Goal: Task Accomplishment & Management: Manage account settings

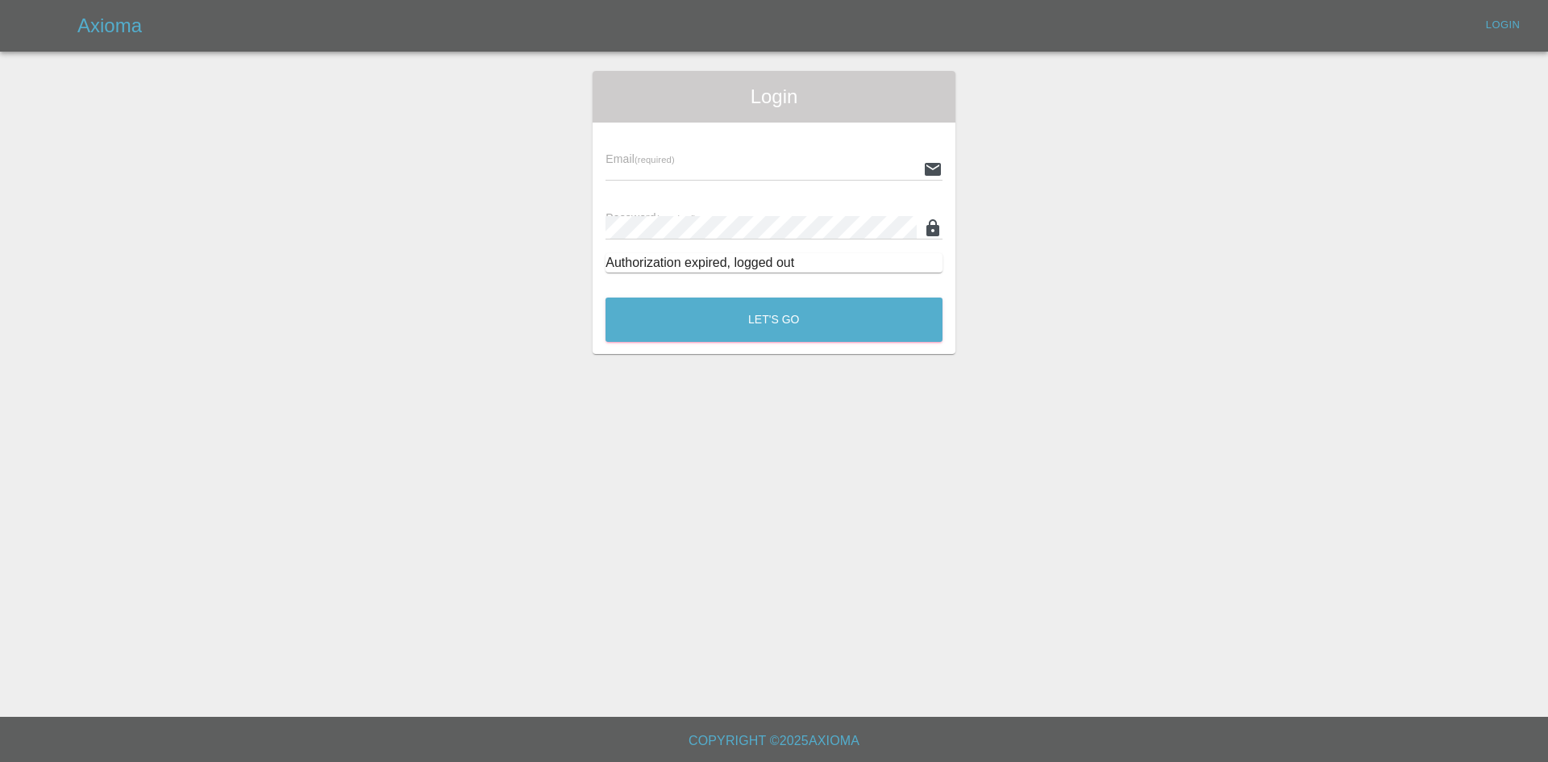
type input "[PERSON_NAME][EMAIL_ADDRESS][PERSON_NAME][DOMAIN_NAME]"
click at [758, 345] on div "Login Email (required) [PERSON_NAME][EMAIL_ADDRESS][PERSON_NAME][DOMAIN_NAME] P…" at bounding box center [774, 212] width 363 height 283
click at [759, 344] on div "Let's Go" at bounding box center [774, 315] width 339 height 60
click at [771, 323] on button "Let's Go" at bounding box center [773, 319] width 337 height 44
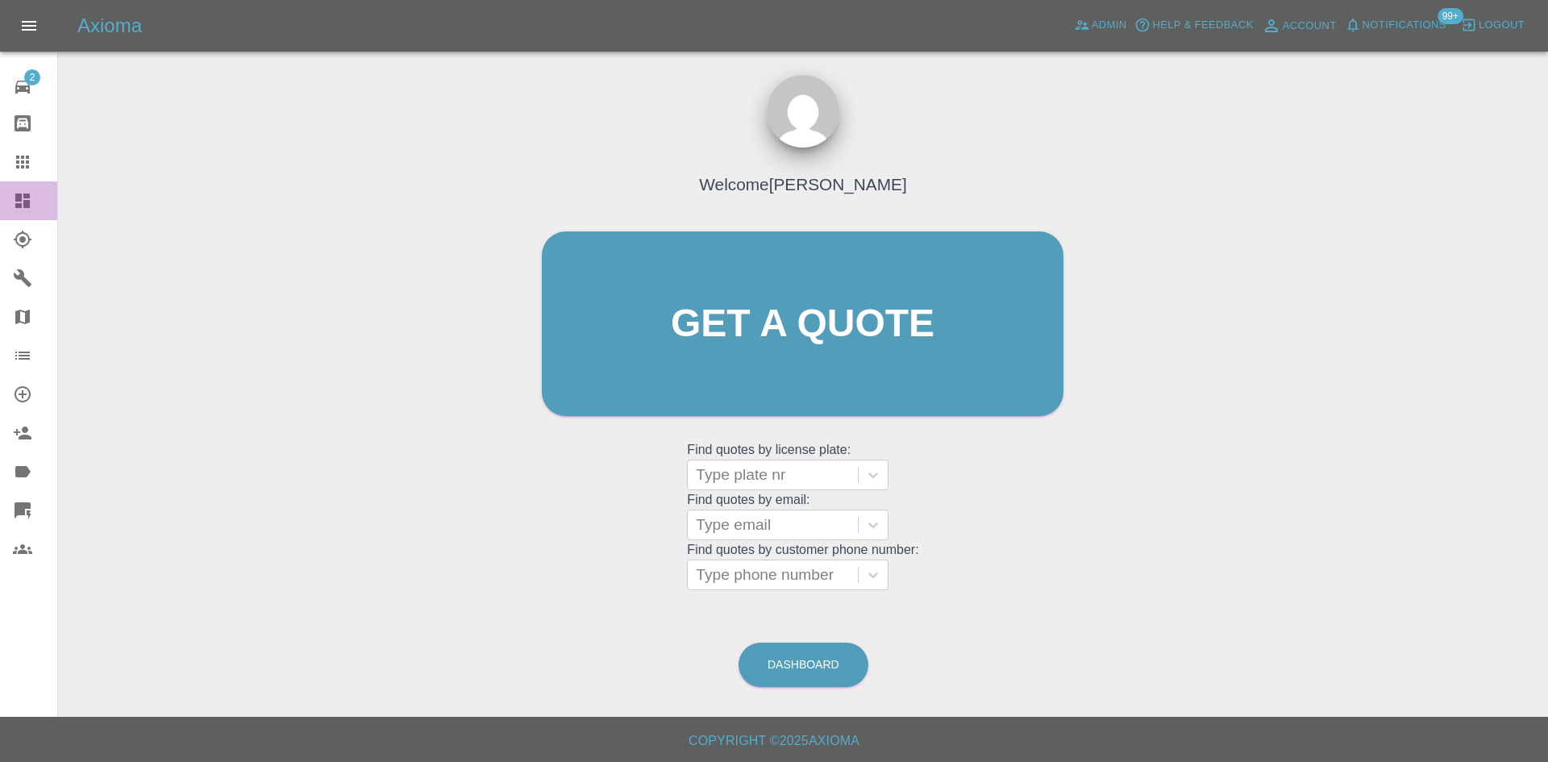
click at [1, 217] on link "Dashboard" at bounding box center [28, 200] width 57 height 39
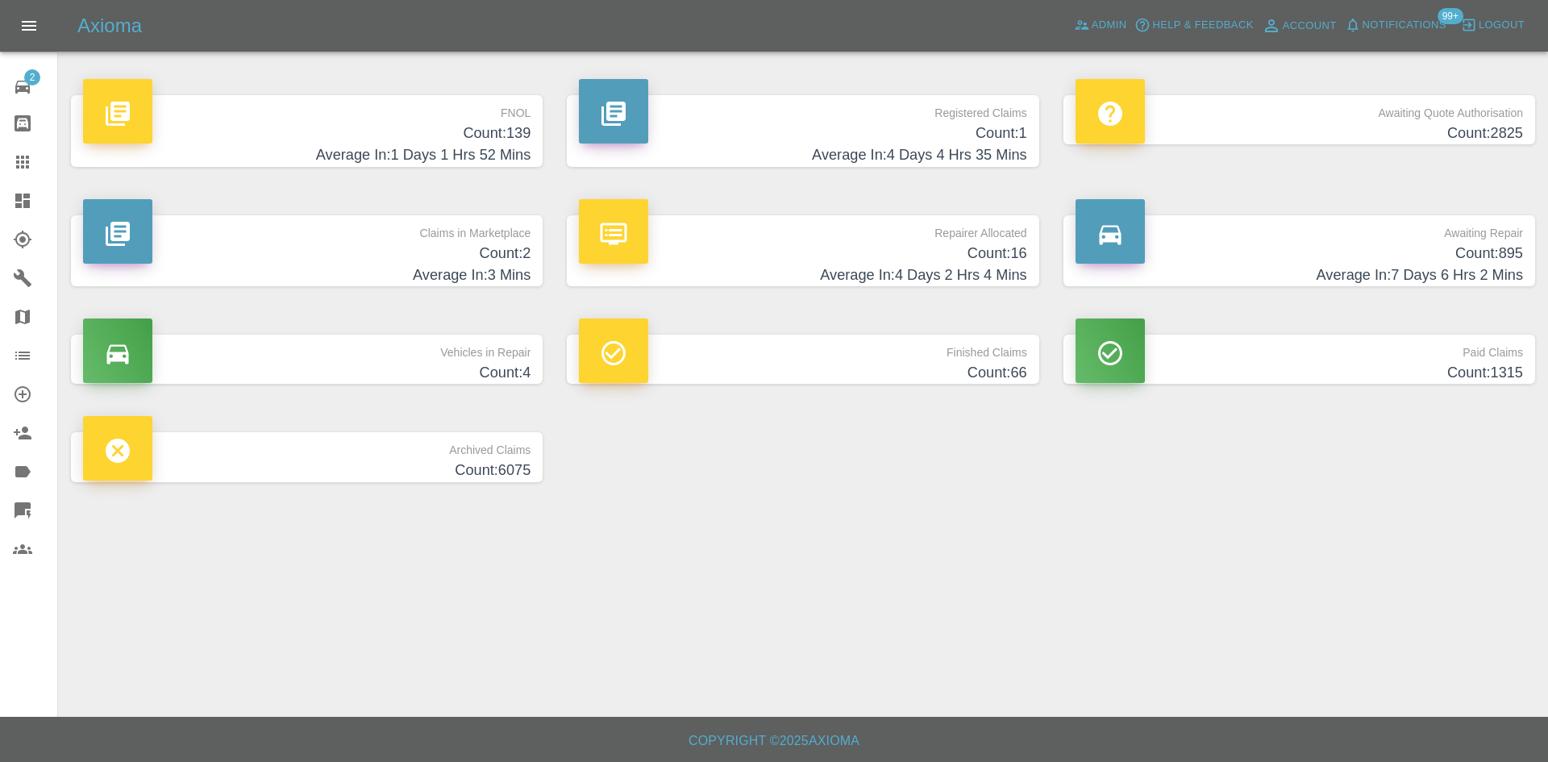
click at [771, 231] on p "Repairer Allocated" at bounding box center [802, 228] width 447 height 27
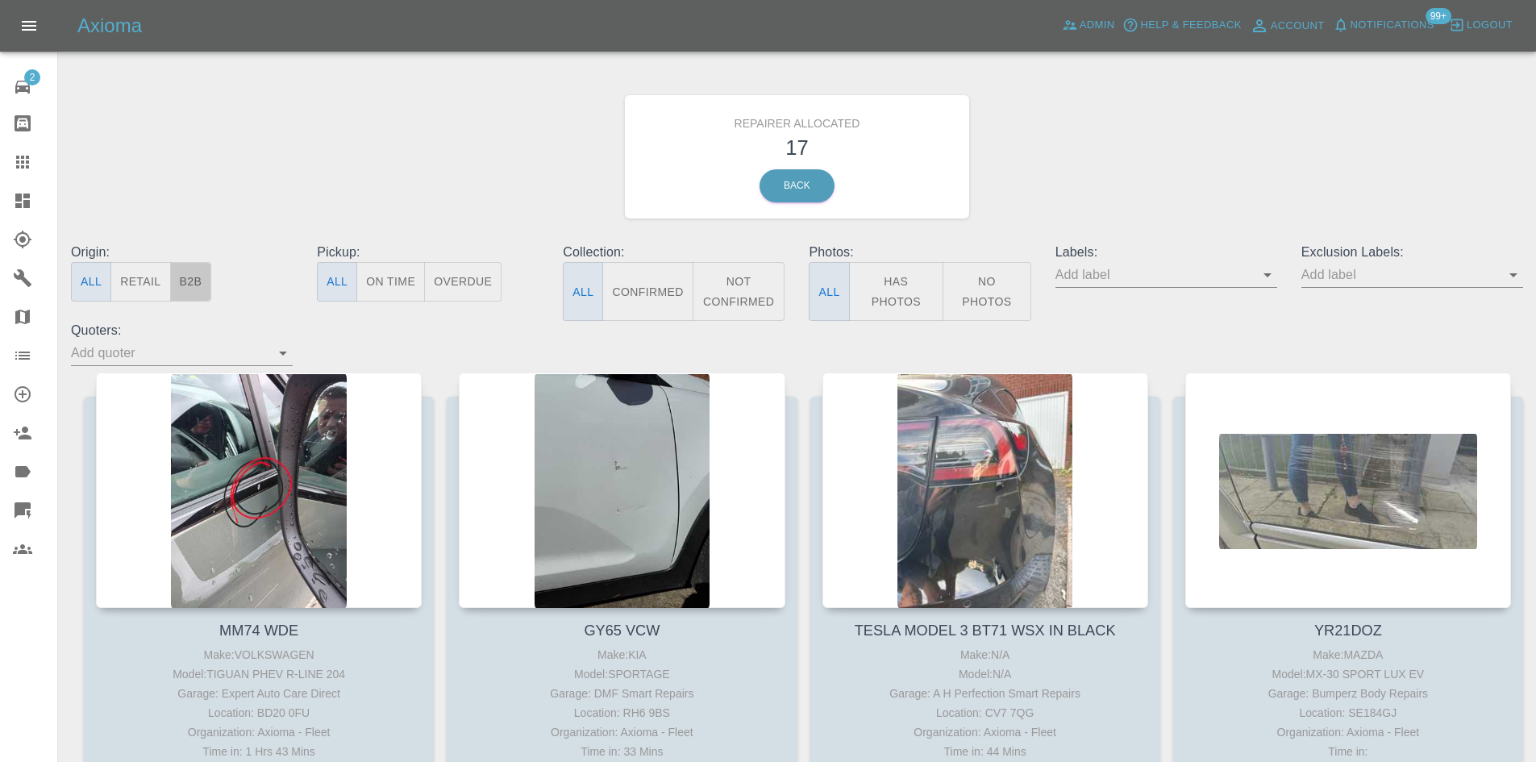
click at [203, 284] on button "B2B" at bounding box center [191, 282] width 42 height 40
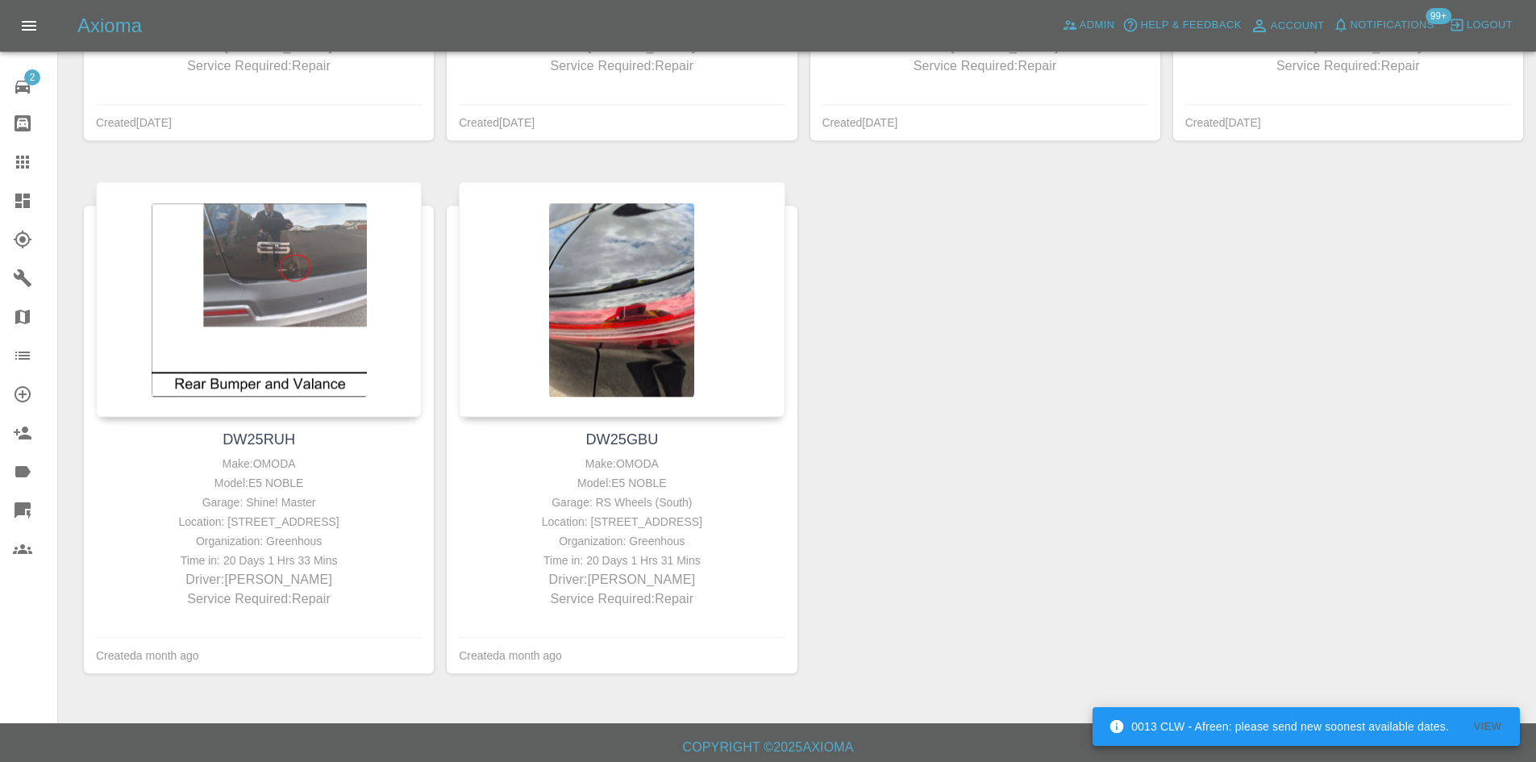
scroll to position [1278, 0]
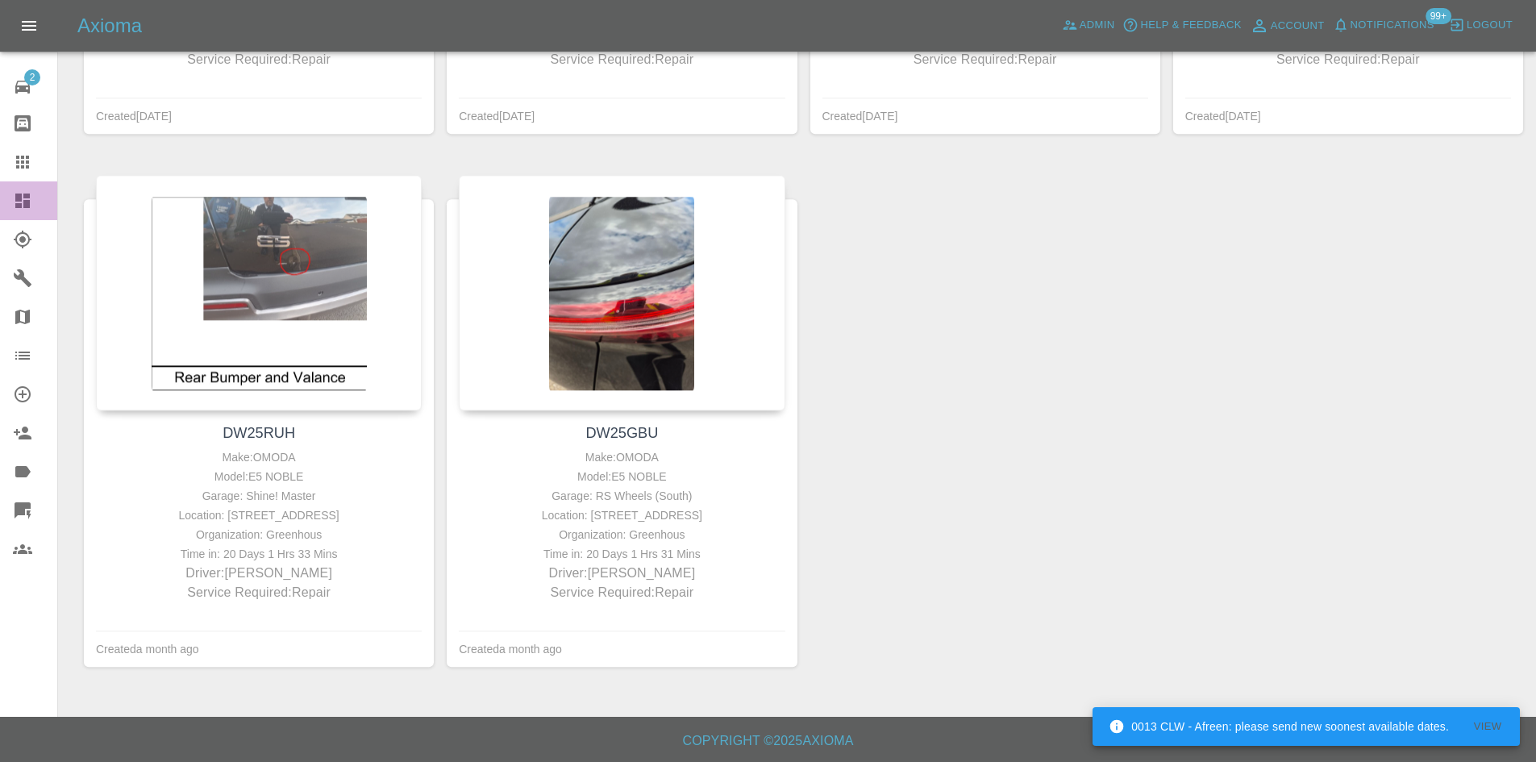
click at [0, 189] on link "Dashboard" at bounding box center [28, 200] width 57 height 39
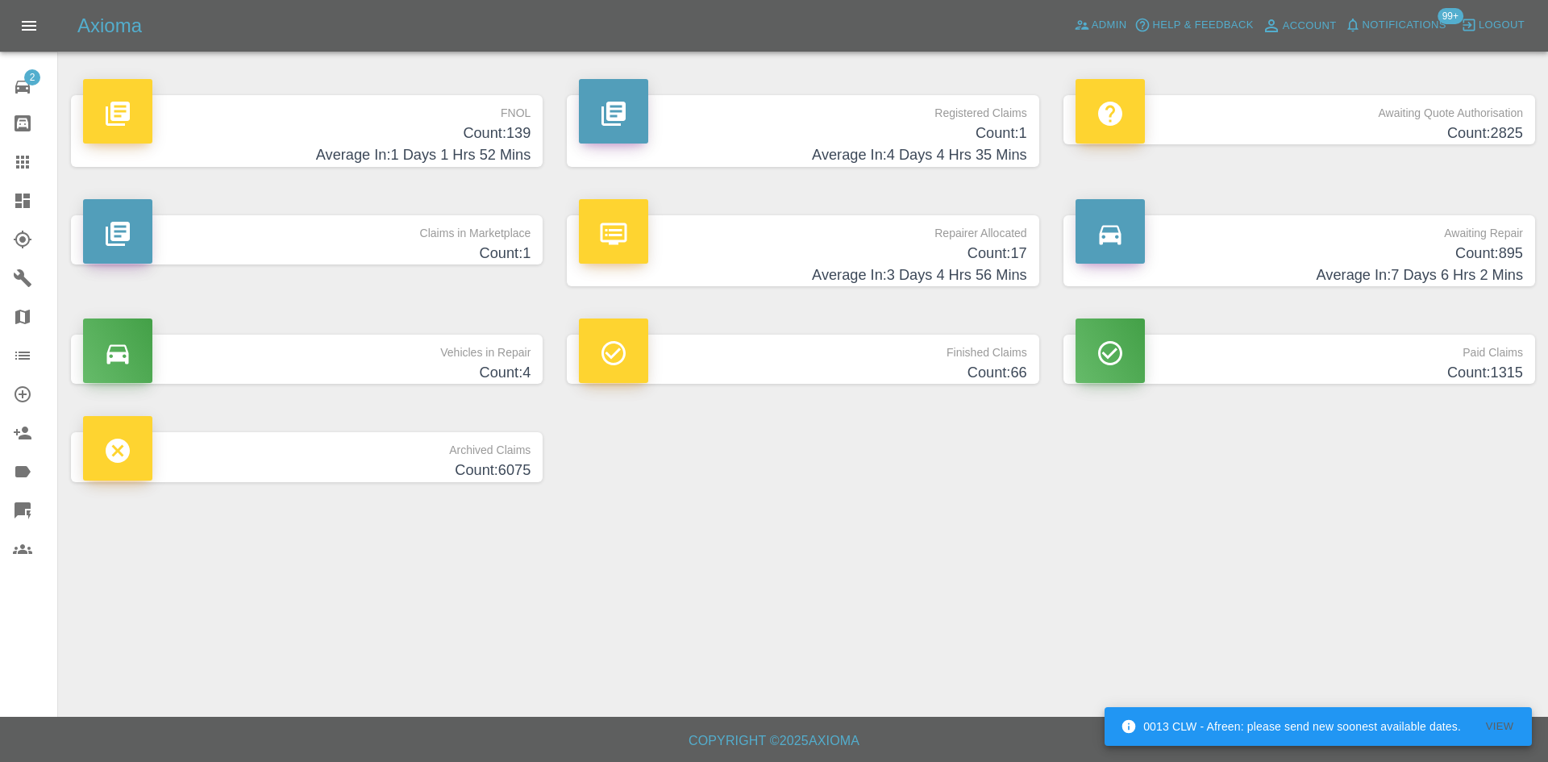
click at [400, 142] on h4 "Count: 139" at bounding box center [306, 134] width 447 height 22
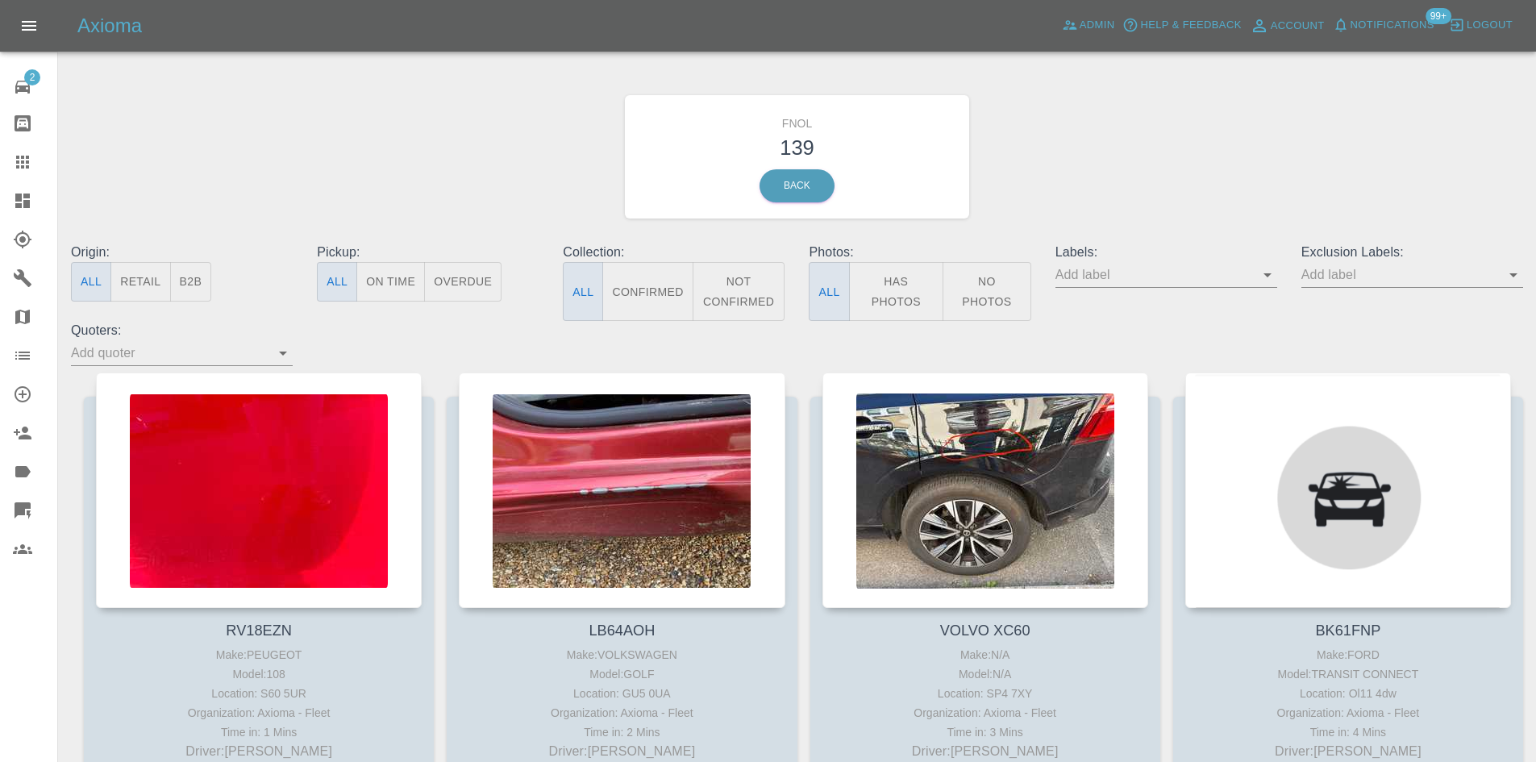
click at [29, 505] on icon at bounding box center [23, 510] width 16 height 16
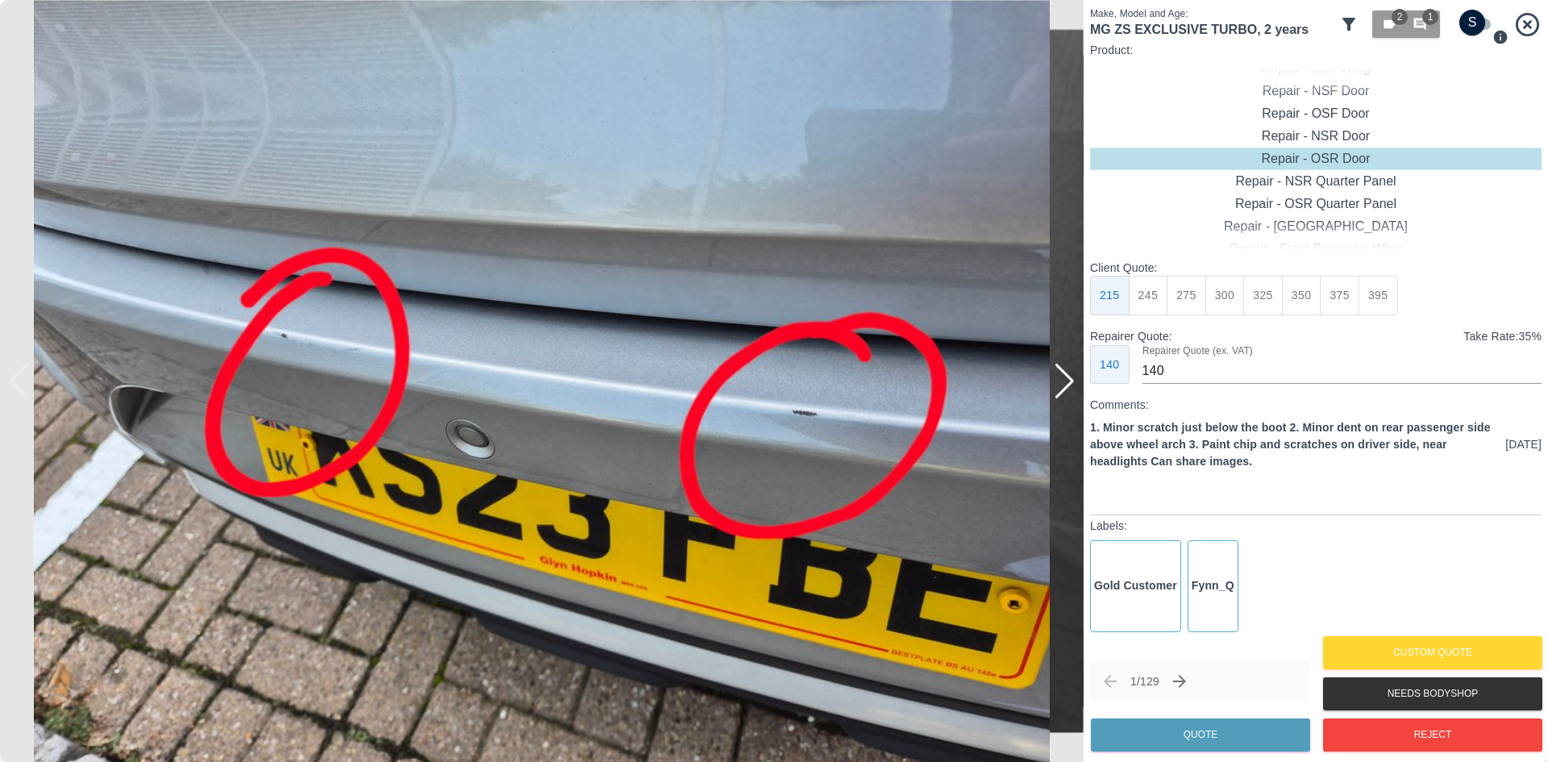
click at [1068, 393] on div at bounding box center [1065, 381] width 22 height 35
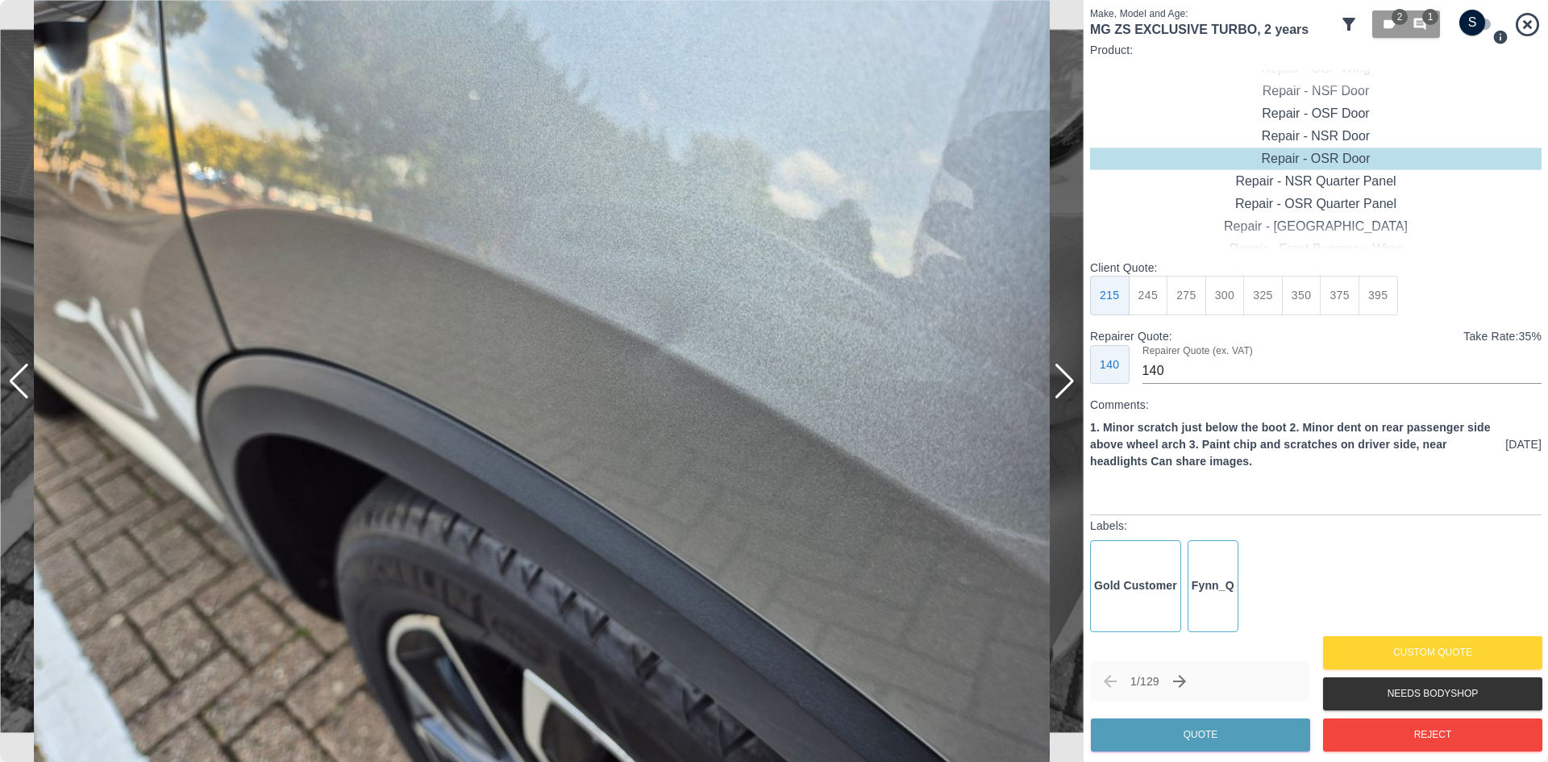
click at [1068, 393] on div at bounding box center [1065, 381] width 22 height 35
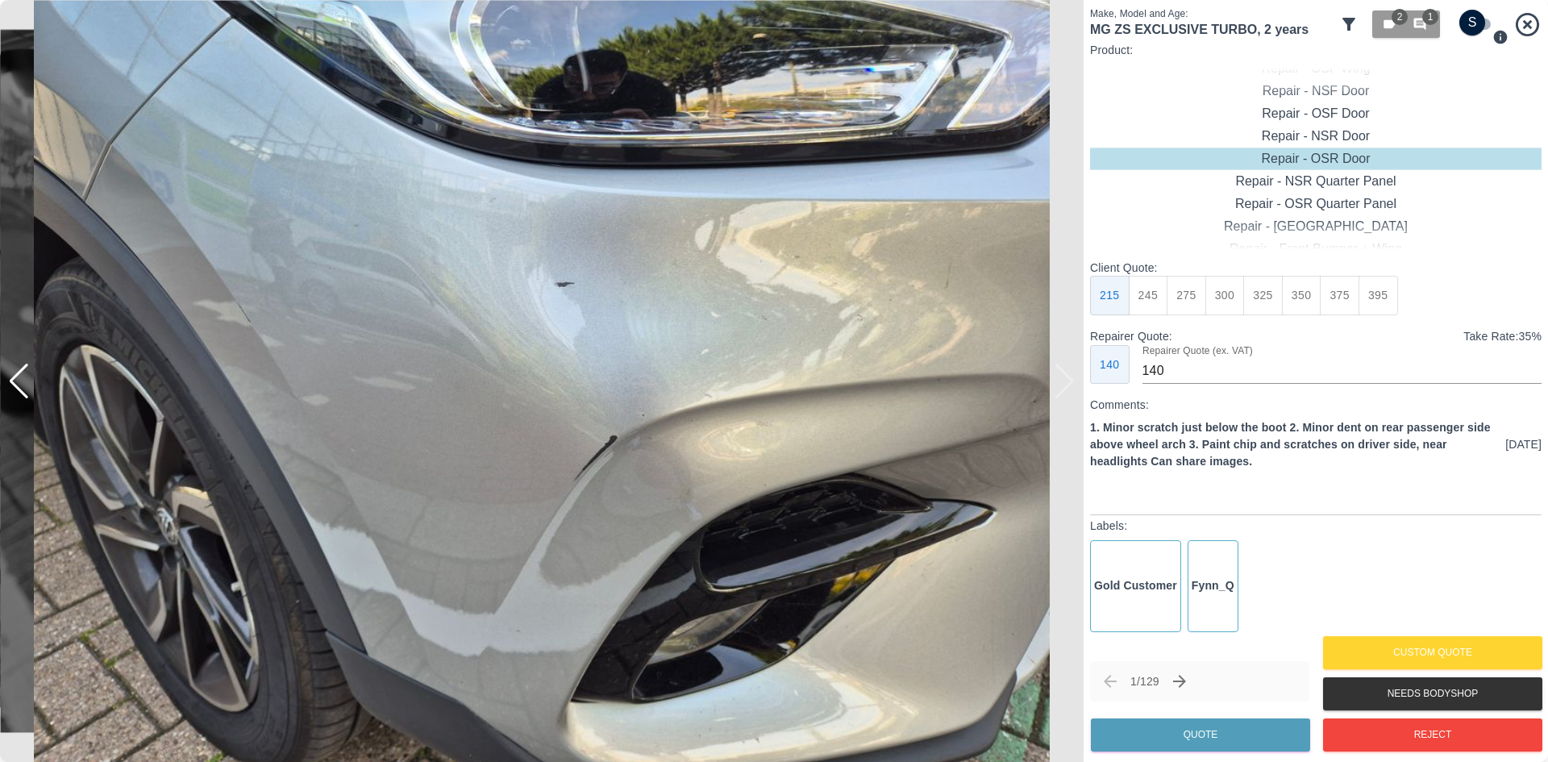
click at [1068, 393] on img at bounding box center [541, 381] width 1083 height 762
click at [17, 380] on div at bounding box center [19, 381] width 22 height 35
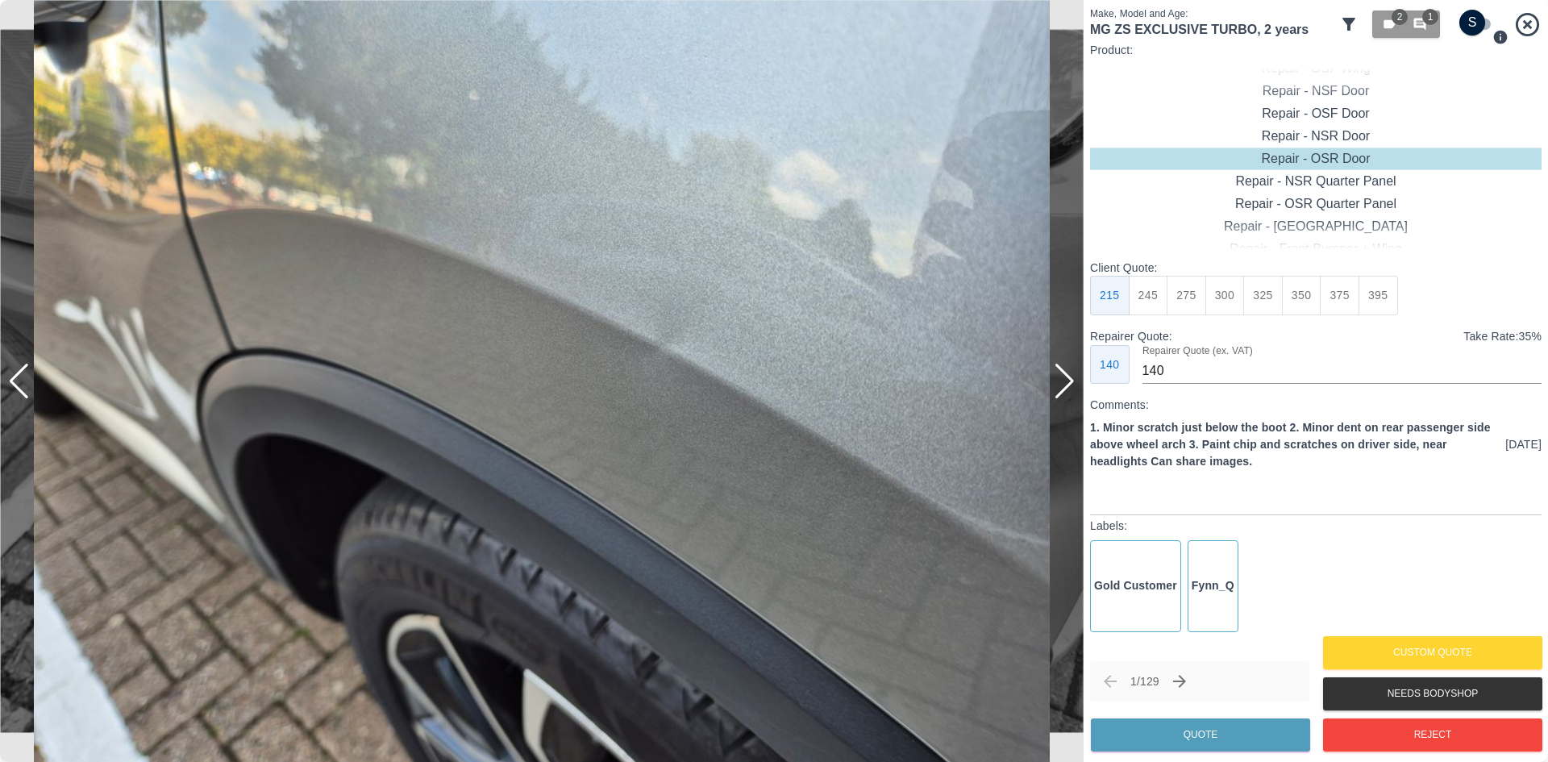
click at [17, 380] on div at bounding box center [19, 381] width 22 height 35
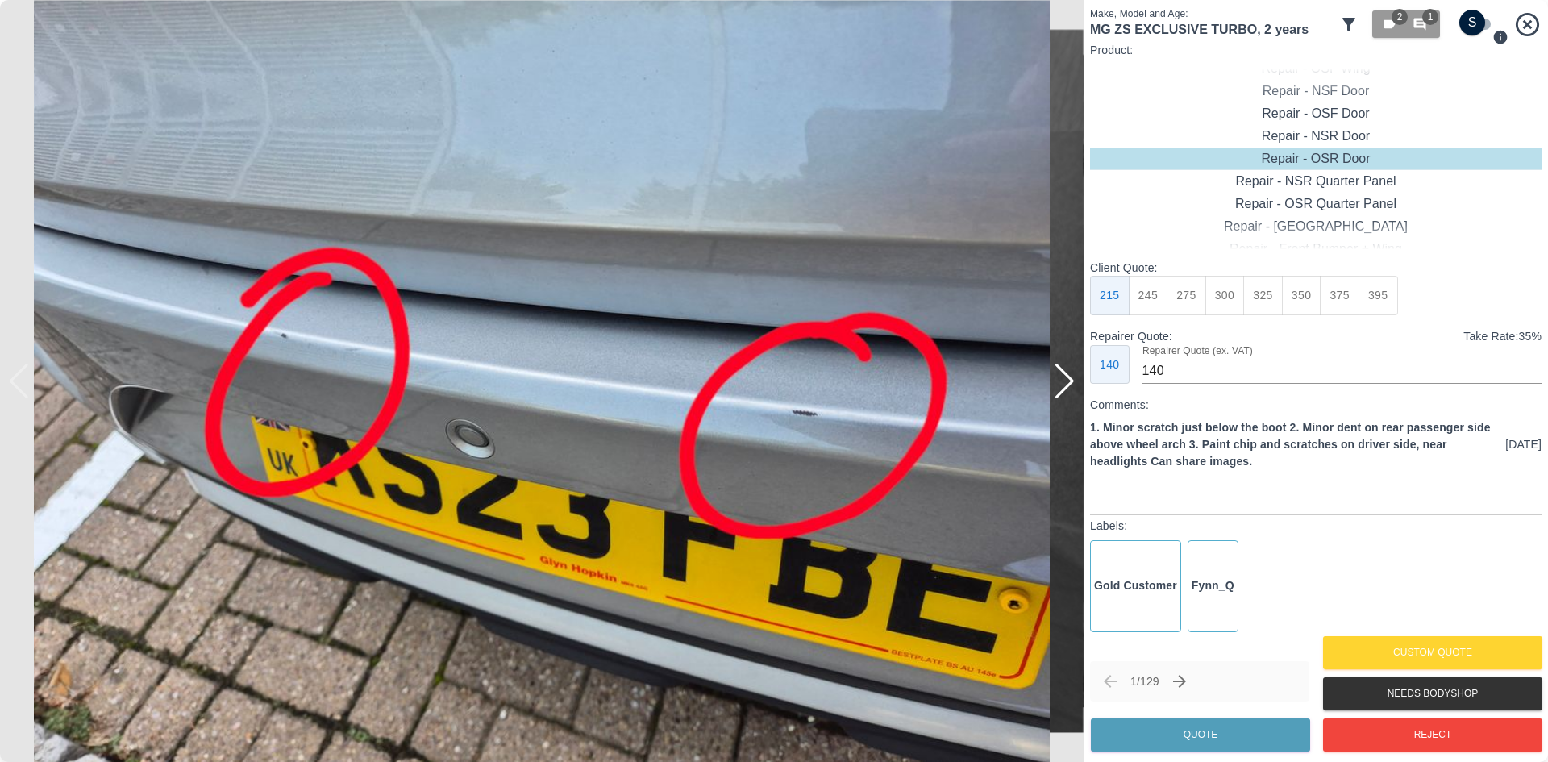
click at [1346, 24] on icon at bounding box center [1348, 24] width 13 height 13
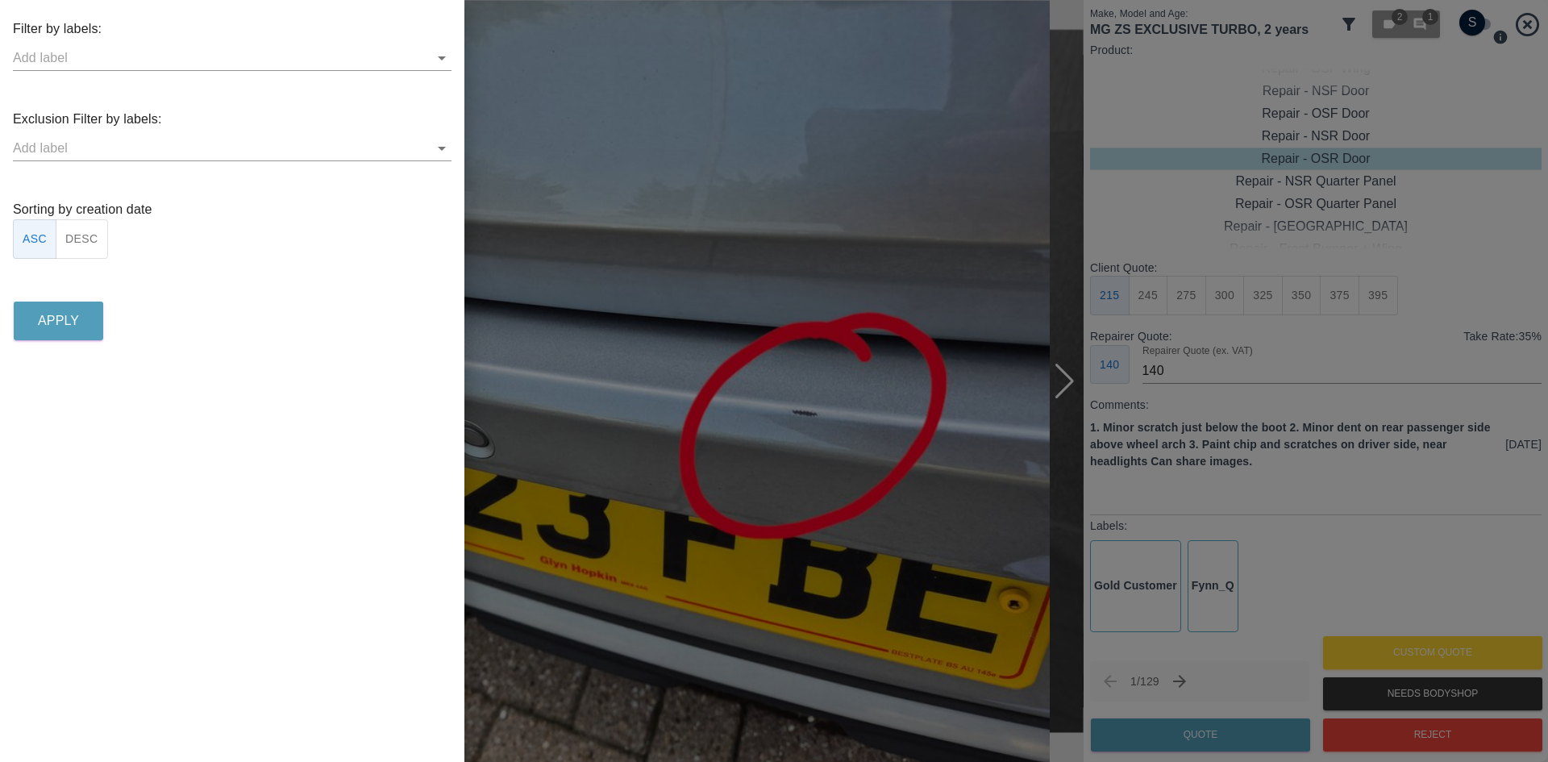
click at [863, 501] on div at bounding box center [774, 381] width 1548 height 762
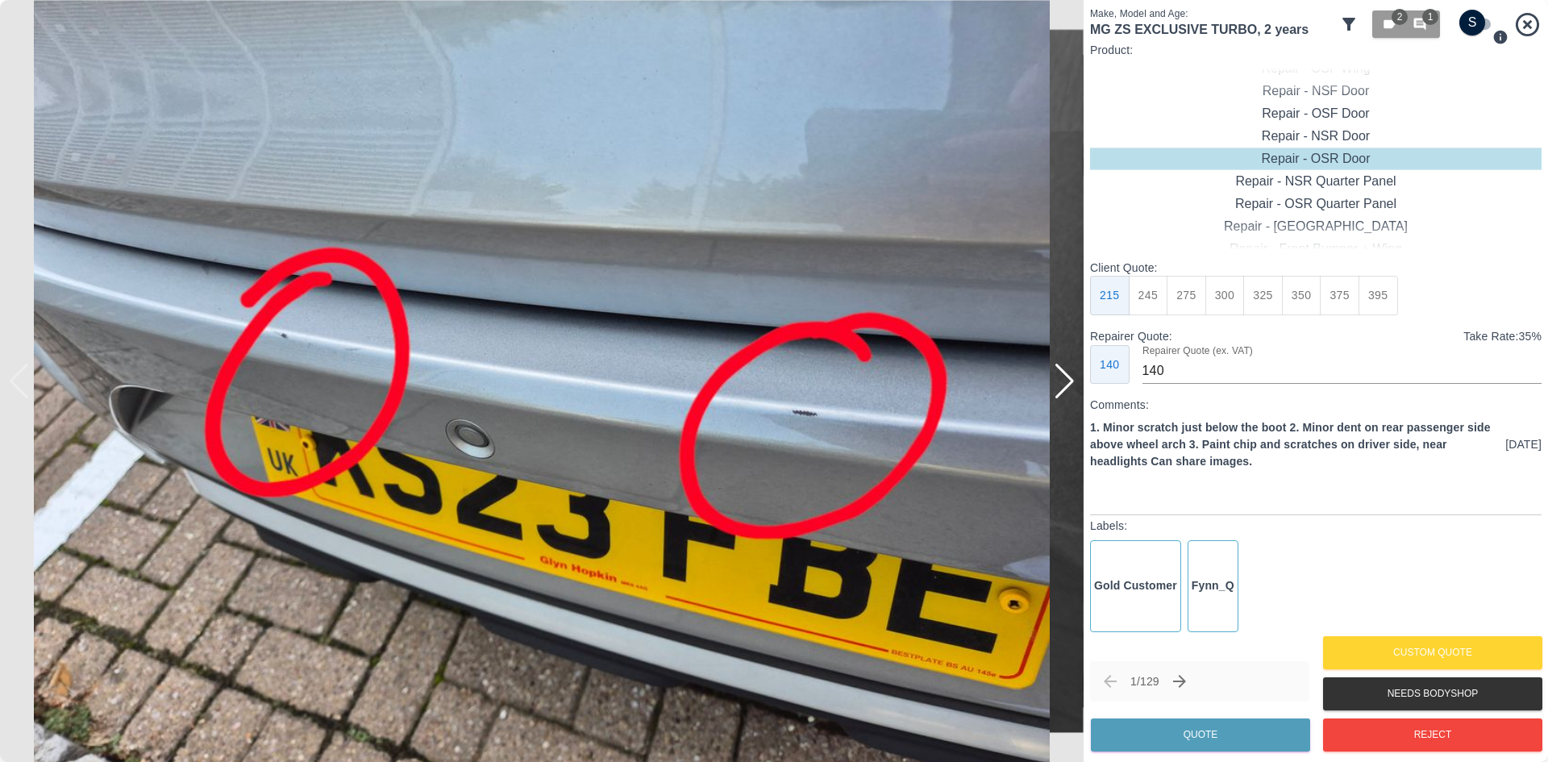
click at [1464, 19] on input "checkbox" at bounding box center [1471, 23] width 77 height 26
checkbox input "true"
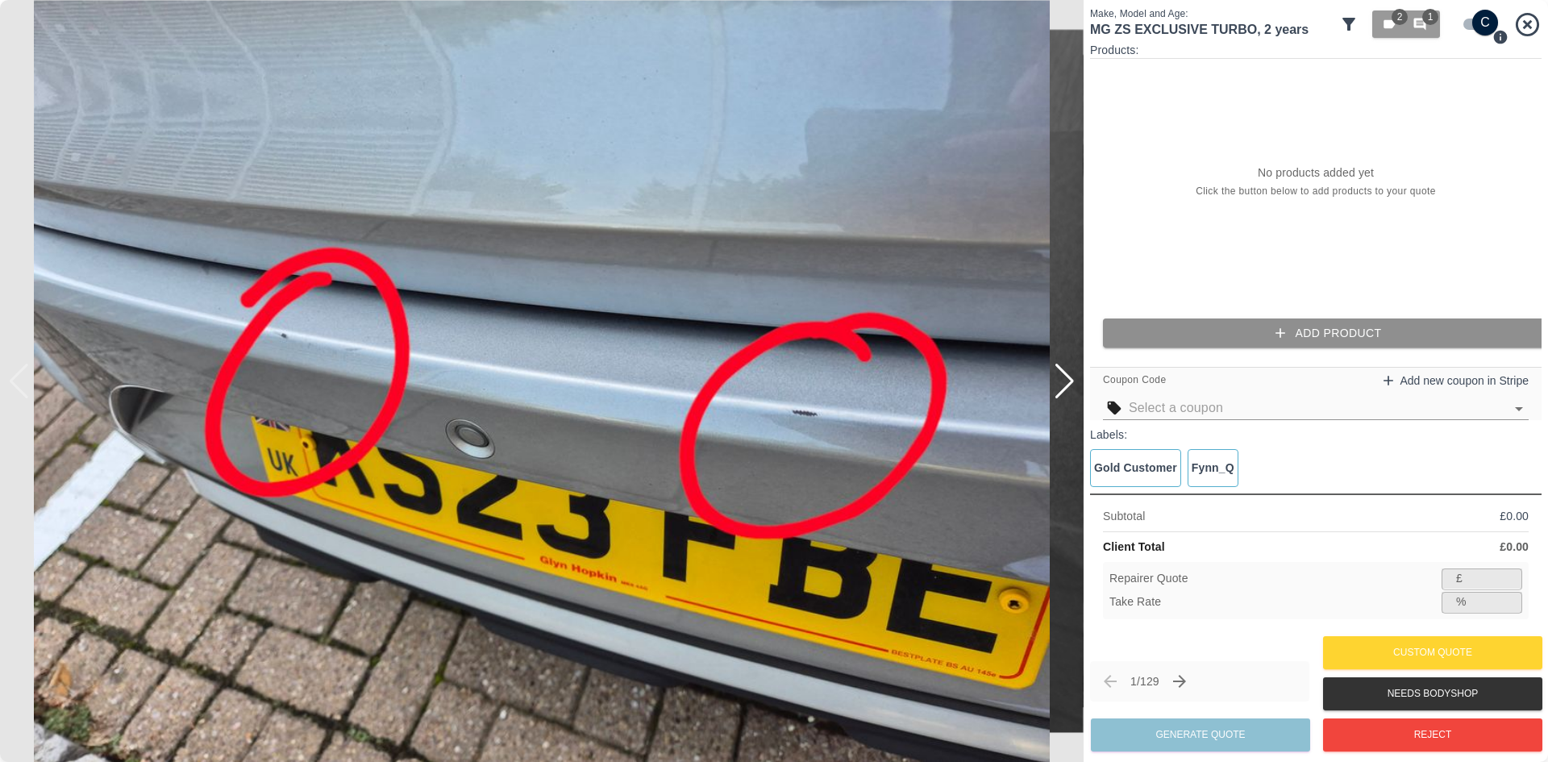
click at [1257, 326] on button "Add Product" at bounding box center [1328, 333] width 451 height 30
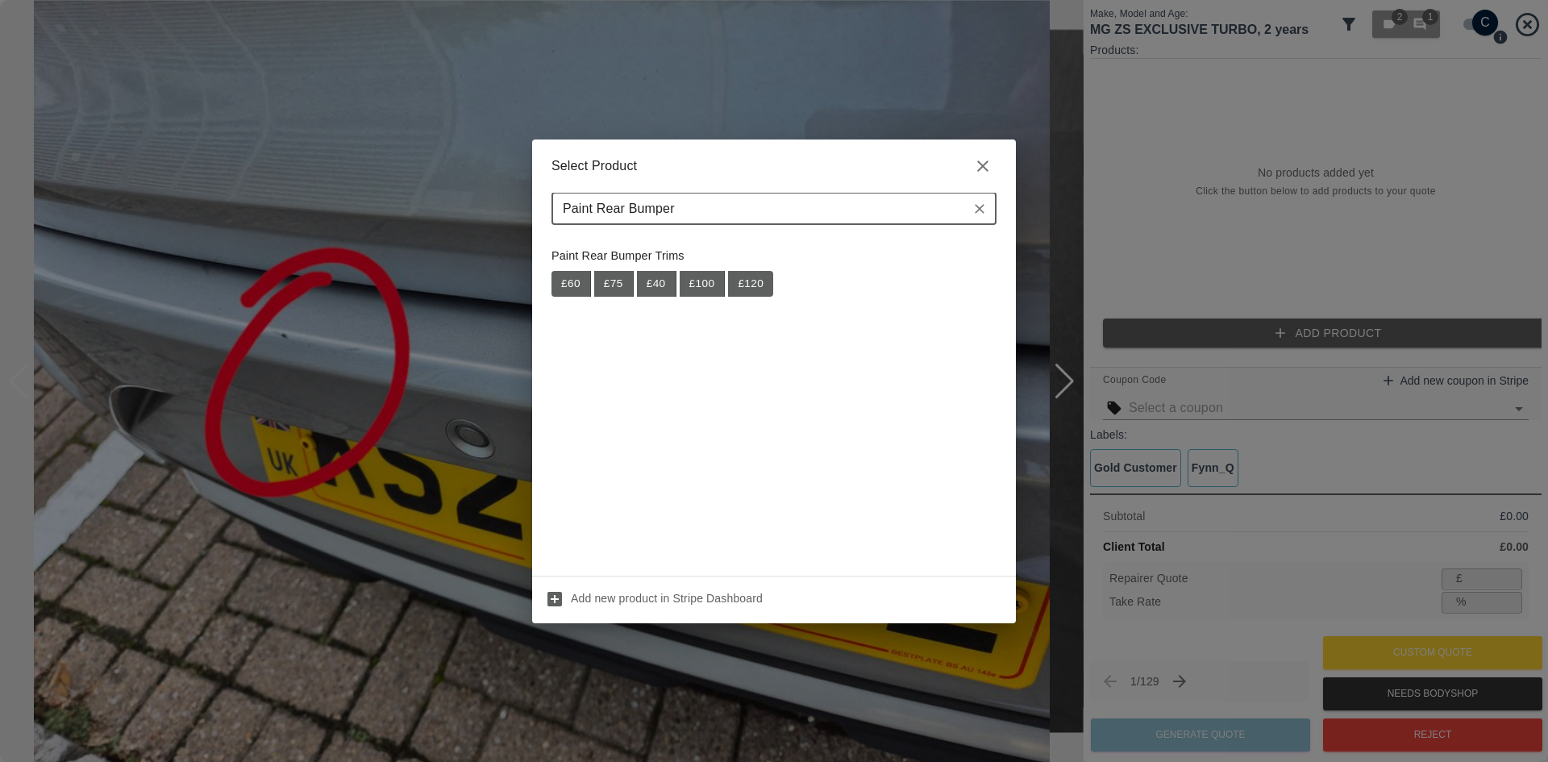
drag, startPoint x: 600, startPoint y: 211, endPoint x: 410, endPoint y: 248, distance: 193.8
click at [410, 248] on div "Select Product Paint Rear Bumper ​ Paint Rear Bumper Trims £ 60 £ 75 £ 40 £ 100…" at bounding box center [774, 381] width 1548 height 762
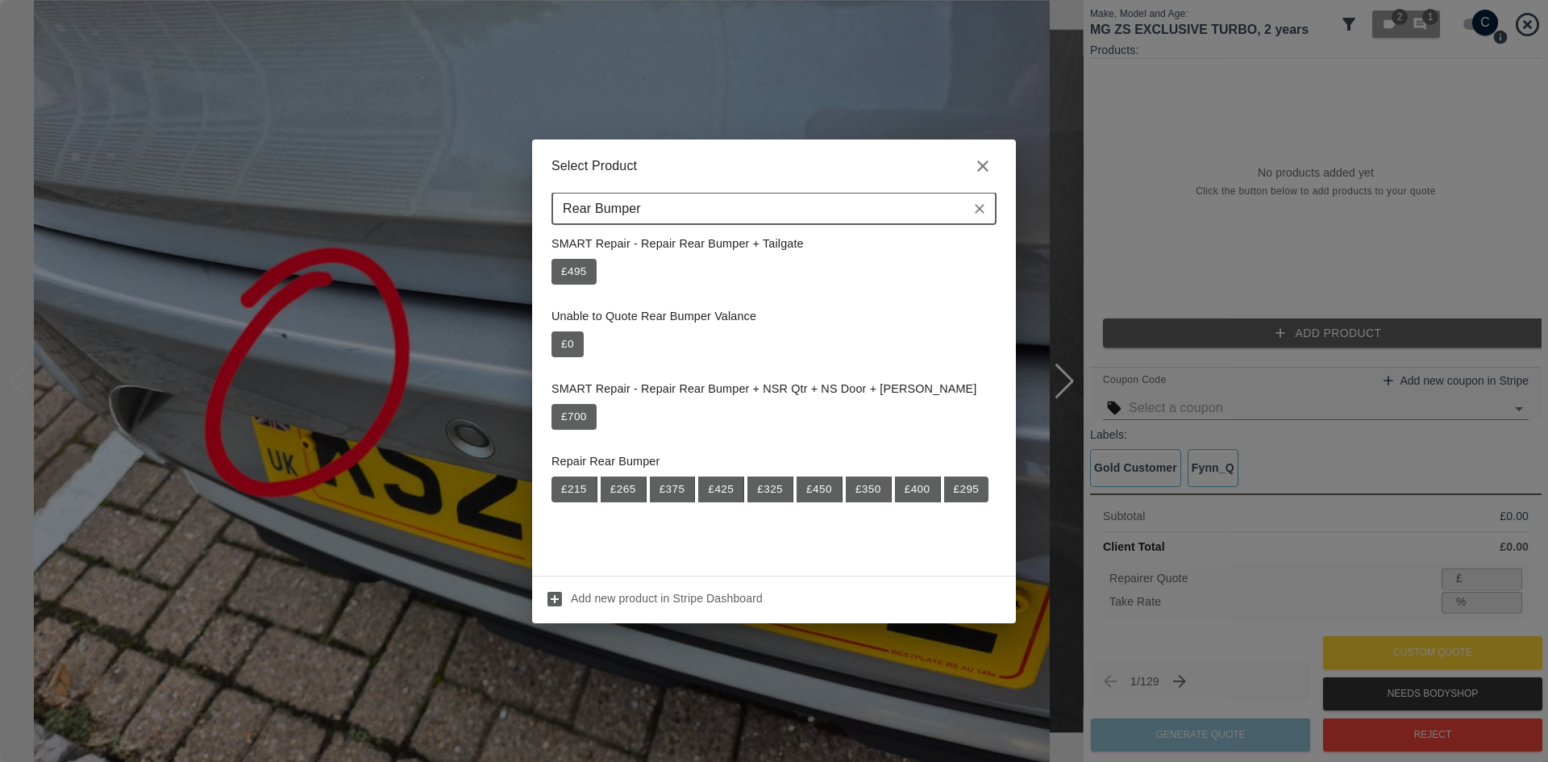
scroll to position [967, 0]
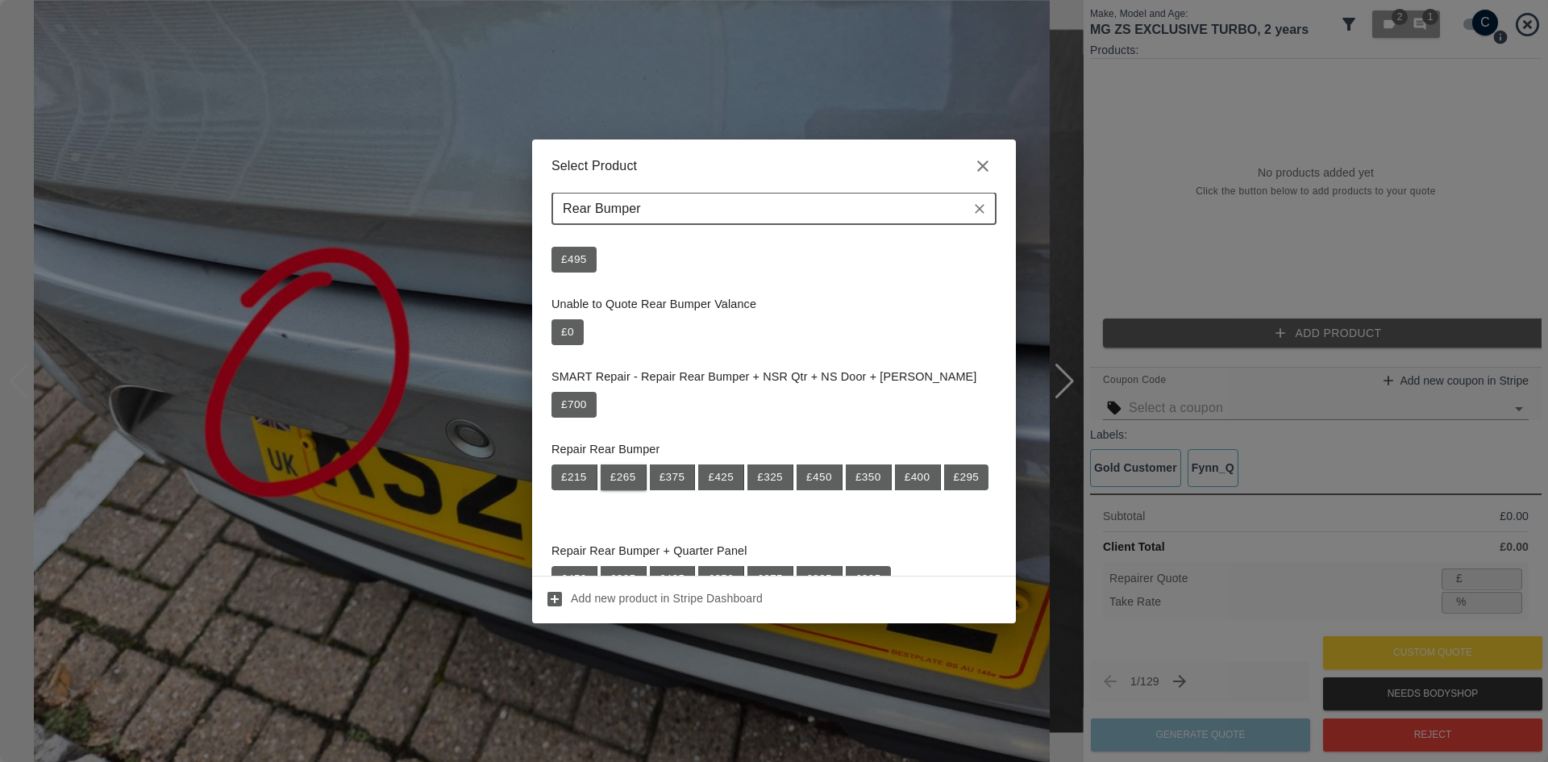
type input "Rear Bumper"
click at [604, 477] on button "£ 265" at bounding box center [624, 477] width 46 height 26
type input "172"
type input "35.1"
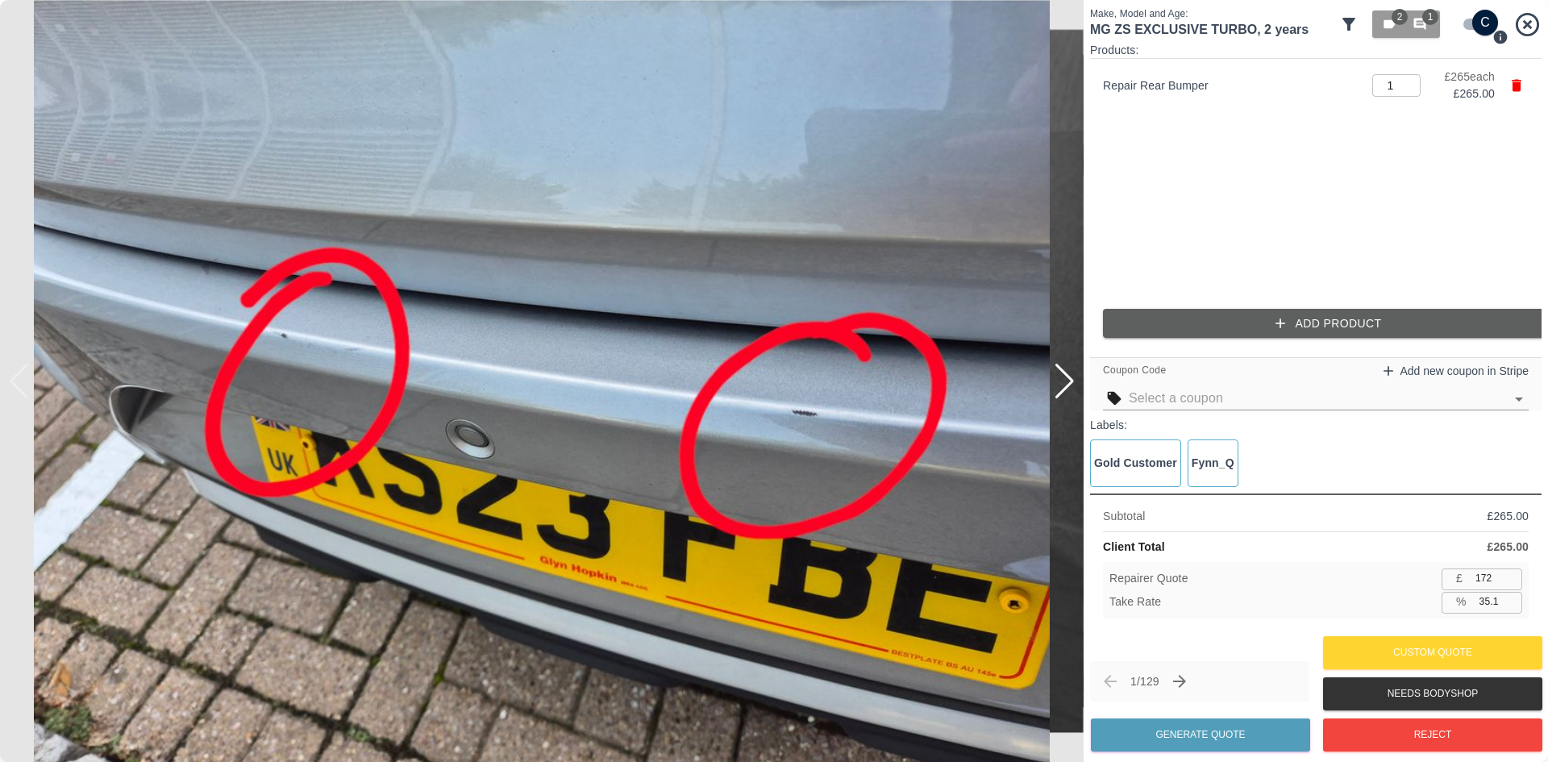
click at [1064, 384] on div at bounding box center [1065, 381] width 22 height 35
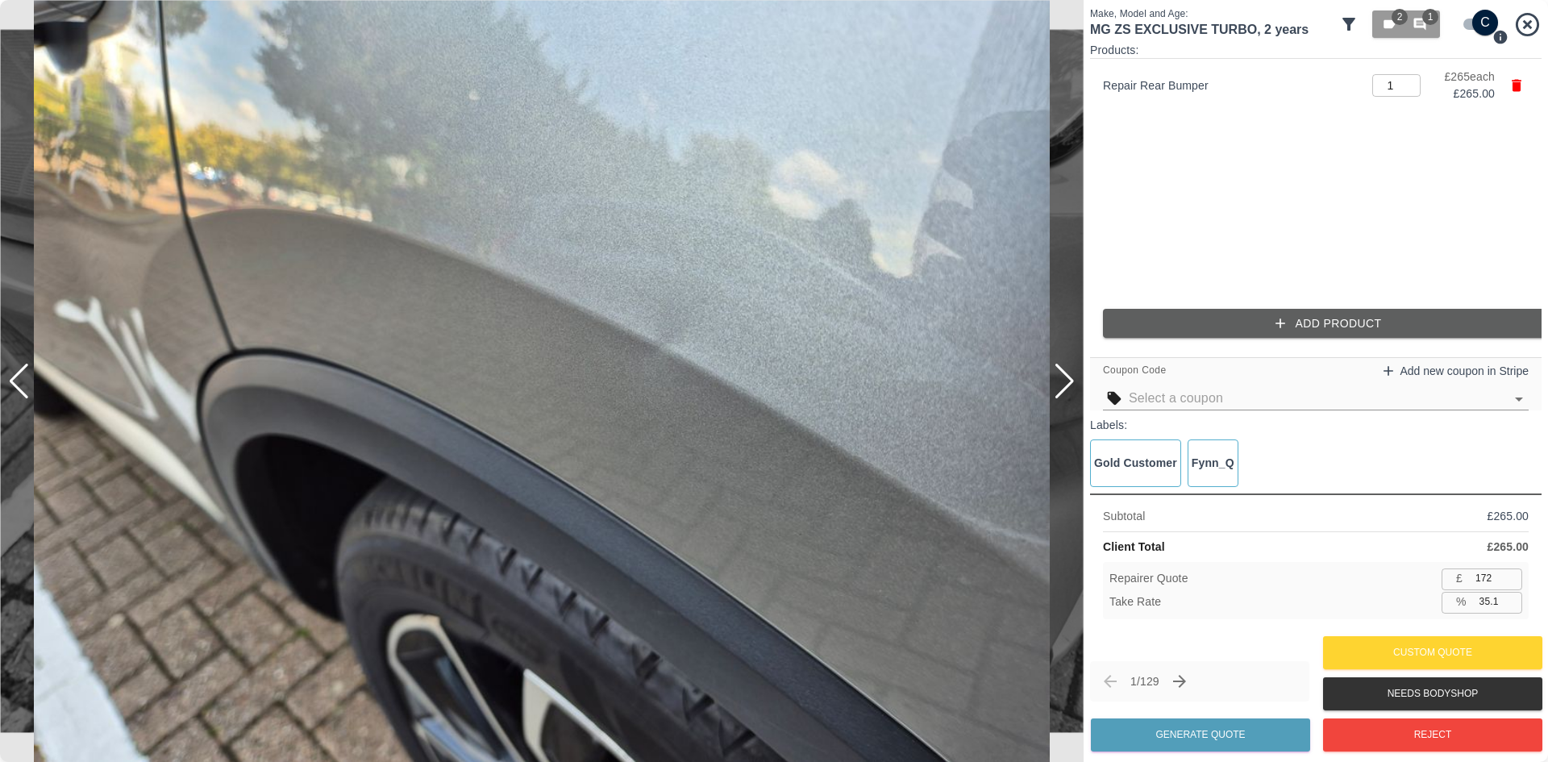
click at [1195, 314] on button "Add Product" at bounding box center [1328, 324] width 451 height 30
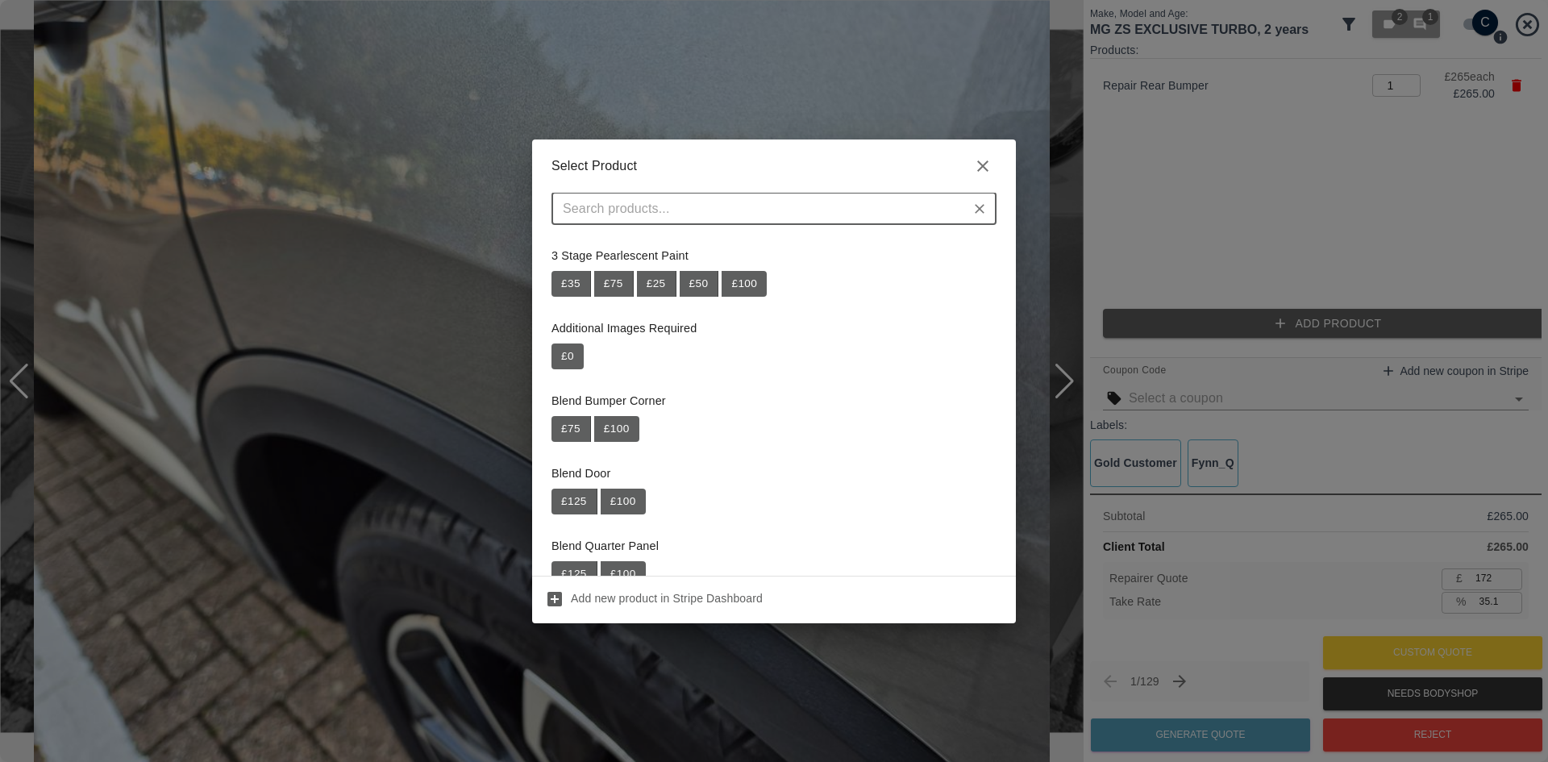
type input "r"
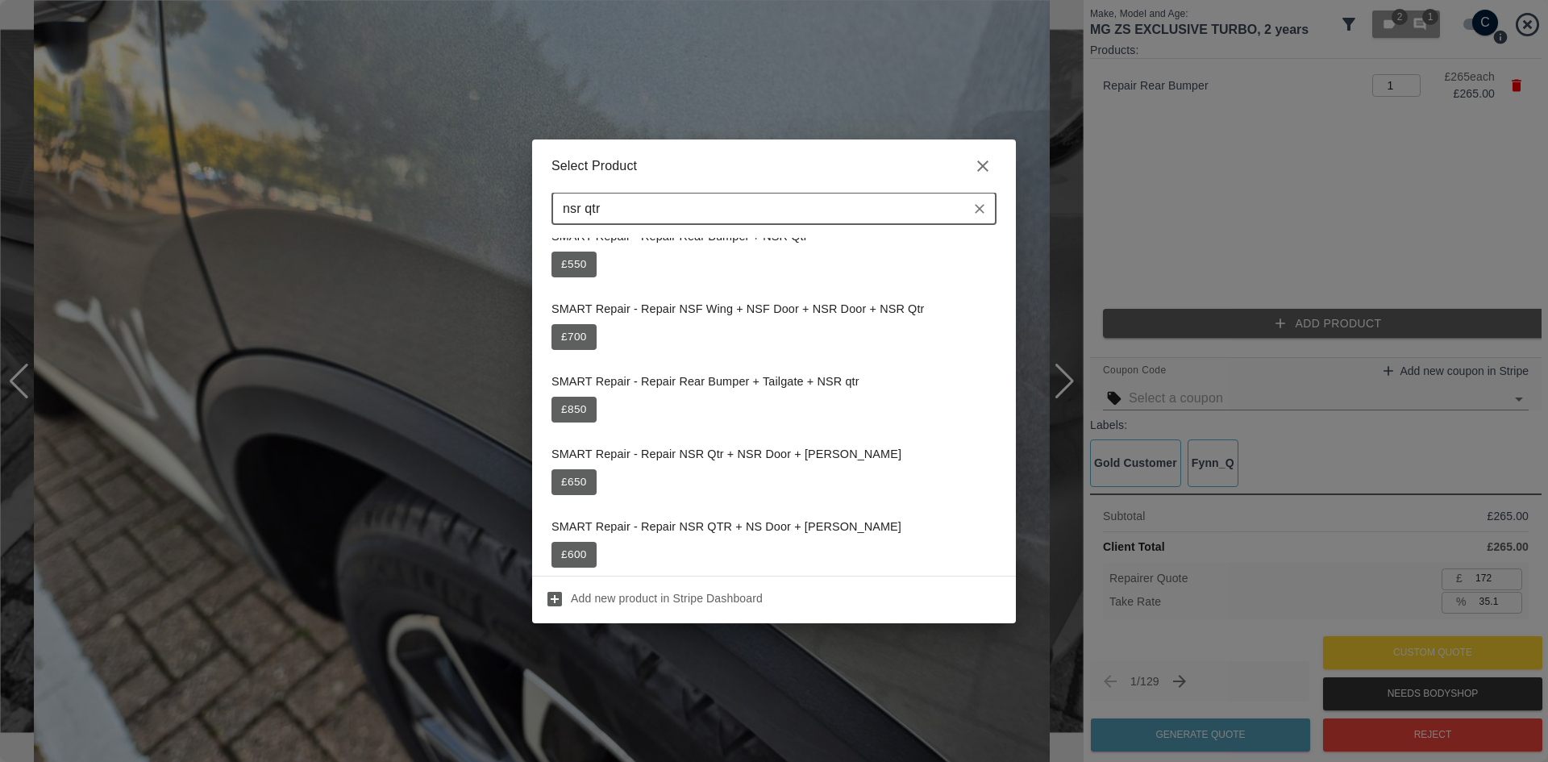
scroll to position [0, 0]
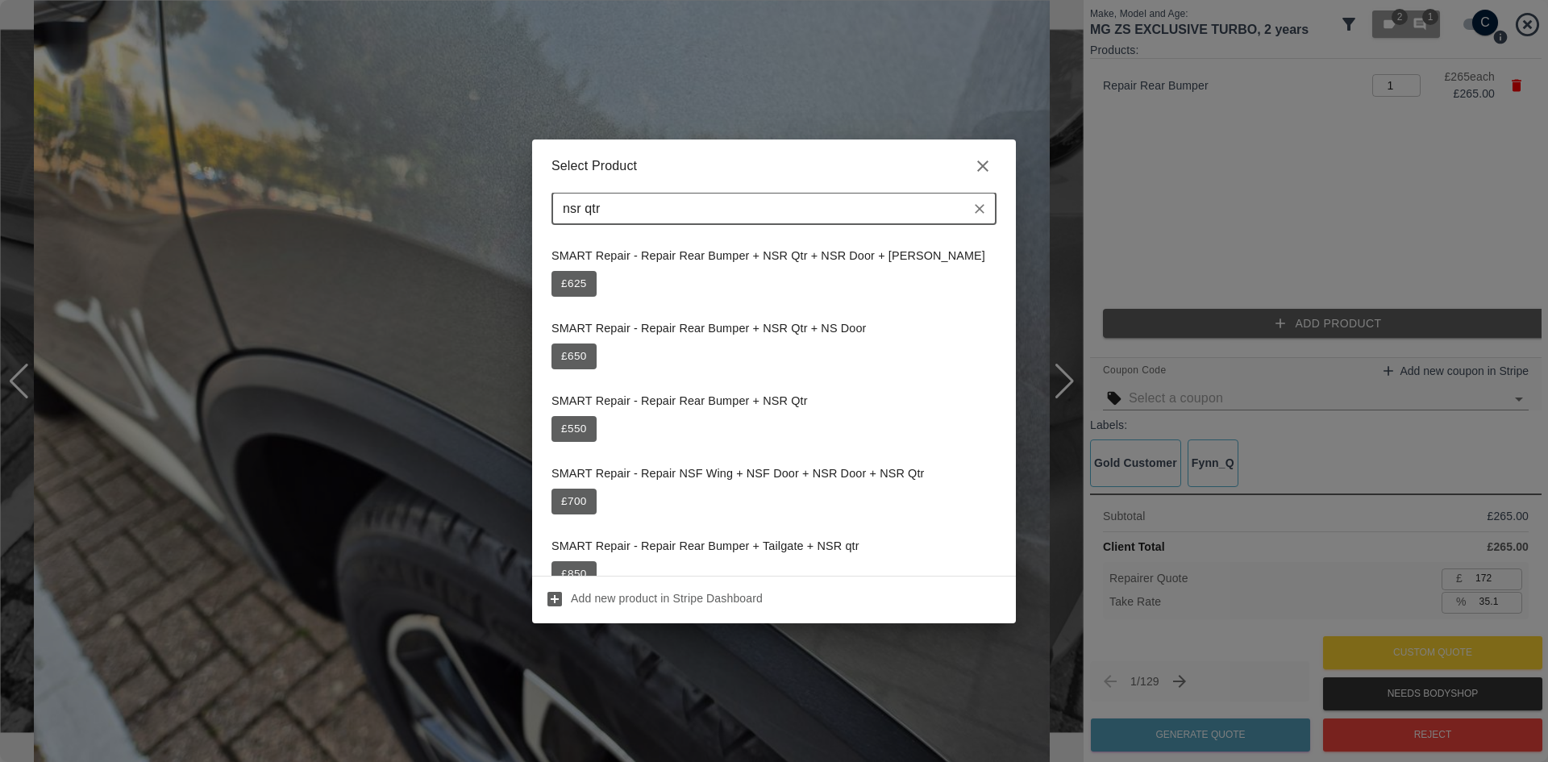
drag, startPoint x: 653, startPoint y: 210, endPoint x: 245, endPoint y: 222, distance: 408.1
click at [246, 224] on div "Select Product nsr qtr ​ SMART Repair - Repair Rear Bumper + NSR Qtr + NSR Door…" at bounding box center [774, 381] width 1548 height 762
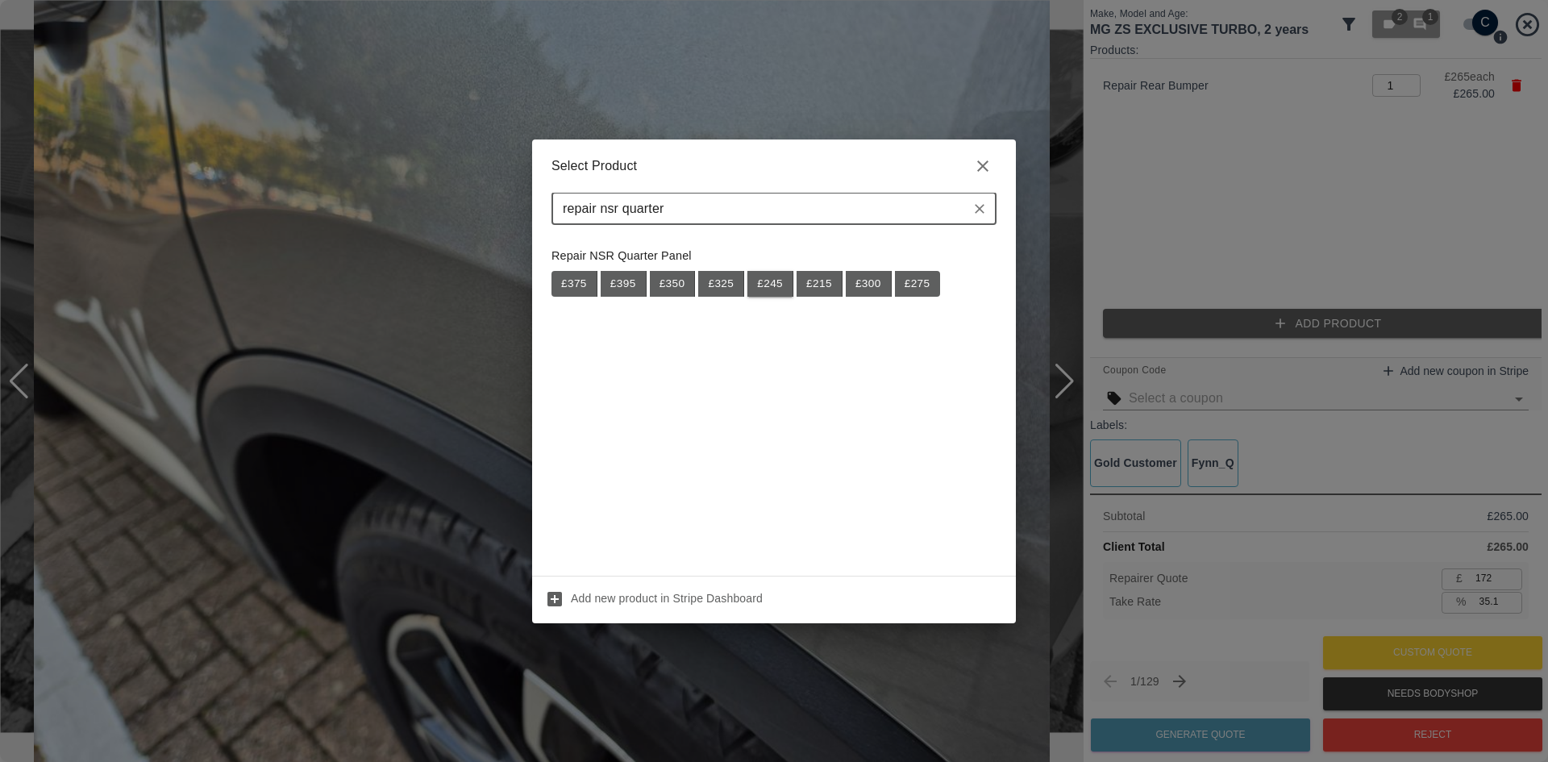
type input "repair nsr quarter"
click at [780, 283] on button "£ 245" at bounding box center [770, 284] width 46 height 26
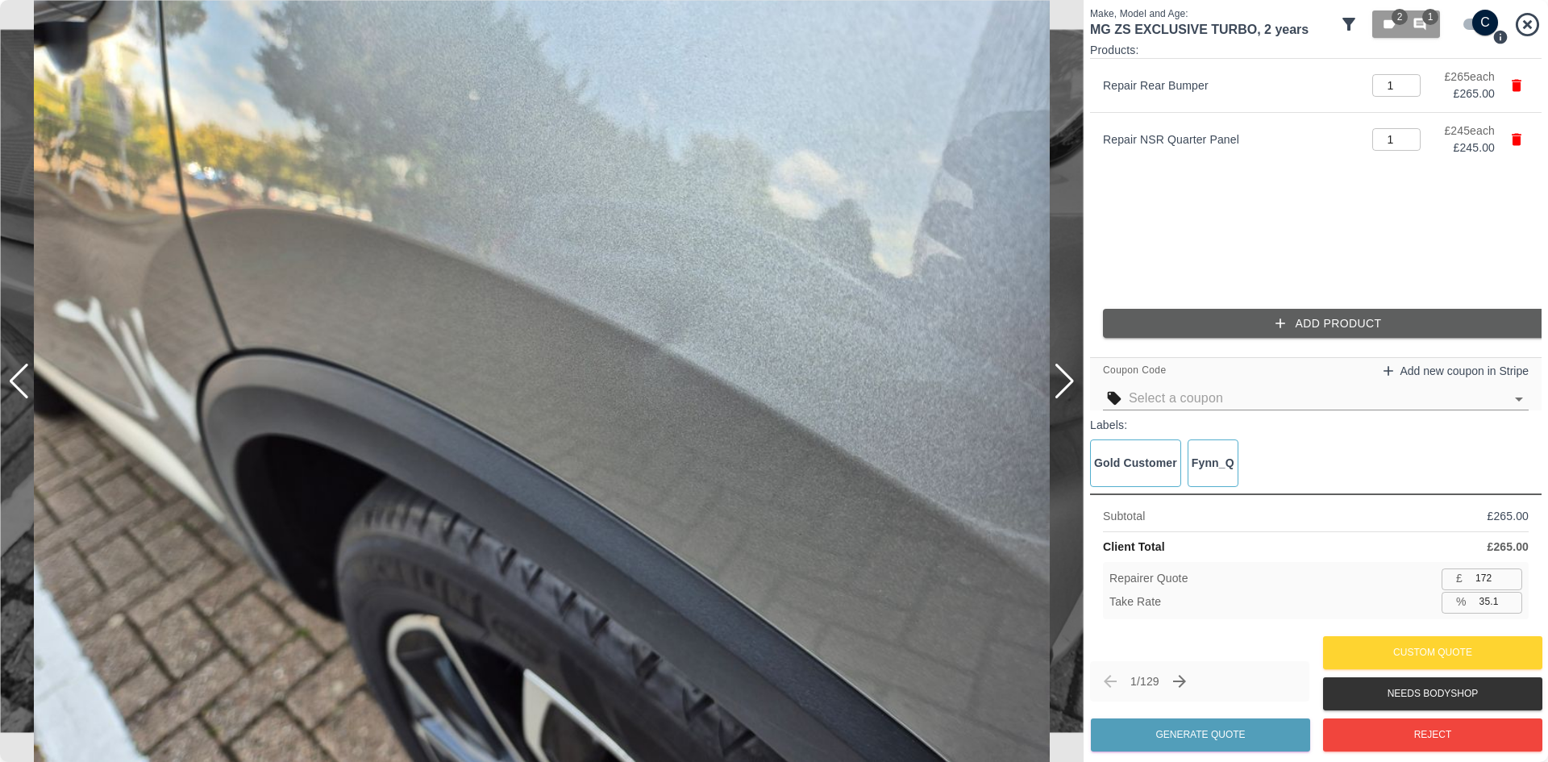
type input "331"
click at [1072, 374] on div at bounding box center [1065, 381] width 22 height 35
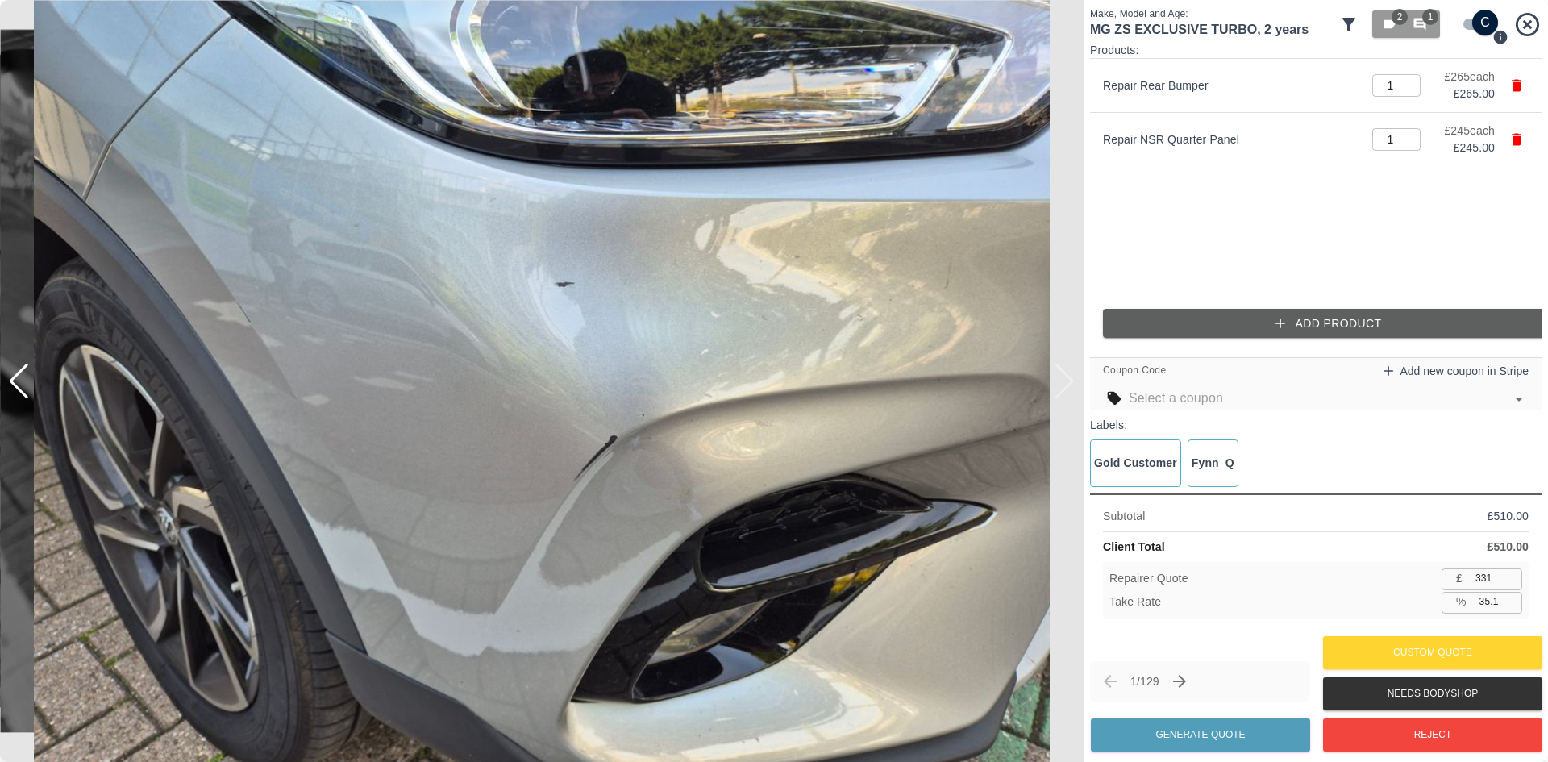
click at [1071, 374] on img at bounding box center [541, 381] width 1083 height 762
click at [1241, 338] on button "Add Product" at bounding box center [1328, 324] width 451 height 30
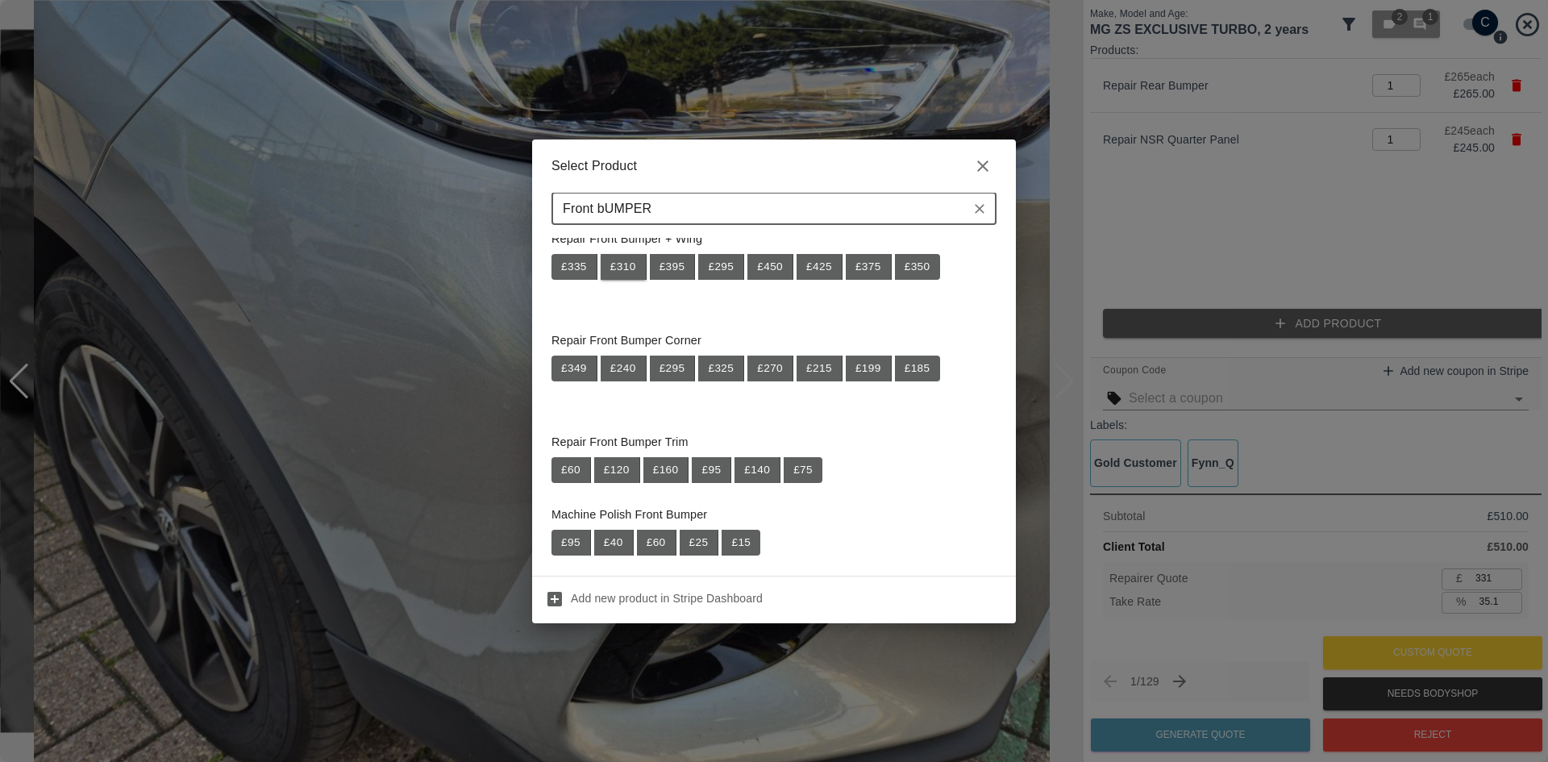
scroll to position [349, 0]
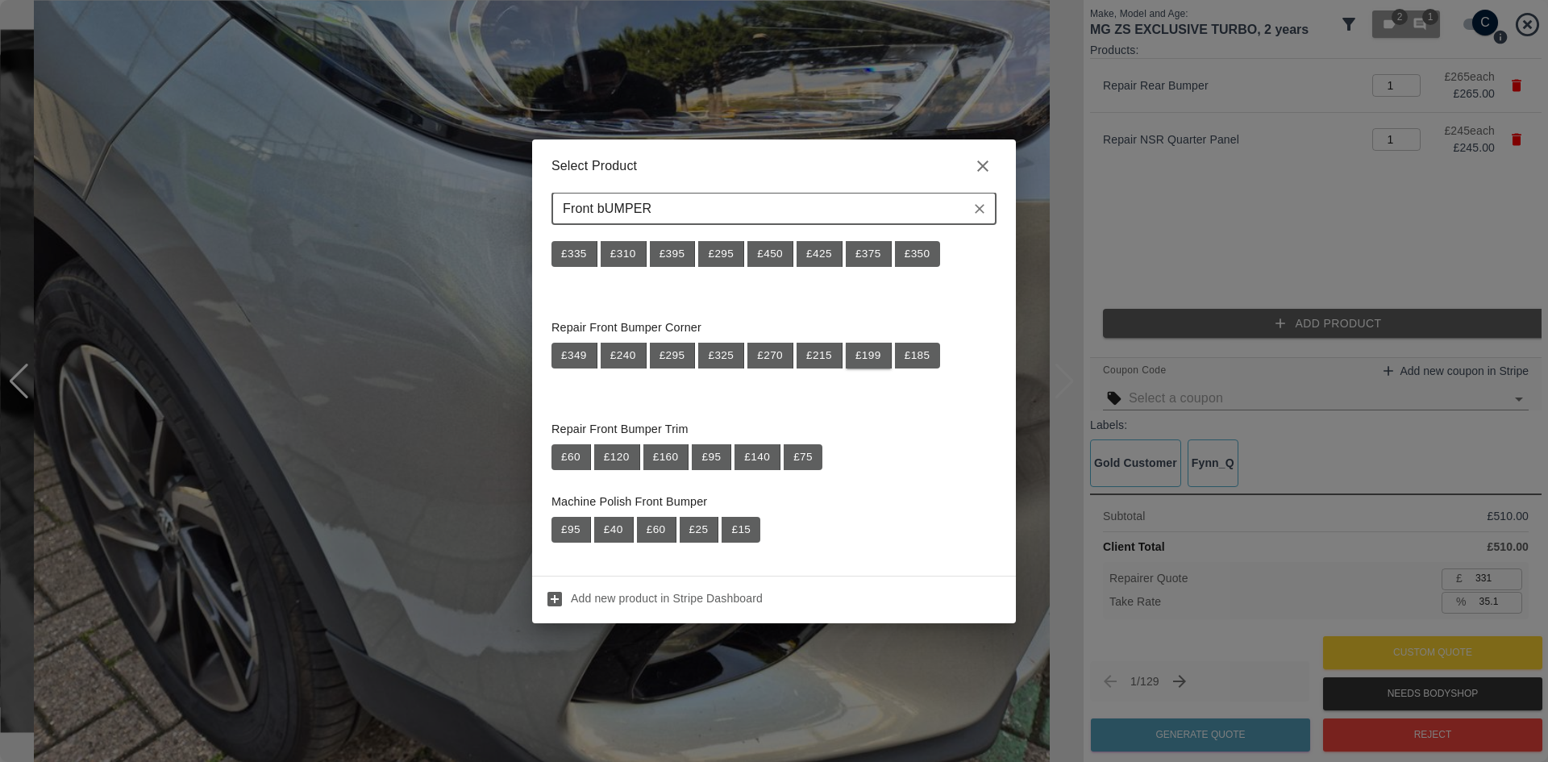
type input "Front bUMPER"
click at [870, 359] on button "£ 199" at bounding box center [869, 356] width 46 height 26
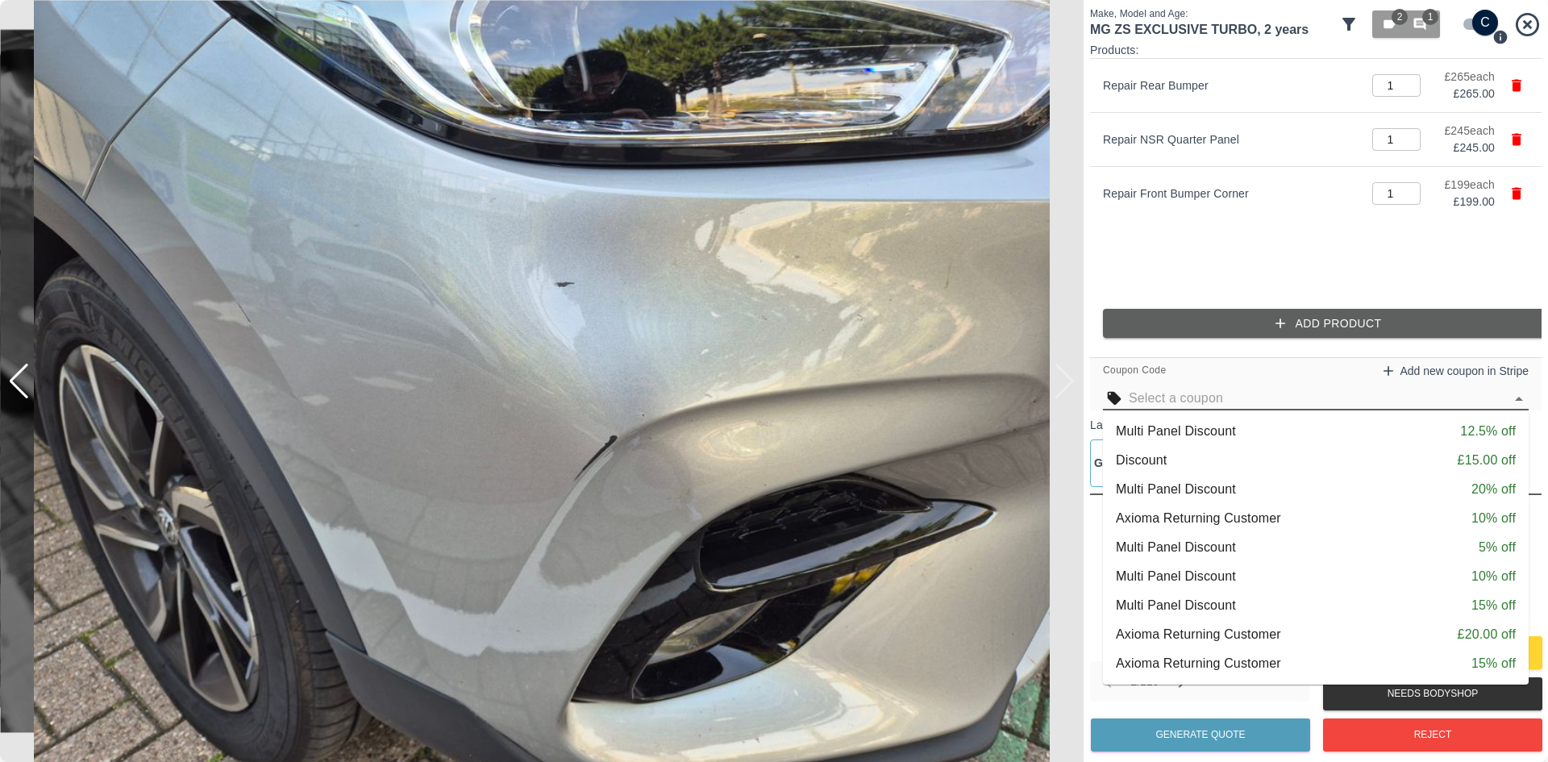
click at [1498, 403] on input "text" at bounding box center [1317, 398] width 376 height 23
click at [1278, 592] on li "Multi Panel Discount 15% off" at bounding box center [1316, 605] width 426 height 29
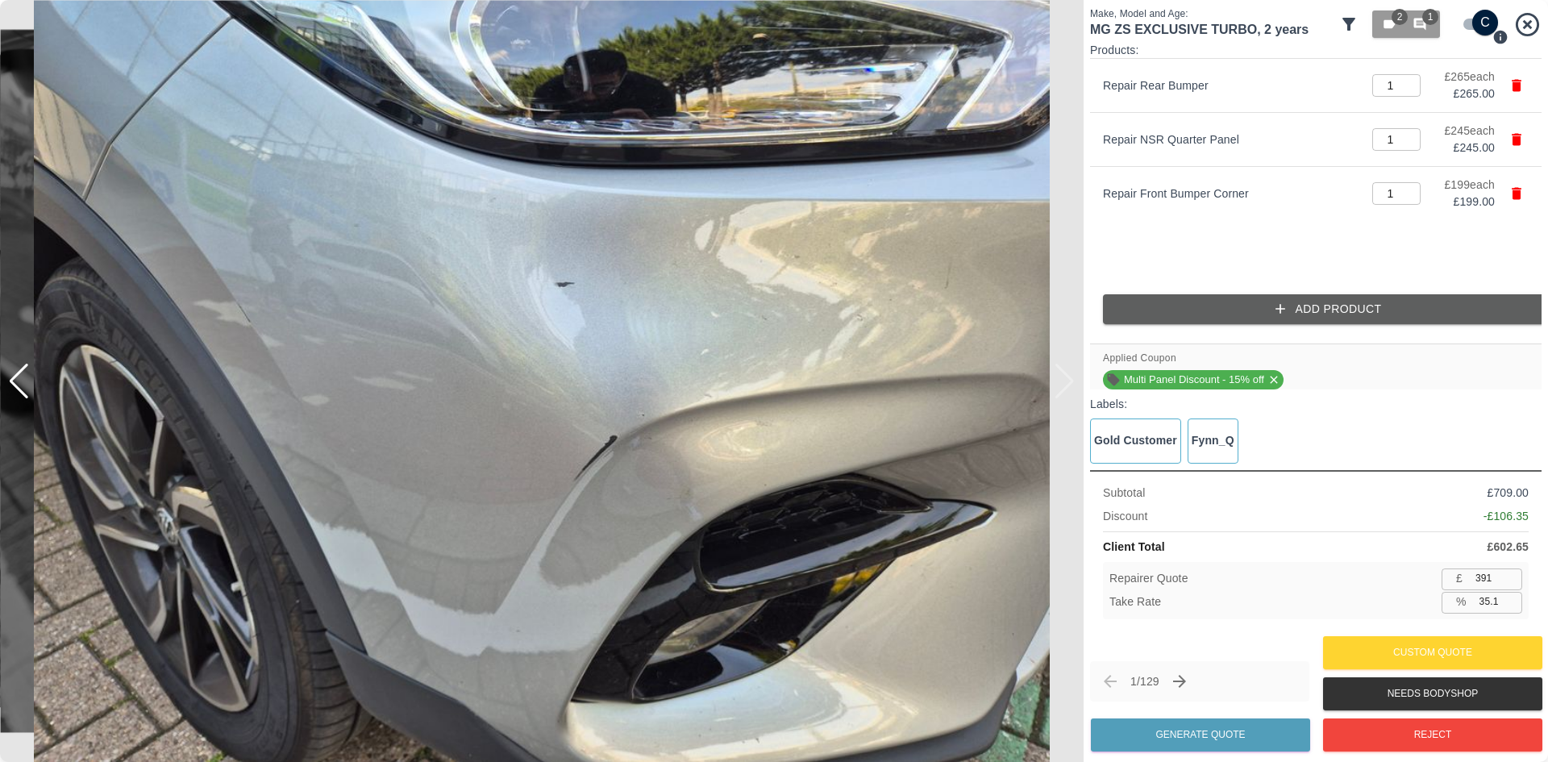
type input "390"
type input "35.3"
click at [1512, 583] on input "390" at bounding box center [1495, 578] width 53 height 20
type input "389"
type input "35.5"
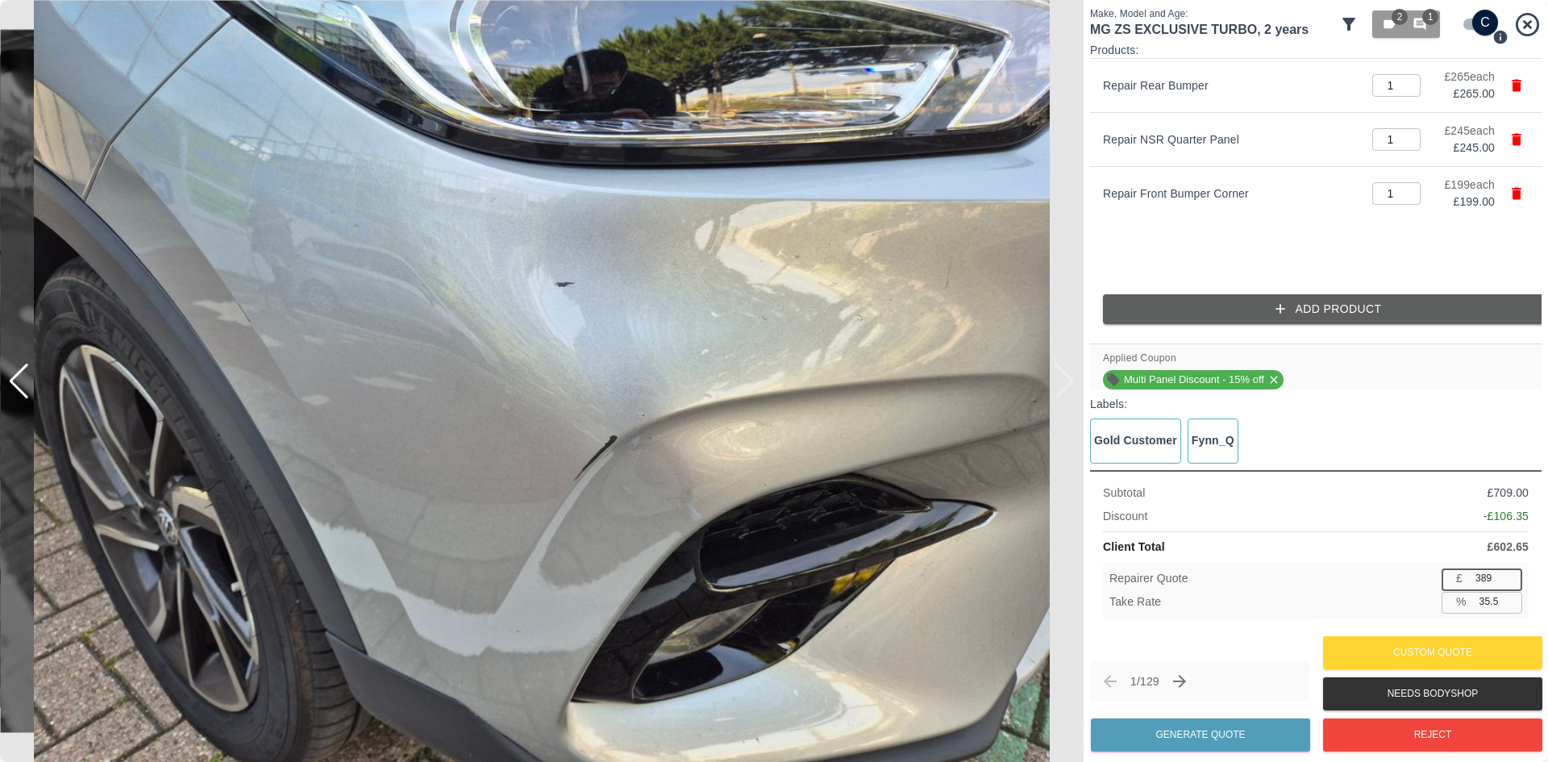
click at [1512, 583] on input "389" at bounding box center [1495, 578] width 53 height 20
type input "388"
type input "35.6"
click at [1512, 583] on input "388" at bounding box center [1495, 578] width 53 height 20
type input "387"
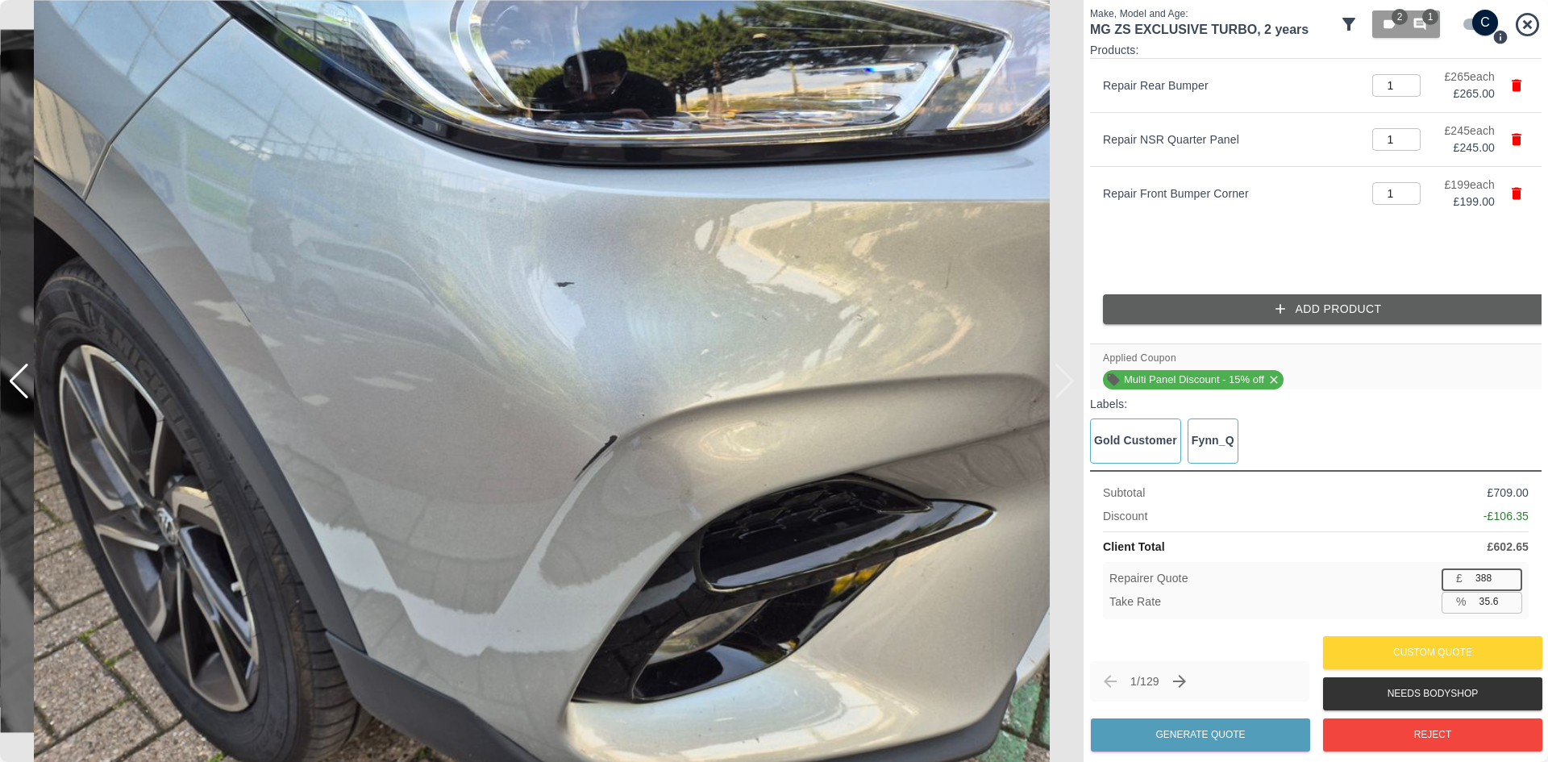
type input "35.8"
click at [1512, 583] on input "387" at bounding box center [1495, 578] width 53 height 20
type input "386"
type input "35.9"
click at [1512, 583] on input "386" at bounding box center [1495, 578] width 53 height 20
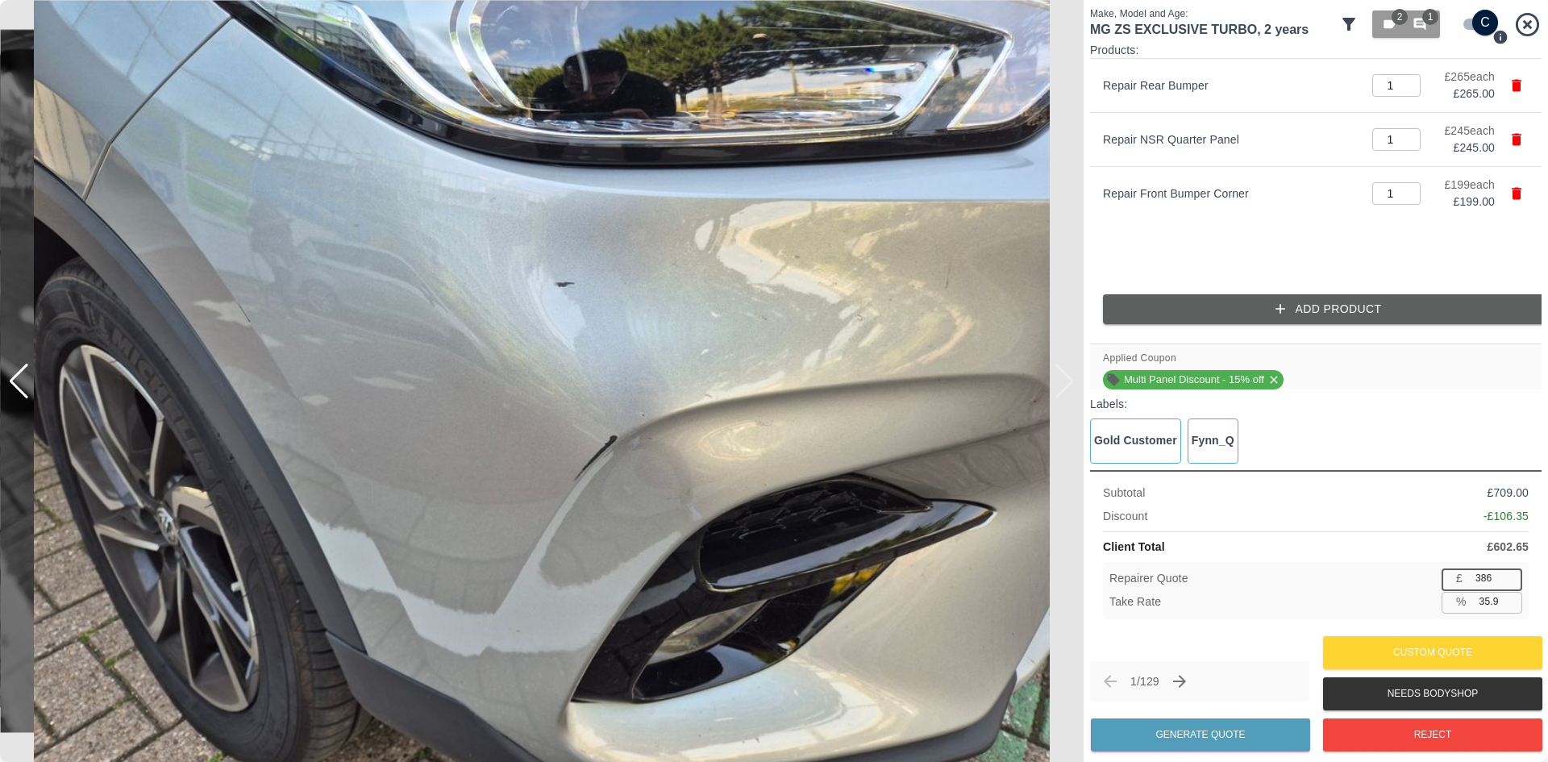
type input "385"
type input "36.1"
click at [1512, 583] on input "385" at bounding box center [1495, 578] width 53 height 20
type input "384"
type input "36.3"
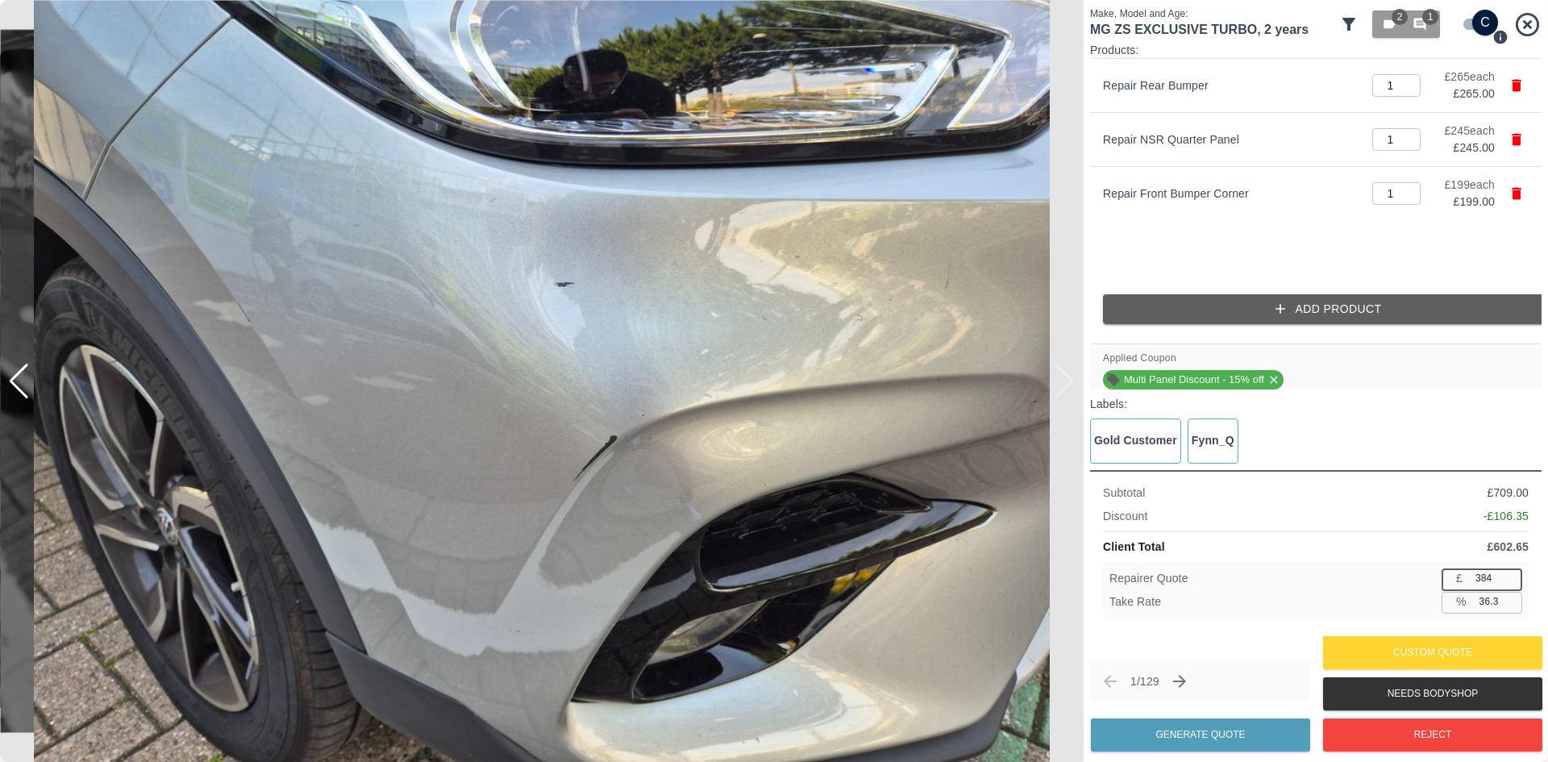
click at [1512, 583] on input "384" at bounding box center [1495, 578] width 53 height 20
type input "383"
type input "36.4"
click at [1512, 583] on input "383" at bounding box center [1495, 578] width 53 height 20
type input "382"
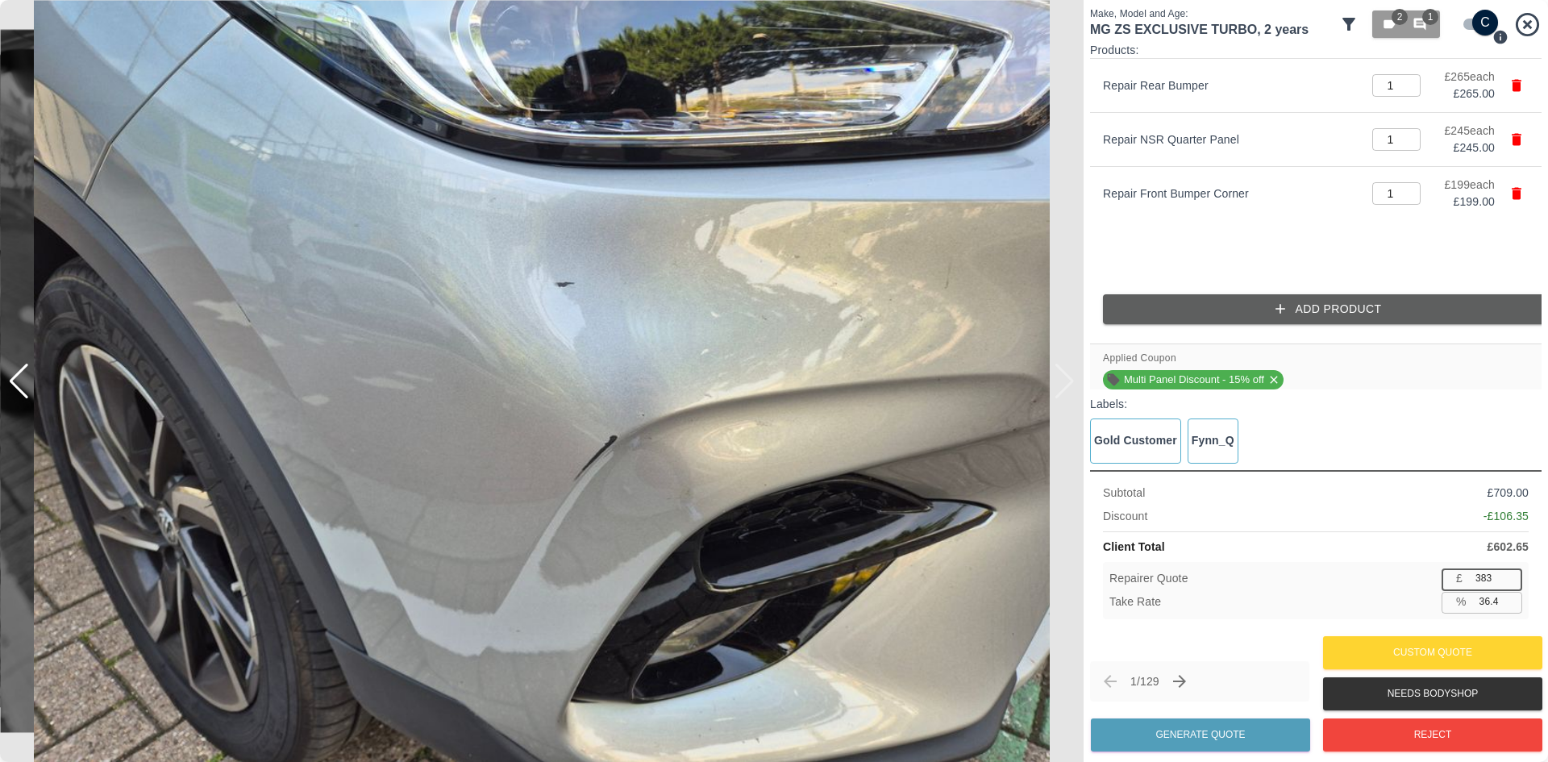
type input "36.6"
click at [1512, 583] on input "382" at bounding box center [1495, 578] width 53 height 20
type input "381"
type input "36.8"
click at [1512, 583] on input "381" at bounding box center [1495, 578] width 53 height 20
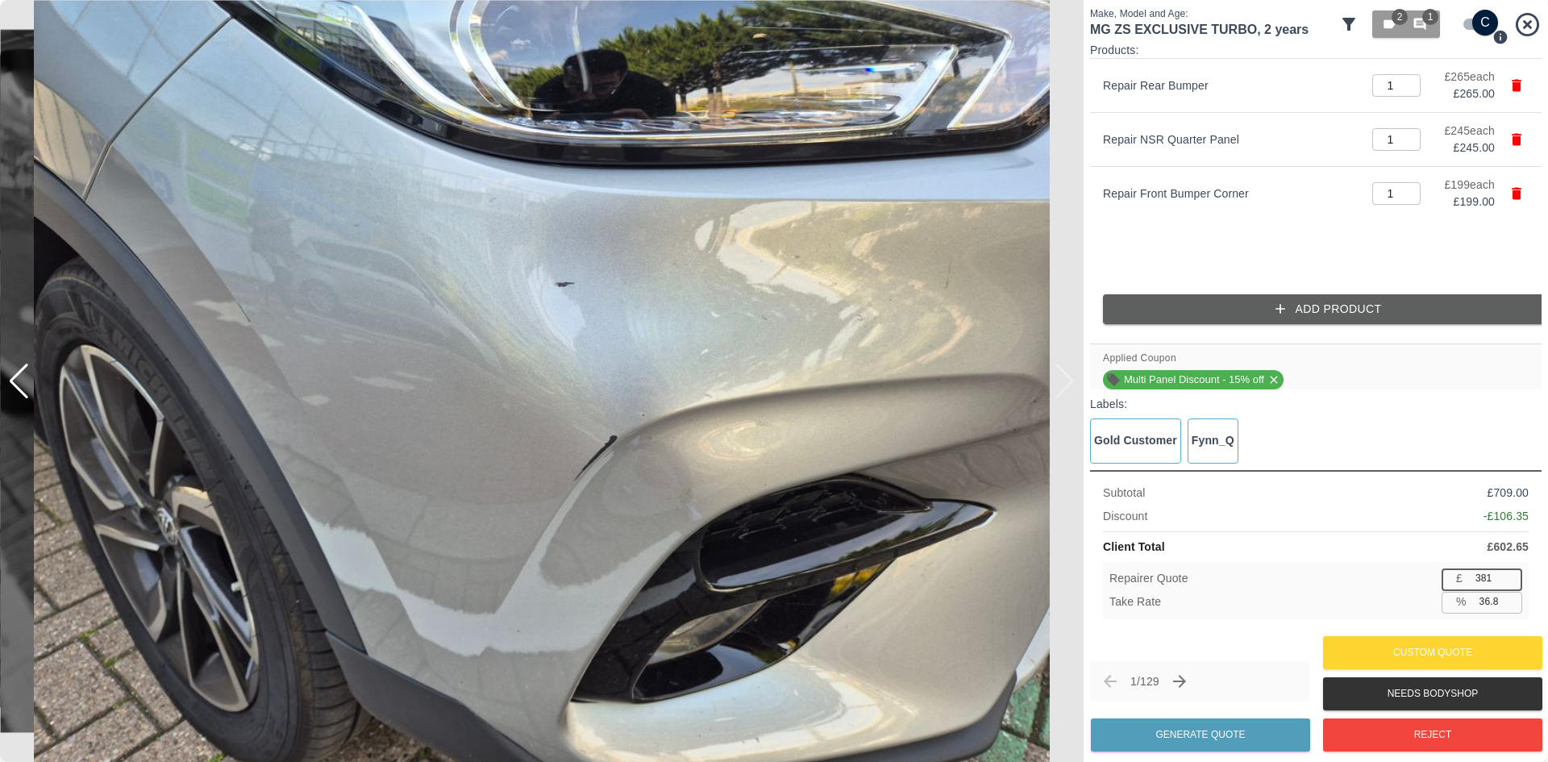
type input "380"
type input "36.9"
click at [1512, 583] on input "380" at bounding box center [1495, 578] width 53 height 20
type input "379"
type input "37.1"
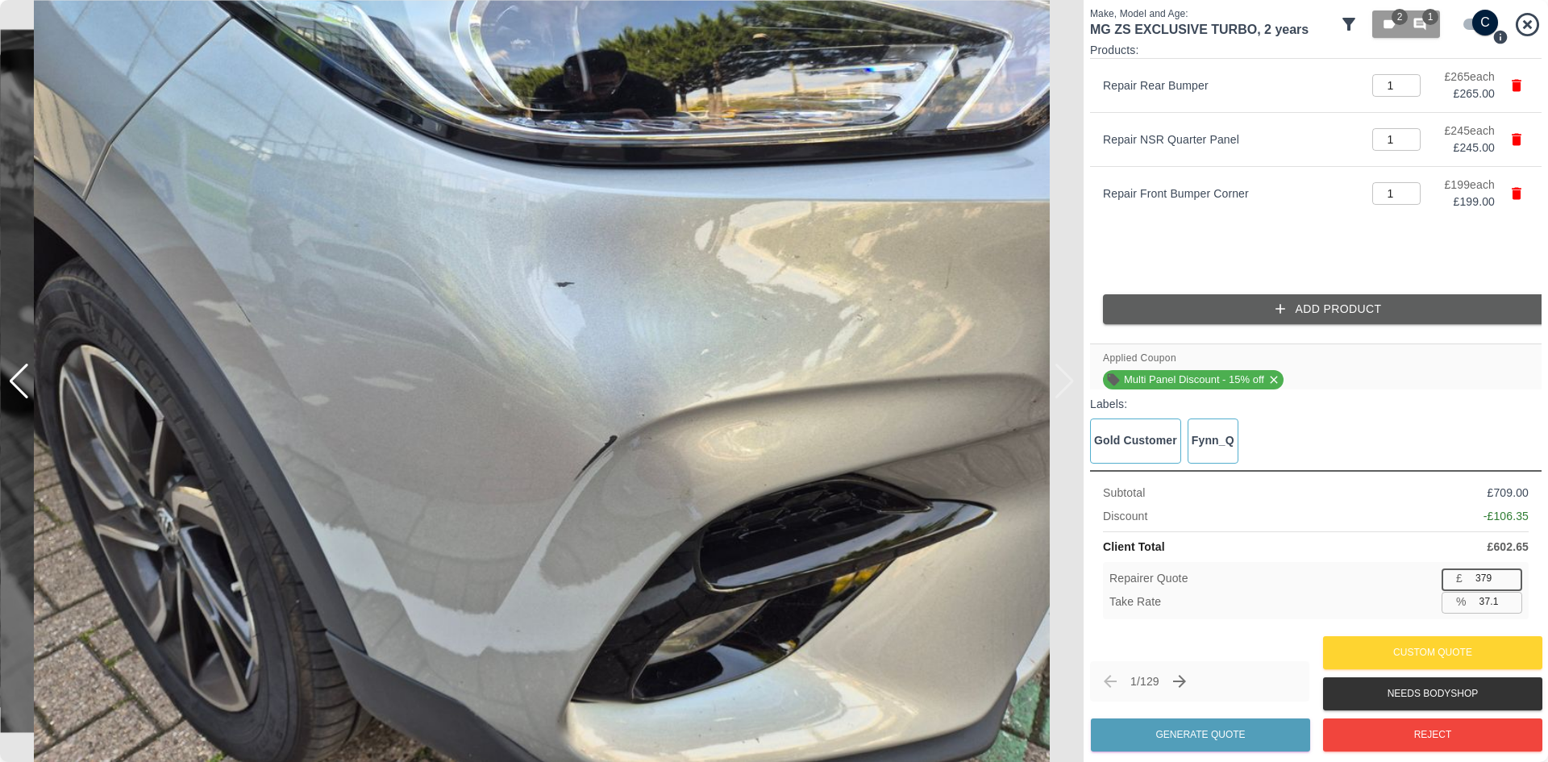
click at [1512, 583] on input "379" at bounding box center [1495, 578] width 53 height 20
type input "378"
type input "37.3"
click at [1512, 583] on input "378" at bounding box center [1495, 578] width 53 height 20
type input "377"
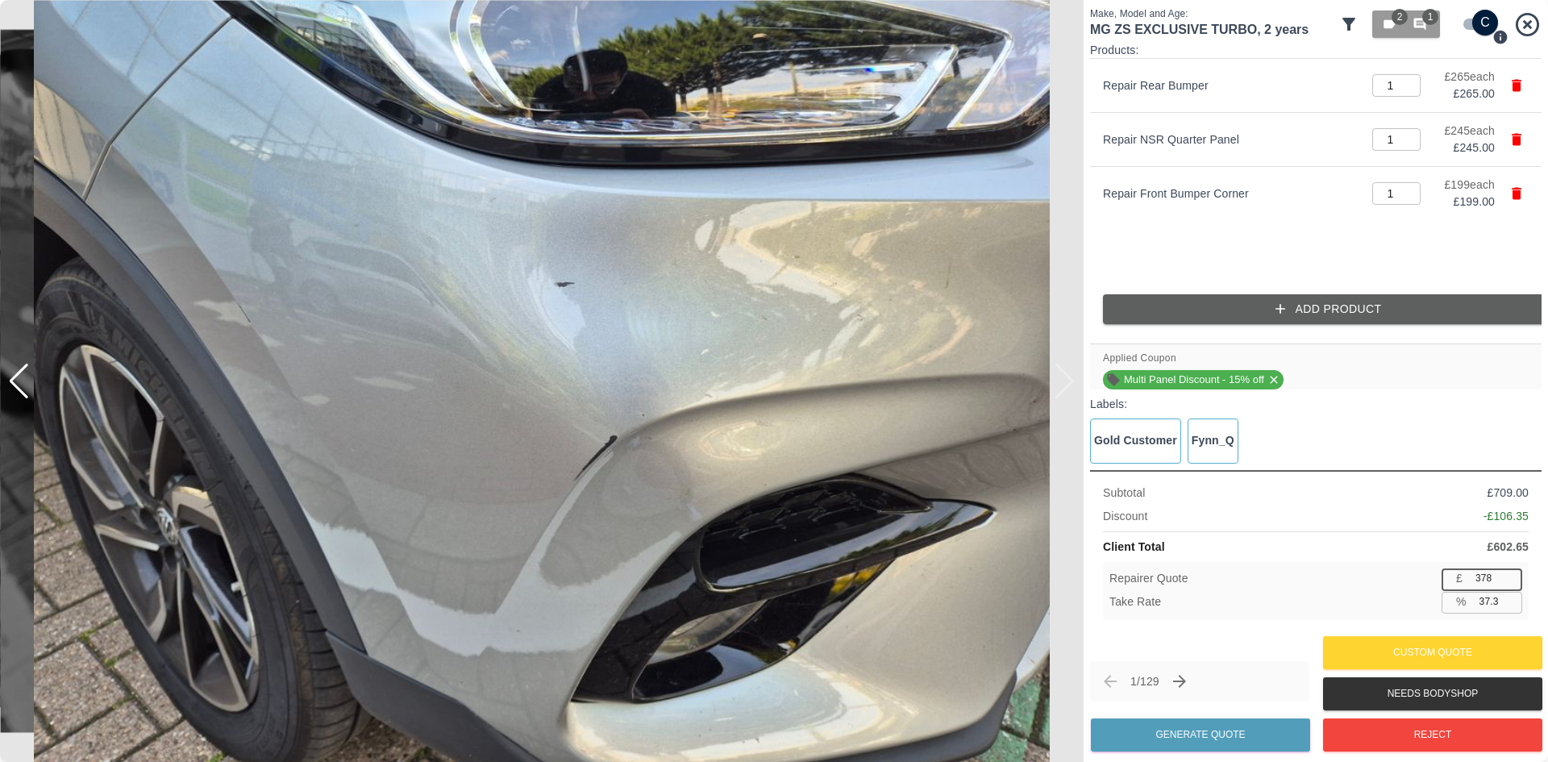
type input "37.4"
click at [1512, 583] on input "377" at bounding box center [1495, 578] width 53 height 20
type input "376"
type input "37.6"
click at [1512, 583] on input "376" at bounding box center [1495, 578] width 53 height 20
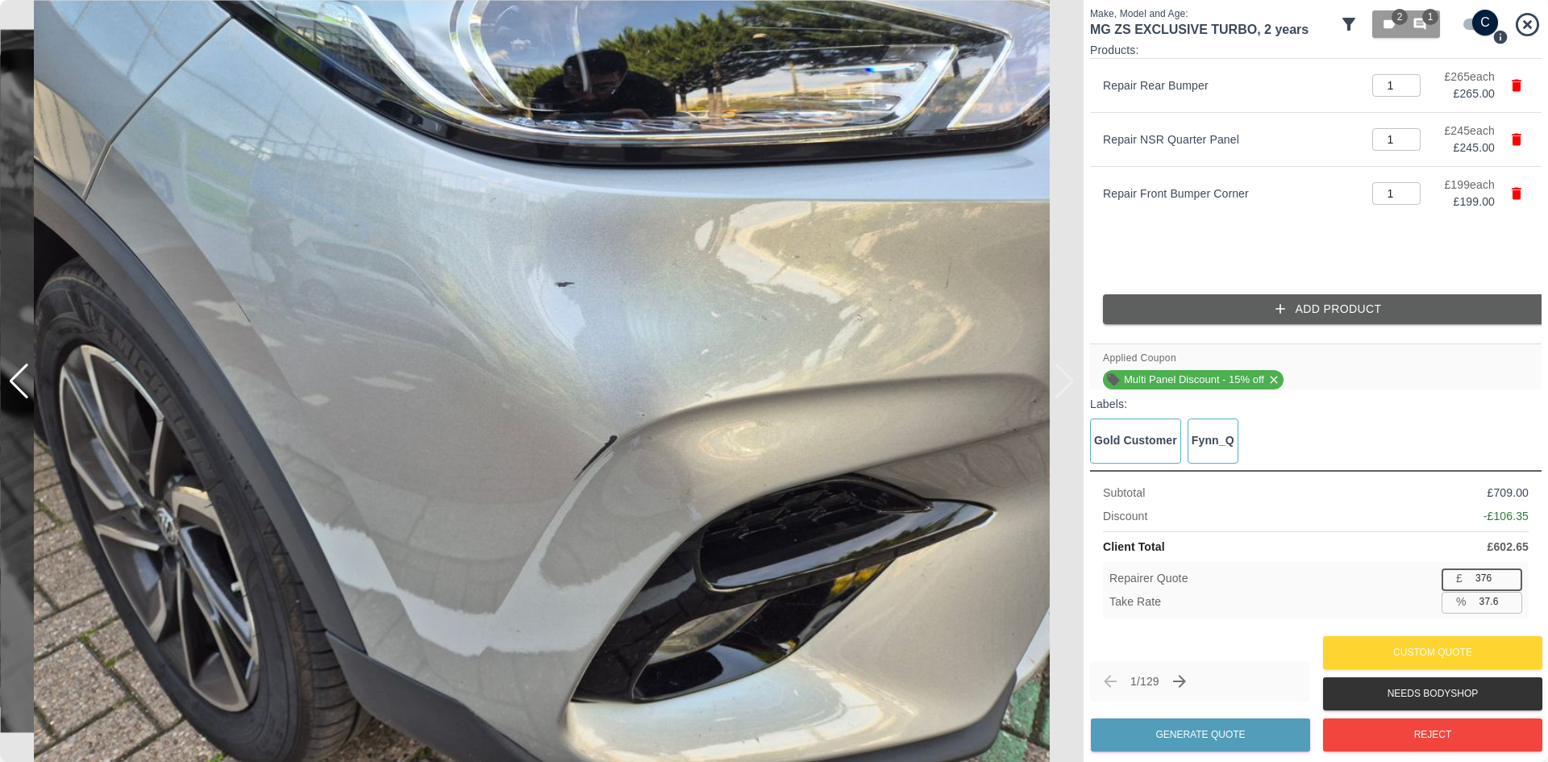
type input "375"
type input "37.8"
click at [1512, 583] on input "375" at bounding box center [1495, 578] width 53 height 20
type input "374"
type input "37.9"
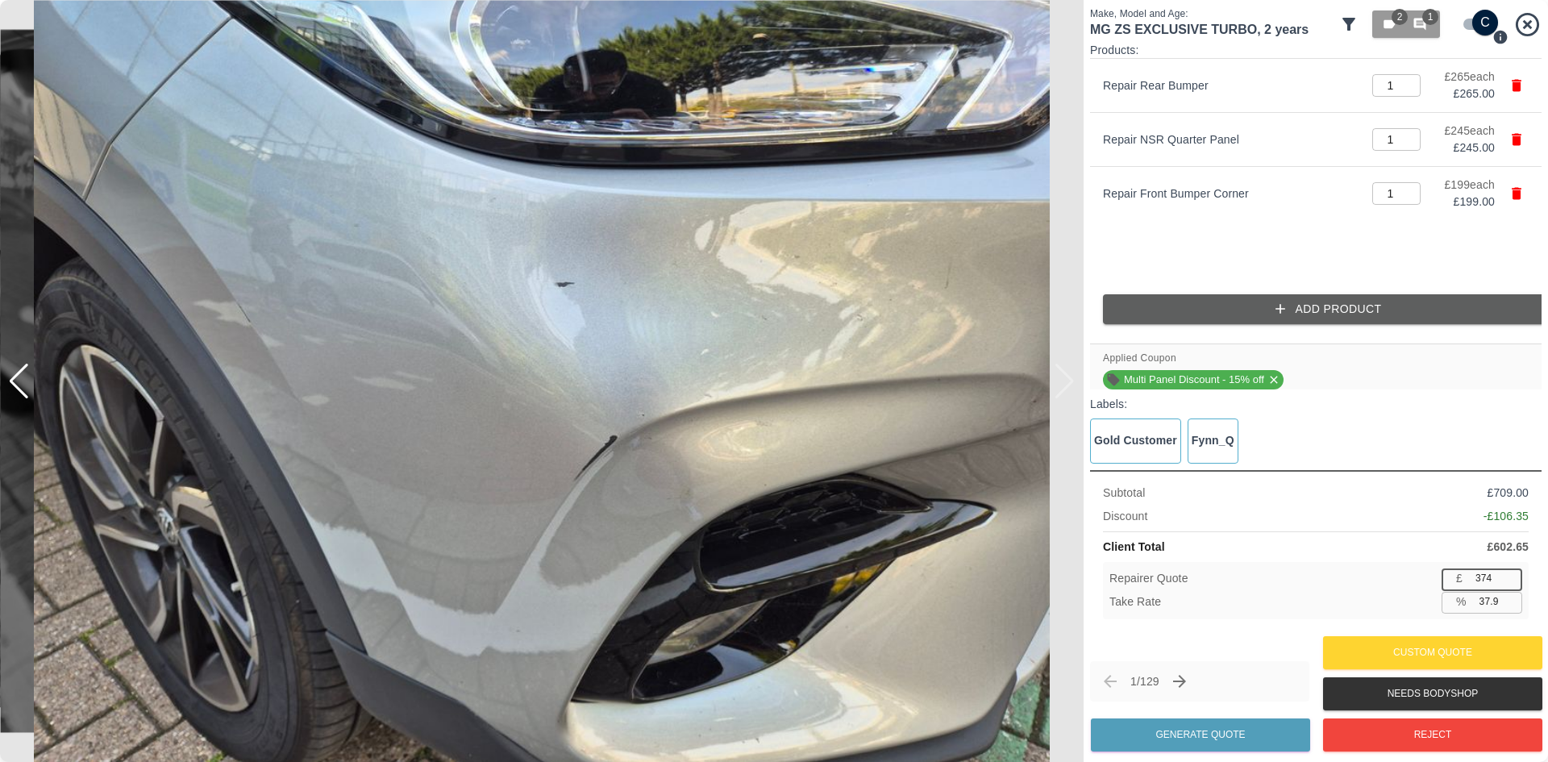
click at [1512, 583] on input "374" at bounding box center [1495, 578] width 53 height 20
type input "373"
type input "38.1"
click at [1512, 583] on input "373" at bounding box center [1495, 578] width 53 height 20
type input "372"
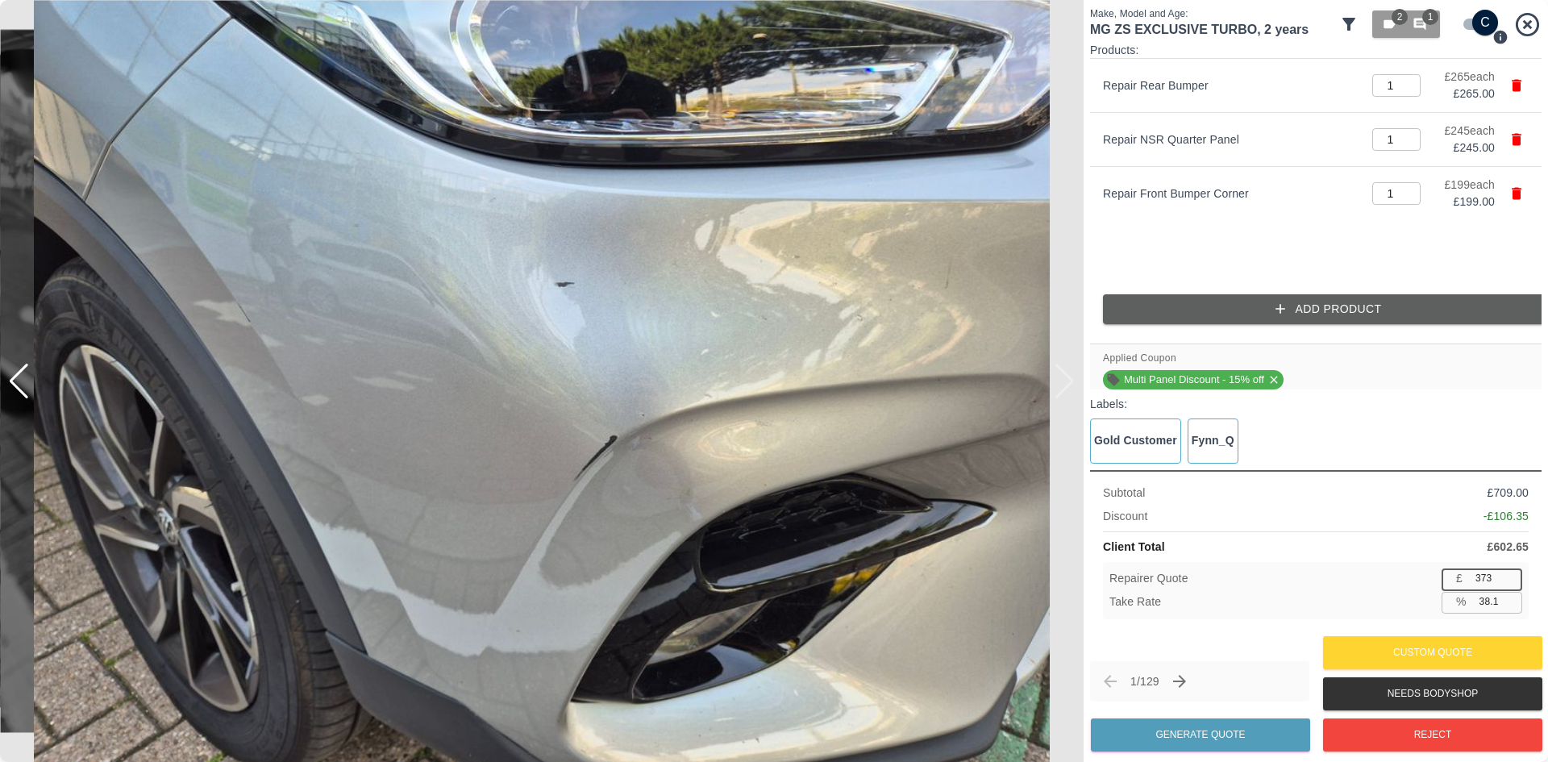
type input "38.3"
click at [1512, 583] on input "372" at bounding box center [1495, 578] width 53 height 20
type input "371"
type input "38.4"
click at [1512, 583] on input "371" at bounding box center [1495, 578] width 53 height 20
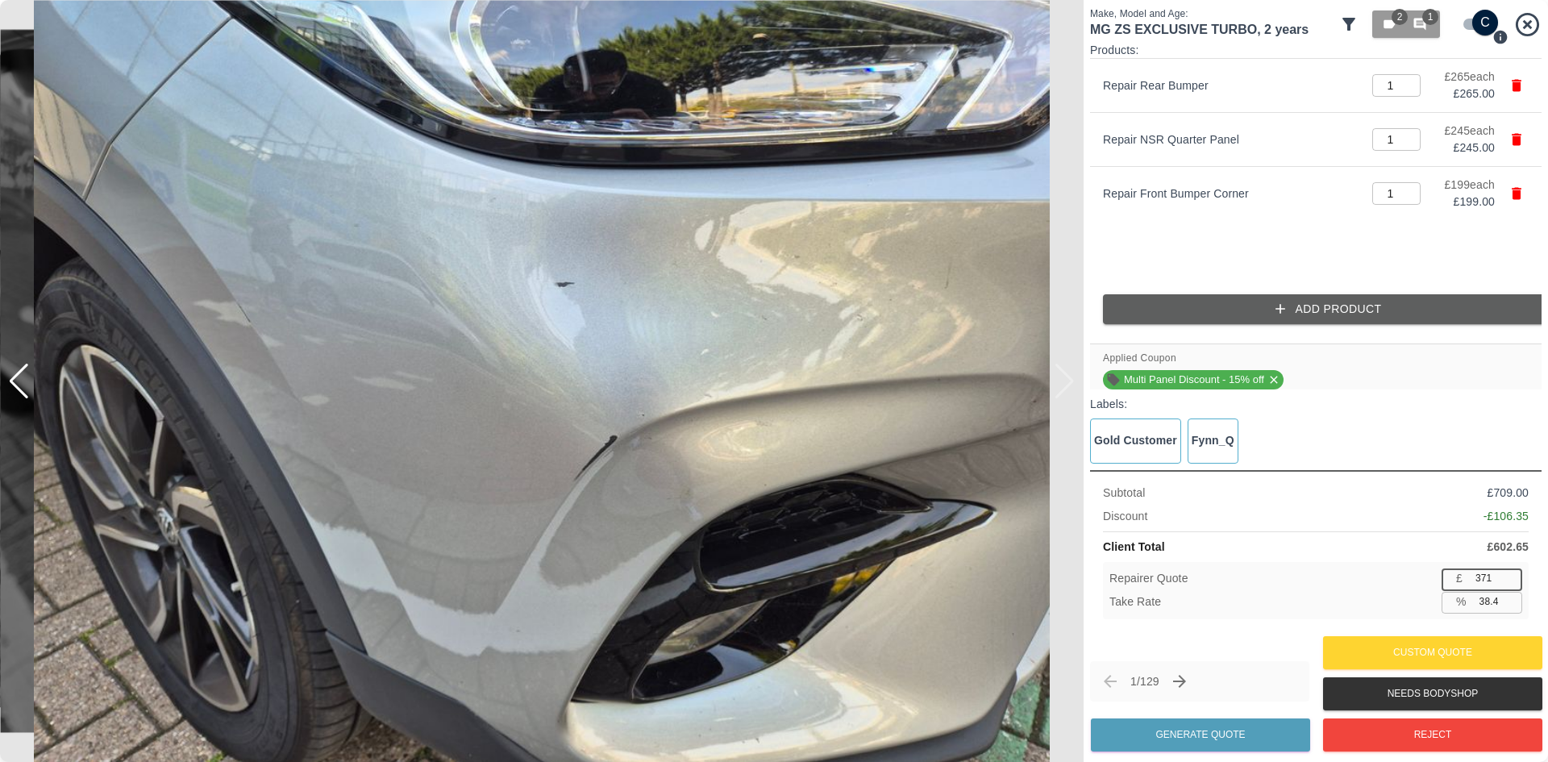
type input "370"
type input "38.6"
click at [1512, 583] on input "370" at bounding box center [1495, 578] width 53 height 20
type input "369"
type input "38.8"
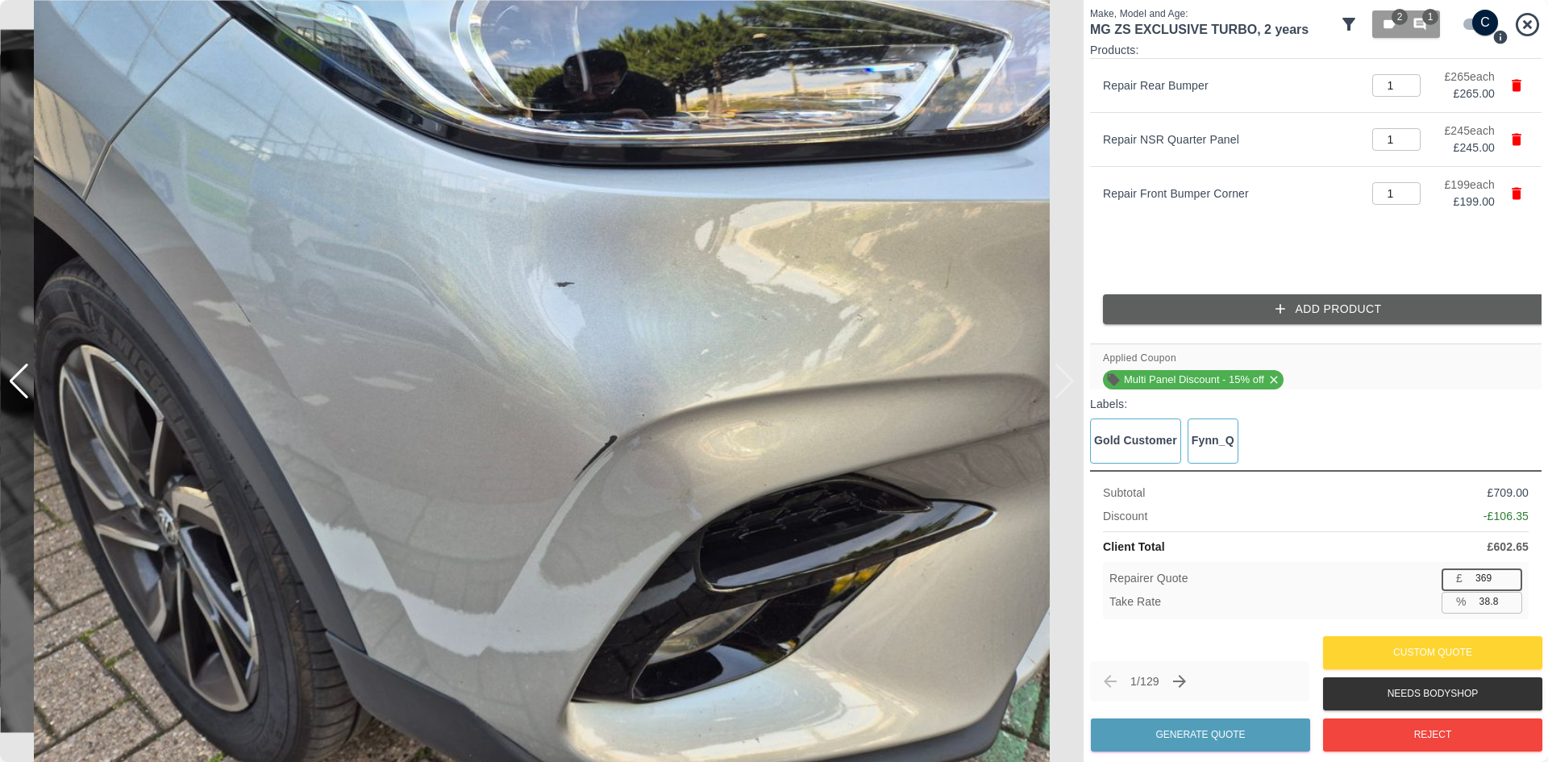
click at [1512, 583] on input "369" at bounding box center [1495, 578] width 53 height 20
type input "368"
type input "38.9"
click at [1512, 583] on input "368" at bounding box center [1495, 578] width 53 height 20
type input "367"
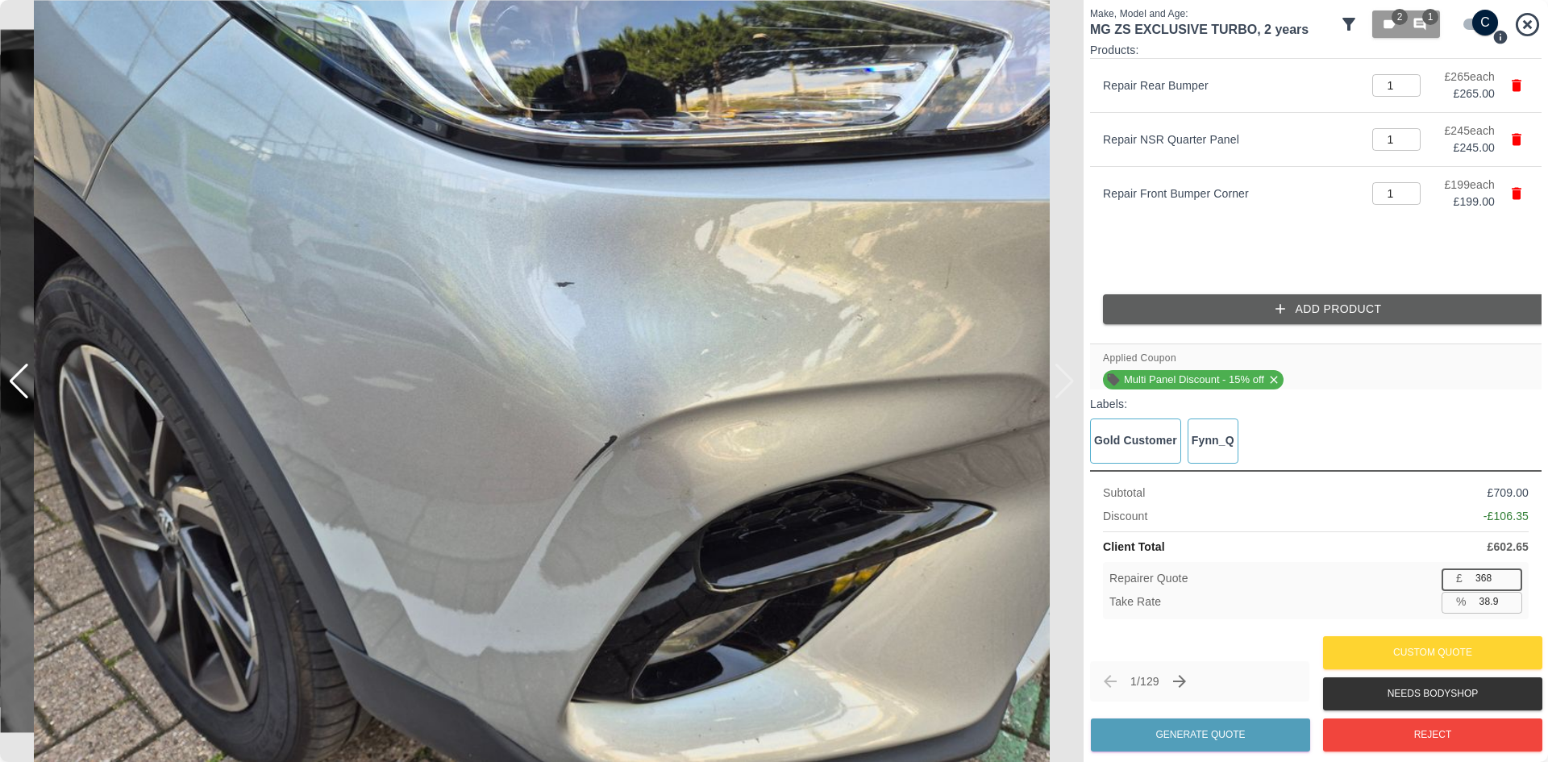
type input "39.1"
click at [1512, 583] on input "367" at bounding box center [1495, 578] width 53 height 20
type input "366"
type input "39.3"
click at [1512, 583] on input "366" at bounding box center [1495, 578] width 53 height 20
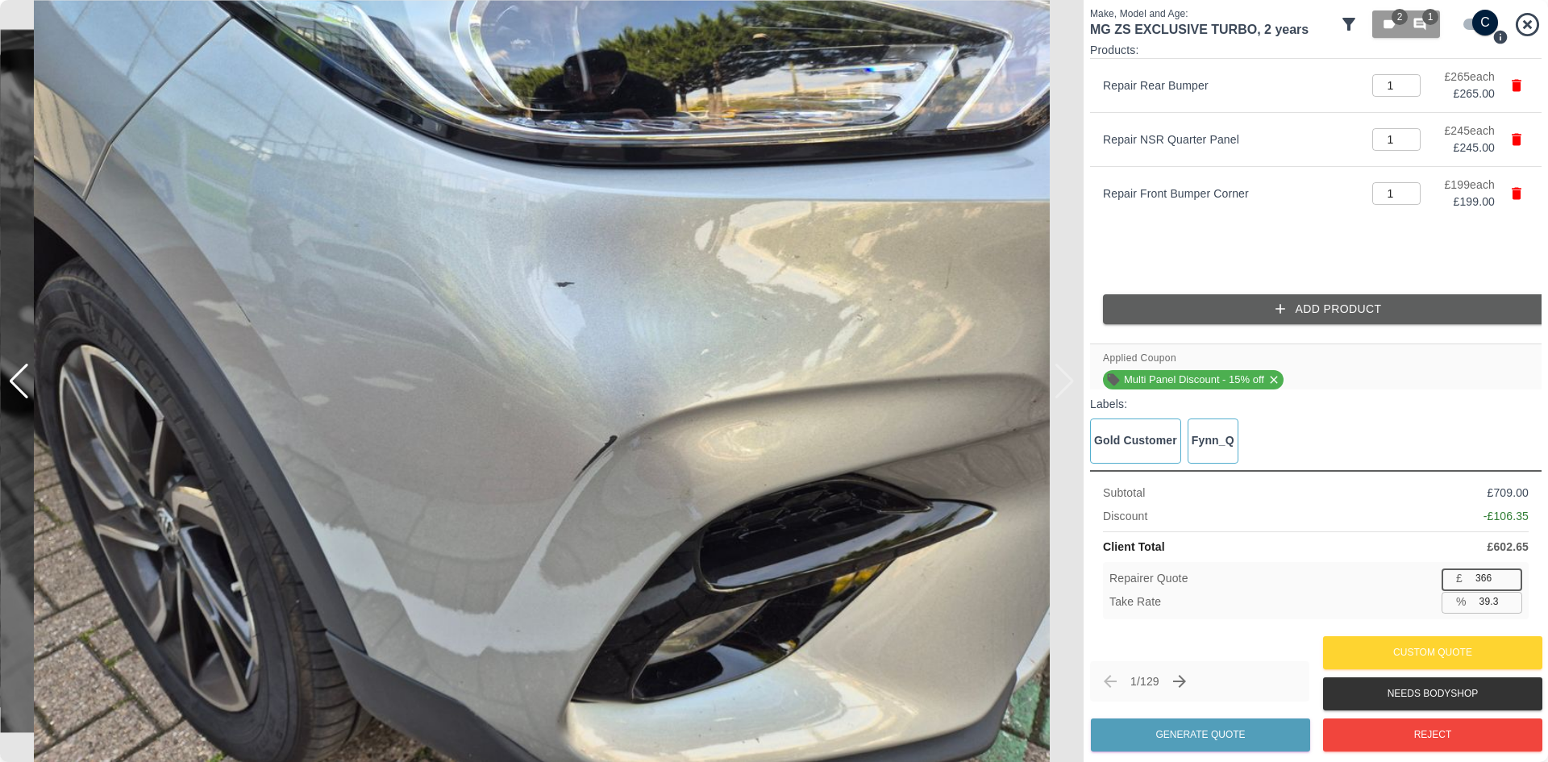
type input "365"
type input "39.4"
type input "365"
click at [1512, 583] on input "365" at bounding box center [1495, 578] width 53 height 20
click at [1188, 741] on button "Generate Quote" at bounding box center [1200, 734] width 219 height 33
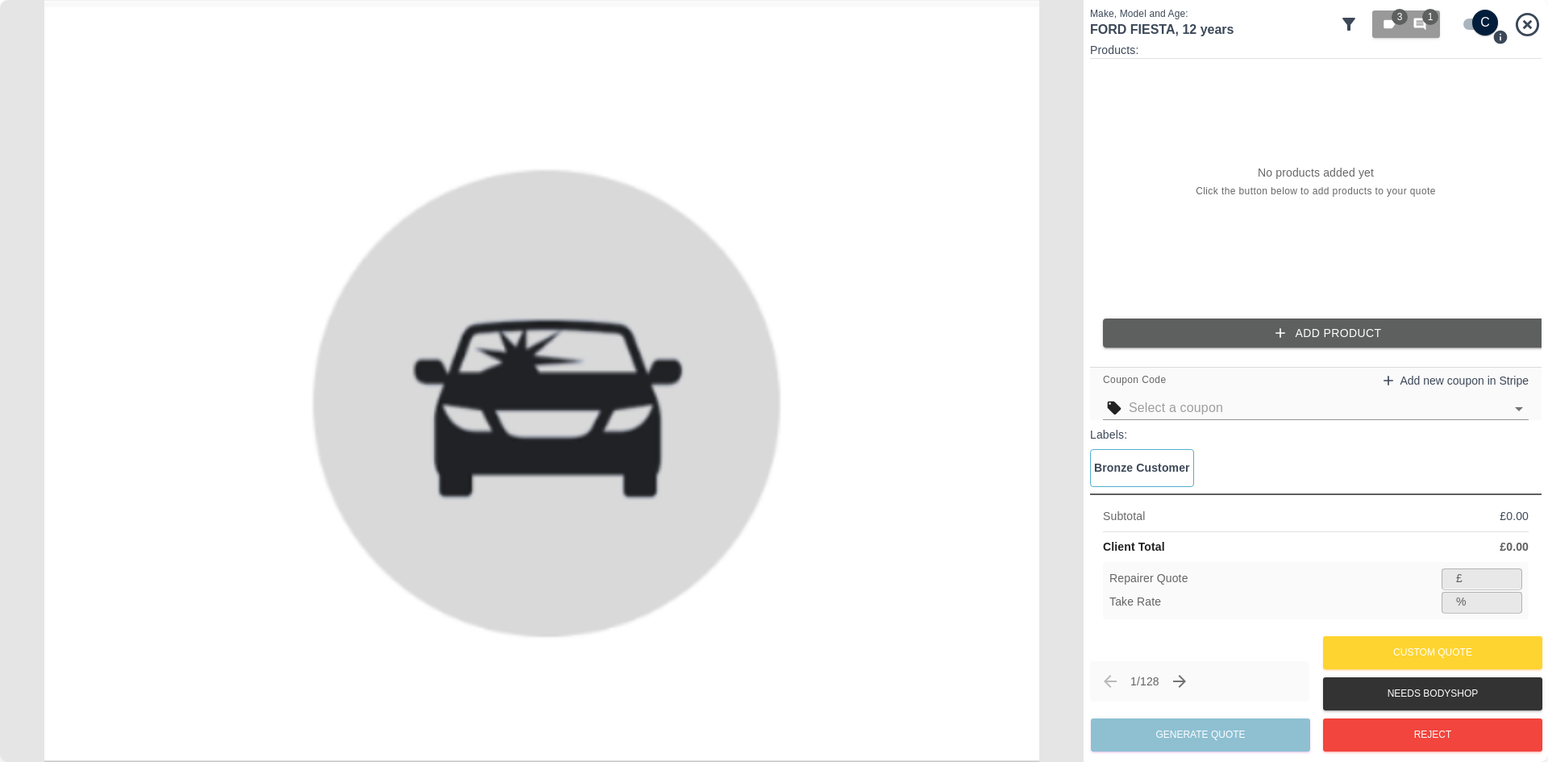
click at [1483, 22] on input "checkbox" at bounding box center [1484, 23] width 77 height 26
checkbox input "false"
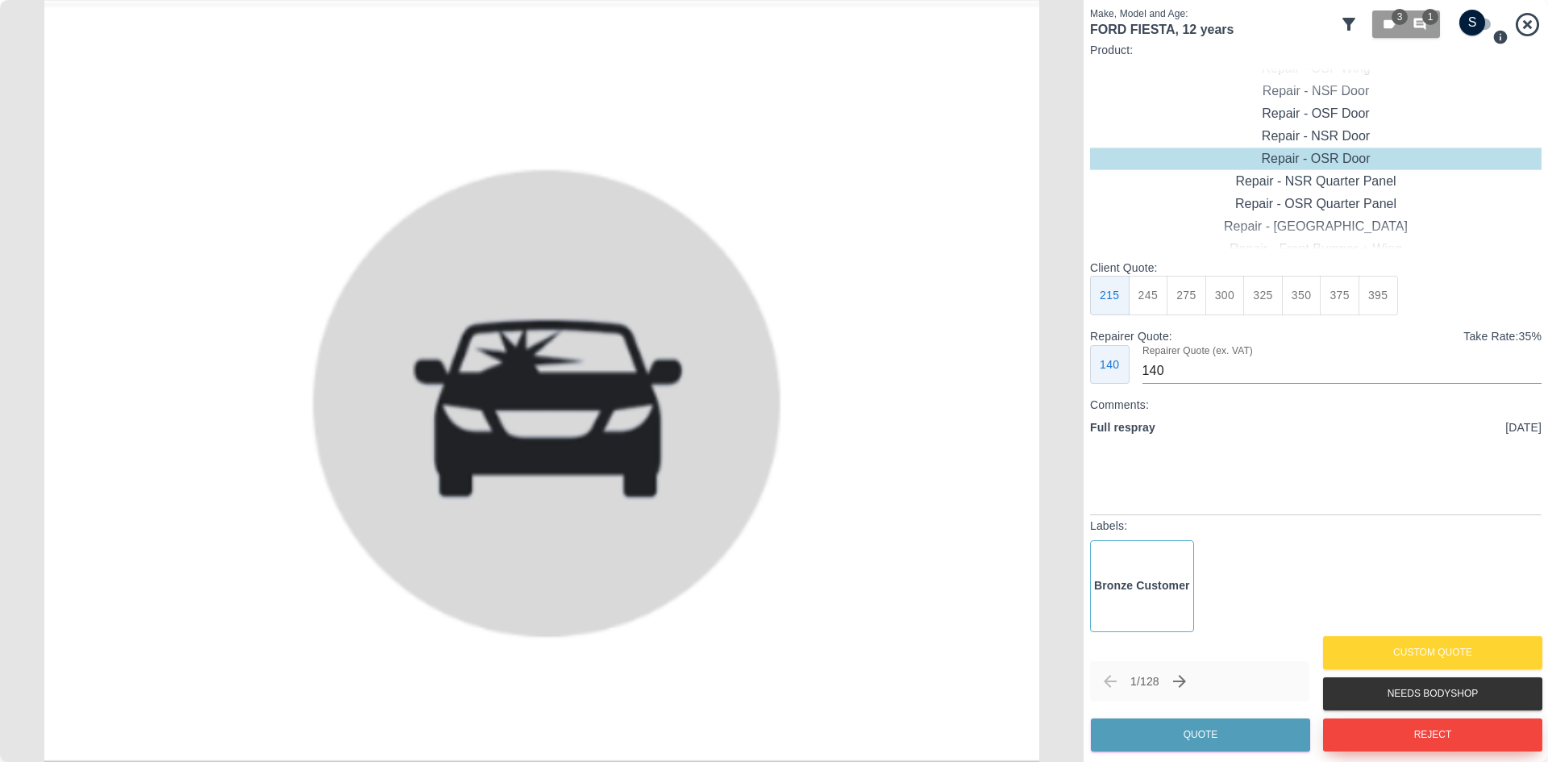
click at [1441, 738] on button "Reject" at bounding box center [1432, 734] width 219 height 33
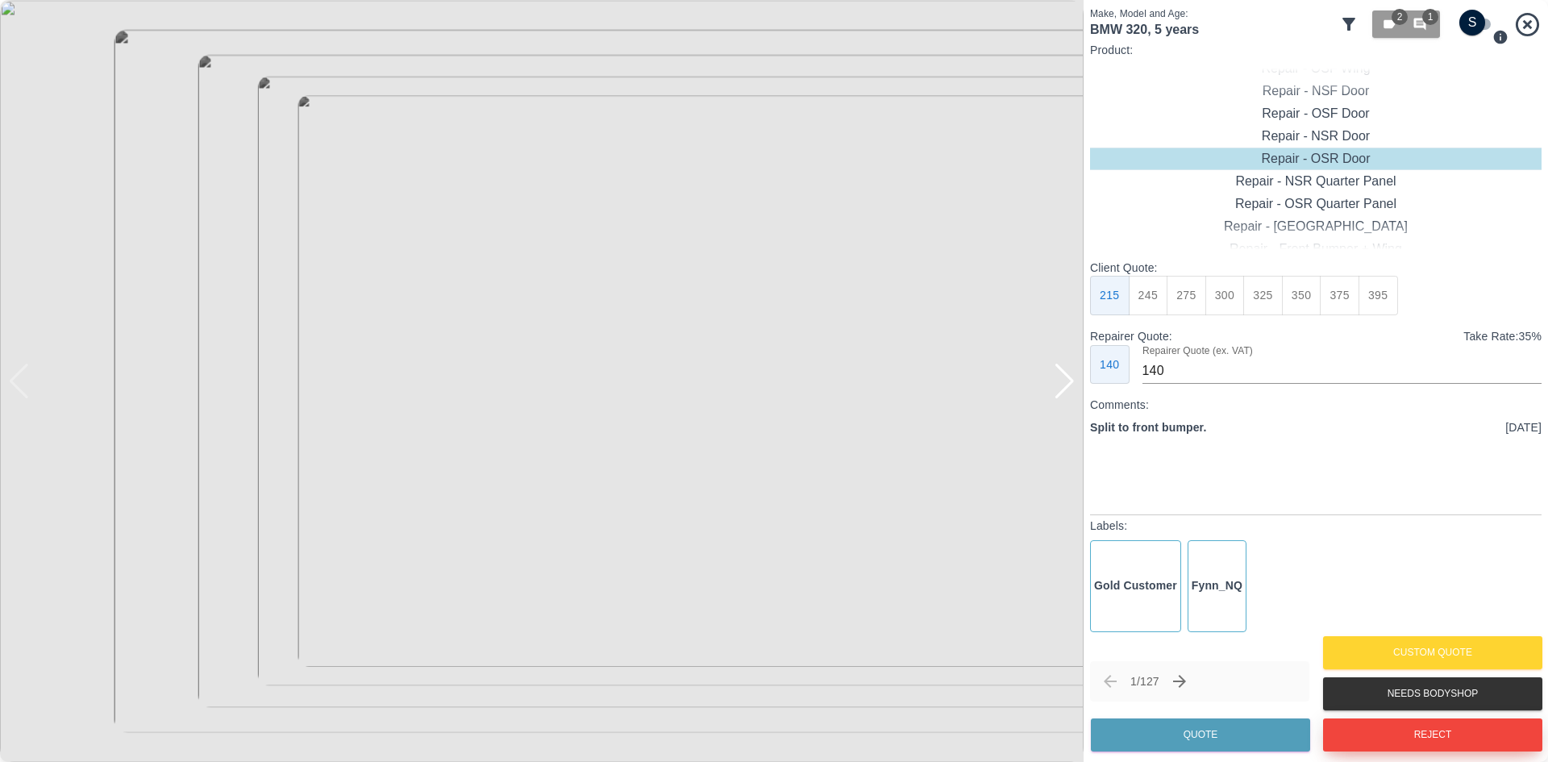
click at [1394, 722] on button "Reject" at bounding box center [1432, 734] width 219 height 33
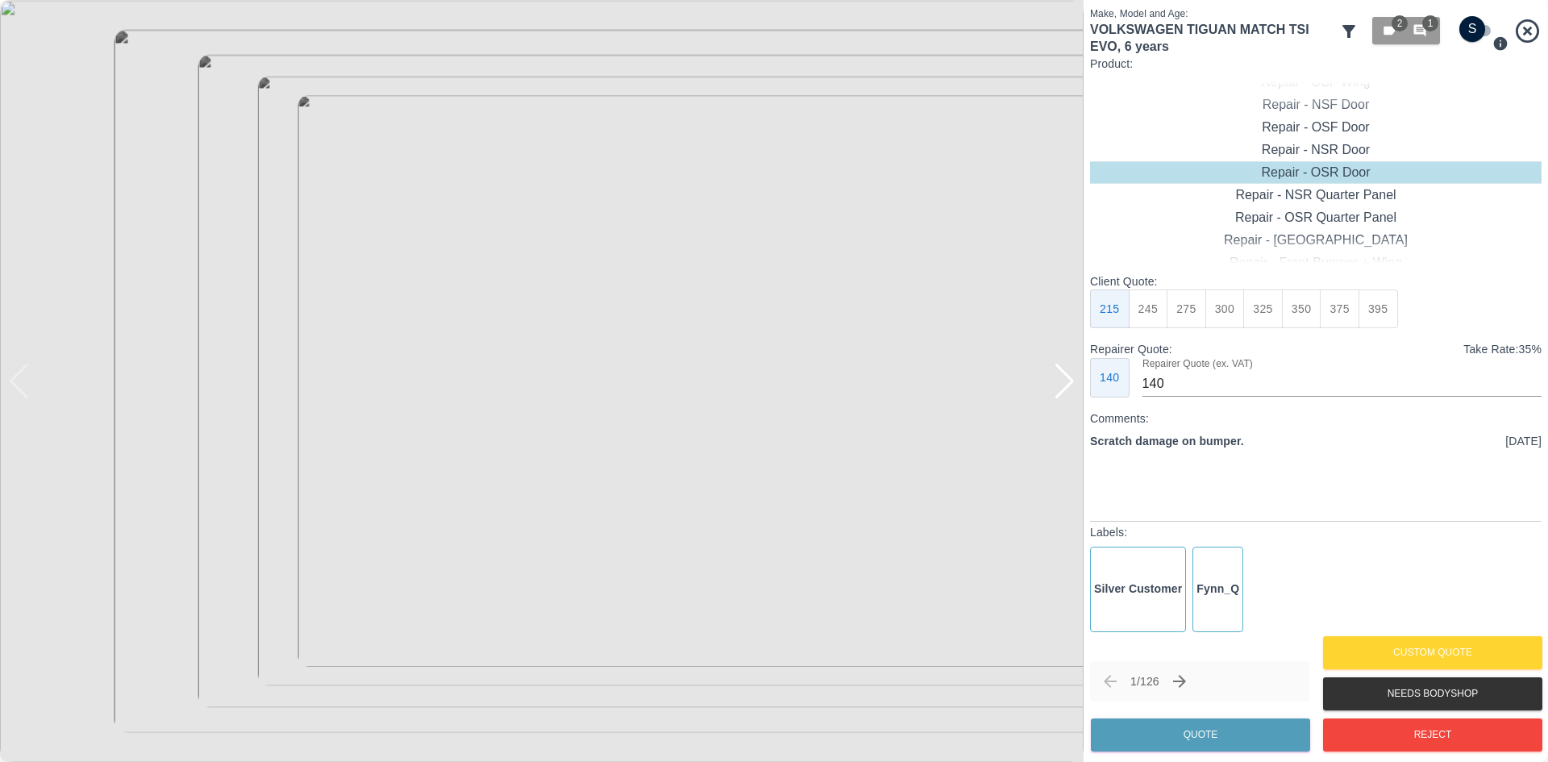
click at [1062, 392] on div at bounding box center [1065, 381] width 22 height 35
click at [1468, 30] on input "checkbox" at bounding box center [1471, 29] width 77 height 26
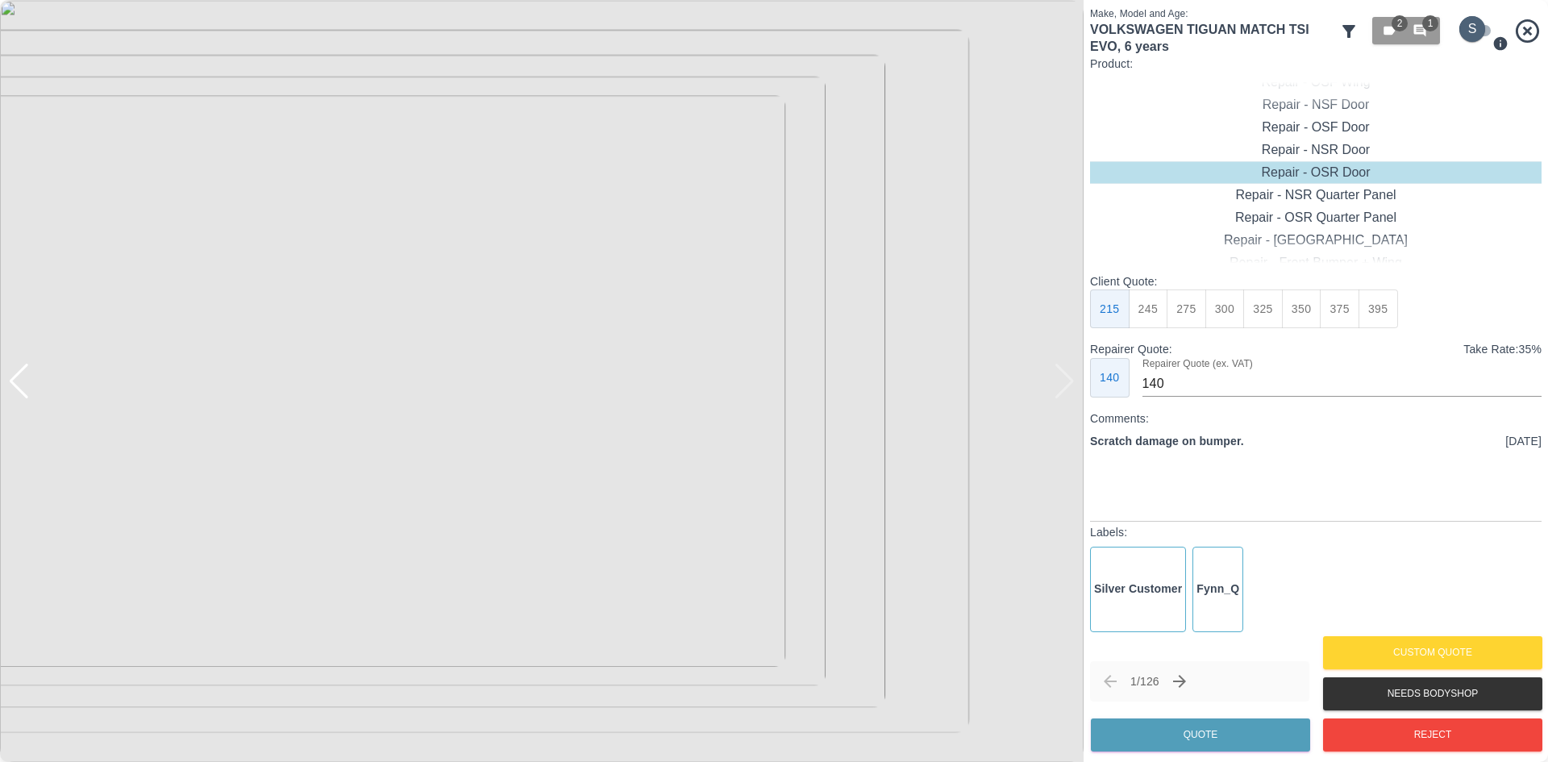
checkbox input "true"
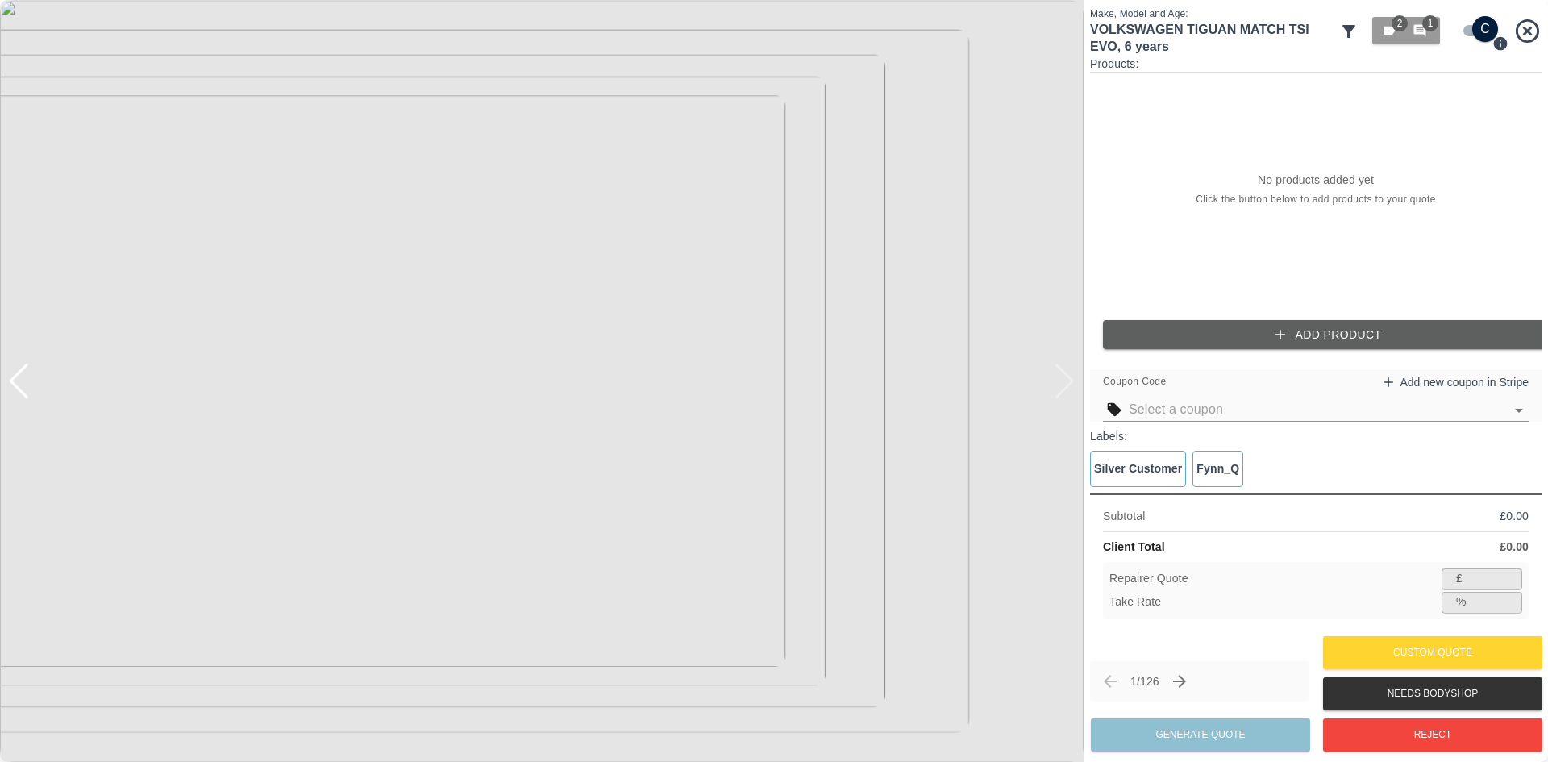
click at [1192, 325] on button "Add Product" at bounding box center [1328, 335] width 451 height 30
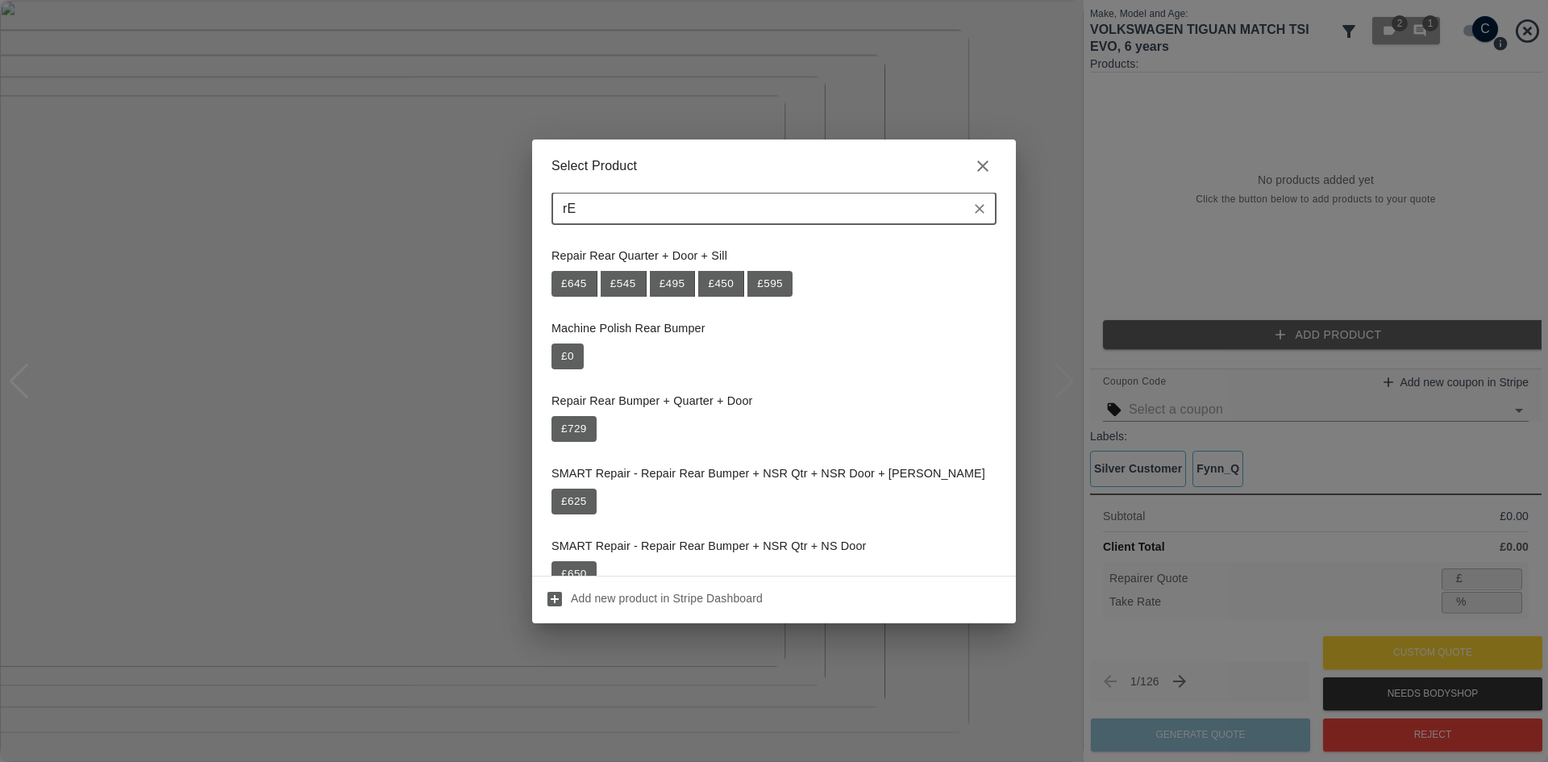
type input "r"
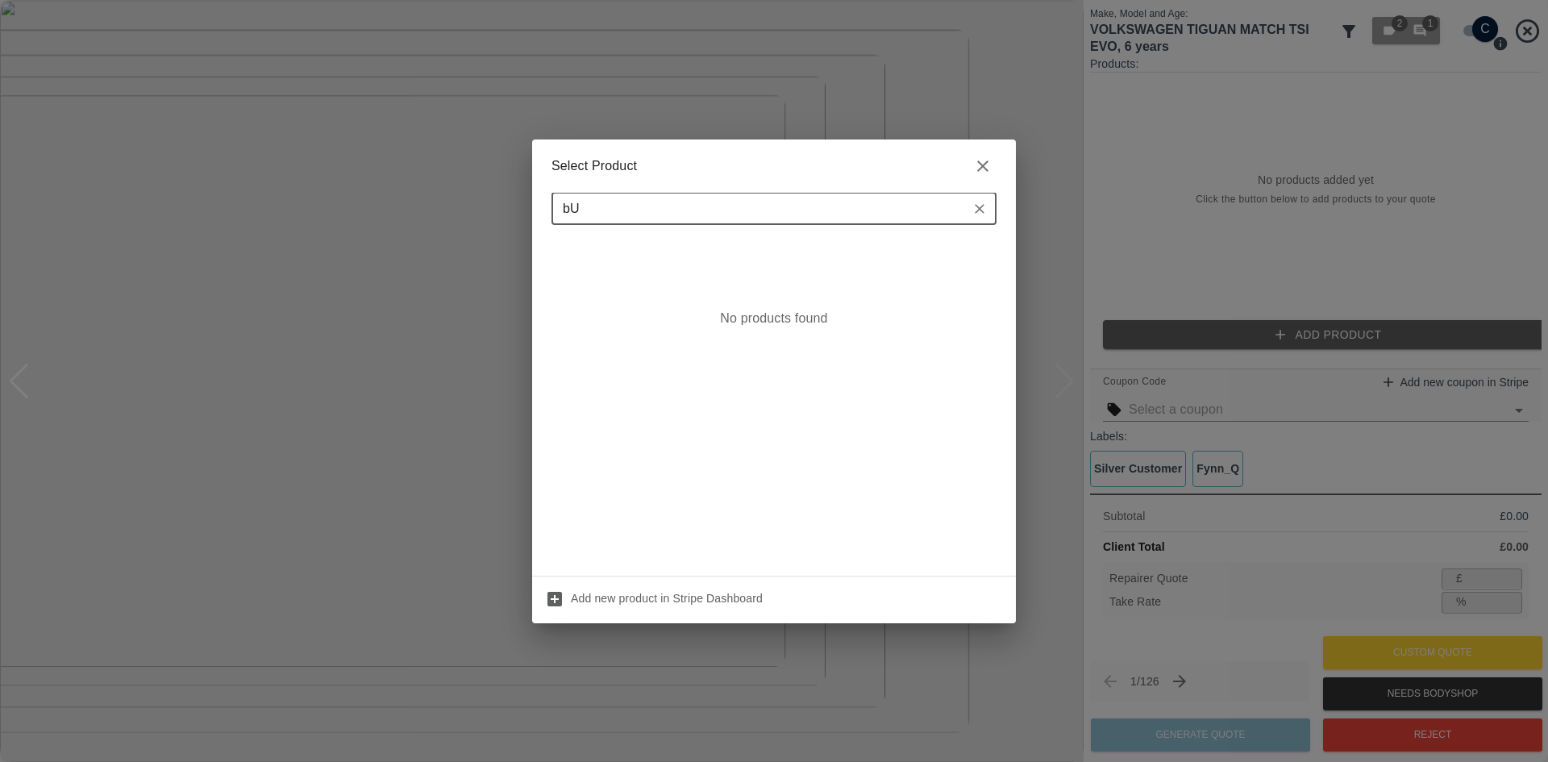
type input "b"
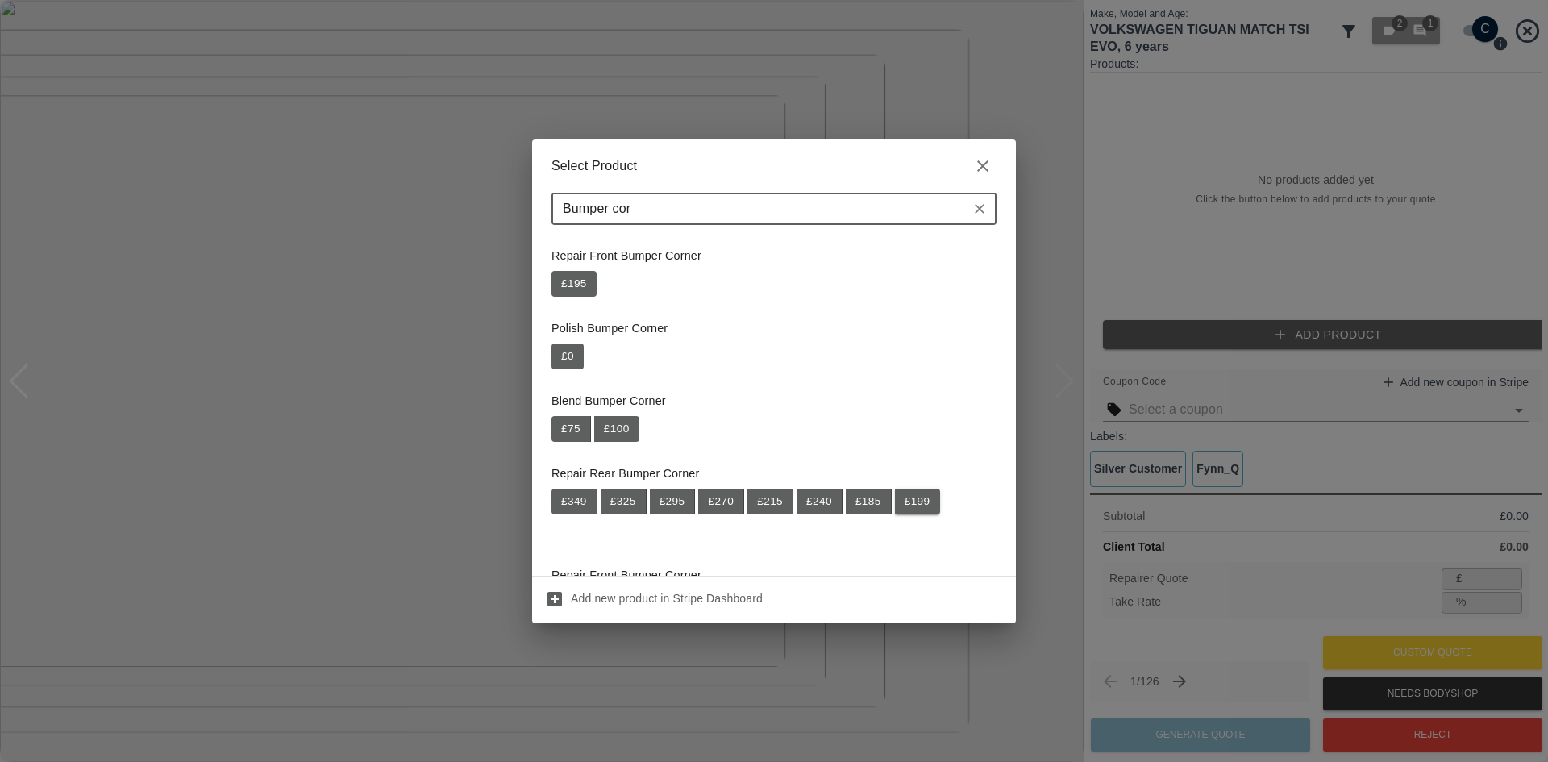
type input "Bumper cor"
click at [917, 497] on button "£ 199" at bounding box center [917, 502] width 45 height 26
type input "129"
type input "35.2"
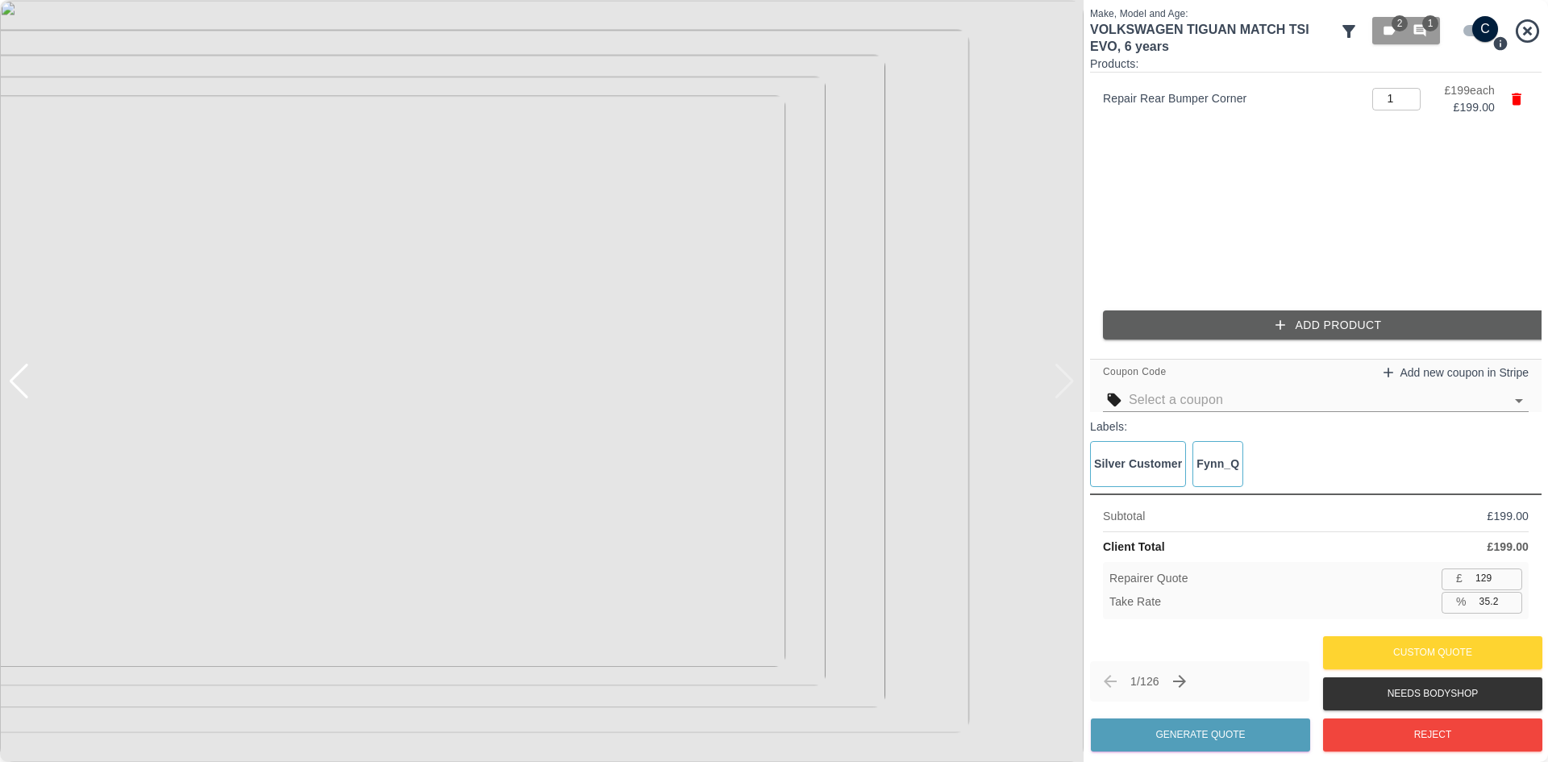
click at [1186, 335] on button "Add Product" at bounding box center [1328, 325] width 451 height 30
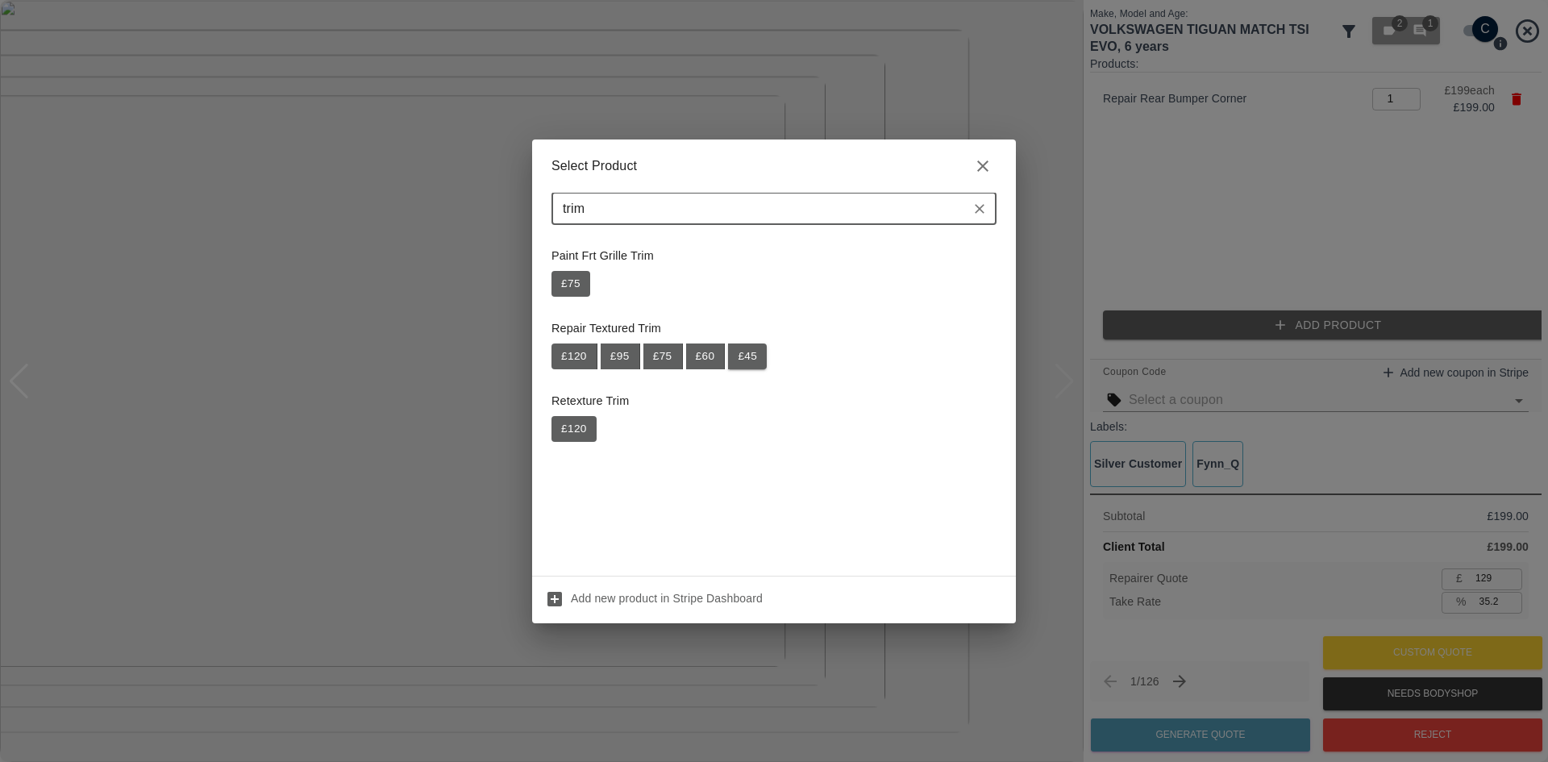
type input "trim"
click at [736, 356] on button "£ 45" at bounding box center [747, 356] width 39 height 26
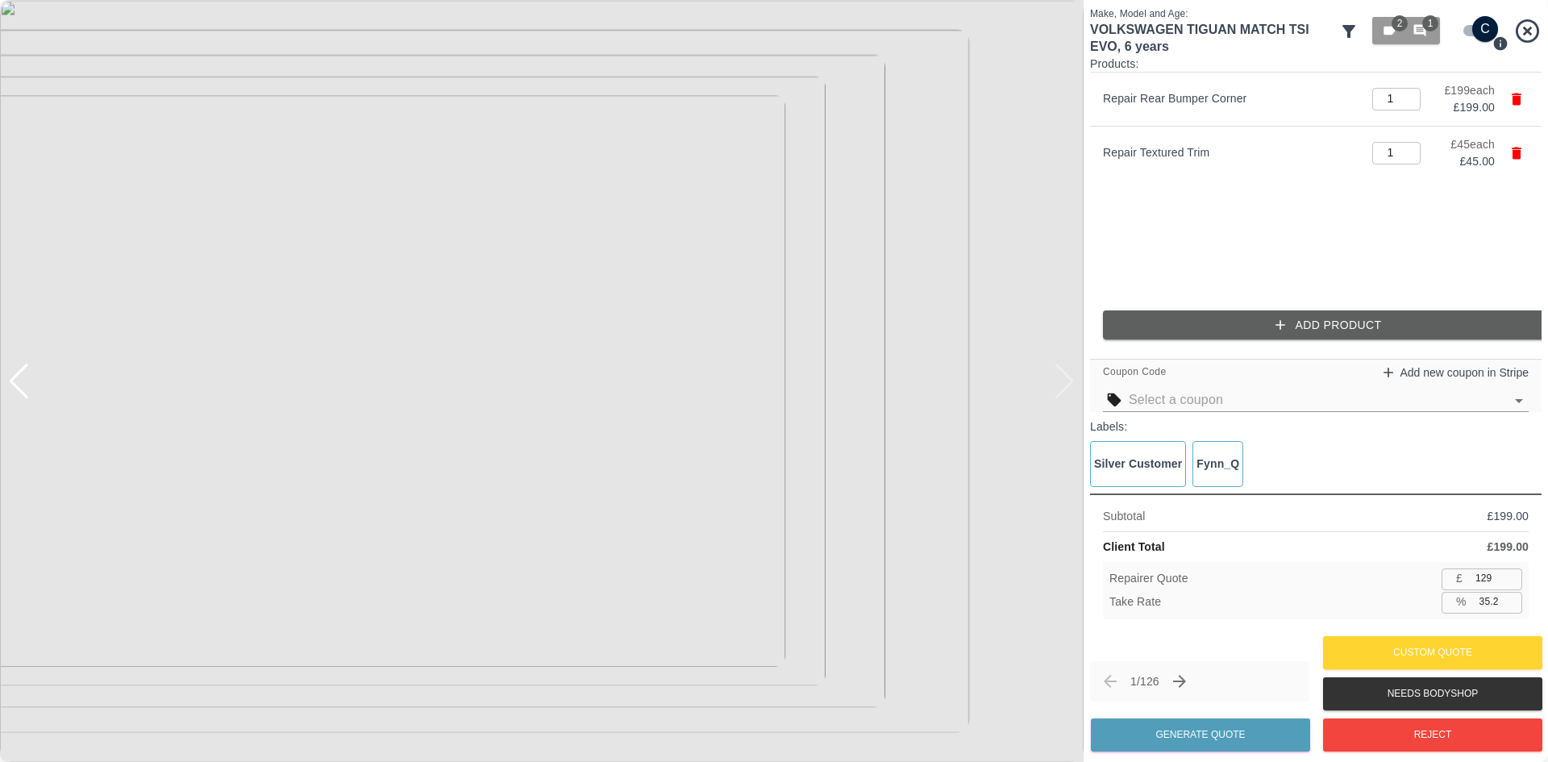
type input "158"
click at [1487, 597] on input "35.2" at bounding box center [1497, 602] width 49 height 20
type input "36.5"
click at [1511, 601] on input "36.5" at bounding box center [1497, 602] width 49 height 20
type input "154"
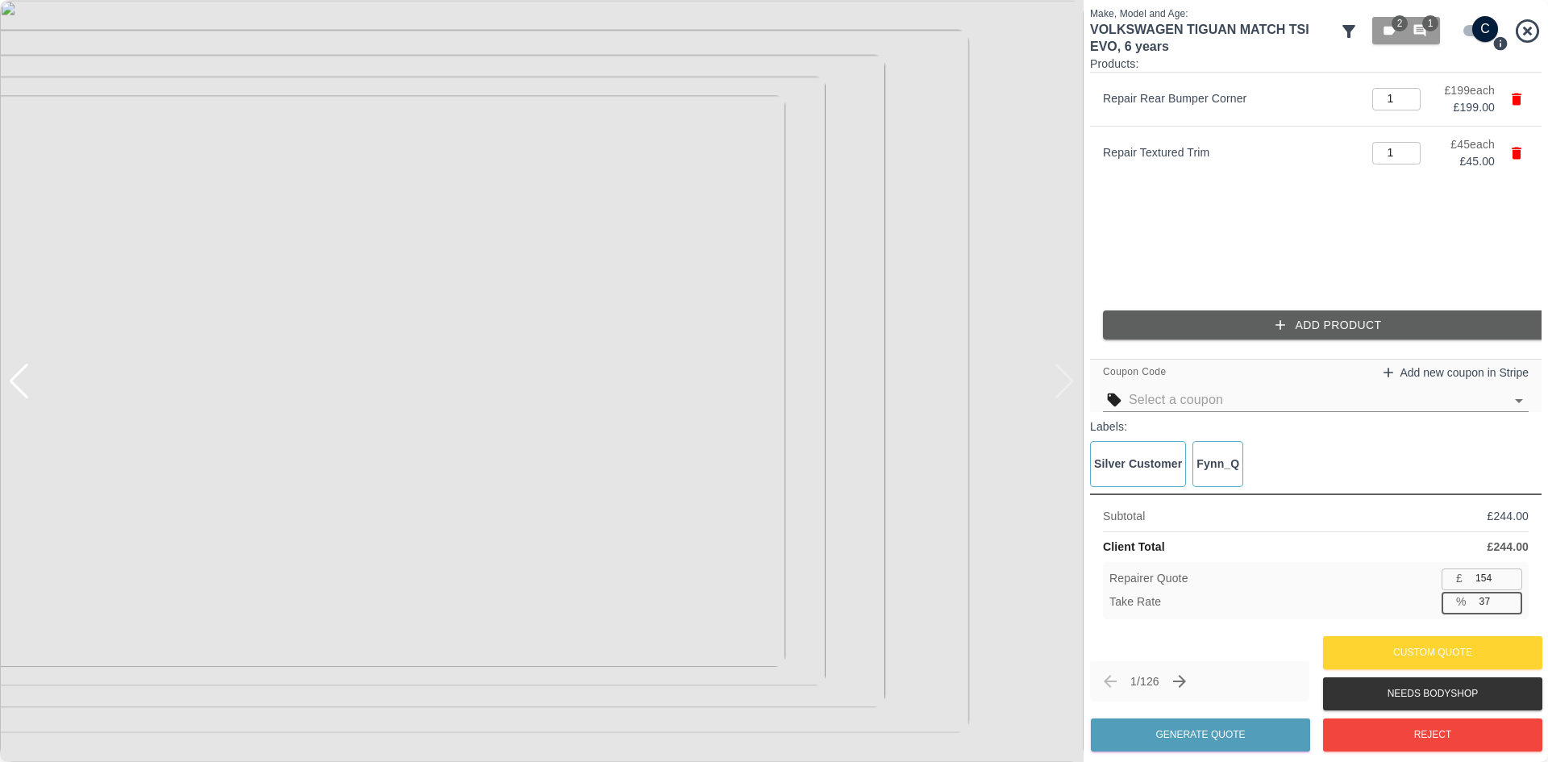
click at [1511, 601] on input "37" at bounding box center [1497, 602] width 49 height 20
click at [1511, 601] on input "37.1" at bounding box center [1497, 602] width 49 height 20
click at [1511, 601] on input "37.2" at bounding box center [1497, 602] width 49 height 20
type input "37.3"
click at [1511, 601] on input "37.3" at bounding box center [1497, 602] width 49 height 20
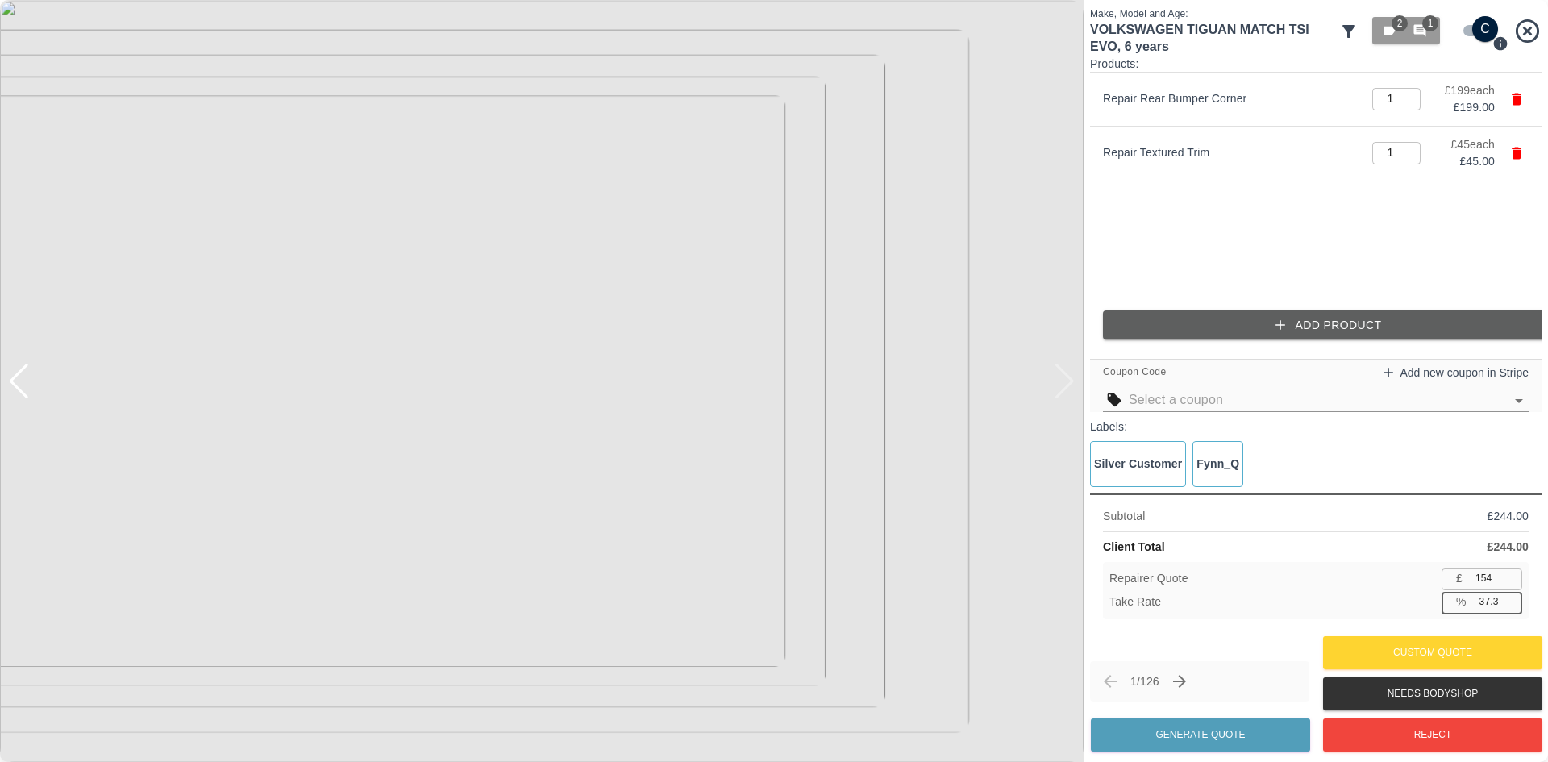
type input "152"
click at [1511, 601] on input "37.8" at bounding box center [1497, 602] width 49 height 20
type input "37.9"
click at [1511, 601] on input "37.9" at bounding box center [1497, 602] width 49 height 20
type input "151"
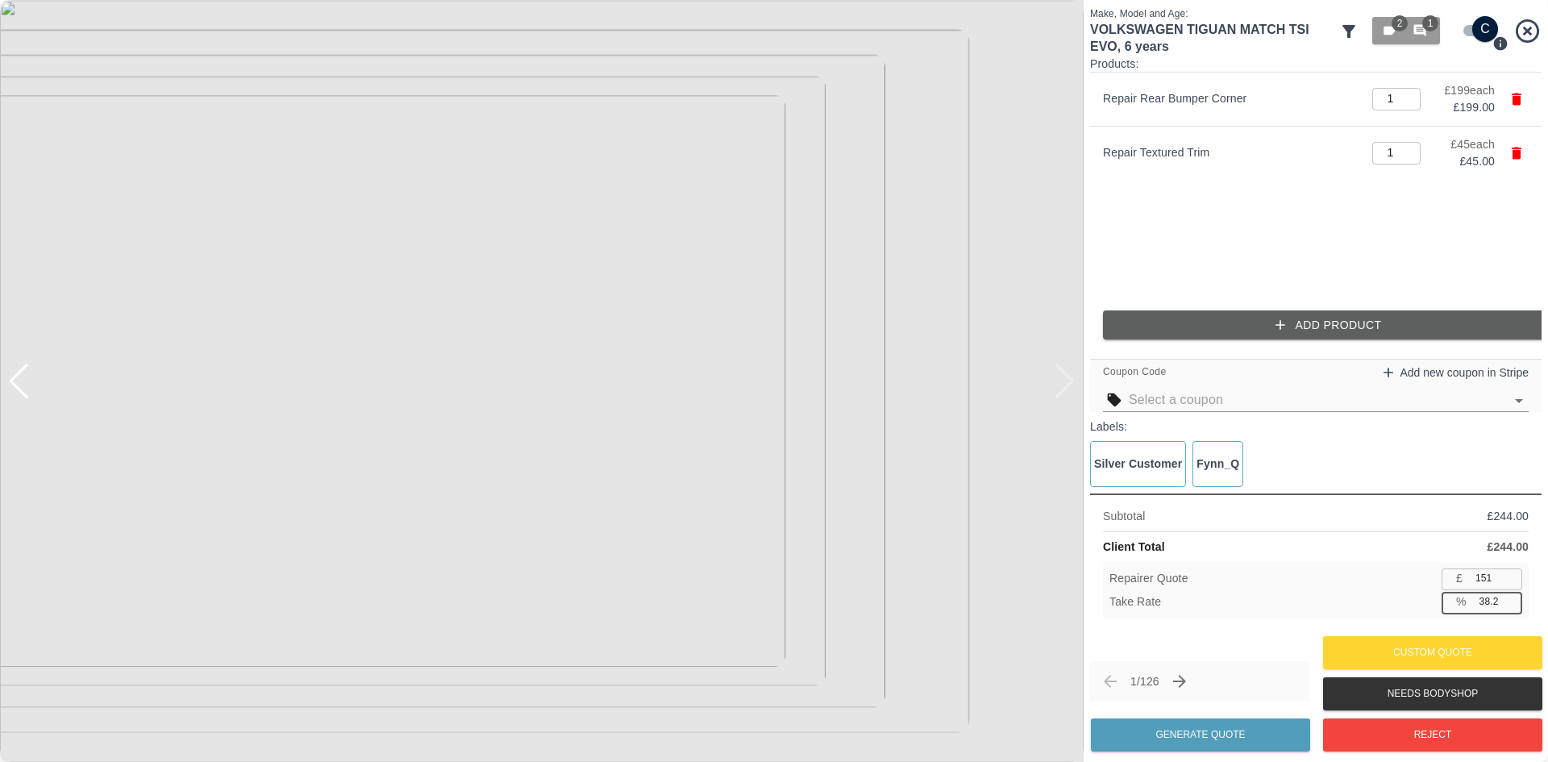
type input "38.2"
click at [1511, 601] on input "38.2" at bounding box center [1497, 602] width 49 height 20
type input "150"
type input "38.6"
click at [1511, 601] on input "38.6" at bounding box center [1497, 602] width 49 height 20
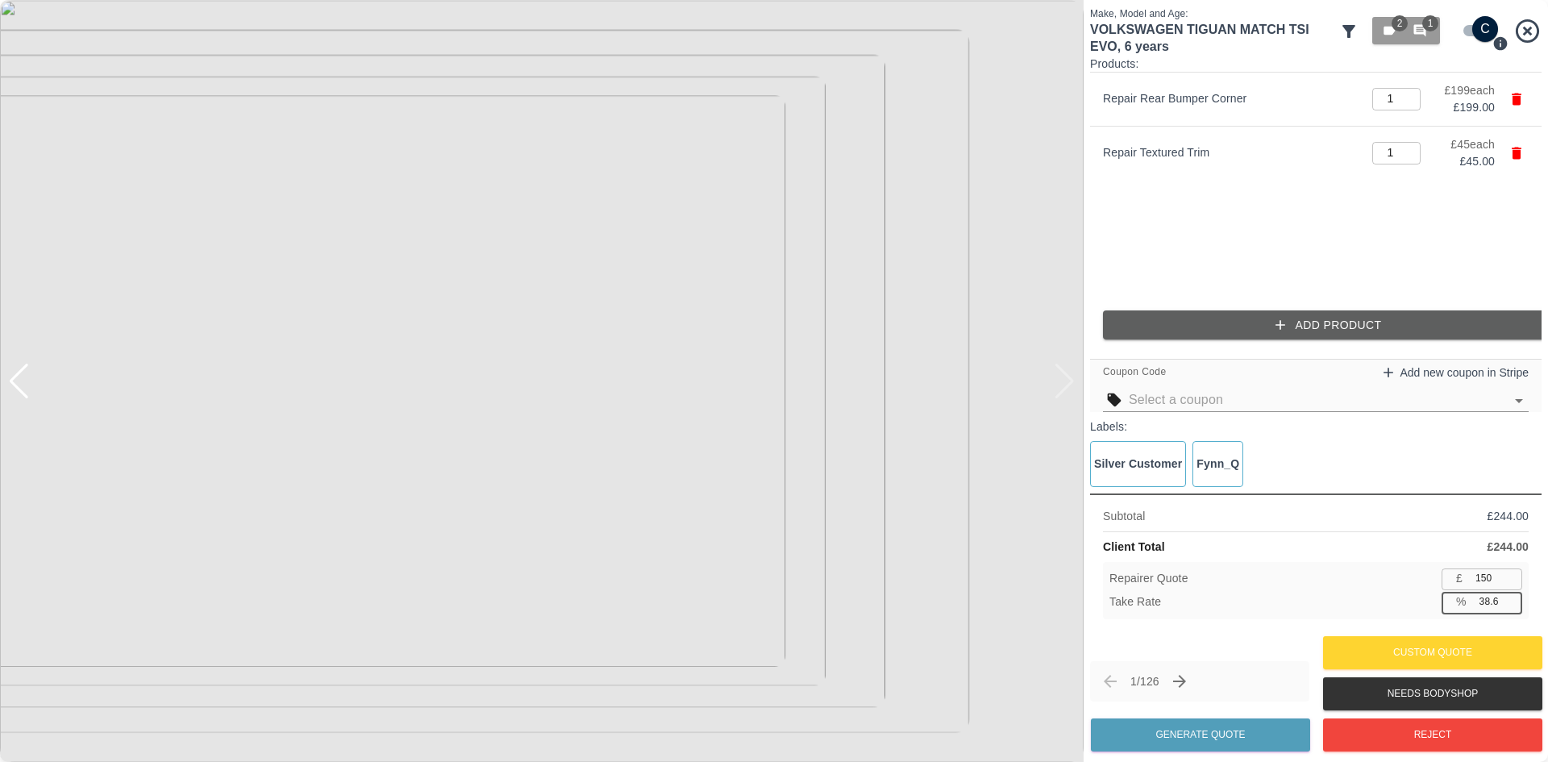
type input "149"
click at [1511, 605] on input "38.8" at bounding box center [1497, 602] width 49 height 20
type input "38.9"
click at [1498, 581] on input "149" at bounding box center [1495, 578] width 53 height 20
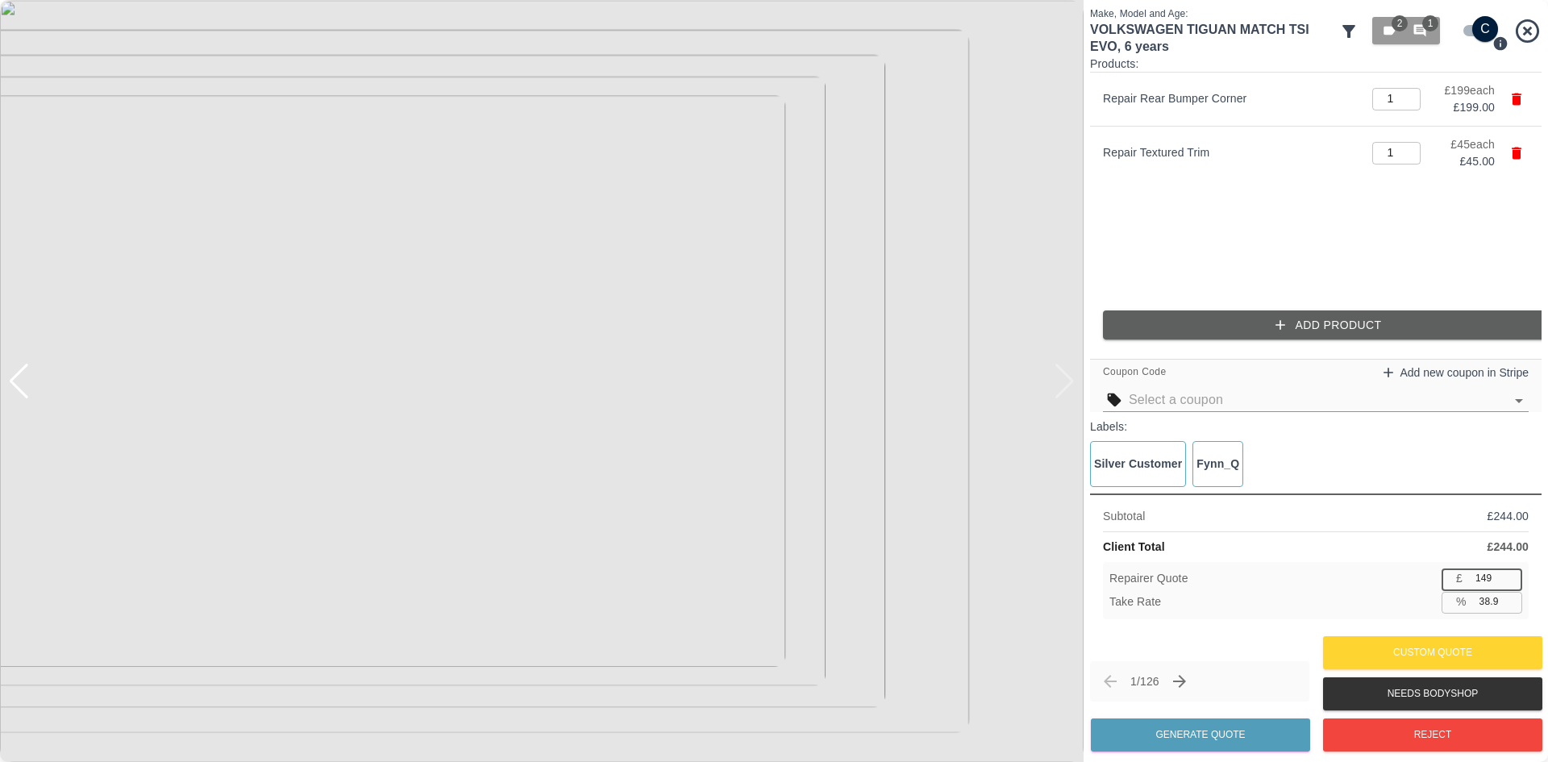
click at [1498, 581] on input "149" at bounding box center [1495, 578] width 53 height 20
type input "1"
type input "99.6"
type input "15"
type input "93.9"
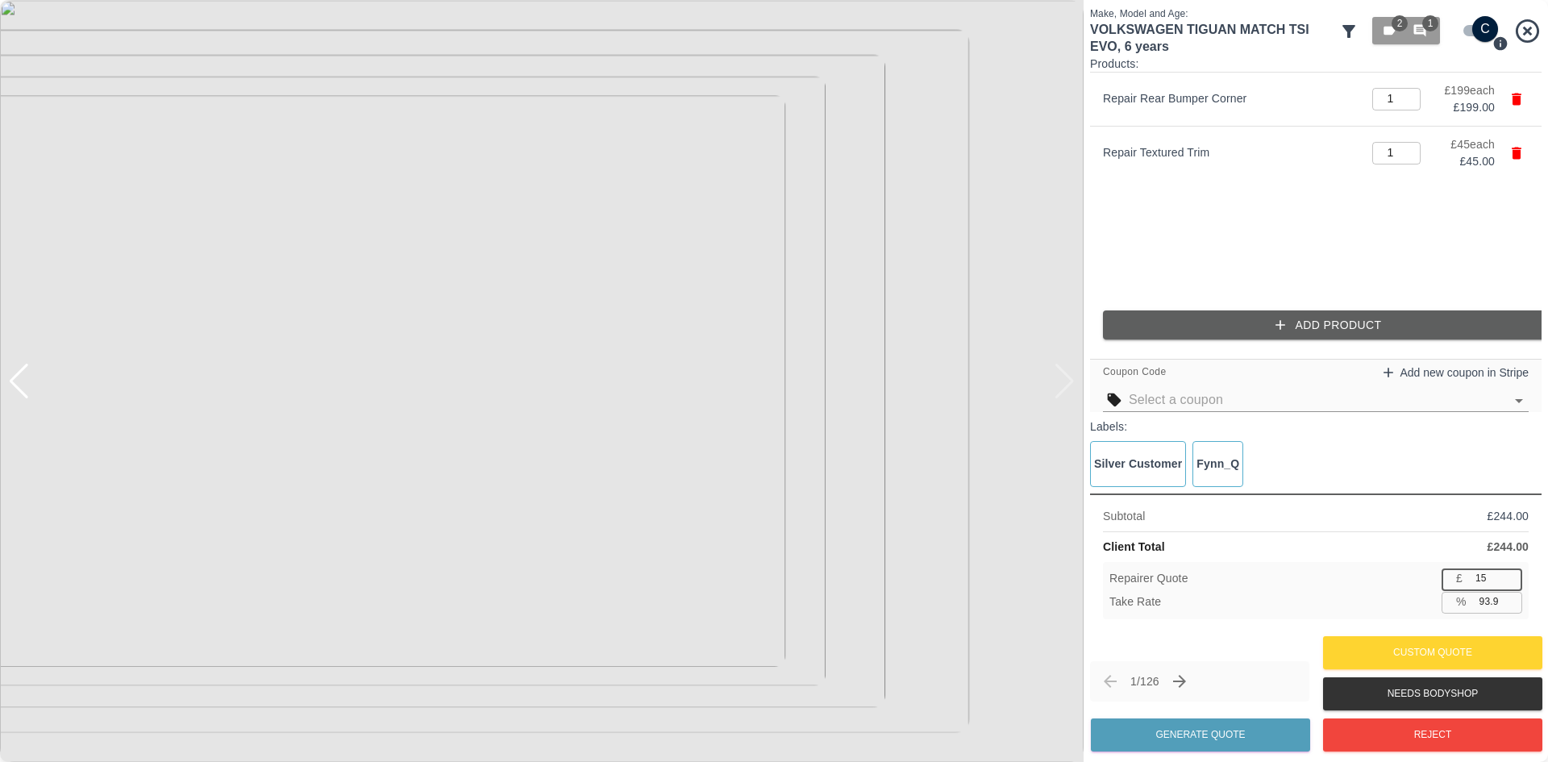
type input "150"
type input "38.5"
type input "150"
click at [1257, 744] on button "Generate Quote" at bounding box center [1200, 734] width 219 height 33
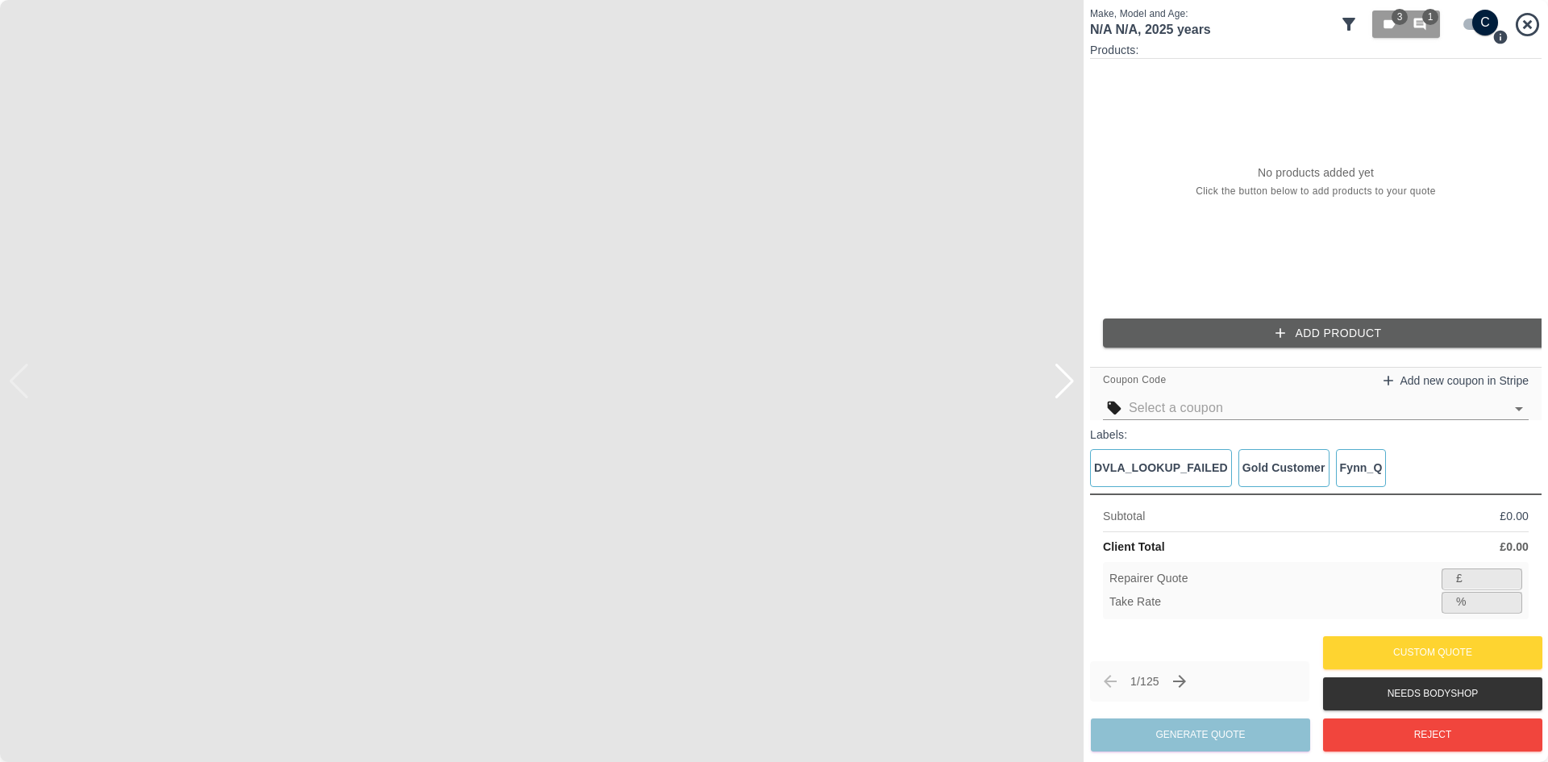
click at [1058, 397] on div at bounding box center [1065, 381] width 22 height 35
click at [1058, 397] on img at bounding box center [541, 381] width 1083 height 762
click at [1475, 32] on input "checkbox" at bounding box center [1484, 23] width 77 height 26
checkbox input "false"
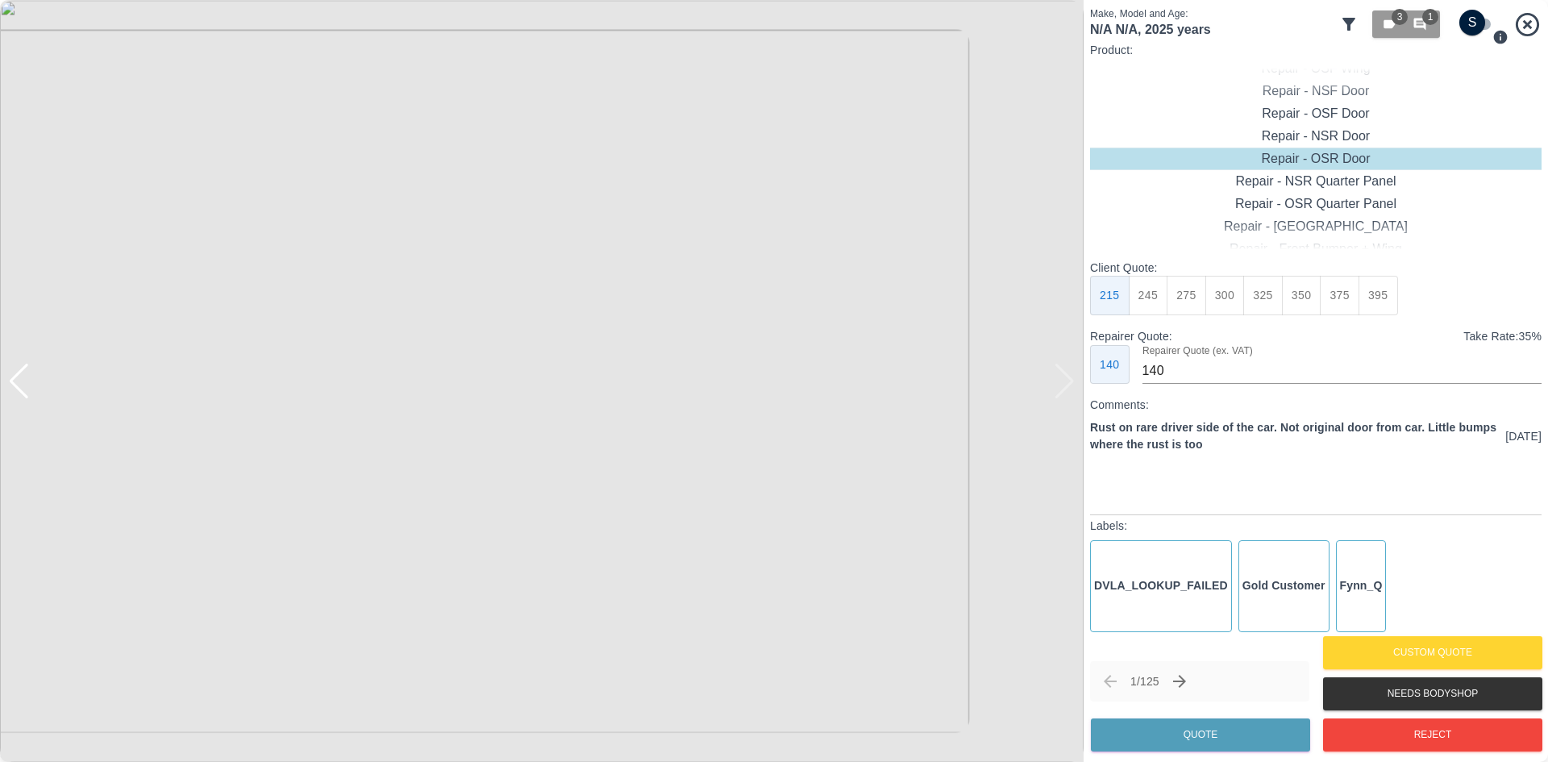
click at [816, 224] on img at bounding box center [541, 381] width 1083 height 762
click at [1038, 0] on html "Axioma Admin Help & Feedback Account Notifications 99+ Logout 2 Repair home Bod…" at bounding box center [774, 0] width 1548 height 0
click at [412, 224] on img at bounding box center [149, 9] width 3250 height 2285
click at [547, 207] on img at bounding box center [145, 10] width 3250 height 2285
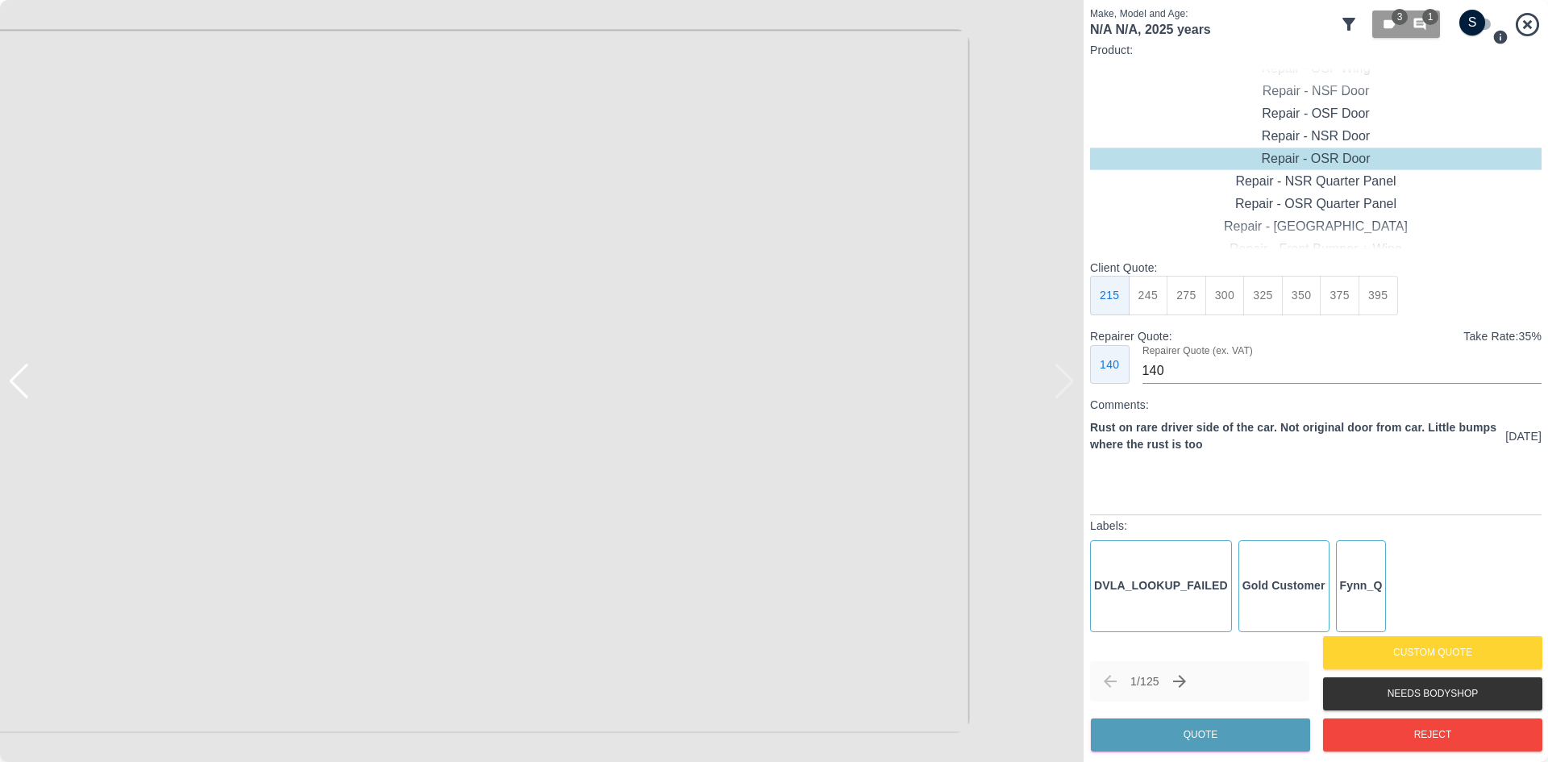
click at [547, 207] on img at bounding box center [145, 10] width 3250 height 2285
click at [1046, 388] on img at bounding box center [541, 381] width 1083 height 762
click at [1052, 388] on img at bounding box center [541, 381] width 1083 height 762
click at [1061, 391] on div at bounding box center [1065, 381] width 22 height 35
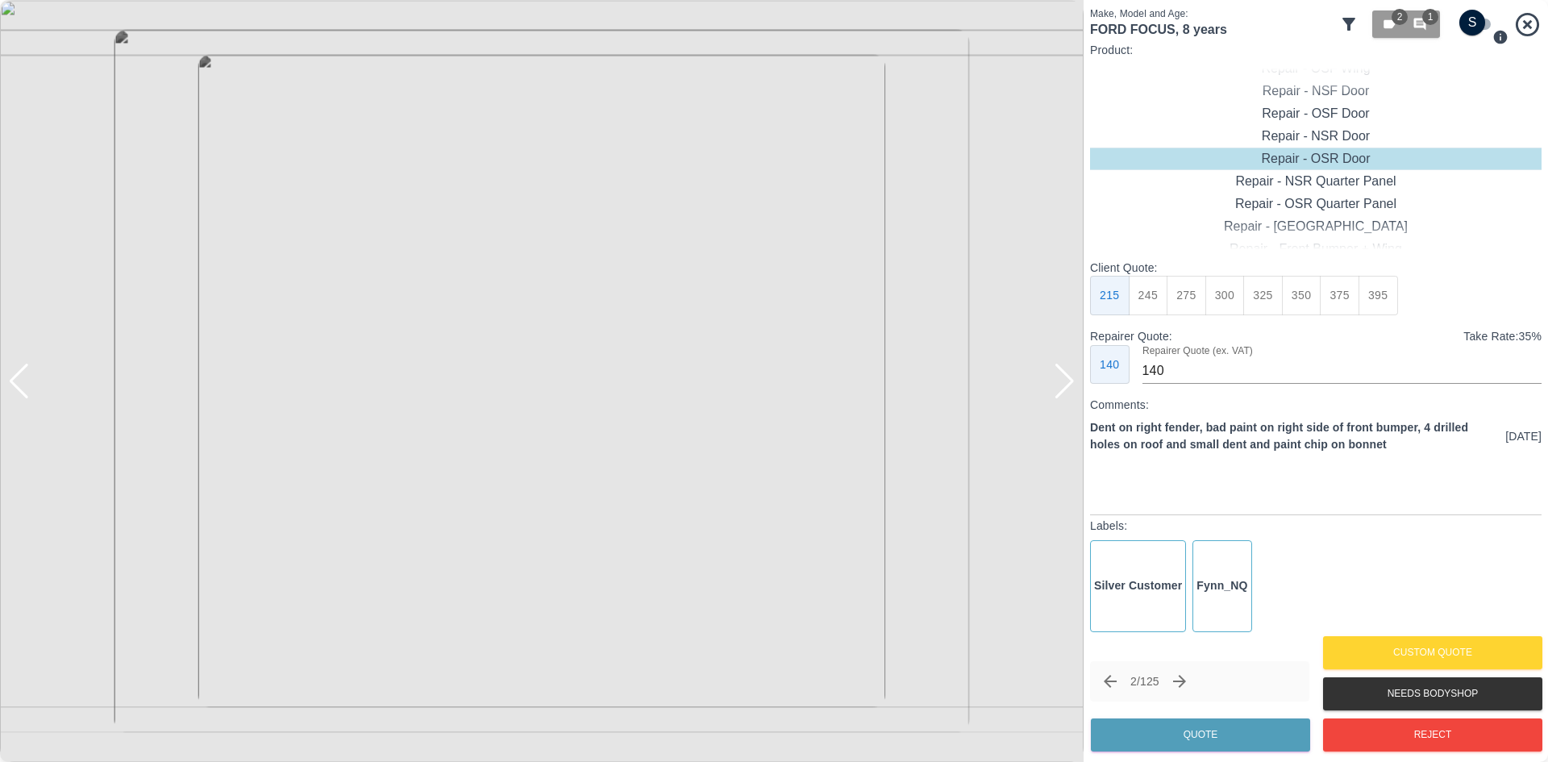
click at [1061, 391] on div at bounding box center [1065, 381] width 22 height 35
click at [1454, 736] on button "Reject" at bounding box center [1432, 734] width 219 height 33
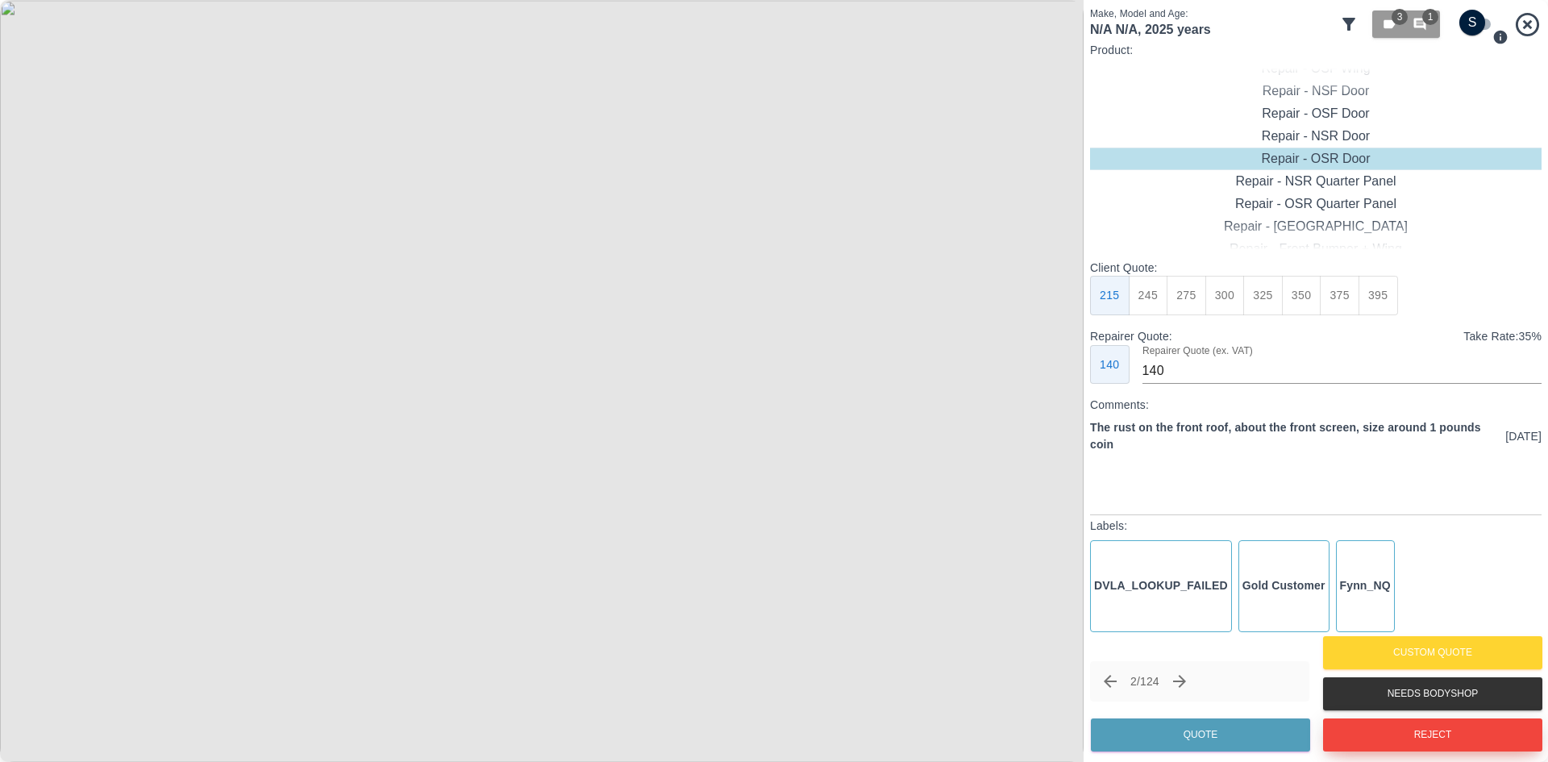
click at [1414, 729] on button "Reject" at bounding box center [1432, 734] width 219 height 33
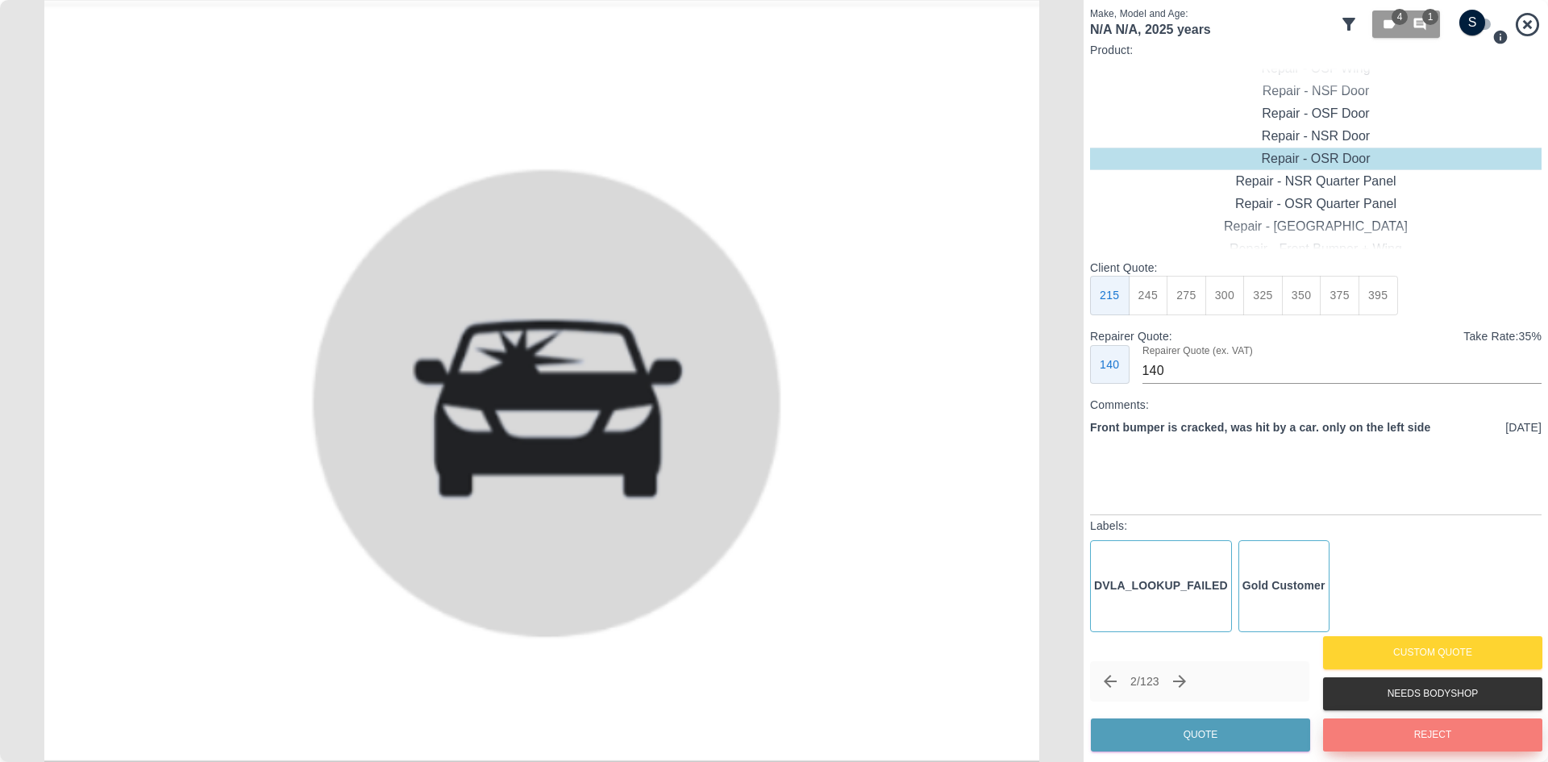
click at [1462, 735] on button "Reject" at bounding box center [1432, 734] width 219 height 33
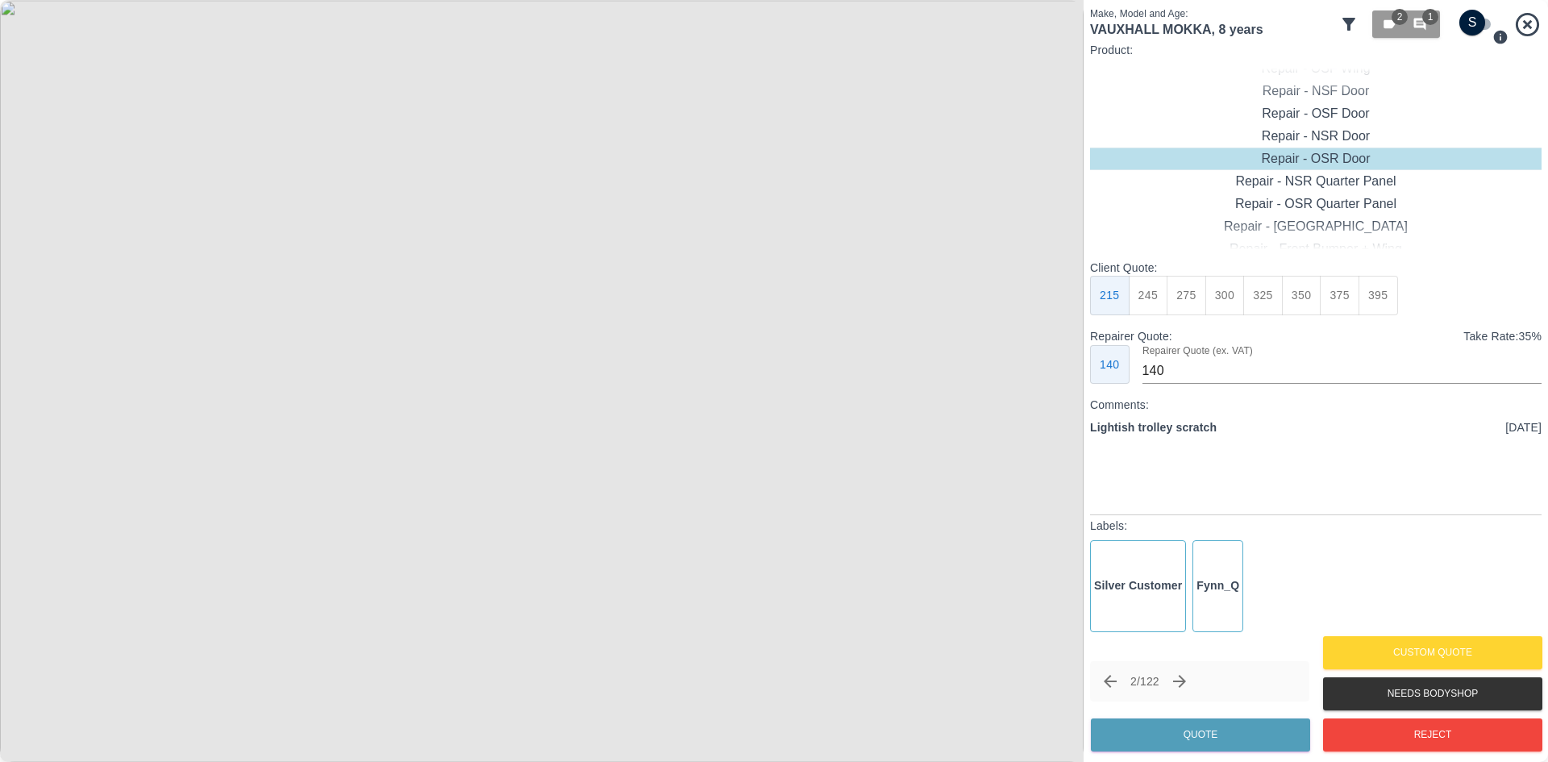
click at [1331, 151] on div "Repair - OSR Door" at bounding box center [1315, 159] width 451 height 23
click at [1155, 300] on button "245" at bounding box center [1149, 296] width 40 height 40
type input "160"
click at [1216, 721] on button "Quote" at bounding box center [1200, 734] width 219 height 33
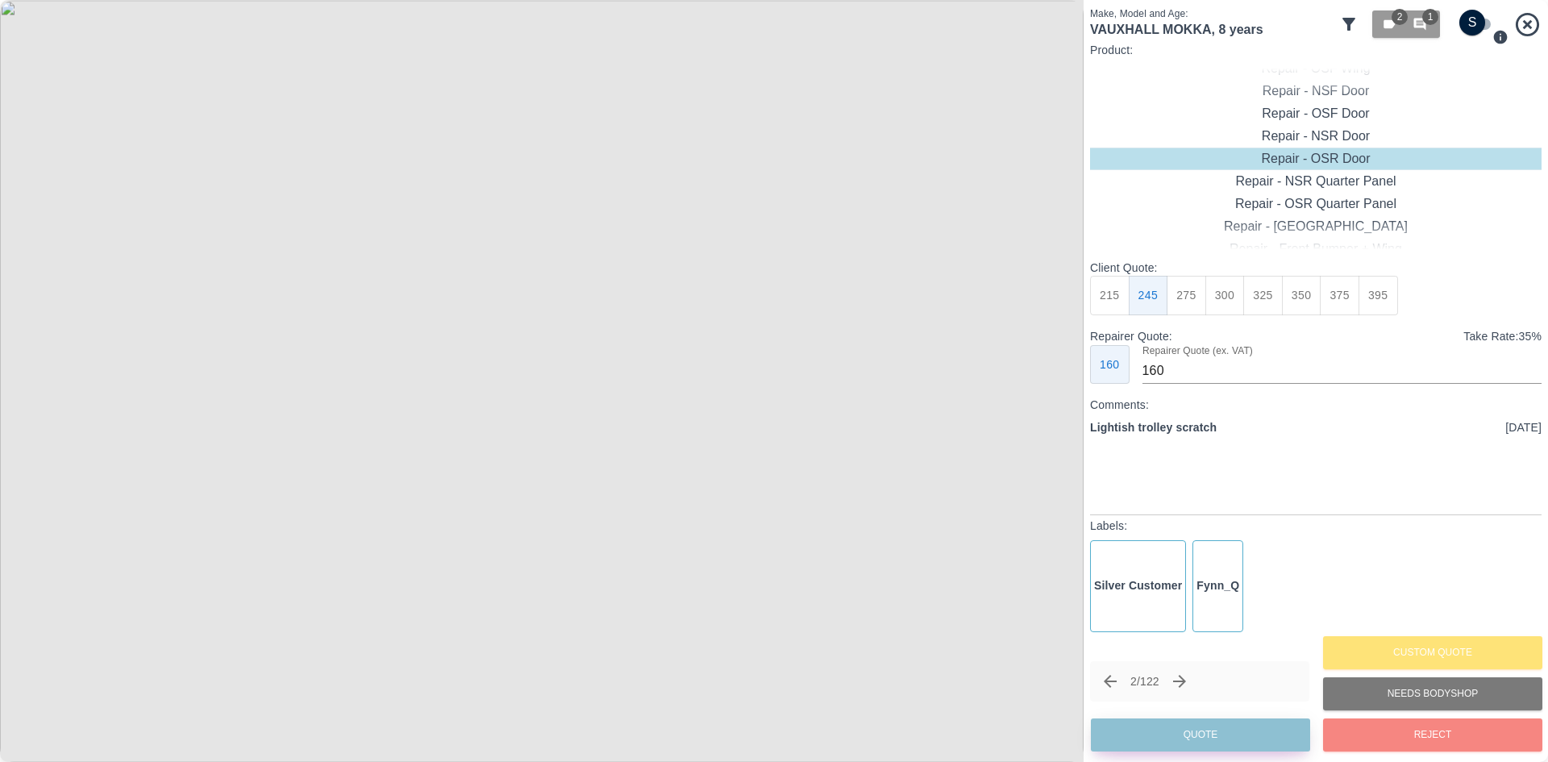
click at [1216, 721] on div "2 / 122 Quote" at bounding box center [1199, 708] width 219 height 94
click at [1214, 739] on div "2 / 122 Quote" at bounding box center [1199, 708] width 219 height 94
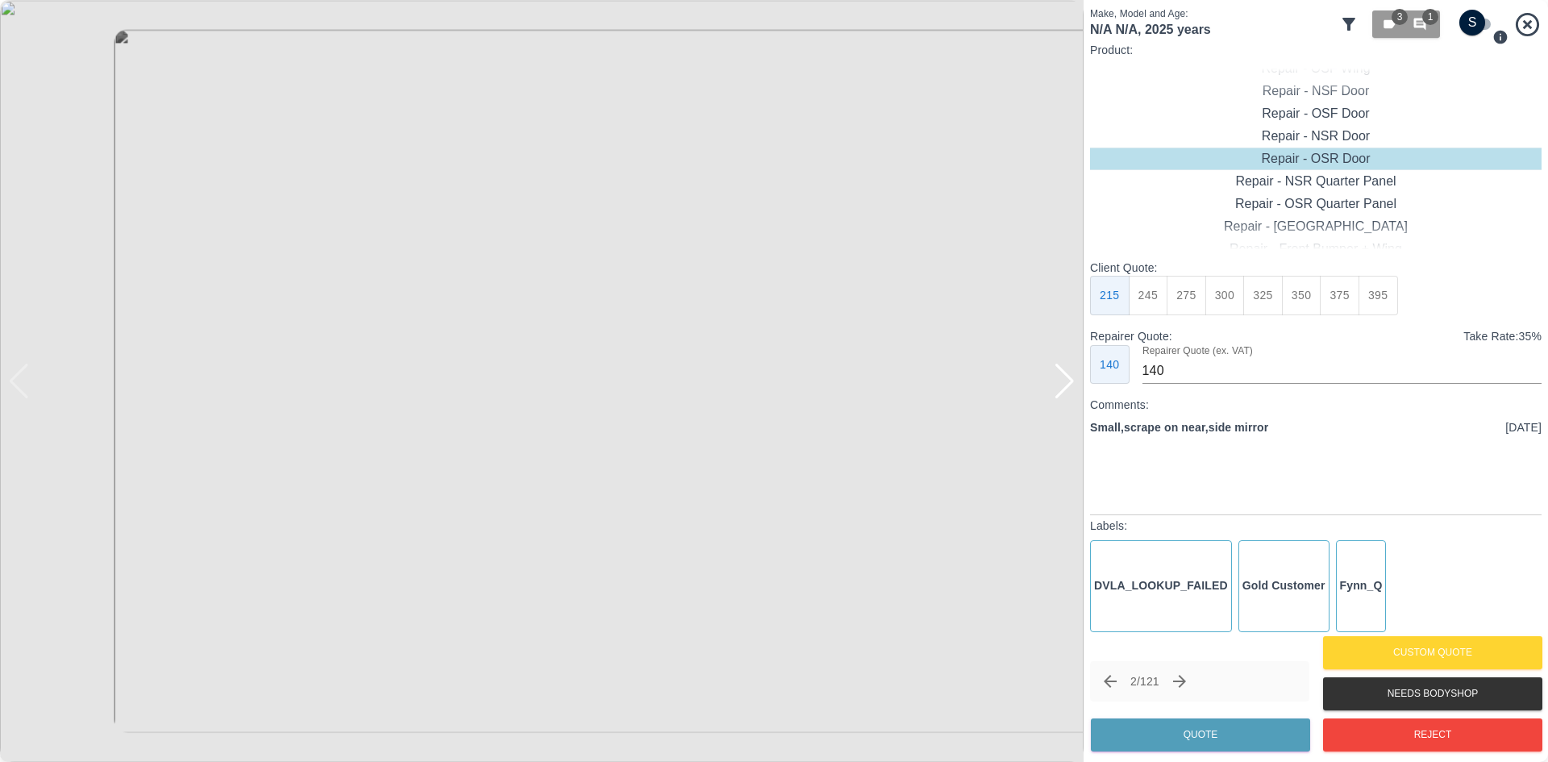
click at [1071, 379] on div at bounding box center [1065, 381] width 22 height 35
click at [1071, 379] on img at bounding box center [541, 381] width 1083 height 762
click at [1461, 23] on input "checkbox" at bounding box center [1471, 23] width 77 height 26
checkbox input "true"
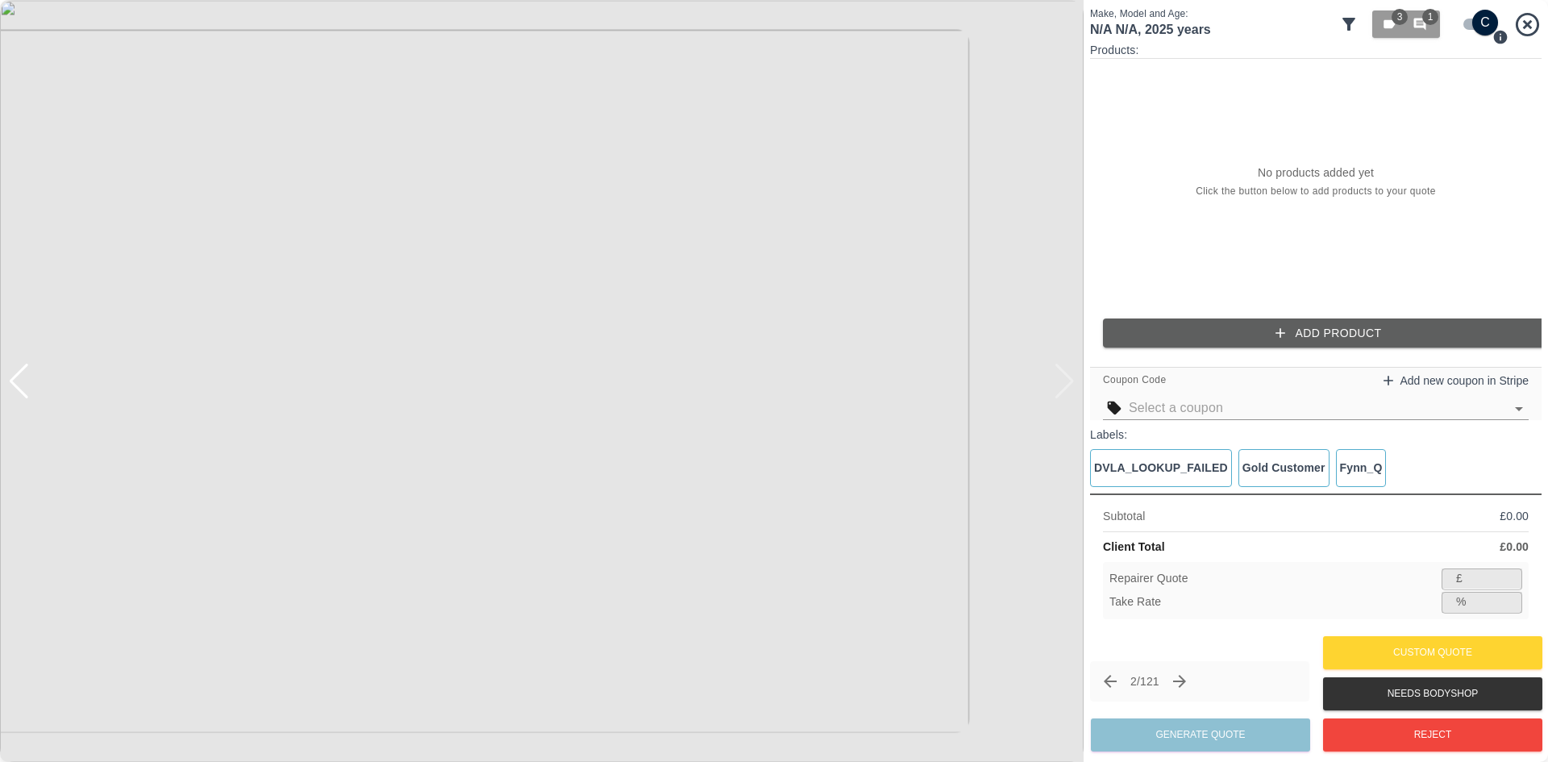
click at [1278, 322] on button "Add Product" at bounding box center [1328, 333] width 451 height 30
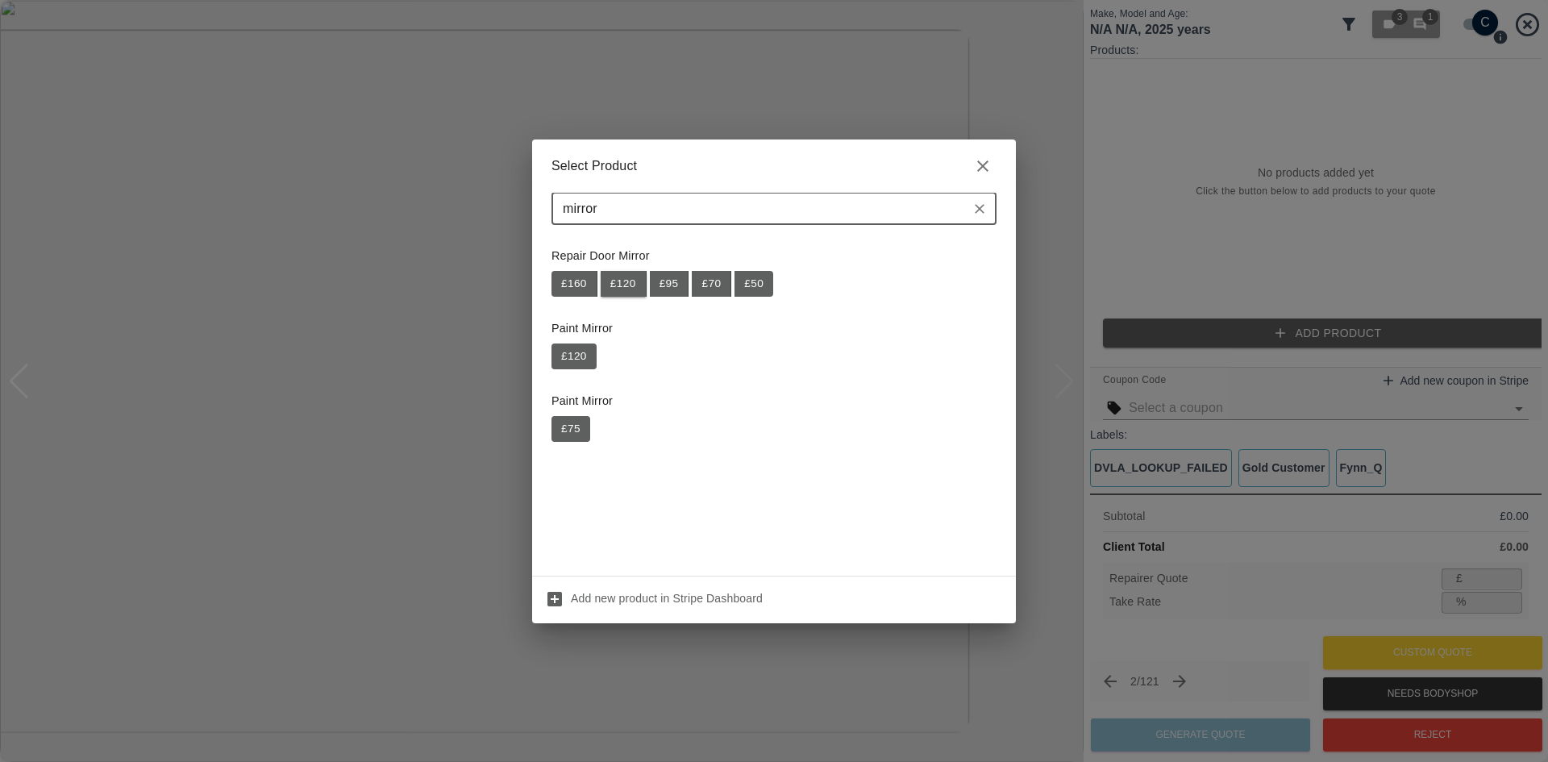
type input "mirror"
click at [641, 284] on button "£ 120" at bounding box center [624, 284] width 46 height 26
type input "78"
type input "35.0"
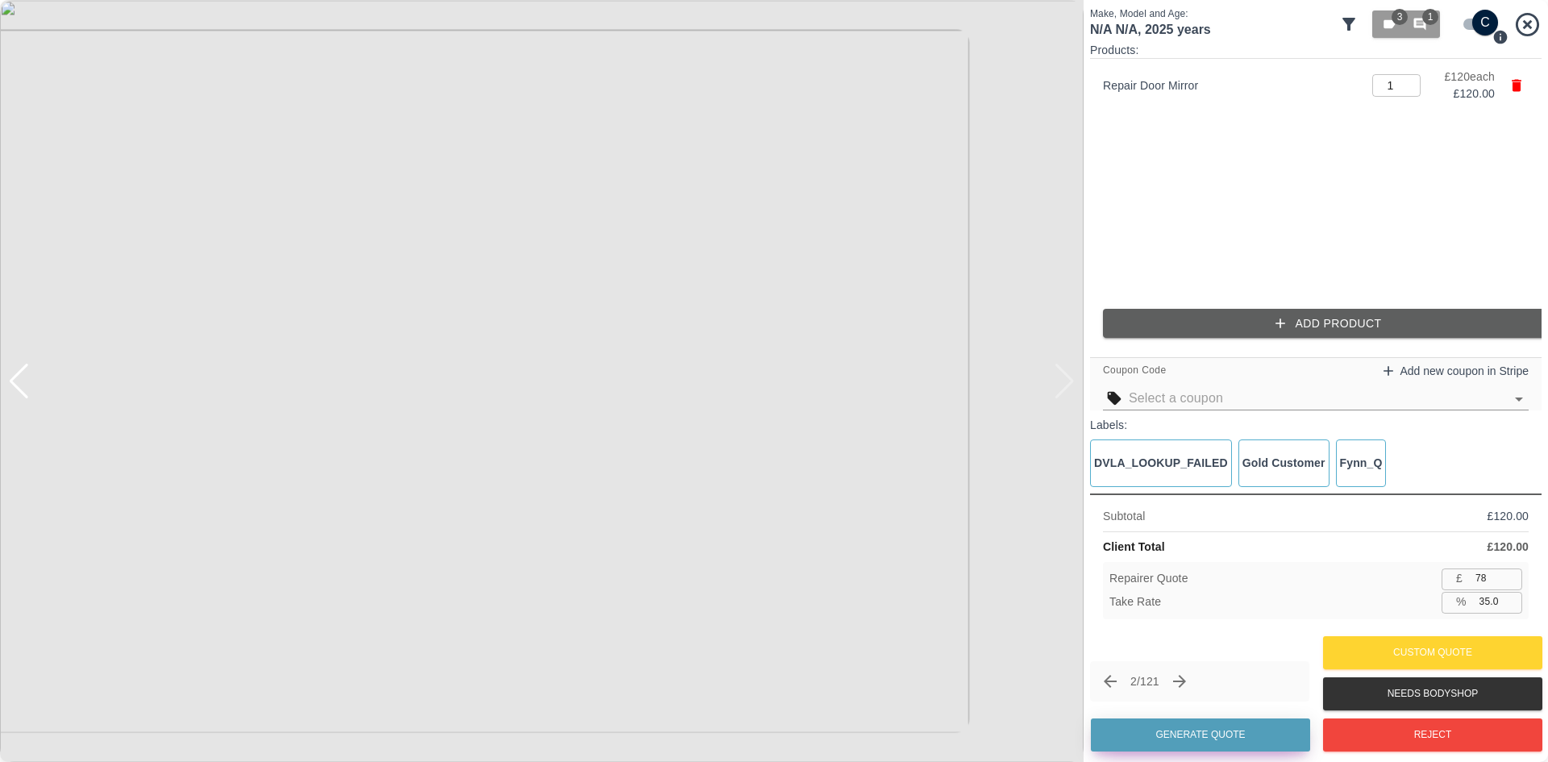
click at [1162, 730] on button "Generate Quote" at bounding box center [1200, 734] width 219 height 33
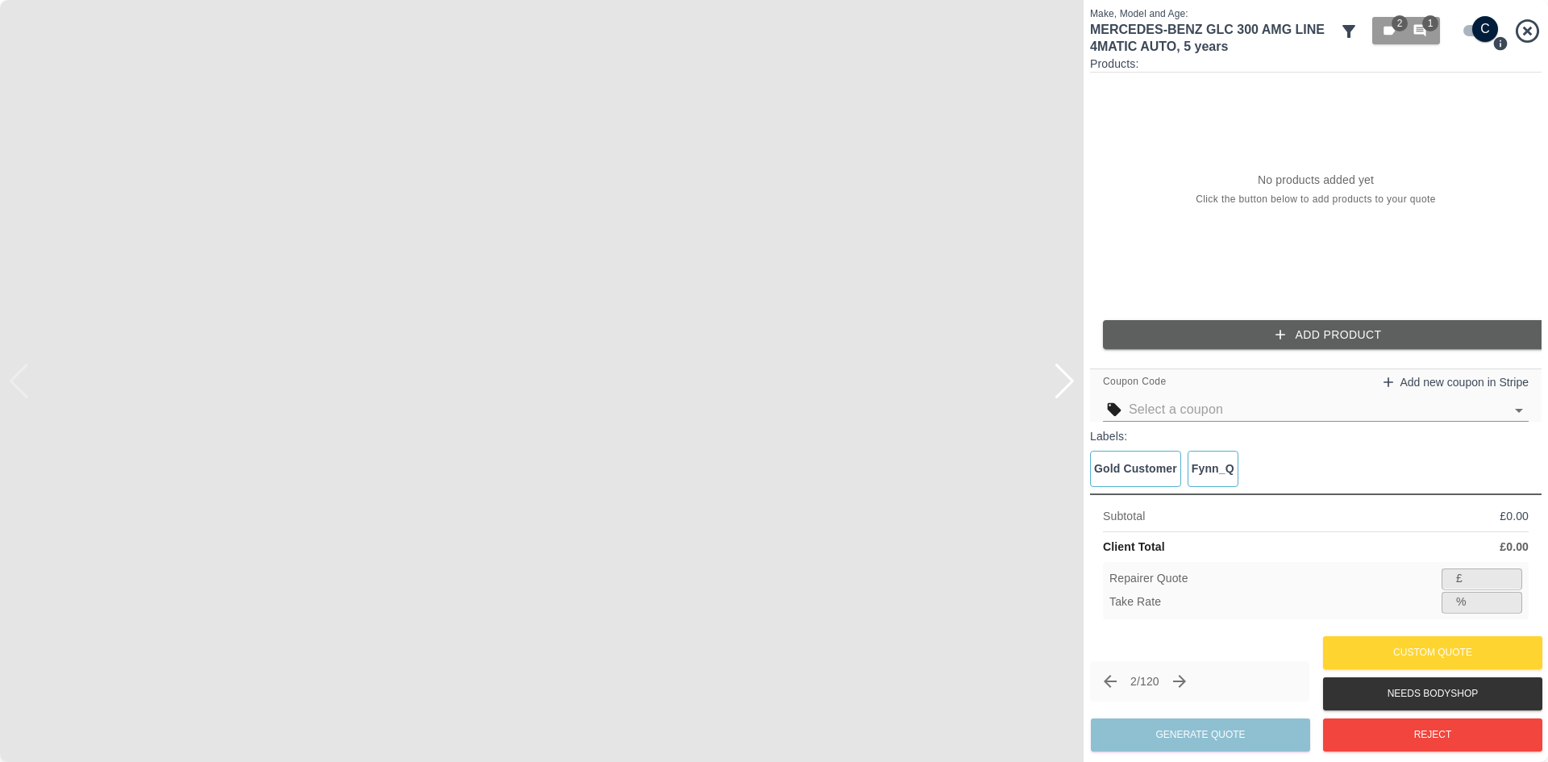
click at [1058, 391] on div at bounding box center [1065, 381] width 22 height 35
click at [1058, 391] on img at bounding box center [541, 381] width 1083 height 762
click at [1465, 27] on input "checkbox" at bounding box center [1484, 29] width 77 height 26
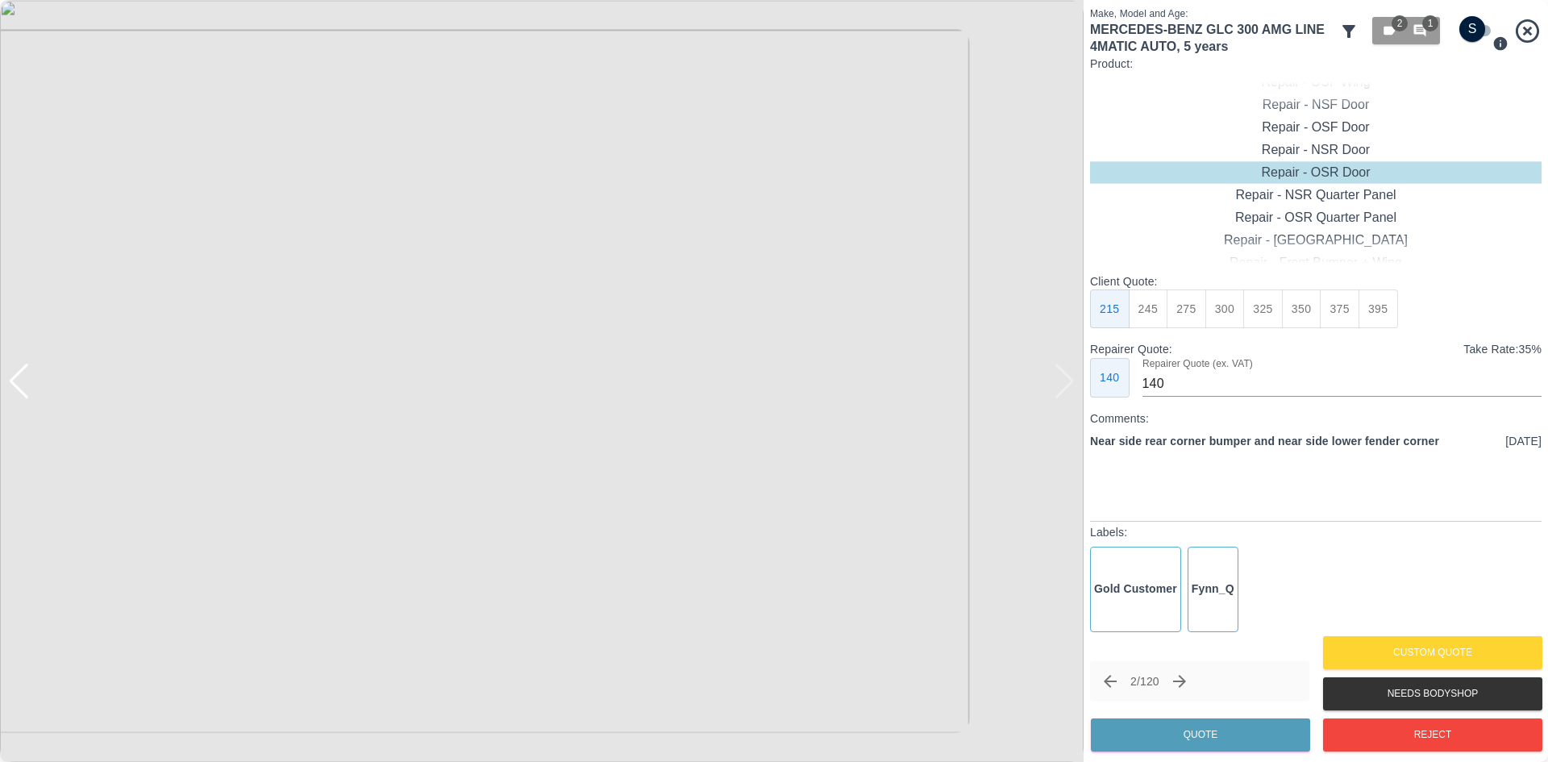
click at [1465, 27] on input "checkbox" at bounding box center [1471, 29] width 77 height 26
checkbox input "true"
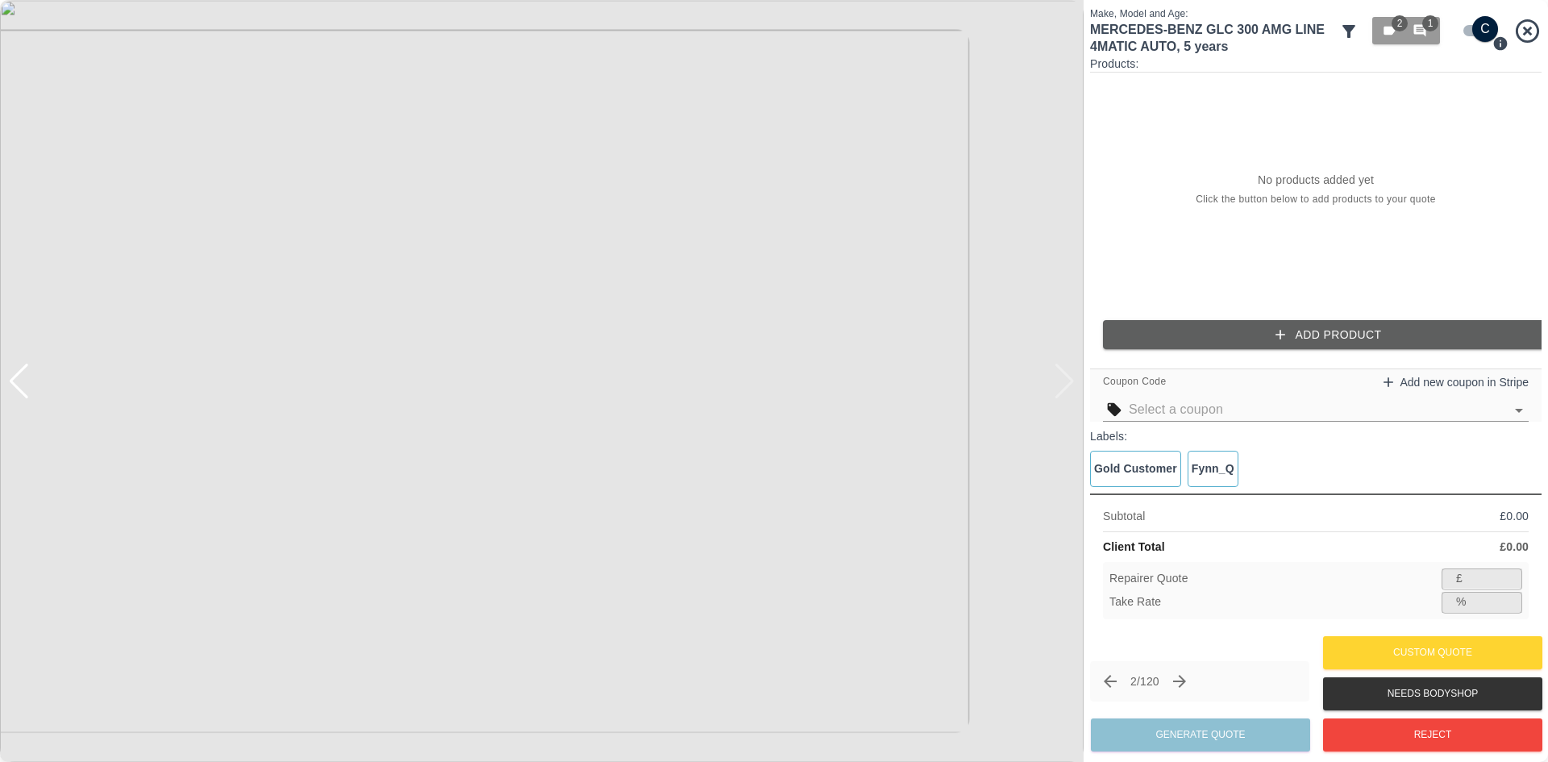
click at [1062, 382] on img at bounding box center [541, 381] width 1083 height 762
click at [30, 399] on img at bounding box center [541, 381] width 1083 height 762
click at [19, 388] on div at bounding box center [19, 381] width 22 height 35
click at [1057, 385] on div at bounding box center [1065, 381] width 22 height 35
click at [29, 387] on div at bounding box center [19, 381] width 22 height 35
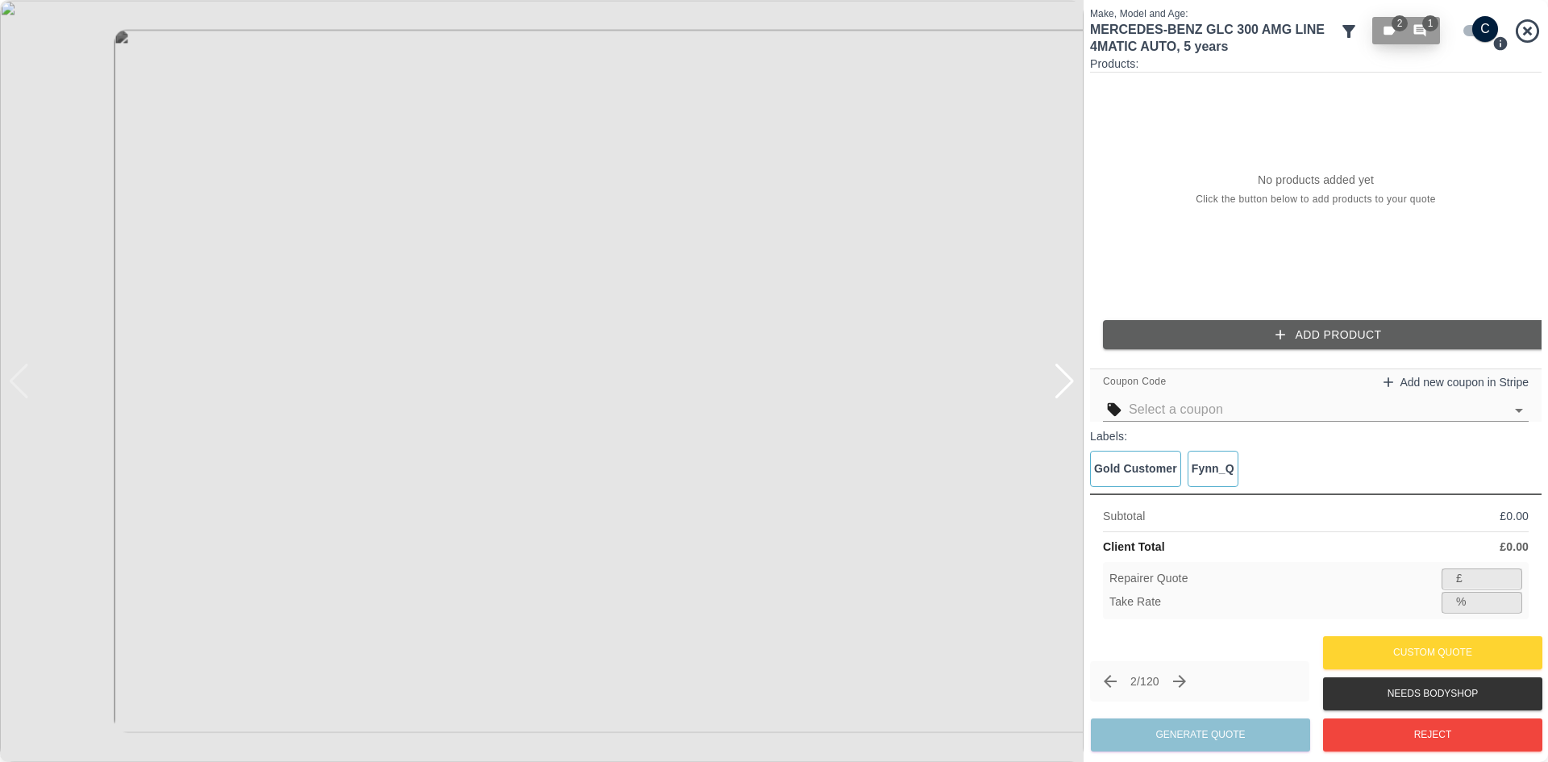
click at [1420, 31] on icon "button" at bounding box center [1420, 31] width 12 height 12
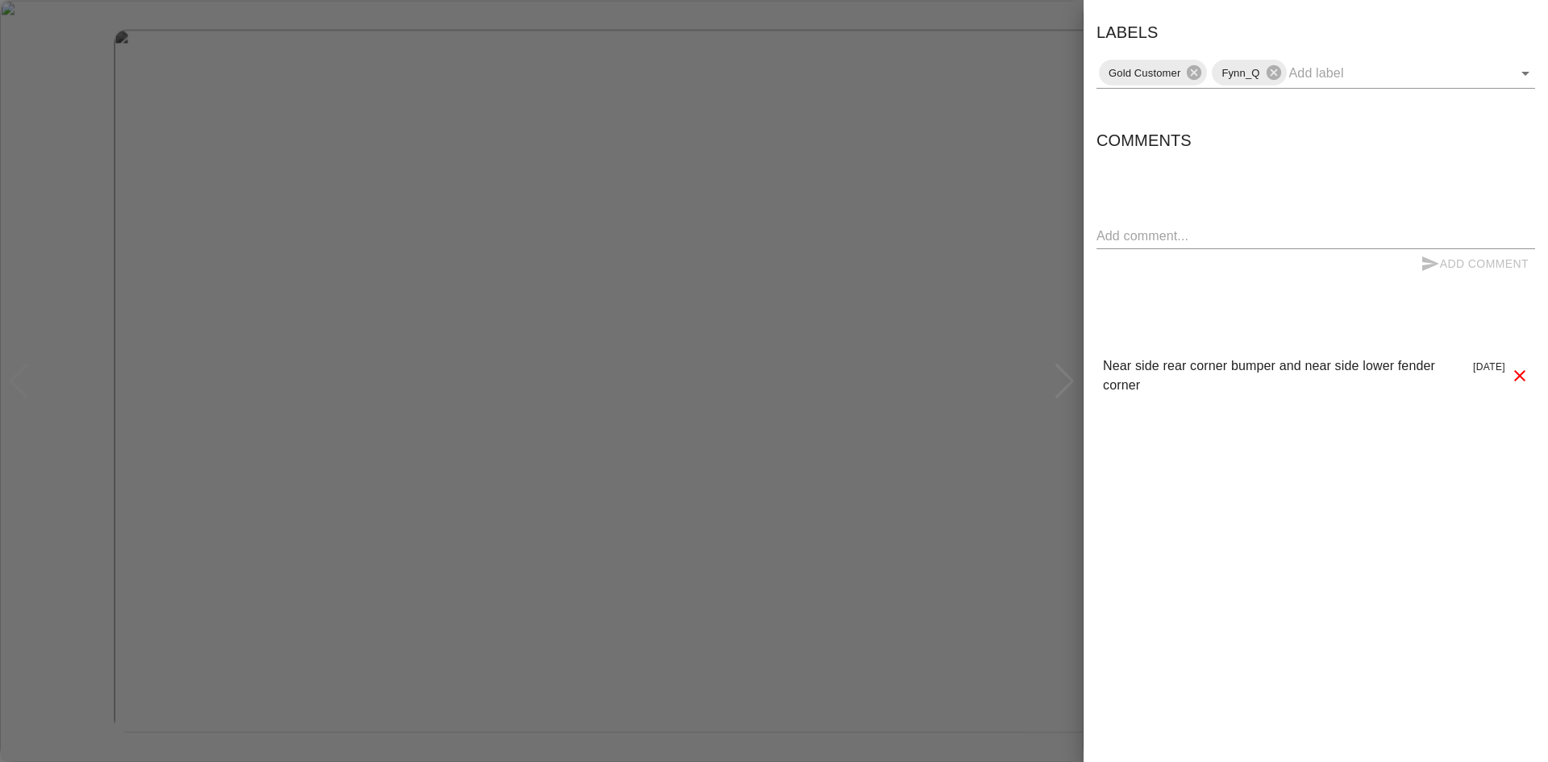
click at [1420, 31] on div "Labels Gold Customer Fynn_Q" at bounding box center [1315, 53] width 439 height 69
click at [992, 157] on div at bounding box center [774, 381] width 1548 height 762
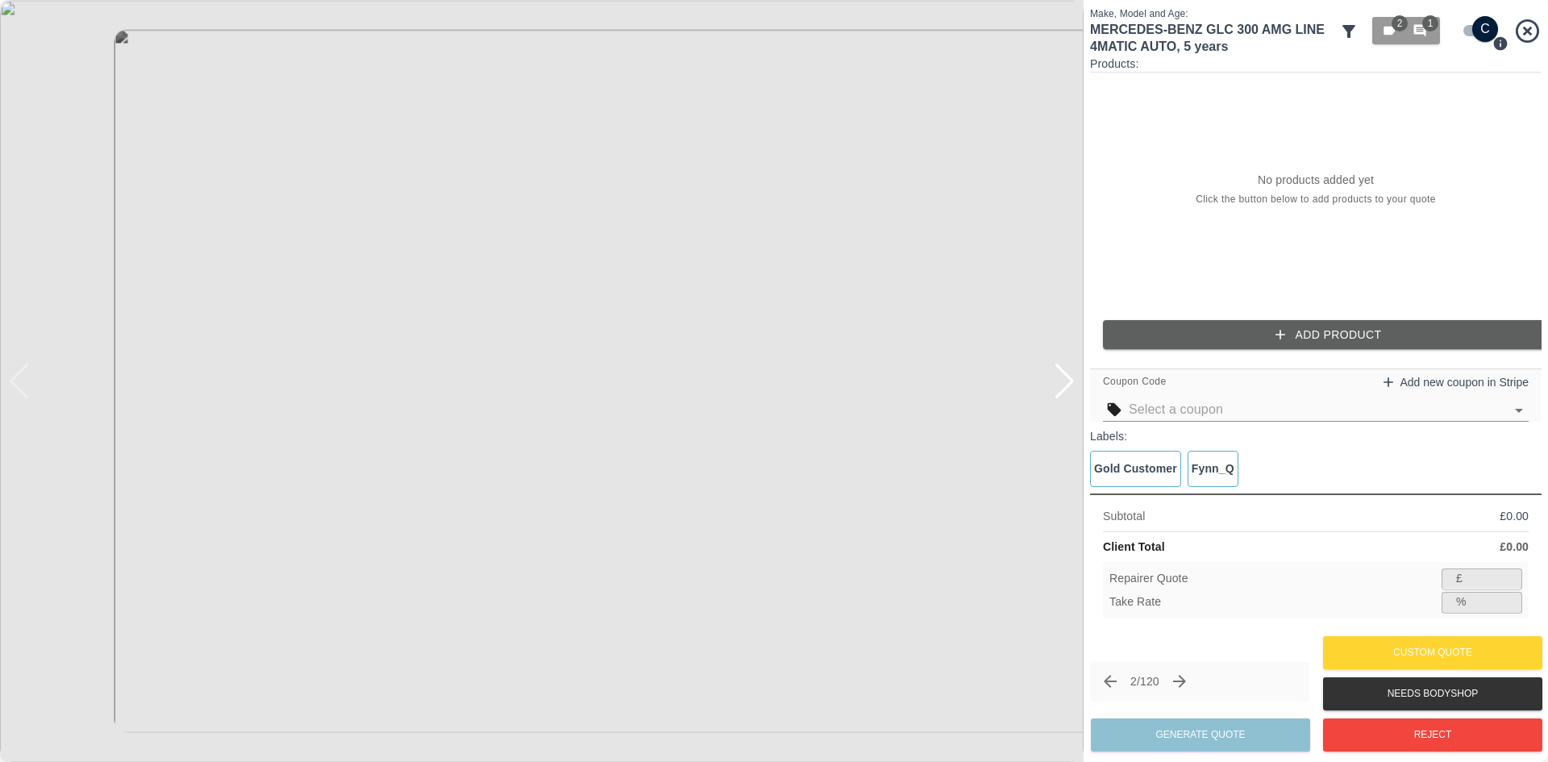
click at [1304, 335] on button "Add Product" at bounding box center [1328, 335] width 451 height 30
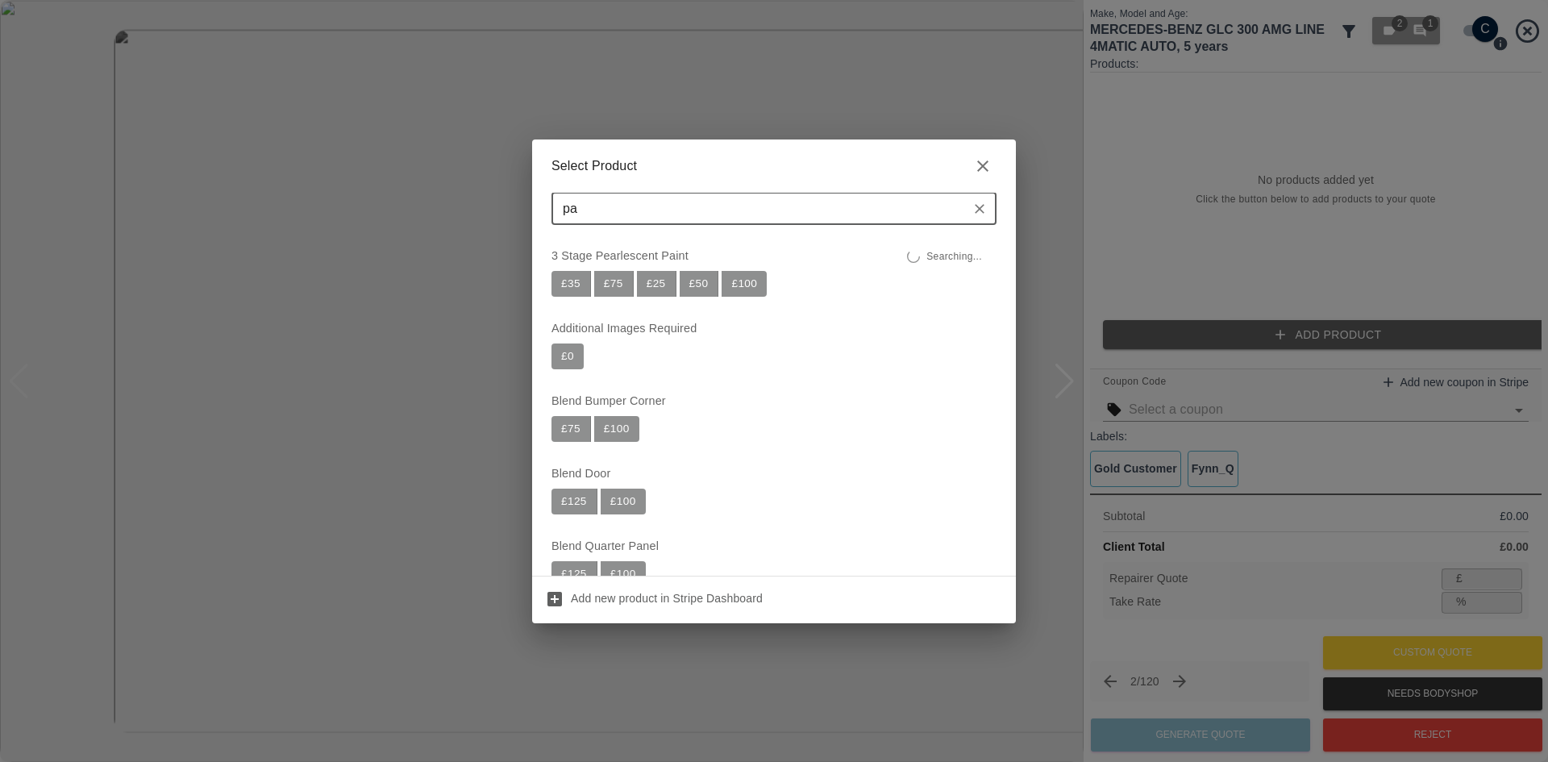
type input "p"
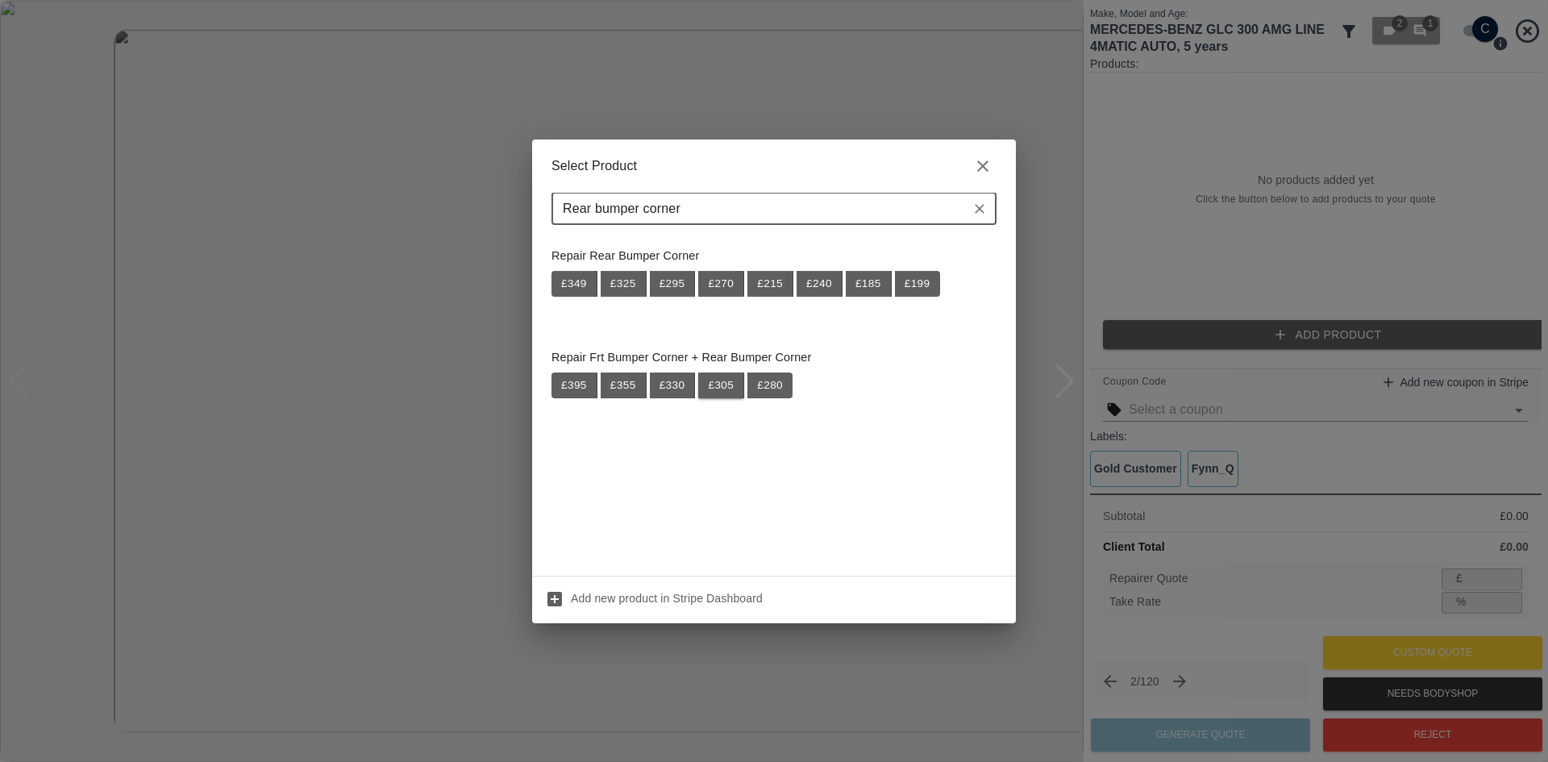
type input "Rear bumper corner"
click at [723, 385] on button "£ 305" at bounding box center [721, 385] width 46 height 26
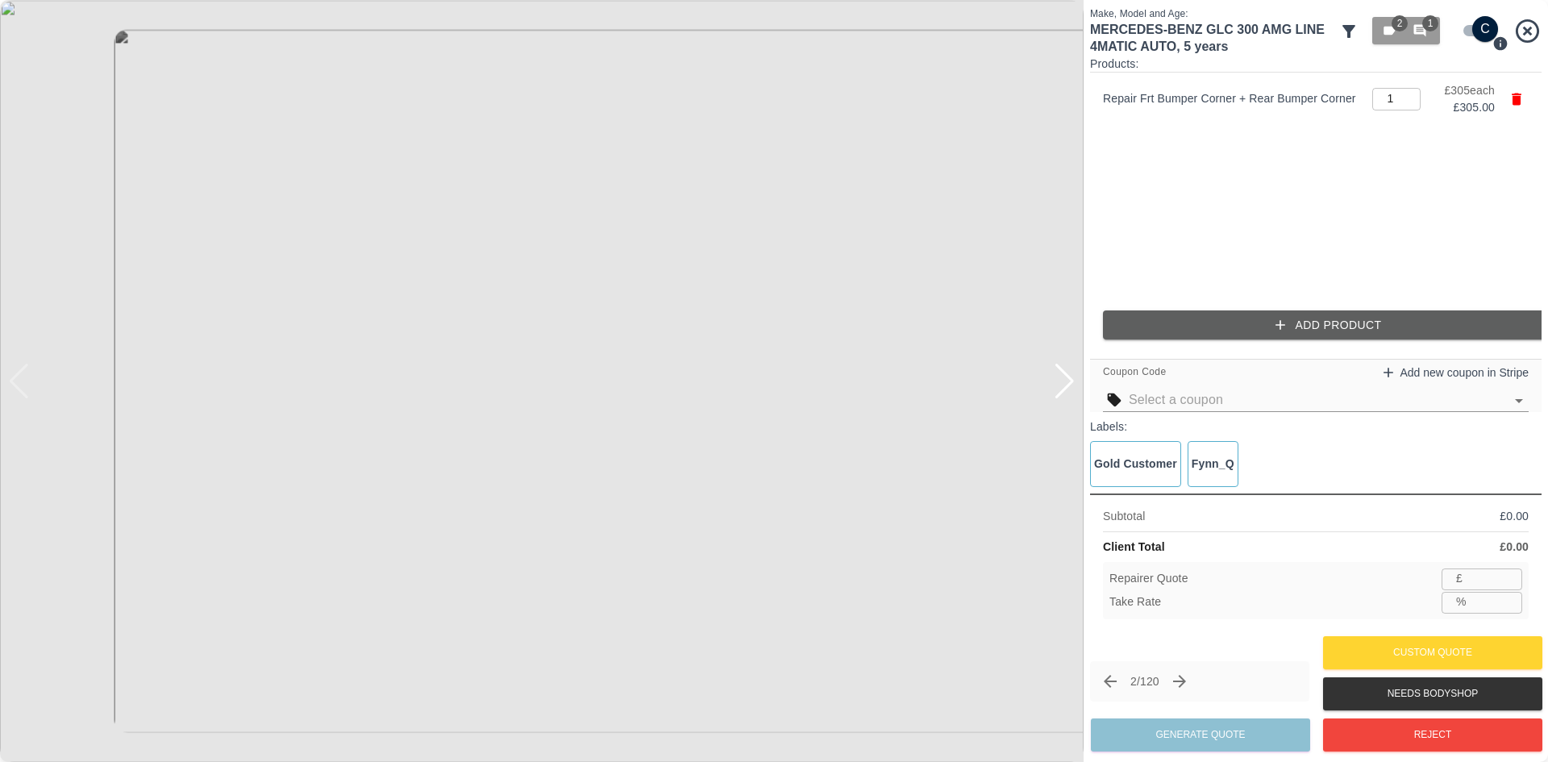
type input "198"
type input "35.1"
click at [1071, 385] on div at bounding box center [1065, 381] width 22 height 35
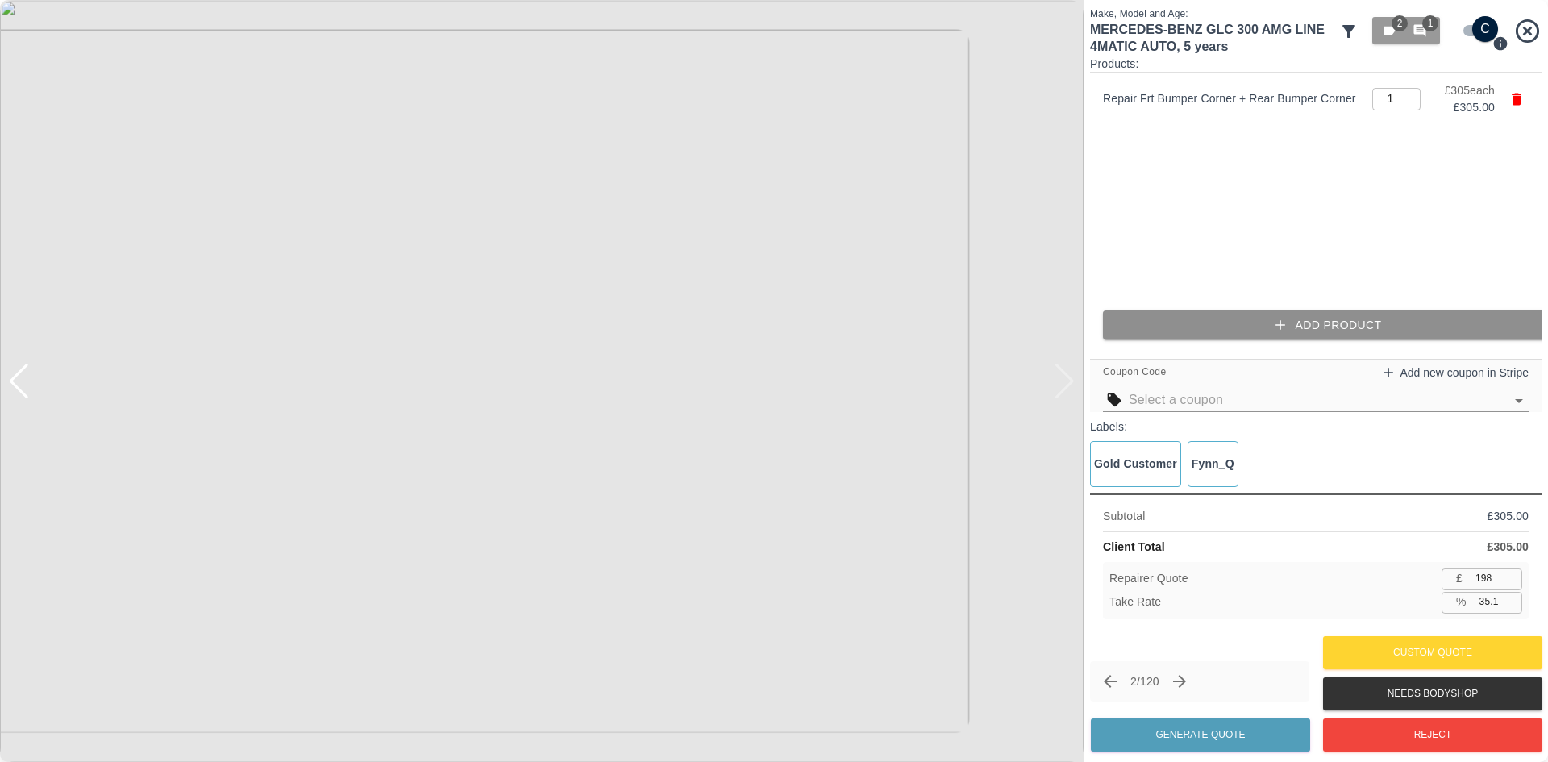
click at [1318, 329] on button "Add Product" at bounding box center [1328, 325] width 451 height 30
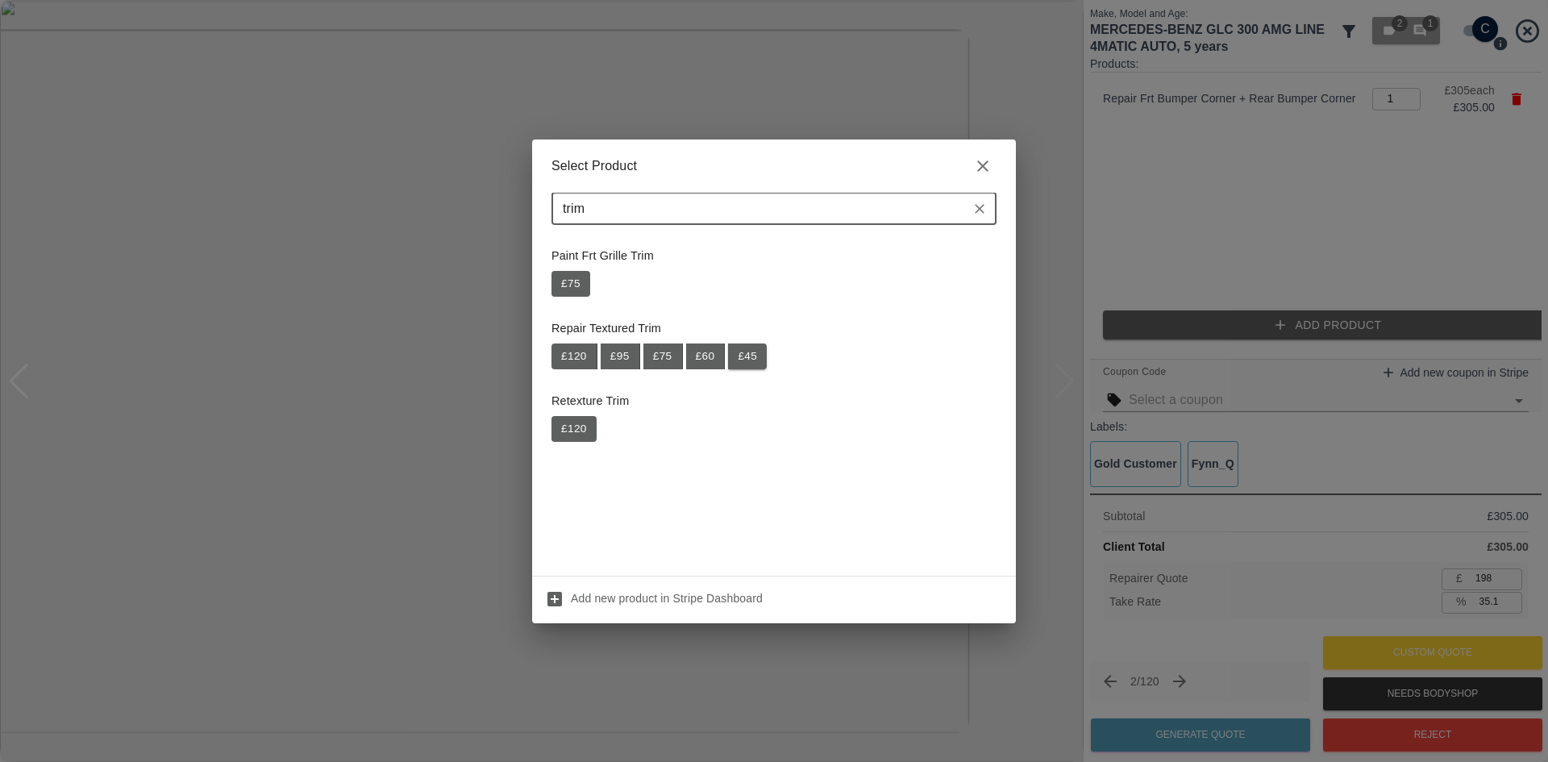
type input "trim"
click at [755, 349] on button "£ 45" at bounding box center [747, 356] width 39 height 26
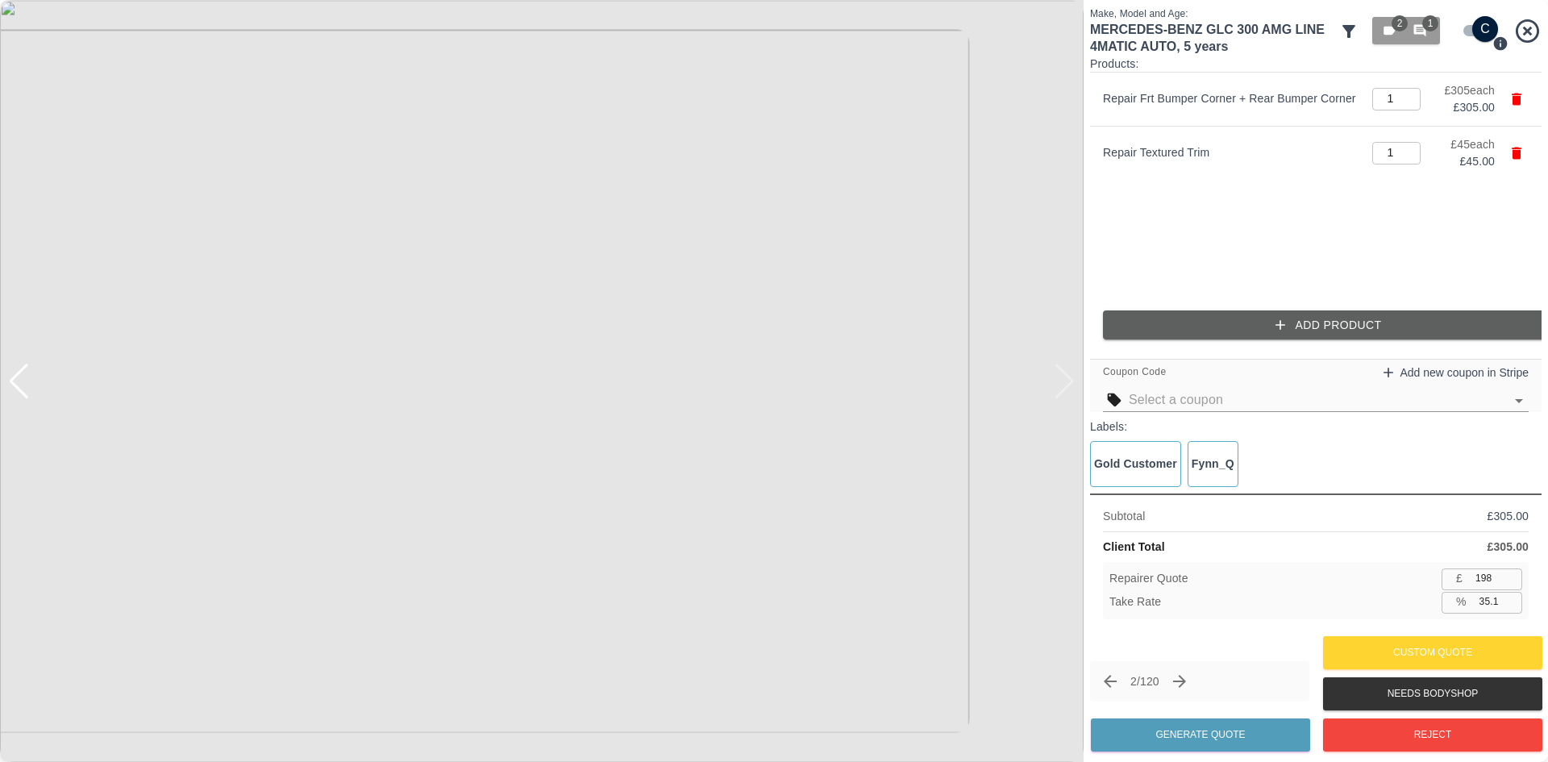
type input "227"
click at [1242, 733] on button "Generate Quote" at bounding box center [1200, 734] width 219 height 33
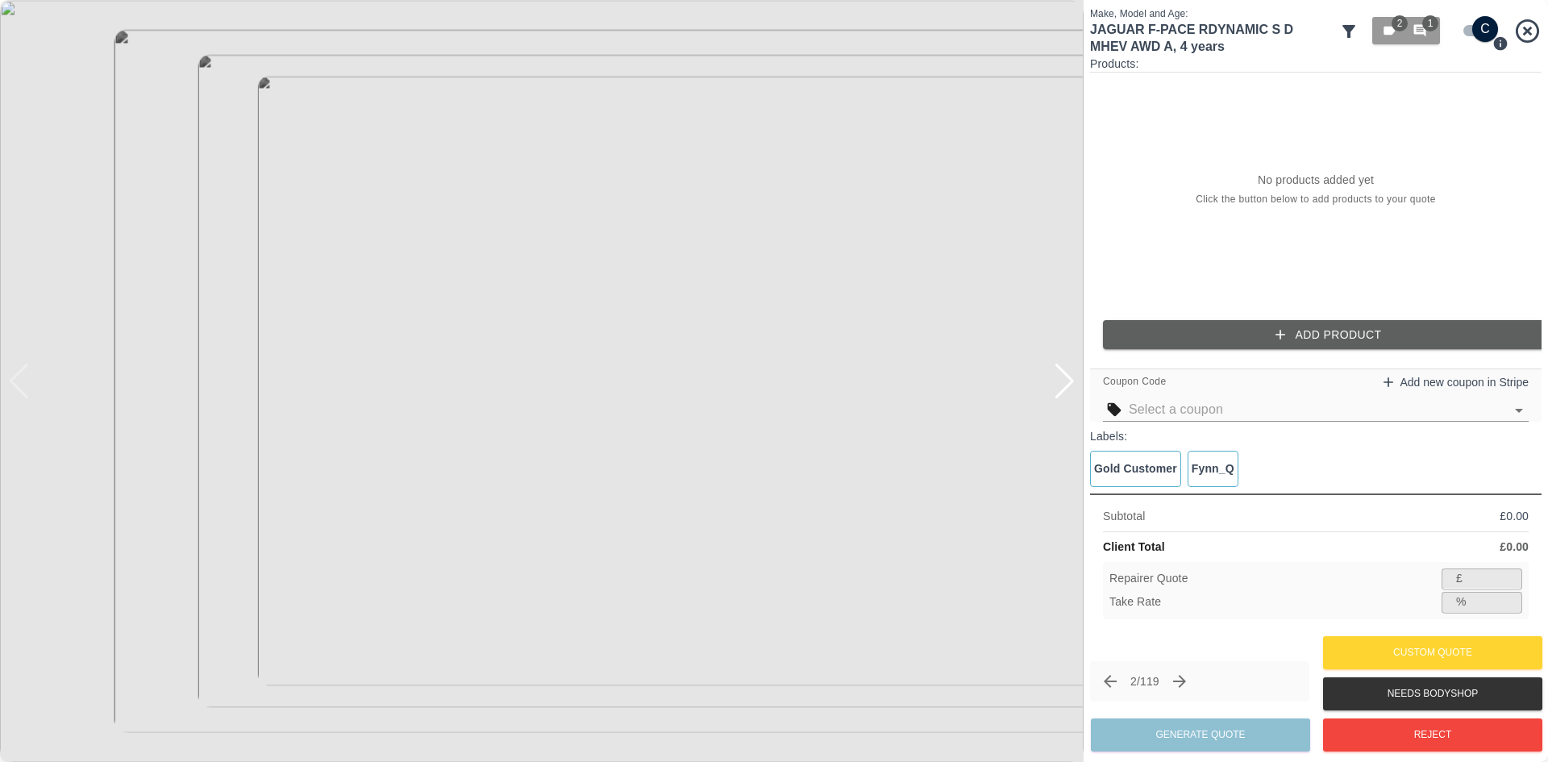
click at [1055, 380] on div at bounding box center [1065, 381] width 22 height 35
click at [1058, 381] on div at bounding box center [1065, 381] width 22 height 35
click at [1058, 381] on img at bounding box center [541, 381] width 1083 height 762
click at [1420, 31] on icon "button" at bounding box center [1420, 31] width 12 height 12
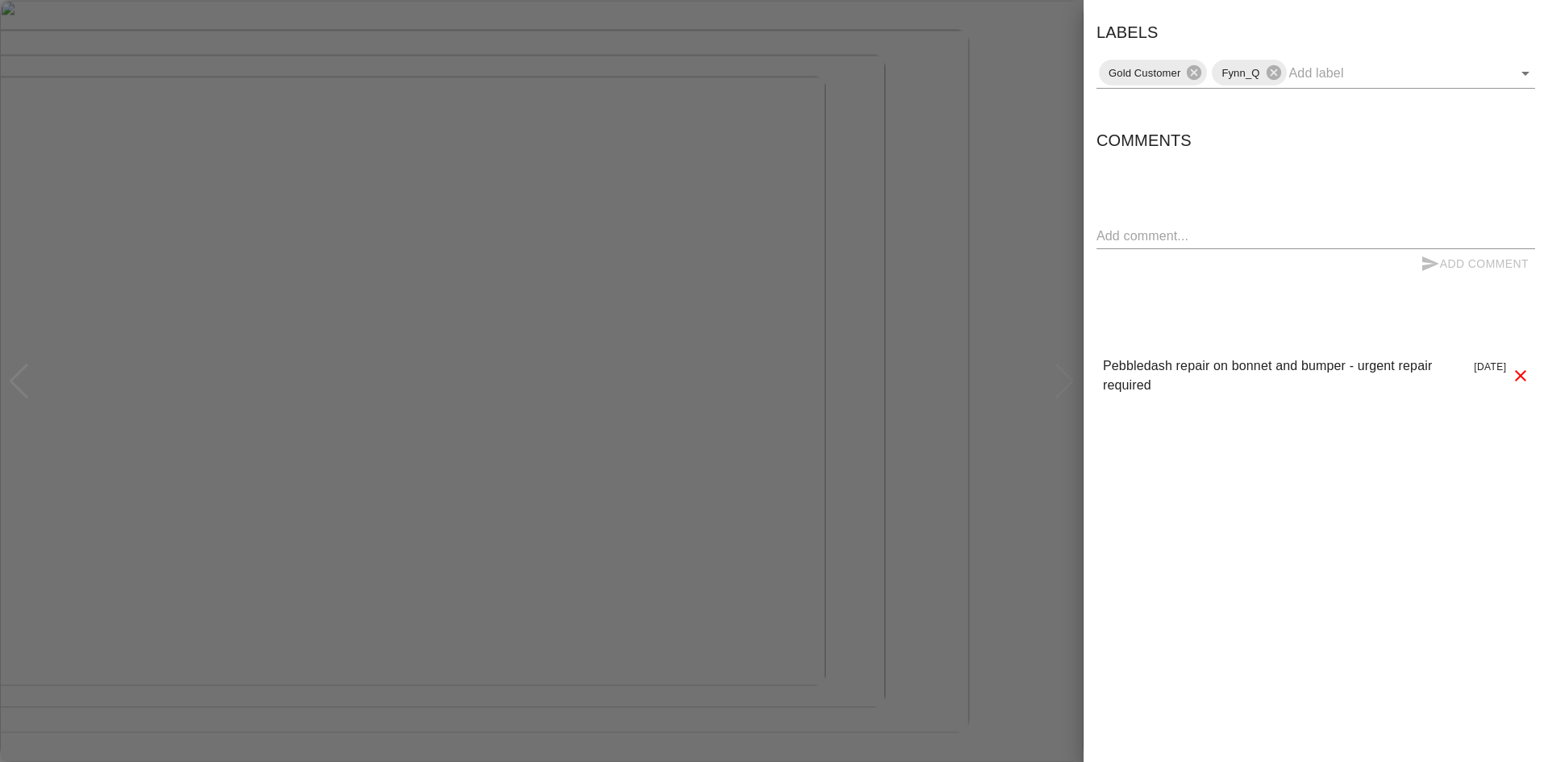
click at [834, 175] on div at bounding box center [774, 381] width 1548 height 762
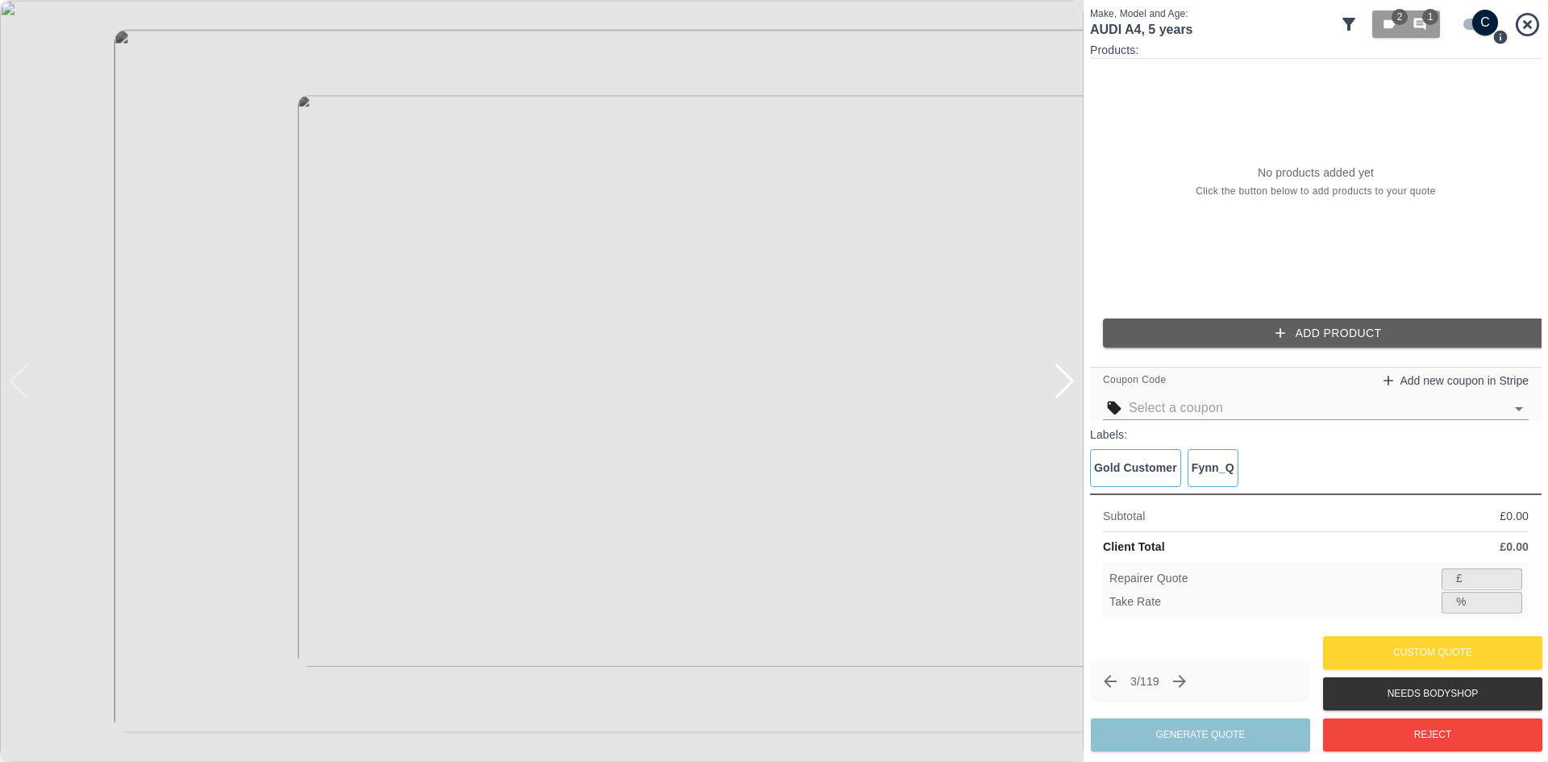
click at [1081, 396] on img at bounding box center [541, 381] width 1083 height 762
click at [1073, 396] on div at bounding box center [1065, 381] width 22 height 35
click at [1068, 396] on div at bounding box center [1065, 381] width 22 height 35
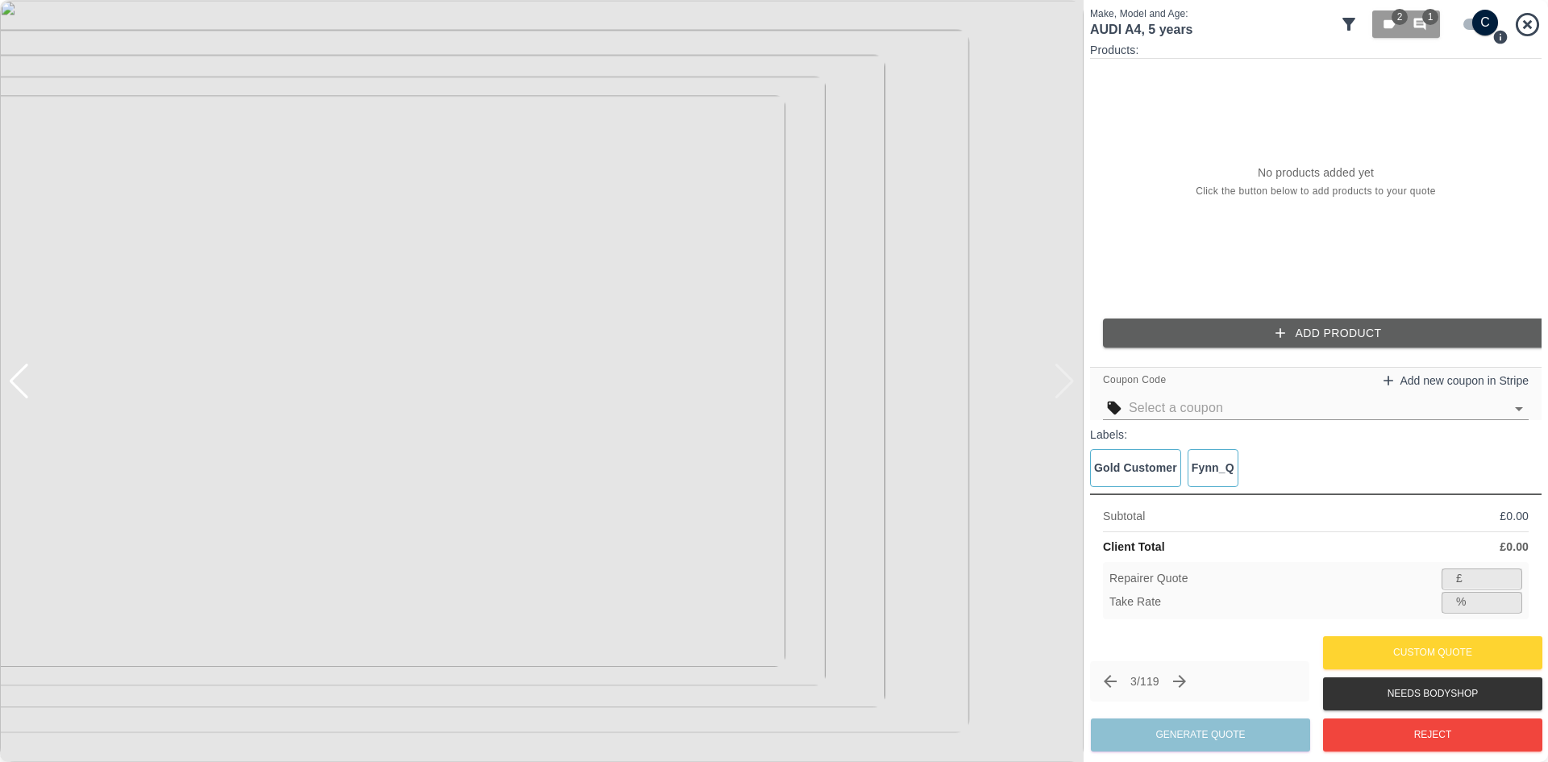
click at [1068, 396] on img at bounding box center [541, 381] width 1083 height 762
click at [1059, 386] on div at bounding box center [1065, 381] width 22 height 35
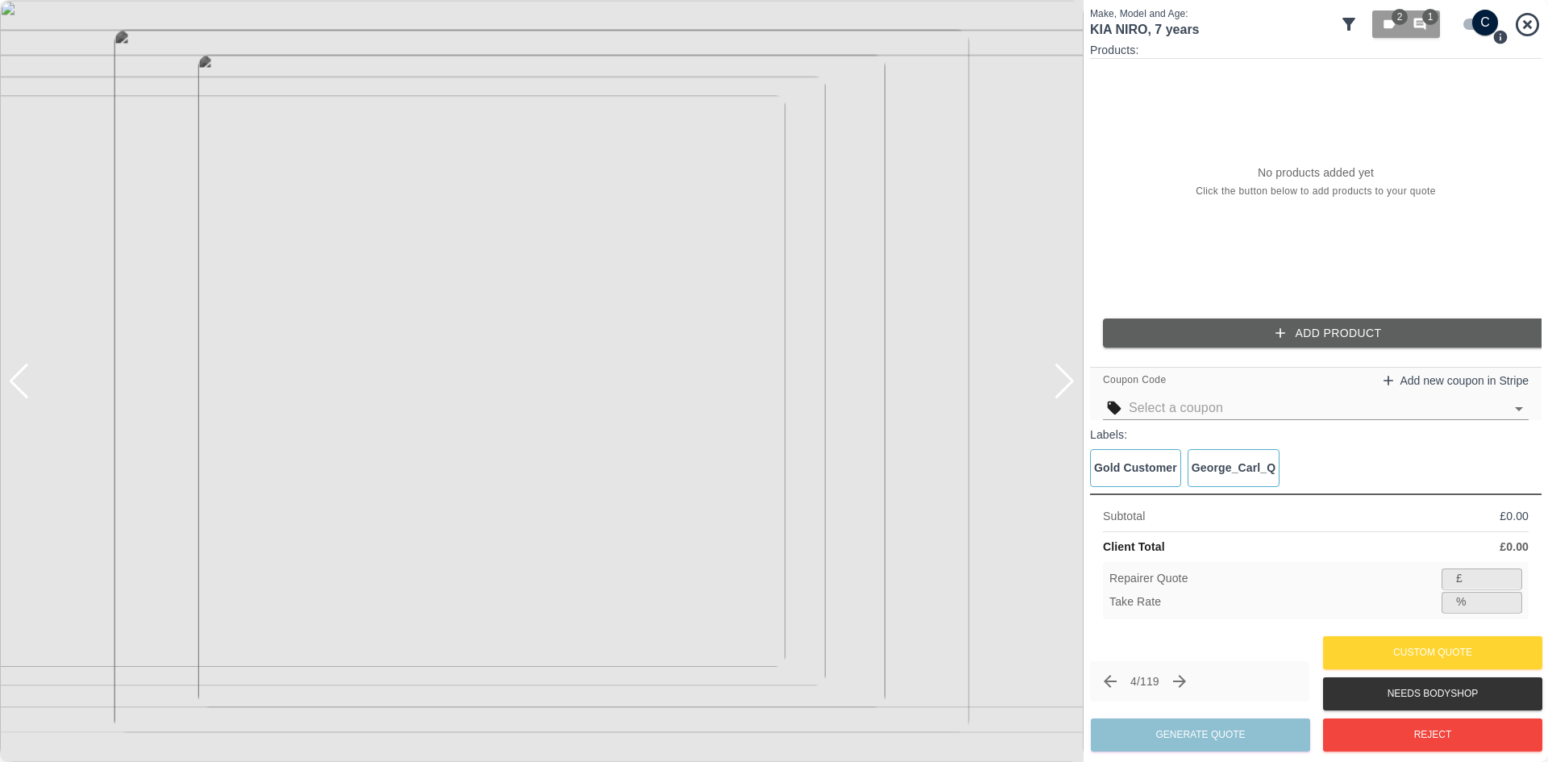
click at [1059, 386] on div at bounding box center [1065, 381] width 22 height 35
click at [1059, 386] on img at bounding box center [541, 381] width 1083 height 762
click at [1478, 26] on input "checkbox" at bounding box center [1484, 23] width 77 height 26
checkbox input "false"
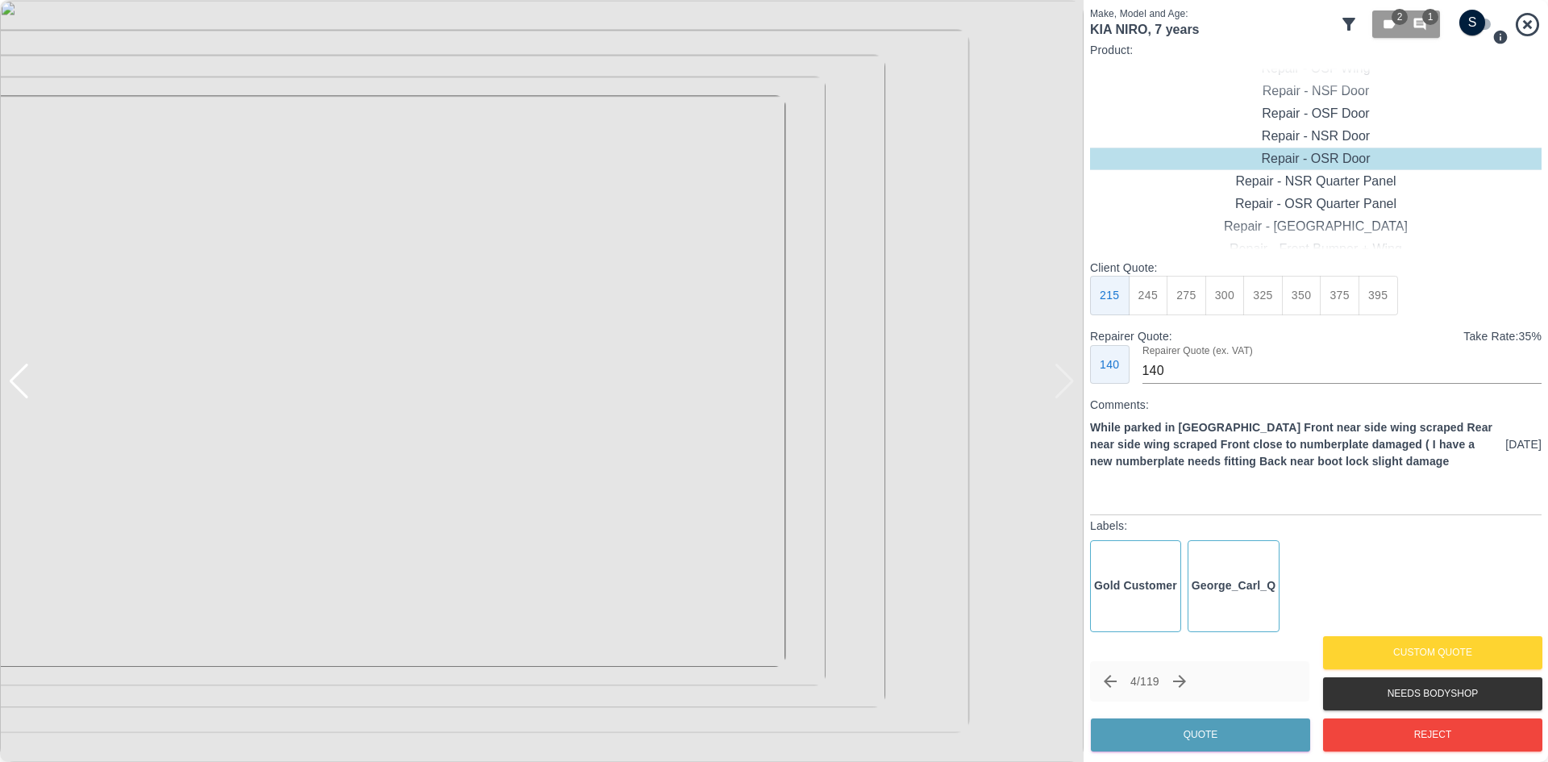
click at [1071, 379] on img at bounding box center [541, 381] width 1083 height 762
click at [1067, 393] on div at bounding box center [1065, 381] width 22 height 35
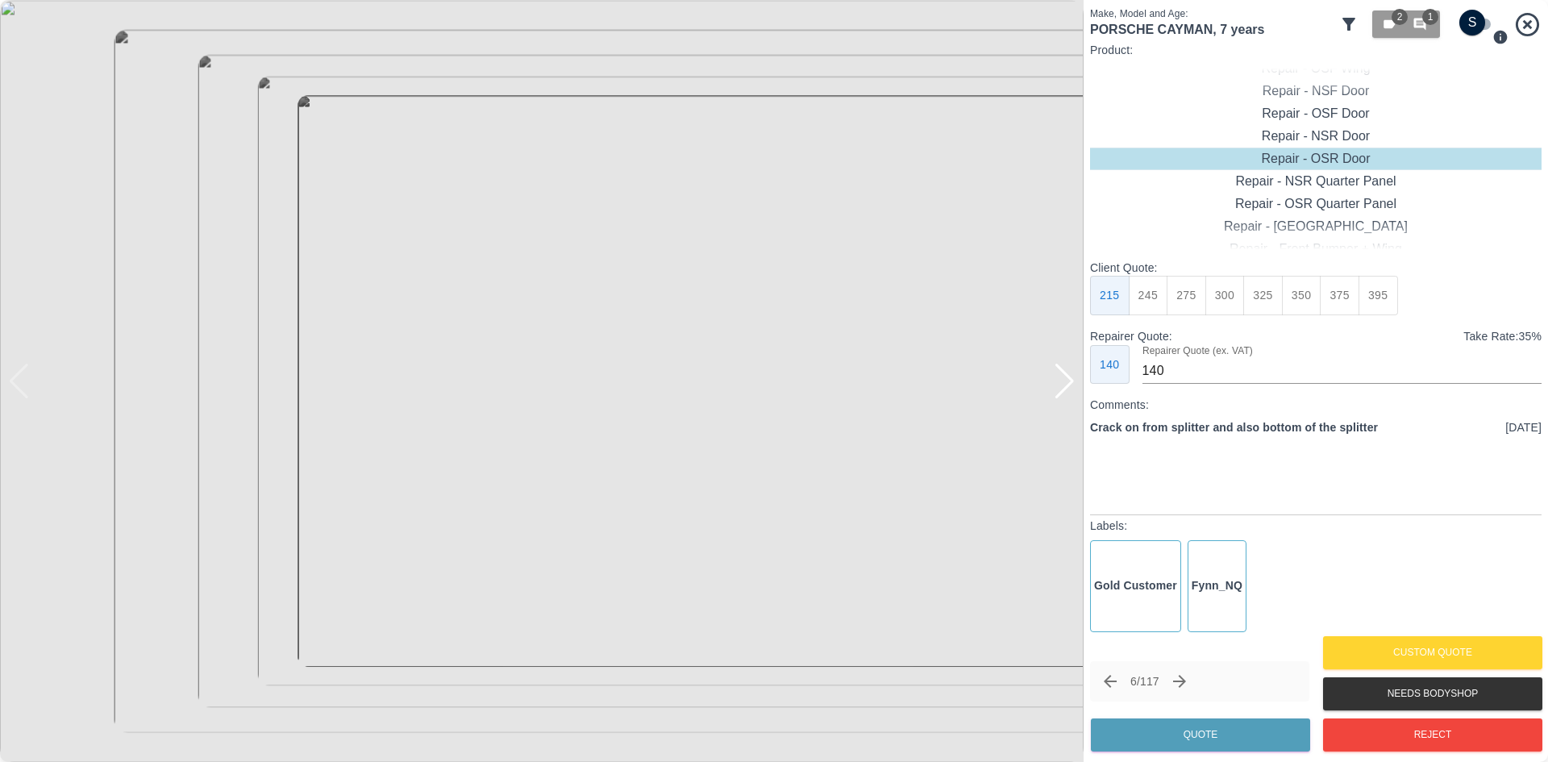
click at [1061, 385] on div at bounding box center [1065, 381] width 22 height 35
click at [1053, 421] on img at bounding box center [541, 381] width 1083 height 762
click at [1064, 398] on div at bounding box center [1065, 381] width 22 height 35
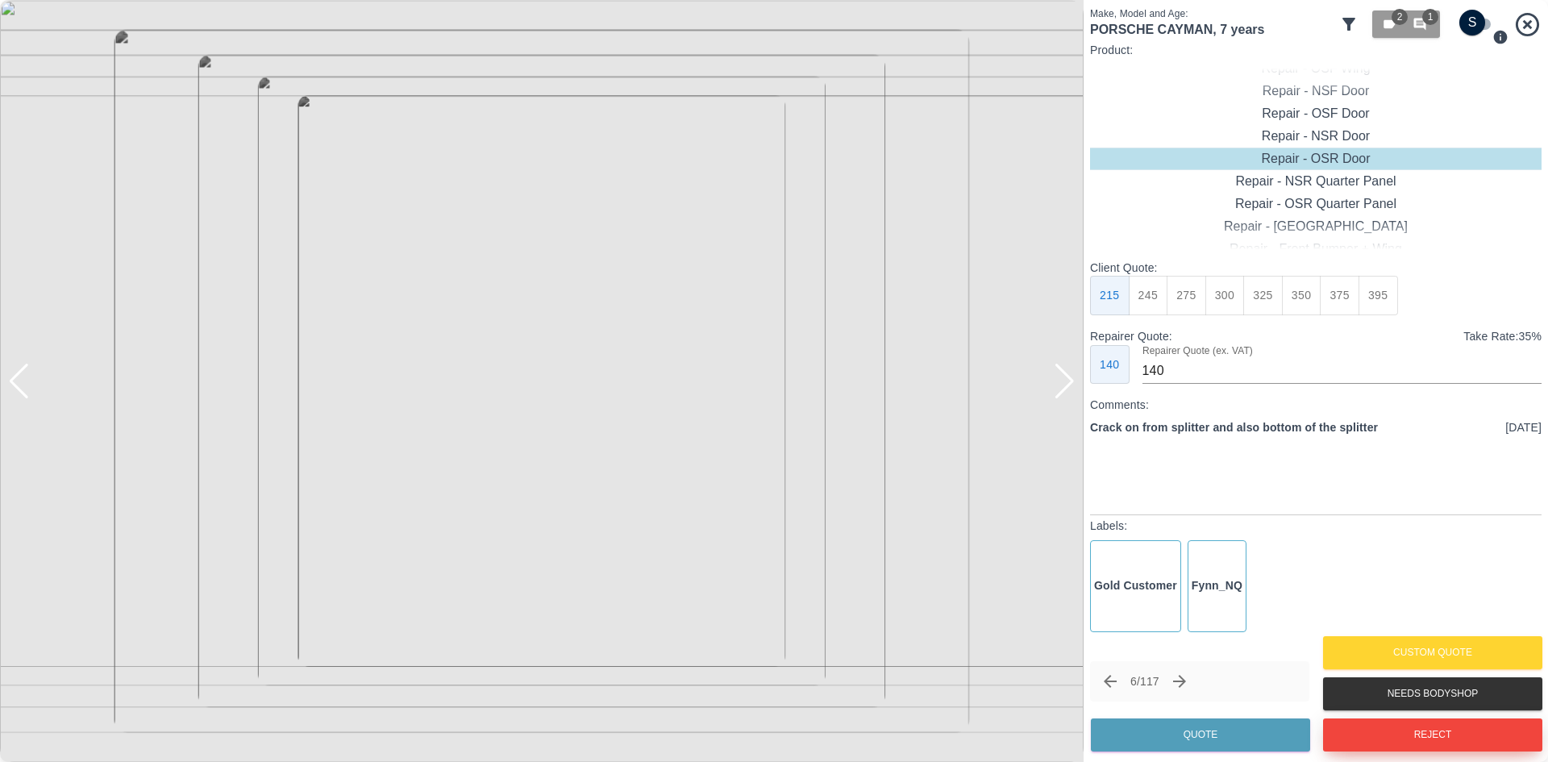
click at [1348, 738] on button "Reject" at bounding box center [1432, 734] width 219 height 33
click at [1441, 734] on button "Reject" at bounding box center [1432, 734] width 219 height 33
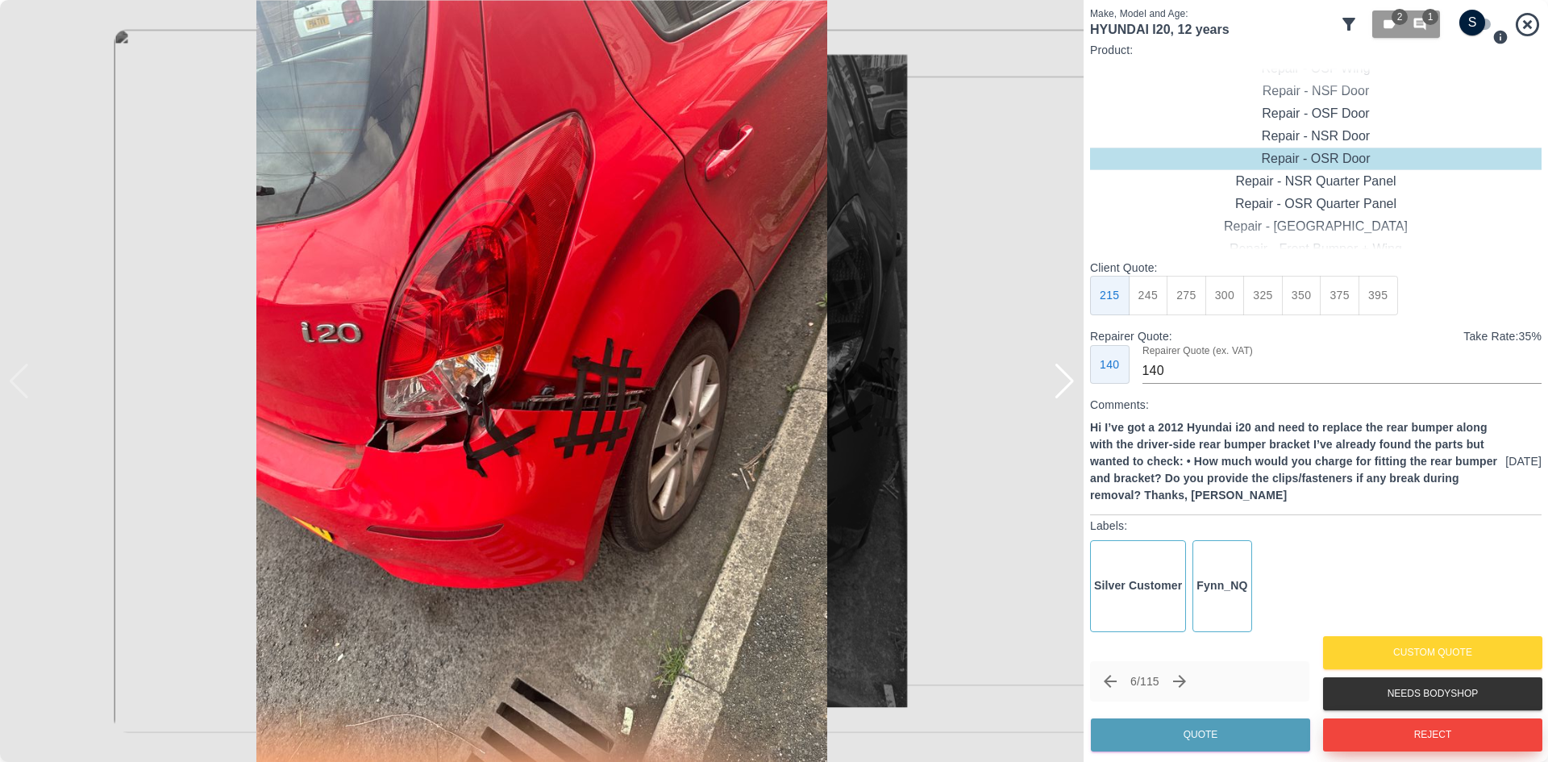
click at [1413, 726] on button "Reject" at bounding box center [1432, 734] width 219 height 33
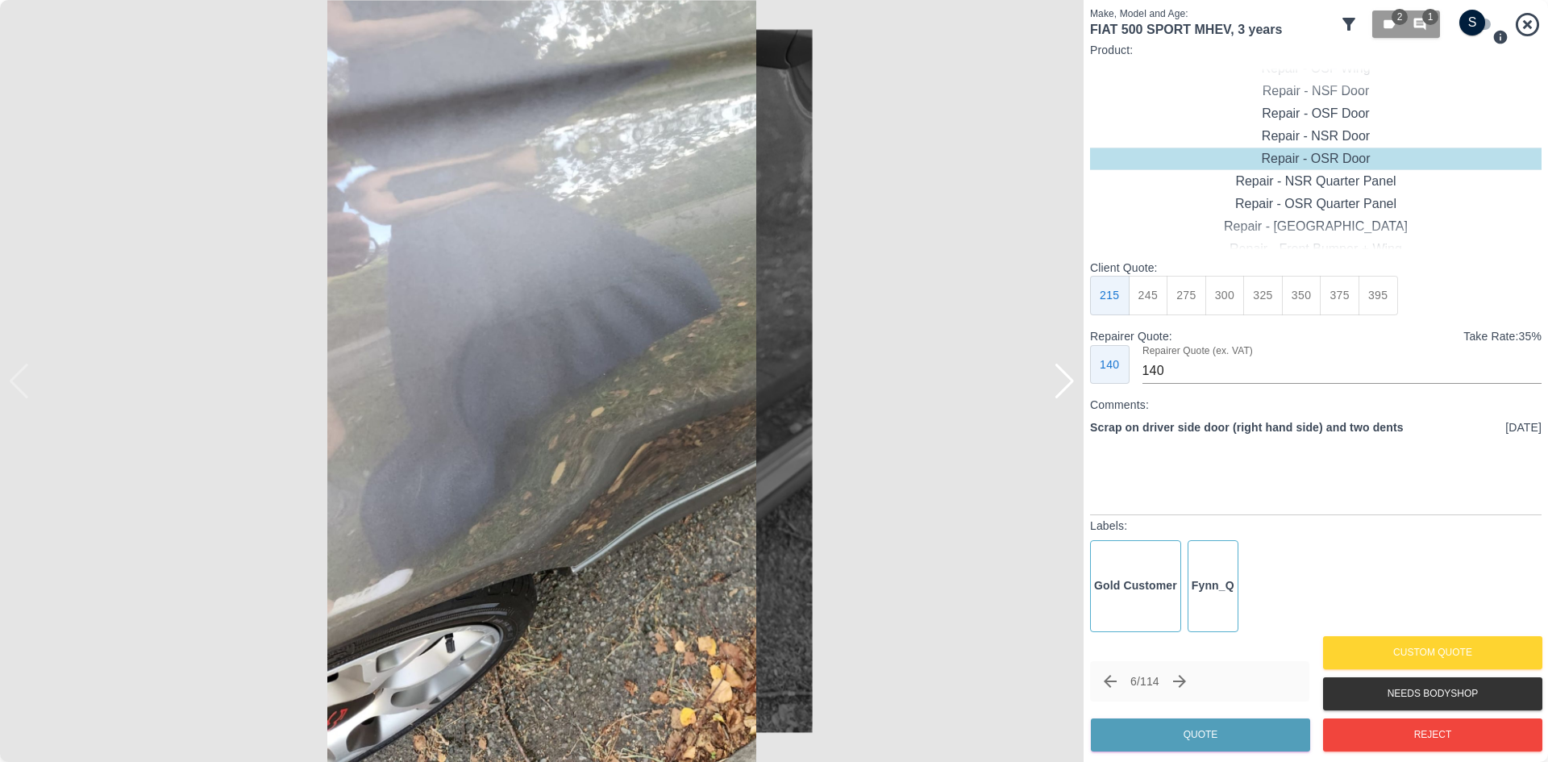
click at [1064, 391] on div at bounding box center [1065, 381] width 22 height 35
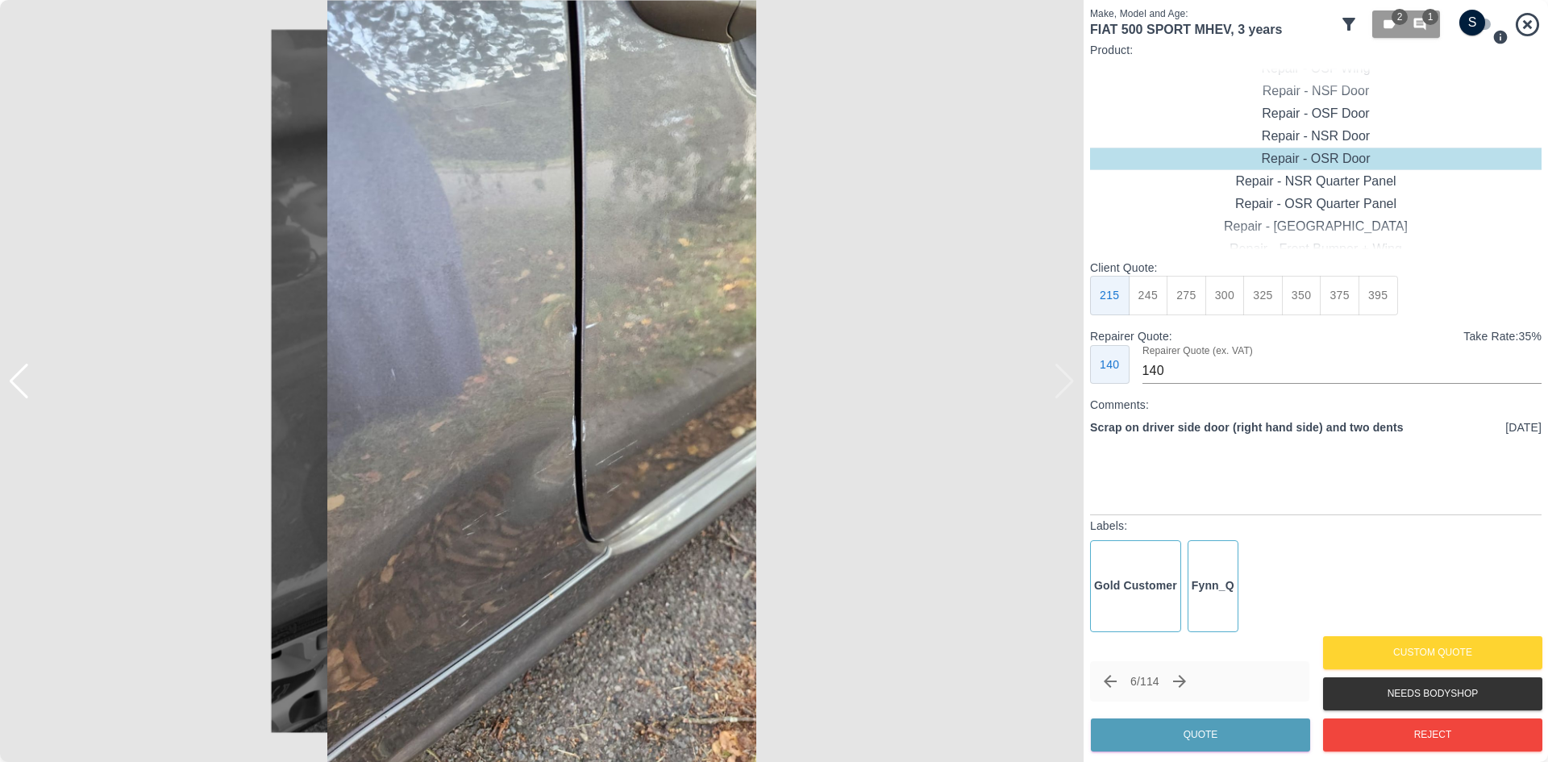
click at [1063, 389] on img at bounding box center [541, 381] width 1083 height 762
click at [0, 399] on div at bounding box center [8, 381] width 16 height 762
click at [10, 389] on div at bounding box center [8, 381] width 16 height 762
click at [14, 389] on div at bounding box center [8, 381] width 16 height 762
click at [20, 389] on div at bounding box center [19, 381] width 22 height 35
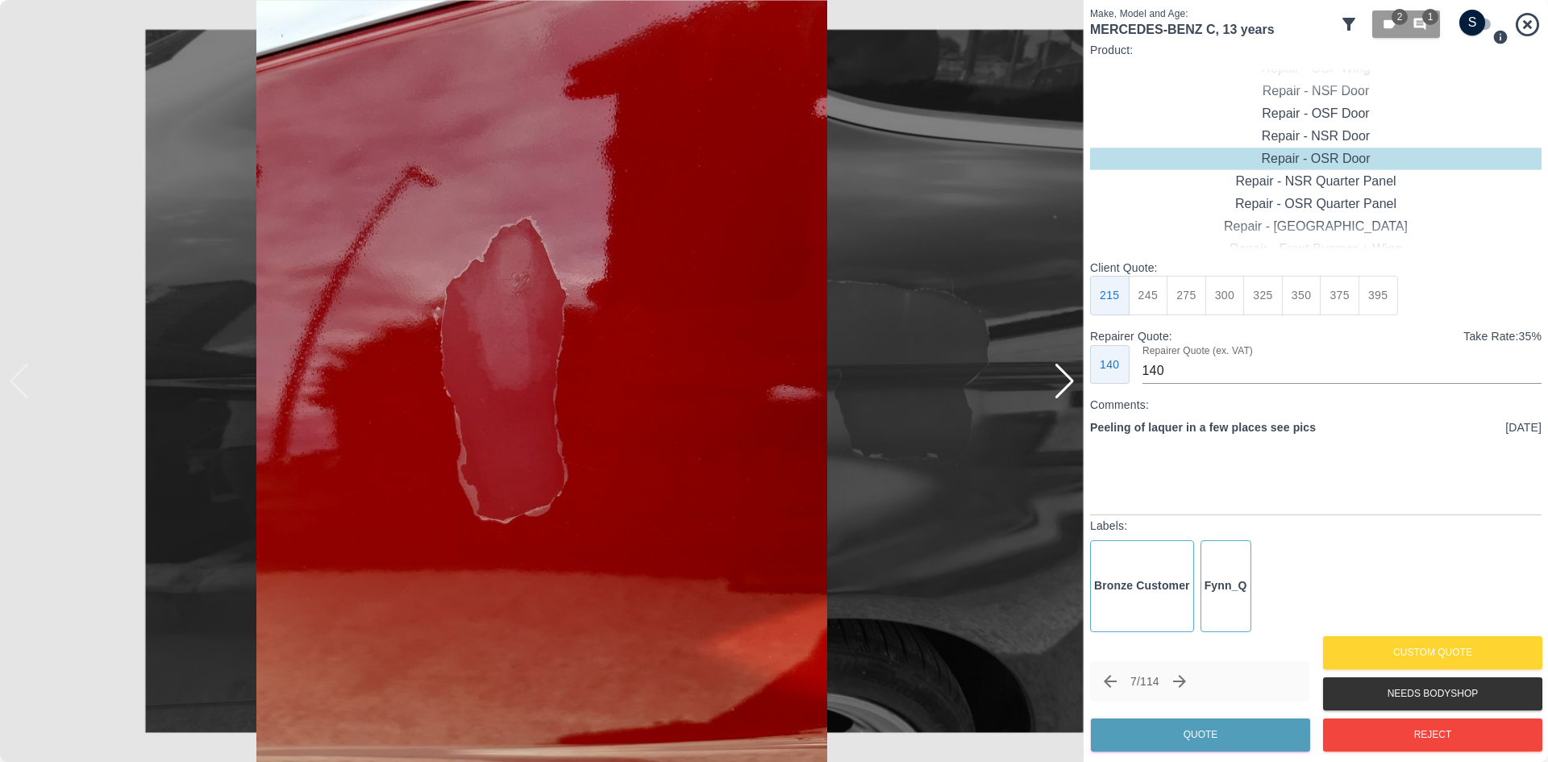
click at [1079, 385] on img at bounding box center [541, 381] width 1083 height 762
click at [1071, 389] on div at bounding box center [1065, 381] width 22 height 35
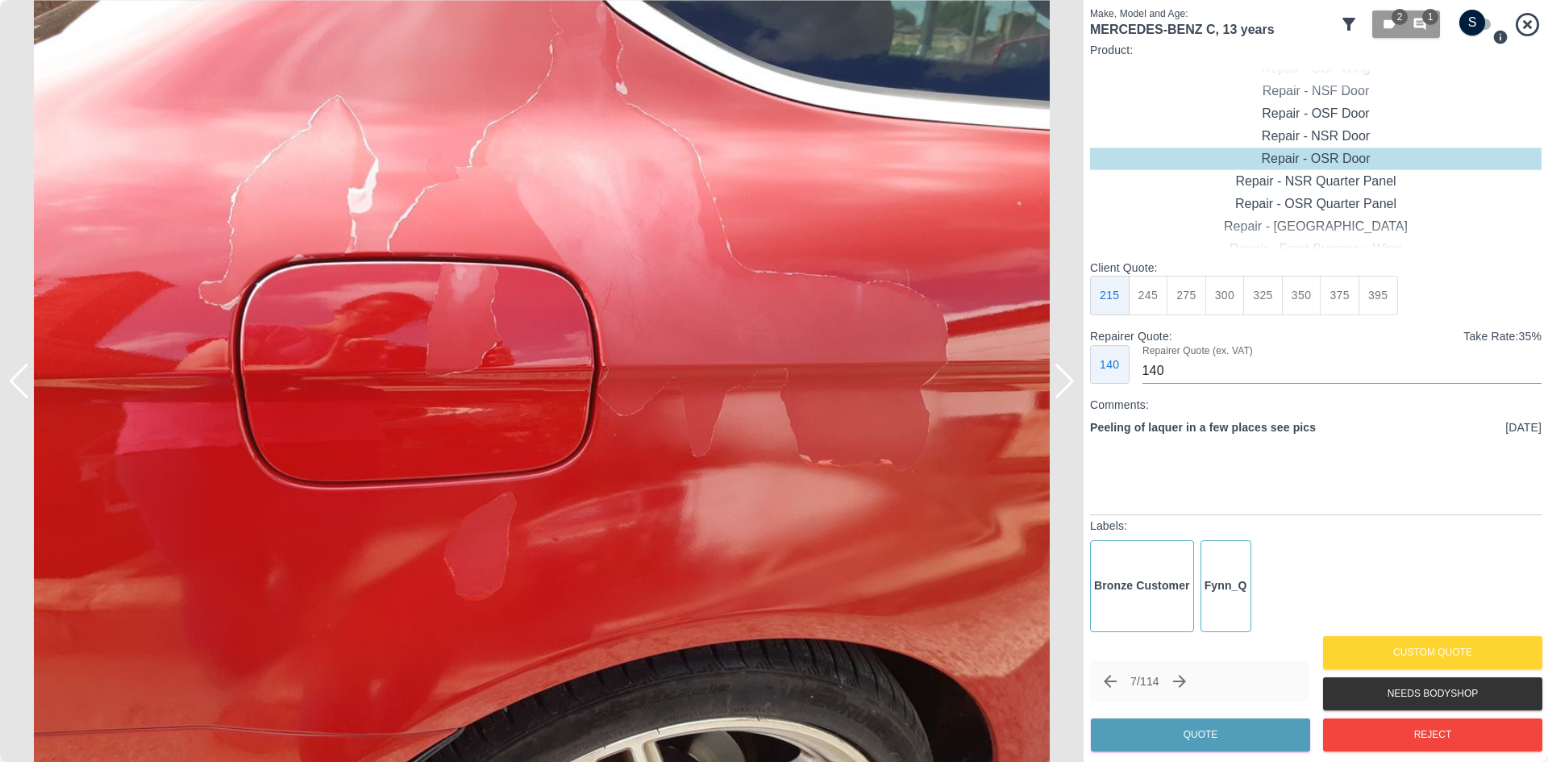
click at [1071, 389] on div at bounding box center [1065, 381] width 22 height 35
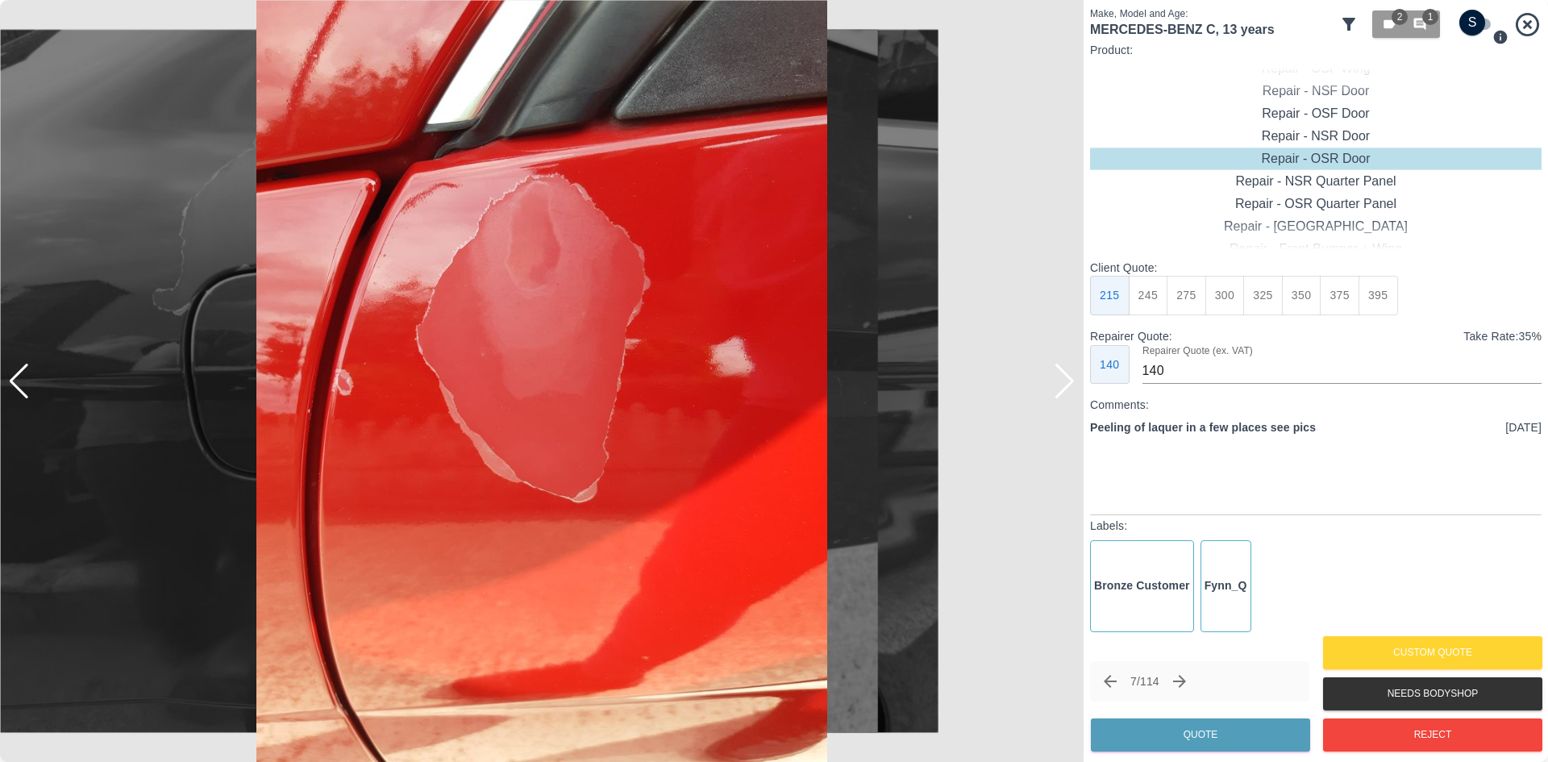
click at [1071, 389] on div at bounding box center [1065, 381] width 22 height 35
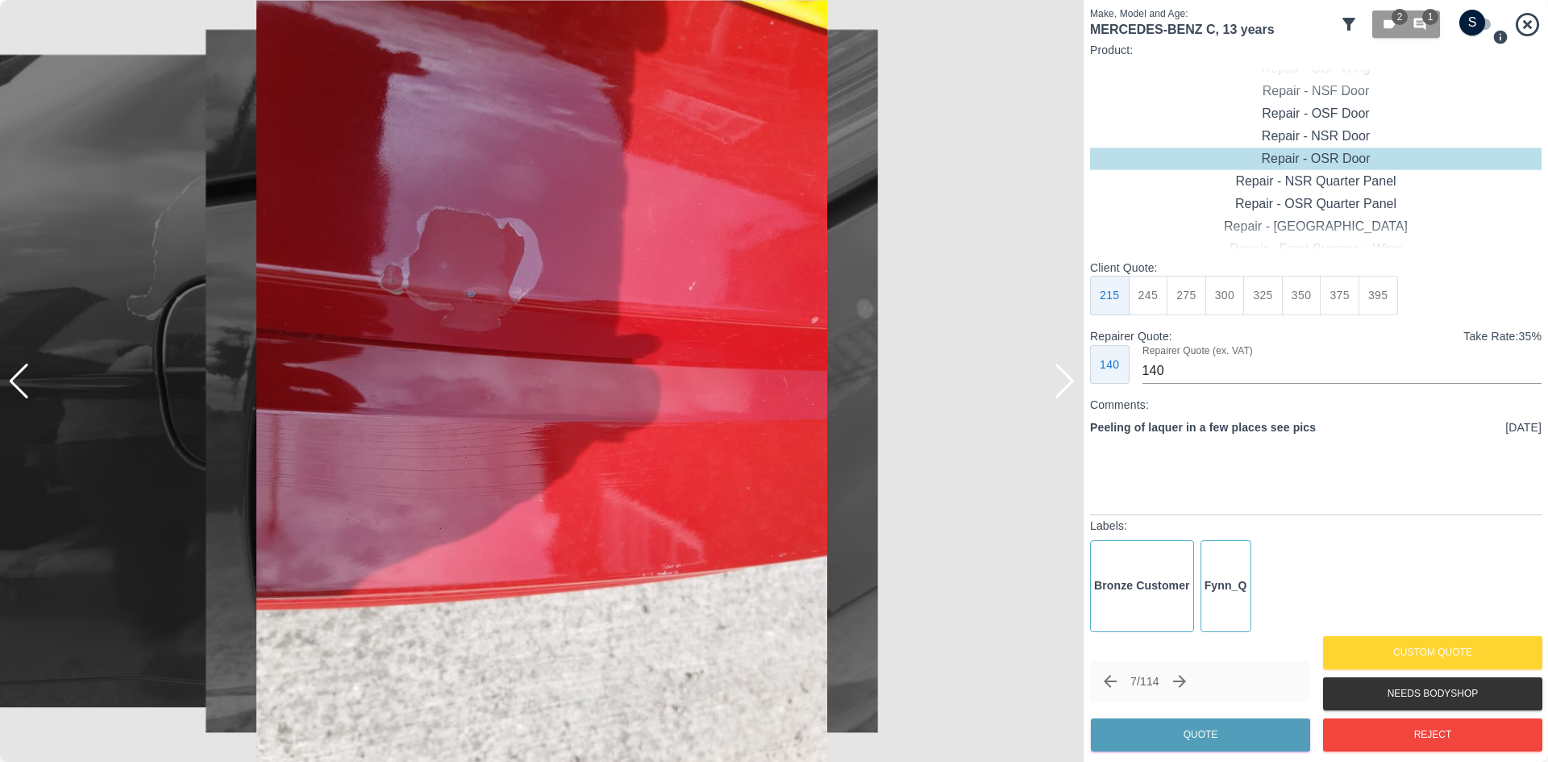
click at [1071, 389] on div at bounding box center [1065, 381] width 22 height 35
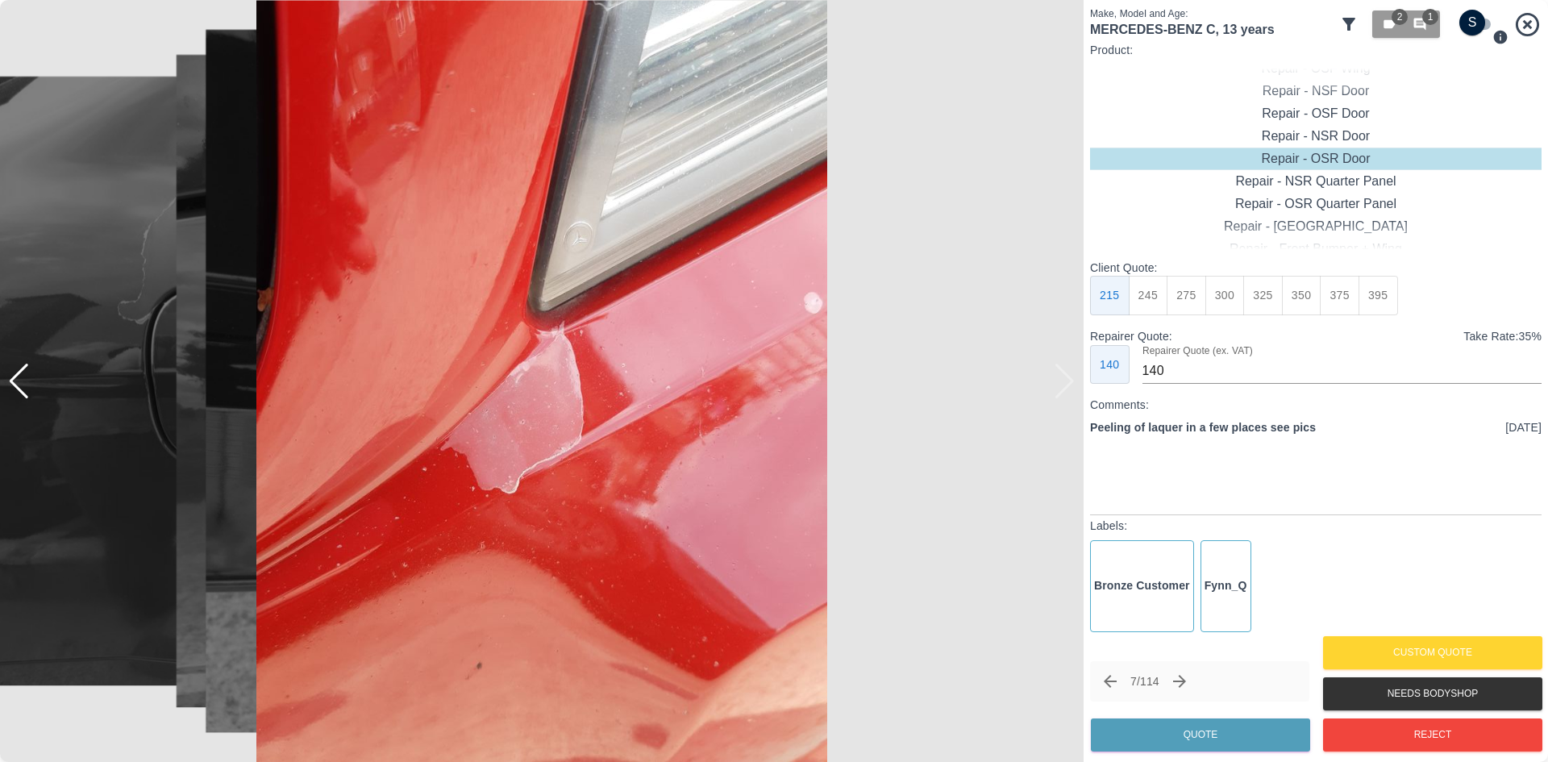
click at [1071, 389] on img at bounding box center [541, 381] width 1083 height 762
click at [1384, 750] on button "Reject" at bounding box center [1432, 734] width 219 height 33
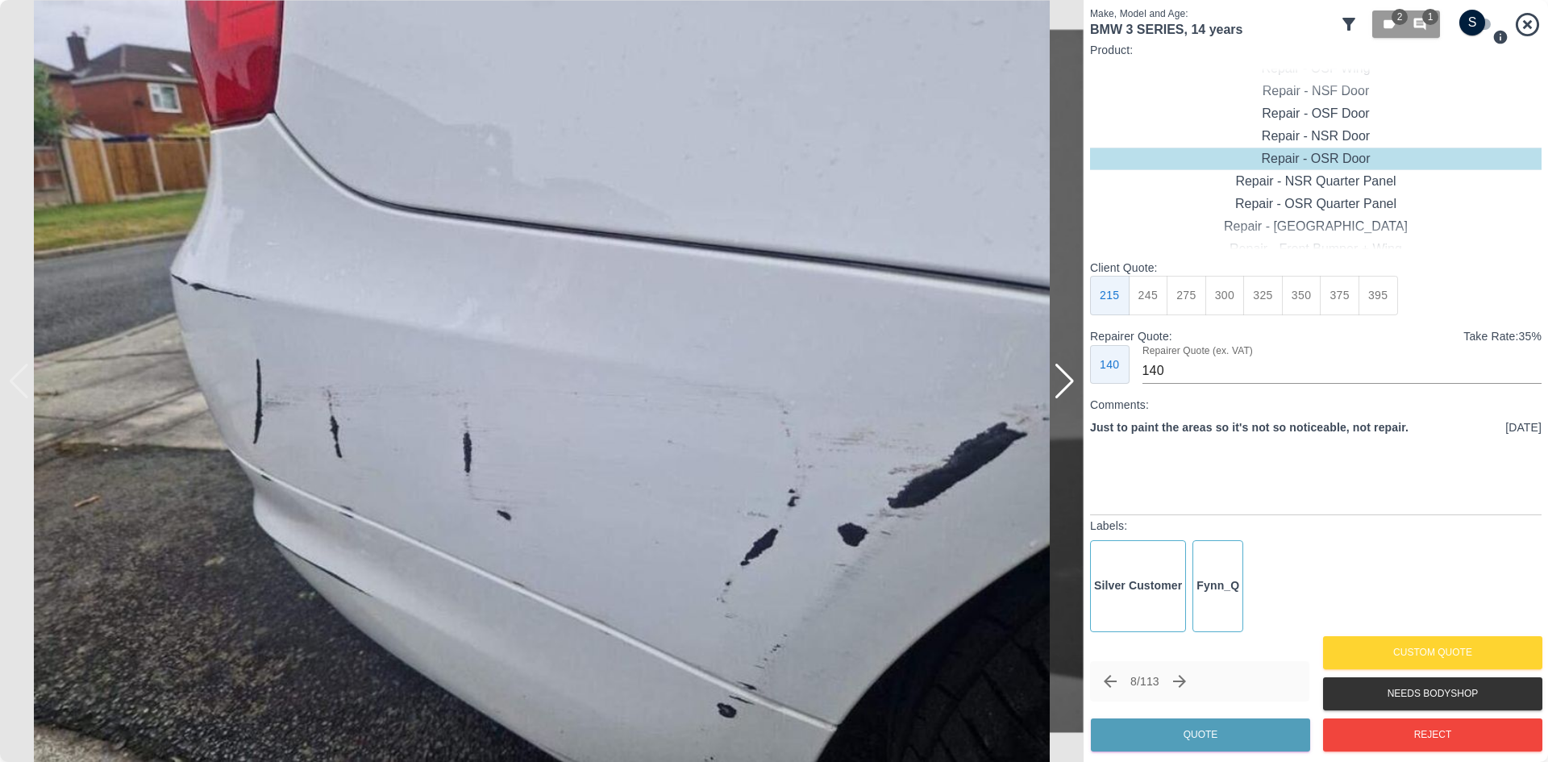
click at [1075, 393] on div at bounding box center [1065, 381] width 22 height 35
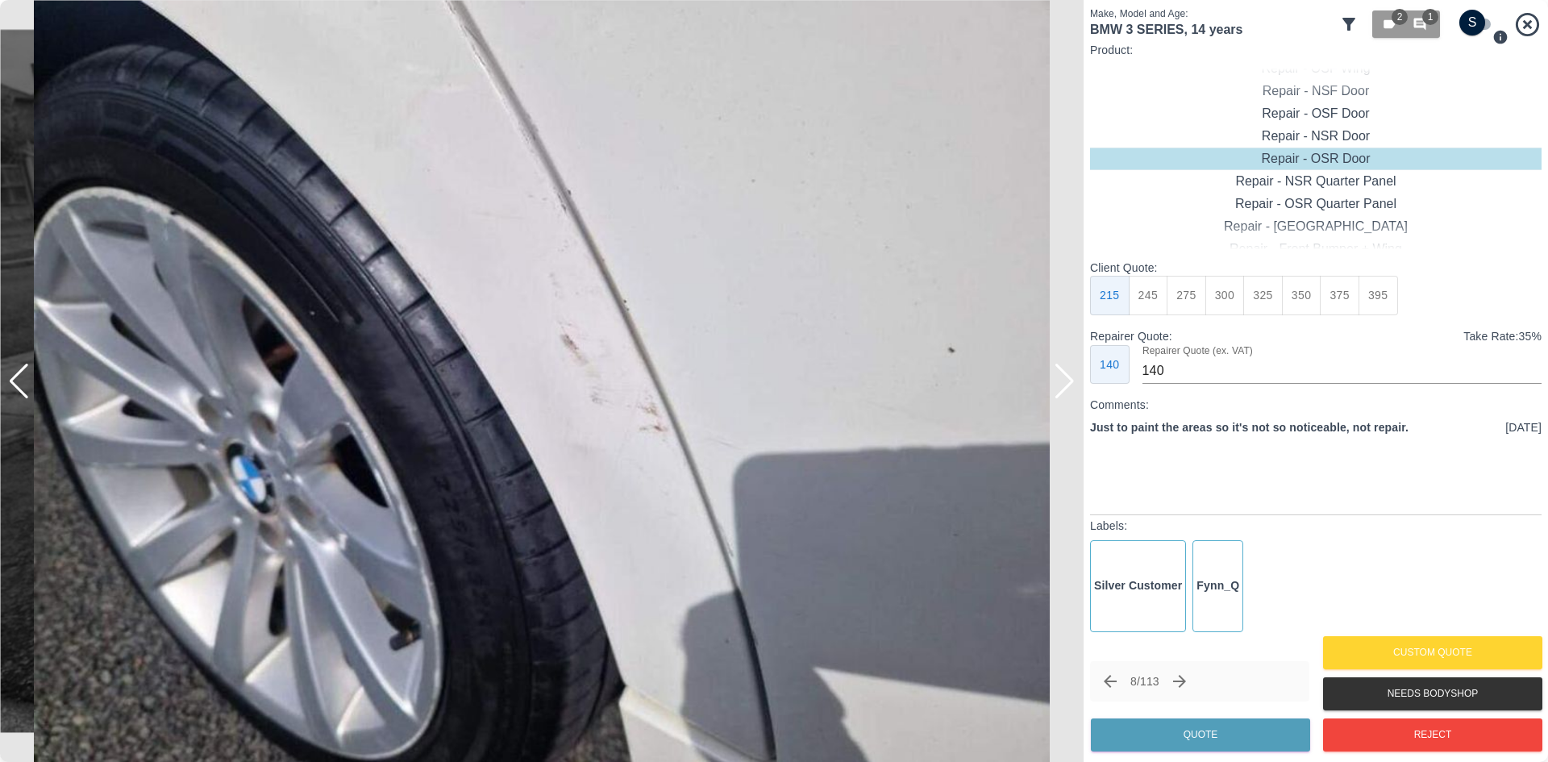
click at [1075, 393] on div at bounding box center [1065, 381] width 22 height 35
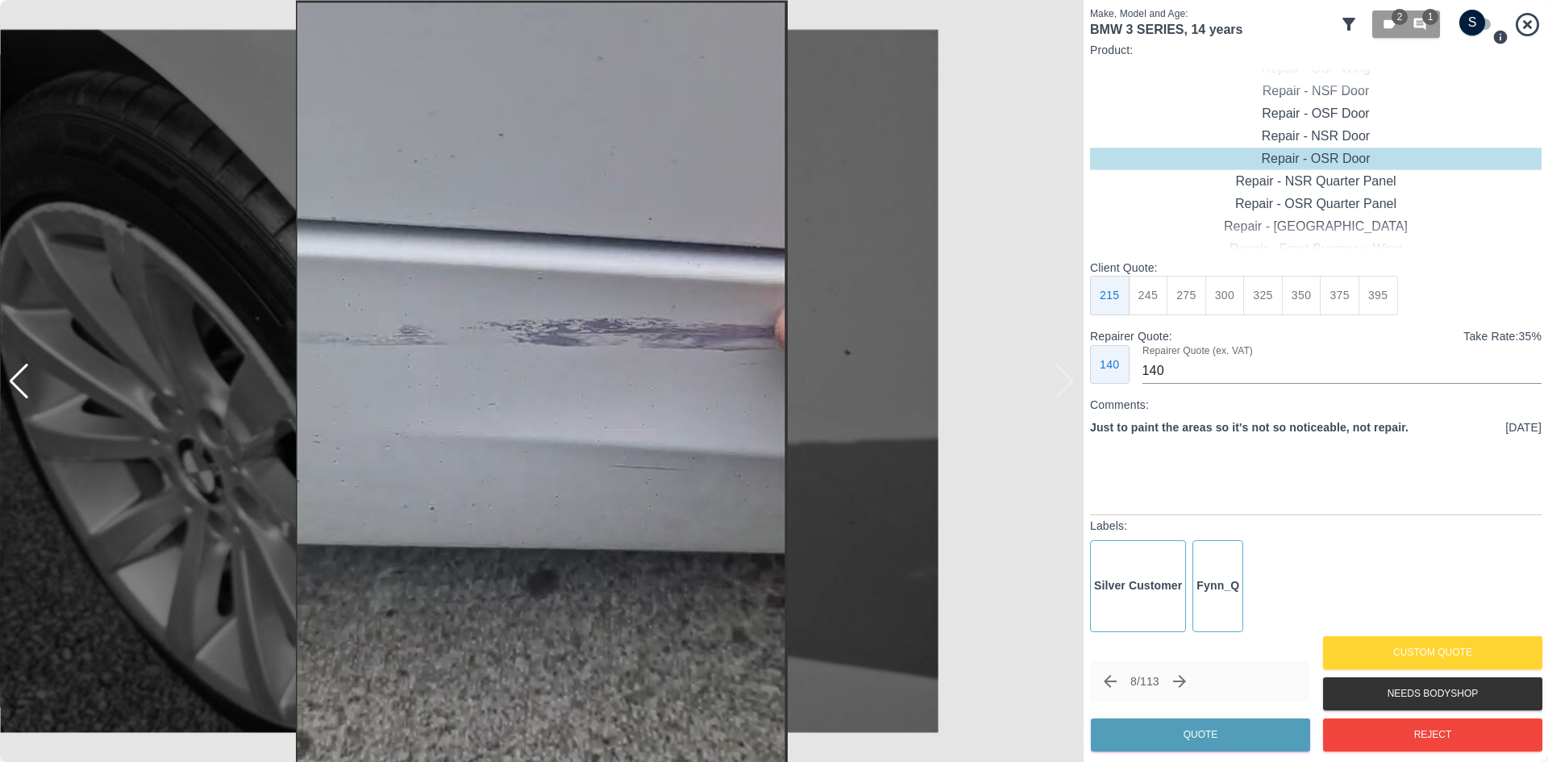
click at [1075, 393] on img at bounding box center [541, 381] width 1083 height 762
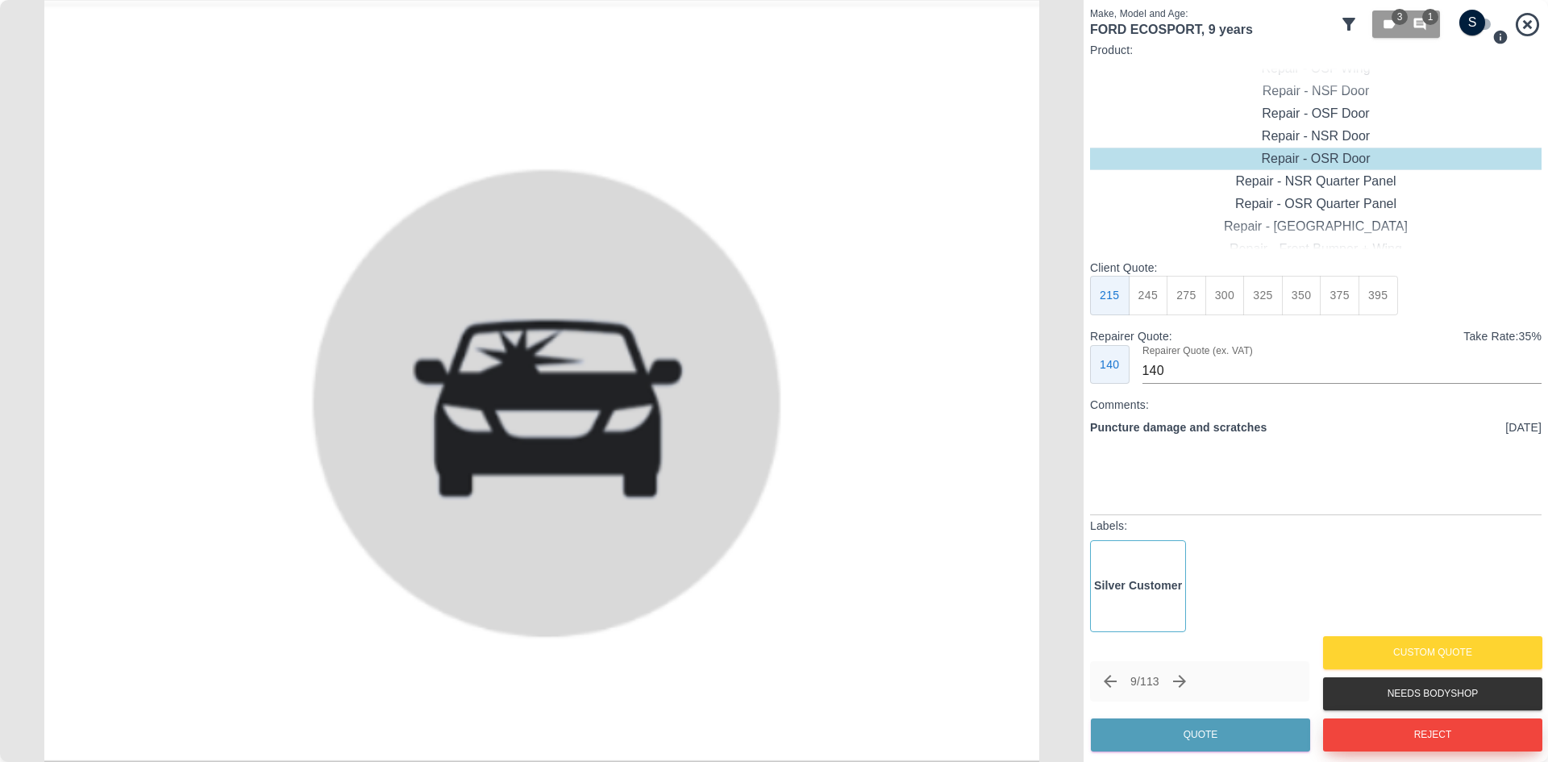
click at [1430, 743] on button "Reject" at bounding box center [1432, 734] width 219 height 33
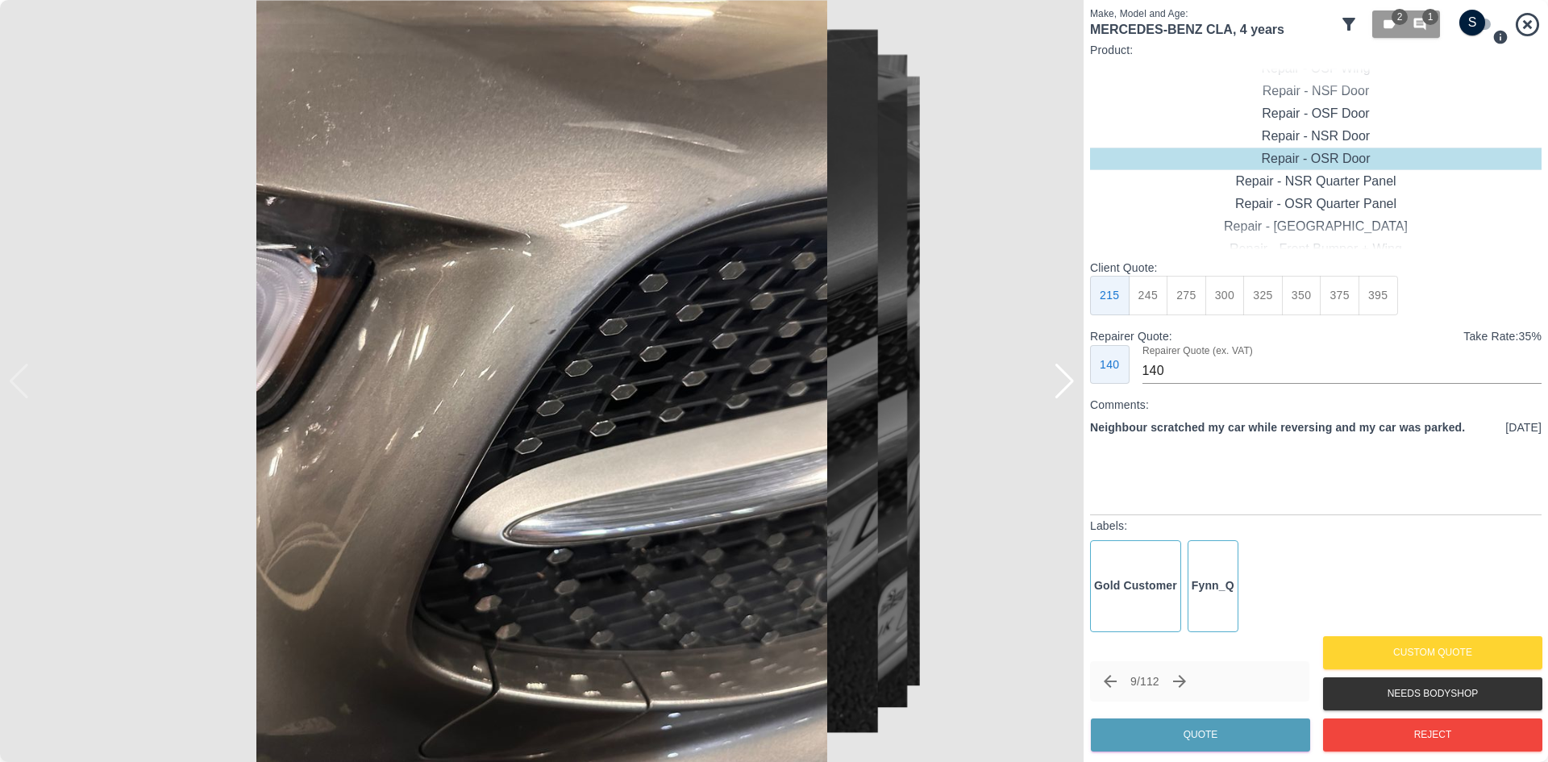
click at [1067, 378] on div at bounding box center [1065, 381] width 22 height 35
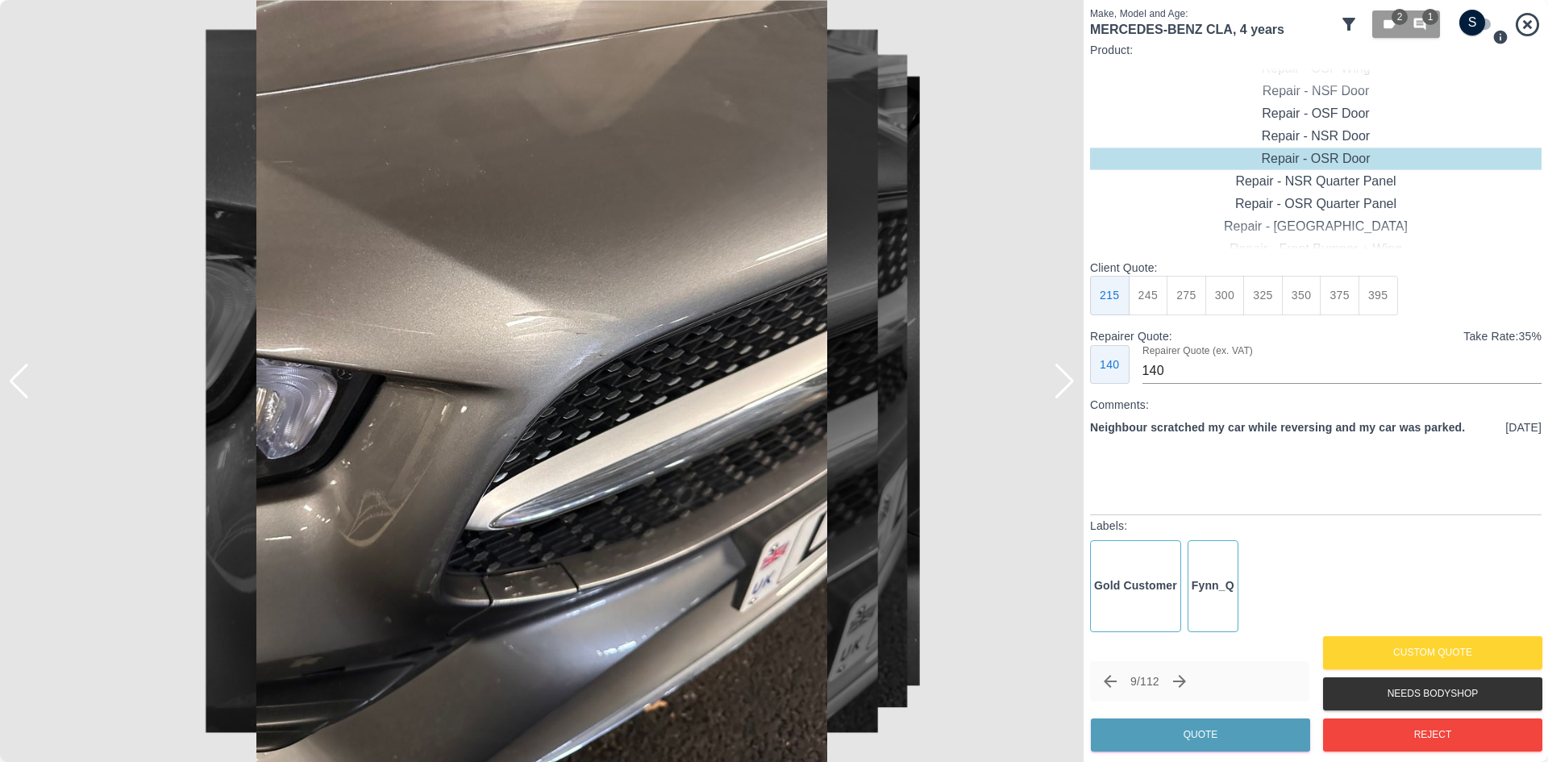
click at [1062, 381] on div at bounding box center [1065, 381] width 22 height 35
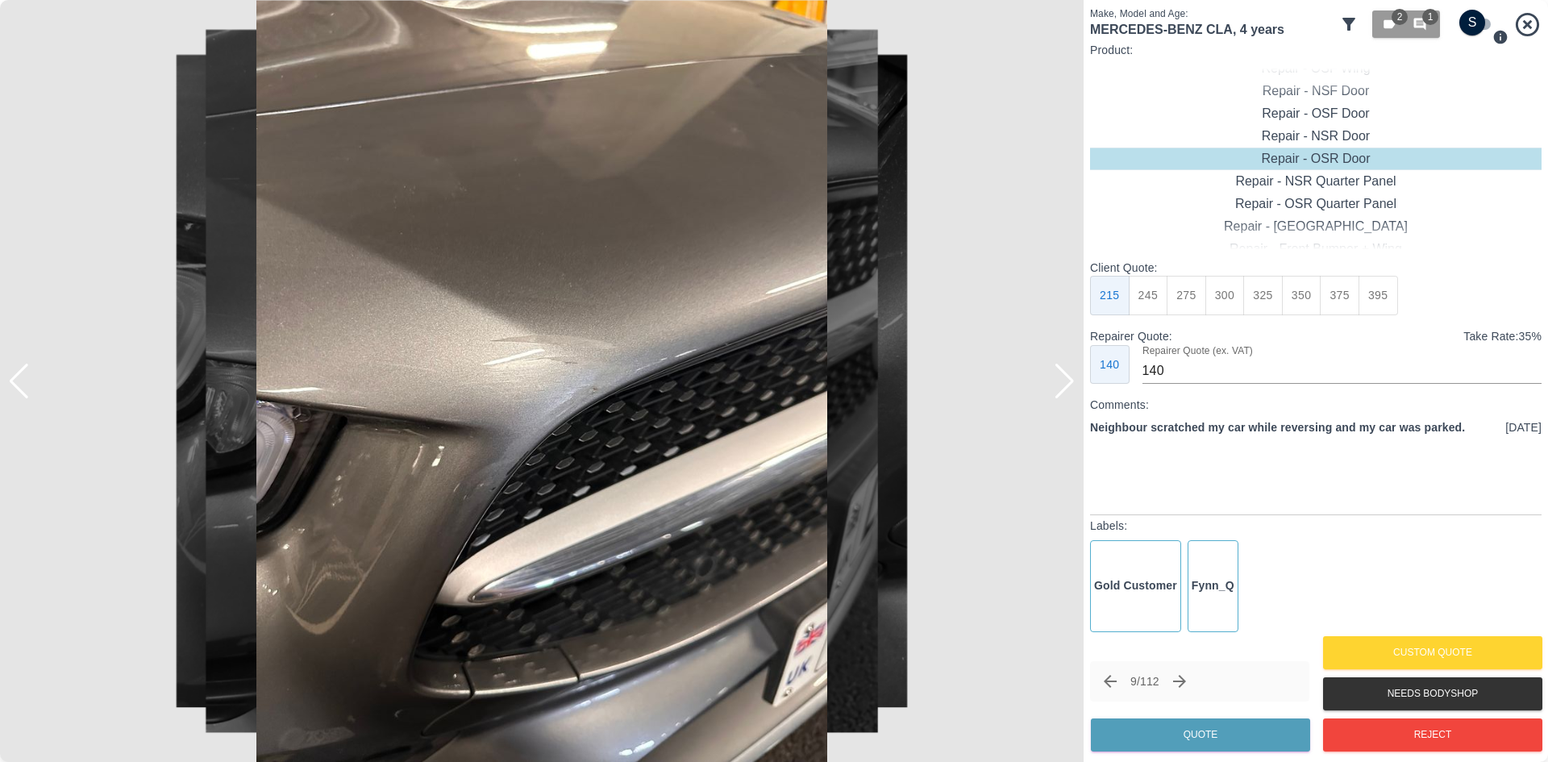
click at [1062, 381] on div at bounding box center [1065, 381] width 22 height 35
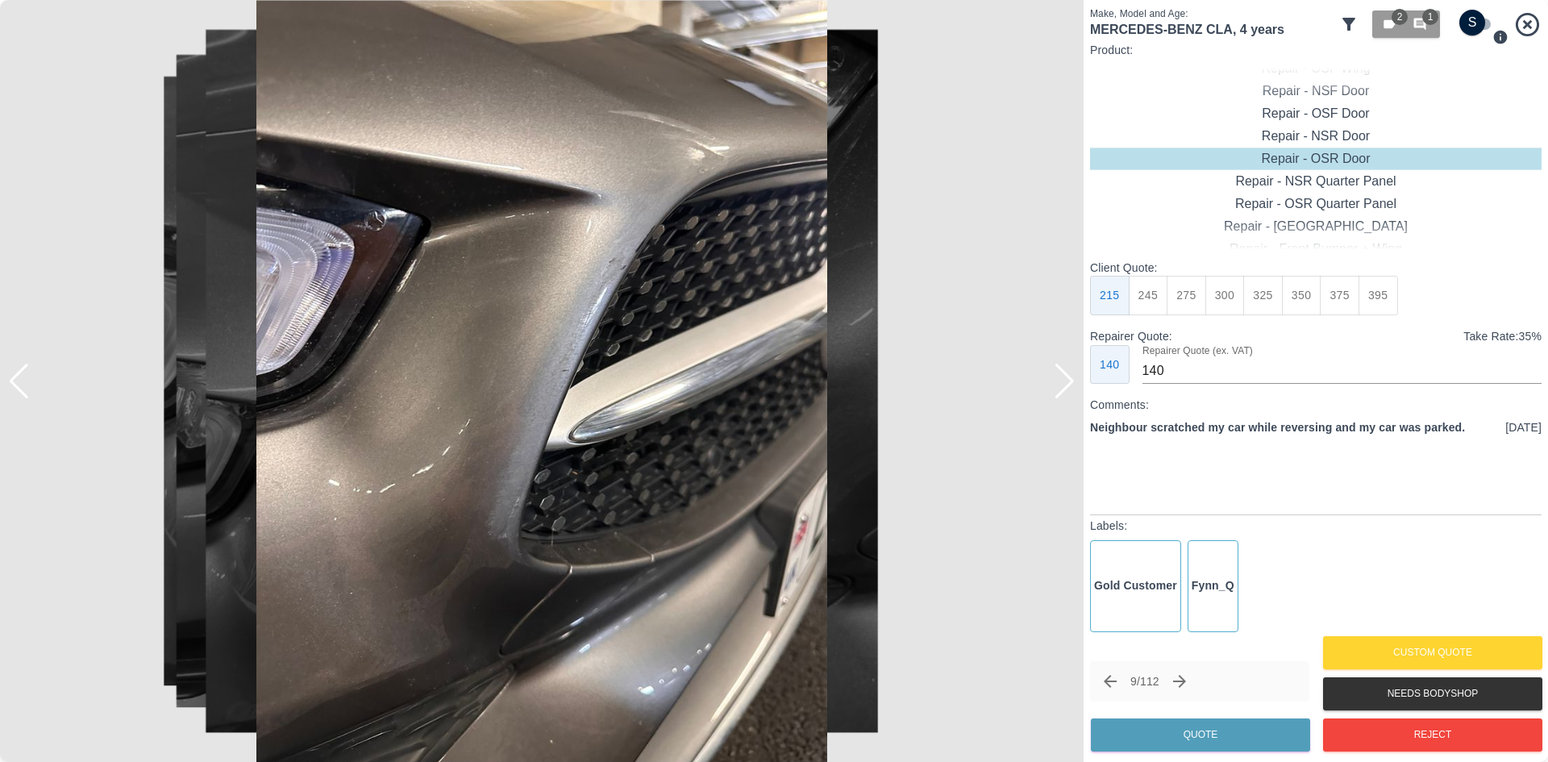
click at [1062, 381] on div at bounding box center [1065, 381] width 22 height 35
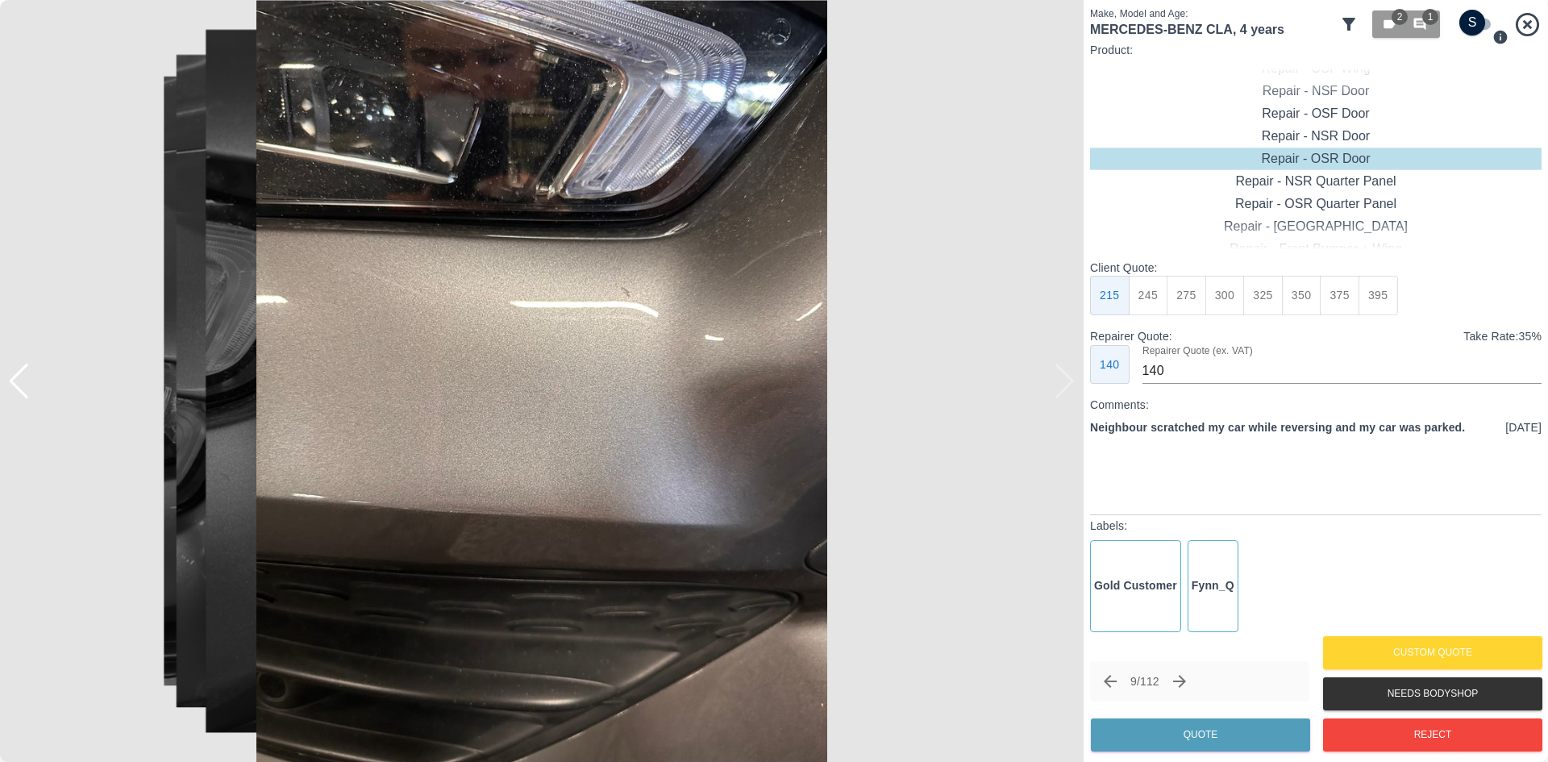
click at [1062, 381] on img at bounding box center [541, 381] width 1083 height 762
click at [1310, 162] on div "Repair - Front Bumper Corner" at bounding box center [1315, 159] width 451 height 23
click at [1223, 292] on button "240" at bounding box center [1225, 296] width 40 height 40
type input "150"
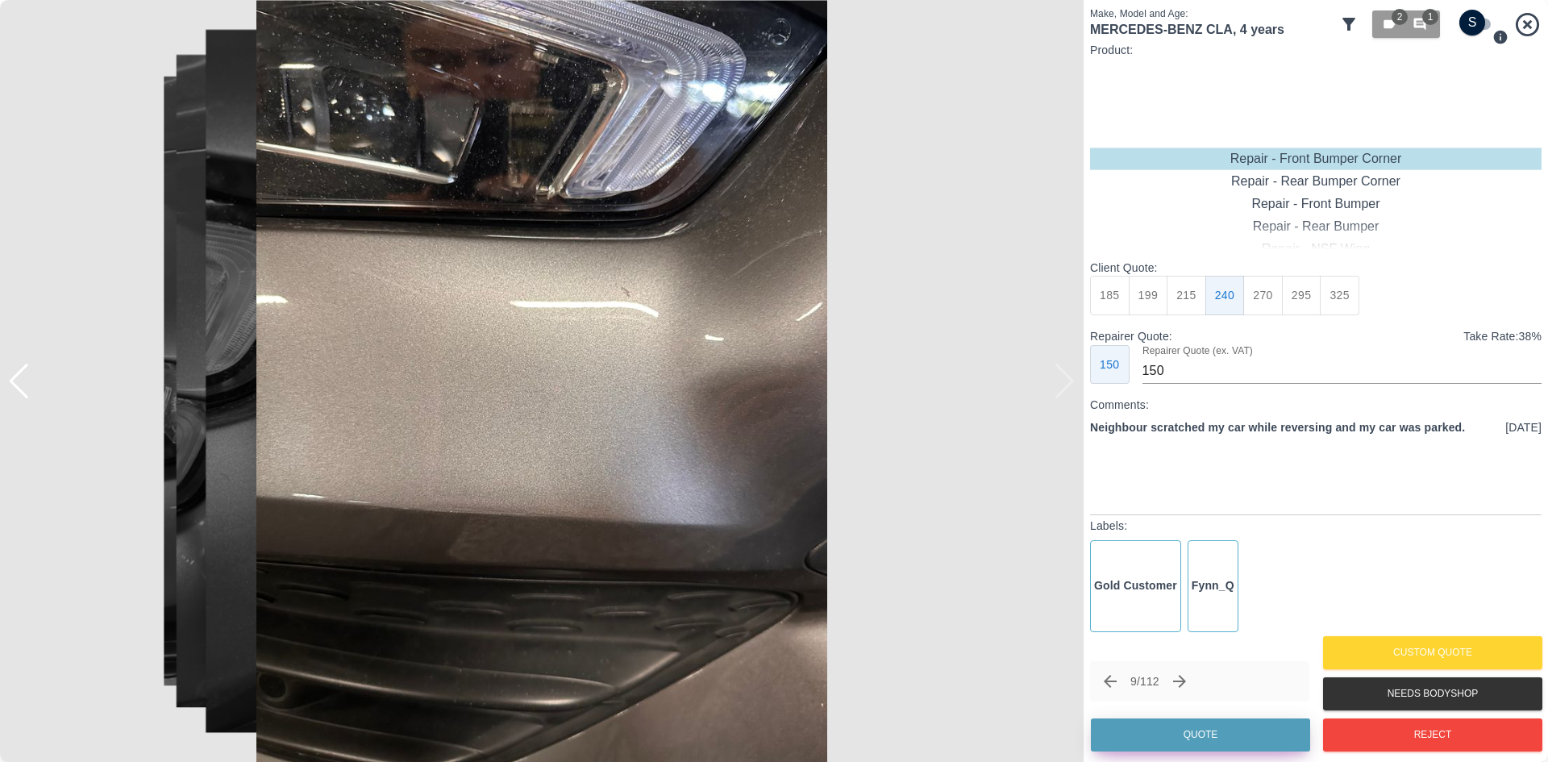
click at [1194, 730] on button "Quote" at bounding box center [1200, 734] width 219 height 33
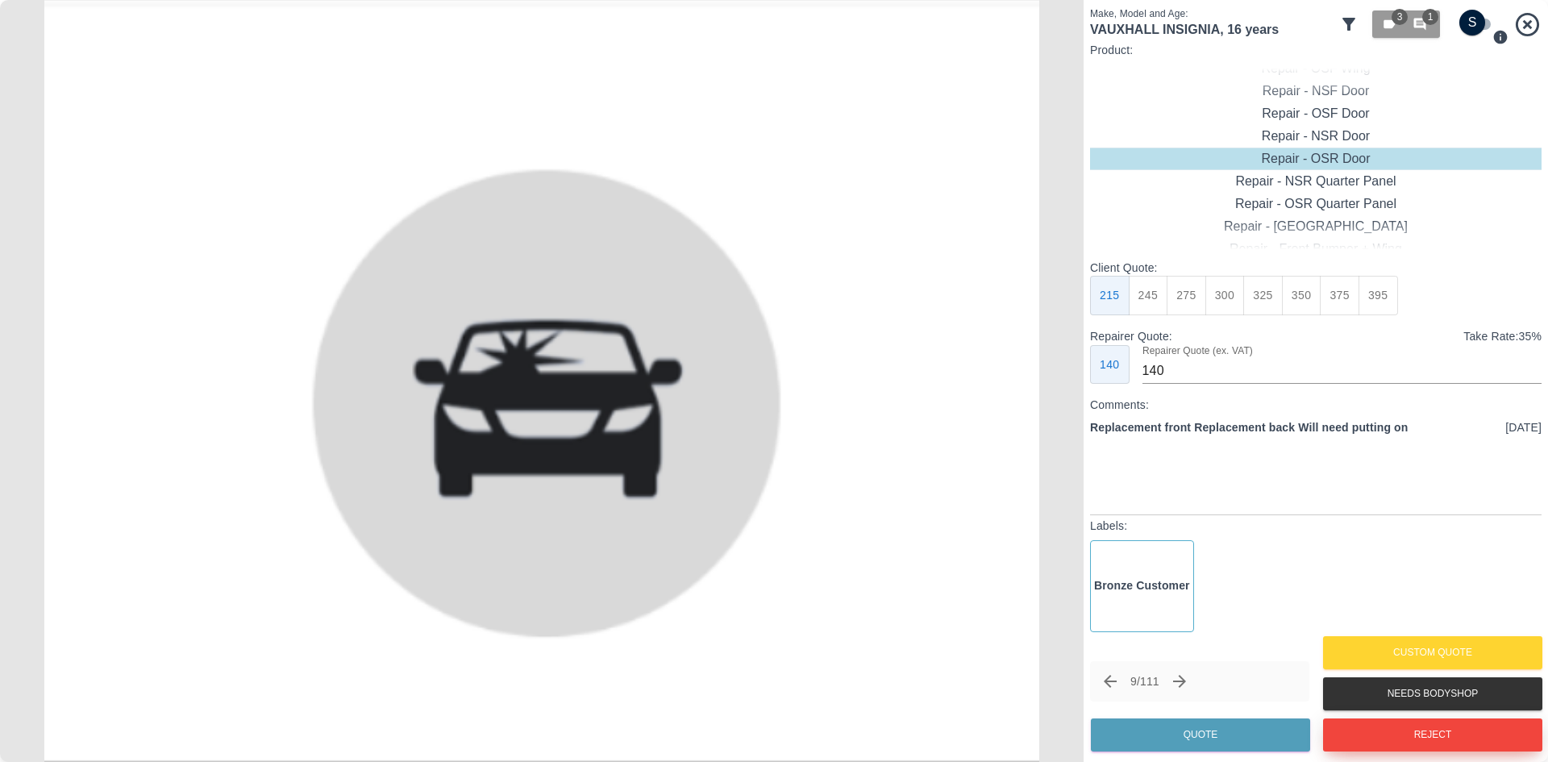
click at [1391, 732] on button "Reject" at bounding box center [1432, 734] width 219 height 33
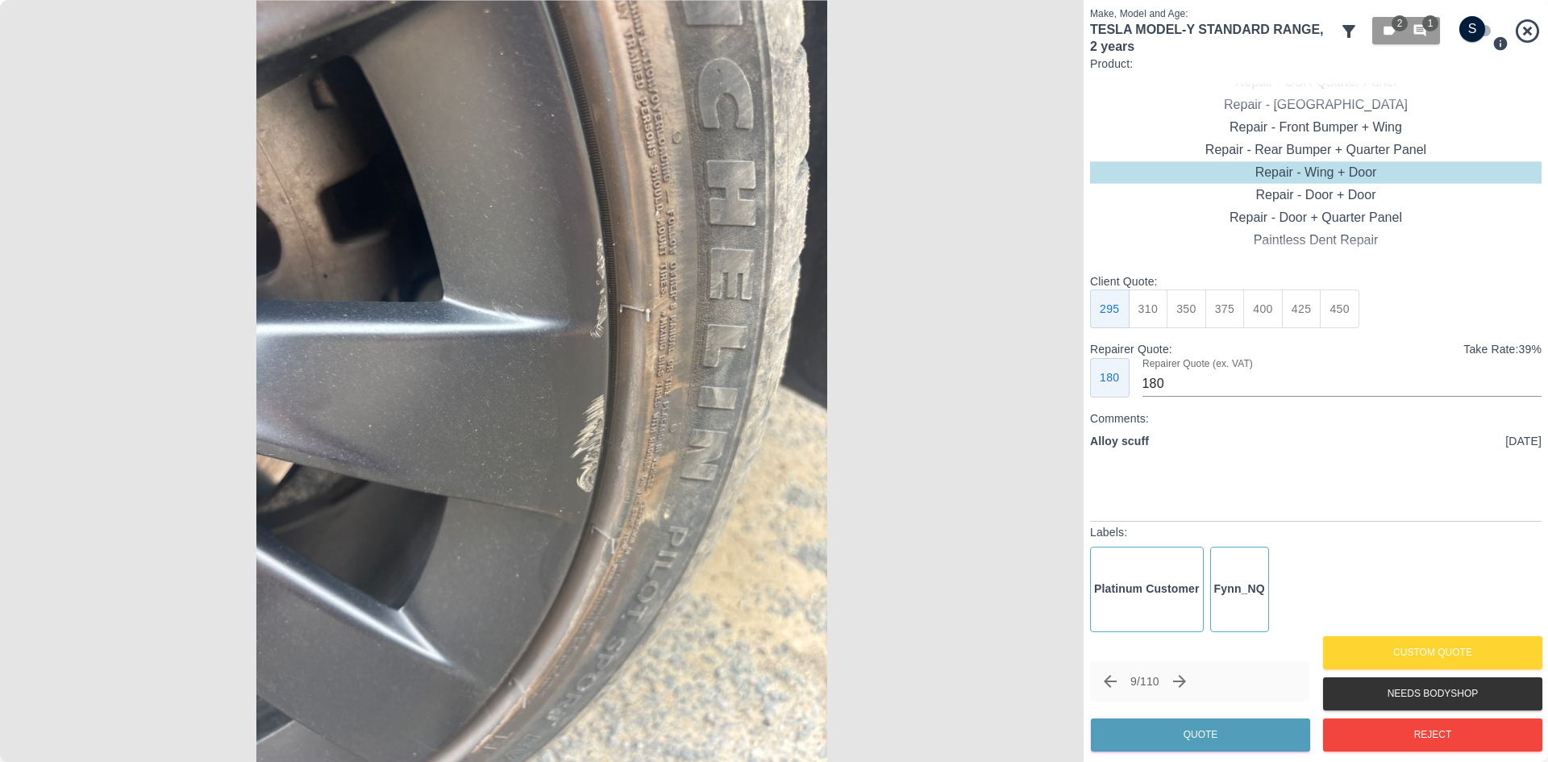
type input "245"
click at [1479, 31] on input "checkbox" at bounding box center [1471, 29] width 77 height 26
checkbox input "true"
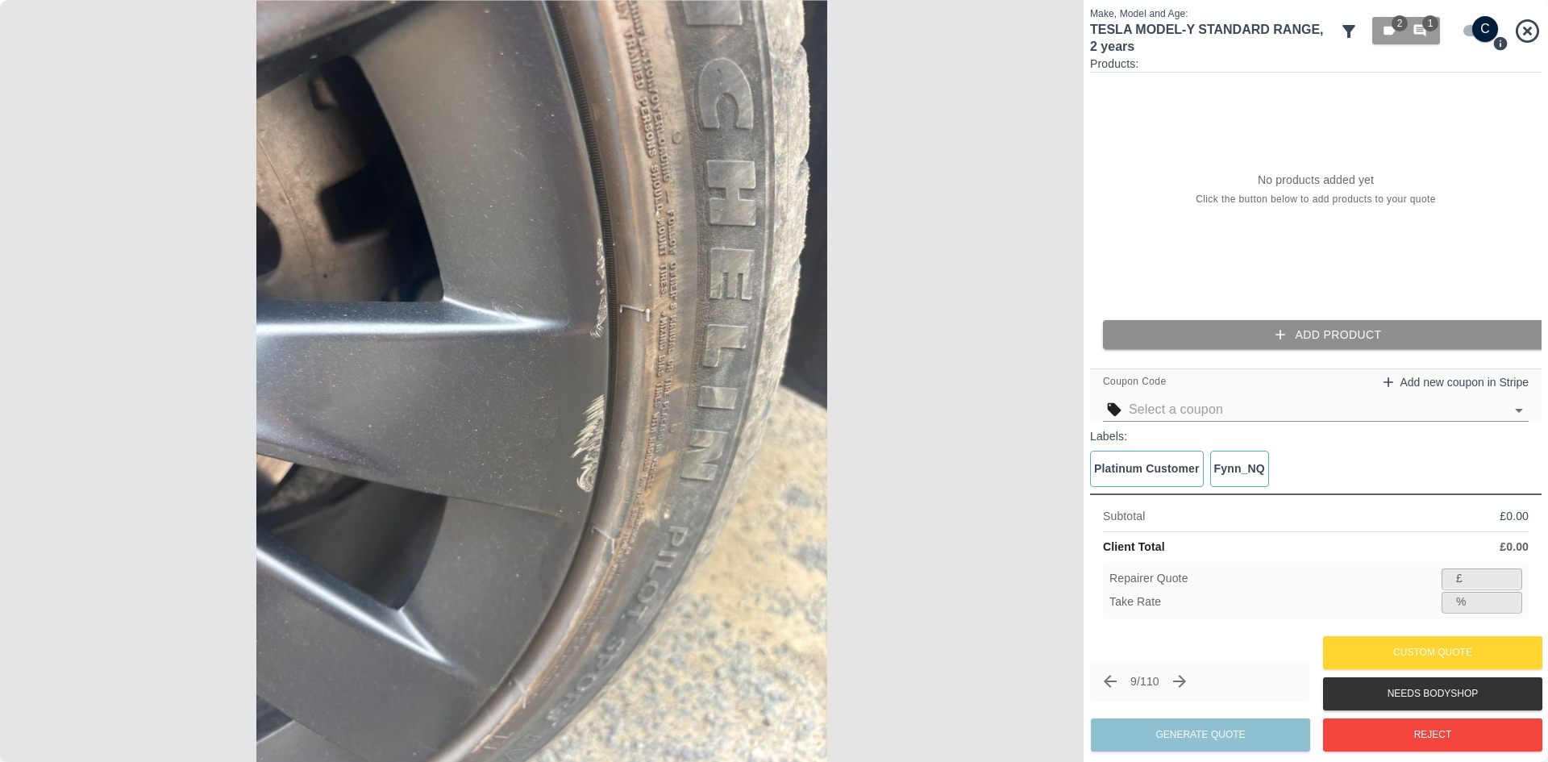
click at [1200, 326] on button "Add Product" at bounding box center [1328, 335] width 451 height 30
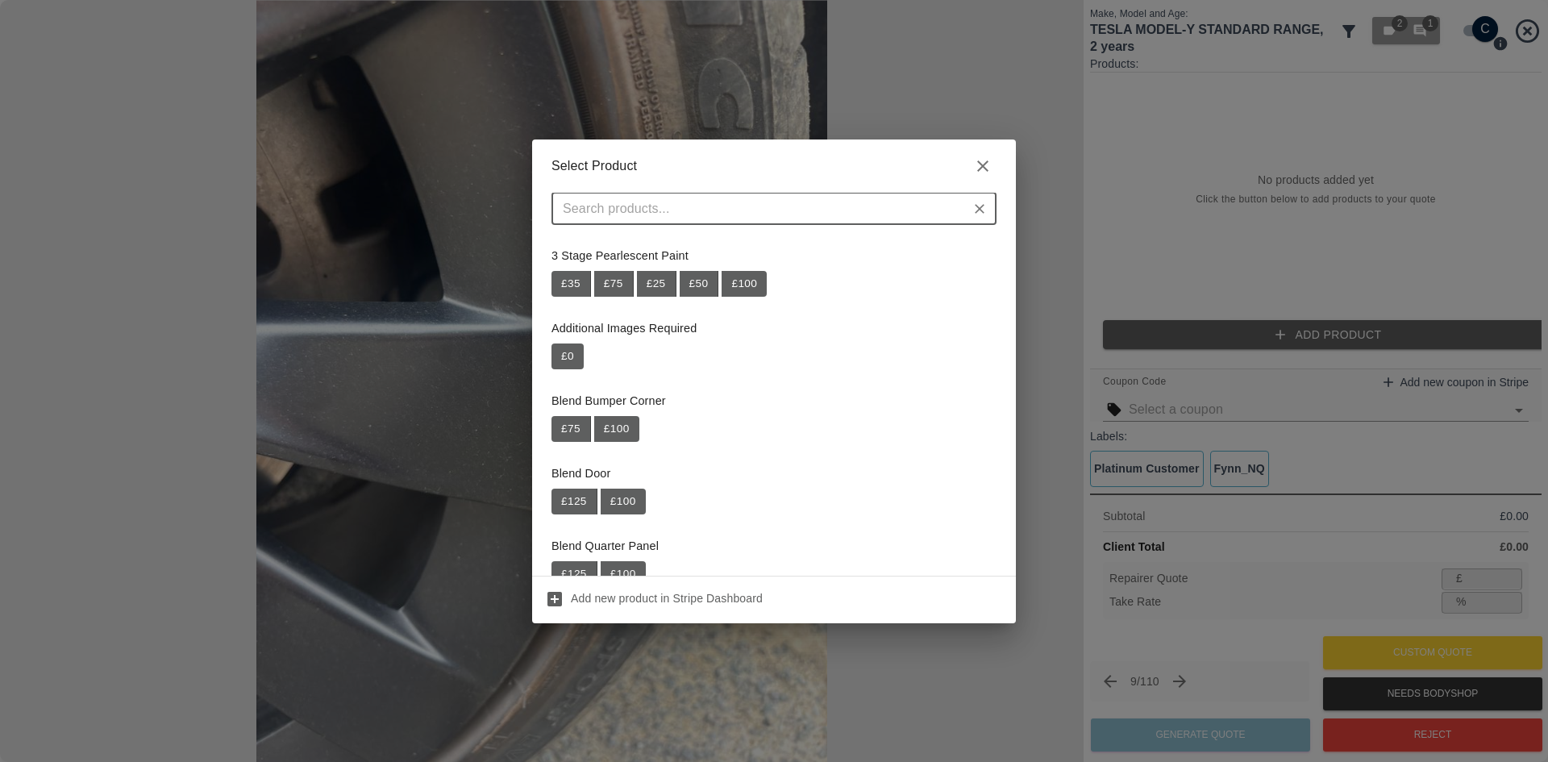
type input "e"
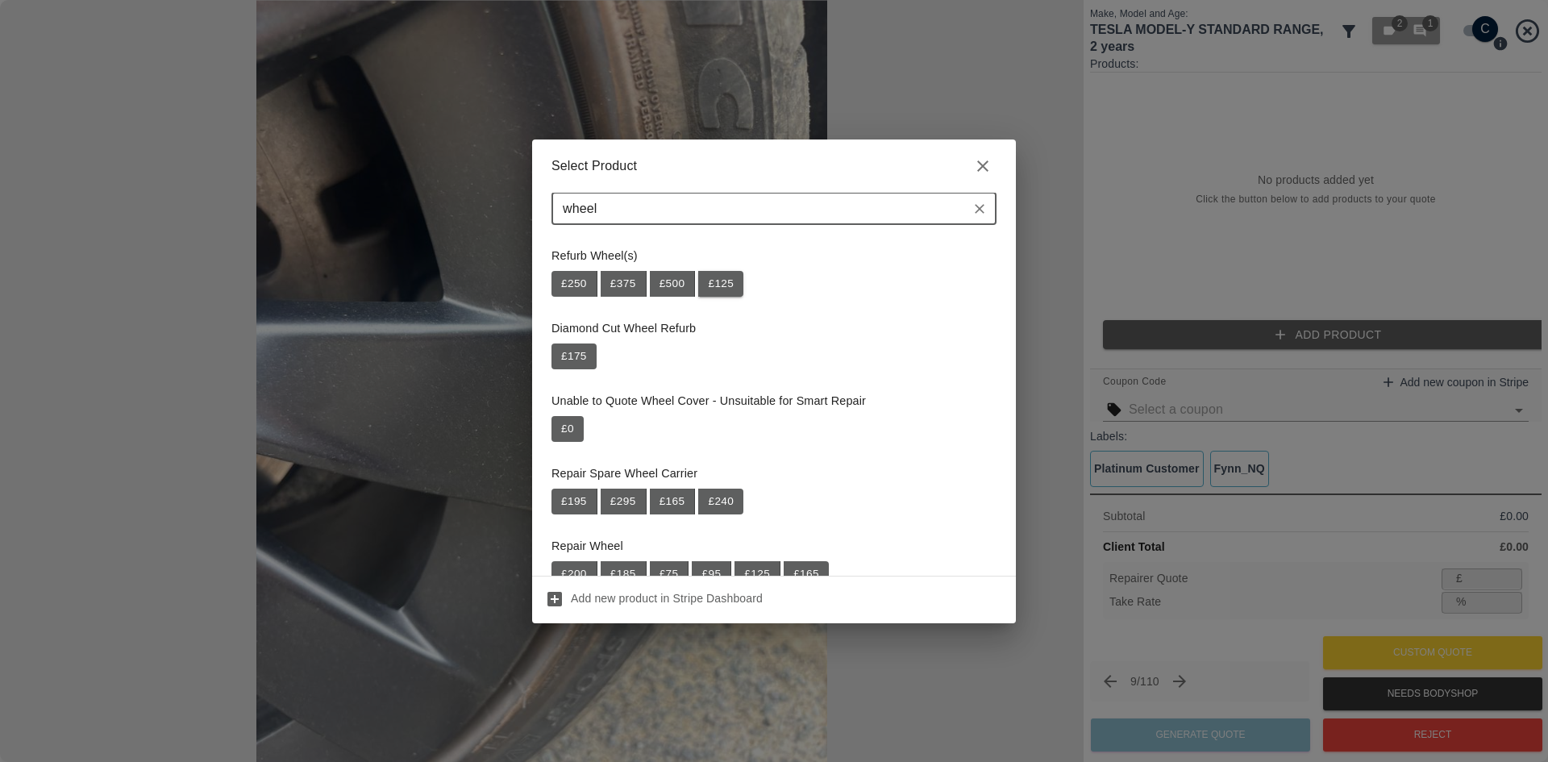
type input "wheel"
click at [712, 287] on button "£ 125" at bounding box center [720, 284] width 45 height 26
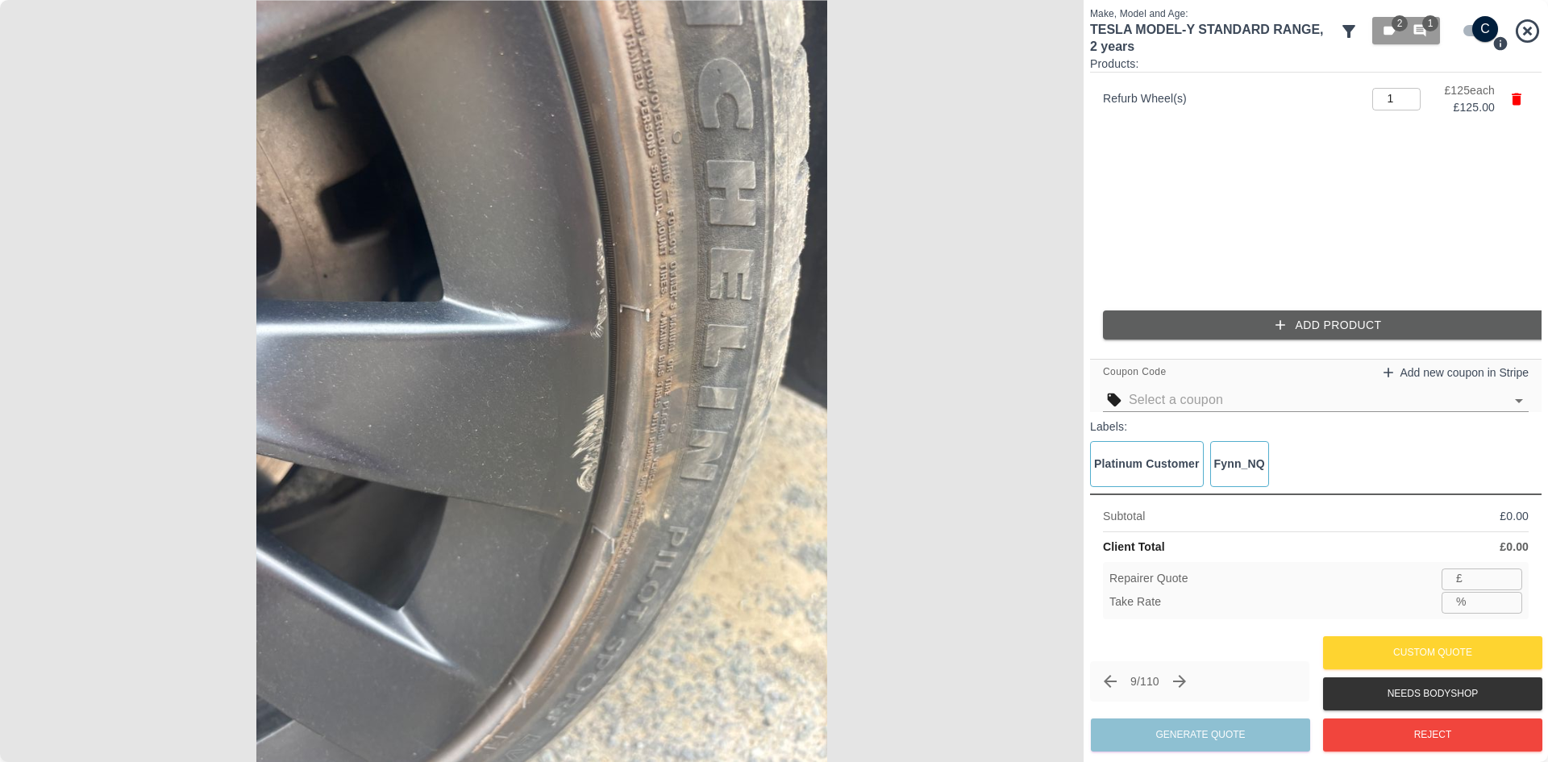
type input "81"
click at [1507, 606] on input "35.1" at bounding box center [1497, 602] width 49 height 20
click at [1509, 590] on div "Repairer Quote £ 81 ​ Take Rate % 35.2 ​" at bounding box center [1316, 590] width 426 height 57
click at [1509, 597] on input "35.3" at bounding box center [1497, 602] width 49 height 20
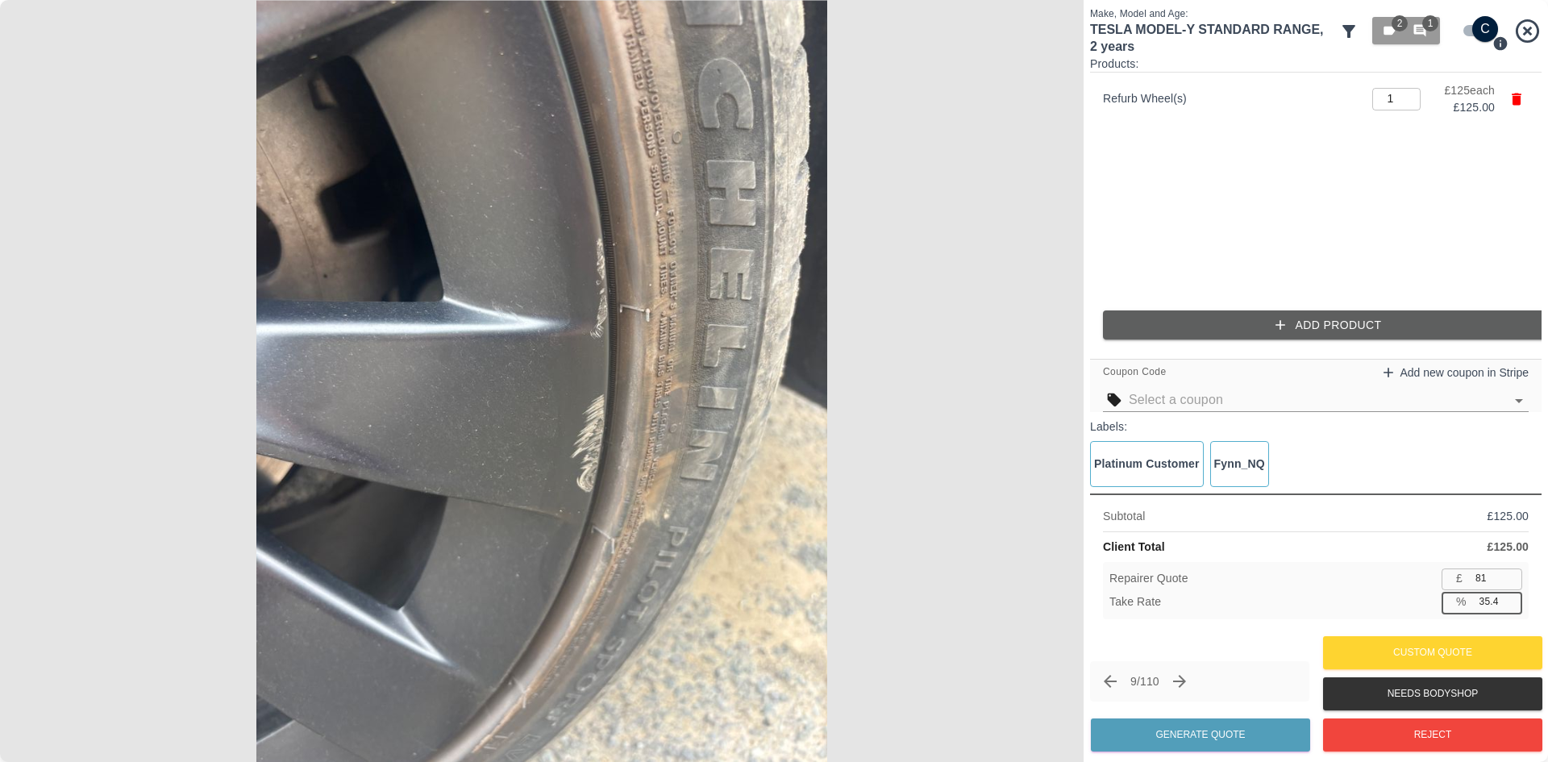
click at [1509, 597] on input "35.4" at bounding box center [1497, 602] width 49 height 20
type input "35.5"
click at [1509, 597] on input "35.5" at bounding box center [1497, 602] width 49 height 20
click at [1503, 586] on input "81" at bounding box center [1495, 578] width 53 height 20
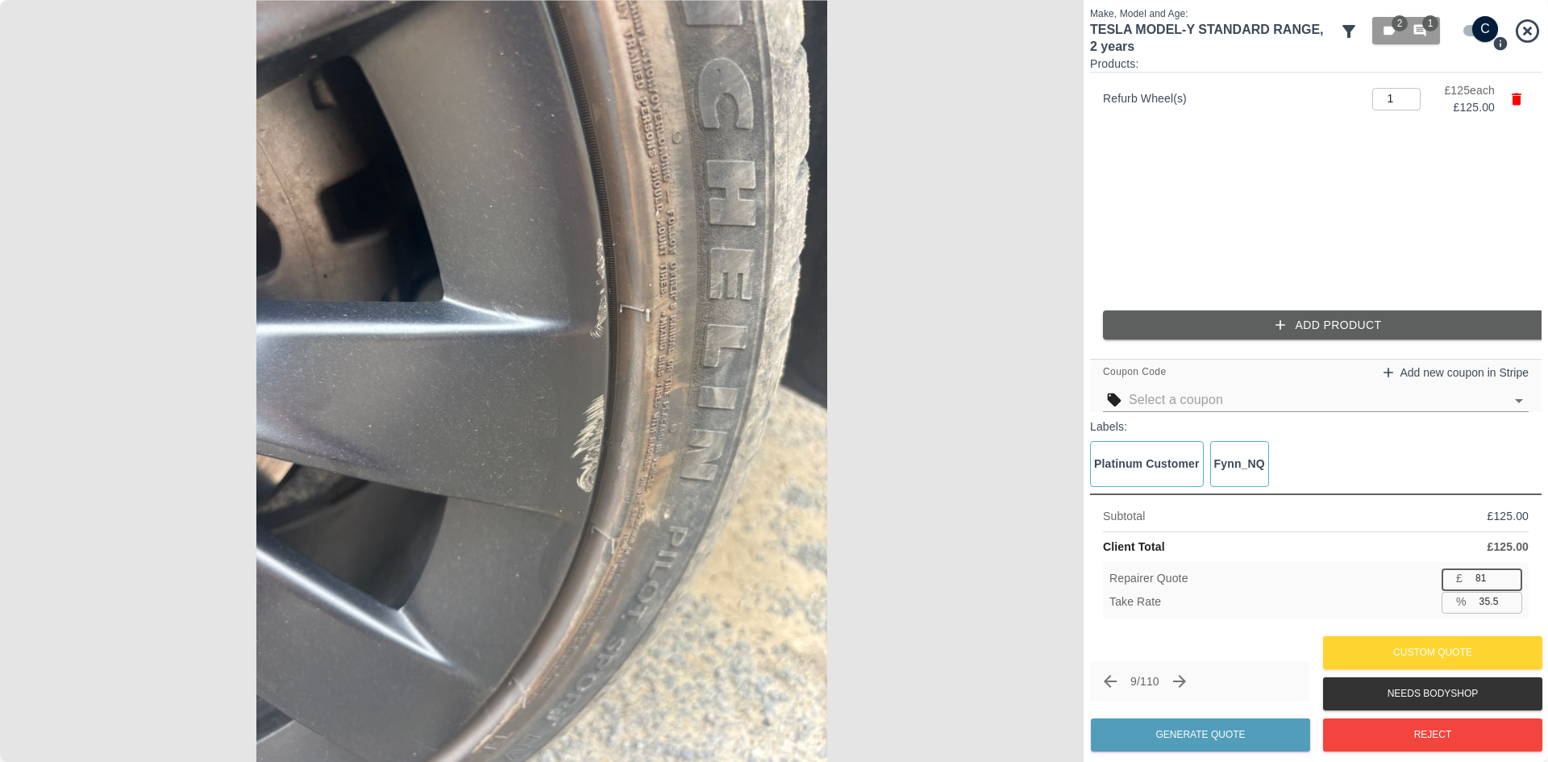
type input "80"
type input "36.0"
click at [1503, 586] on input "80" at bounding box center [1495, 578] width 53 height 20
click at [1337, 626] on div "Subtotal £ 125.00 Client Total £ 125.00 Repairer Quote £ 80 ​ Take Rate % 36.0 ​" at bounding box center [1315, 562] width 451 height 139
click at [1233, 741] on button "Generate Quote" at bounding box center [1200, 734] width 219 height 33
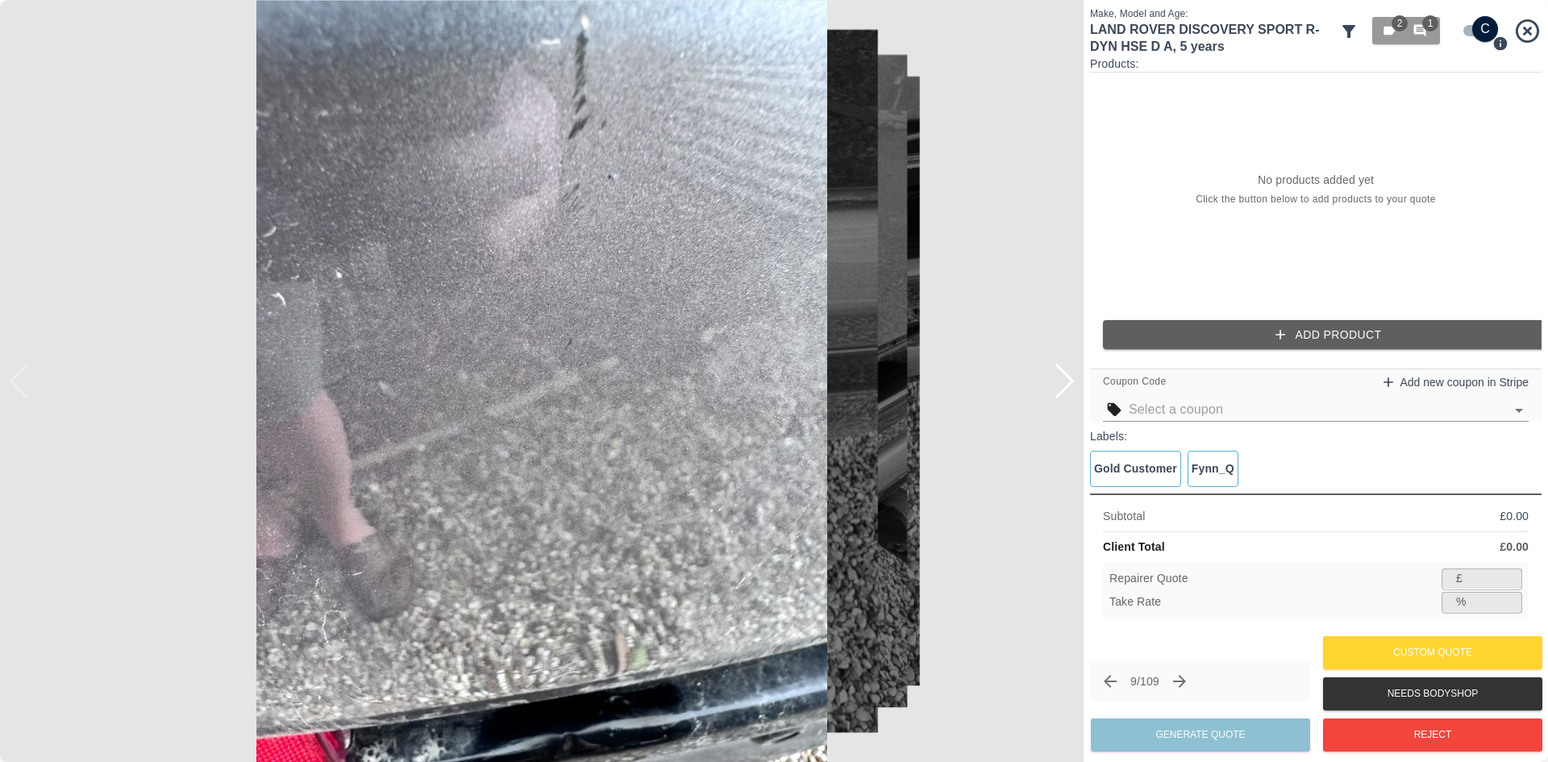
click at [1073, 390] on div at bounding box center [1065, 381] width 22 height 35
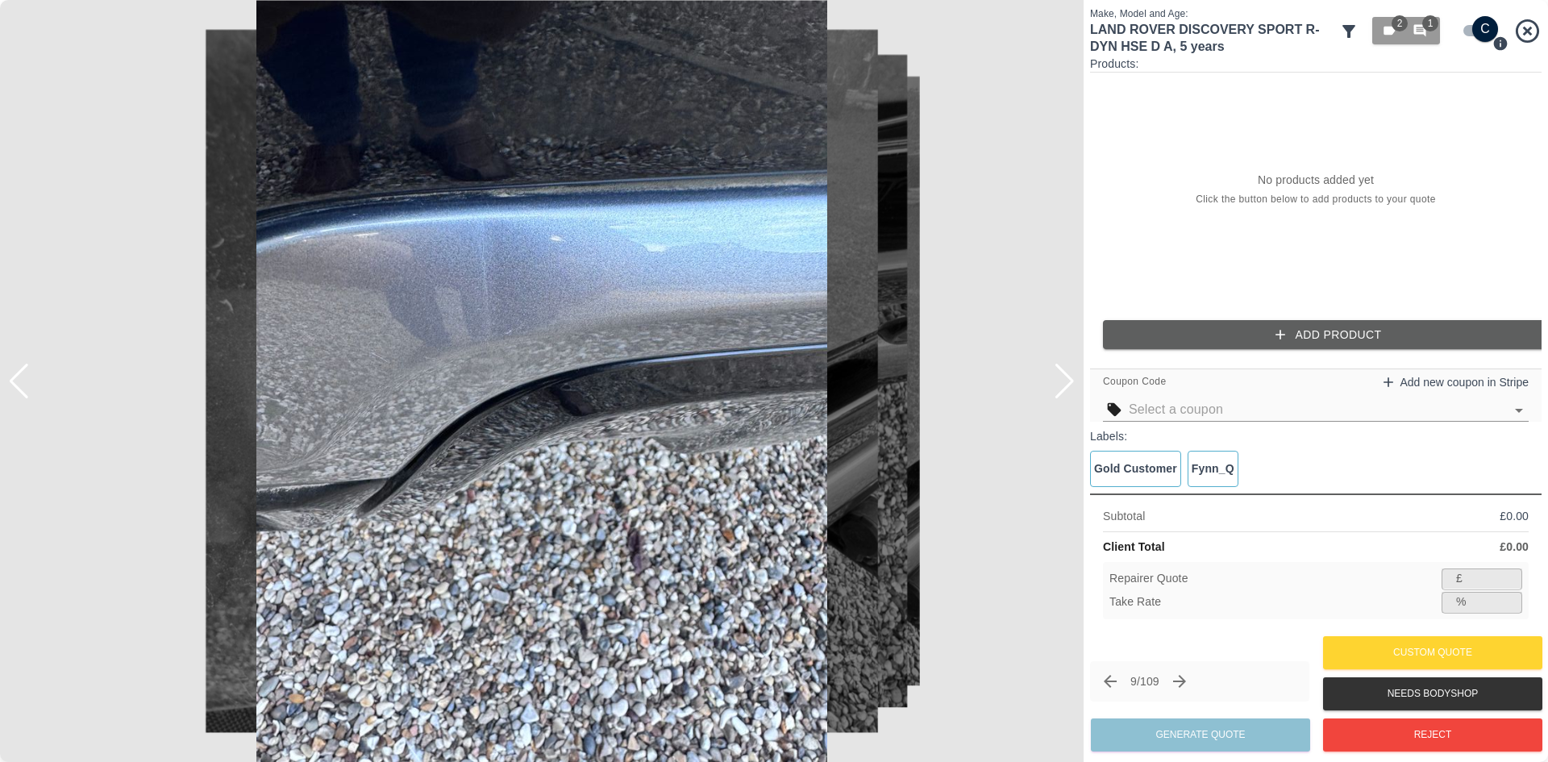
click at [1071, 390] on div at bounding box center [1065, 381] width 22 height 35
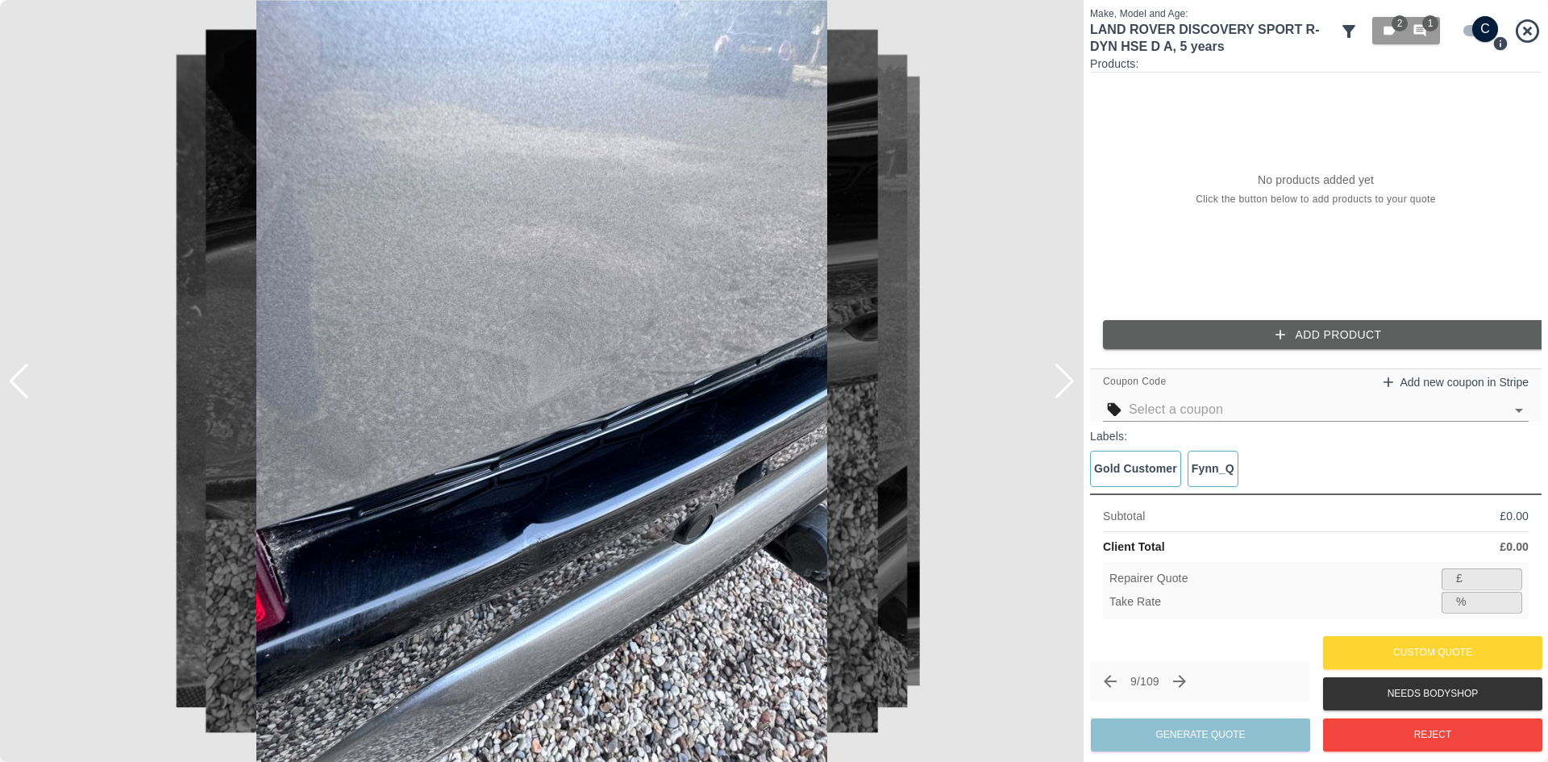
click at [1071, 390] on div at bounding box center [1065, 381] width 22 height 35
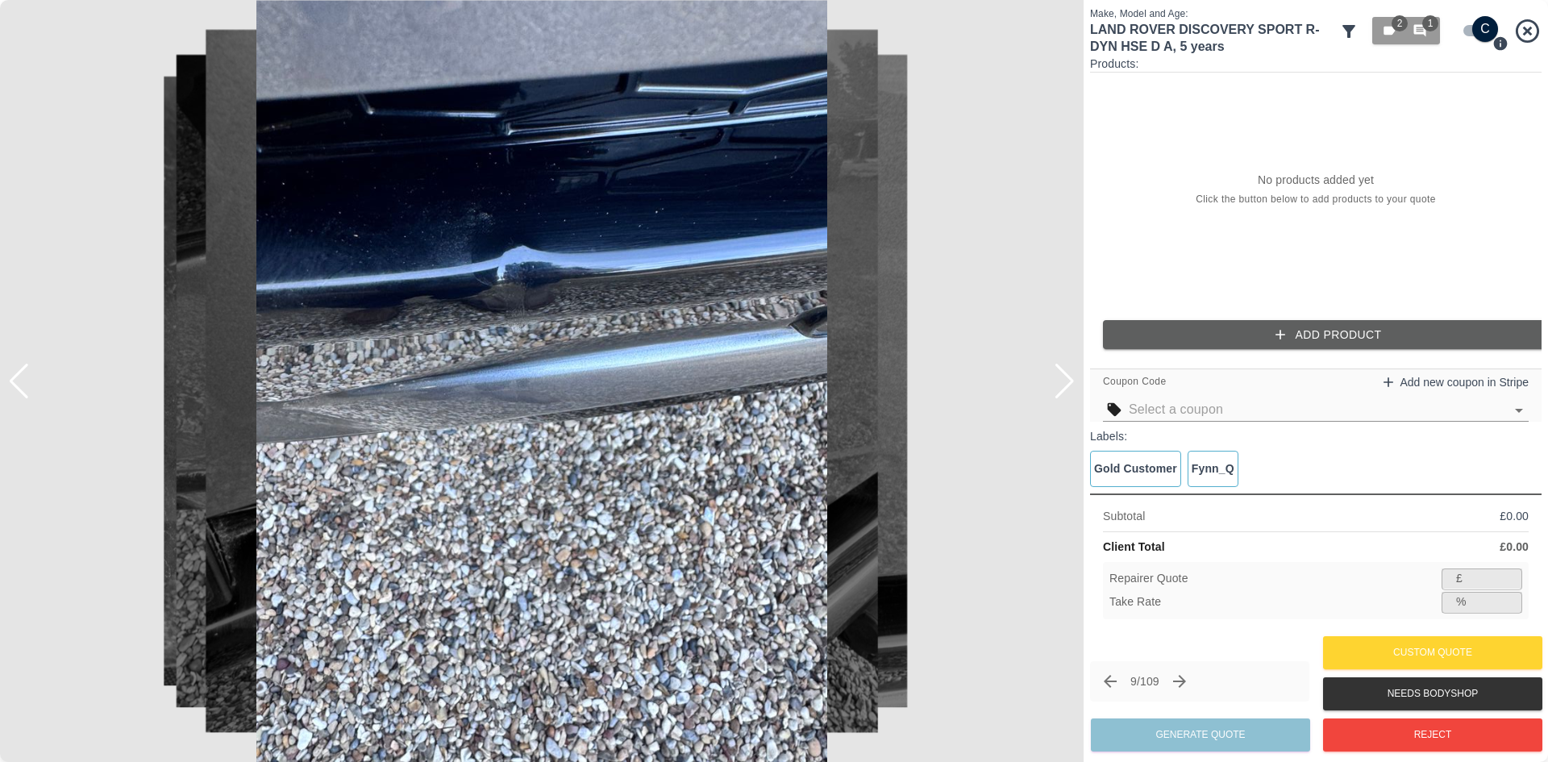
click at [1071, 390] on div at bounding box center [1065, 381] width 22 height 35
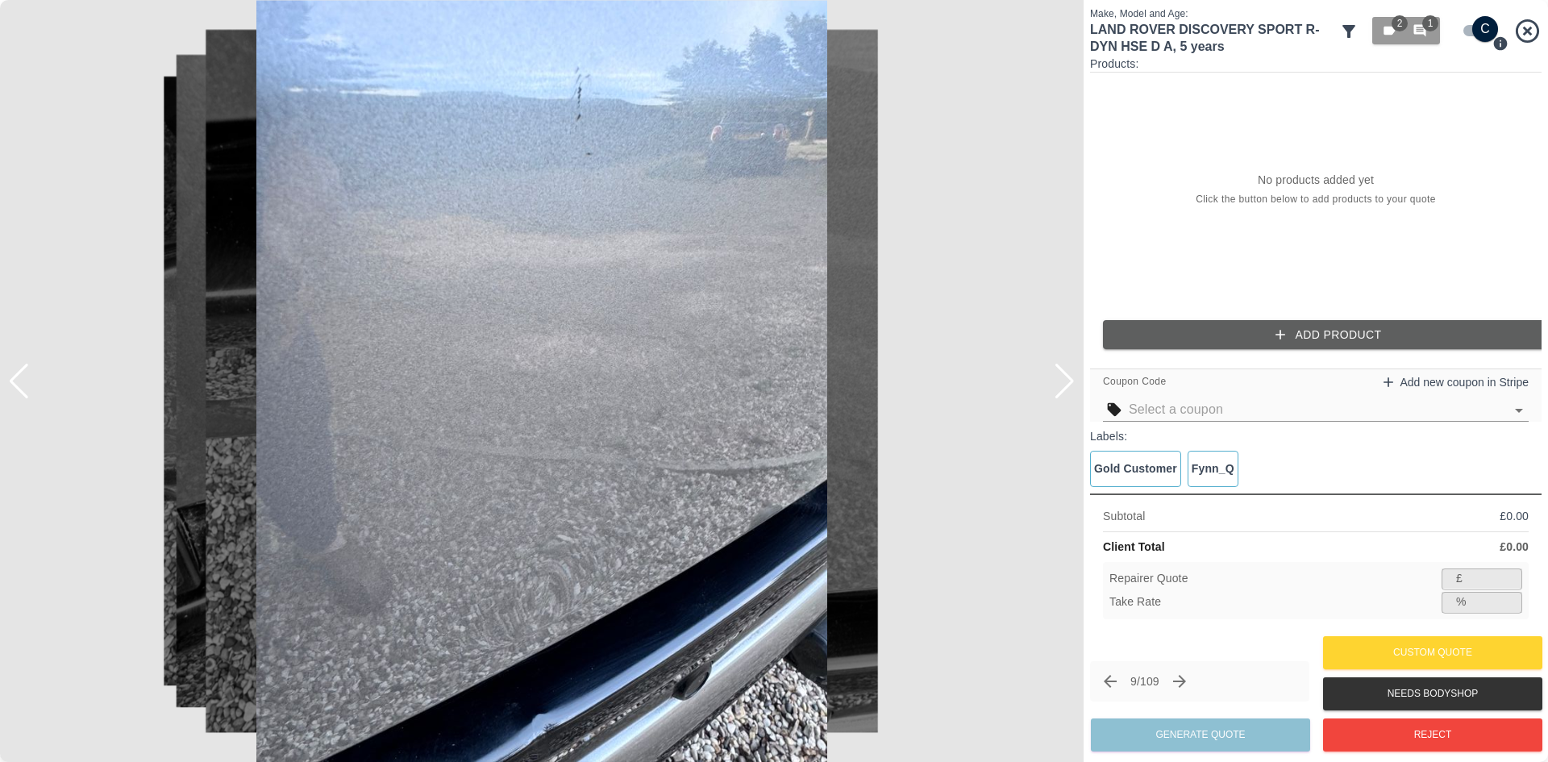
click at [1071, 390] on div at bounding box center [1065, 381] width 22 height 35
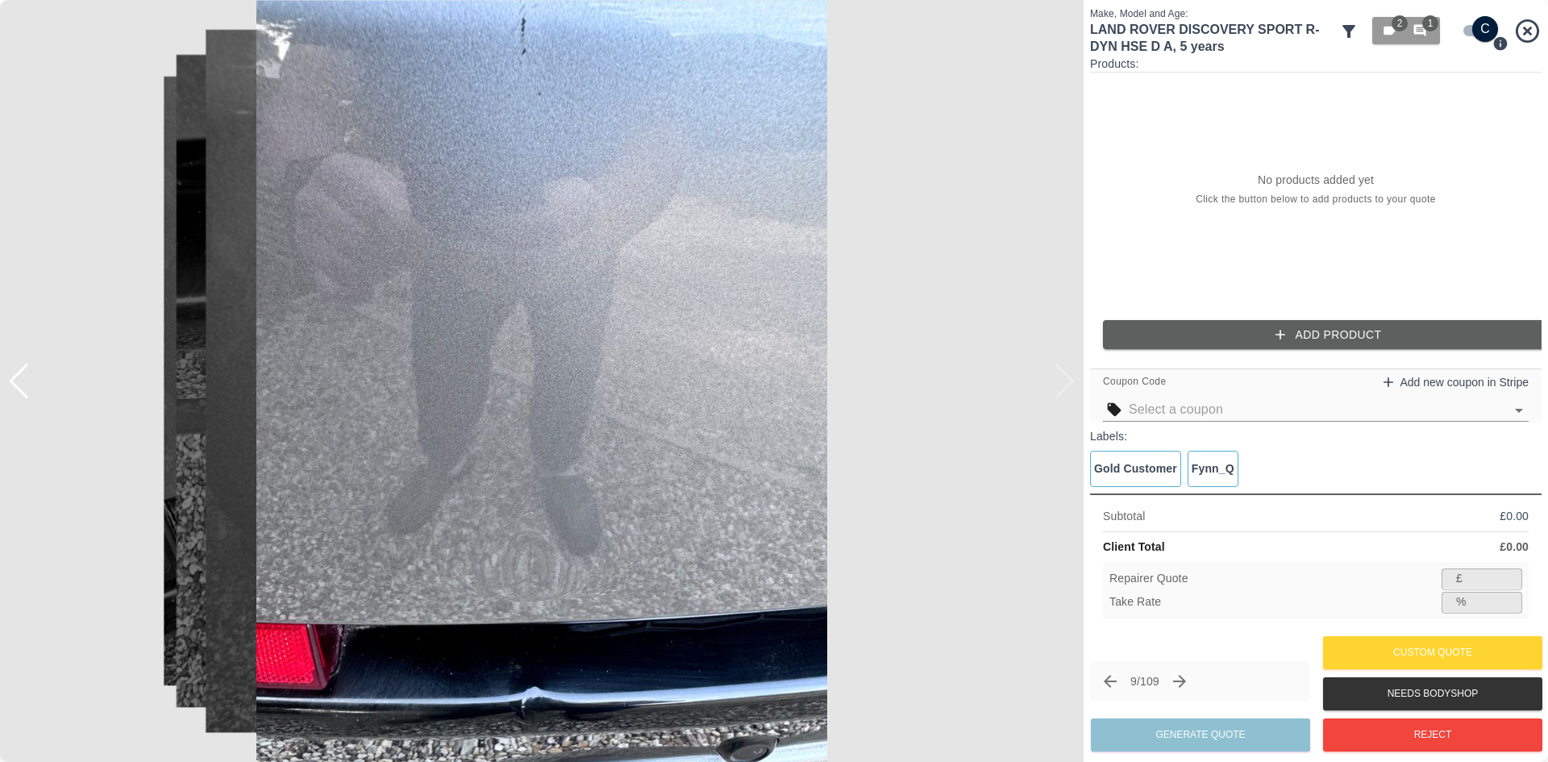
click at [1071, 390] on img at bounding box center [541, 381] width 1083 height 762
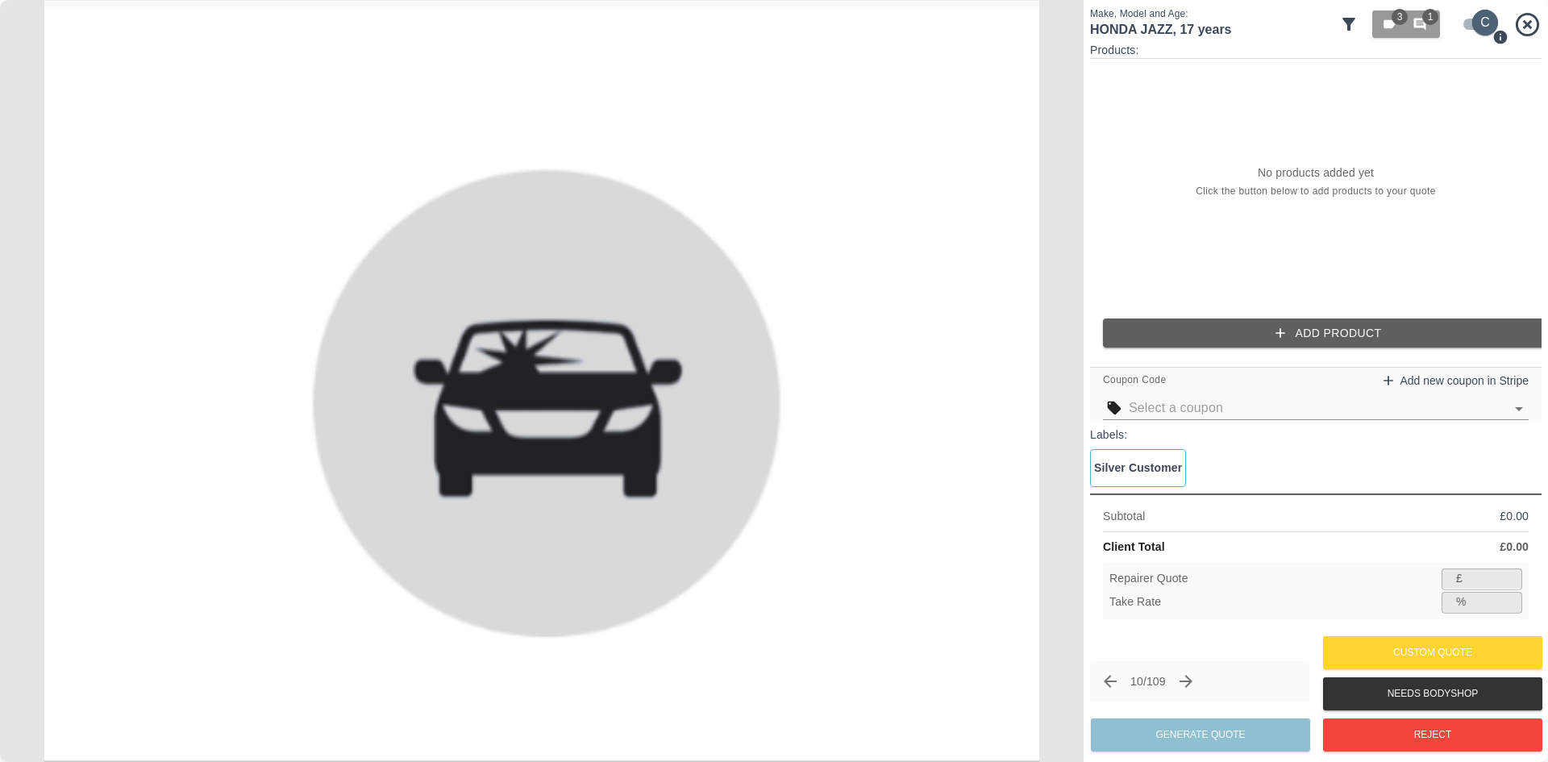
click at [1459, 22] on input "checkbox" at bounding box center [1484, 23] width 77 height 26
checkbox input "false"
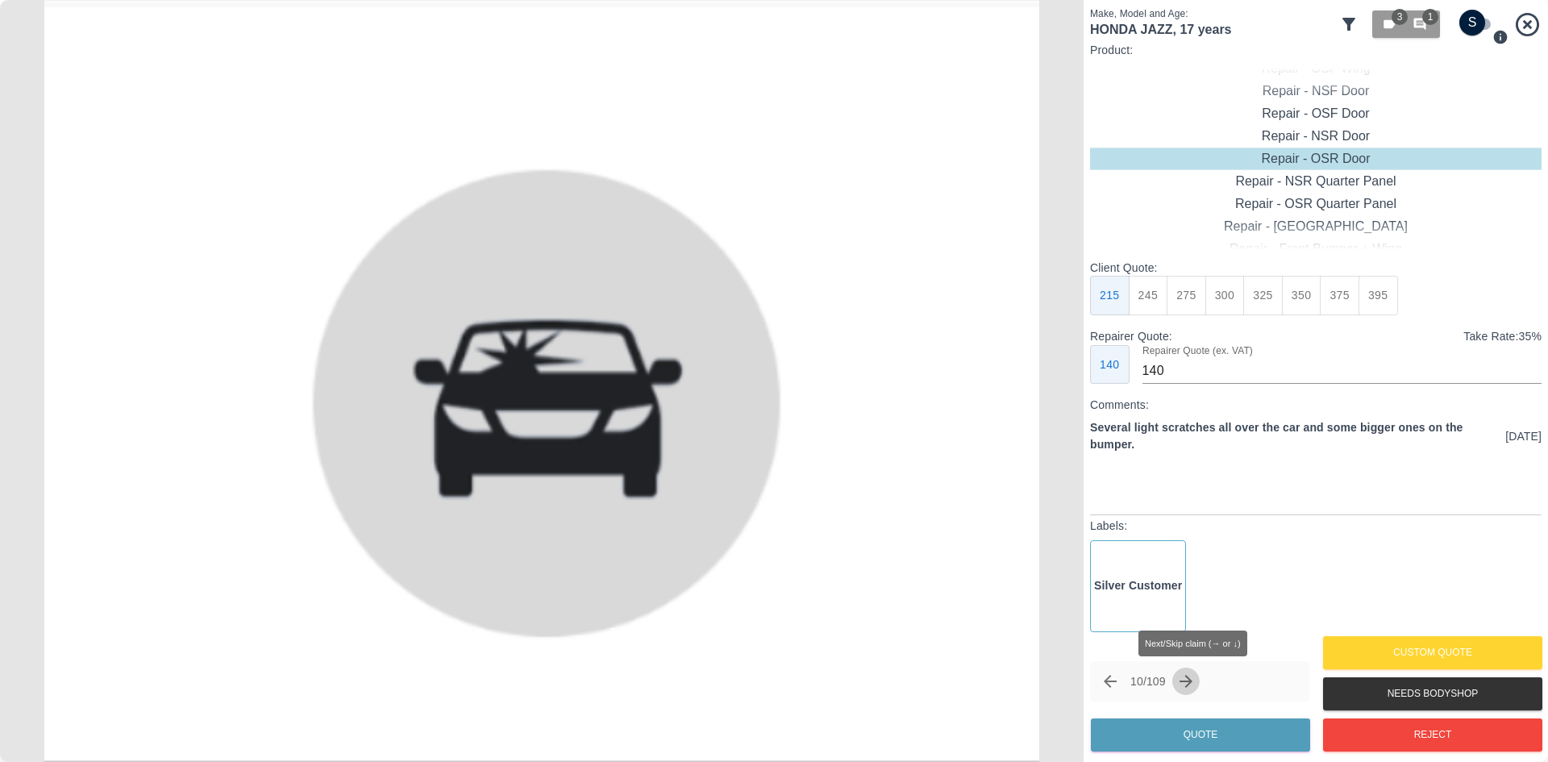
click at [1195, 688] on icon "Next claim" at bounding box center [1185, 681] width 19 height 19
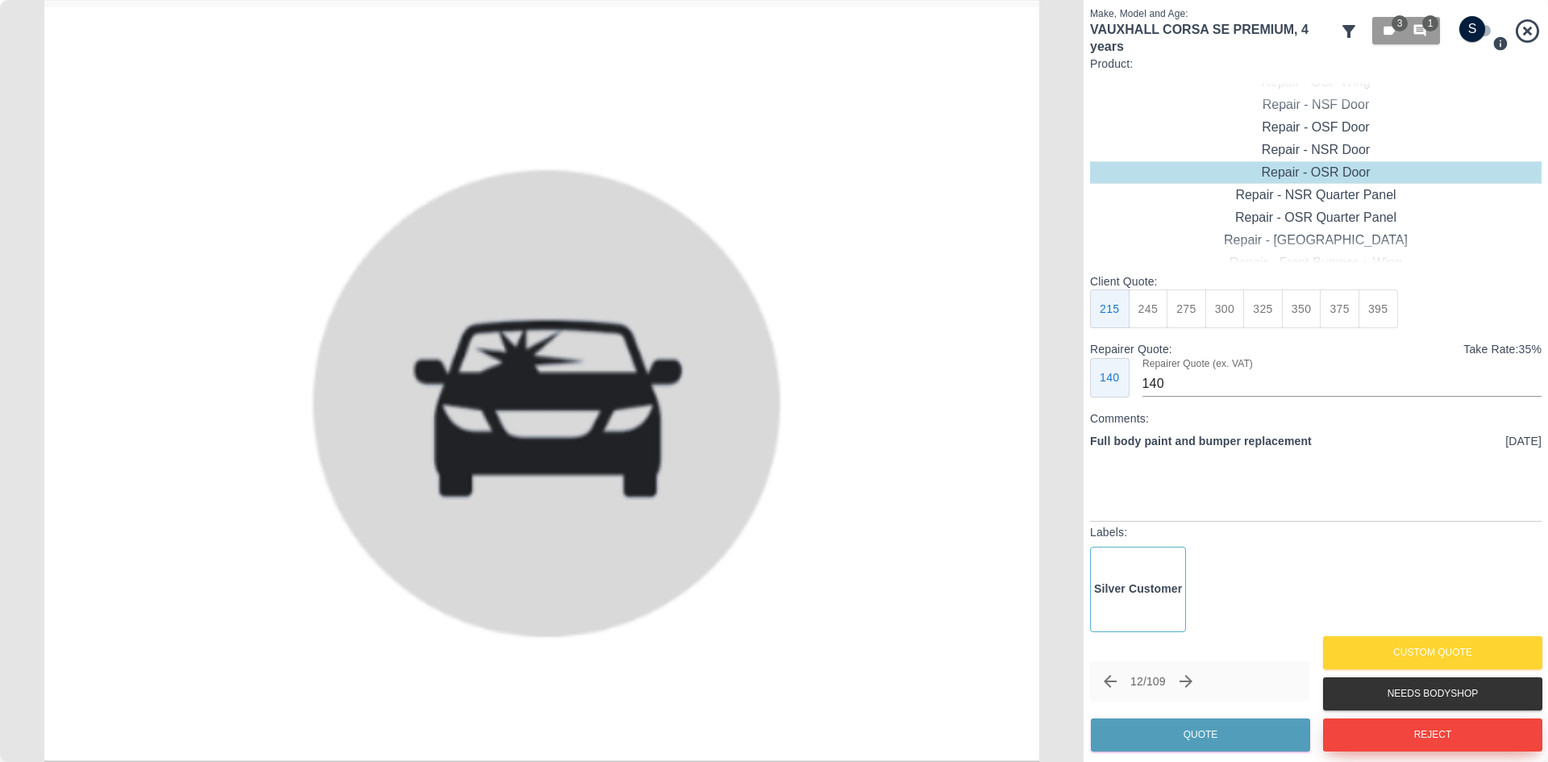
click at [1382, 747] on button "Reject" at bounding box center [1432, 734] width 219 height 33
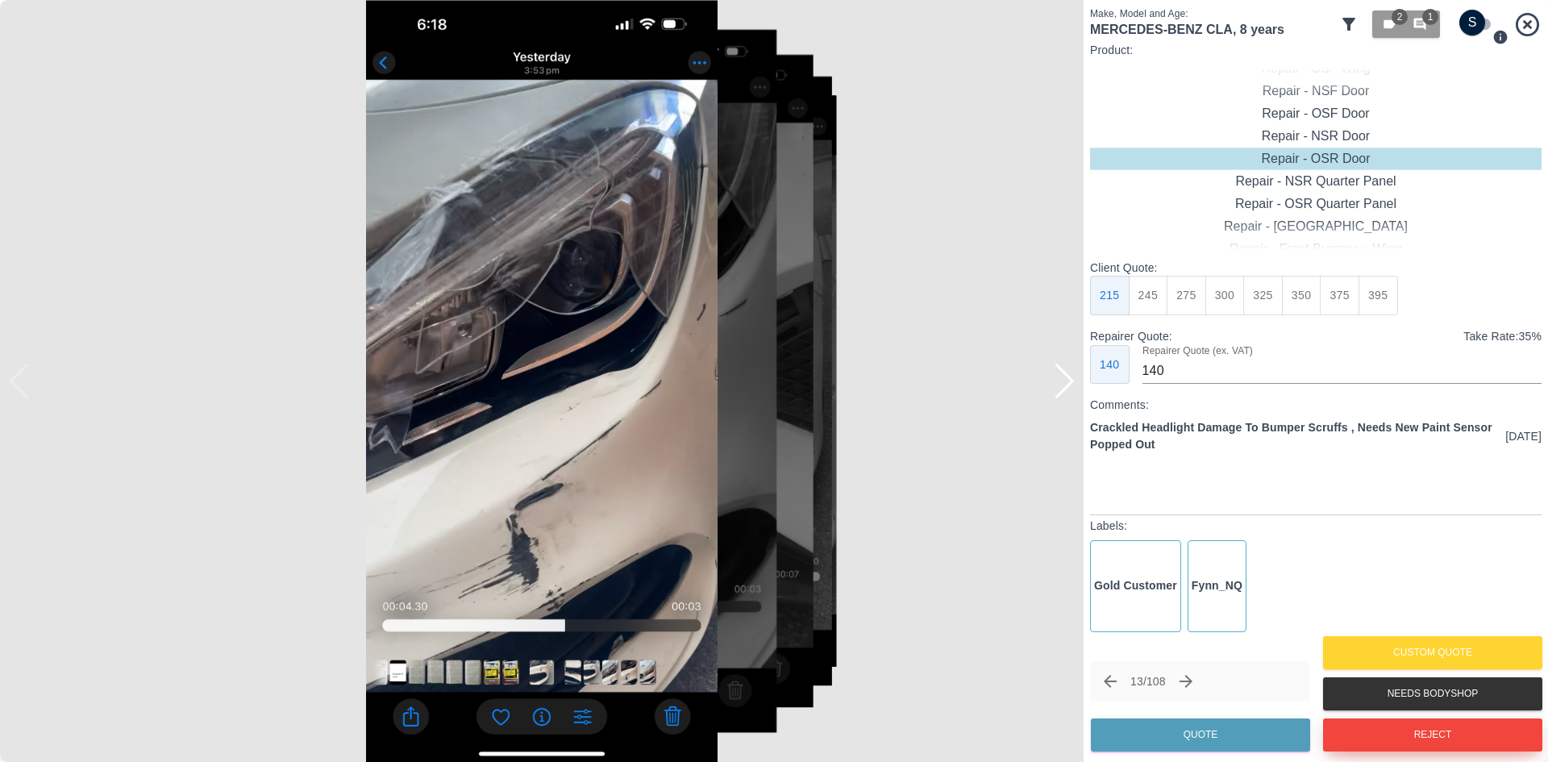
click at [1380, 734] on button "Reject" at bounding box center [1432, 734] width 219 height 33
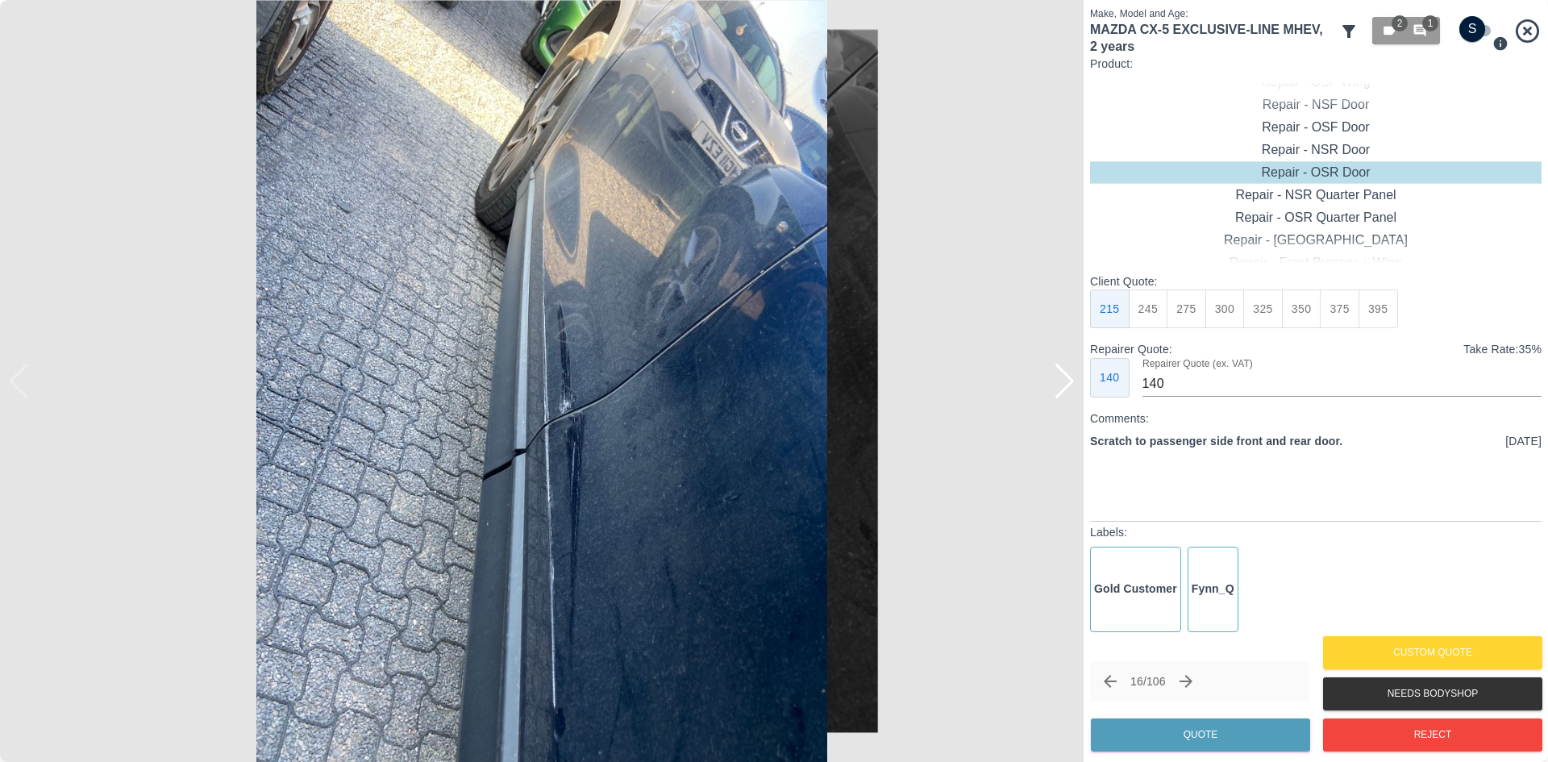
click at [1067, 394] on div at bounding box center [1065, 381] width 22 height 35
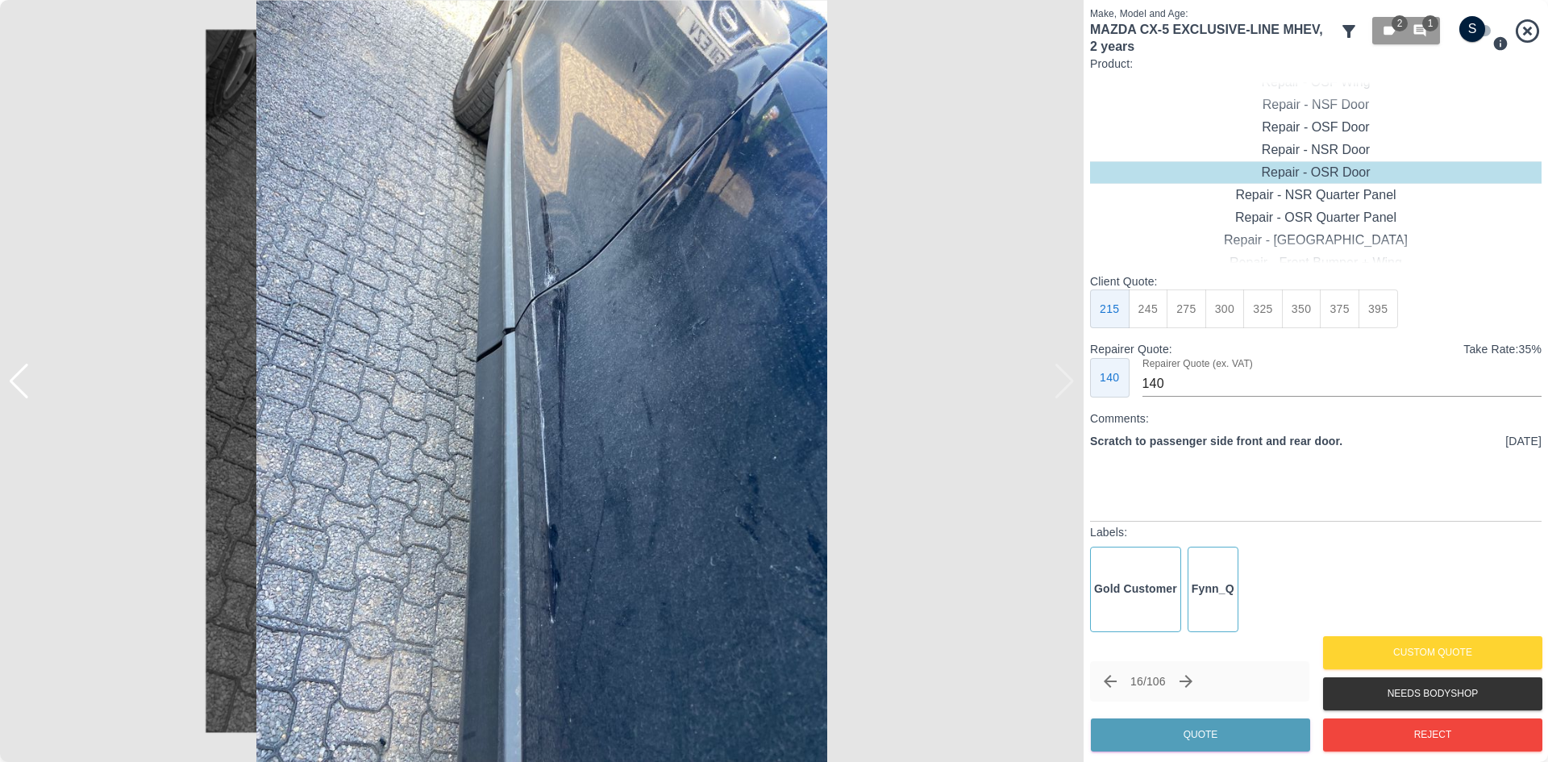
click at [1067, 394] on img at bounding box center [541, 381] width 1083 height 762
click at [1310, 236] on div "Repair - Door + Door" at bounding box center [1315, 240] width 451 height 23
click at [1297, 315] on button "450" at bounding box center [1302, 309] width 40 height 40
type input "300"
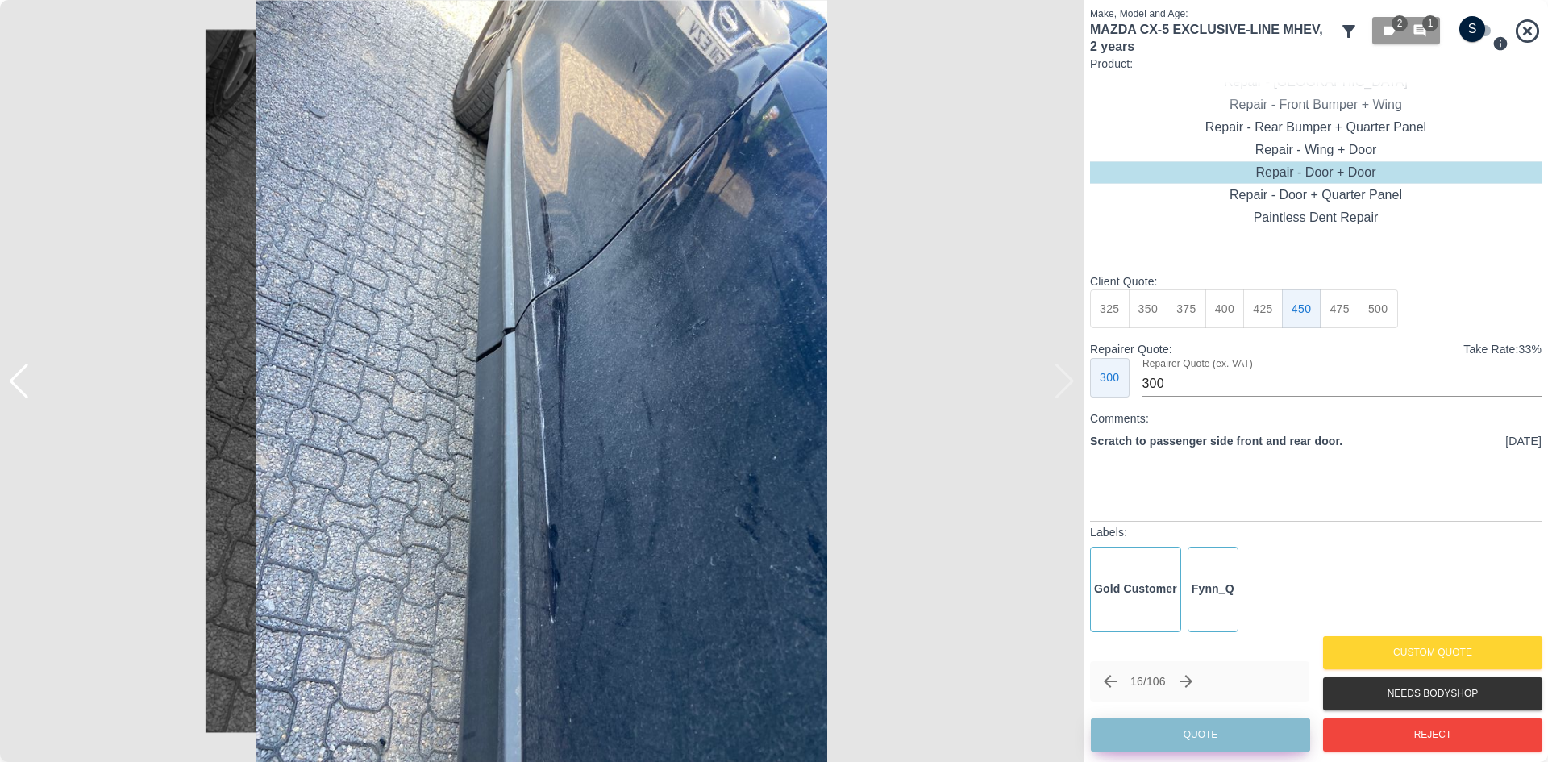
click at [1194, 730] on button "Quote" at bounding box center [1200, 734] width 219 height 33
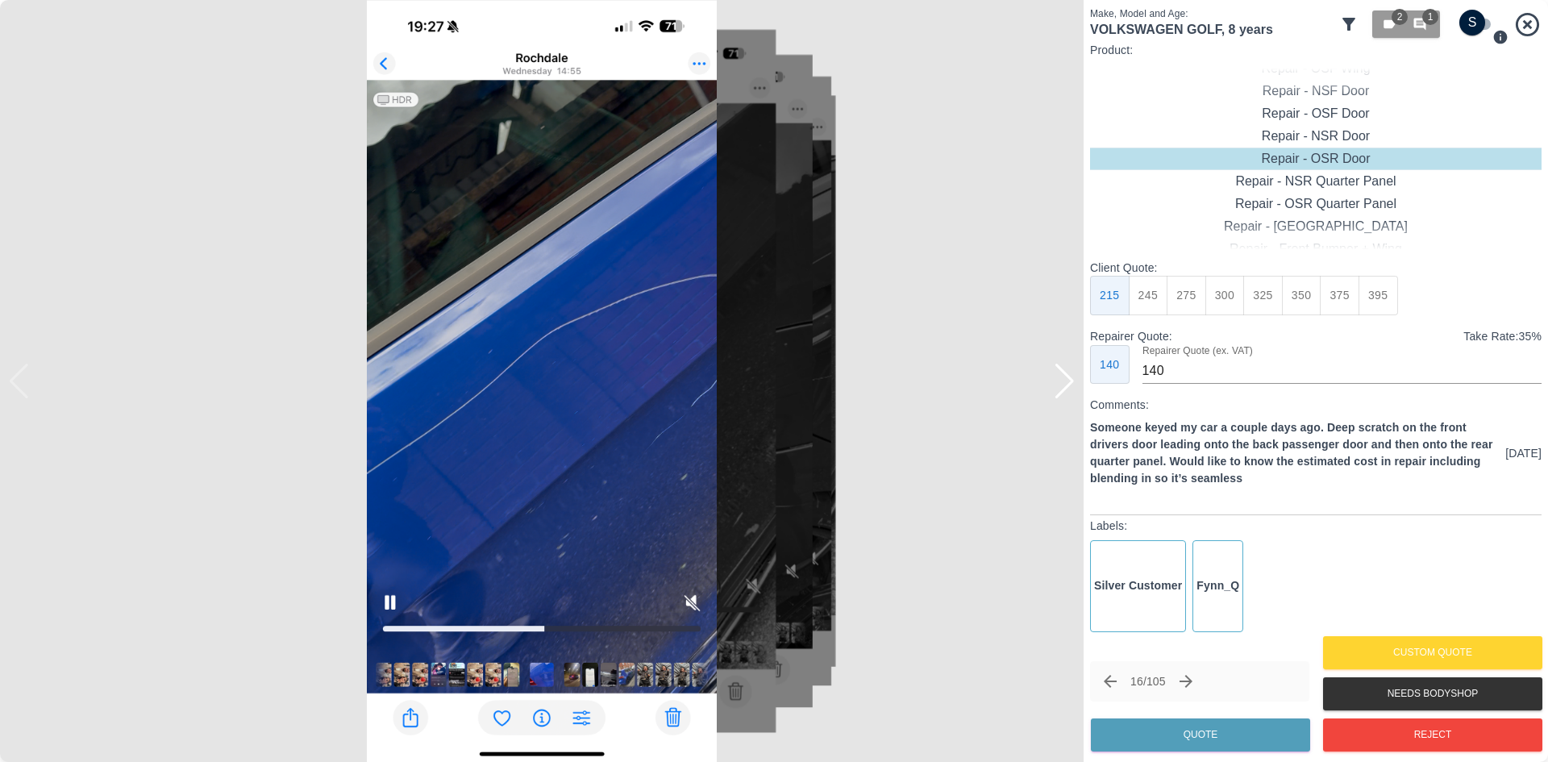
click at [1061, 392] on div at bounding box center [1065, 381] width 22 height 35
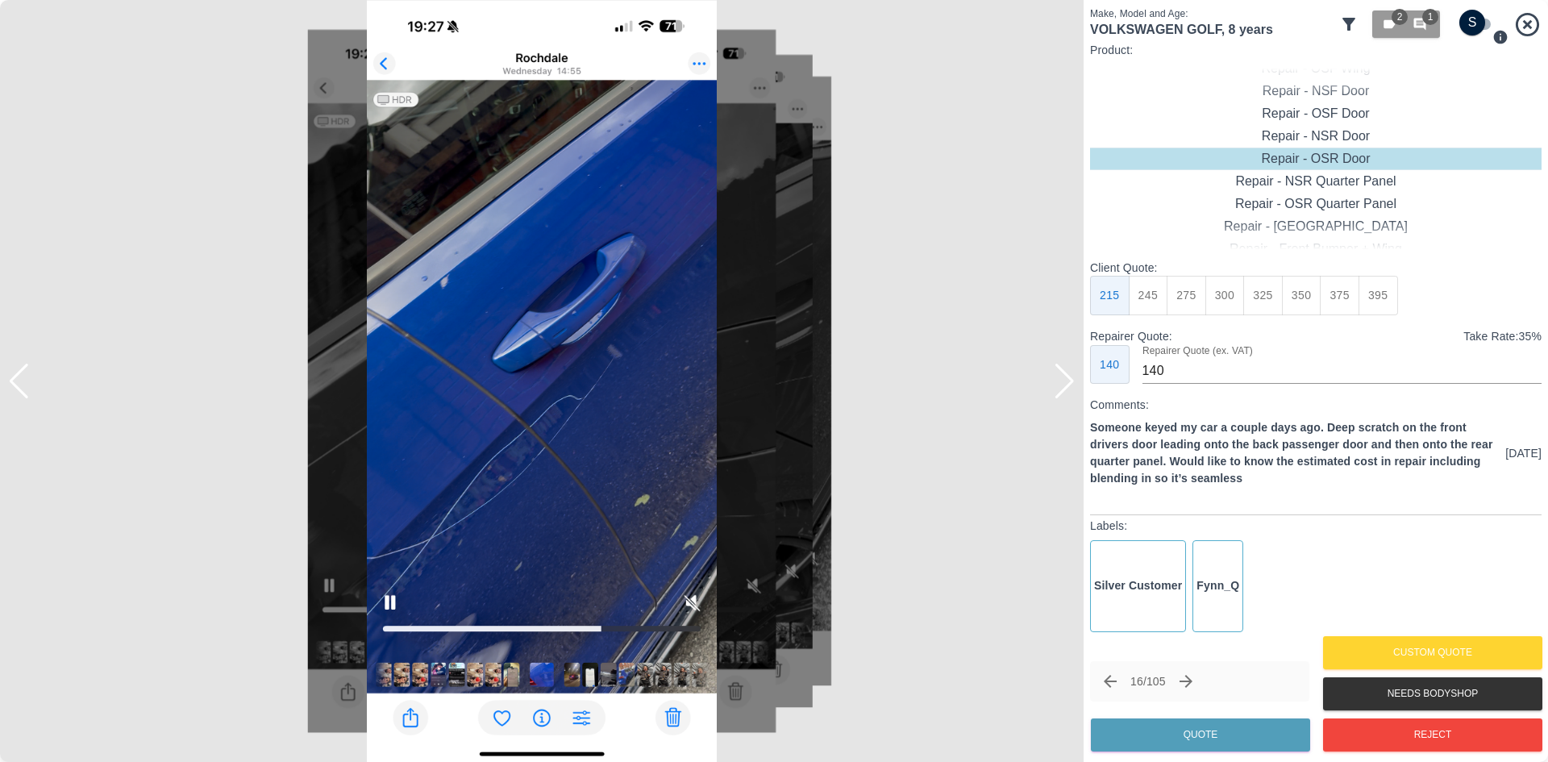
click at [1061, 392] on div at bounding box center [1065, 381] width 22 height 35
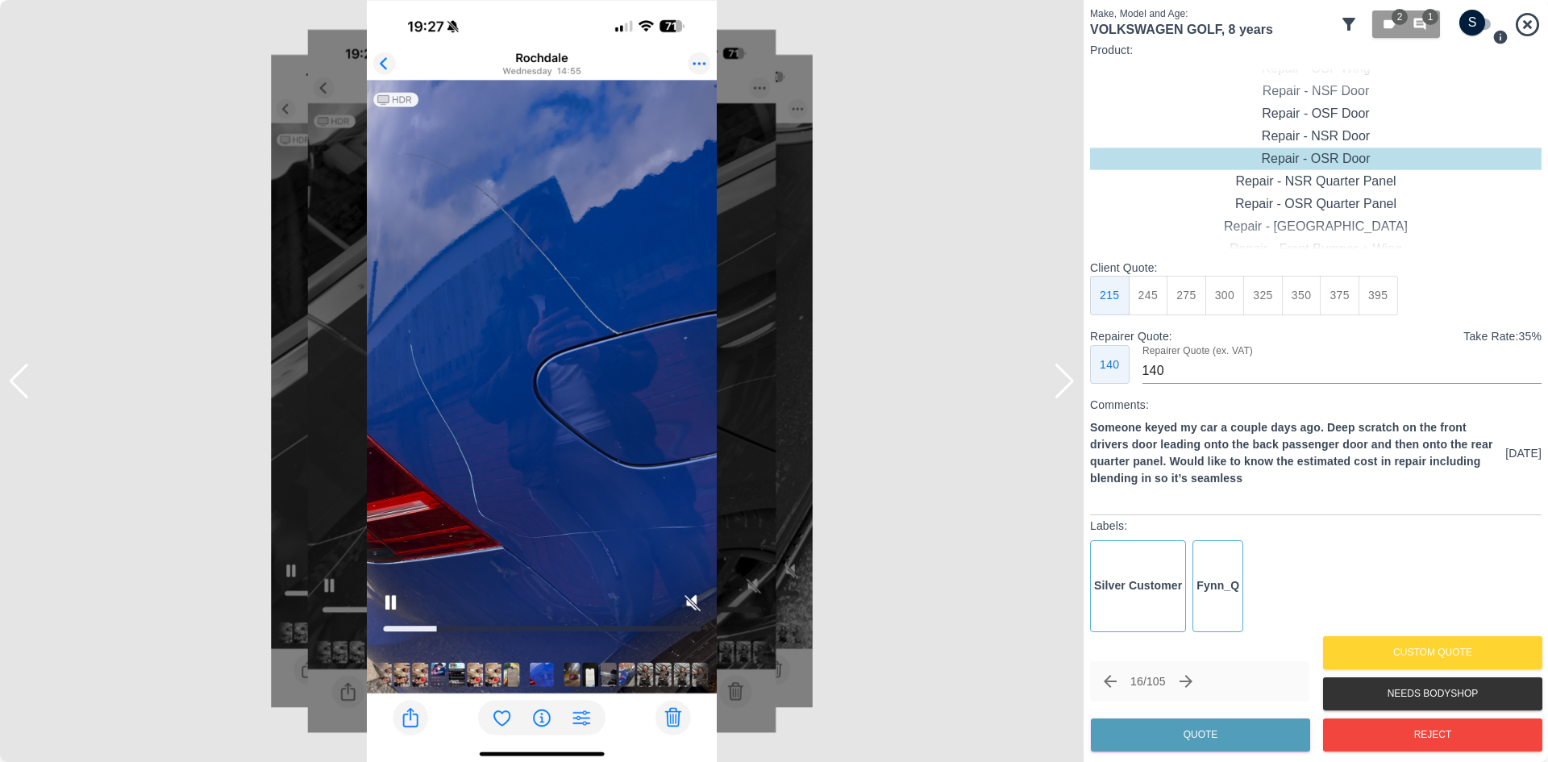
click at [1061, 392] on div at bounding box center [1065, 381] width 22 height 35
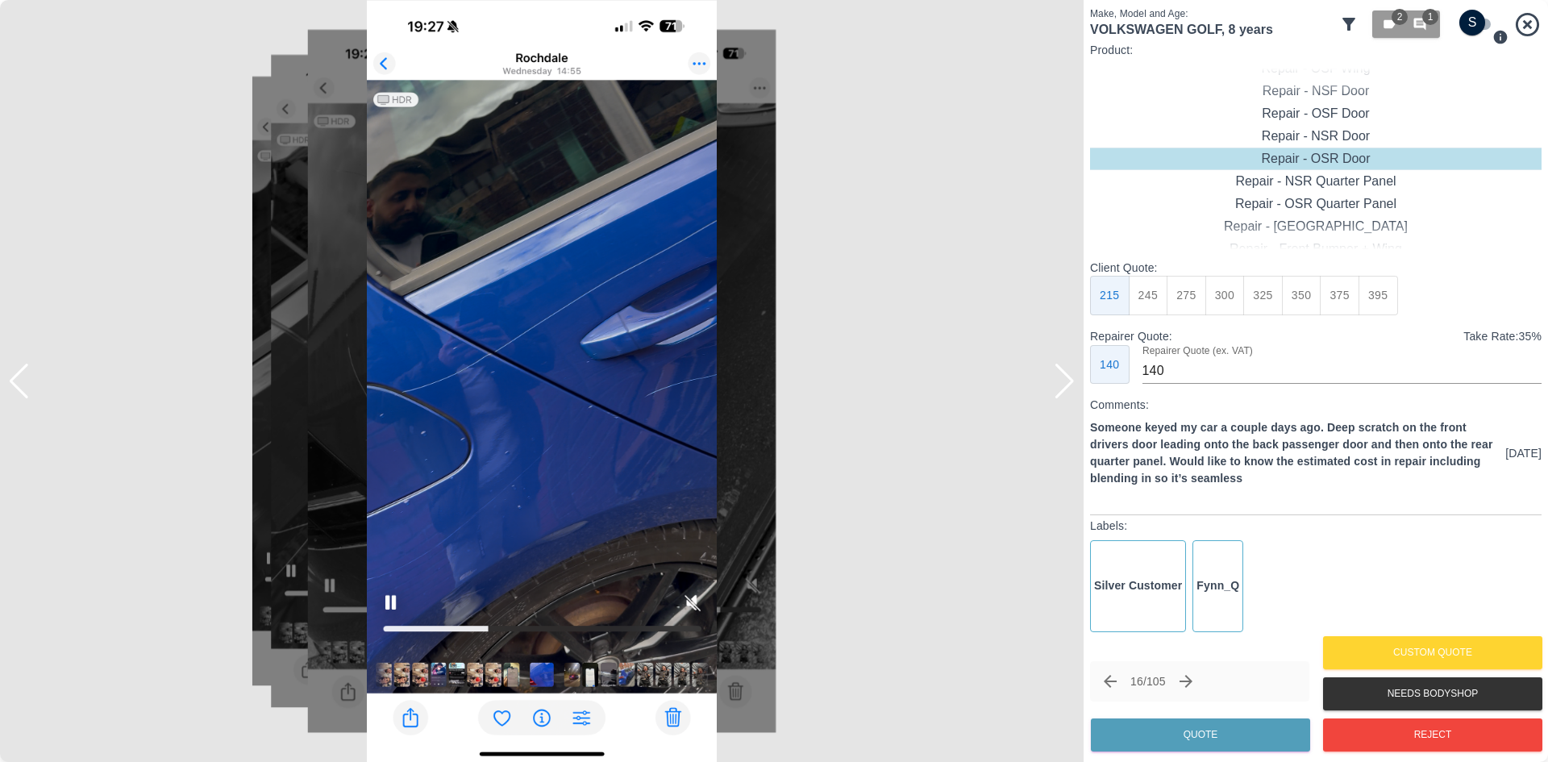
click at [1061, 392] on div at bounding box center [1065, 381] width 22 height 35
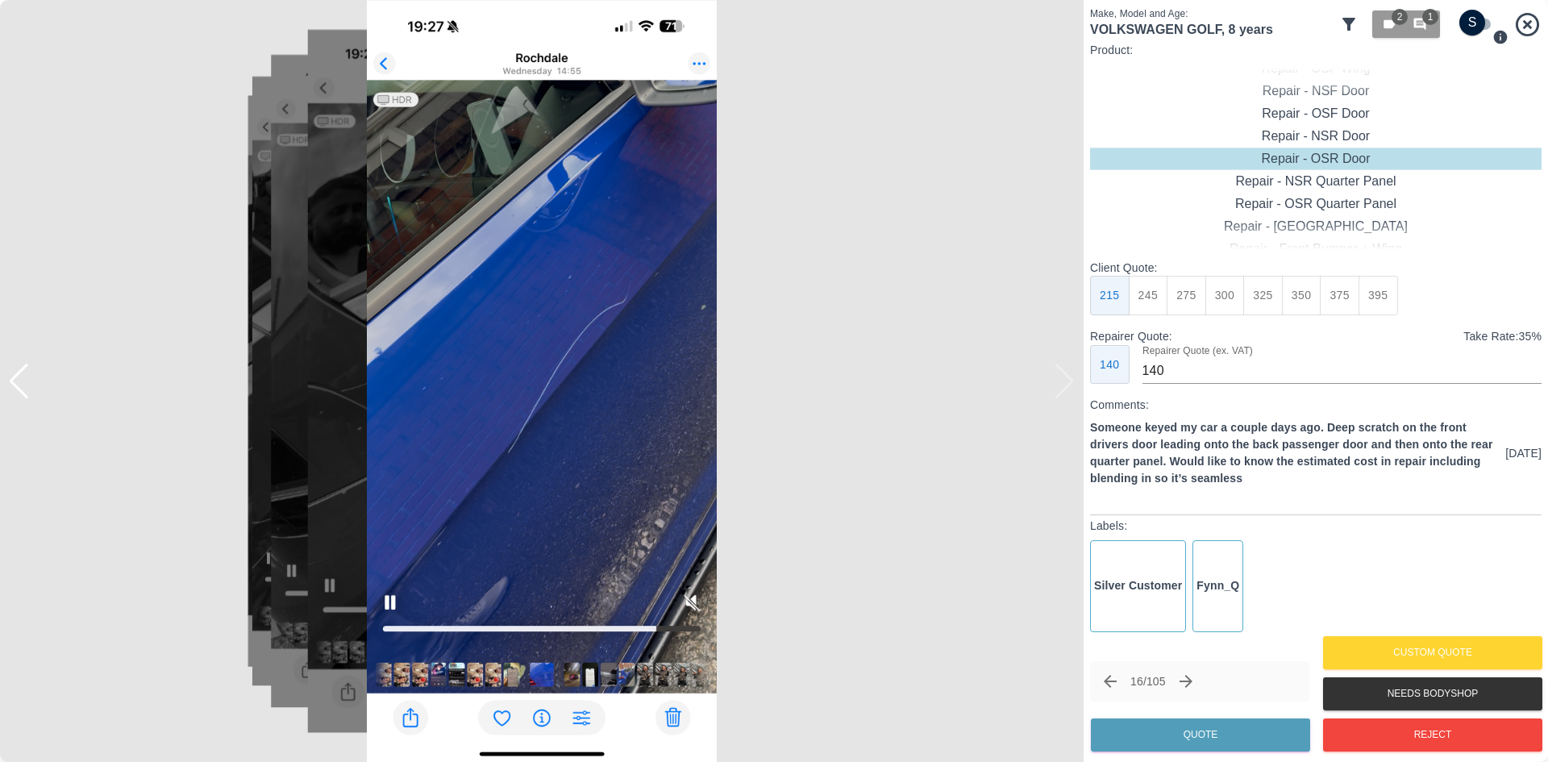
click at [1061, 392] on img at bounding box center [541, 381] width 1083 height 762
click at [1475, 21] on input "checkbox" at bounding box center [1471, 23] width 77 height 26
checkbox input "true"
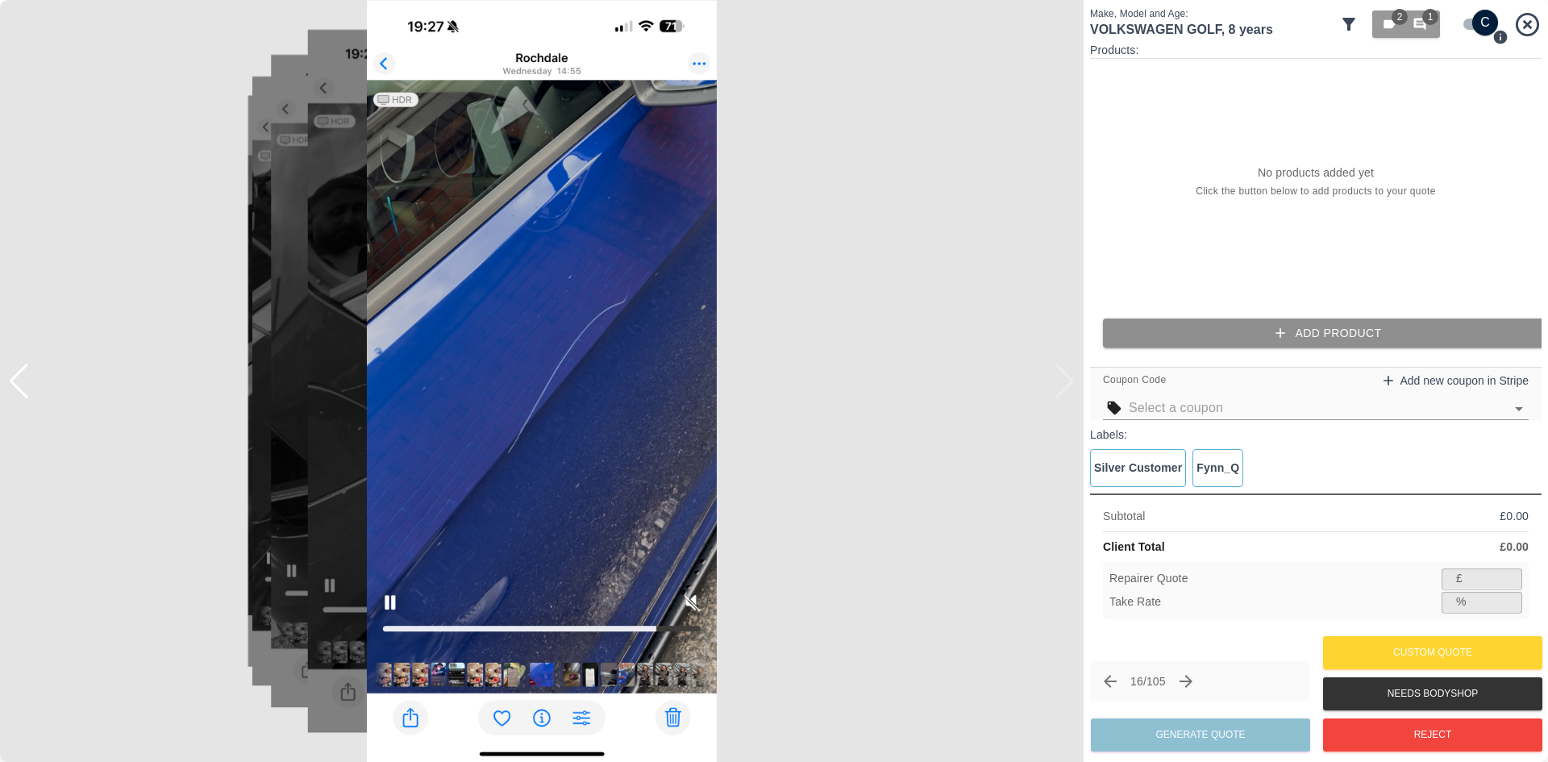
click at [1337, 318] on button "Add Product" at bounding box center [1328, 333] width 451 height 30
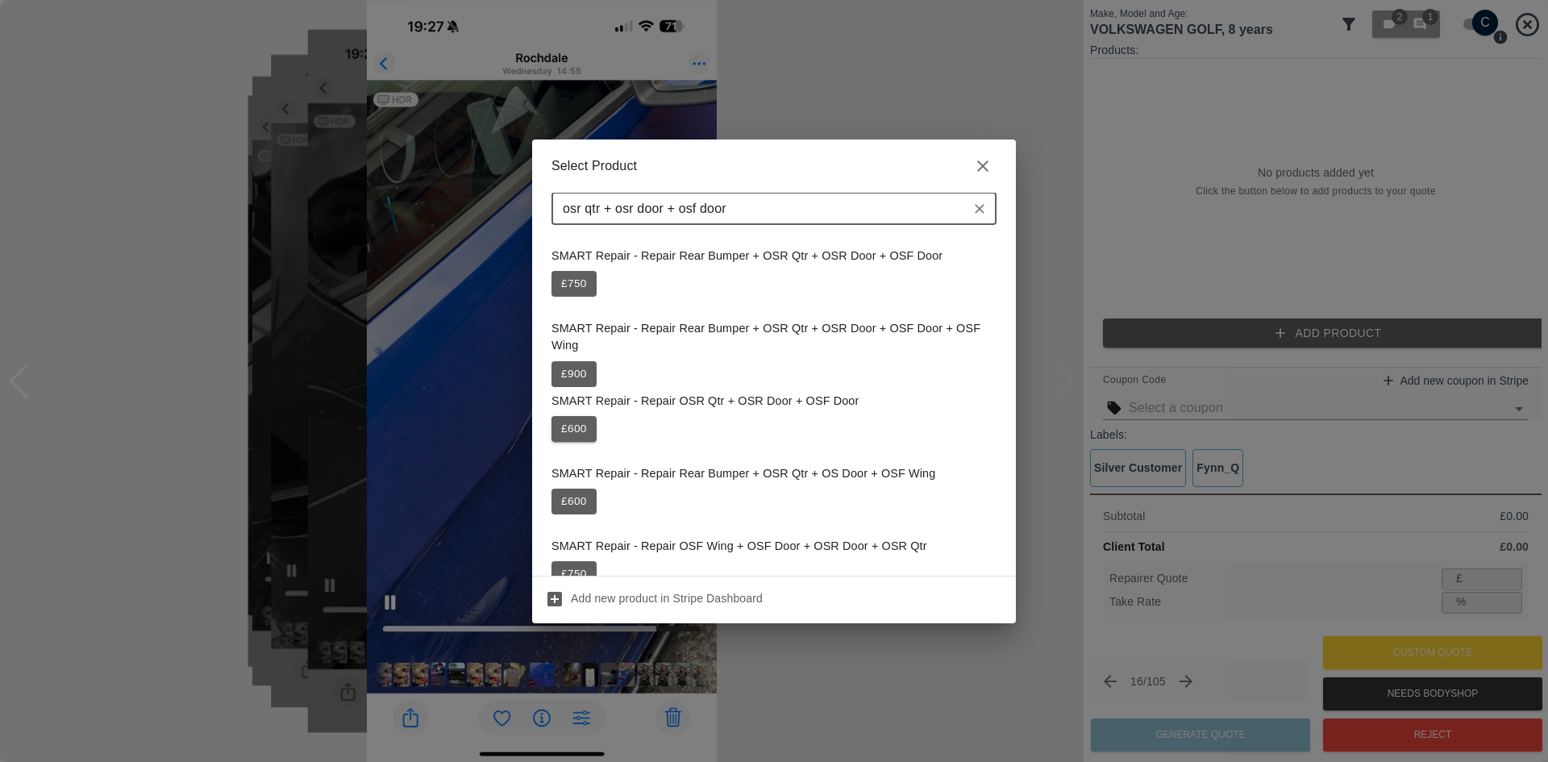
type input "osr qtr + osr door + osf door"
click at [577, 428] on button "£ 600" at bounding box center [573, 429] width 45 height 26
type input "390"
type input "35.0"
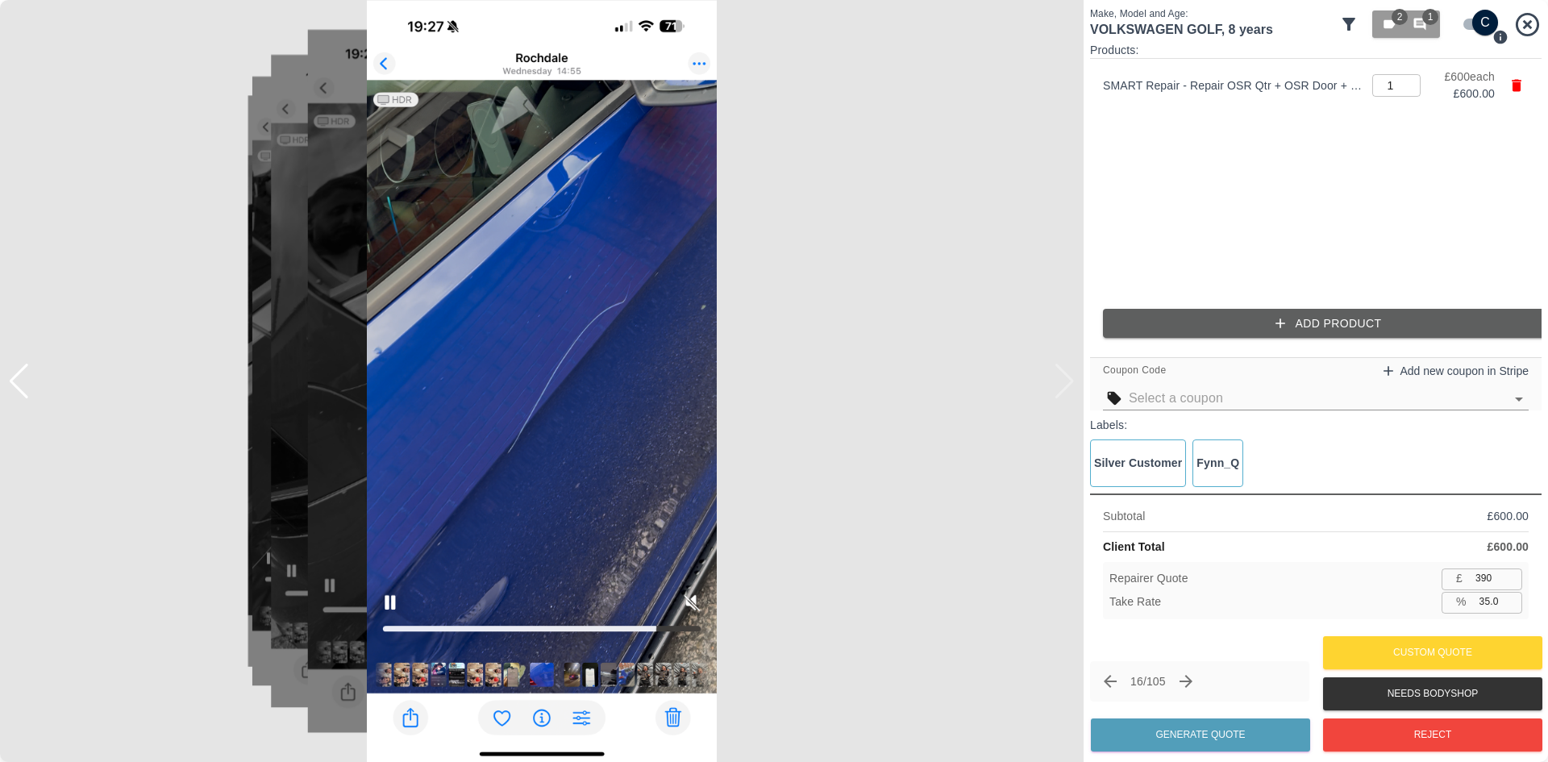
click at [1232, 328] on button "Add Product" at bounding box center [1328, 324] width 451 height 30
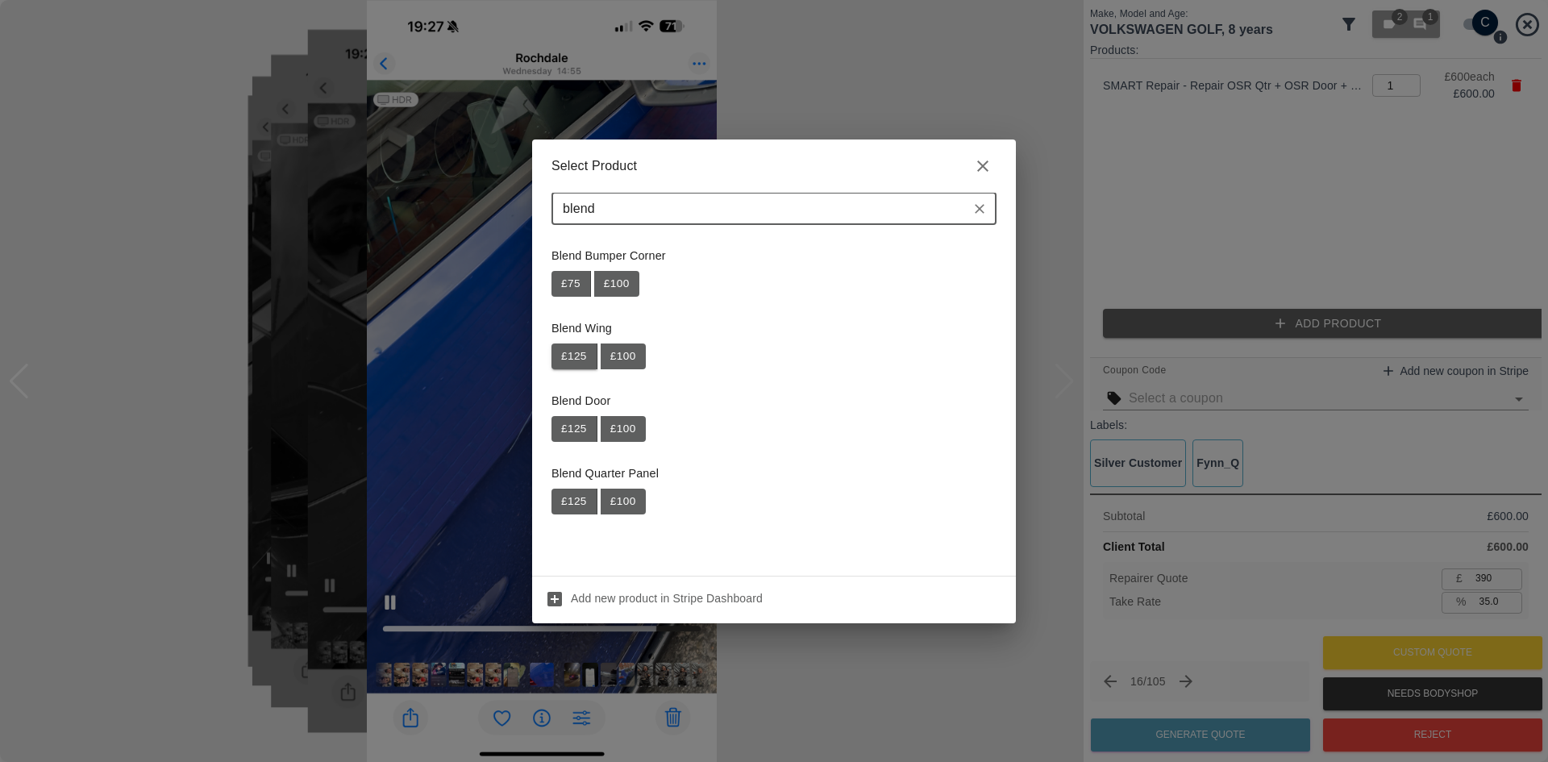
type input "blend"
click at [572, 357] on button "£ 125" at bounding box center [574, 356] width 46 height 26
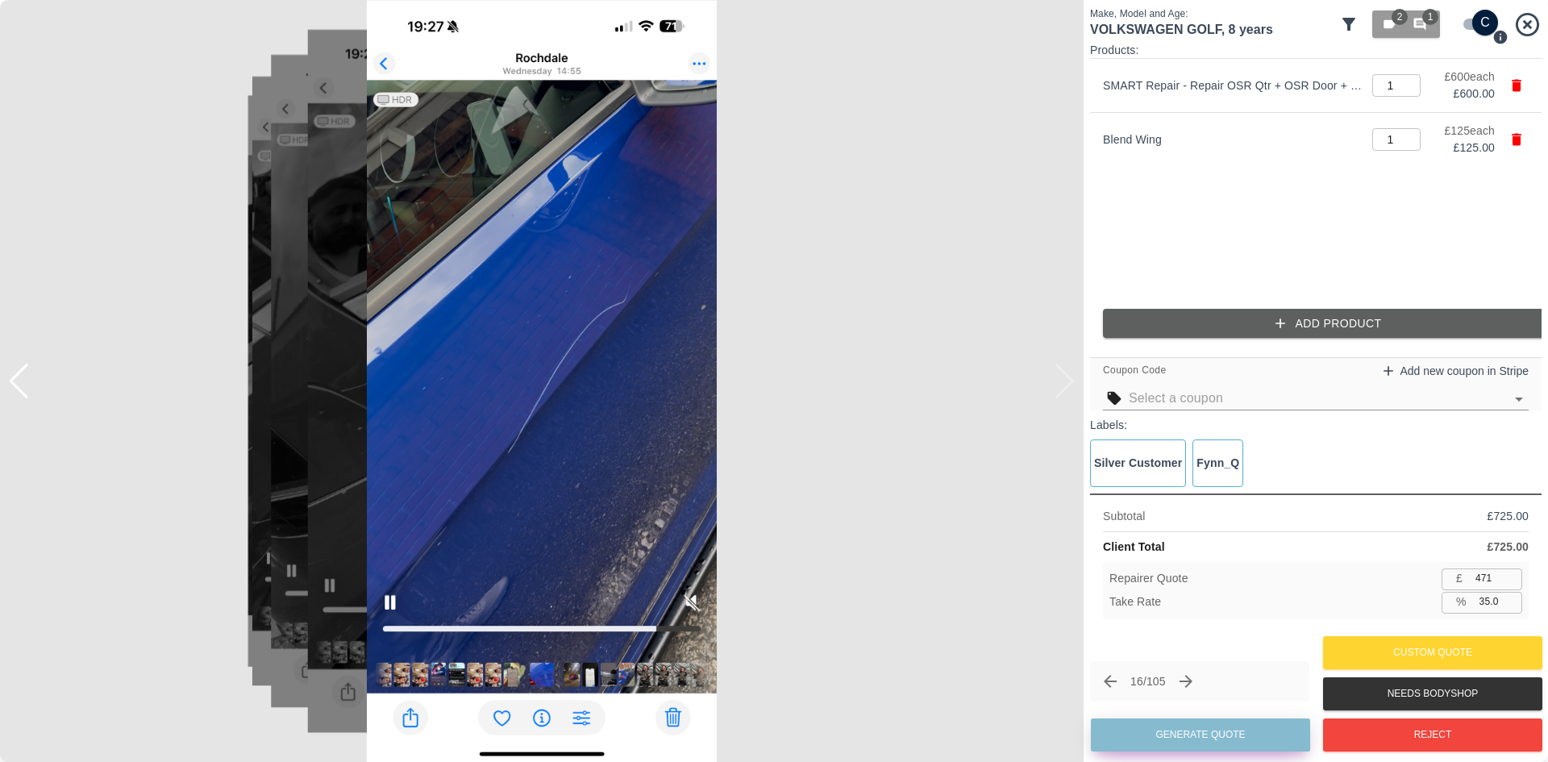
click at [1205, 735] on button "Generate Quote" at bounding box center [1200, 734] width 219 height 33
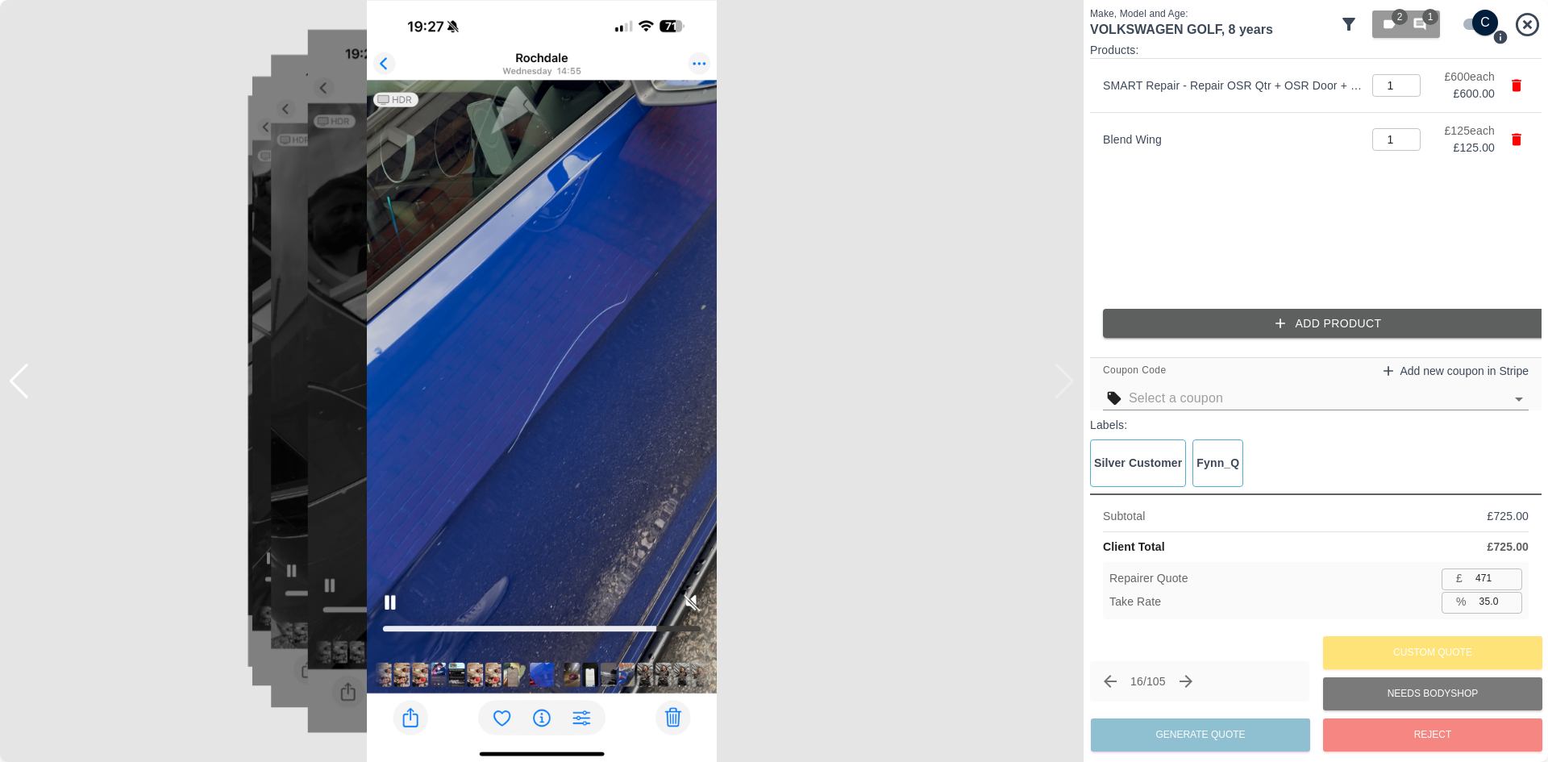
click at [1500, 574] on input "471" at bounding box center [1495, 578] width 53 height 20
type input "4"
type input "99.4"
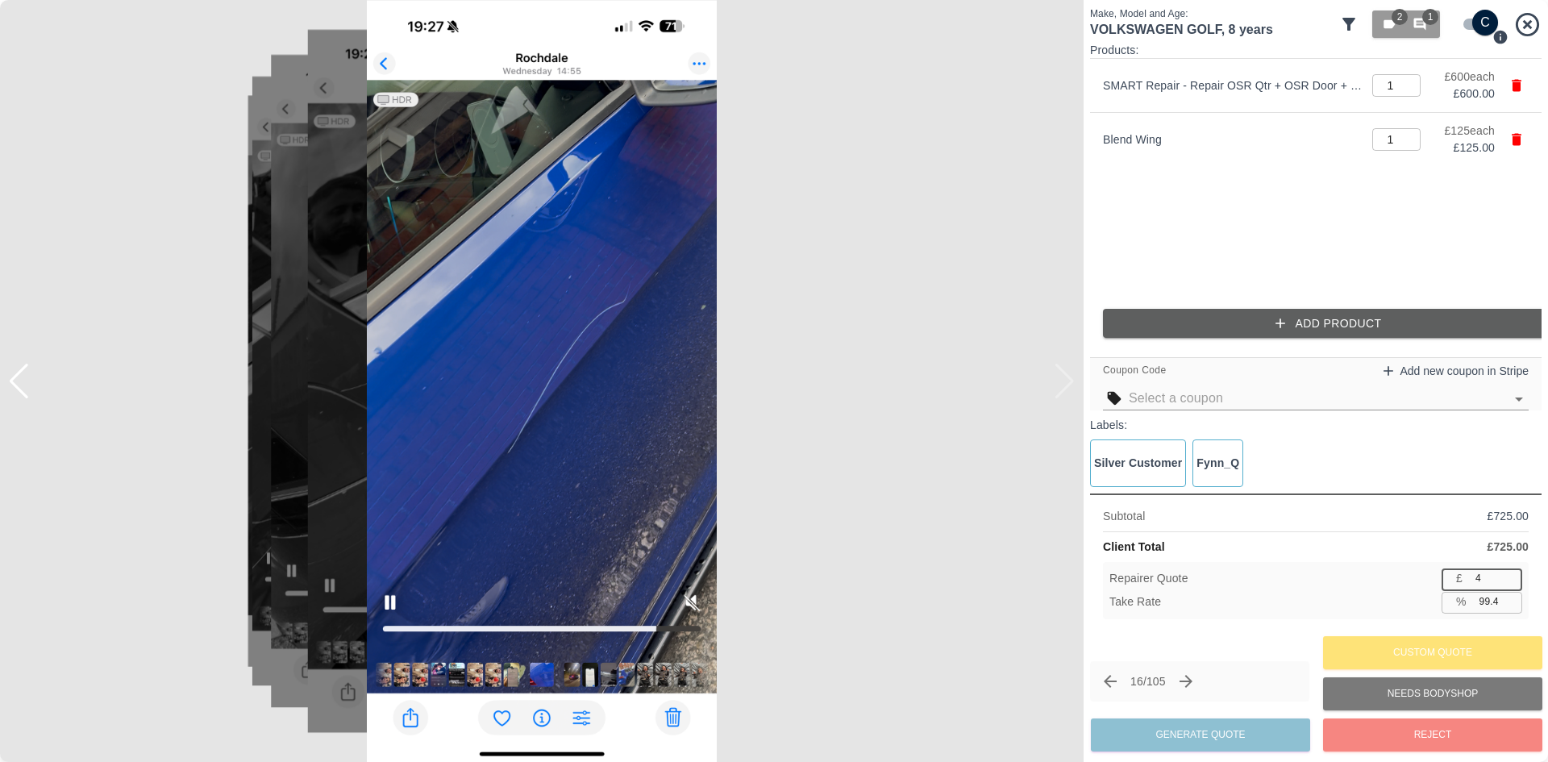
type input "45"
type input "93.8"
type input "450"
type input "37.9"
type input "450"
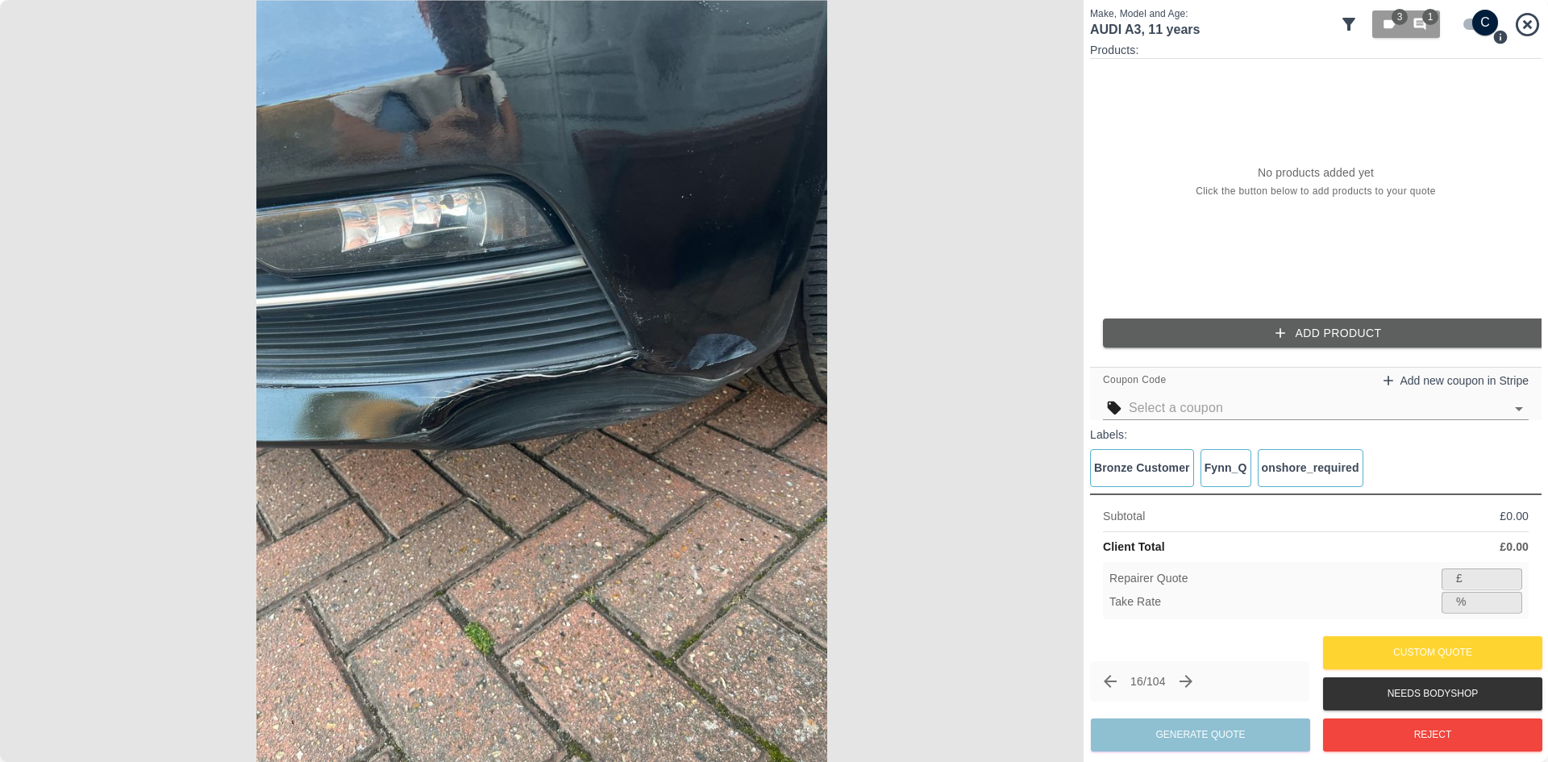
click at [632, 372] on img at bounding box center [541, 381] width 1083 height 762
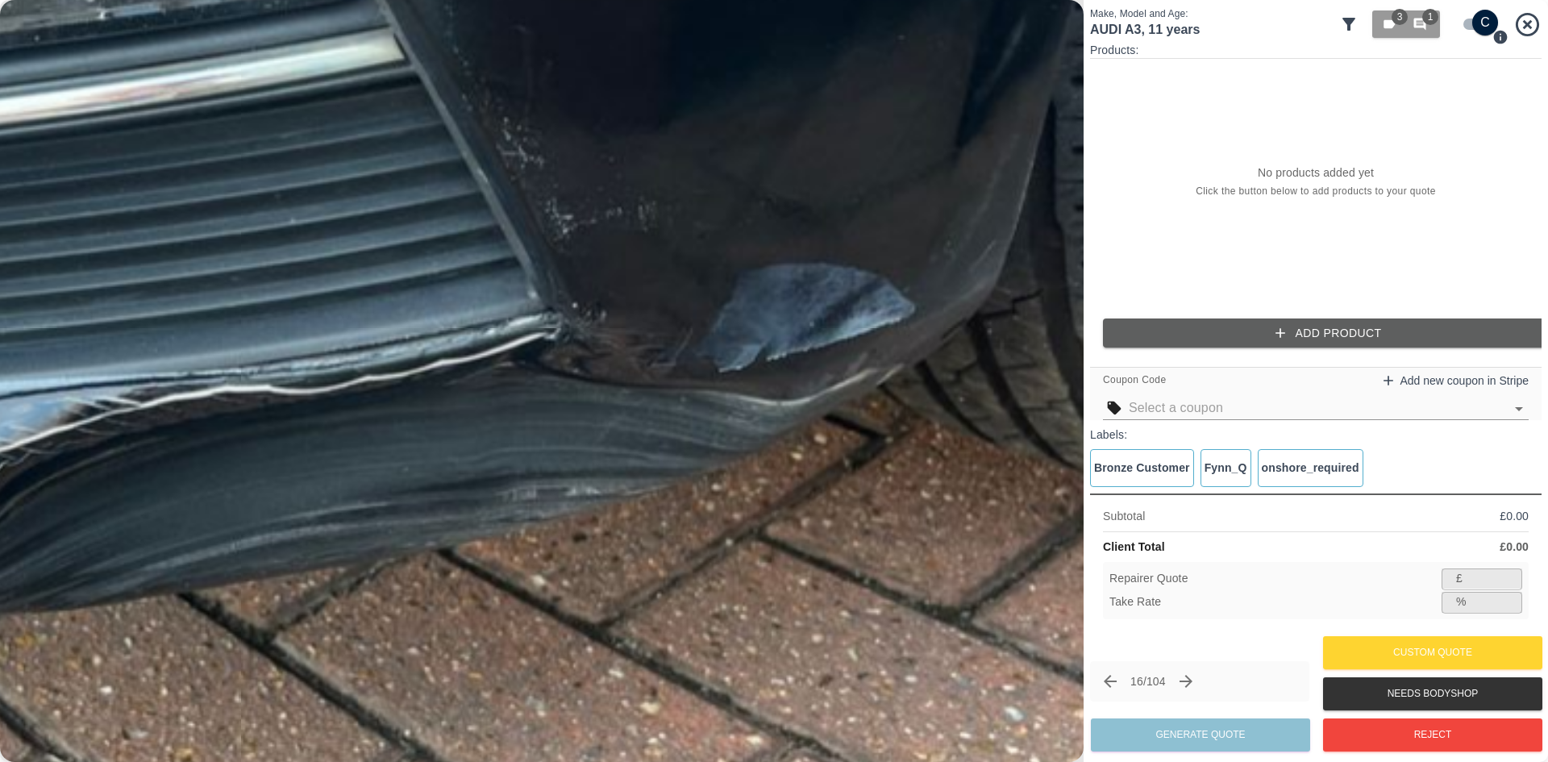
click at [632, 372] on img at bounding box center [271, 406] width 3250 height 2285
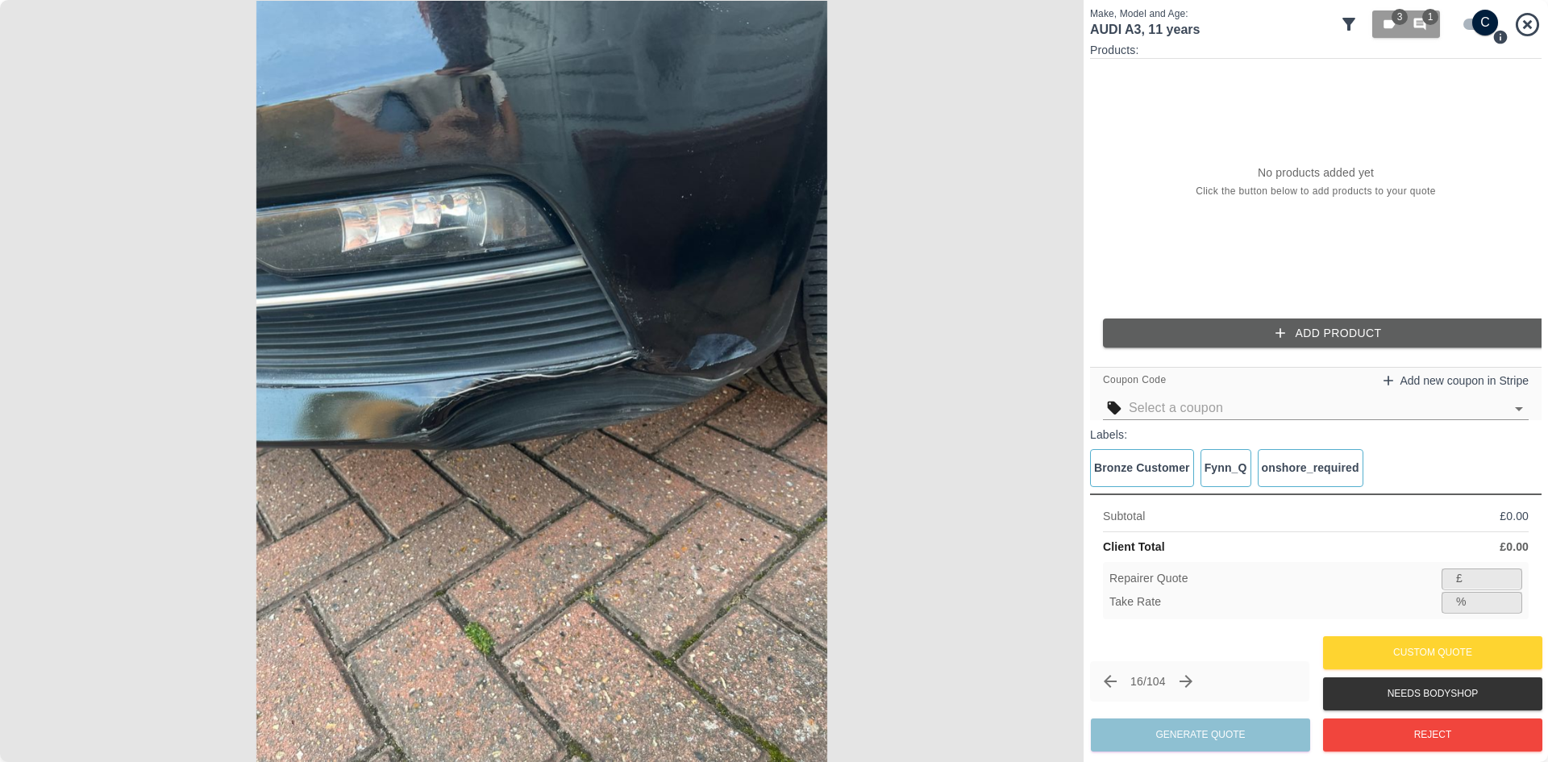
click at [1476, 22] on input "checkbox" at bounding box center [1484, 23] width 77 height 26
checkbox input "false"
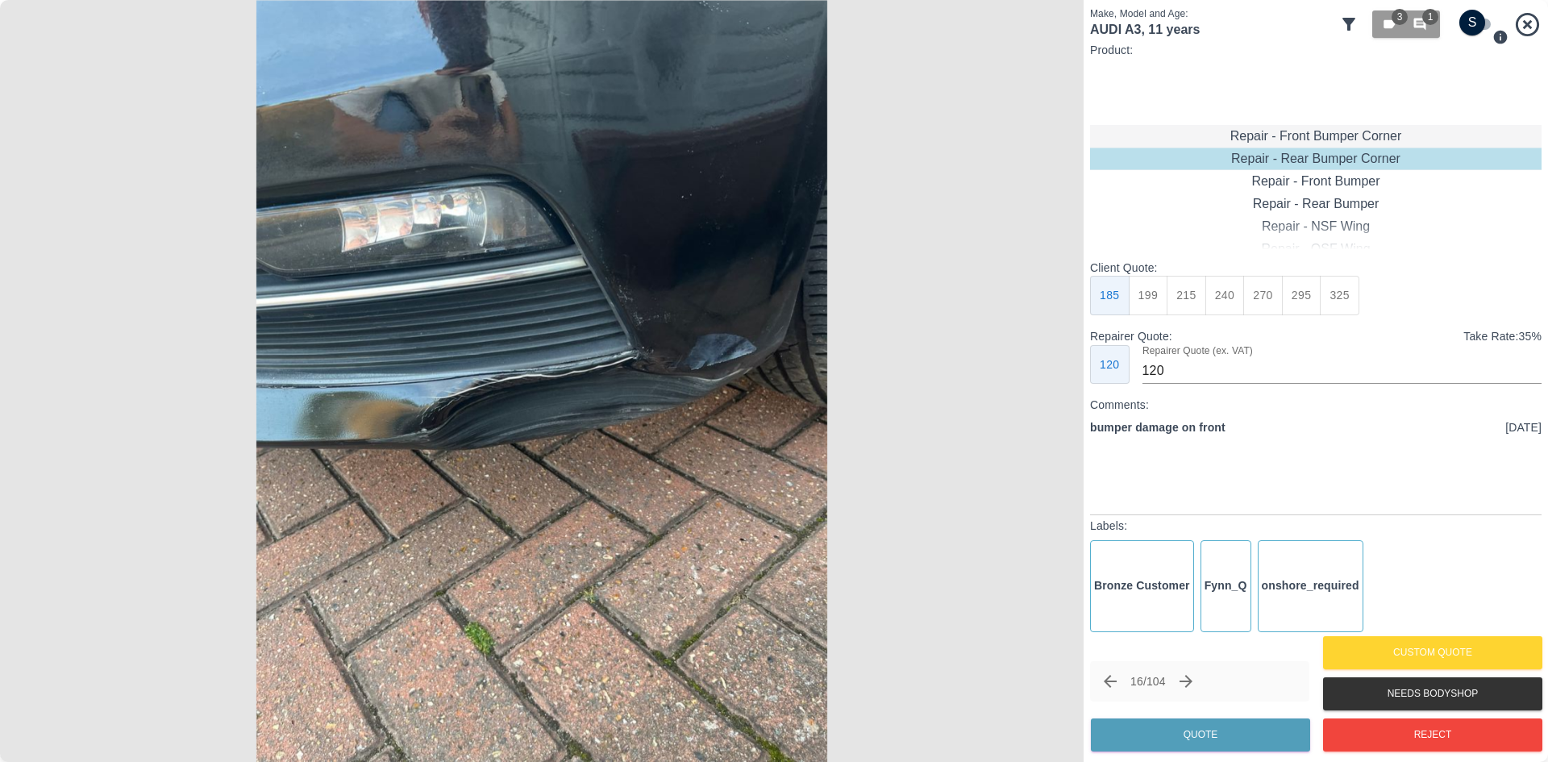
click at [1333, 136] on div "Repair - Front Bumper Corner" at bounding box center [1315, 136] width 451 height 23
click at [1343, 301] on button "325" at bounding box center [1340, 296] width 40 height 40
type input "200"
click at [1204, 728] on button "Quote" at bounding box center [1200, 734] width 219 height 33
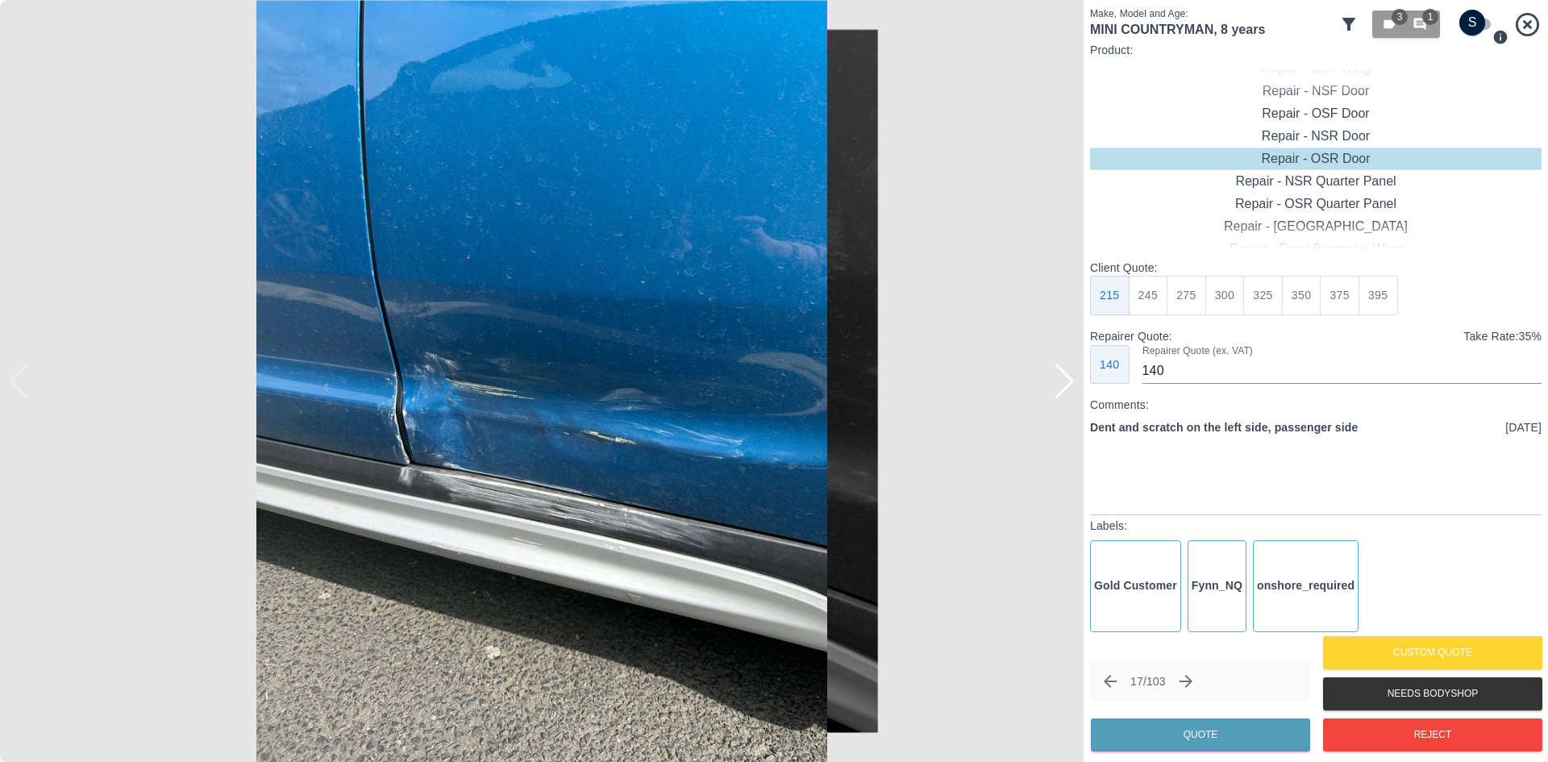
click at [1393, 755] on div "Make, Model and Age: MINI COUNTRYMAN , 8 years 3 1 Product: Repair - Front Bump…" at bounding box center [1315, 381] width 464 height 762
click at [1387, 738] on button "Reject" at bounding box center [1432, 734] width 219 height 33
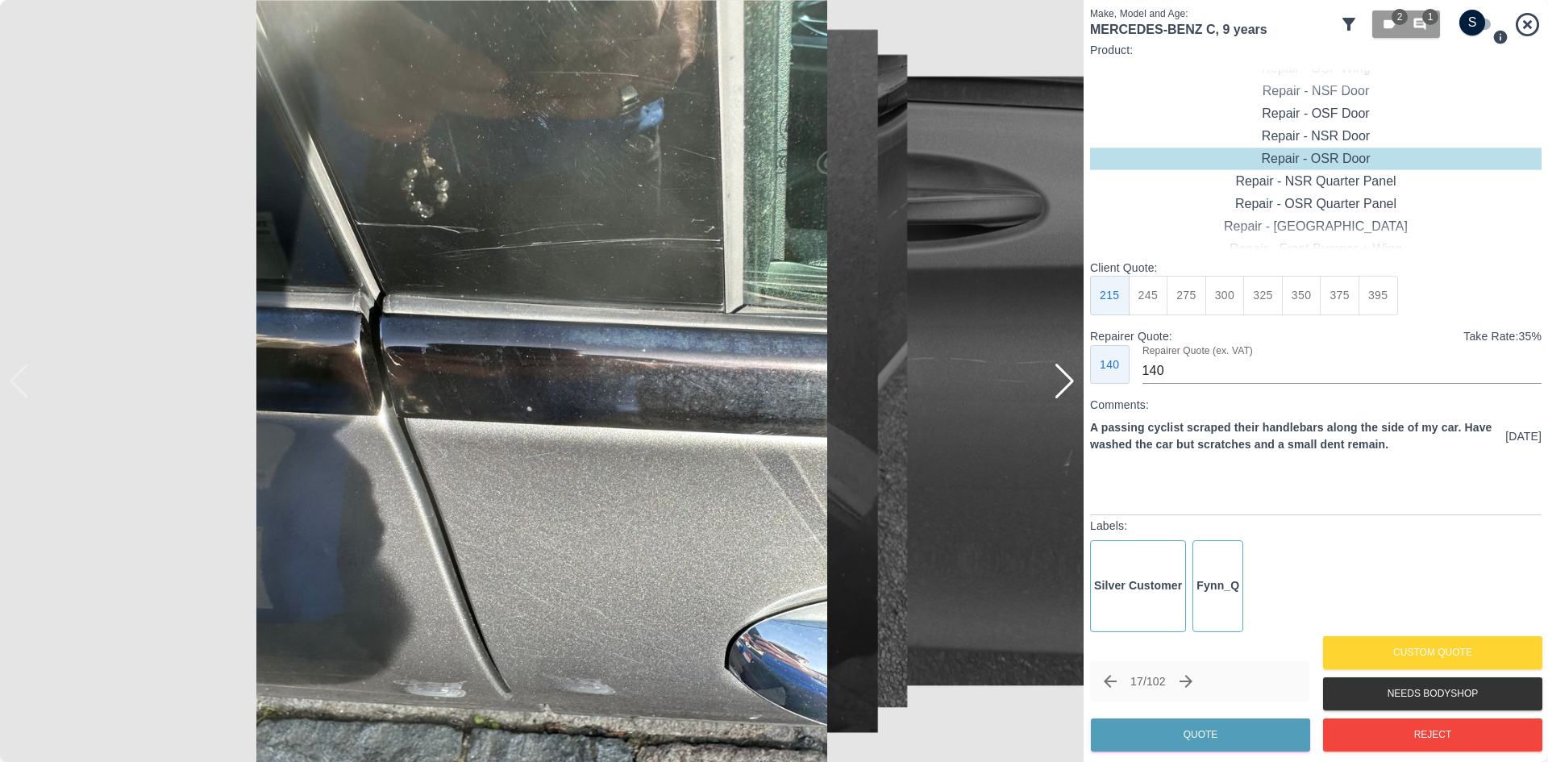
click at [1075, 393] on div at bounding box center [1065, 381] width 22 height 35
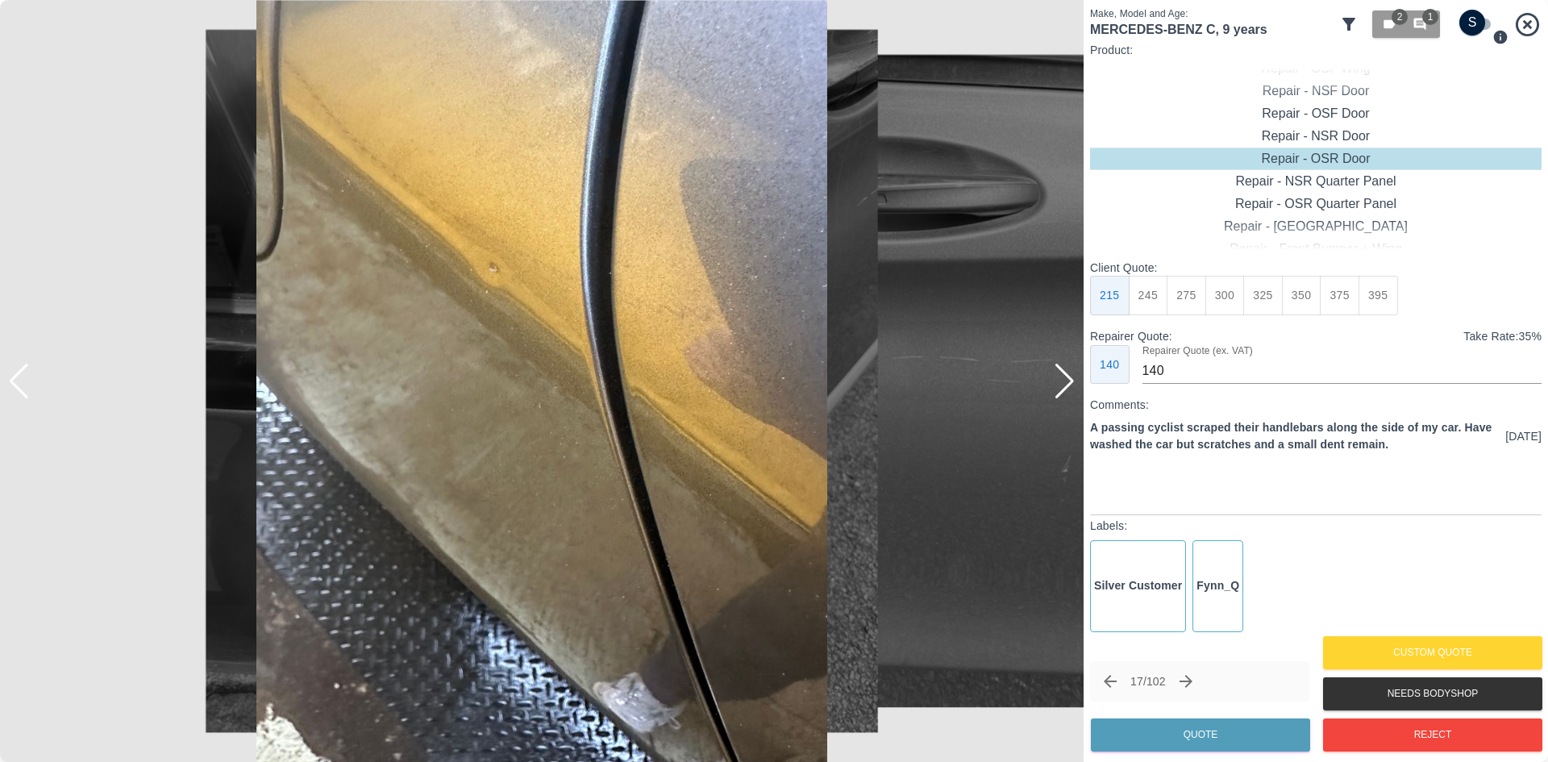
click at [1075, 393] on div at bounding box center [1065, 381] width 22 height 35
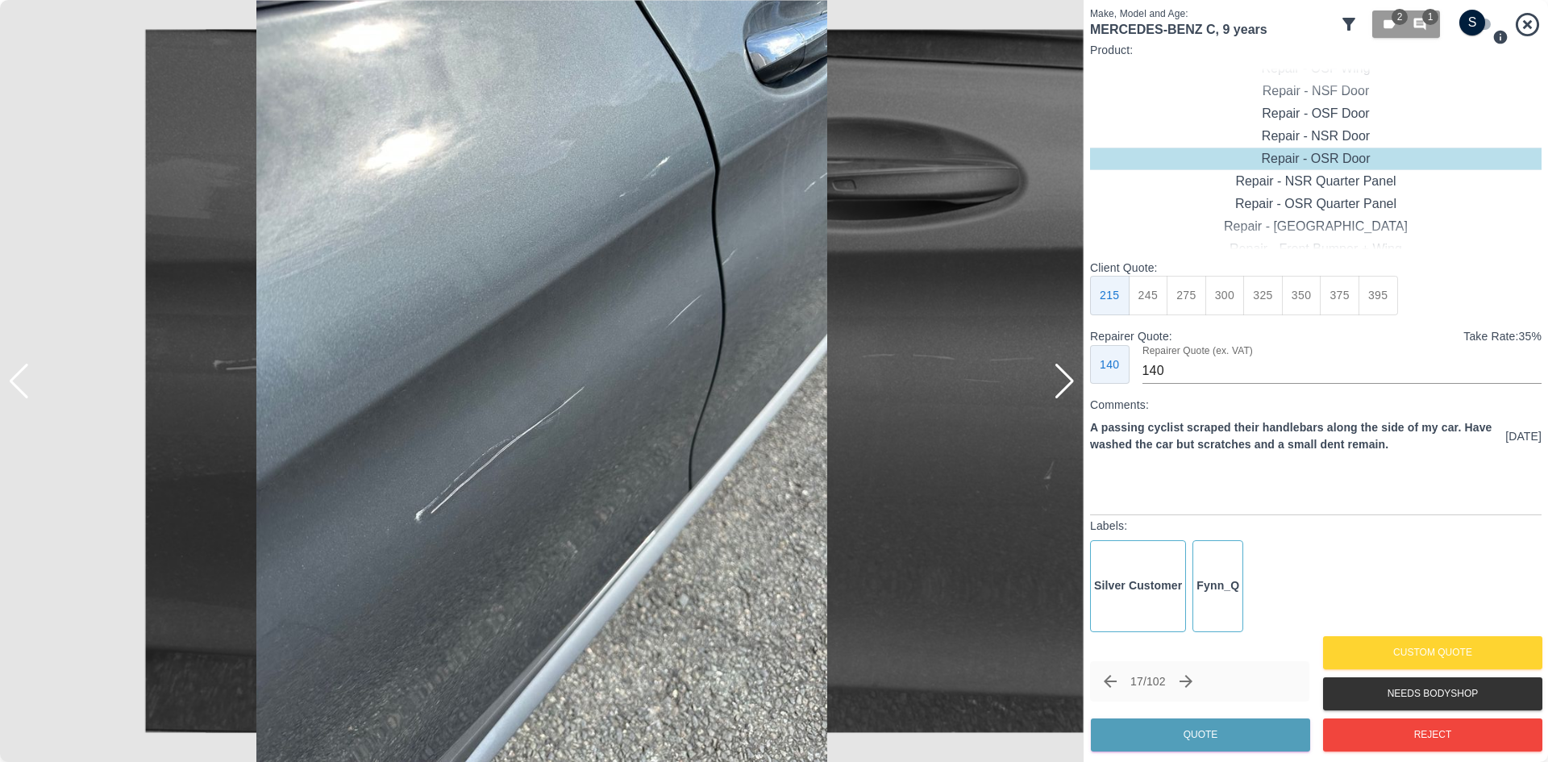
click at [1075, 393] on div at bounding box center [1065, 381] width 22 height 35
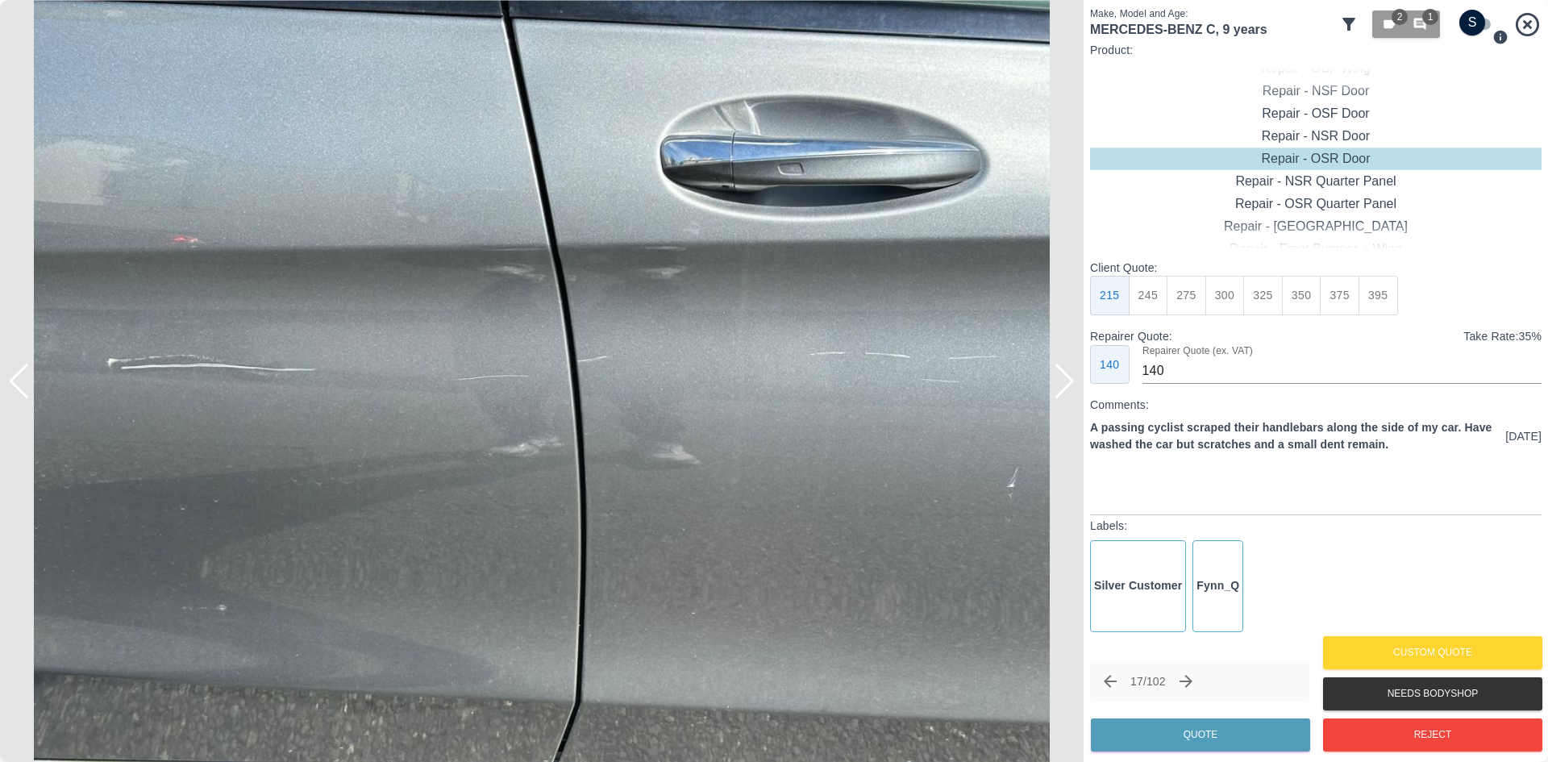
click at [1075, 393] on div at bounding box center [1065, 381] width 22 height 35
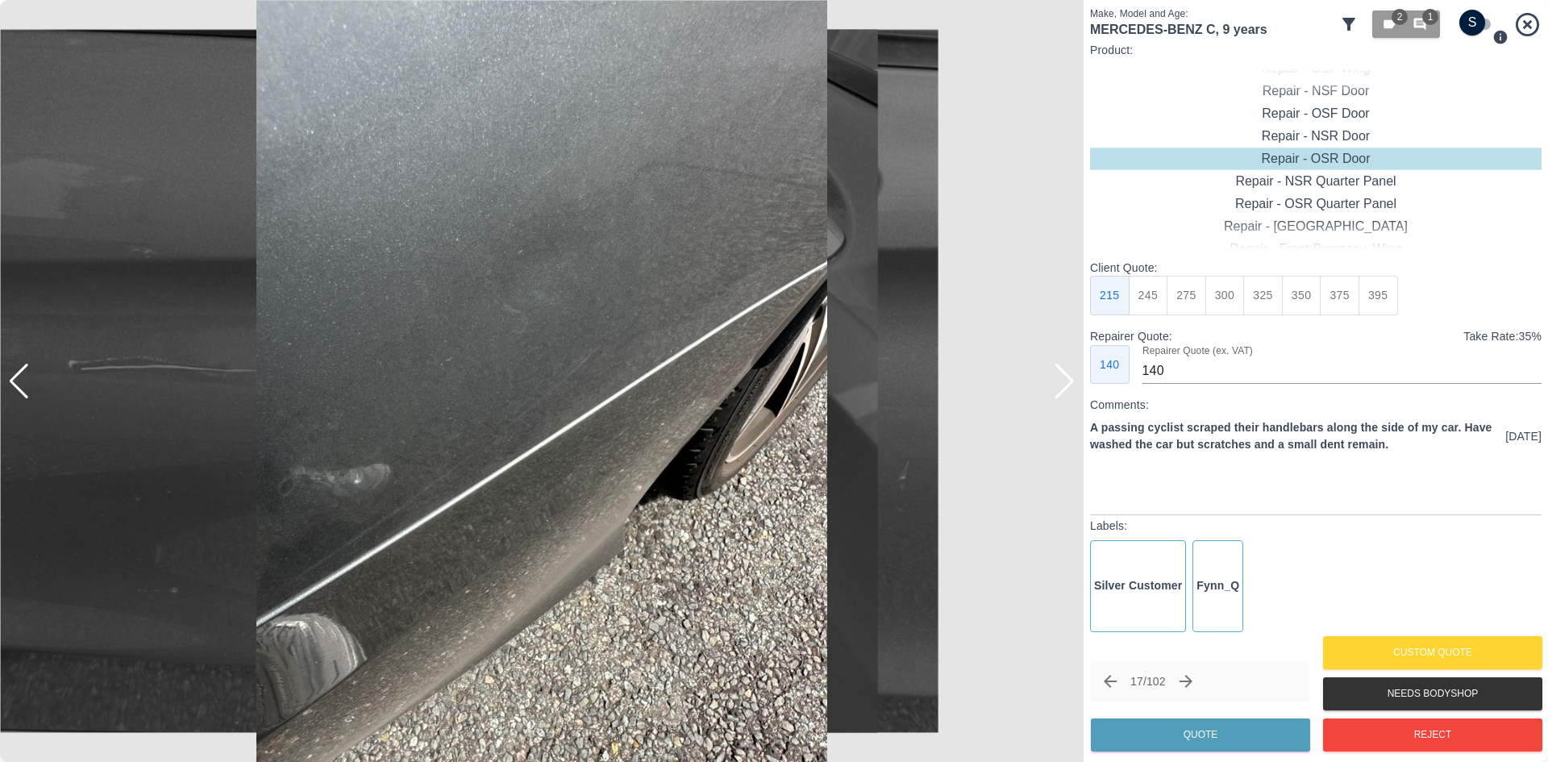
click at [1075, 393] on div at bounding box center [1065, 381] width 22 height 35
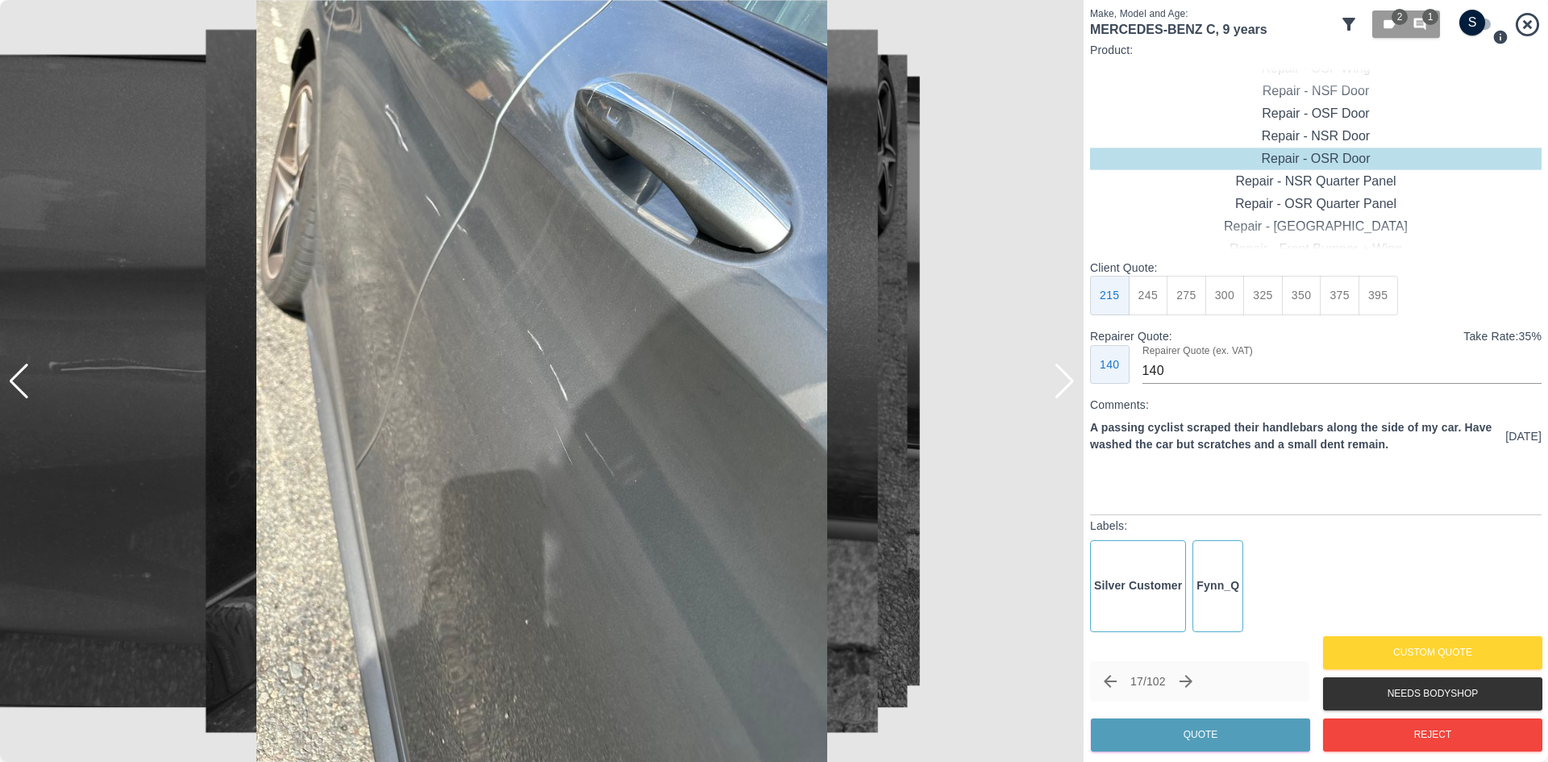
click at [1075, 393] on div at bounding box center [1065, 381] width 22 height 35
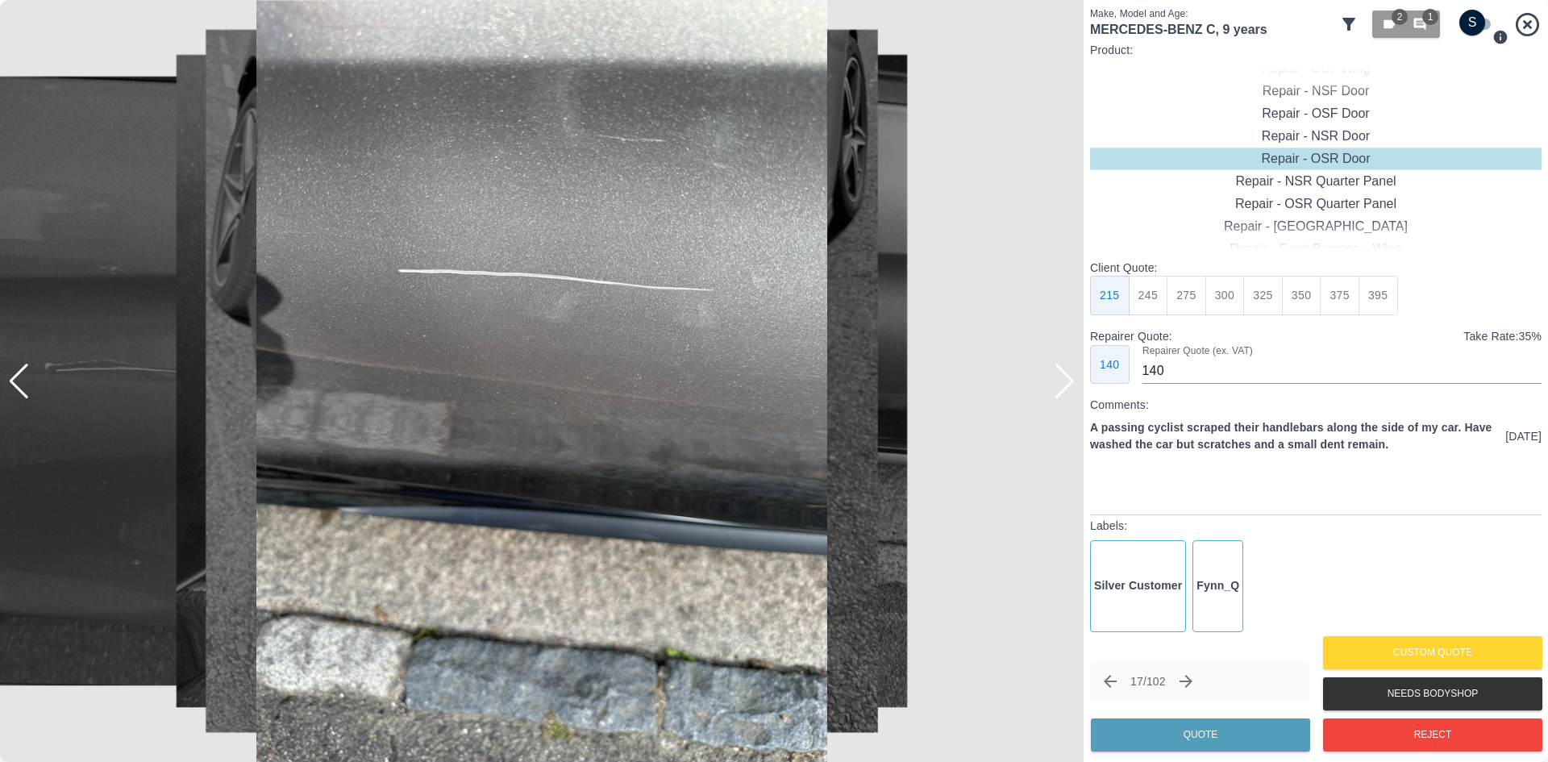
click at [1075, 393] on div at bounding box center [1065, 381] width 22 height 35
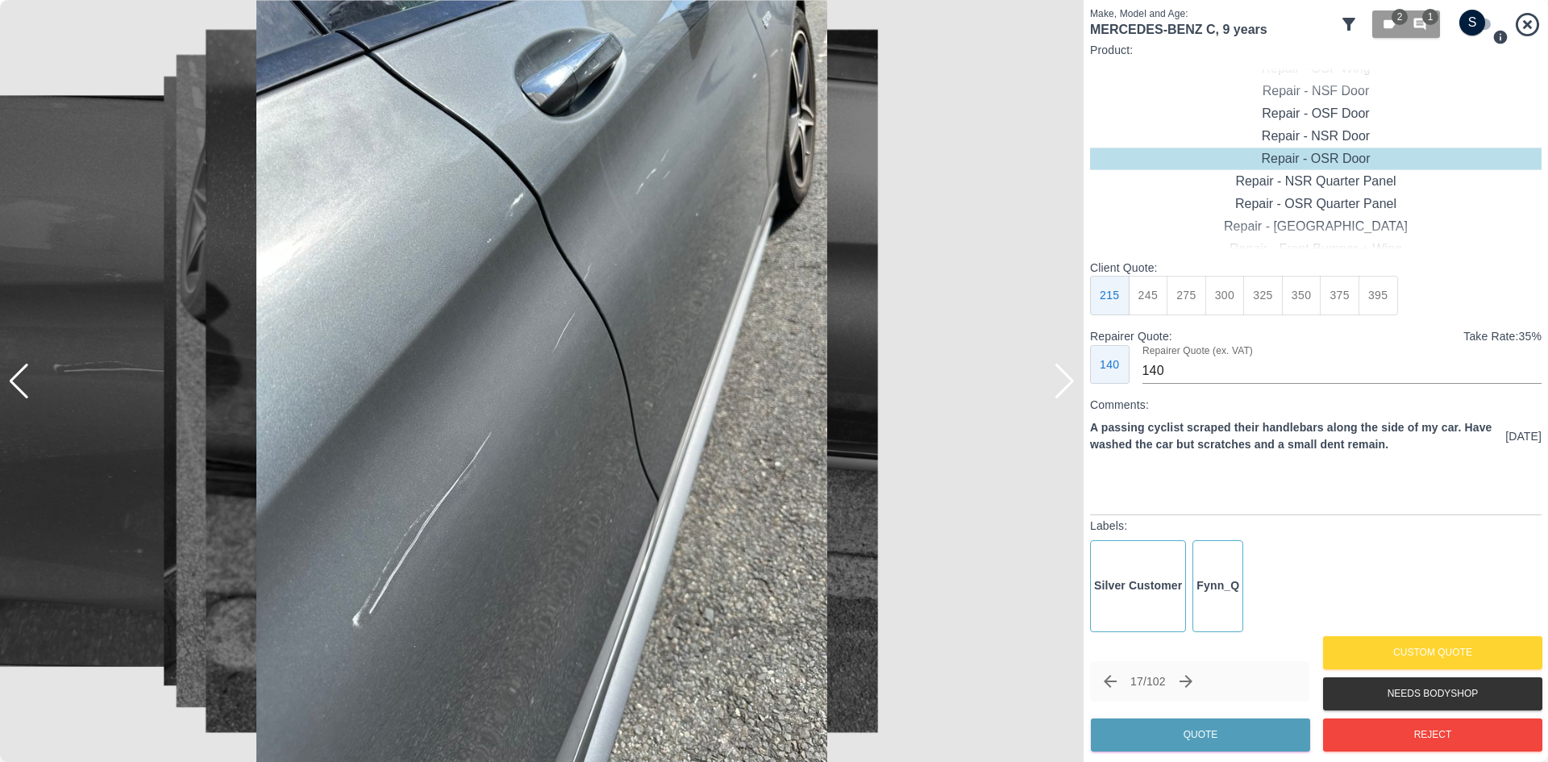
click at [1075, 393] on div at bounding box center [1065, 381] width 22 height 35
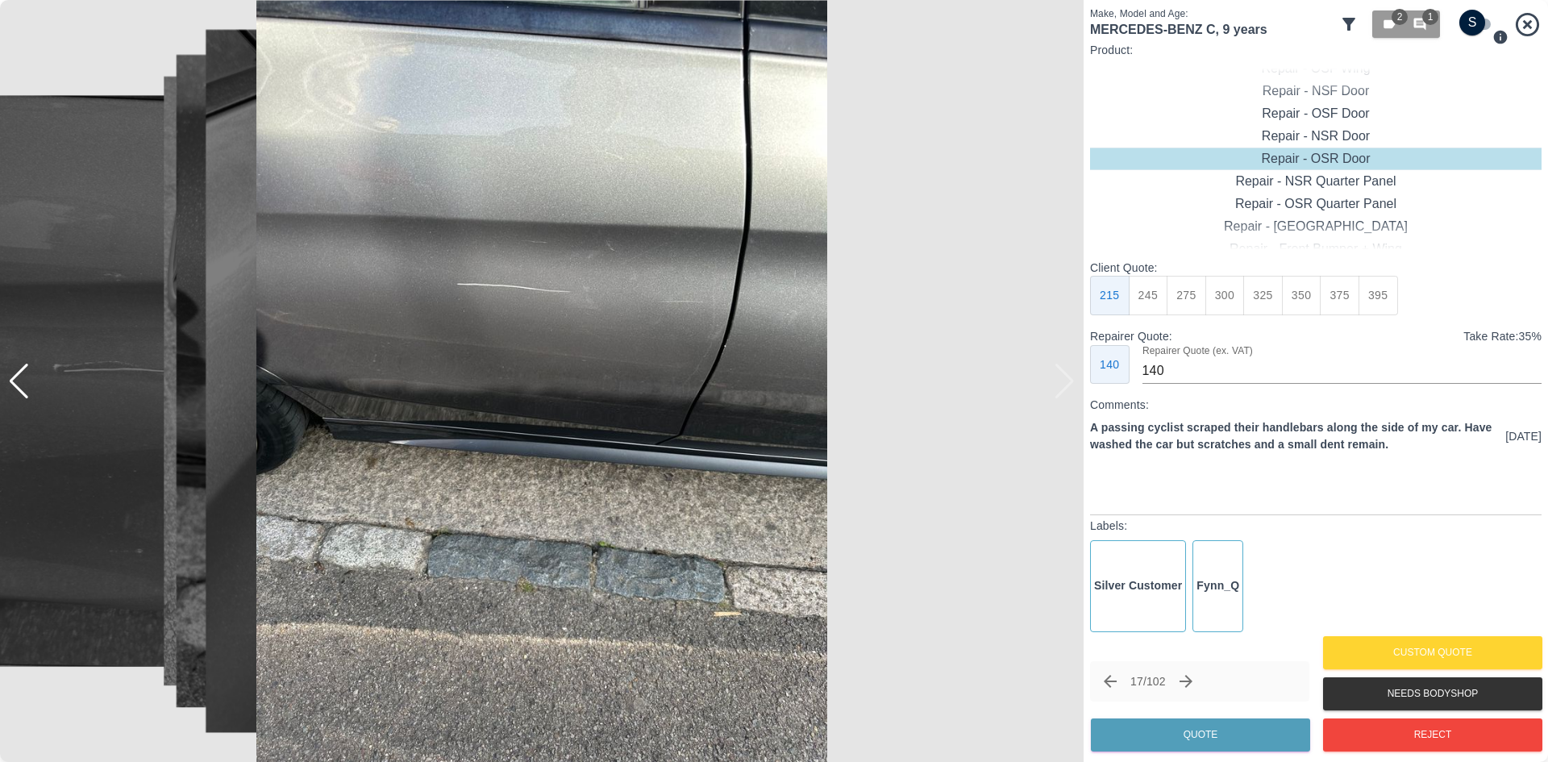
click at [1075, 393] on img at bounding box center [541, 381] width 1083 height 762
click at [42, 386] on img at bounding box center [541, 381] width 1083 height 762
click at [34, 383] on img at bounding box center [541, 381] width 1083 height 762
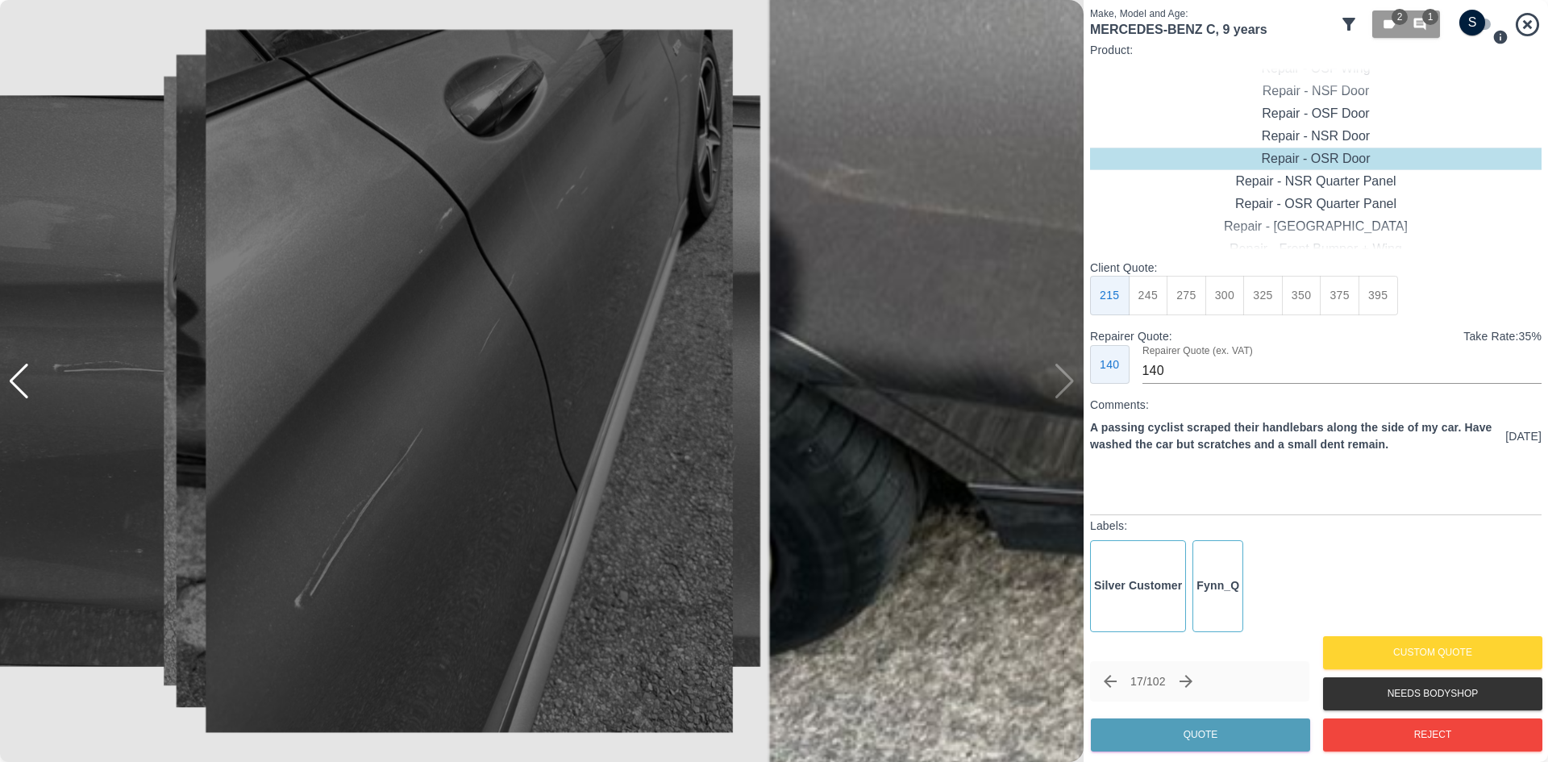
click at [26, 380] on div at bounding box center [19, 381] width 22 height 35
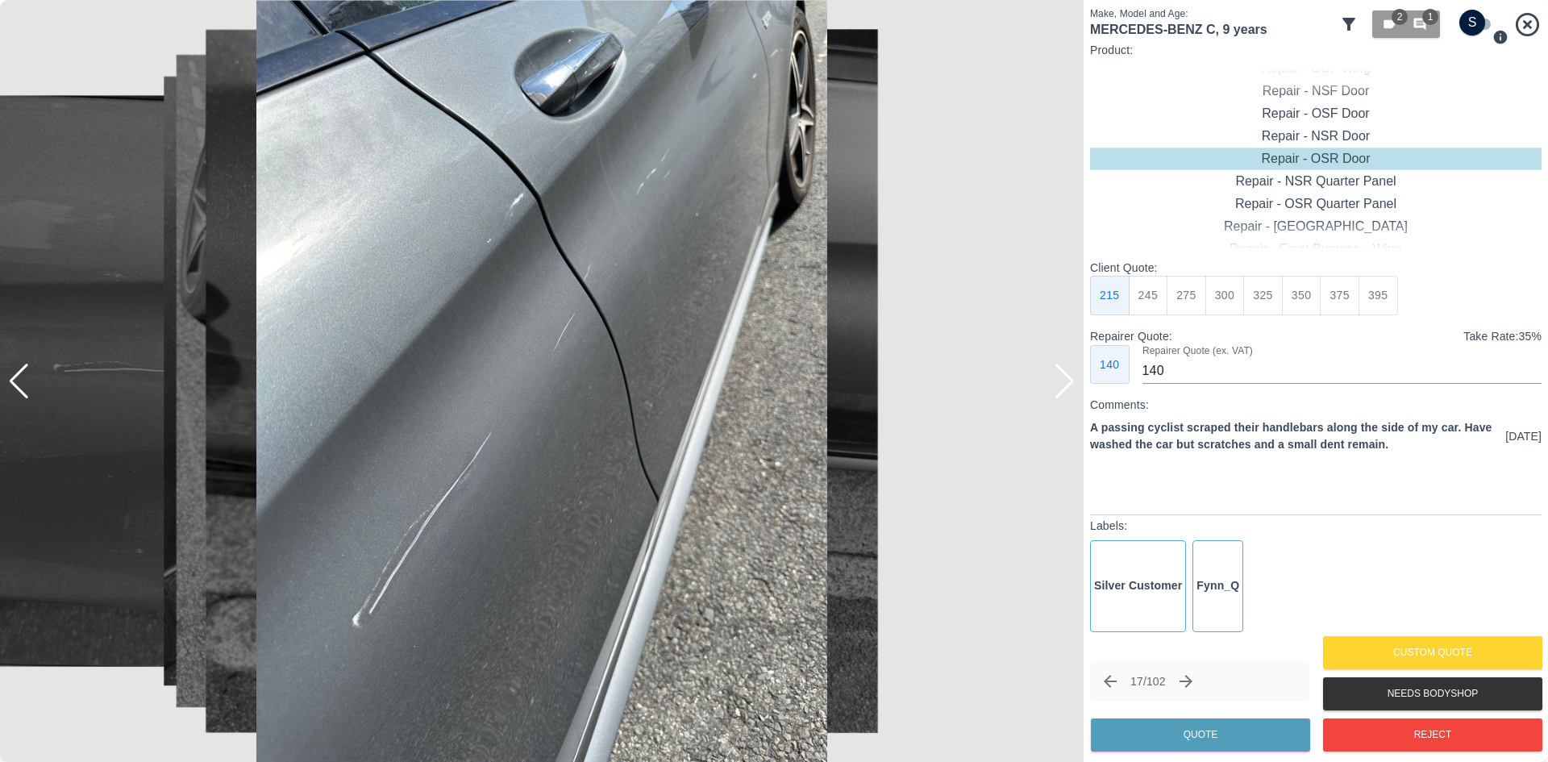
click at [24, 380] on div at bounding box center [19, 381] width 22 height 35
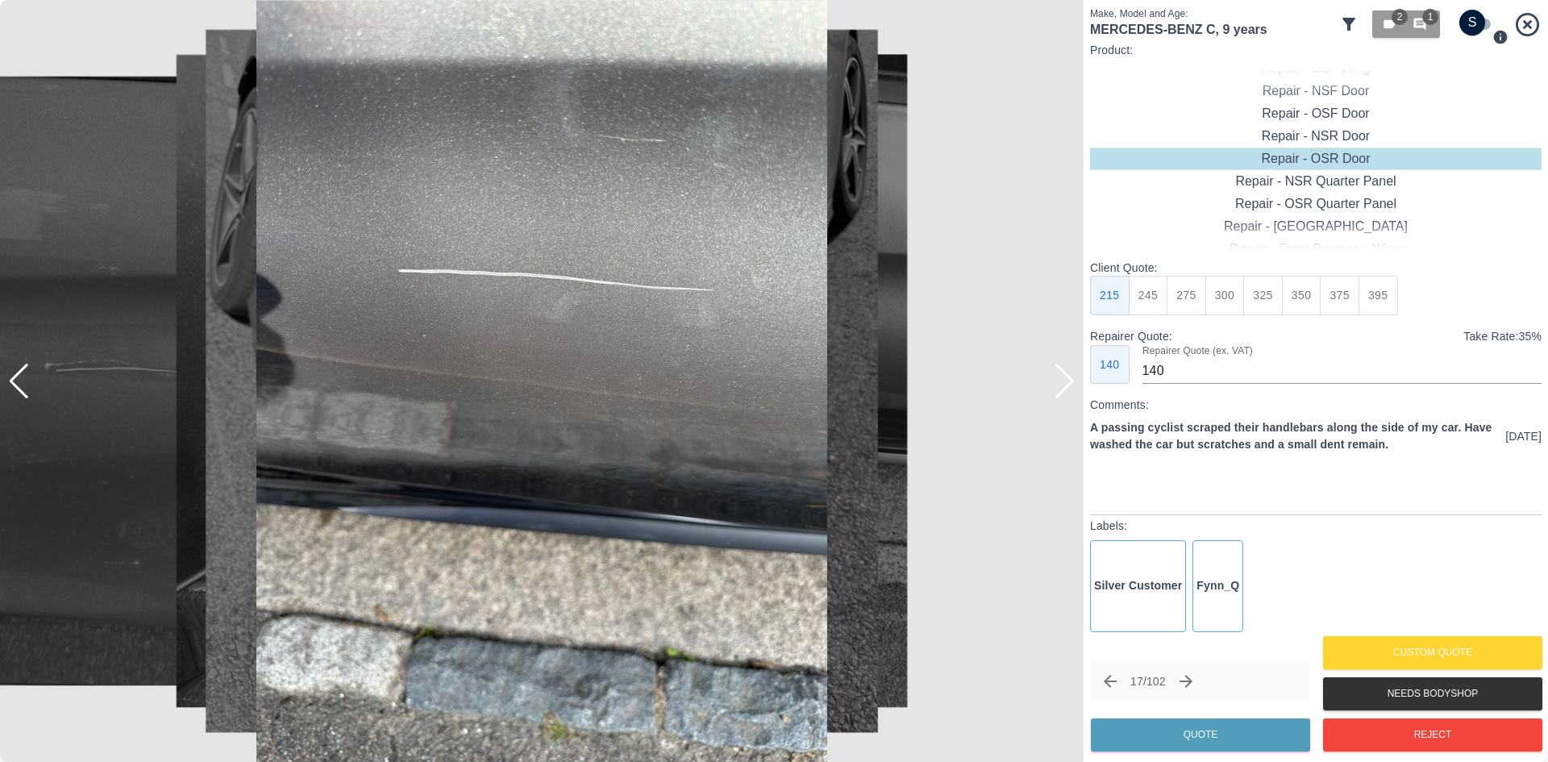
click at [24, 380] on div at bounding box center [19, 381] width 22 height 35
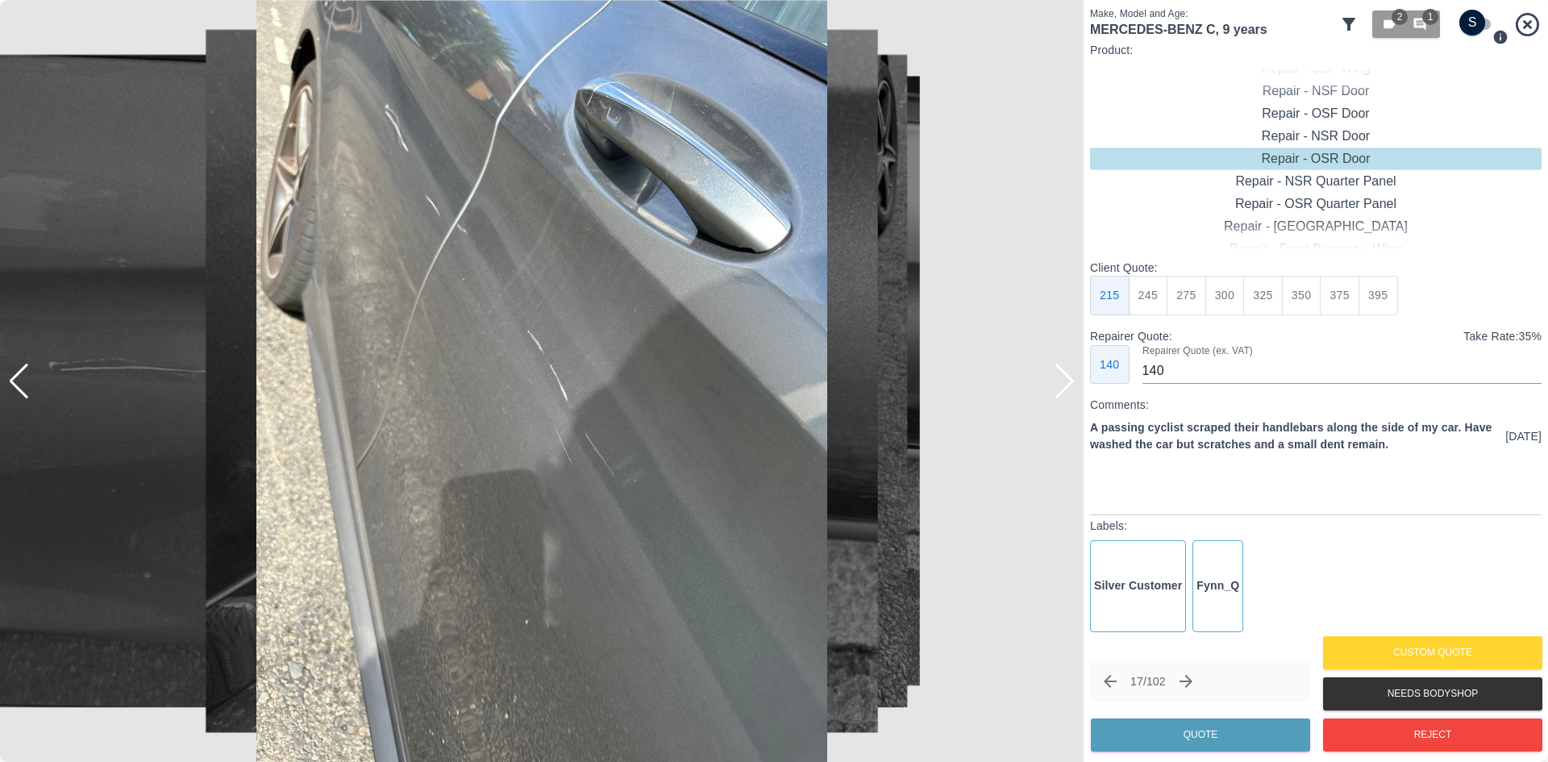
click at [24, 380] on div at bounding box center [19, 381] width 22 height 35
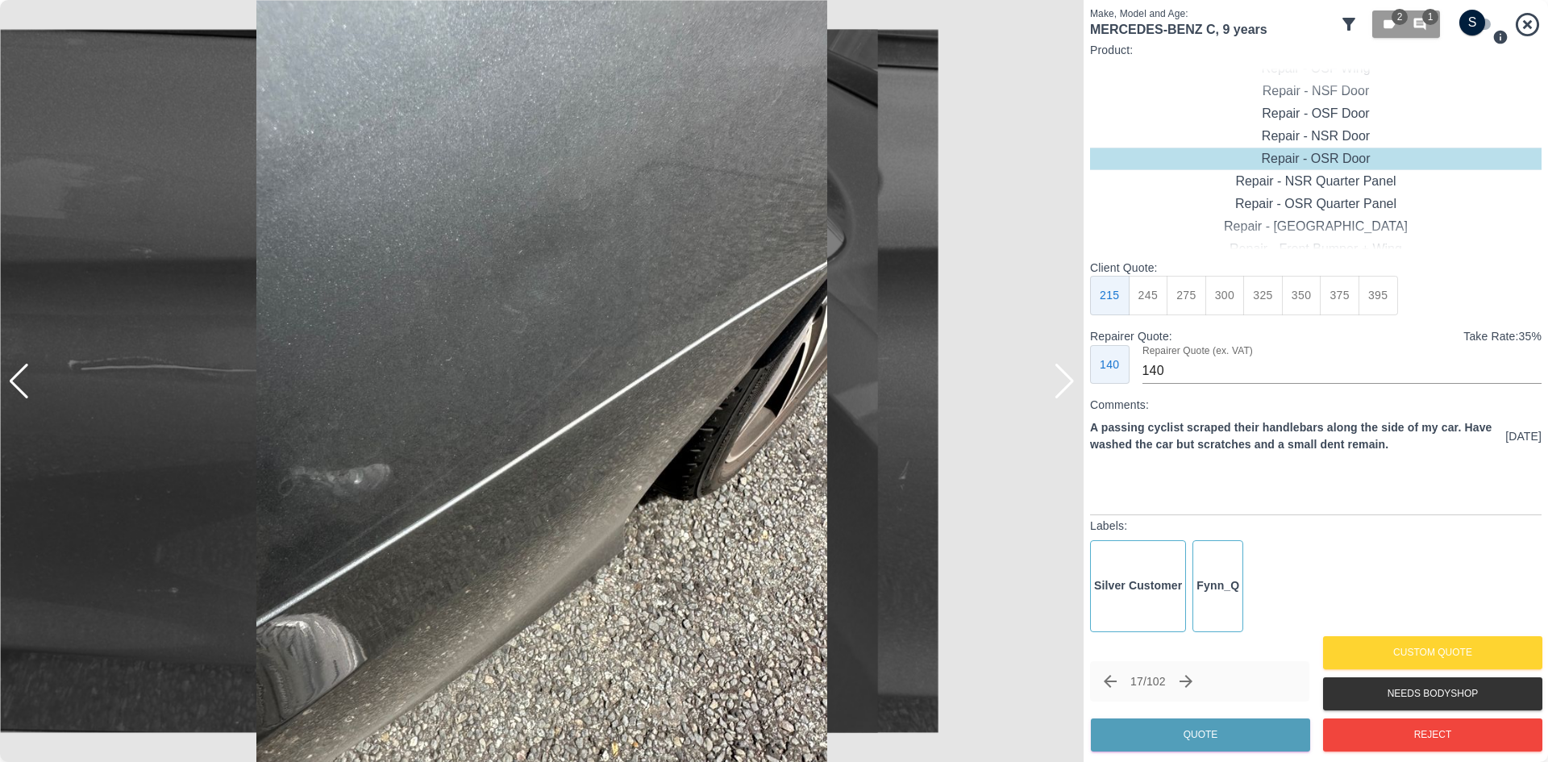
click at [24, 380] on div at bounding box center [19, 381] width 22 height 35
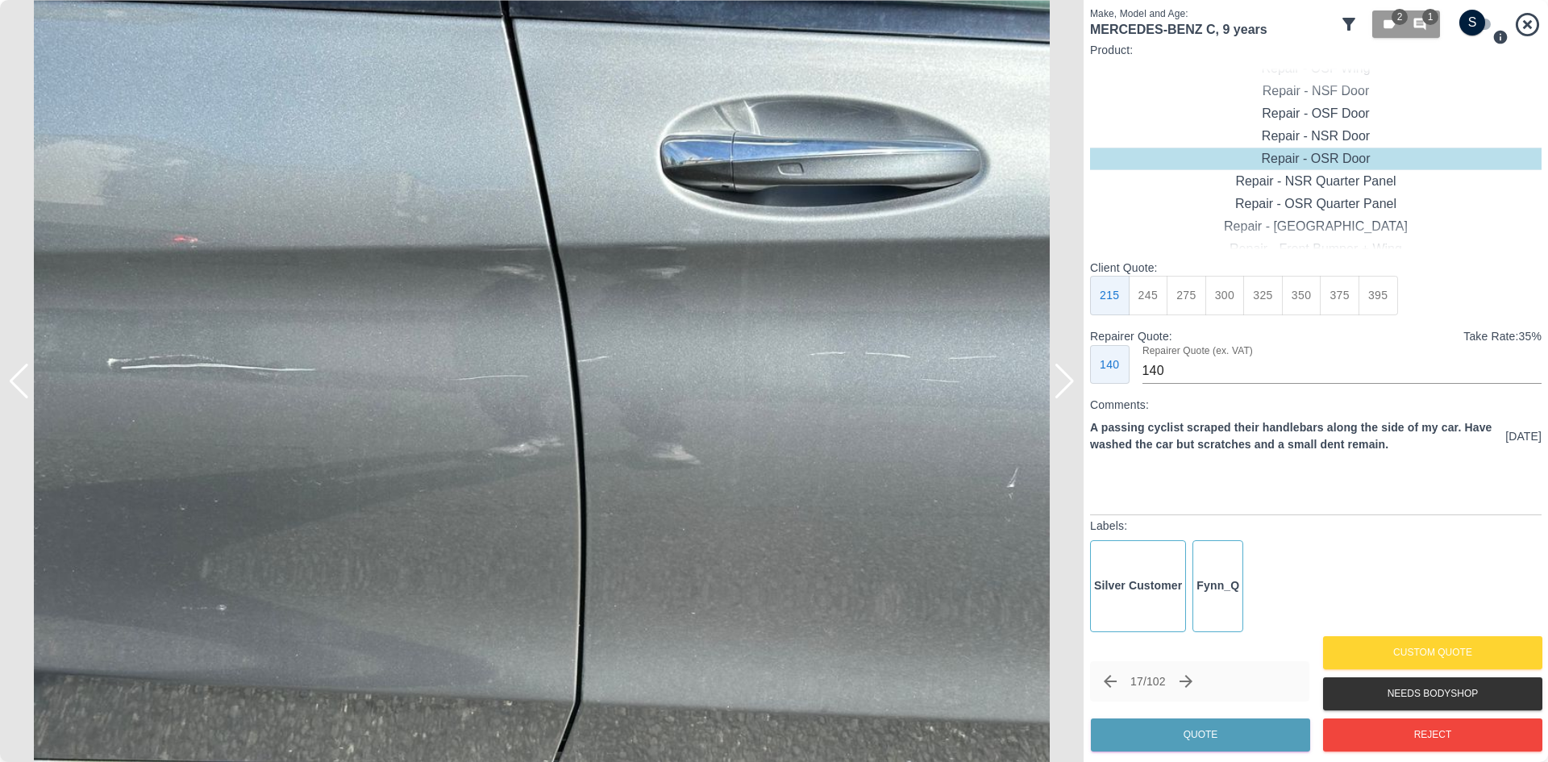
click at [24, 380] on div at bounding box center [19, 381] width 22 height 35
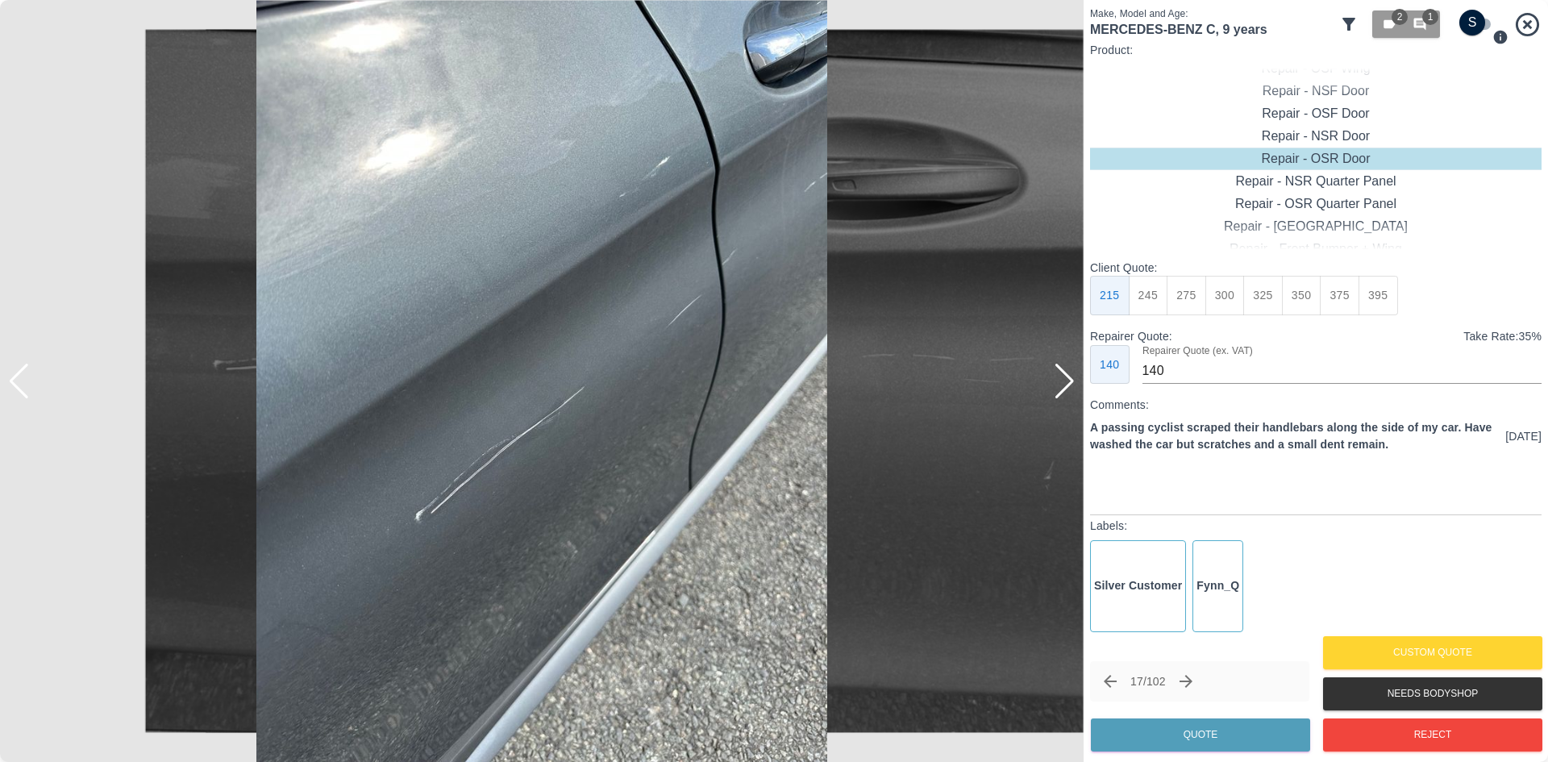
click at [24, 380] on div at bounding box center [19, 381] width 22 height 35
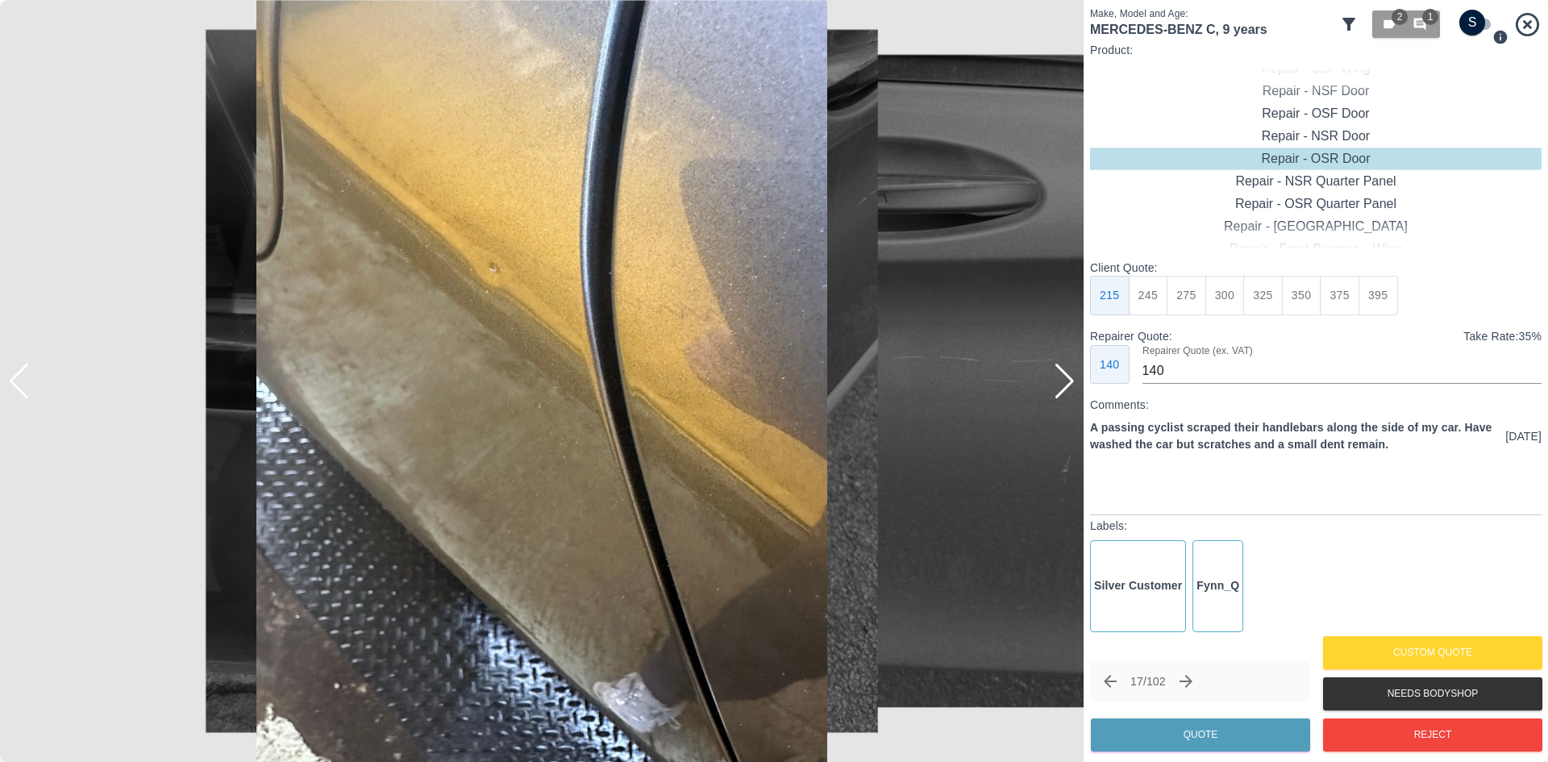
click at [24, 380] on div at bounding box center [19, 381] width 22 height 35
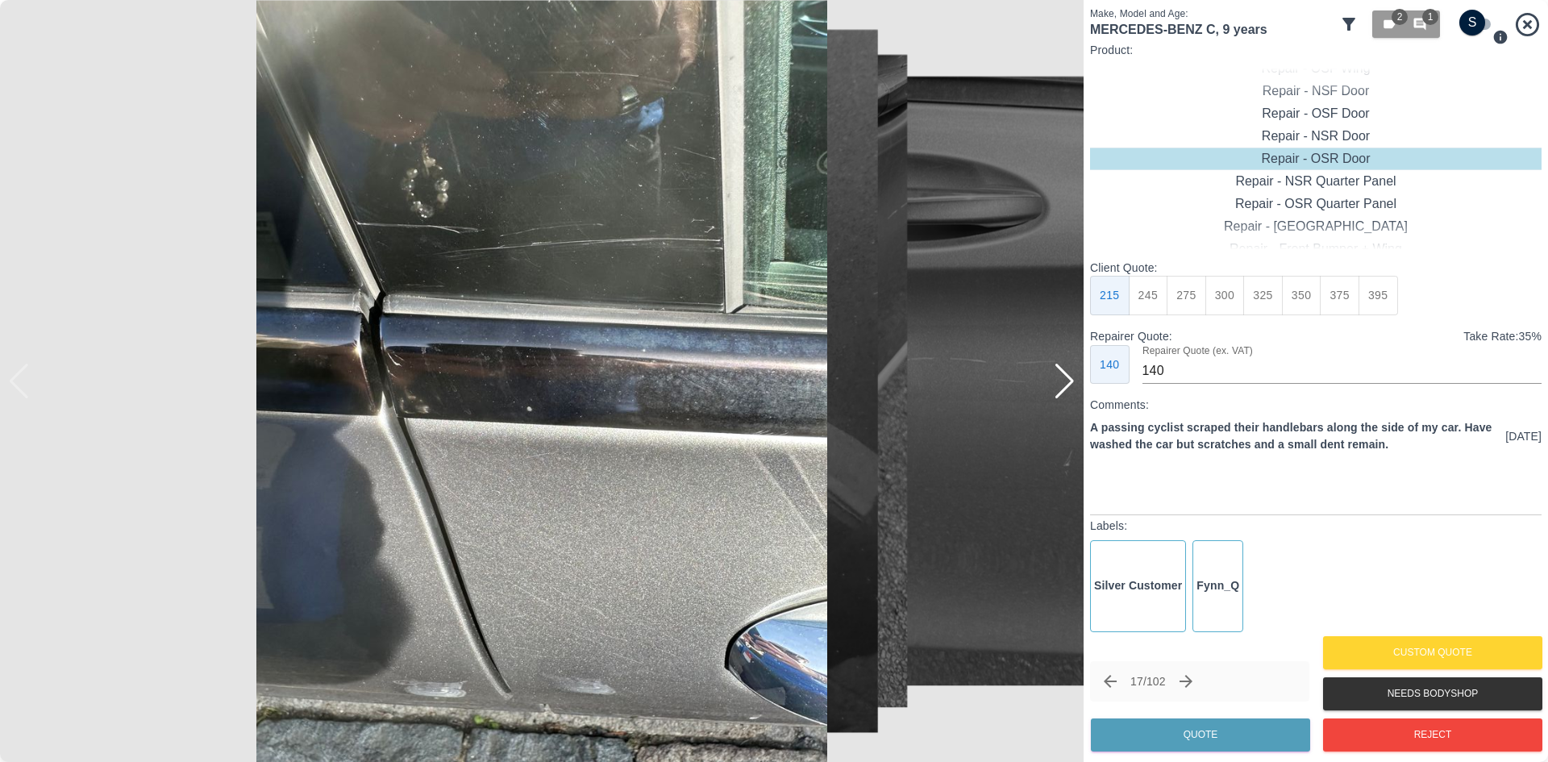
click at [24, 380] on img at bounding box center [541, 381] width 1083 height 762
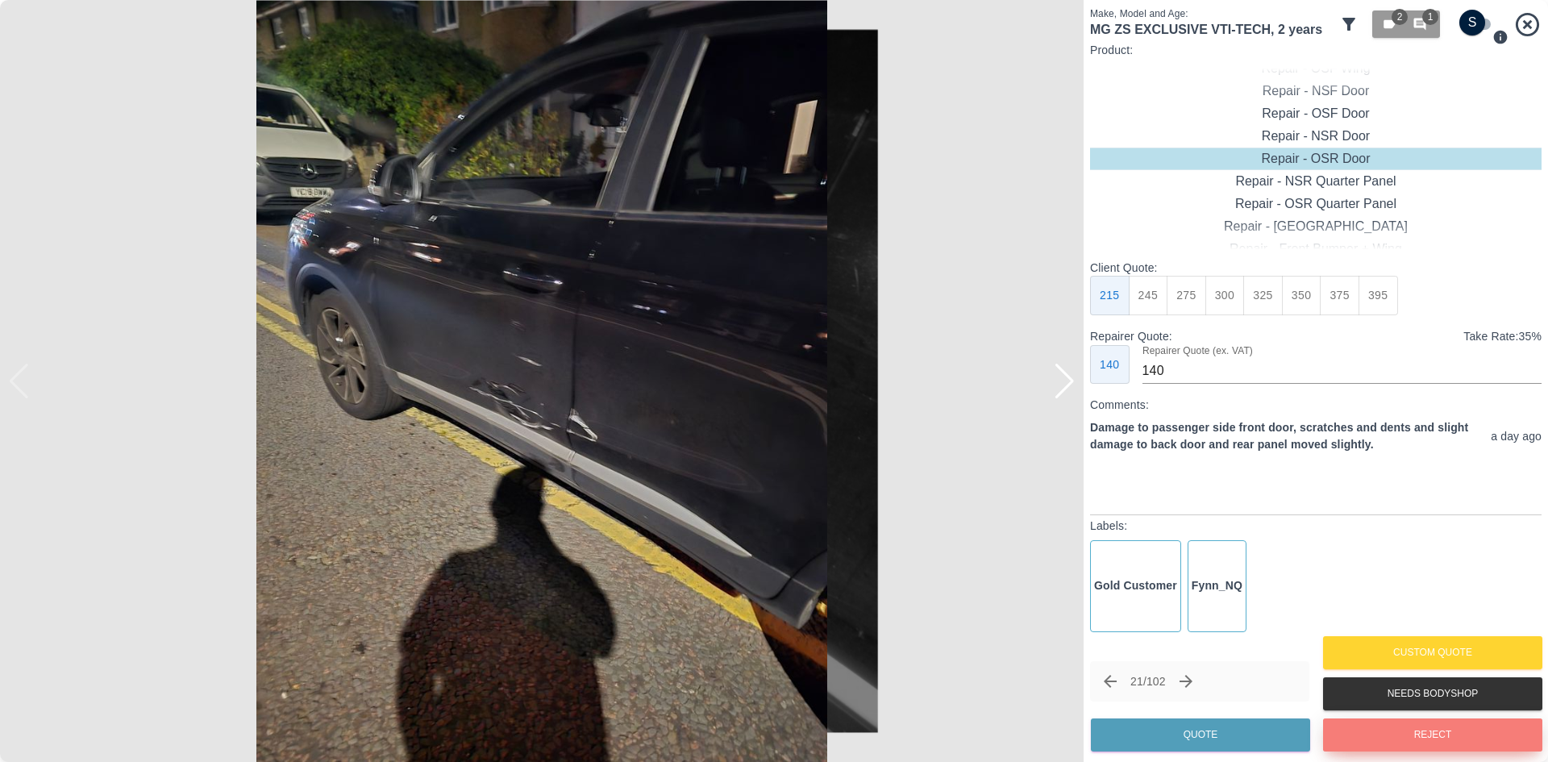
click at [1381, 722] on button "Reject" at bounding box center [1432, 734] width 219 height 33
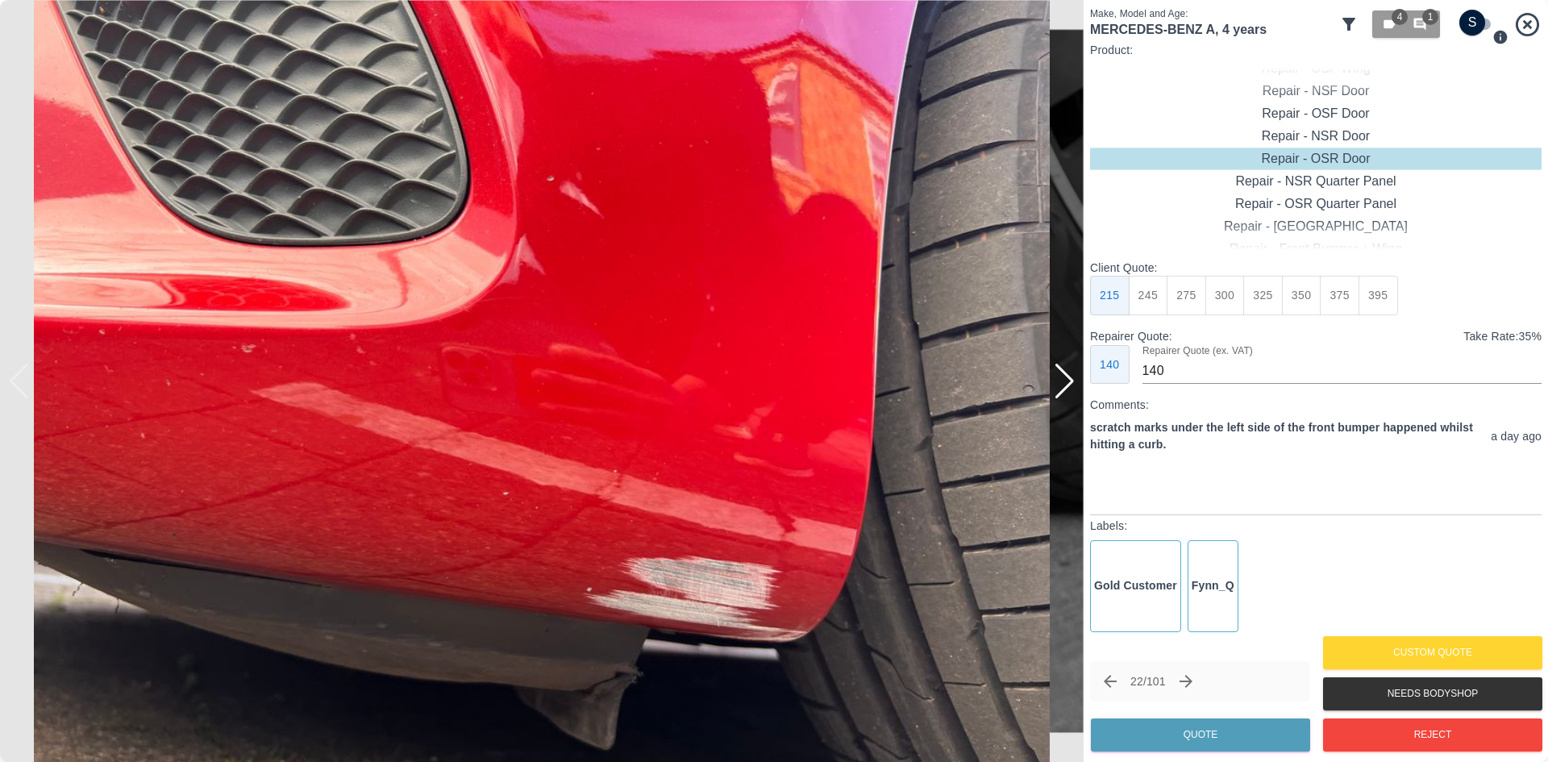
click at [1086, 398] on div "Make, Model and Age: MERCEDES-BENZ A , 4 years 4 1 Product: Repair - Front Bump…" at bounding box center [1315, 381] width 464 height 762
click at [1082, 393] on img at bounding box center [541, 381] width 1083 height 762
click at [1076, 391] on img at bounding box center [541, 381] width 1083 height 762
click at [1071, 390] on div at bounding box center [1065, 381] width 22 height 35
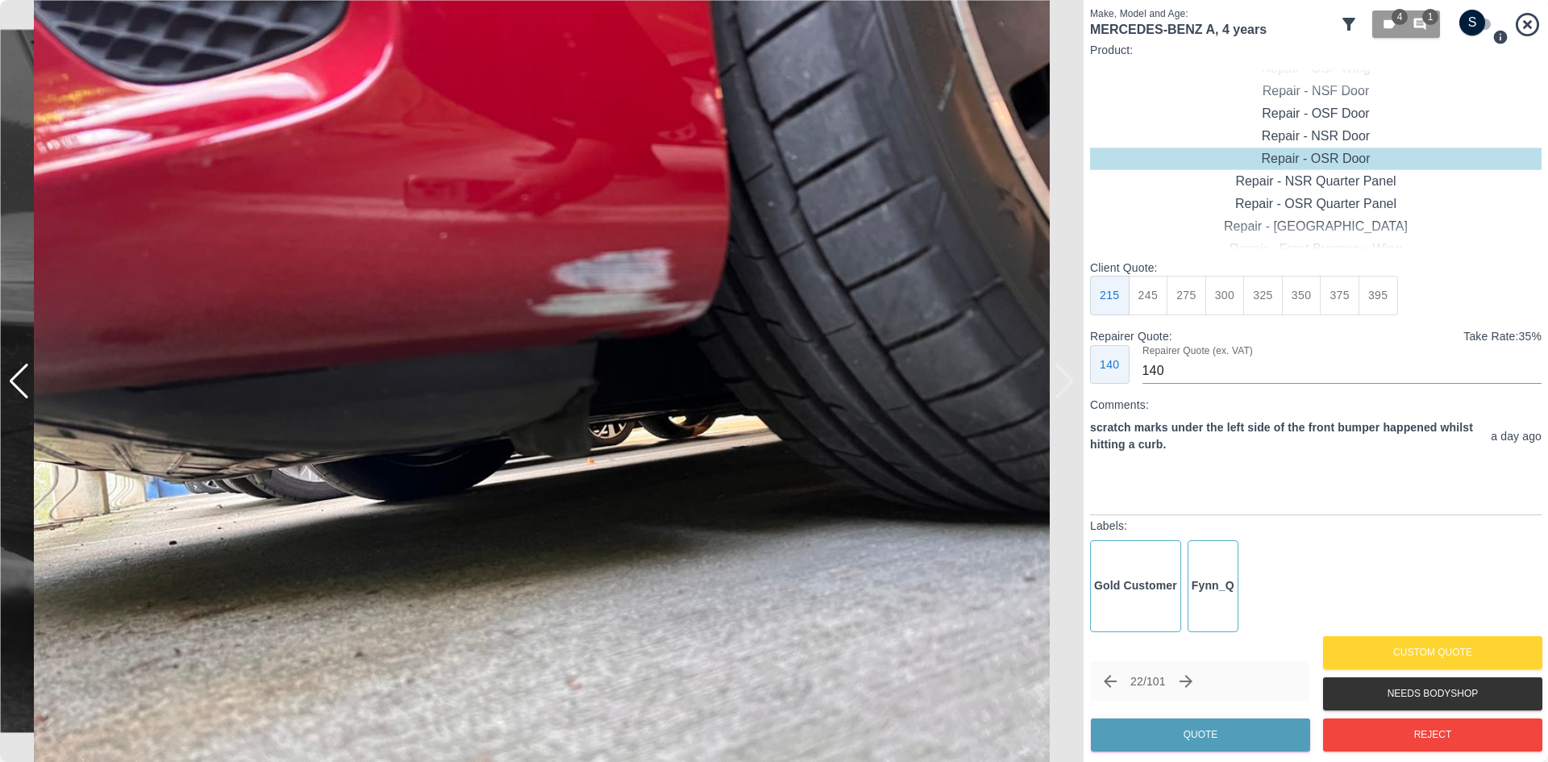
click at [1070, 387] on img at bounding box center [541, 381] width 1083 height 762
type input "120"
drag, startPoint x: 1320, startPoint y: 132, endPoint x: 1279, endPoint y: 156, distance: 47.7
click at [1319, 132] on div "Repair - Front Bumper Corner" at bounding box center [1315, 136] width 451 height 23
click at [1162, 295] on button "199" at bounding box center [1149, 296] width 40 height 40
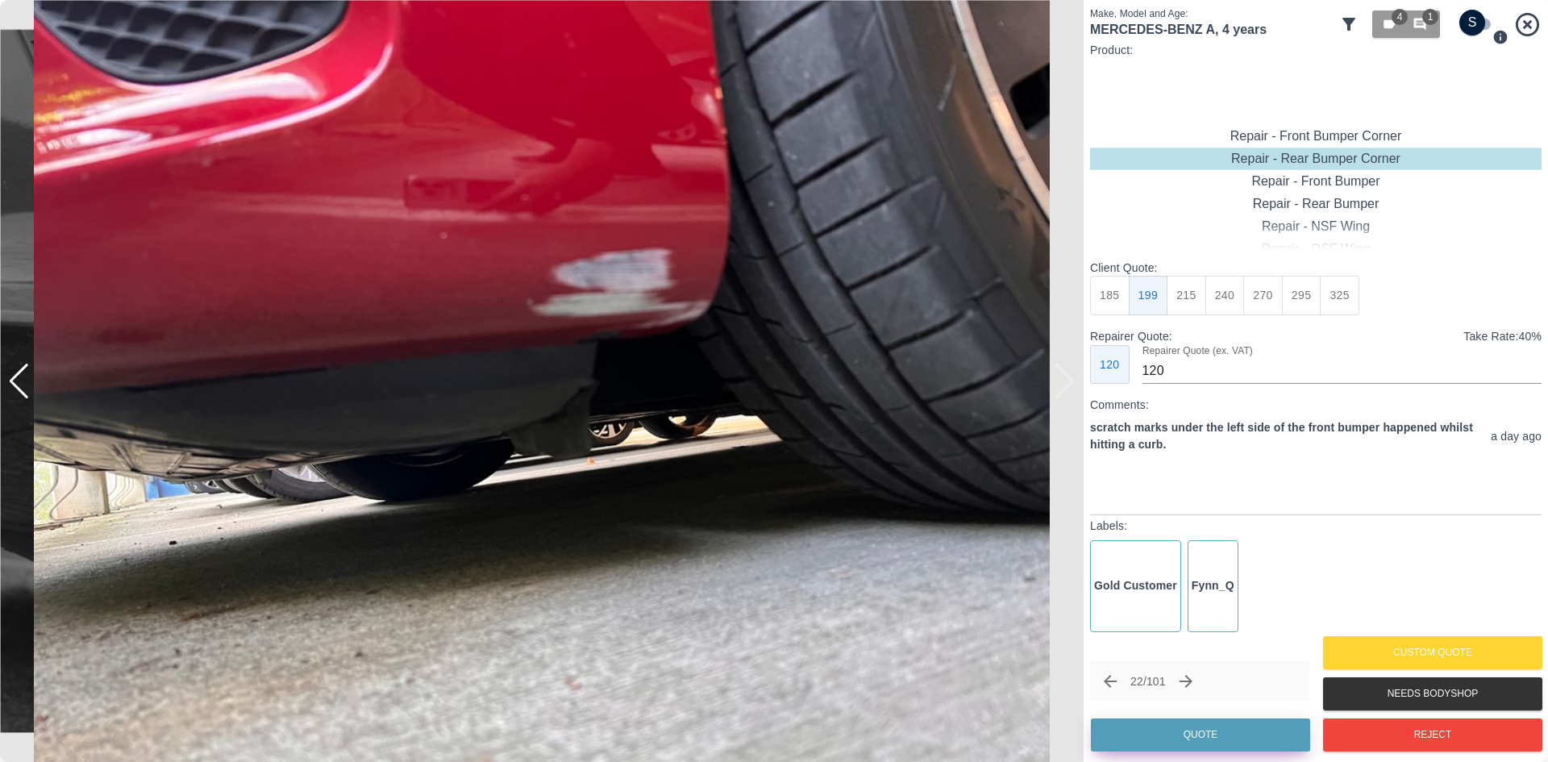
click at [1189, 734] on button "Quote" at bounding box center [1200, 734] width 219 height 33
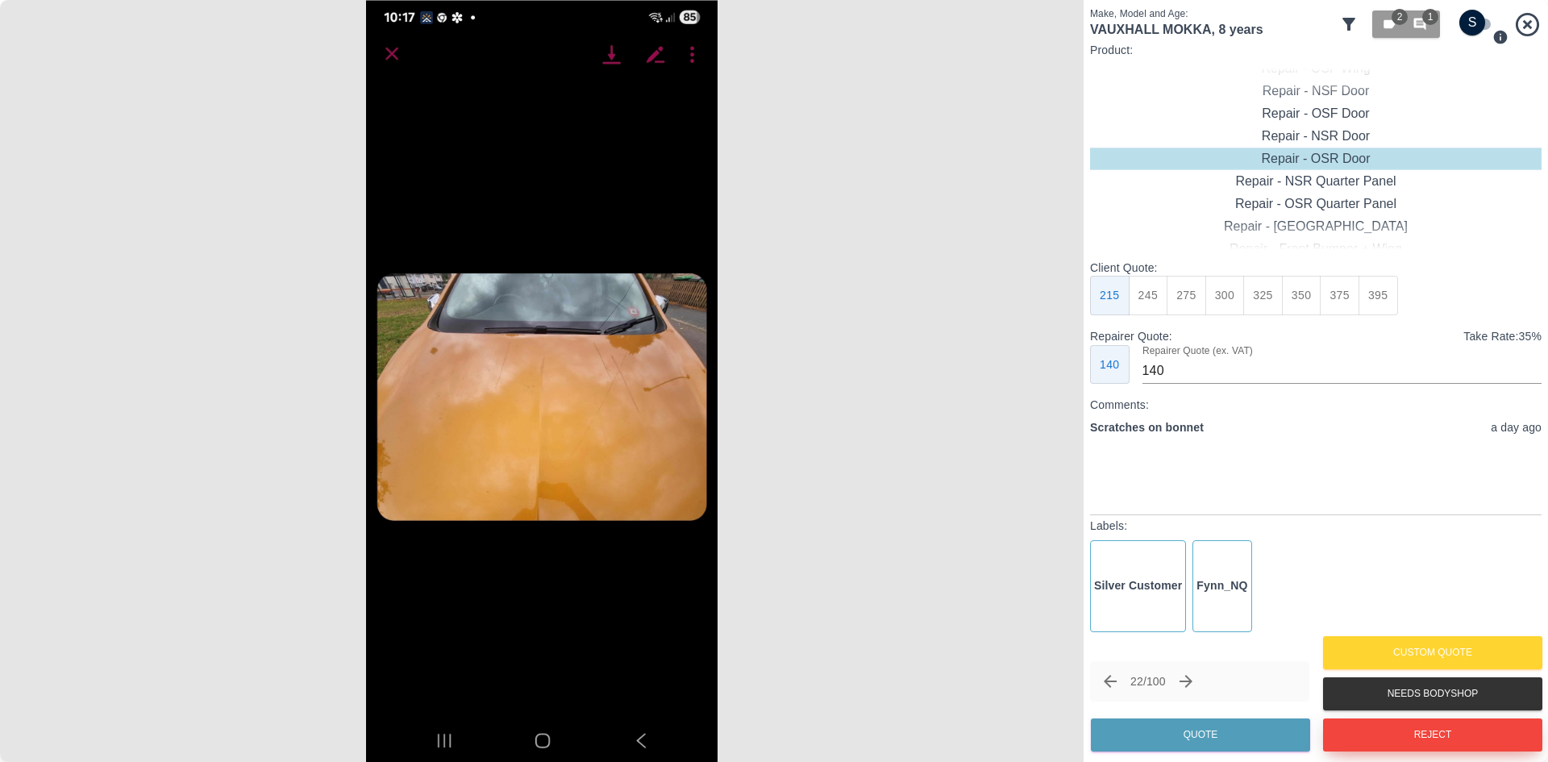
click at [1398, 744] on button "Reject" at bounding box center [1432, 734] width 219 height 33
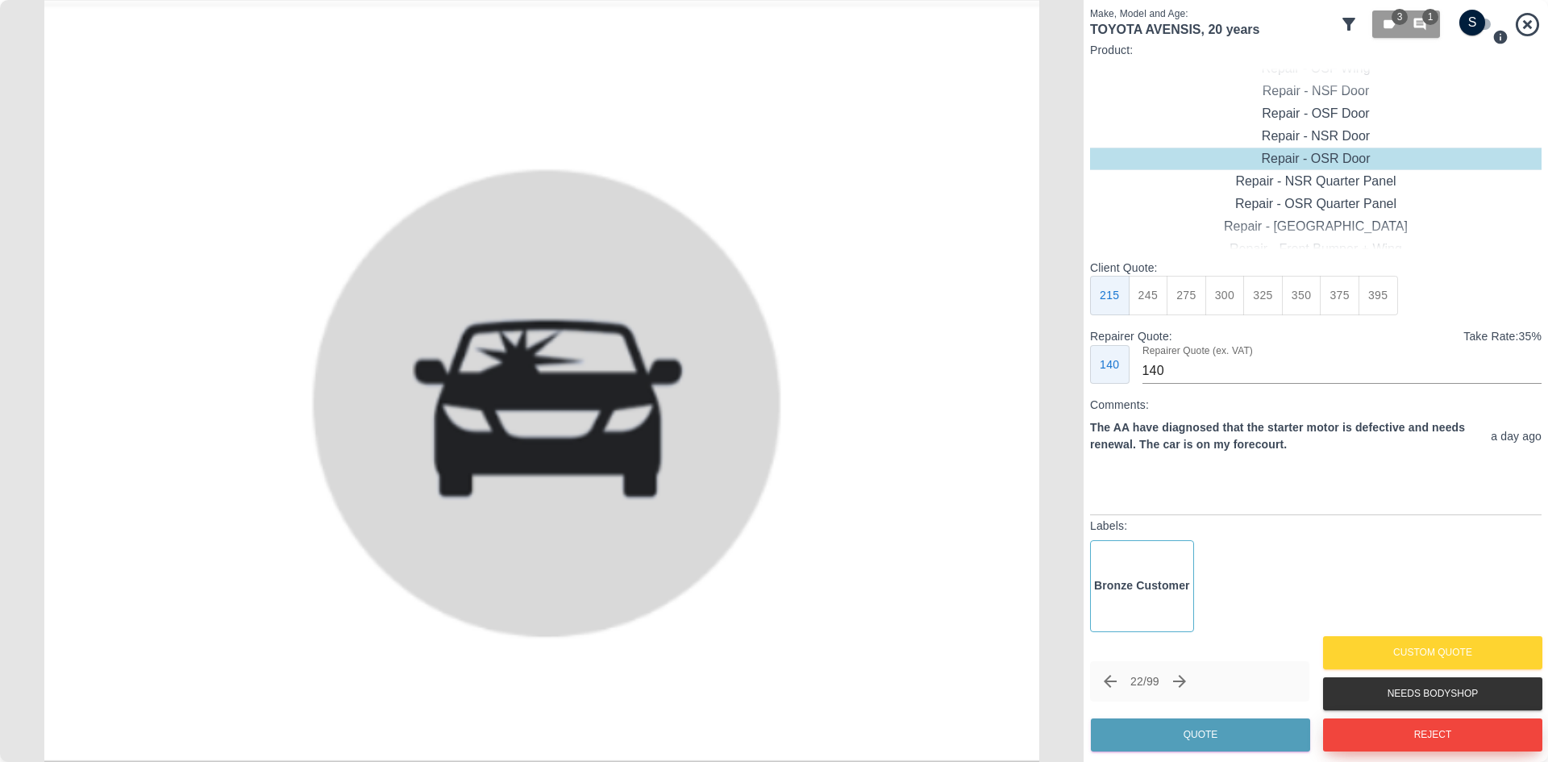
click at [1379, 738] on button "Reject" at bounding box center [1432, 734] width 219 height 33
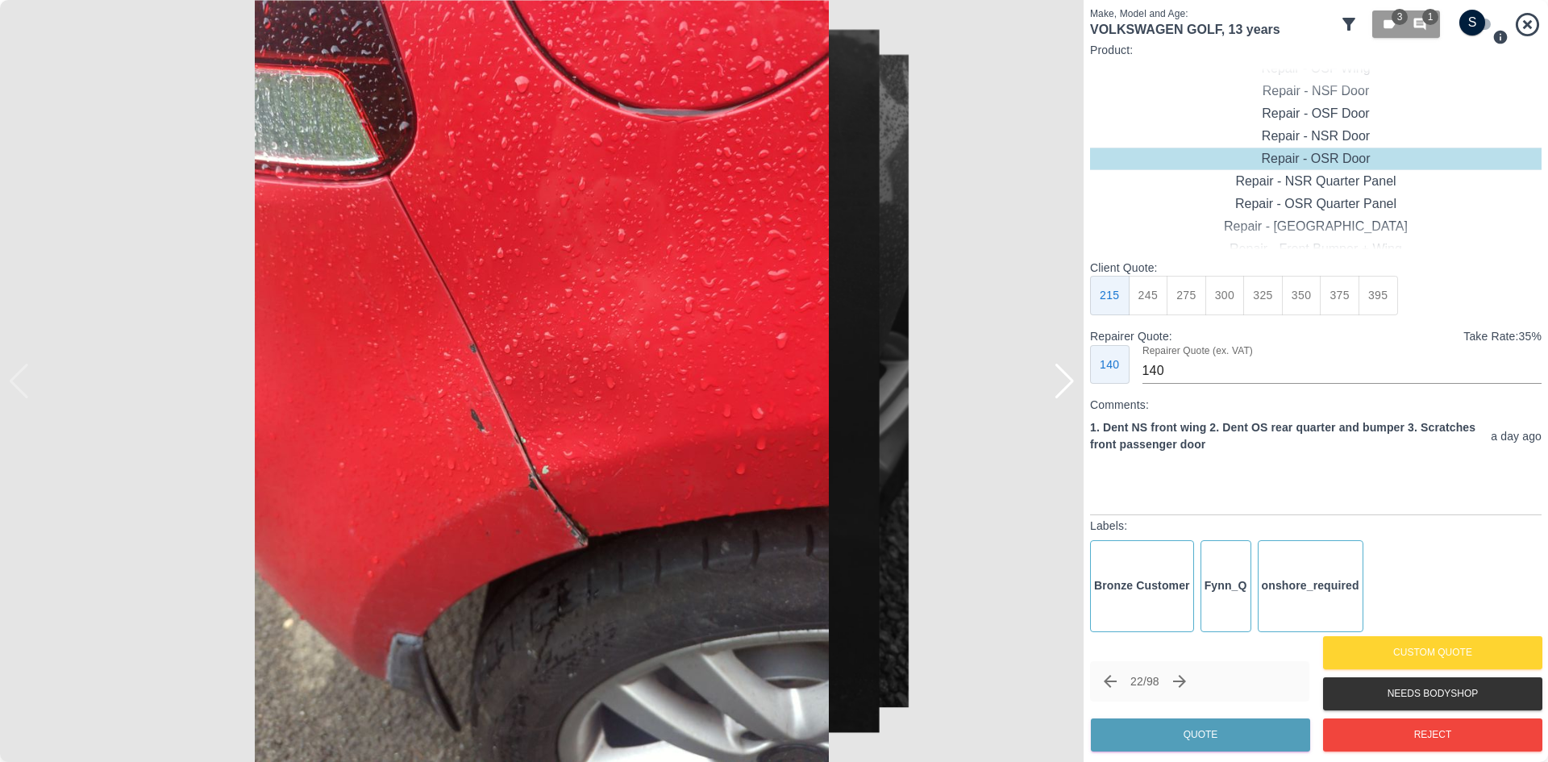
click at [1077, 388] on img at bounding box center [541, 381] width 1083 height 762
click at [1070, 383] on div at bounding box center [1065, 381] width 22 height 35
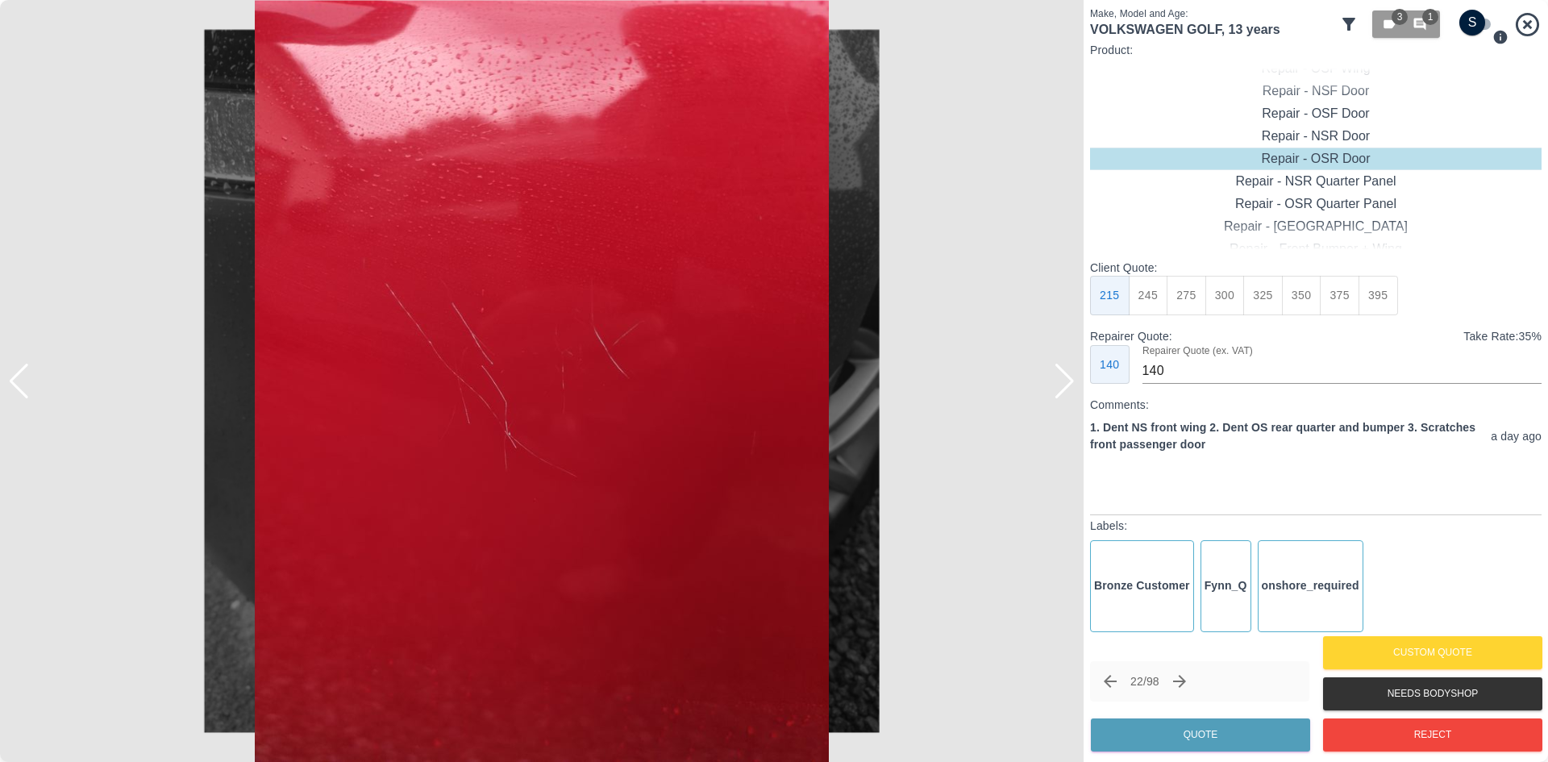
click at [1062, 377] on div at bounding box center [1065, 381] width 22 height 35
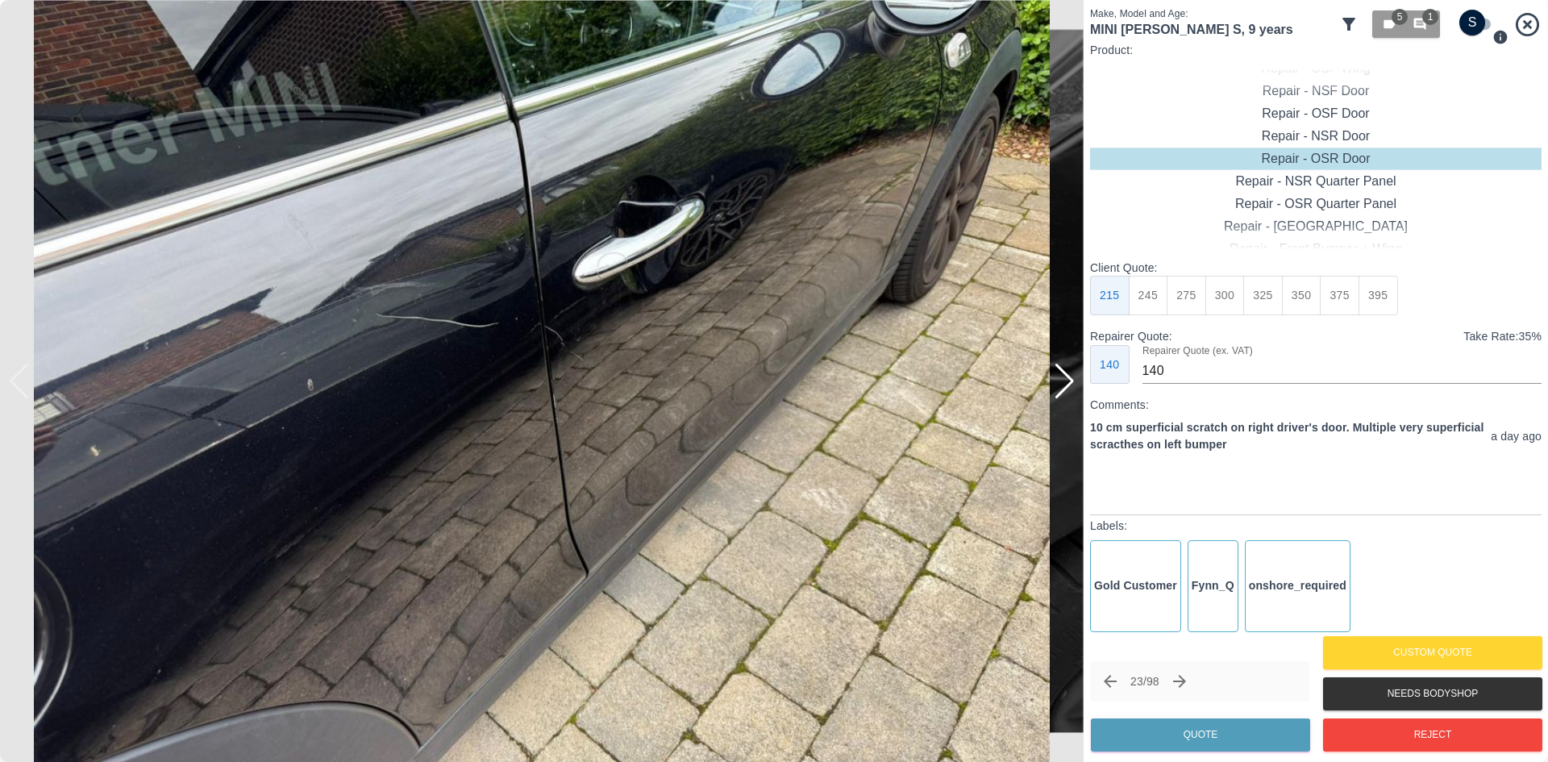
click at [1057, 385] on div at bounding box center [1065, 381] width 22 height 35
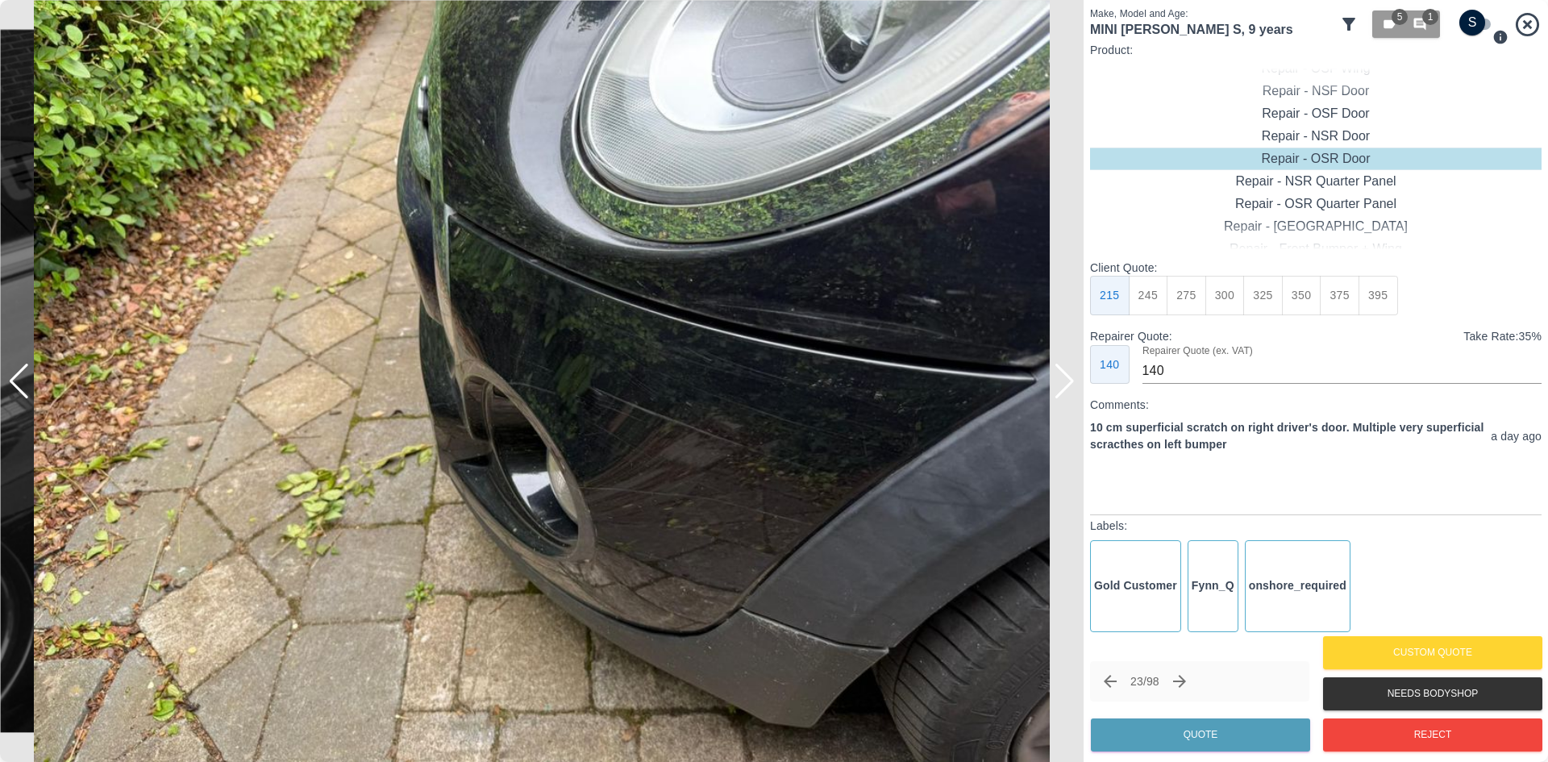
click at [1057, 385] on div at bounding box center [1065, 381] width 22 height 35
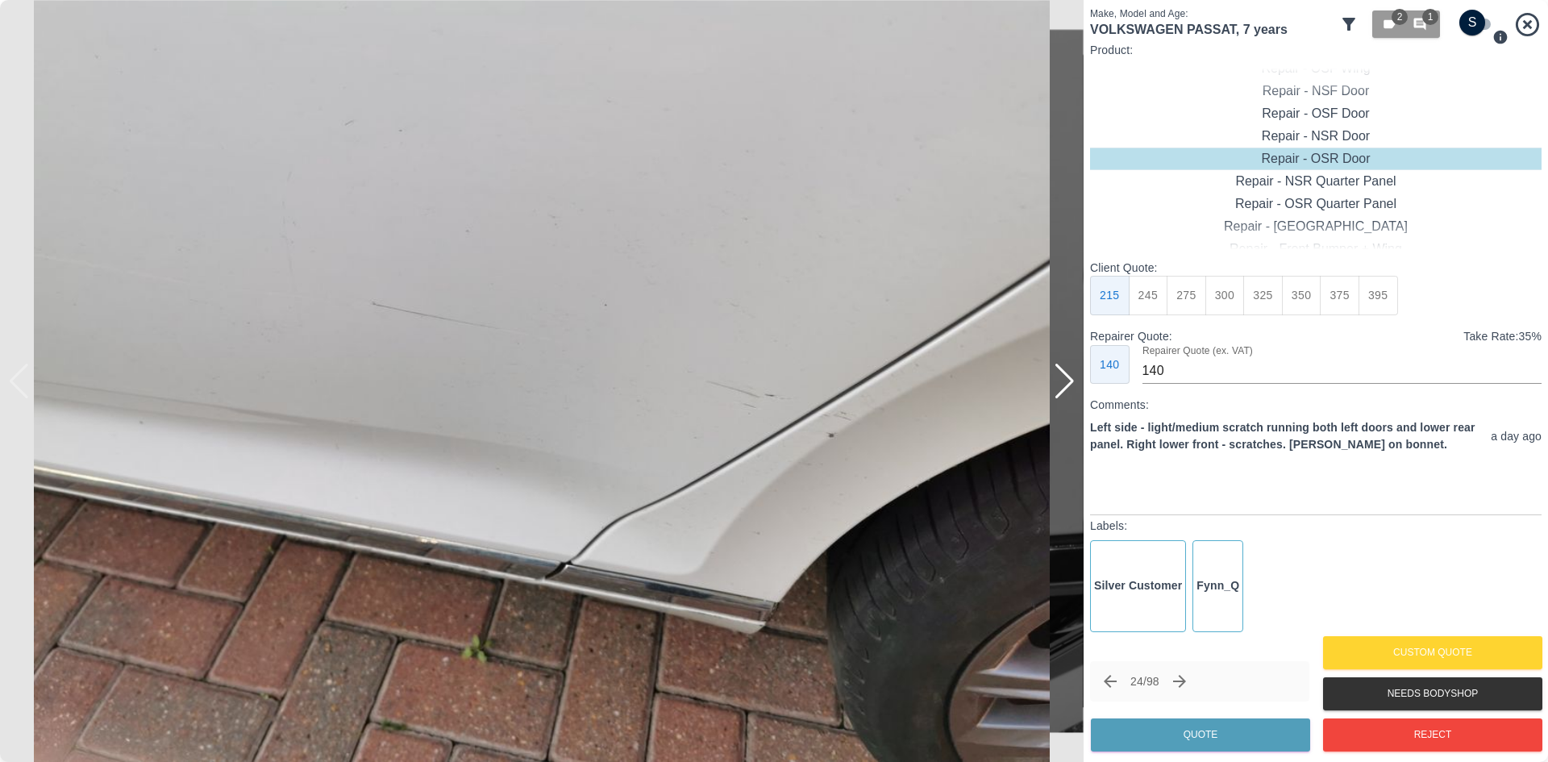
click at [1057, 385] on div at bounding box center [1065, 381] width 22 height 35
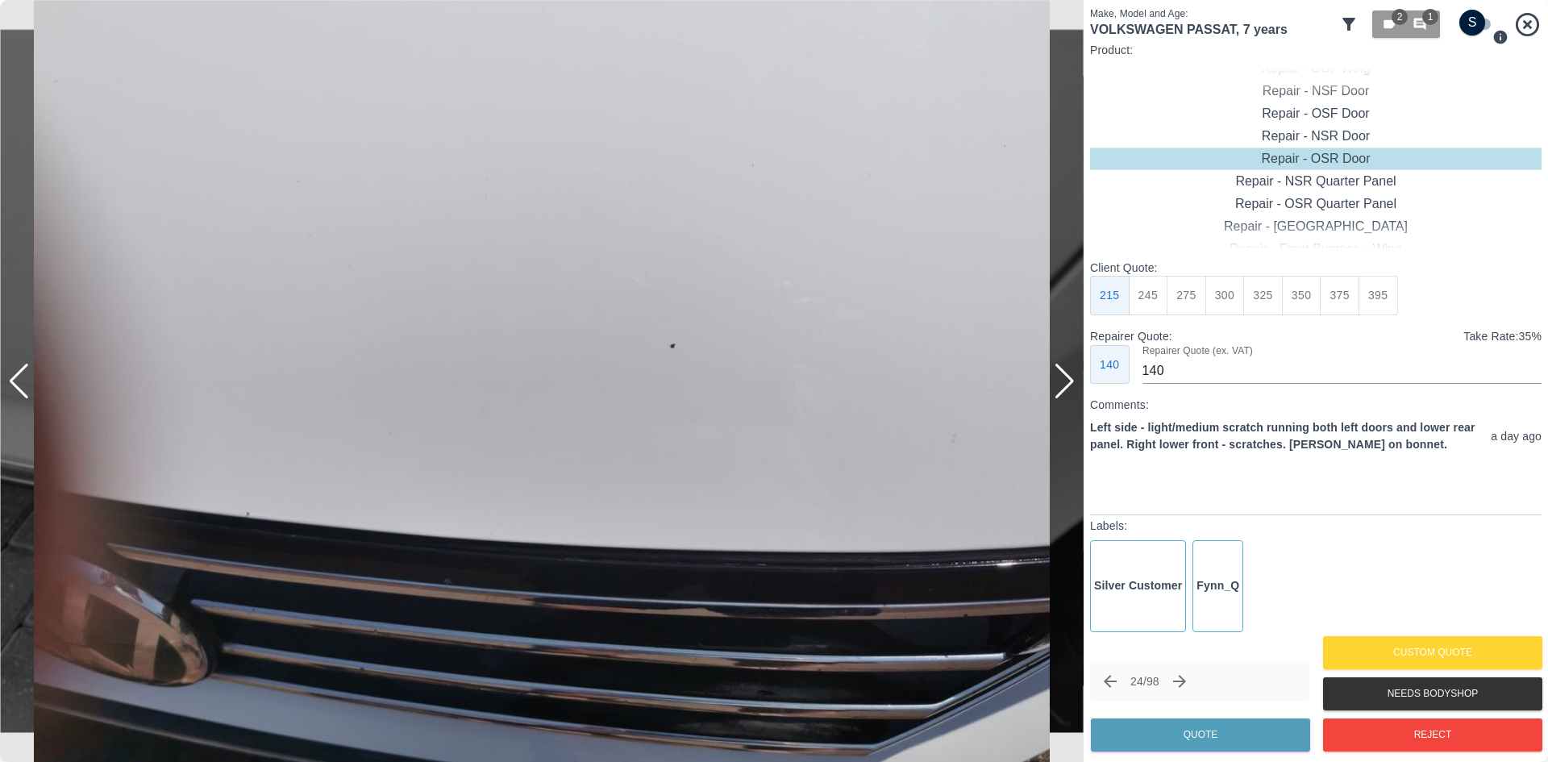
click at [1057, 385] on div at bounding box center [1065, 381] width 22 height 35
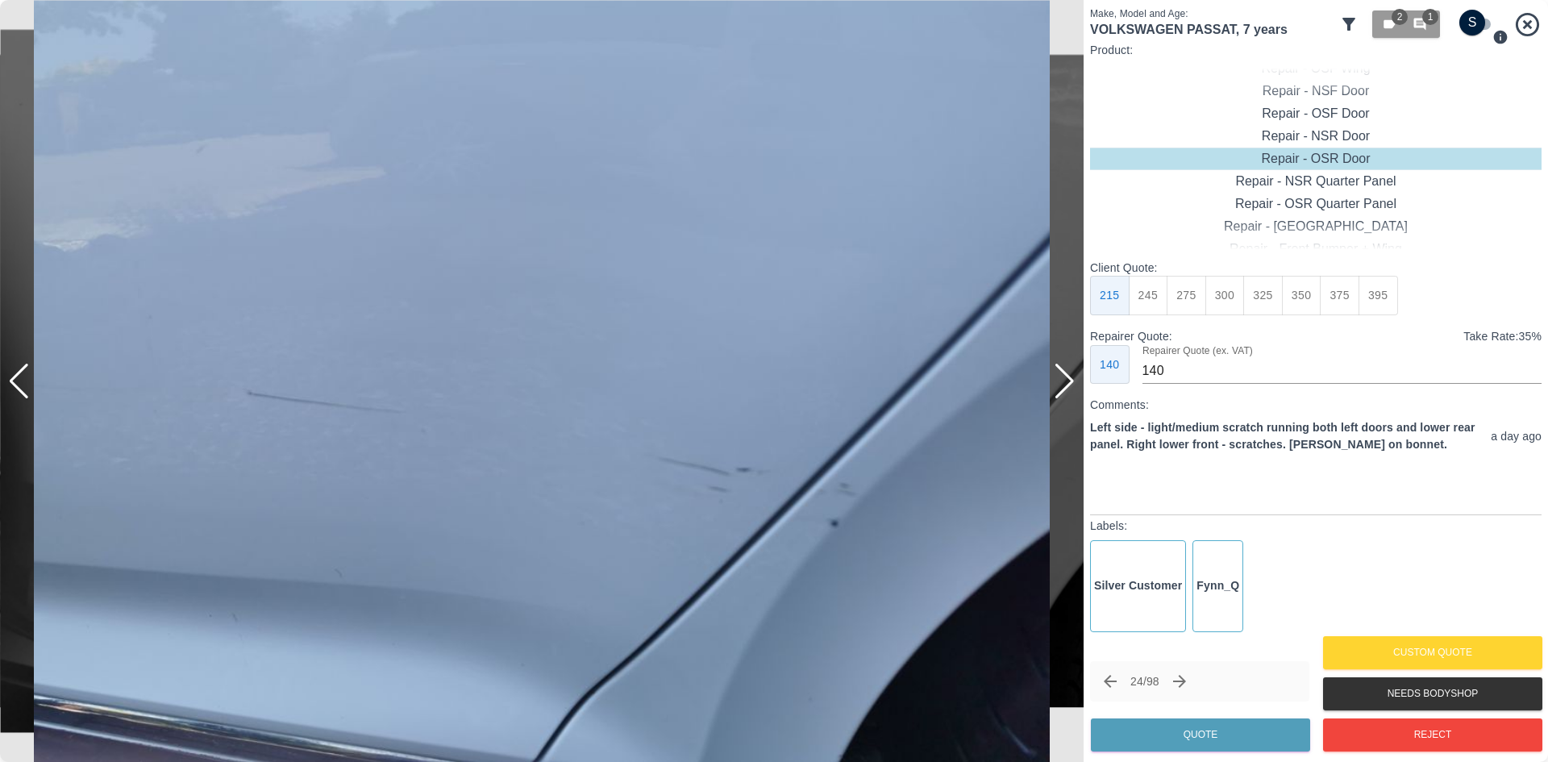
click at [1057, 385] on div at bounding box center [1065, 381] width 22 height 35
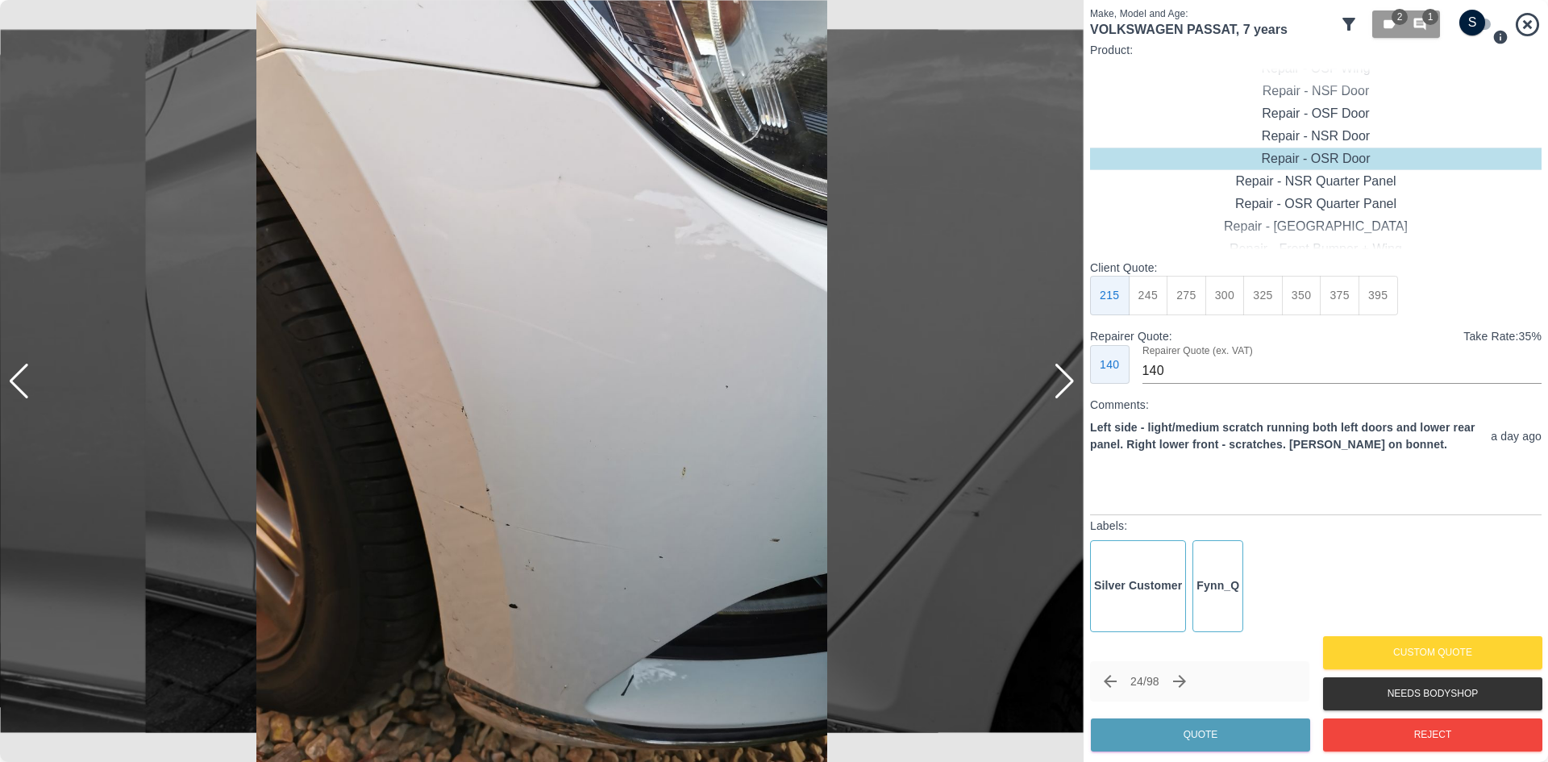
click at [1057, 385] on div at bounding box center [1065, 381] width 22 height 35
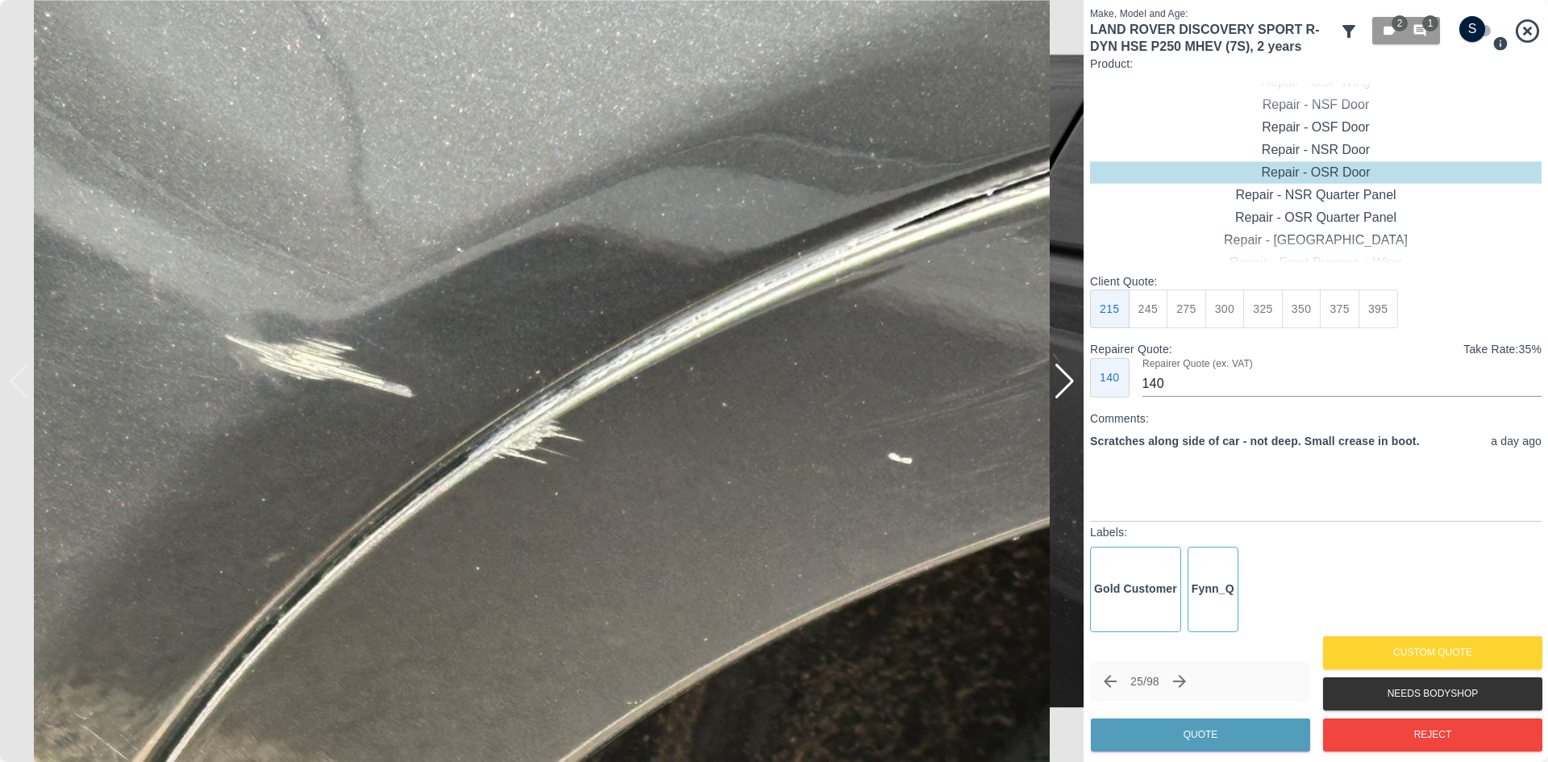
click at [1057, 385] on div at bounding box center [1065, 381] width 22 height 35
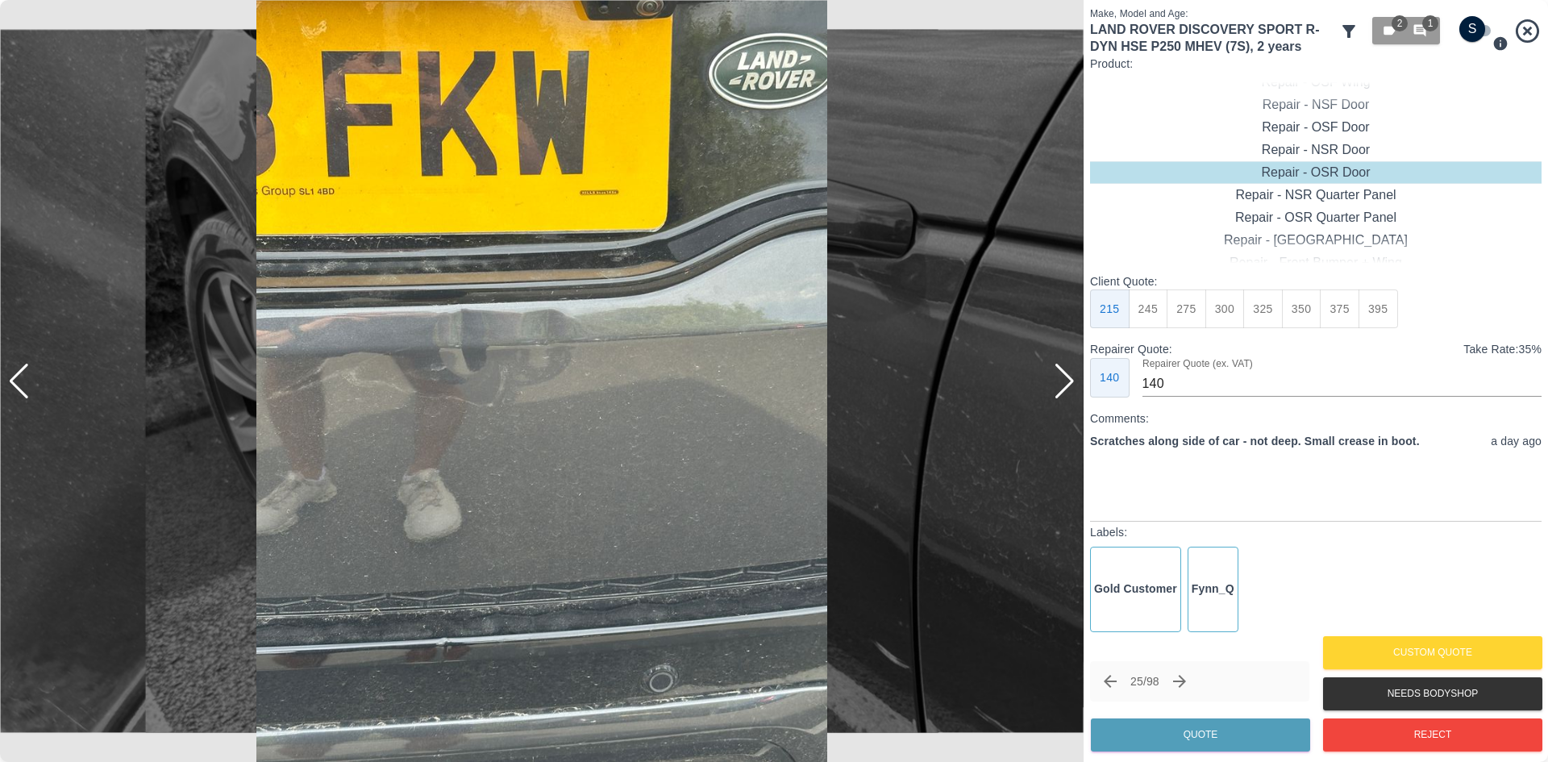
click at [1057, 385] on div at bounding box center [1065, 381] width 22 height 35
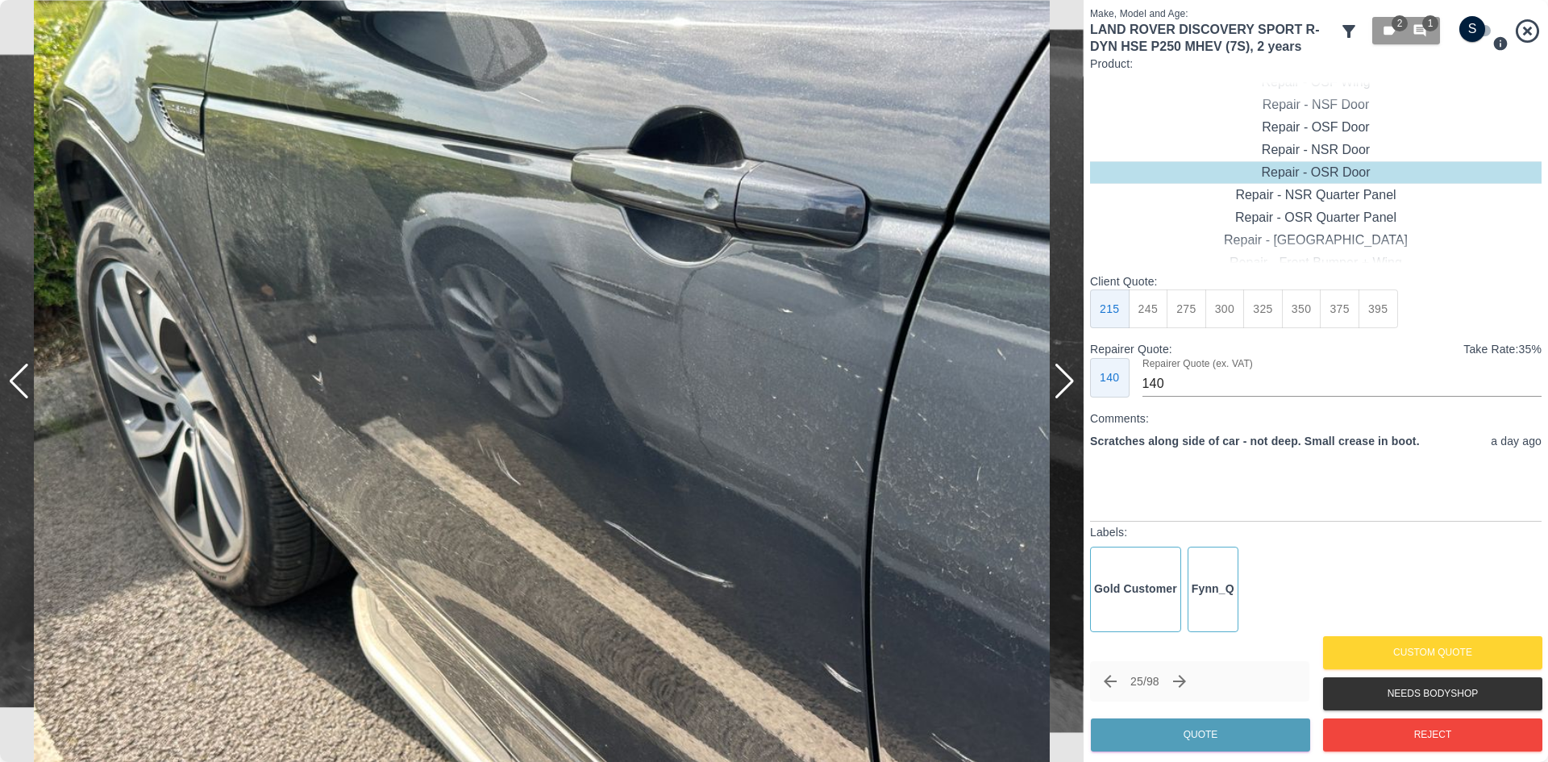
click at [1057, 385] on div at bounding box center [1065, 381] width 22 height 35
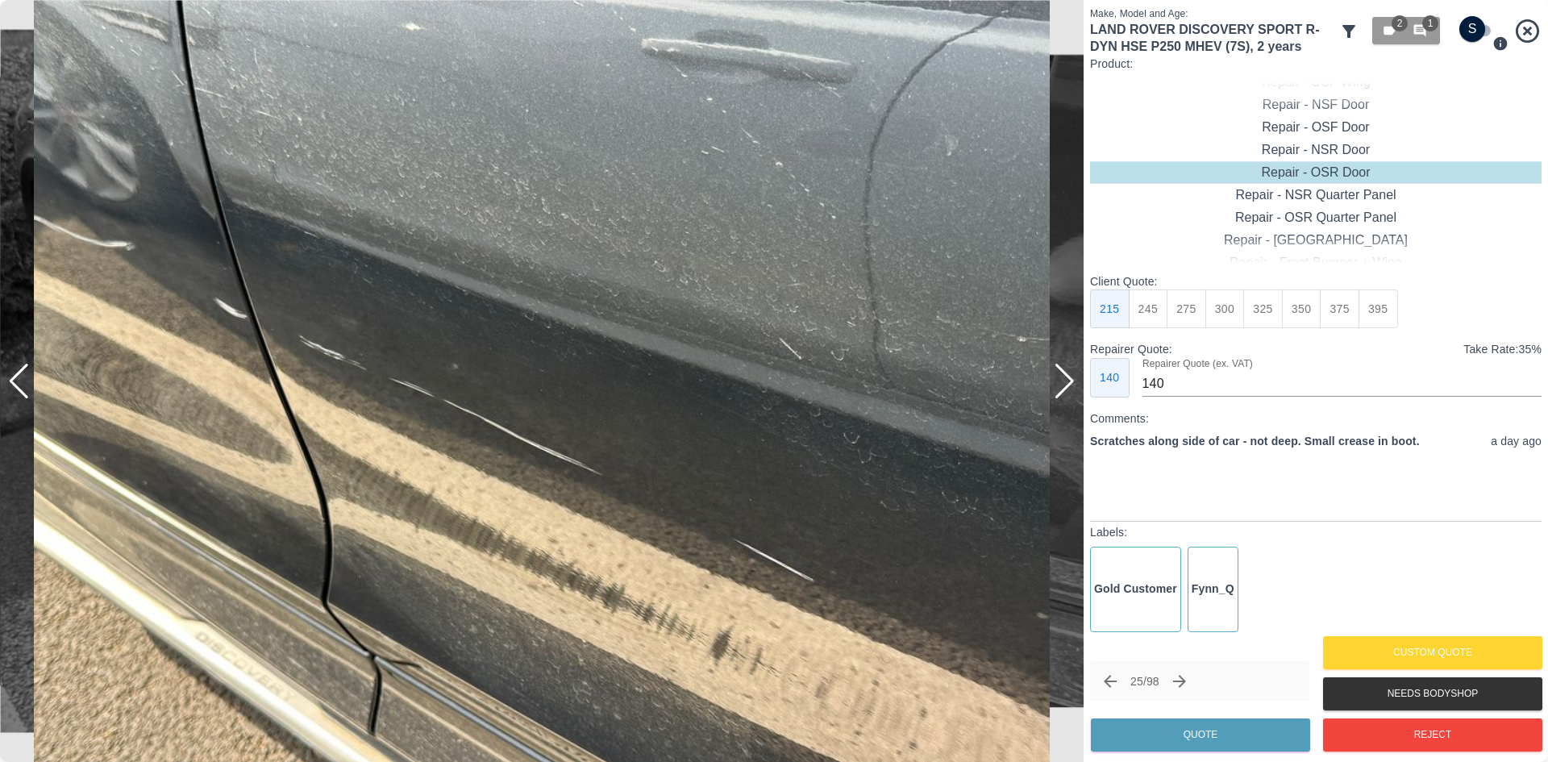
click at [1057, 385] on div at bounding box center [1065, 381] width 22 height 35
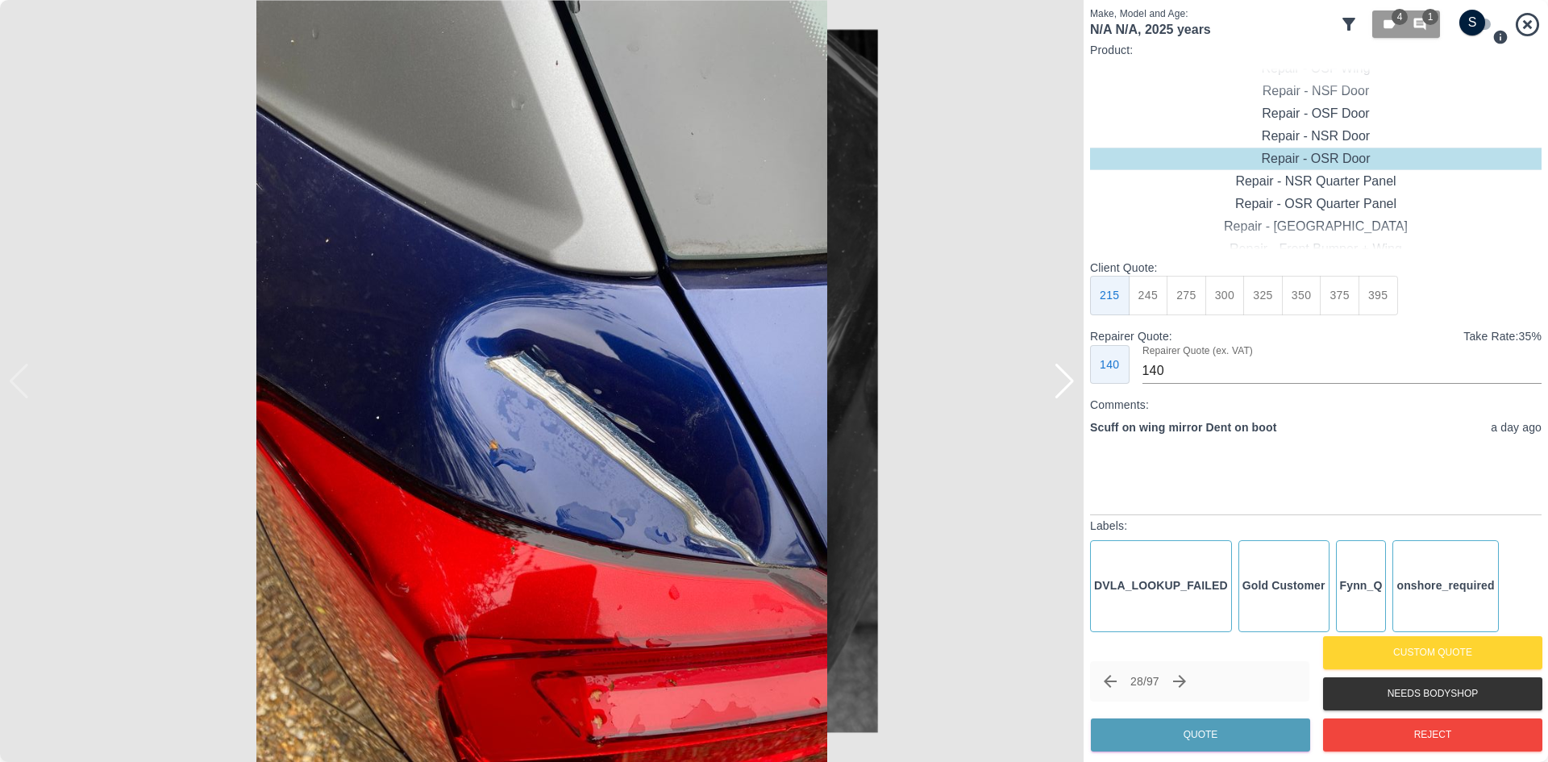
click at [1060, 380] on div at bounding box center [1065, 381] width 22 height 35
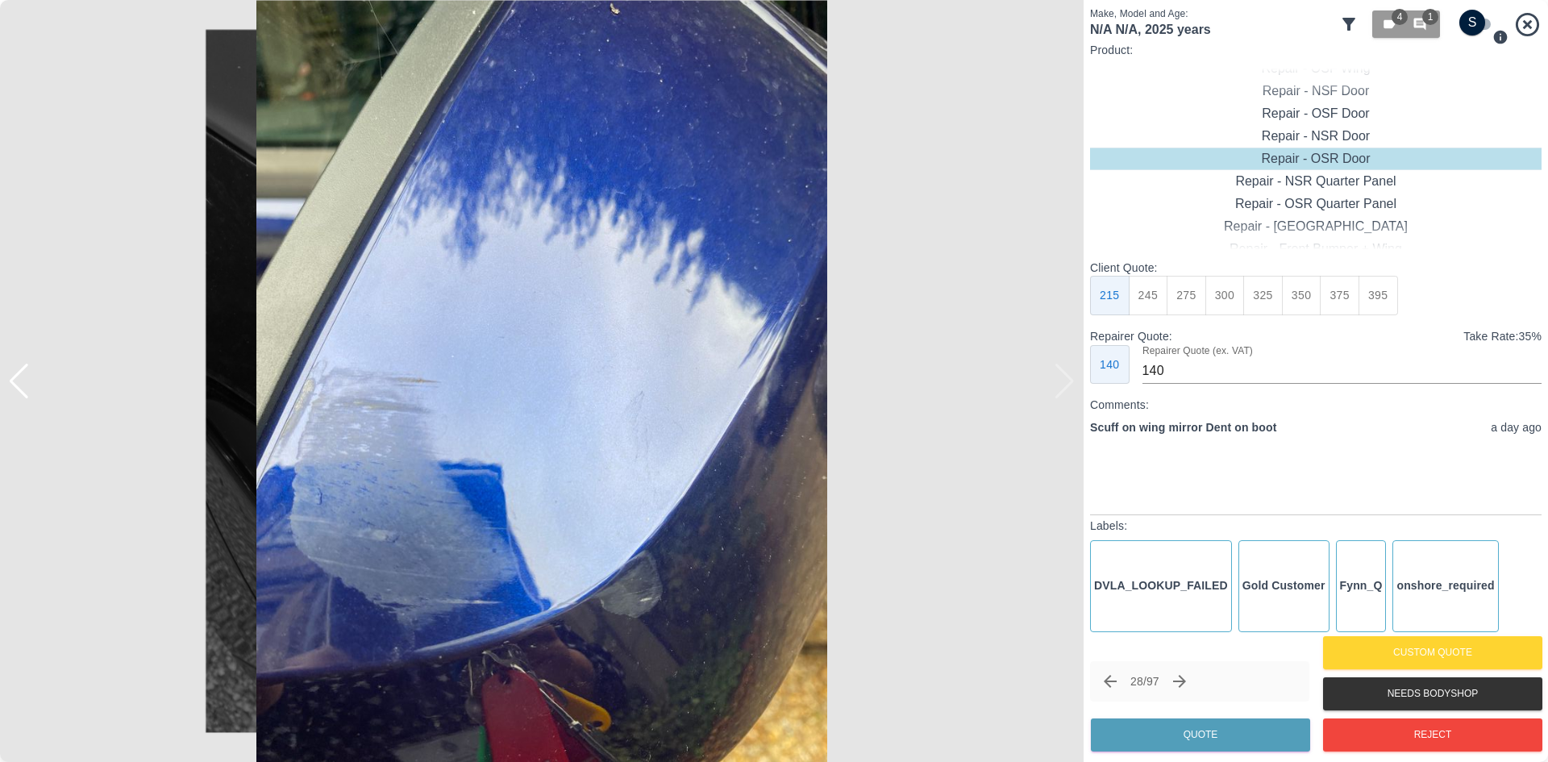
click at [1060, 380] on img at bounding box center [541, 381] width 1083 height 762
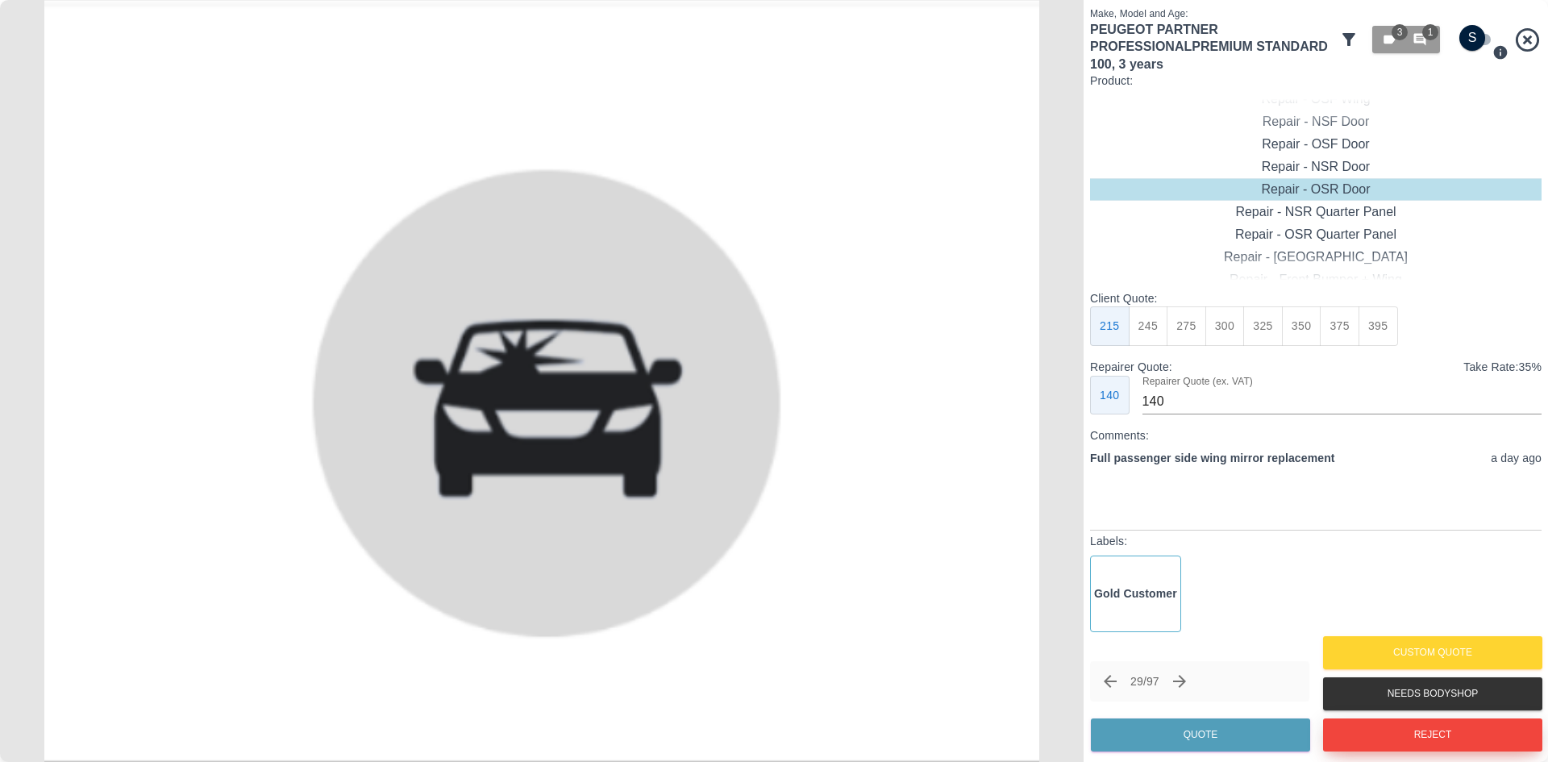
click at [1409, 722] on button "Reject" at bounding box center [1432, 734] width 219 height 33
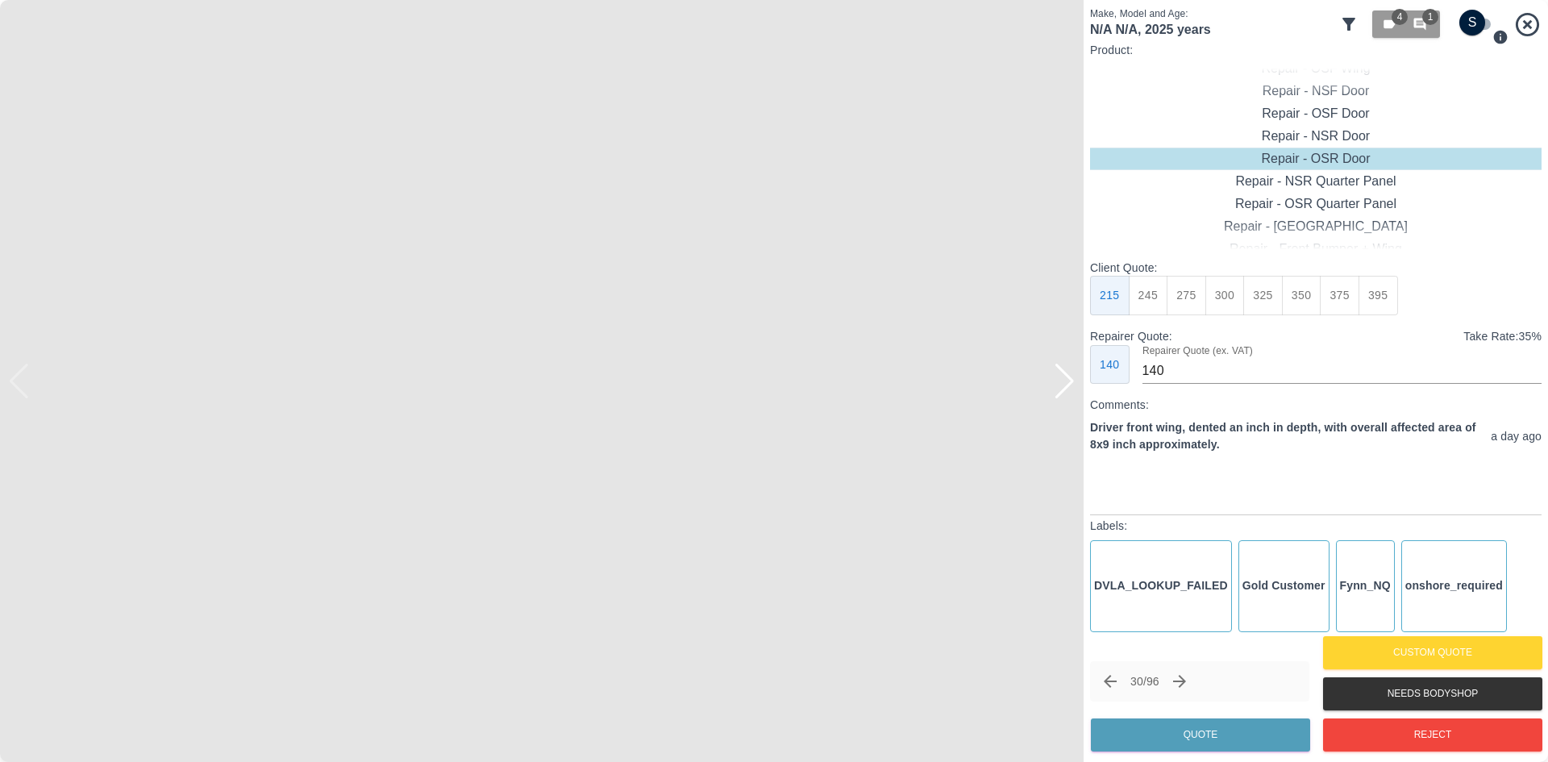
click at [1058, 390] on div at bounding box center [1065, 381] width 22 height 35
click at [1363, 126] on div "Repair - Rear Bumper + Quarter Panel" at bounding box center [1315, 136] width 451 height 23
click at [1348, 291] on button "450" at bounding box center [1340, 296] width 40 height 40
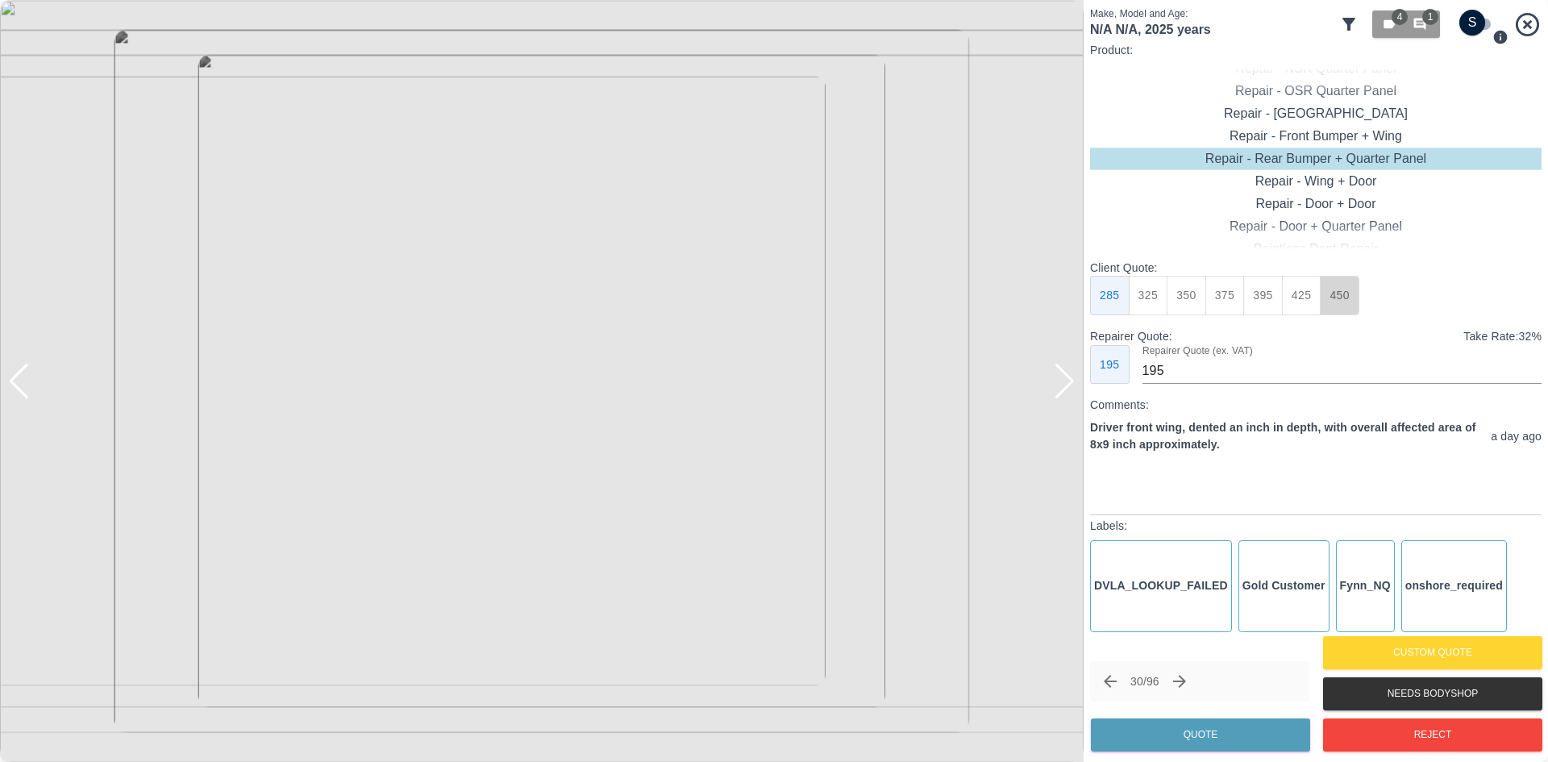
type input "280"
click at [1196, 738] on button "Quote" at bounding box center [1200, 734] width 219 height 33
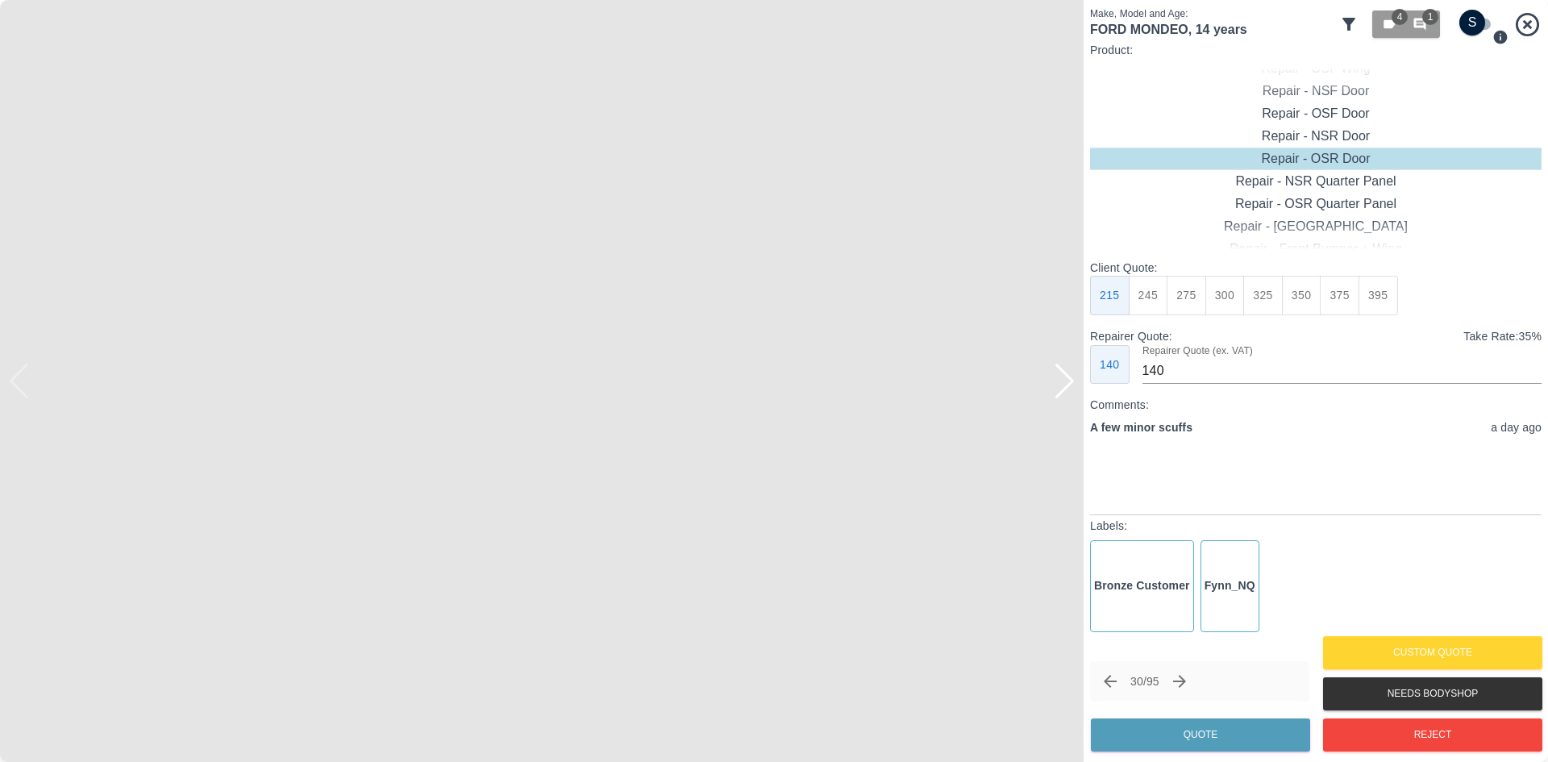
click at [1067, 387] on div at bounding box center [1065, 381] width 22 height 35
click at [1067, 387] on img at bounding box center [541, 381] width 1083 height 762
click at [1353, 20] on icon at bounding box center [1348, 24] width 13 height 13
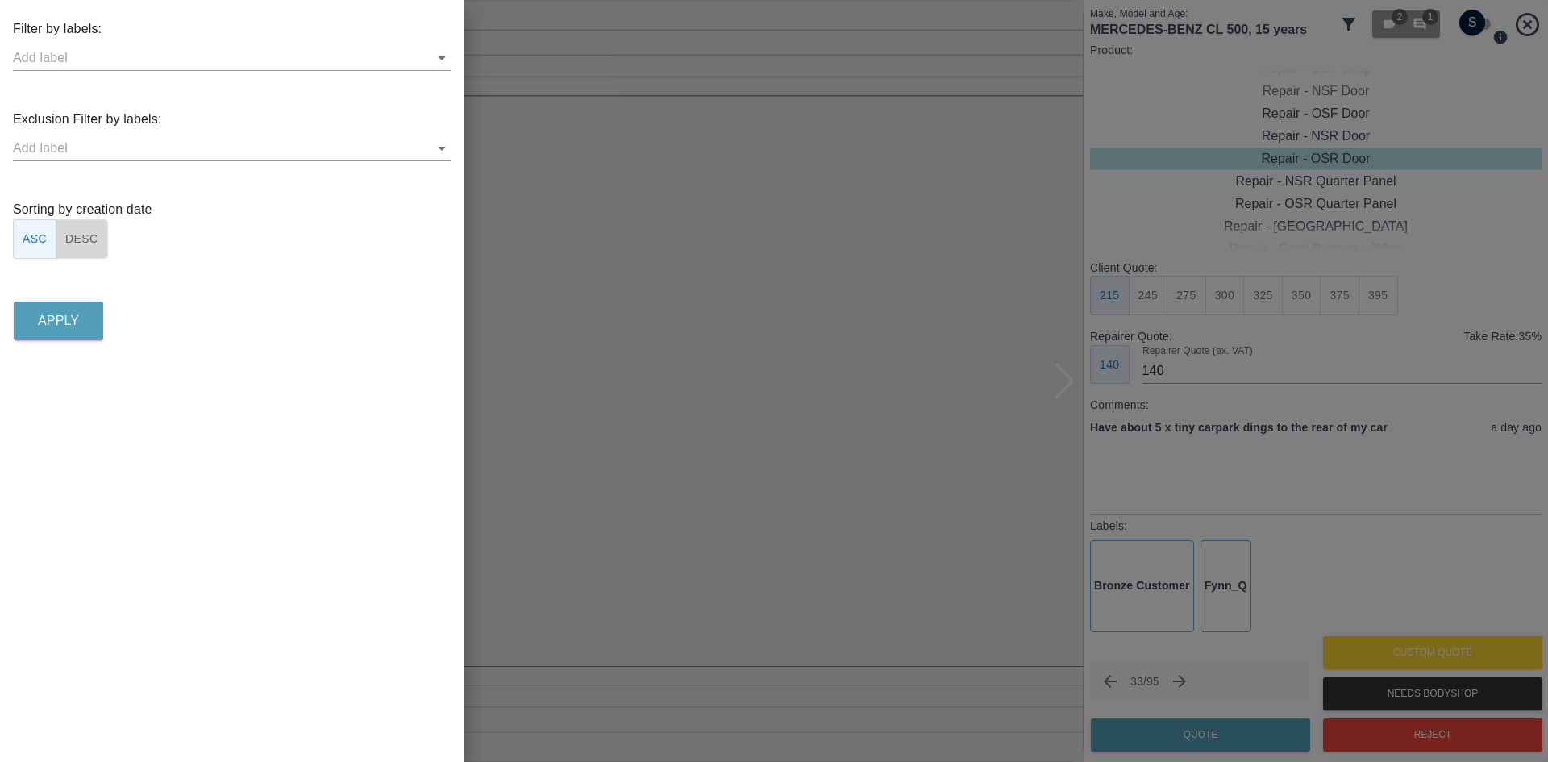
click at [100, 231] on button "DESC" at bounding box center [82, 239] width 52 height 40
click at [67, 308] on button "Apply" at bounding box center [58, 320] width 89 height 39
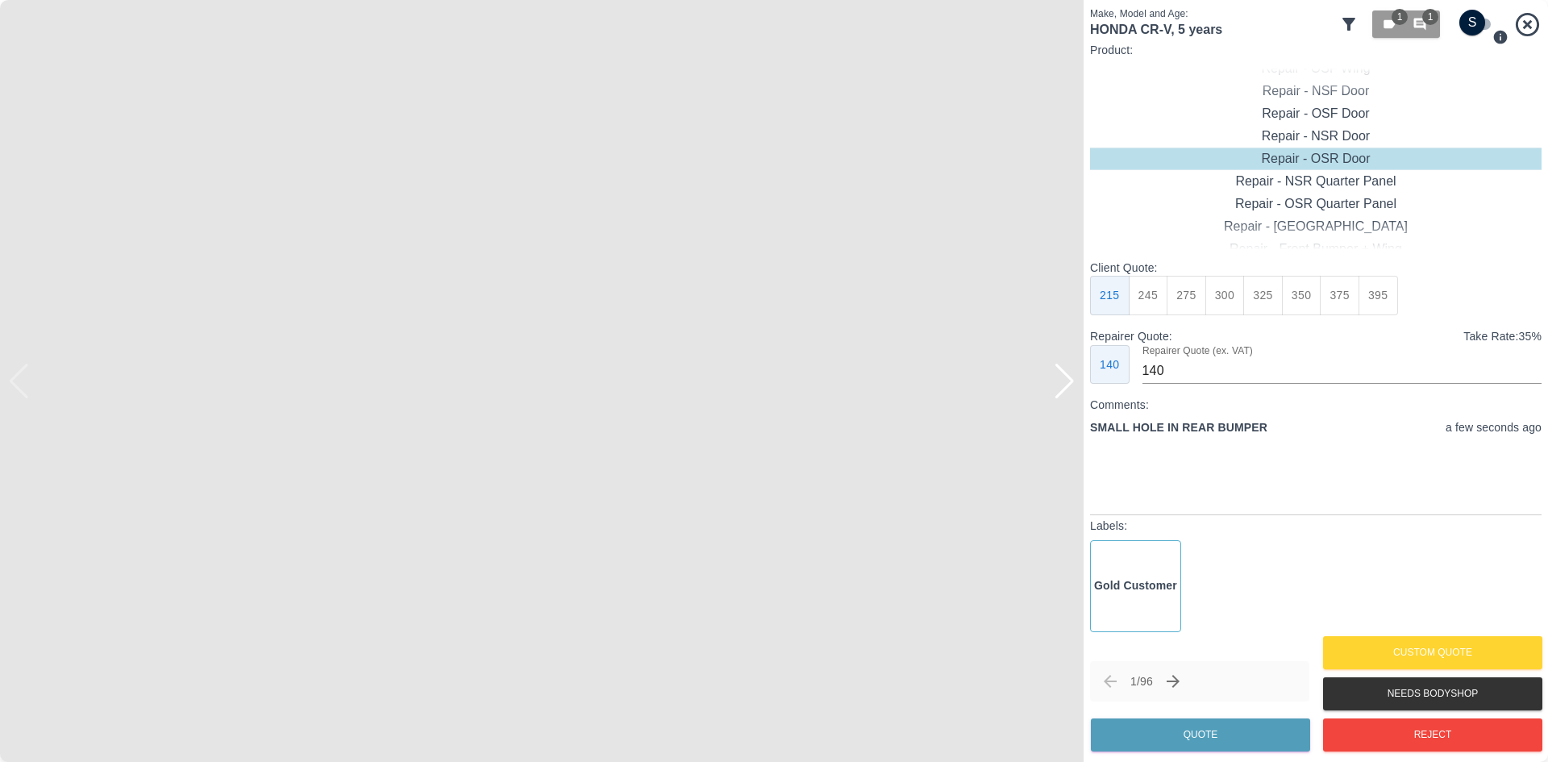
click at [1074, 376] on div at bounding box center [1065, 381] width 22 height 35
click at [1065, 385] on div at bounding box center [1065, 381] width 22 height 35
click at [1064, 389] on img at bounding box center [541, 381] width 1083 height 762
click at [1330, 143] on div "Repair - NSR Door" at bounding box center [1315, 136] width 451 height 23
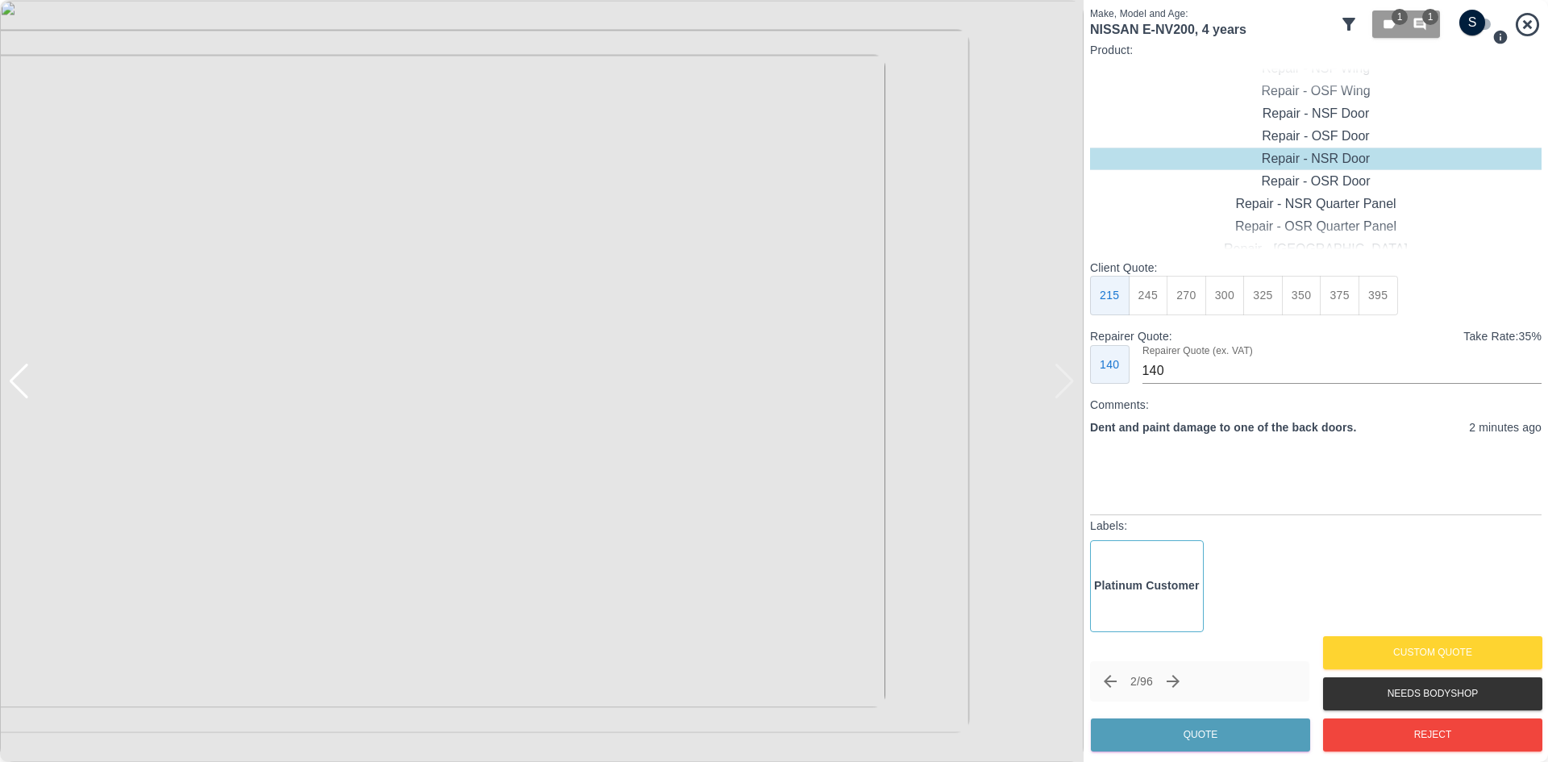
click at [1381, 309] on button "395" at bounding box center [1378, 296] width 40 height 40
type input "265"
type button "[object Object]"
click at [1070, 382] on div at bounding box center [1065, 381] width 22 height 35
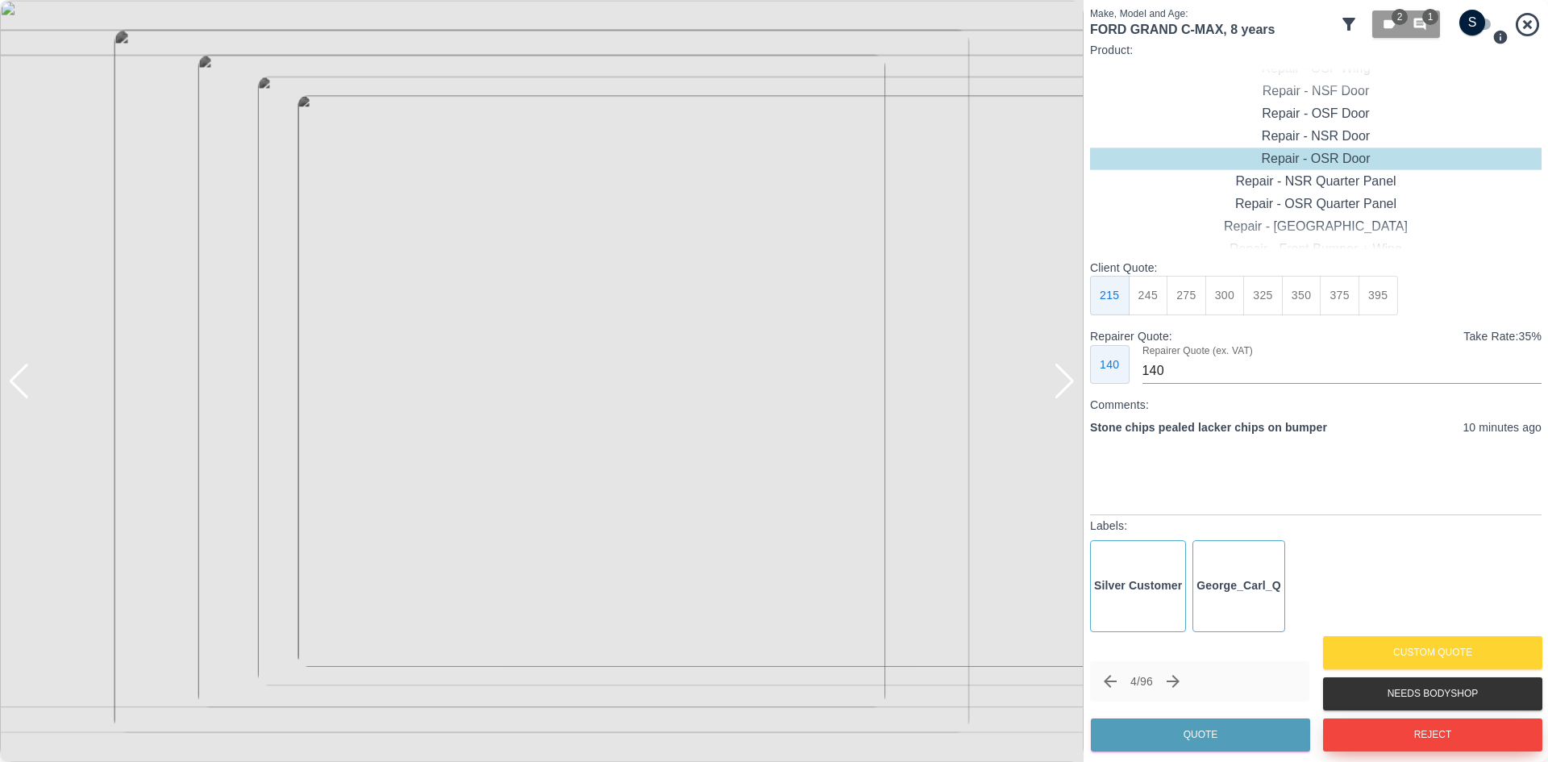
click at [1408, 748] on button "Reject" at bounding box center [1432, 734] width 219 height 33
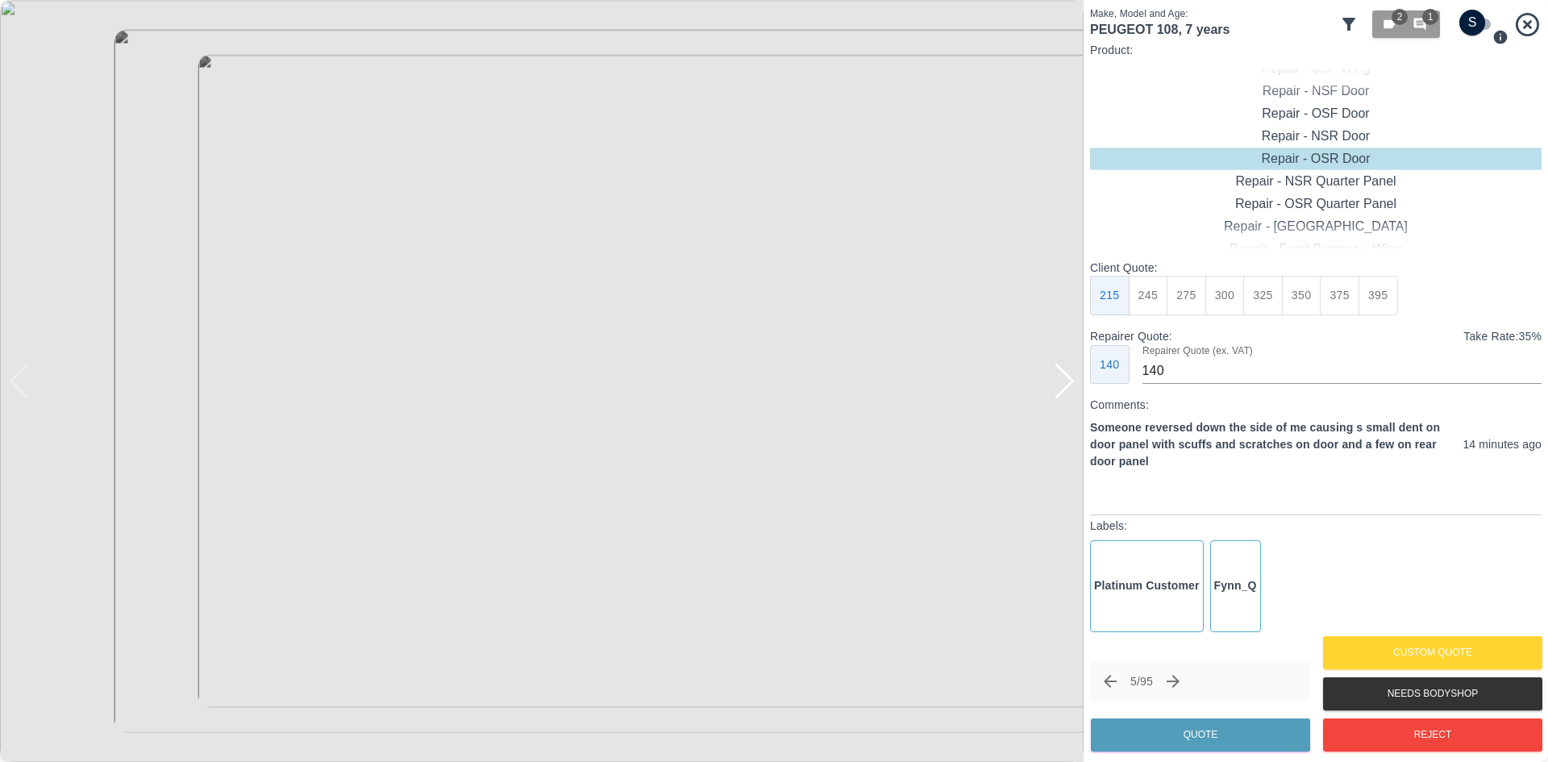
click at [1068, 401] on img at bounding box center [541, 381] width 1083 height 762
click at [1068, 391] on div at bounding box center [1065, 381] width 22 height 35
click at [1068, 391] on img at bounding box center [541, 381] width 1083 height 762
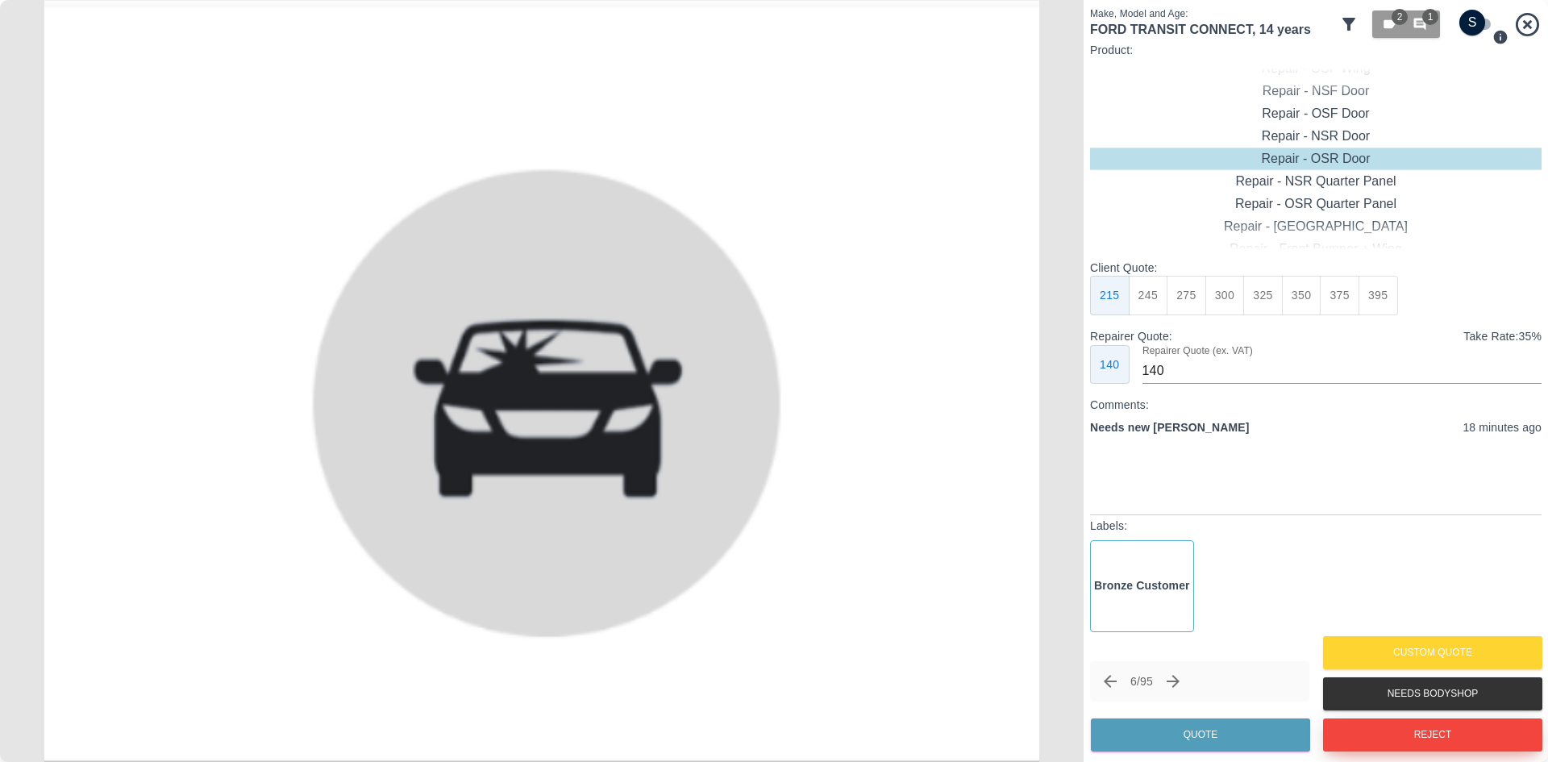
click at [1461, 741] on button "Reject" at bounding box center [1432, 734] width 219 height 33
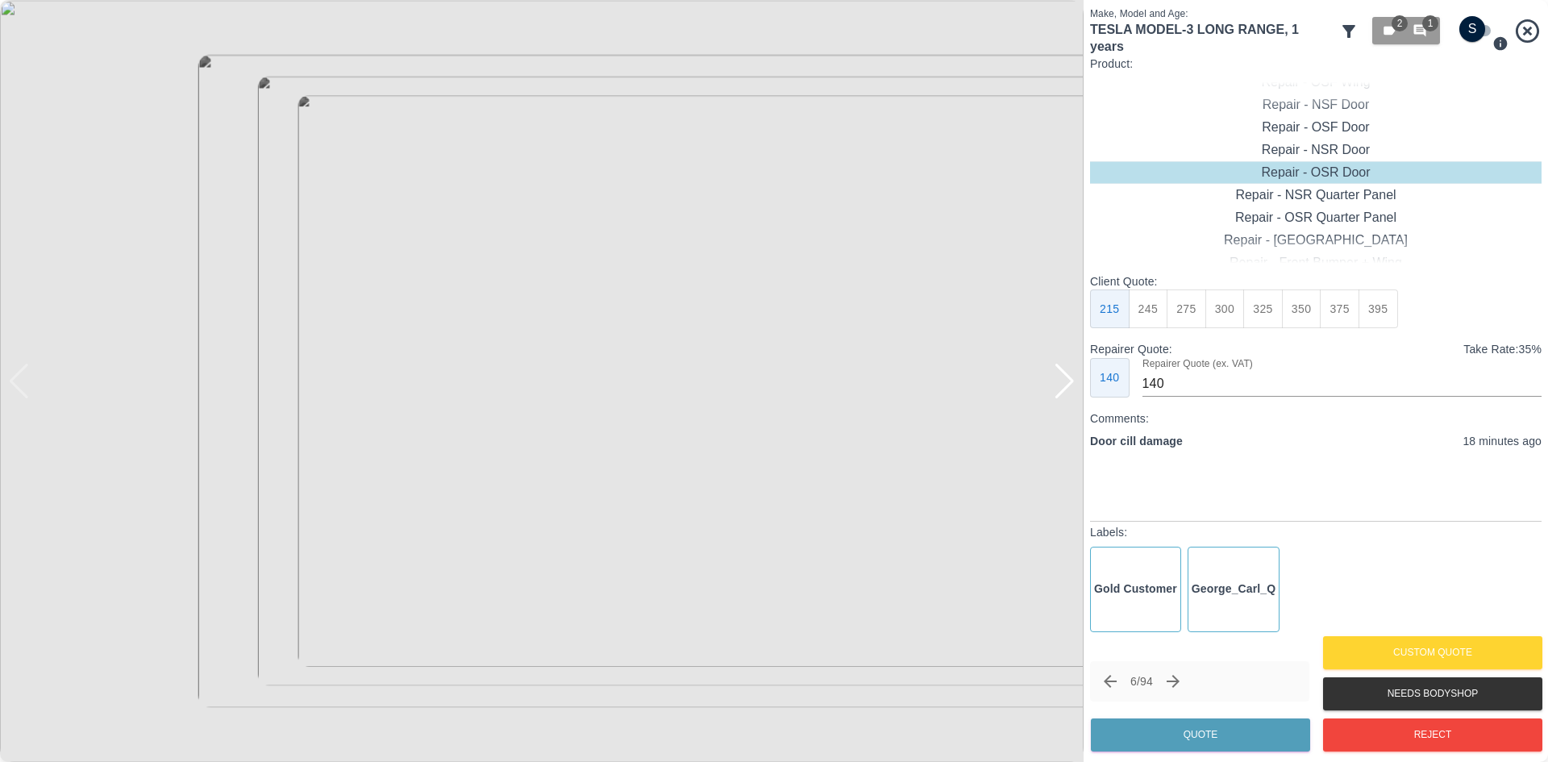
click at [1063, 385] on div at bounding box center [1065, 381] width 22 height 35
click at [1346, 729] on button "Reject" at bounding box center [1432, 734] width 219 height 33
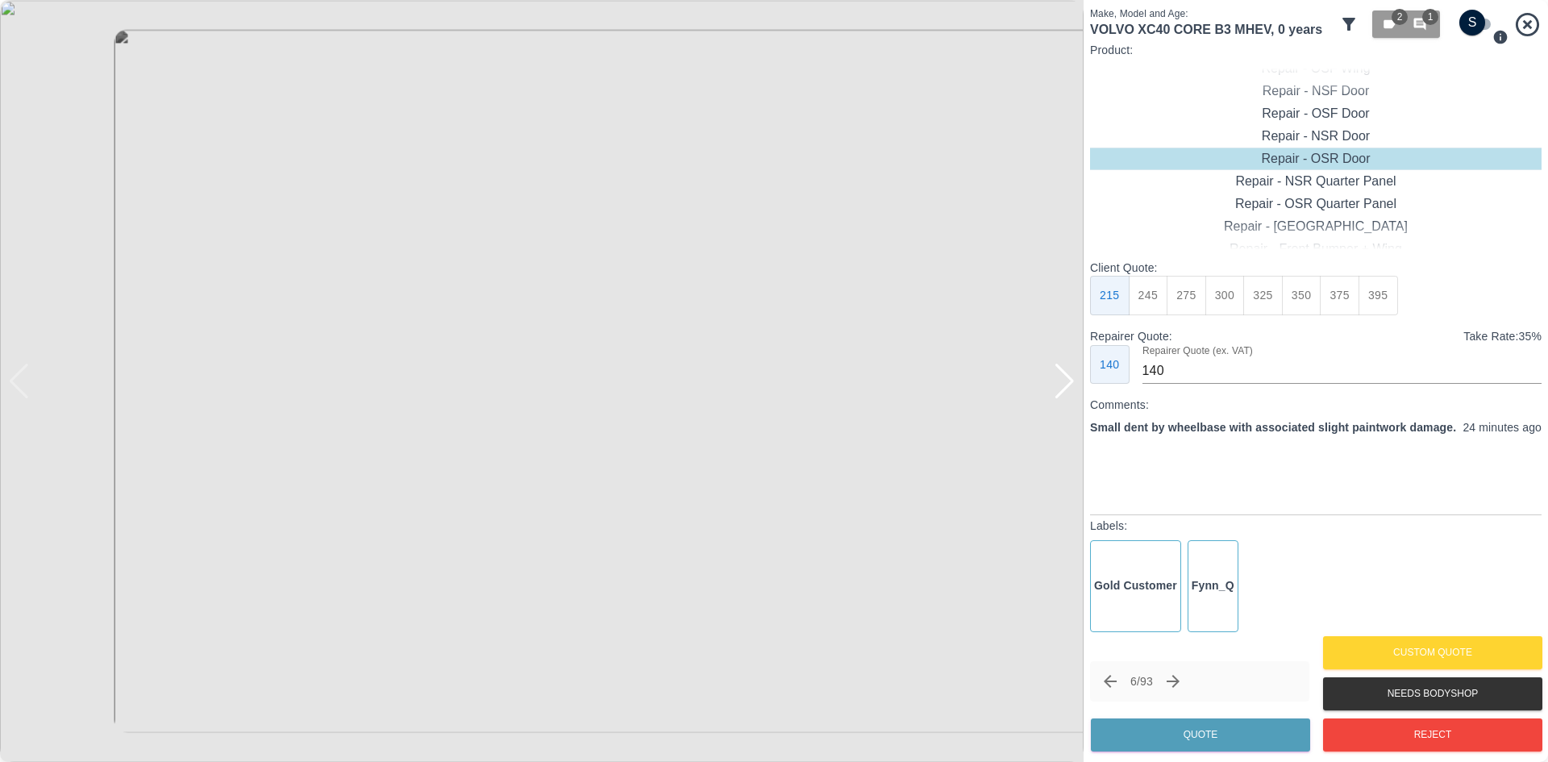
click at [1079, 381] on img at bounding box center [541, 381] width 1083 height 762
click at [1058, 389] on div at bounding box center [1065, 381] width 22 height 35
click at [1058, 389] on img at bounding box center [541, 381] width 1083 height 762
click at [16, 385] on div at bounding box center [19, 381] width 22 height 35
click at [16, 385] on img at bounding box center [541, 381] width 1083 height 762
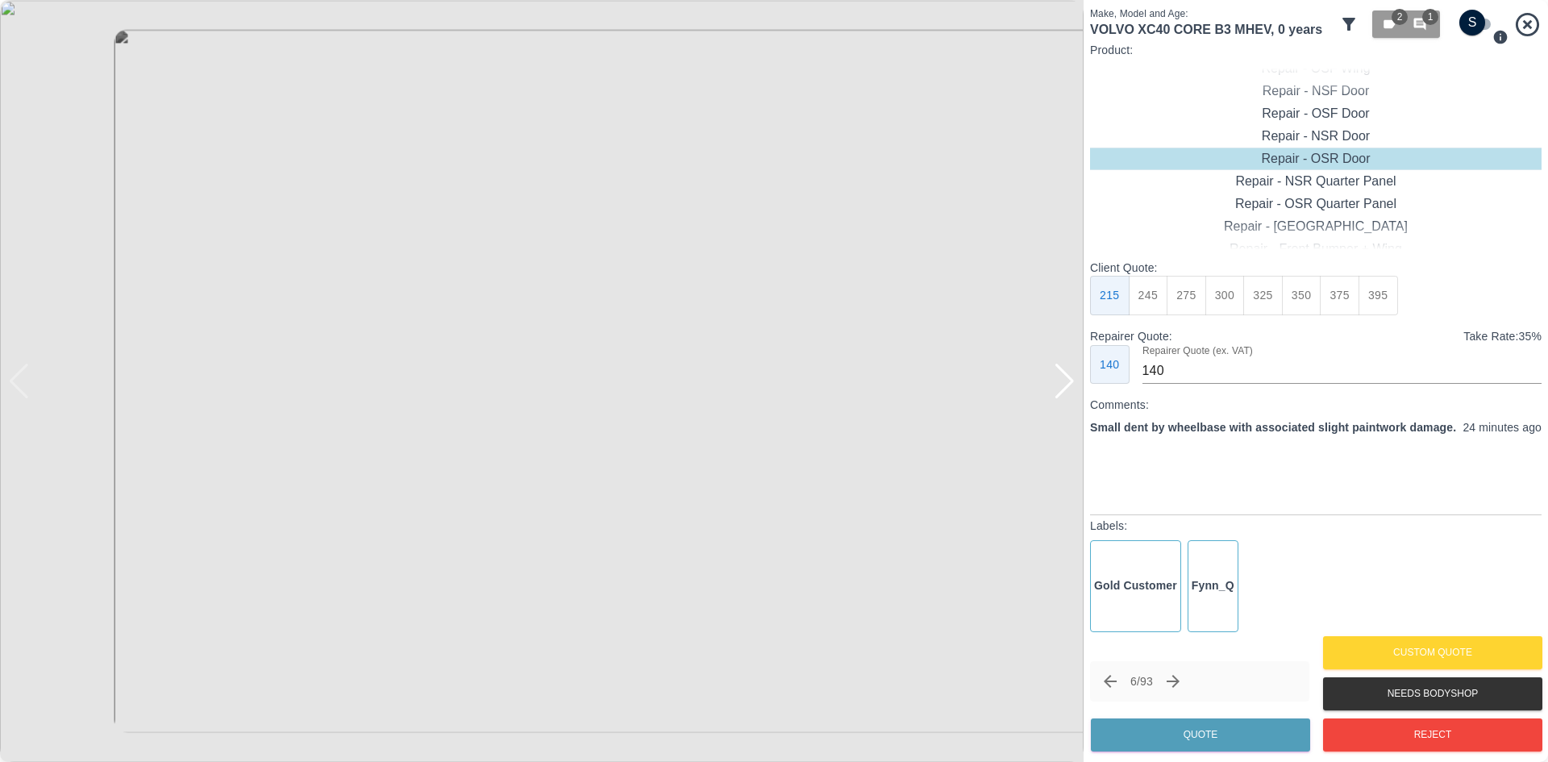
click at [1066, 389] on div at bounding box center [1065, 381] width 22 height 35
click at [1309, 137] on div "Repair - NSR Door" at bounding box center [1315, 136] width 451 height 23
click at [1395, 307] on button "395" at bounding box center [1378, 296] width 40 height 40
type input "265"
click at [1197, 738] on button "Quote" at bounding box center [1200, 734] width 219 height 33
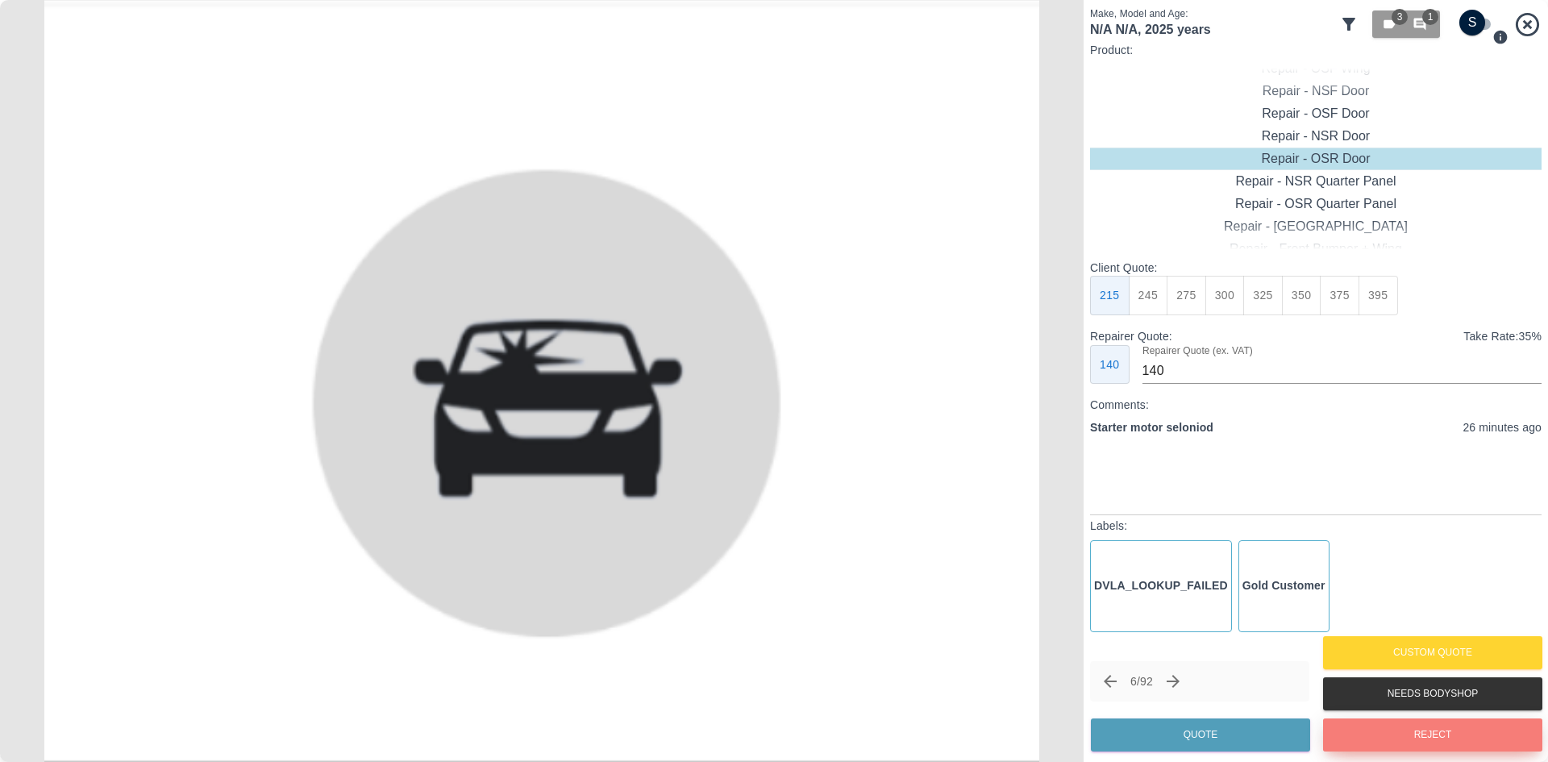
click at [1404, 743] on button "Reject" at bounding box center [1432, 734] width 219 height 33
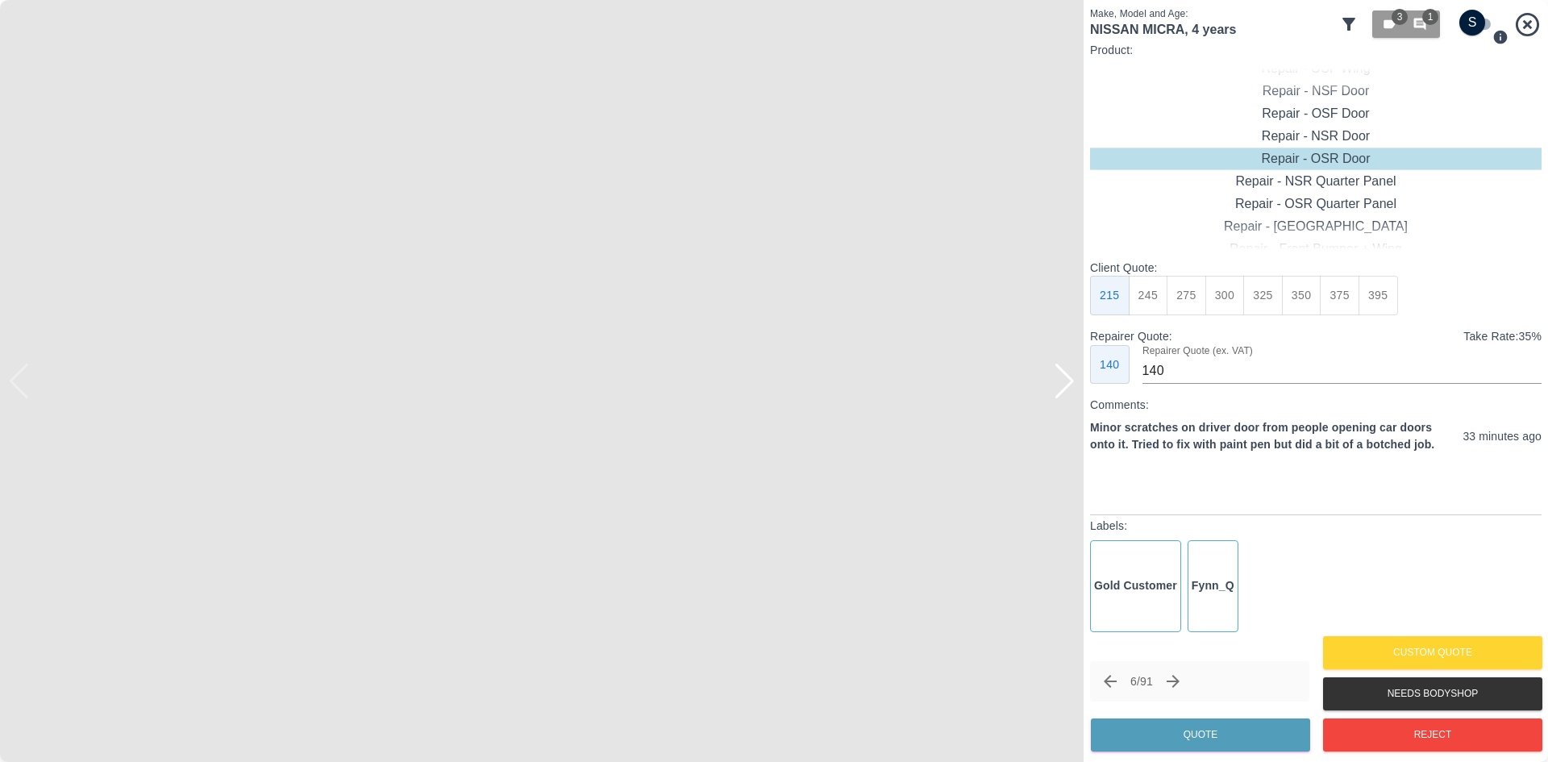
click at [1065, 401] on img at bounding box center [541, 381] width 1083 height 762
click at [1065, 391] on div at bounding box center [1065, 381] width 22 height 35
click at [1063, 385] on div at bounding box center [1065, 381] width 22 height 35
click at [1063, 385] on img at bounding box center [541, 381] width 1083 height 762
click at [1304, 139] on div "Repair - OSF Door" at bounding box center [1315, 136] width 451 height 23
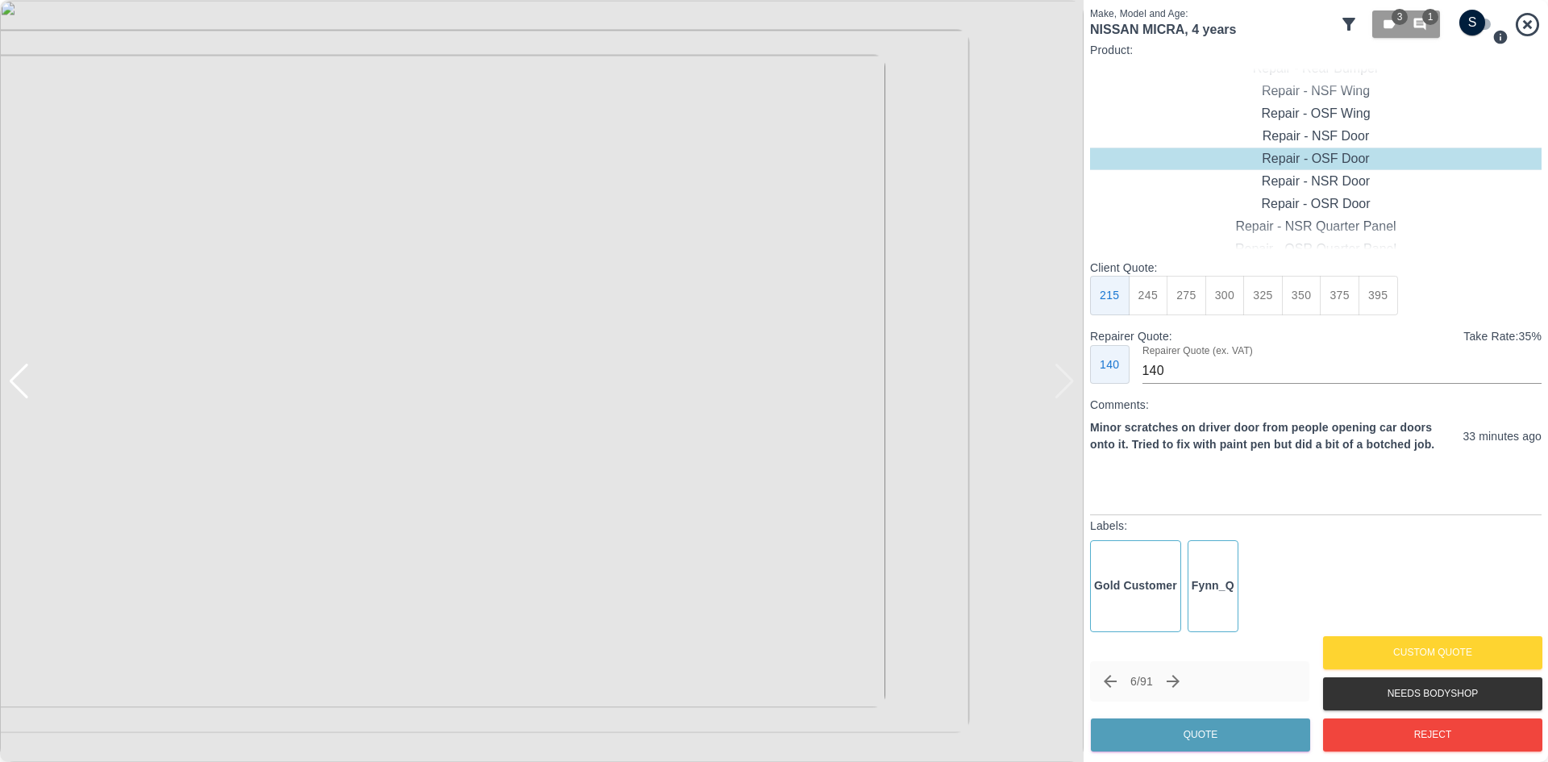
click at [1196, 299] on button "275" at bounding box center [1186, 296] width 40 height 40
click at [1229, 291] on button "300" at bounding box center [1225, 296] width 40 height 40
type input "190"
drag, startPoint x: 1219, startPoint y: 738, endPoint x: 1203, endPoint y: 730, distance: 18.4
click at [1218, 738] on button "Quote" at bounding box center [1200, 734] width 219 height 33
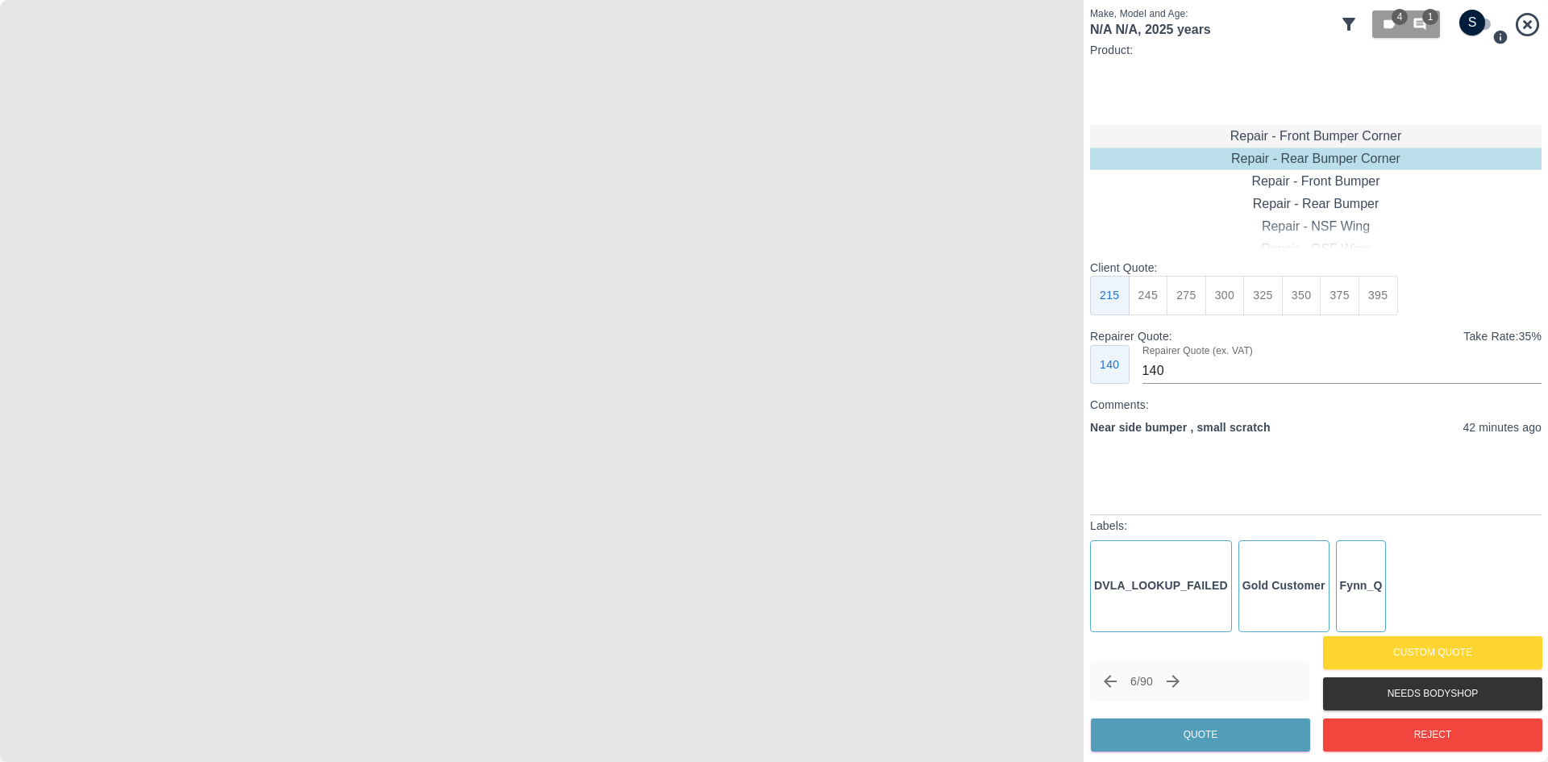
type input "120"
click at [1274, 126] on div "Repair - Front Bumper Corner" at bounding box center [1315, 136] width 451 height 23
click at [1160, 297] on button "199" at bounding box center [1149, 296] width 40 height 40
click at [1204, 739] on button "Quote" at bounding box center [1200, 734] width 219 height 33
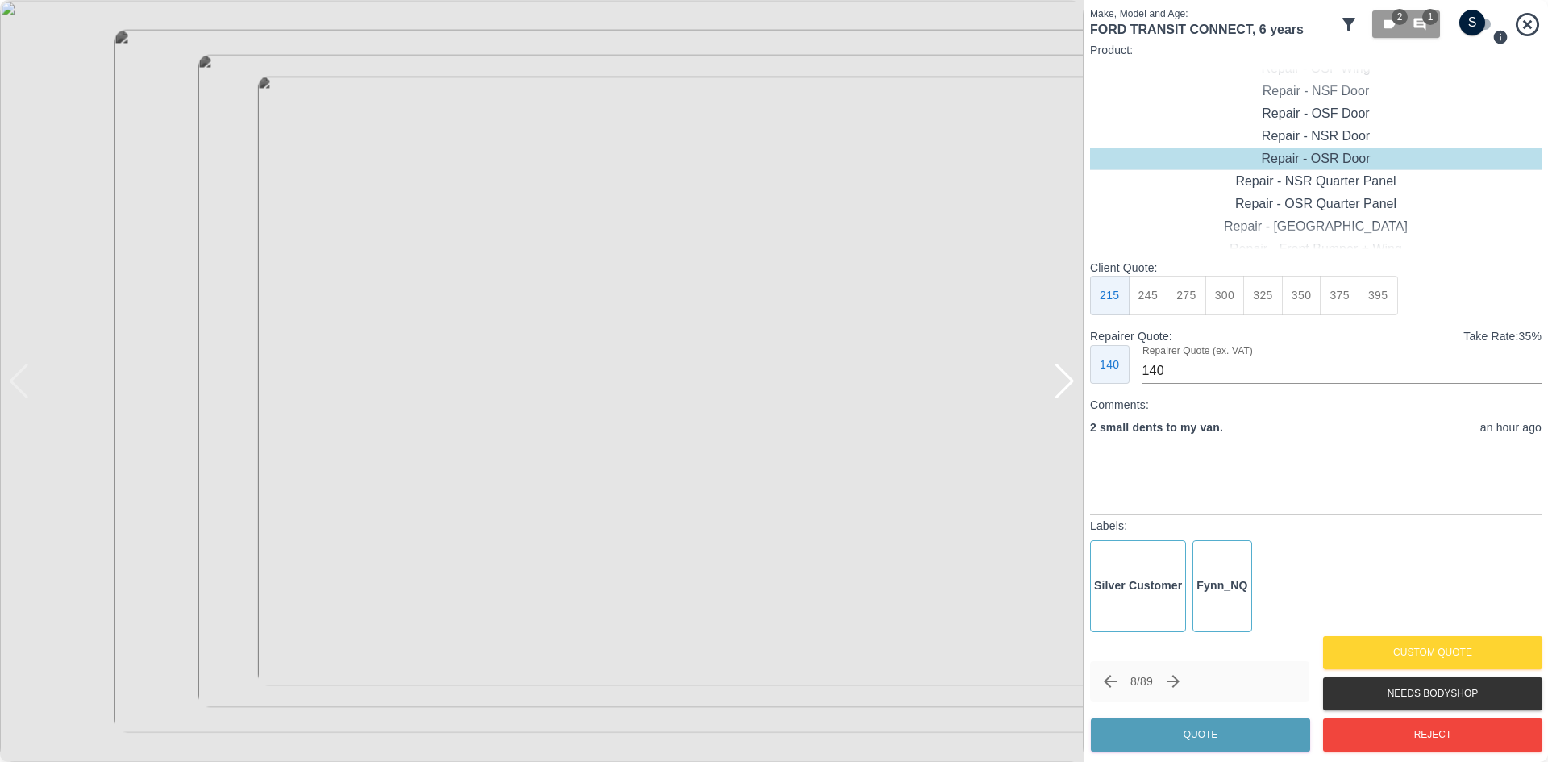
click at [1070, 390] on div at bounding box center [1065, 381] width 22 height 35
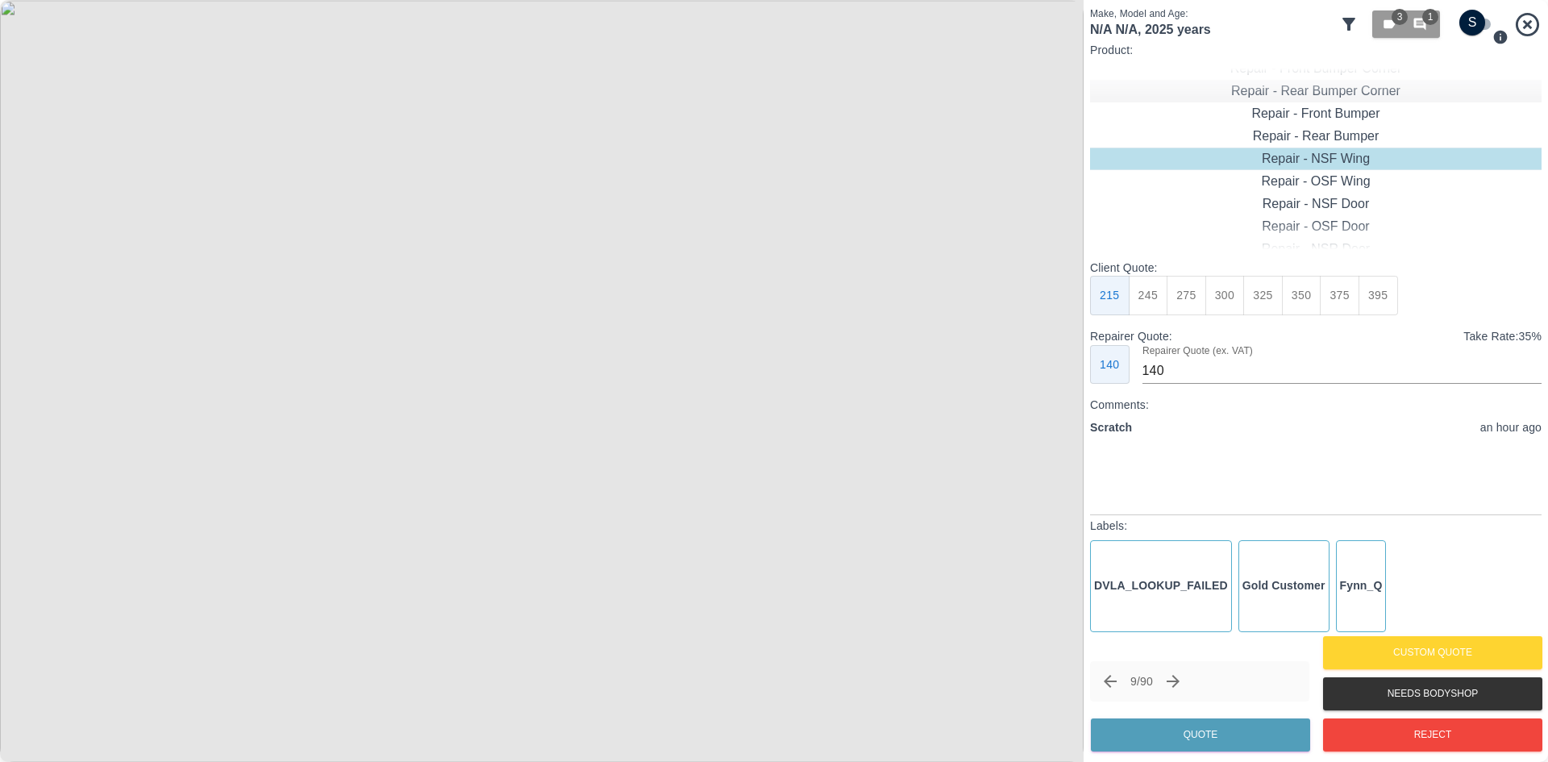
click at [1329, 89] on div "Repair - Rear Bumper Corner" at bounding box center [1315, 91] width 451 height 23
click at [1146, 300] on button "199" at bounding box center [1149, 296] width 40 height 40
click at [1169, 292] on button "215" at bounding box center [1186, 296] width 40 height 40
type input "135"
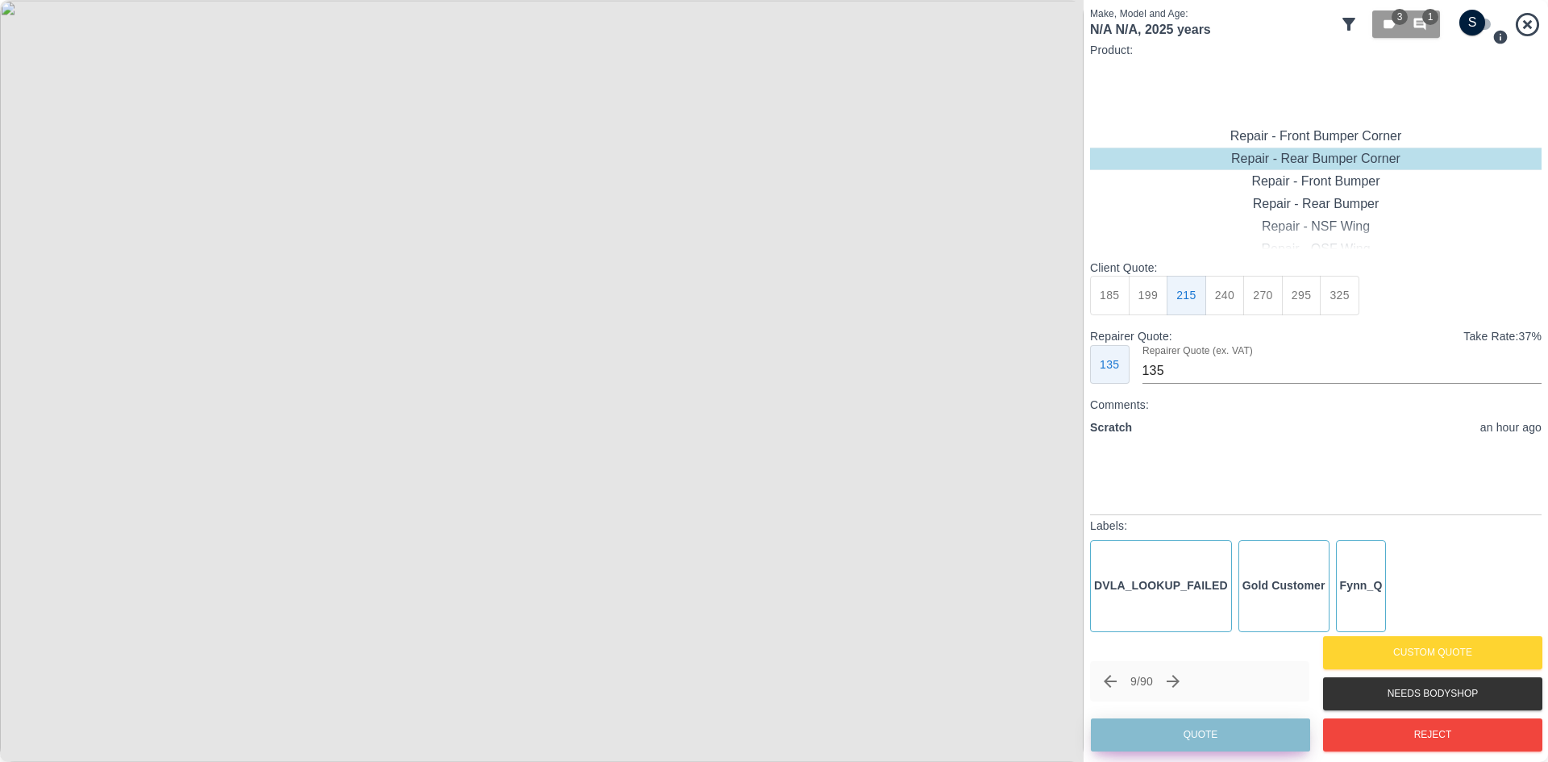
click at [1183, 729] on button "Quote" at bounding box center [1200, 734] width 219 height 33
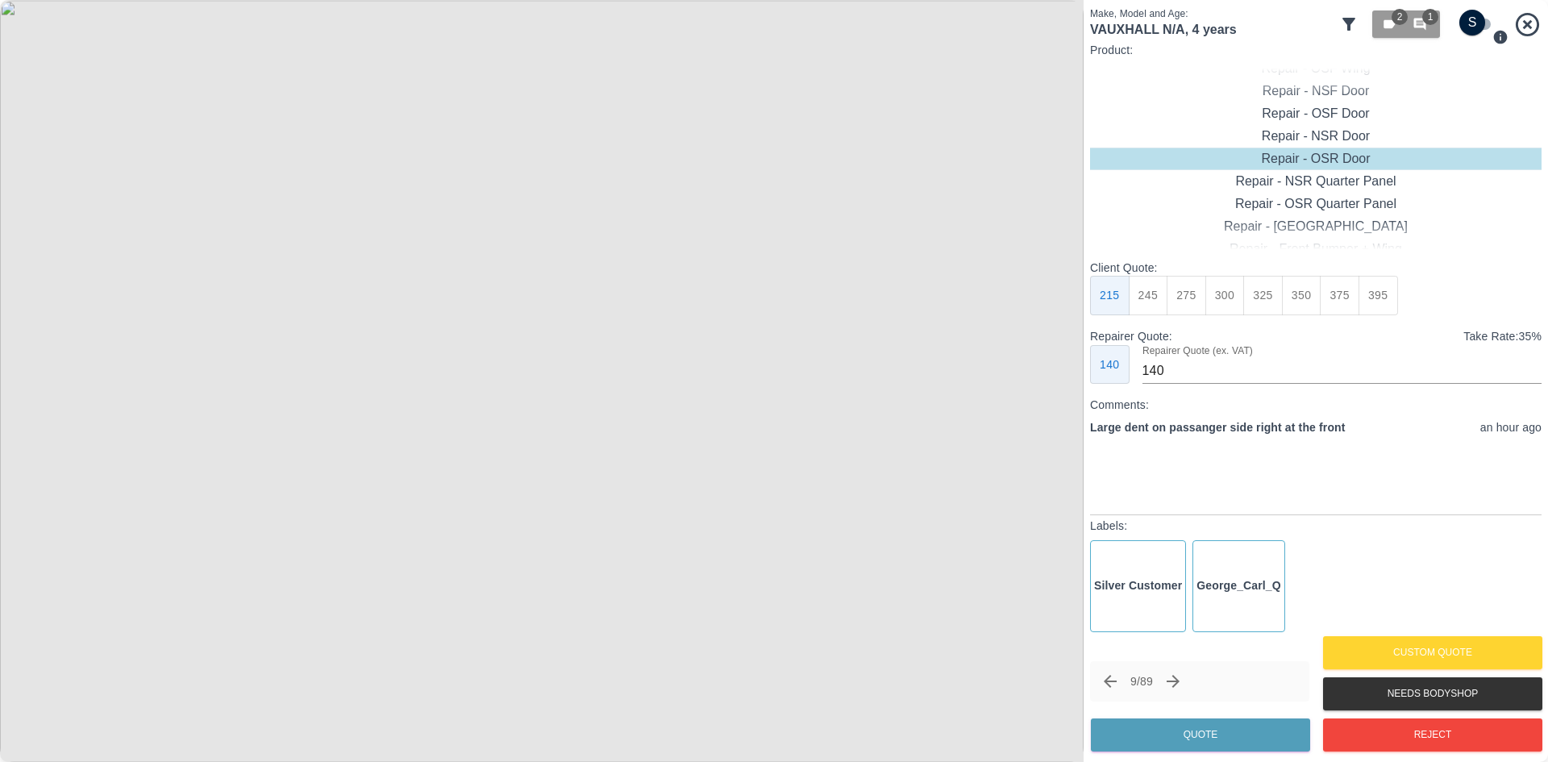
click at [593, 346] on img at bounding box center [541, 381] width 1083 height 762
click at [601, 376] on img at bounding box center [389, 486] width 3250 height 2285
click at [1322, 297] on button "450" at bounding box center [1340, 296] width 40 height 40
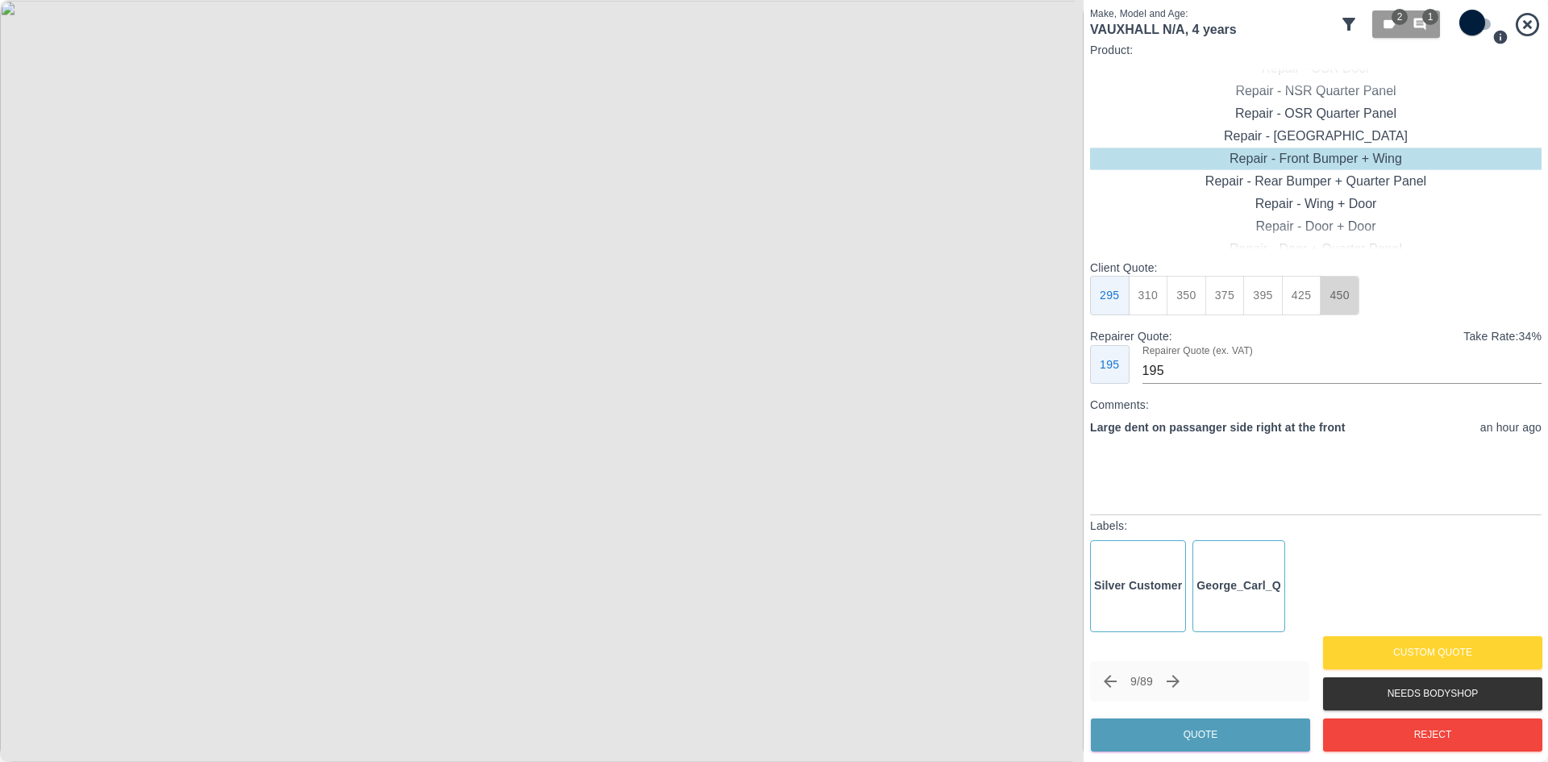
type input "280"
click at [1173, 725] on button "Quote" at bounding box center [1200, 734] width 219 height 33
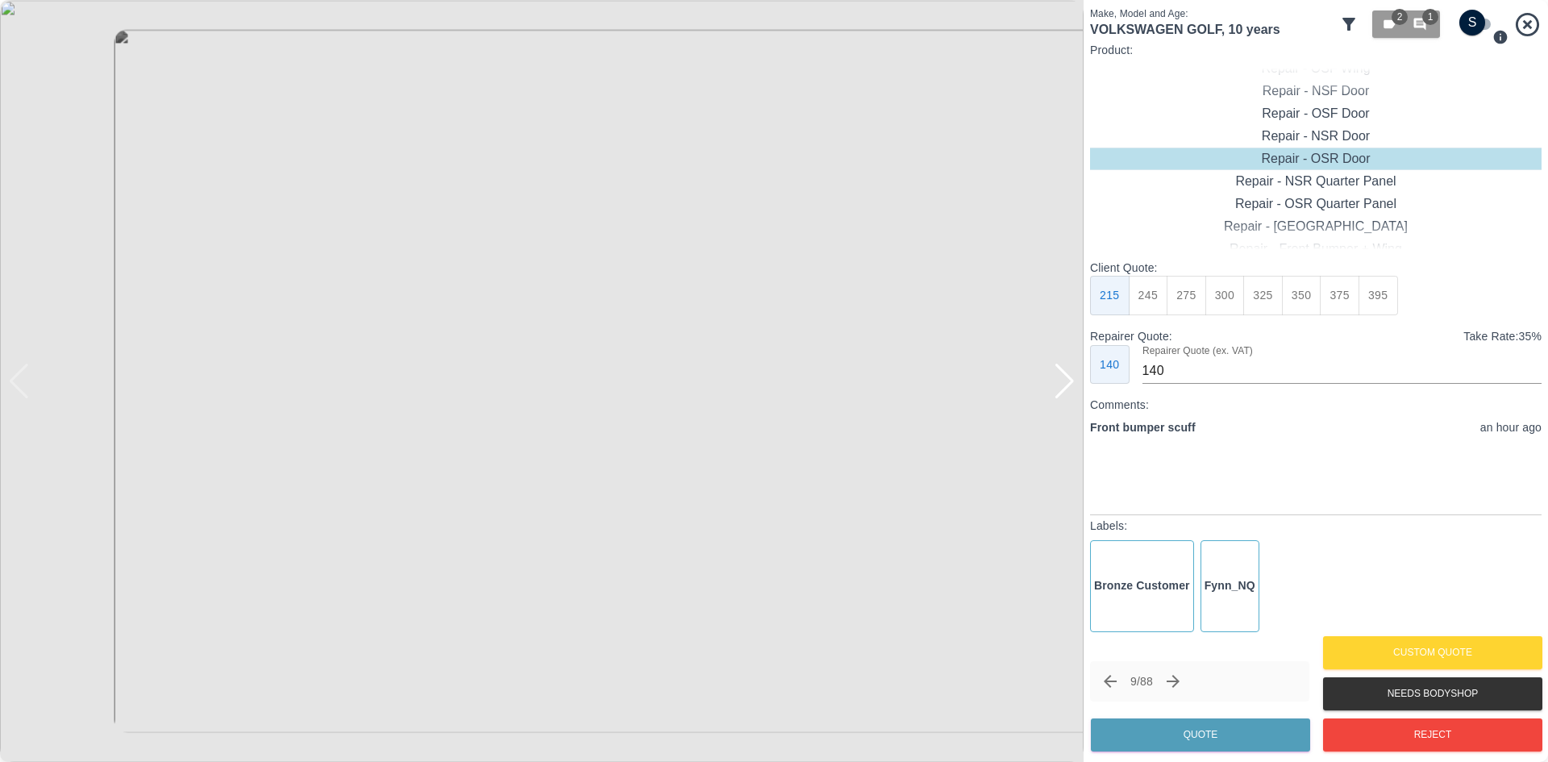
click at [1055, 385] on div at bounding box center [1065, 381] width 22 height 35
click at [1055, 385] on img at bounding box center [541, 381] width 1083 height 762
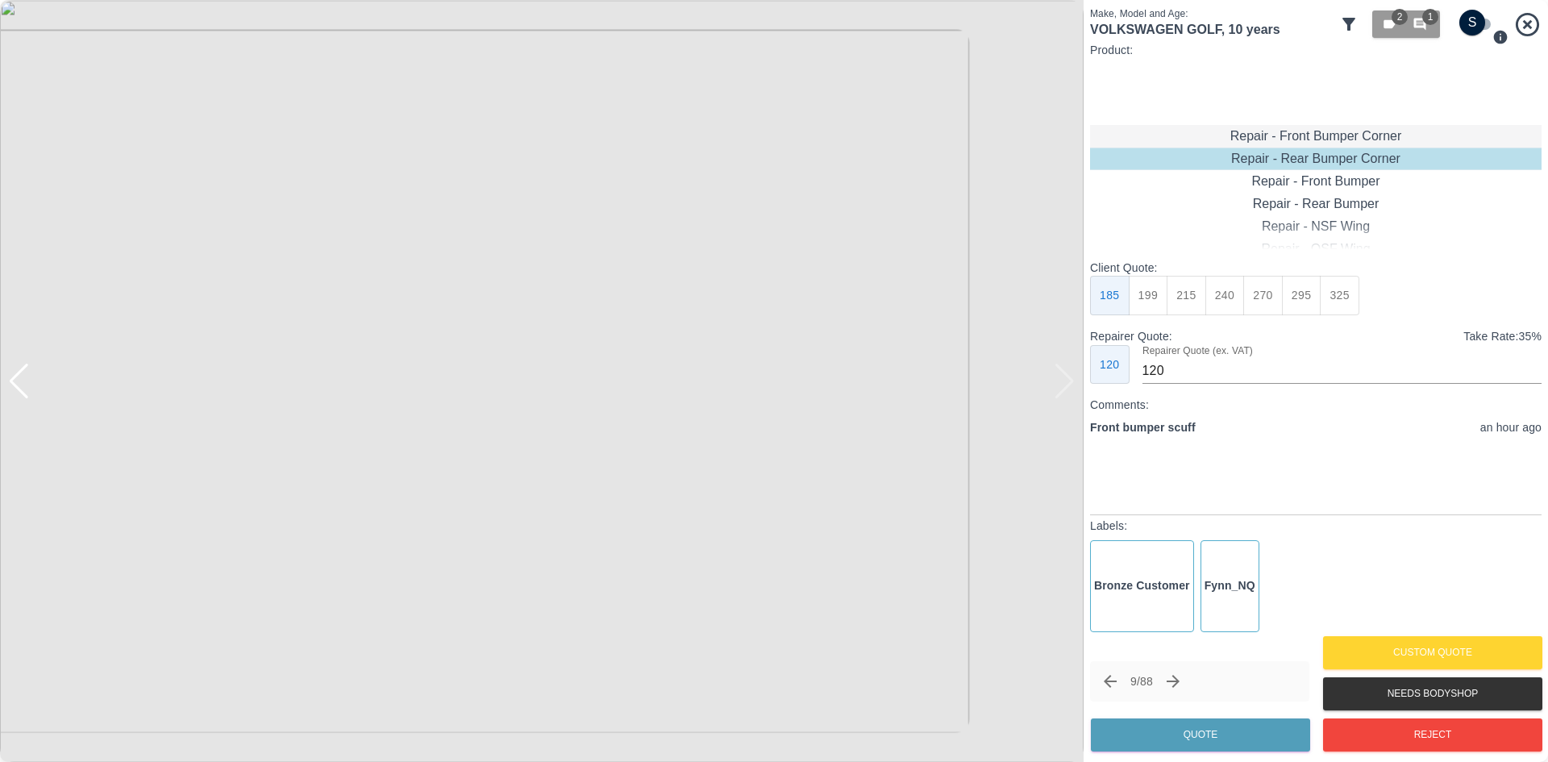
click at [1327, 129] on div "Repair - Front Bumper Corner" at bounding box center [1315, 136] width 451 height 23
click at [1268, 290] on button "270" at bounding box center [1263, 296] width 40 height 40
type input "165"
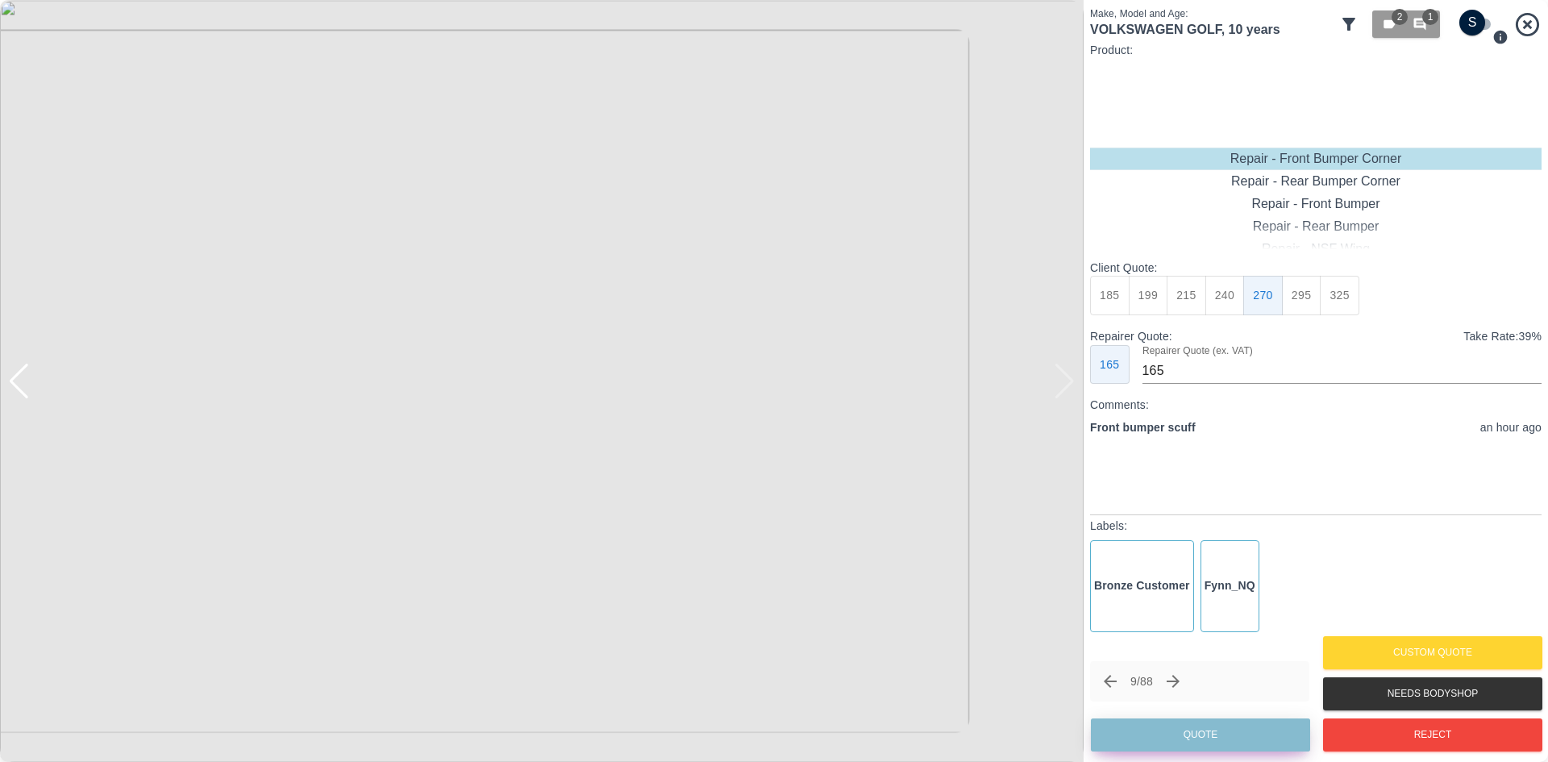
click at [1212, 730] on button "Quote" at bounding box center [1200, 734] width 219 height 33
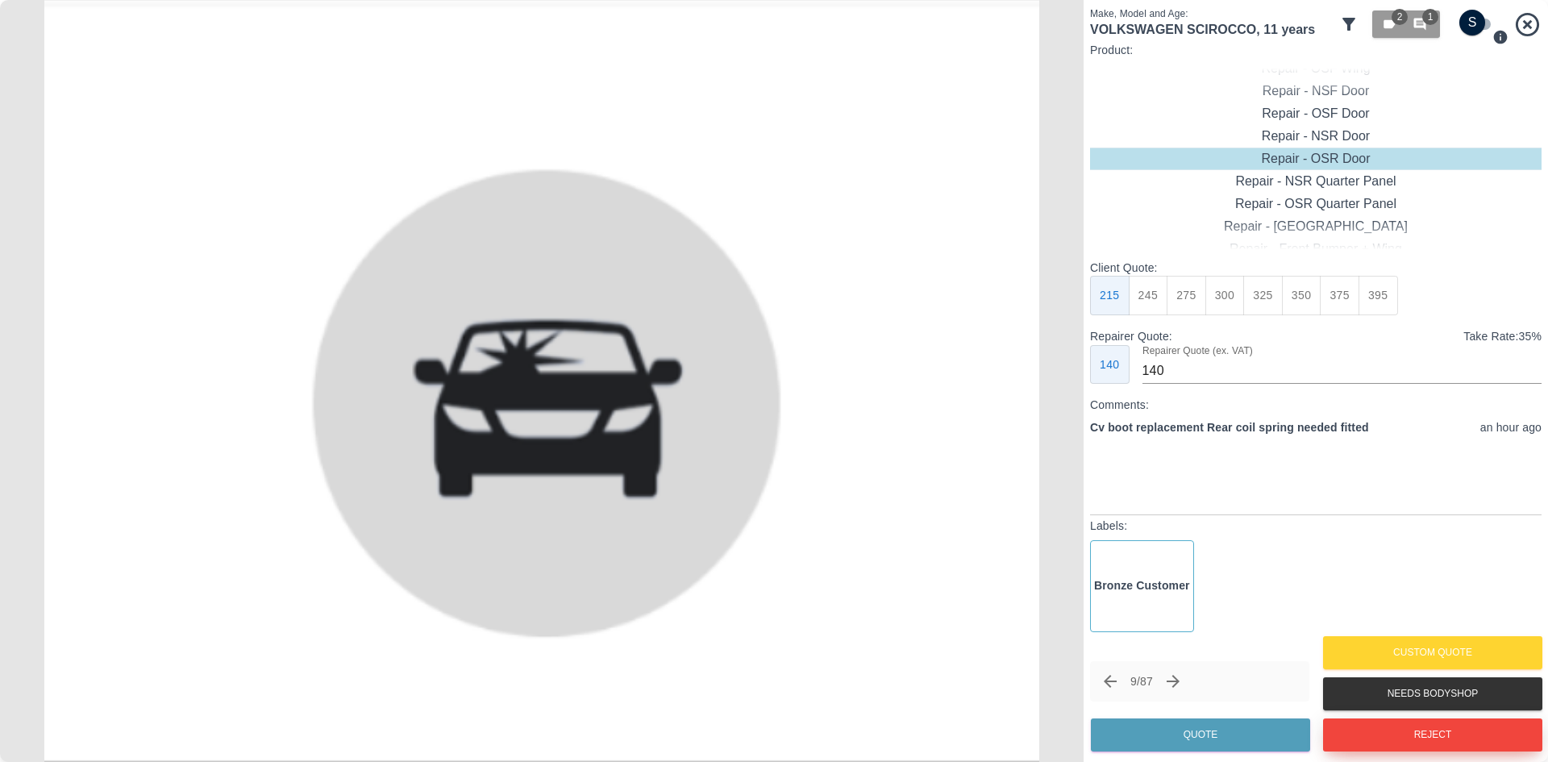
click at [1390, 724] on button "Reject" at bounding box center [1432, 734] width 219 height 33
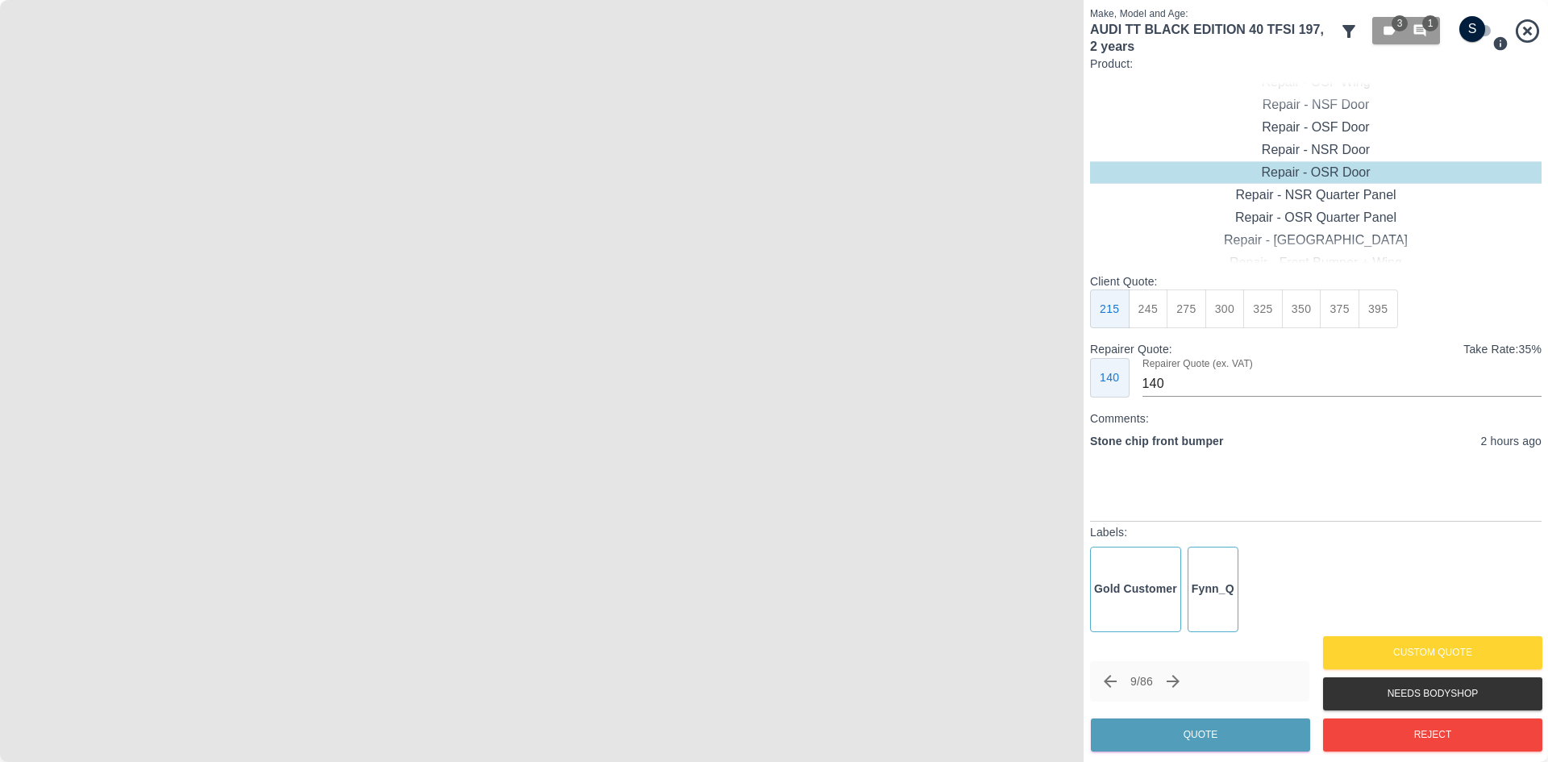
click at [456, 357] on img at bounding box center [541, 381] width 1083 height 762
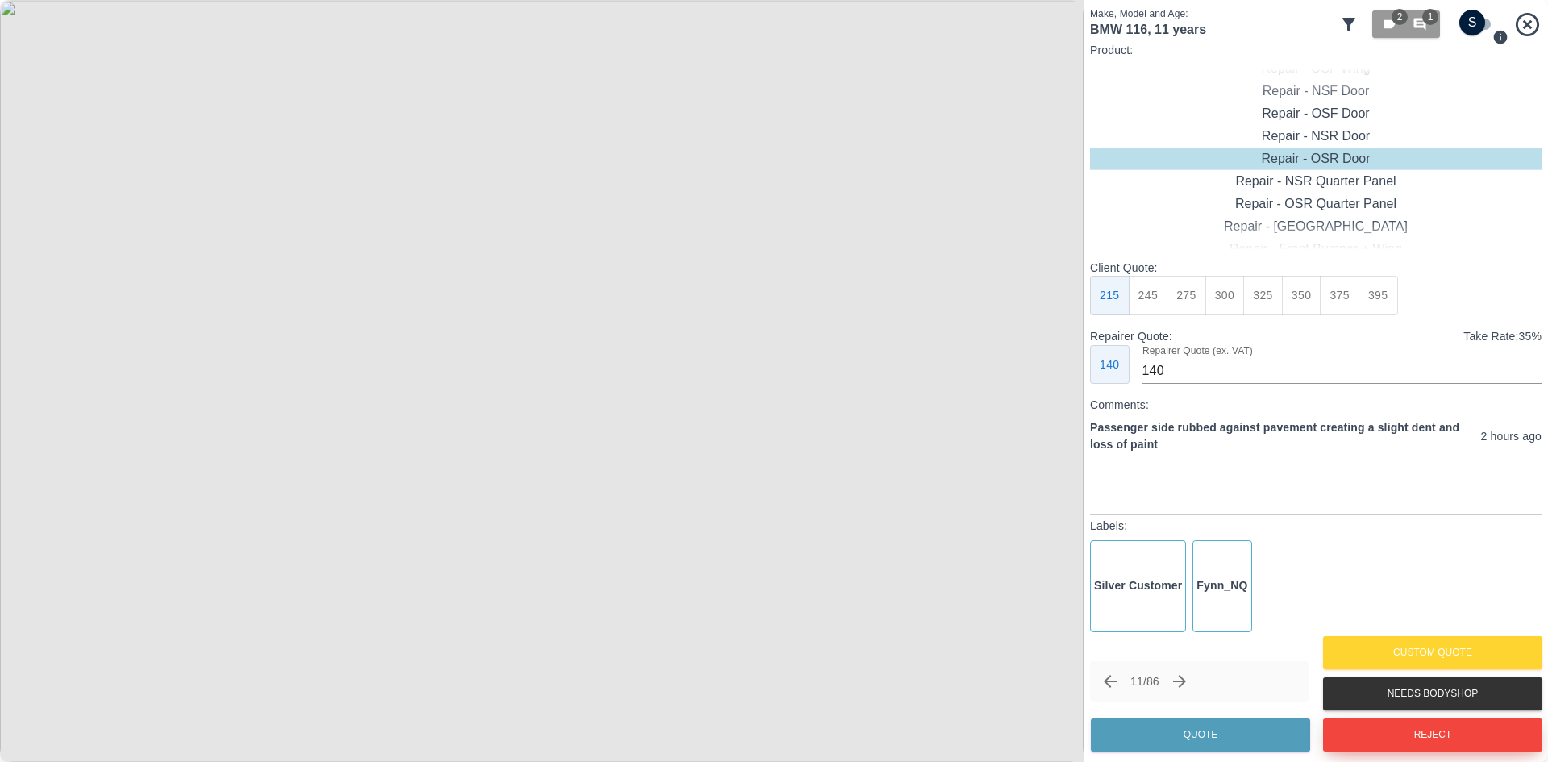
click at [1420, 747] on button "Reject" at bounding box center [1432, 734] width 219 height 33
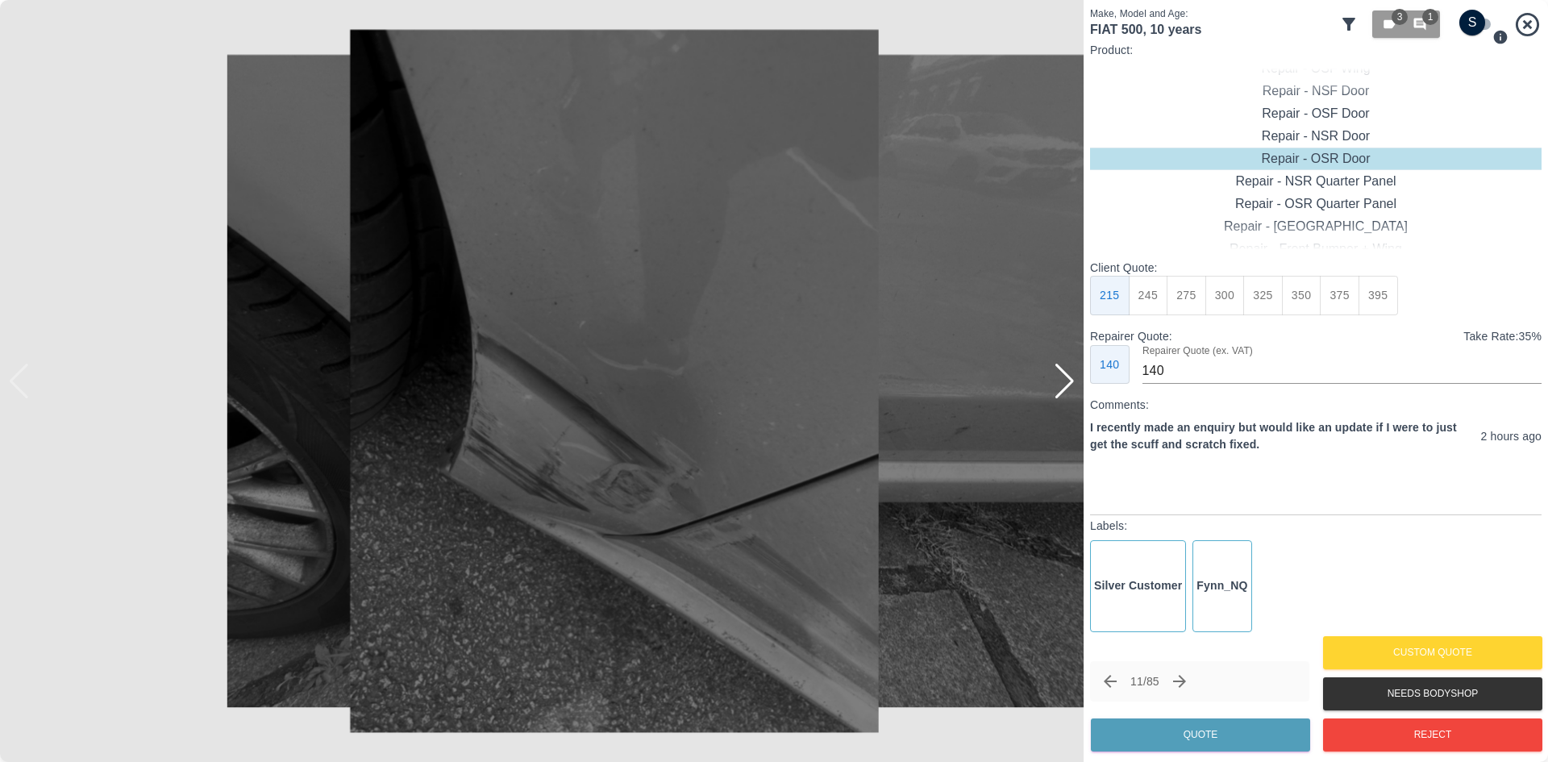
click at [1083, 388] on img at bounding box center [541, 381] width 1083 height 762
click at [1069, 391] on div at bounding box center [1065, 381] width 22 height 35
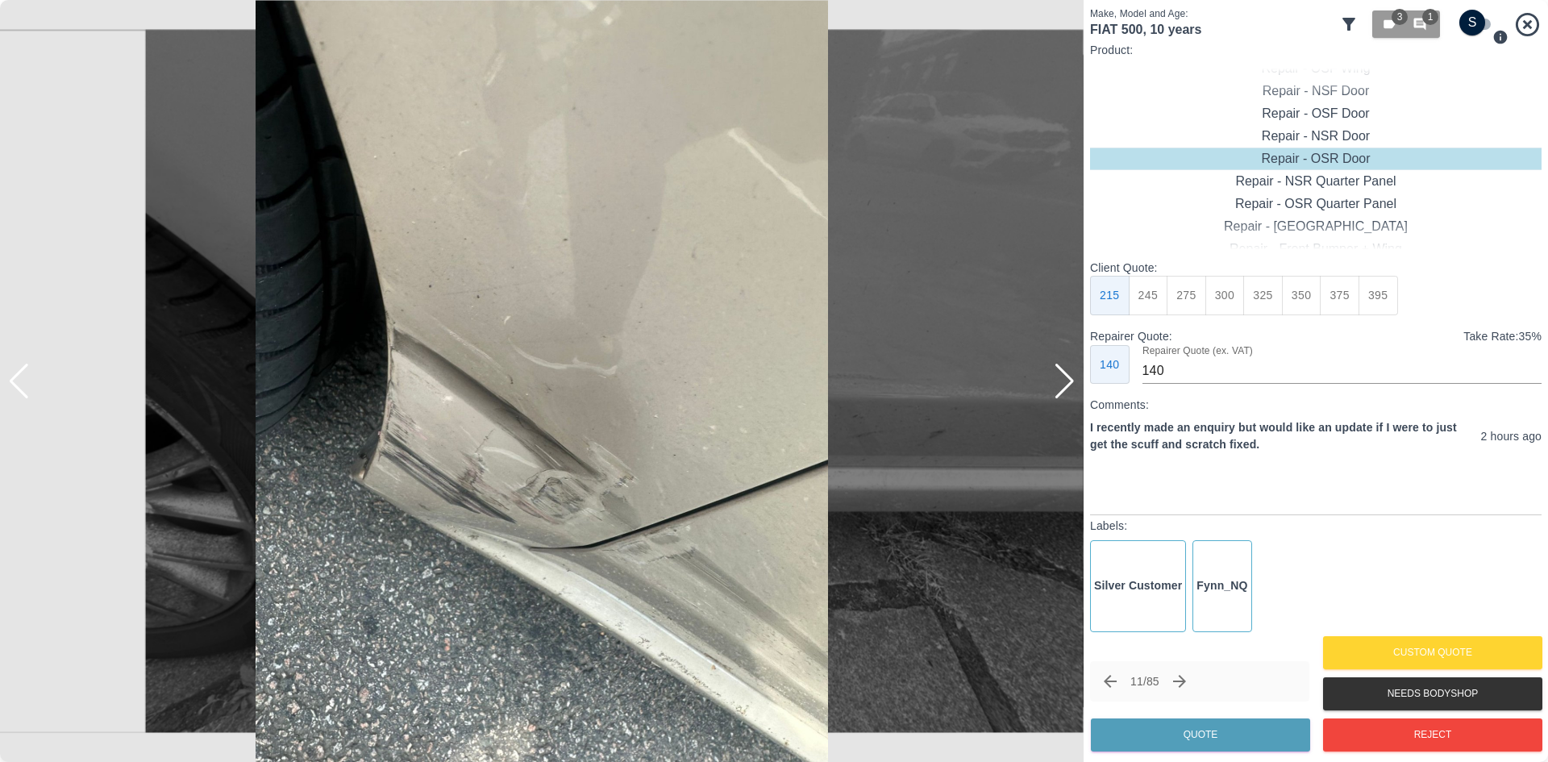
click at [1069, 391] on div at bounding box center [1065, 381] width 22 height 35
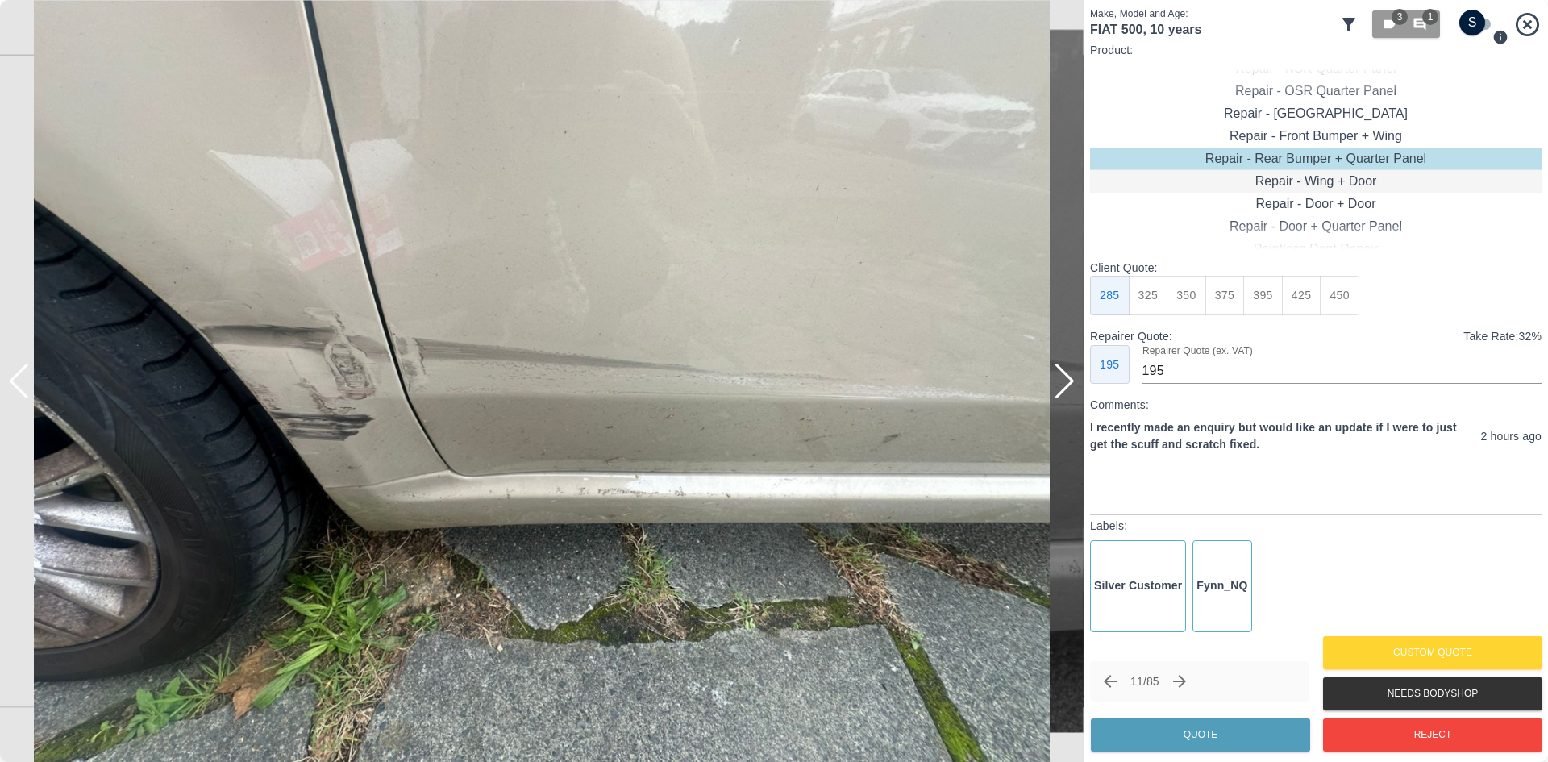
click at [1341, 184] on div "Repair - Wing + Door" at bounding box center [1315, 181] width 451 height 23
click at [1188, 298] on button "375" at bounding box center [1186, 296] width 40 height 40
click at [1210, 299] on button "400" at bounding box center [1225, 296] width 40 height 40
type input "285"
click at [688, 478] on img at bounding box center [541, 381] width 1083 height 762
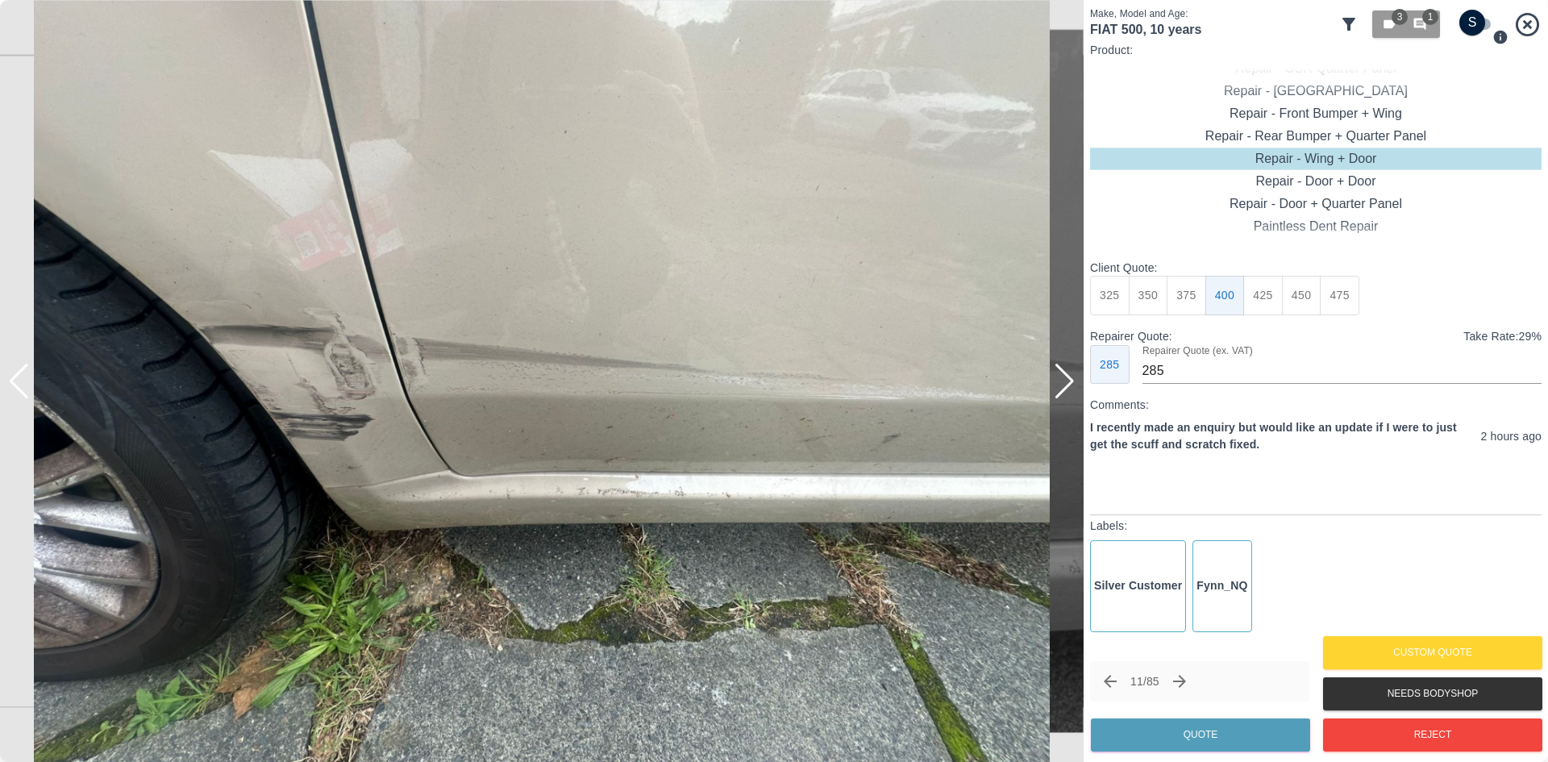
click at [688, 478] on img at bounding box center [541, 381] width 1083 height 762
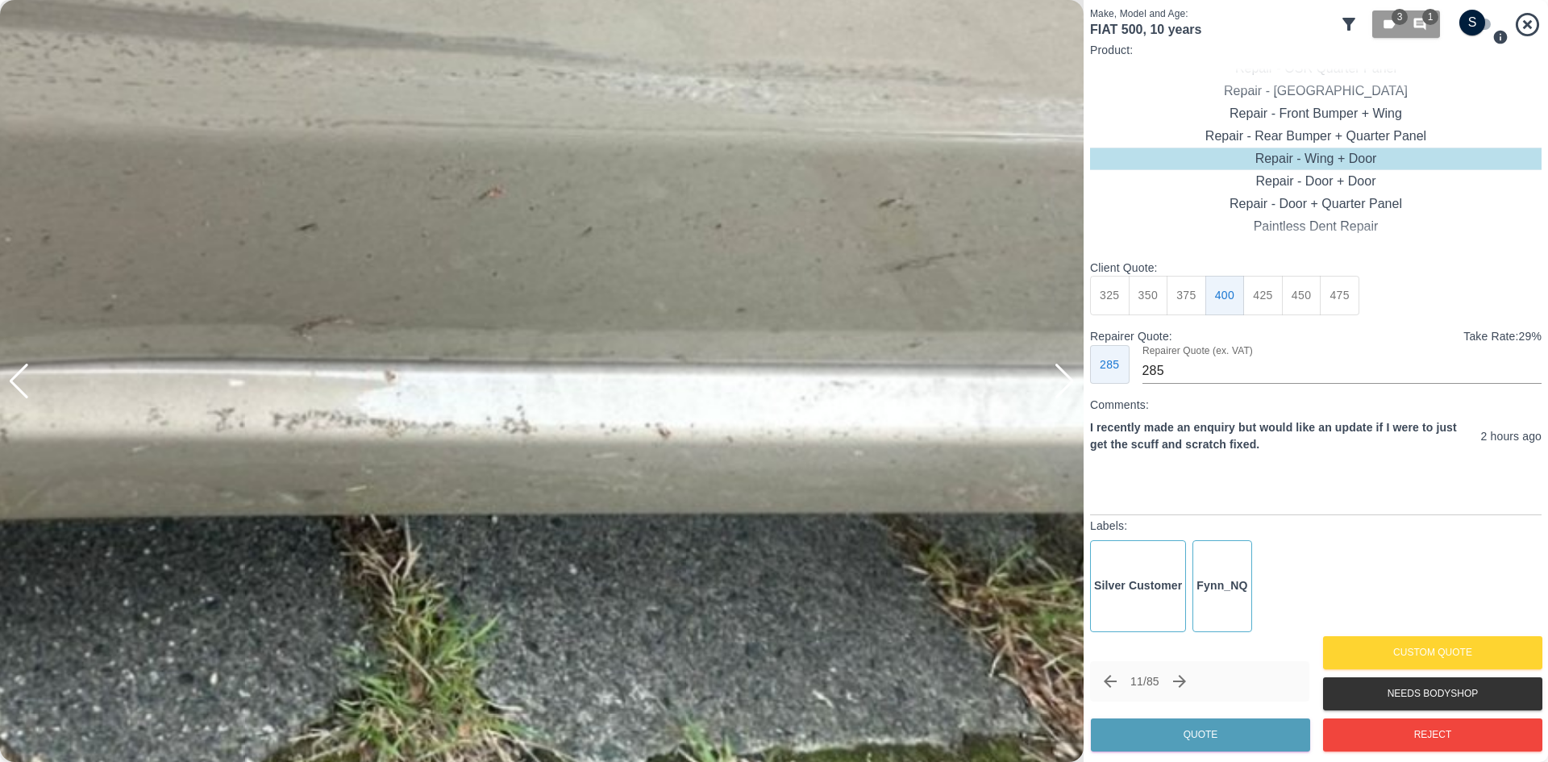
click at [688, 478] on img at bounding box center [104, 89] width 3250 height 2285
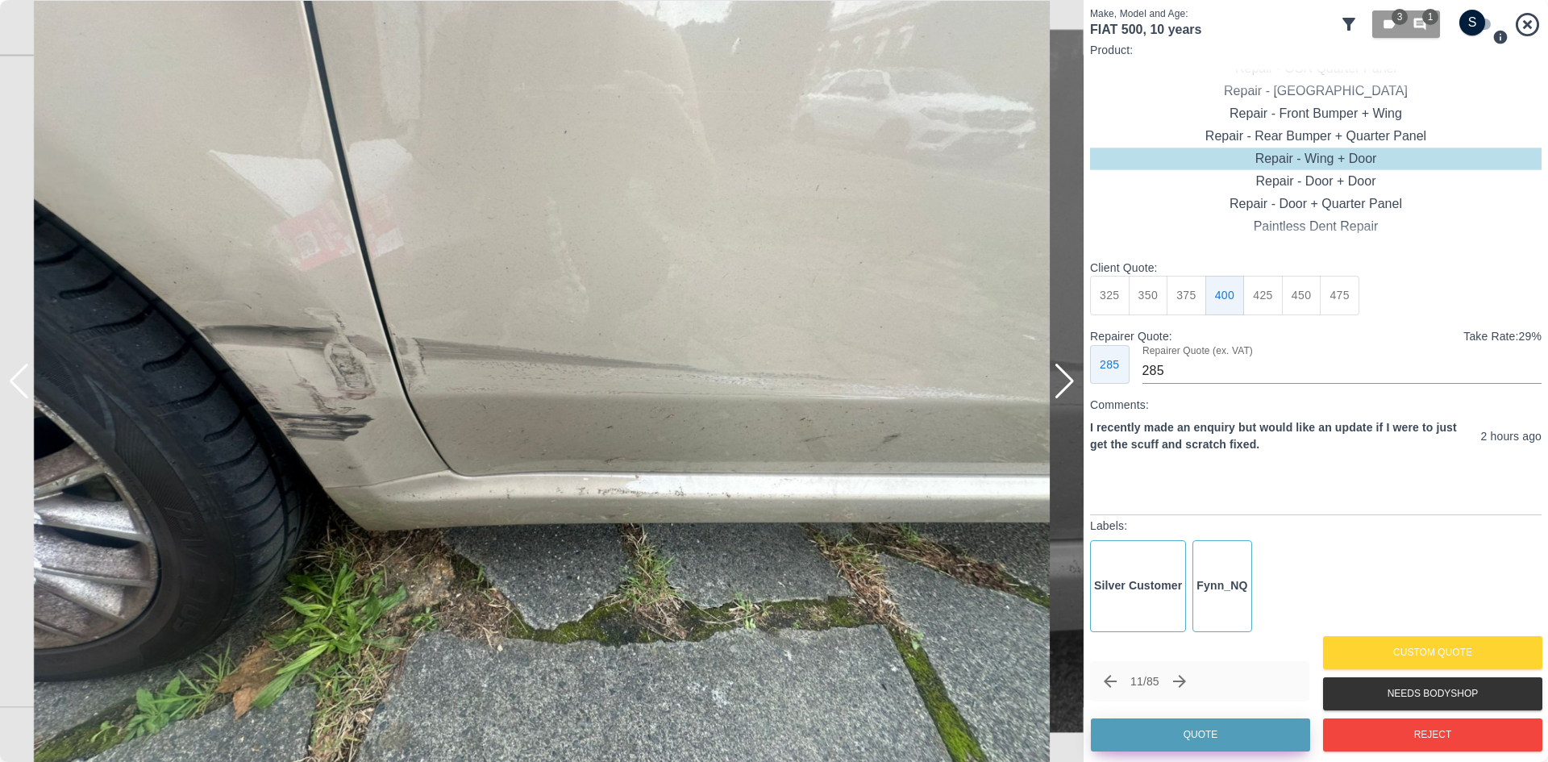
click at [1151, 733] on button "Quote" at bounding box center [1200, 734] width 219 height 33
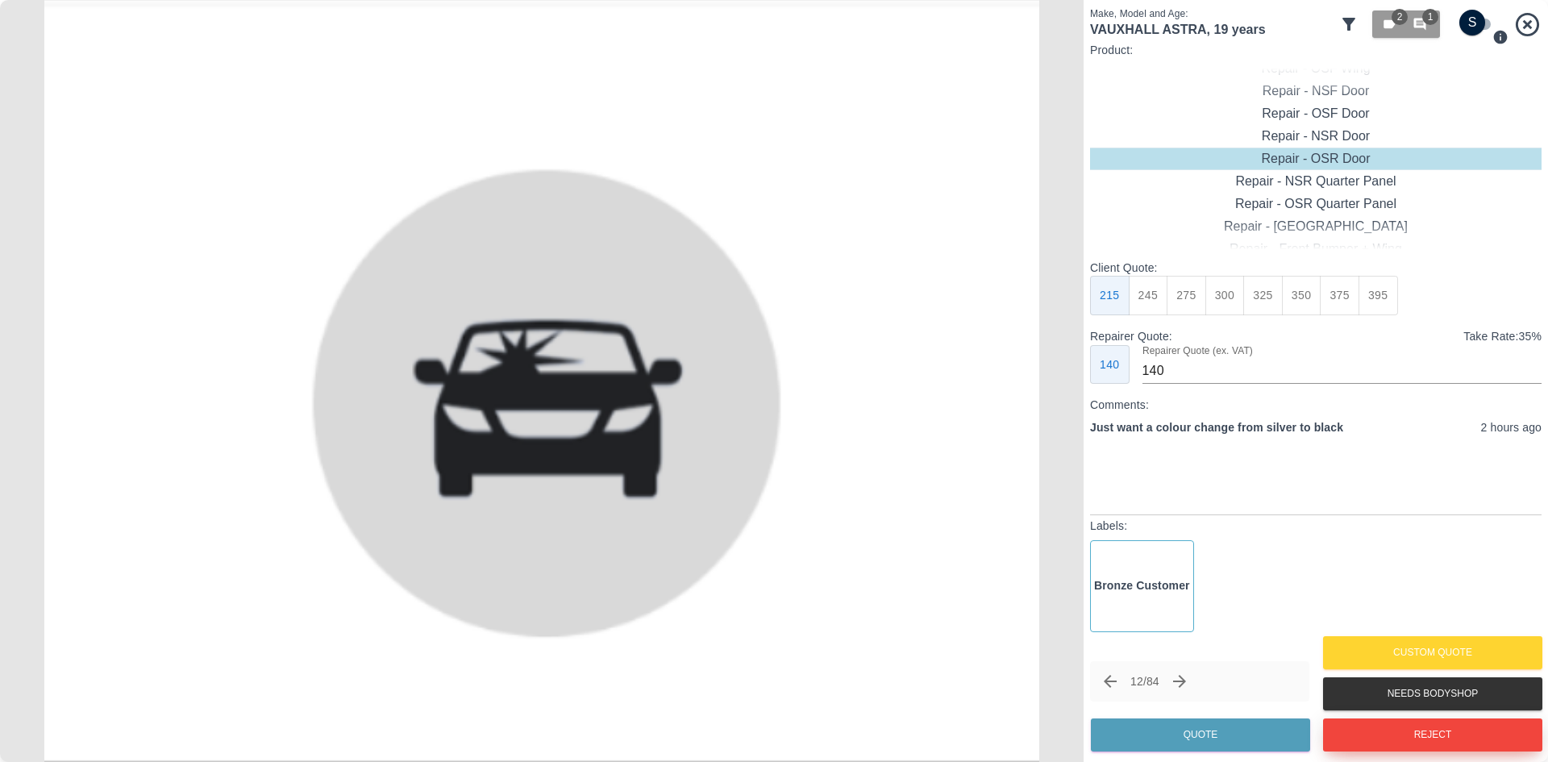
click at [1380, 733] on button "Reject" at bounding box center [1432, 734] width 219 height 33
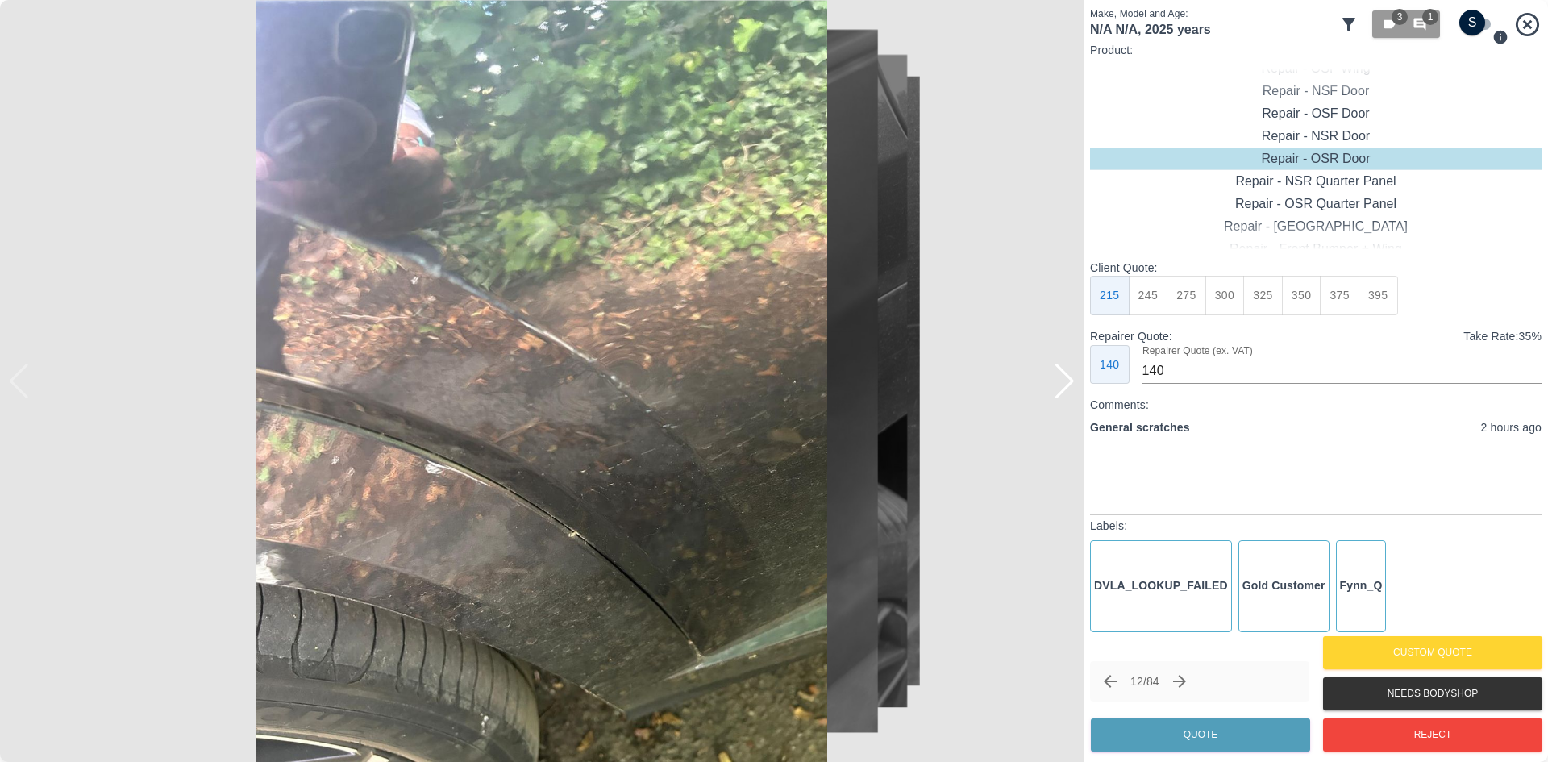
click at [1064, 390] on div at bounding box center [1065, 381] width 22 height 35
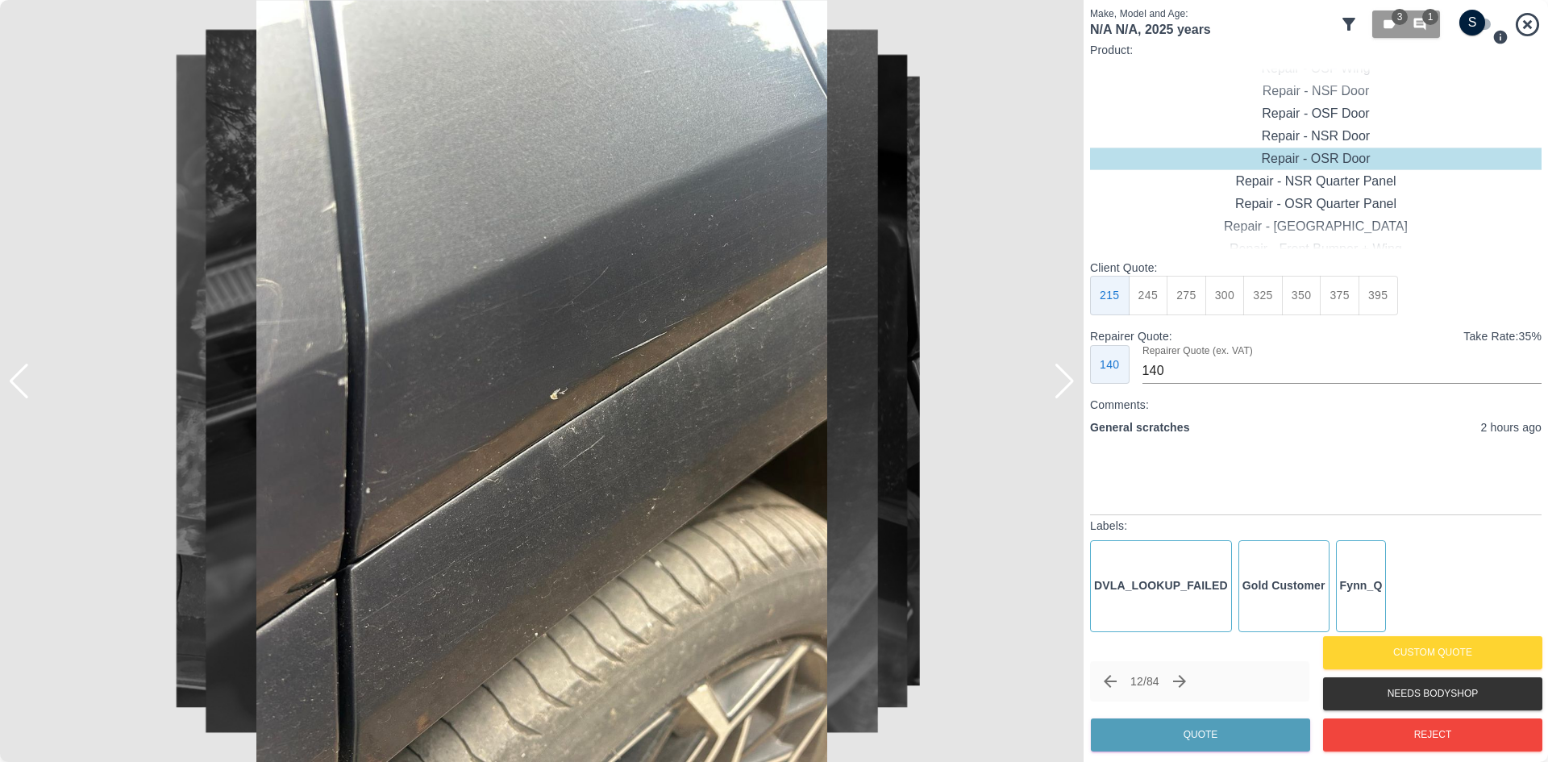
click at [1064, 390] on div at bounding box center [1065, 381] width 22 height 35
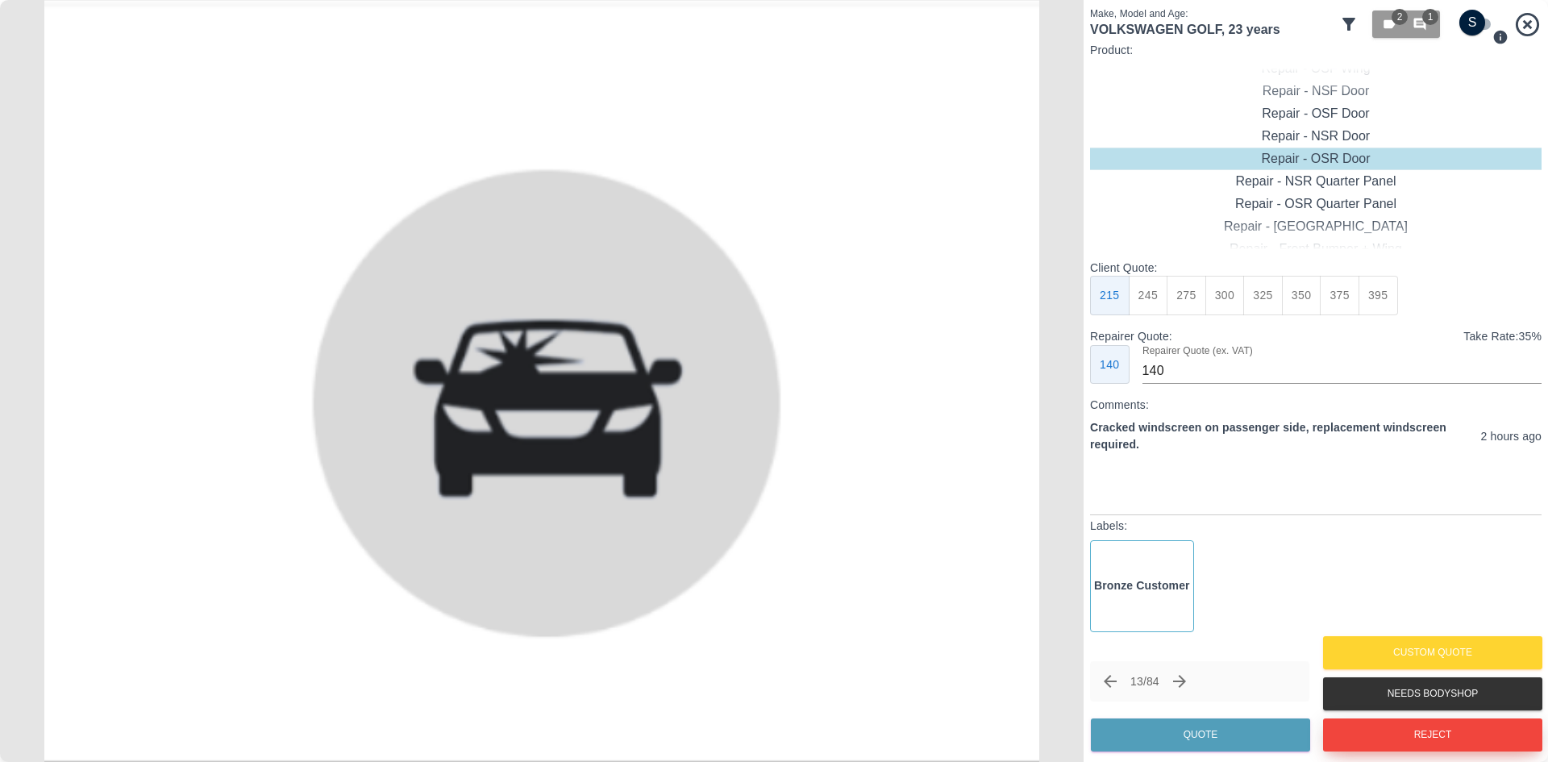
click at [1387, 740] on button "Reject" at bounding box center [1432, 734] width 219 height 33
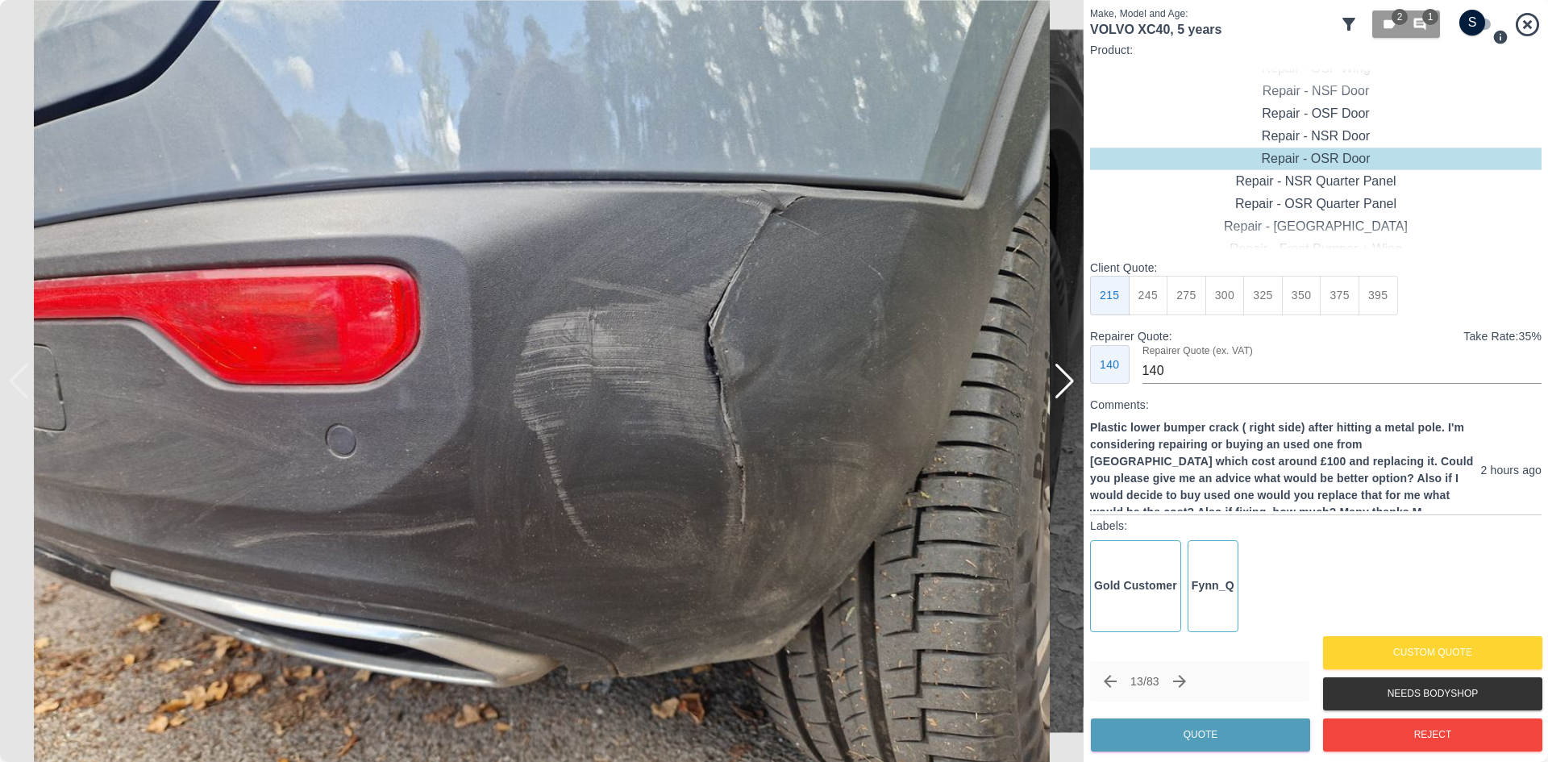
click at [1070, 385] on div at bounding box center [1065, 381] width 22 height 35
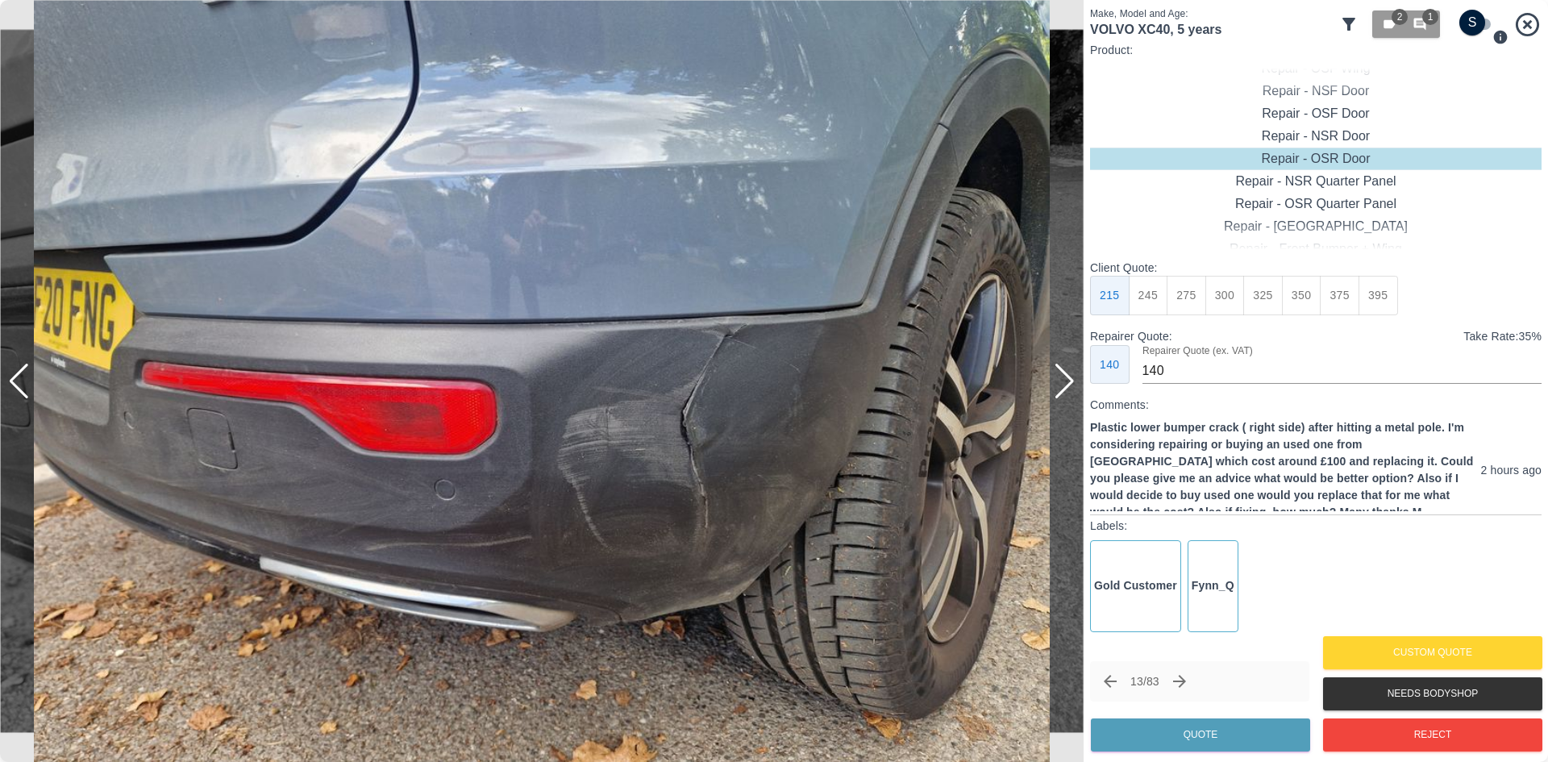
click at [1070, 385] on div at bounding box center [1065, 381] width 22 height 35
click at [1070, 385] on img at bounding box center [614, 380] width 1000 height 703
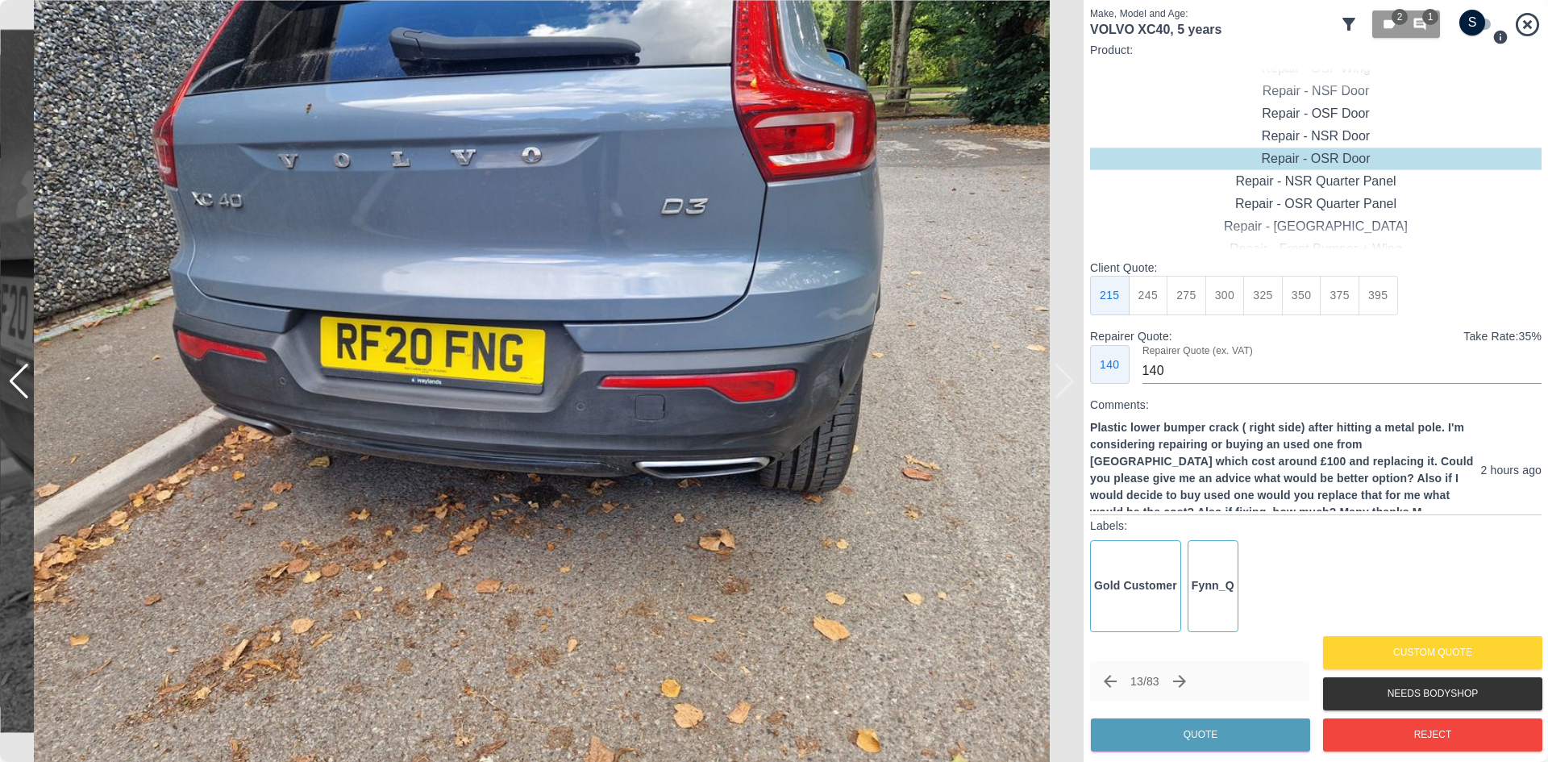
click at [1070, 385] on img at bounding box center [541, 381] width 1083 height 762
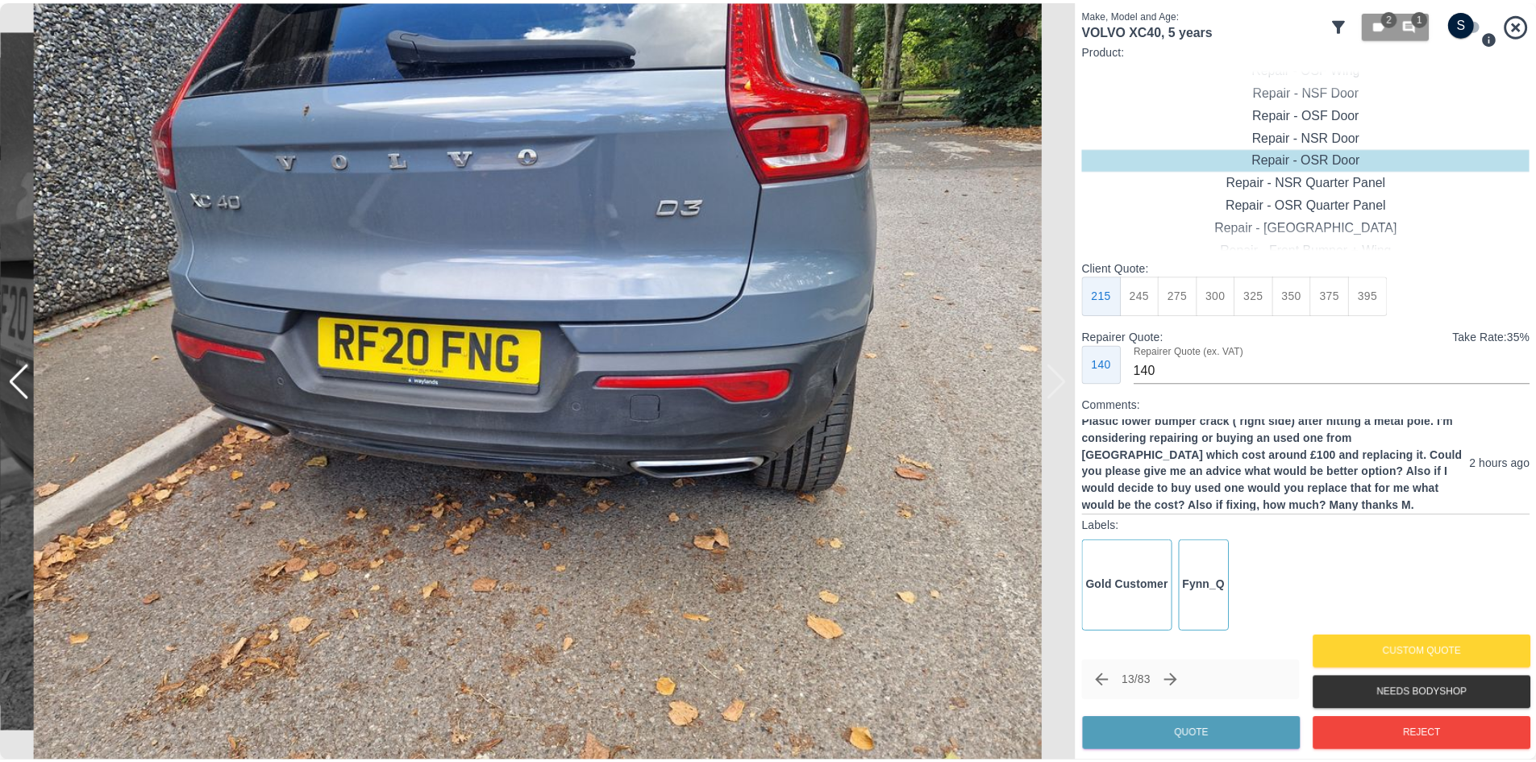
scroll to position [10, 0]
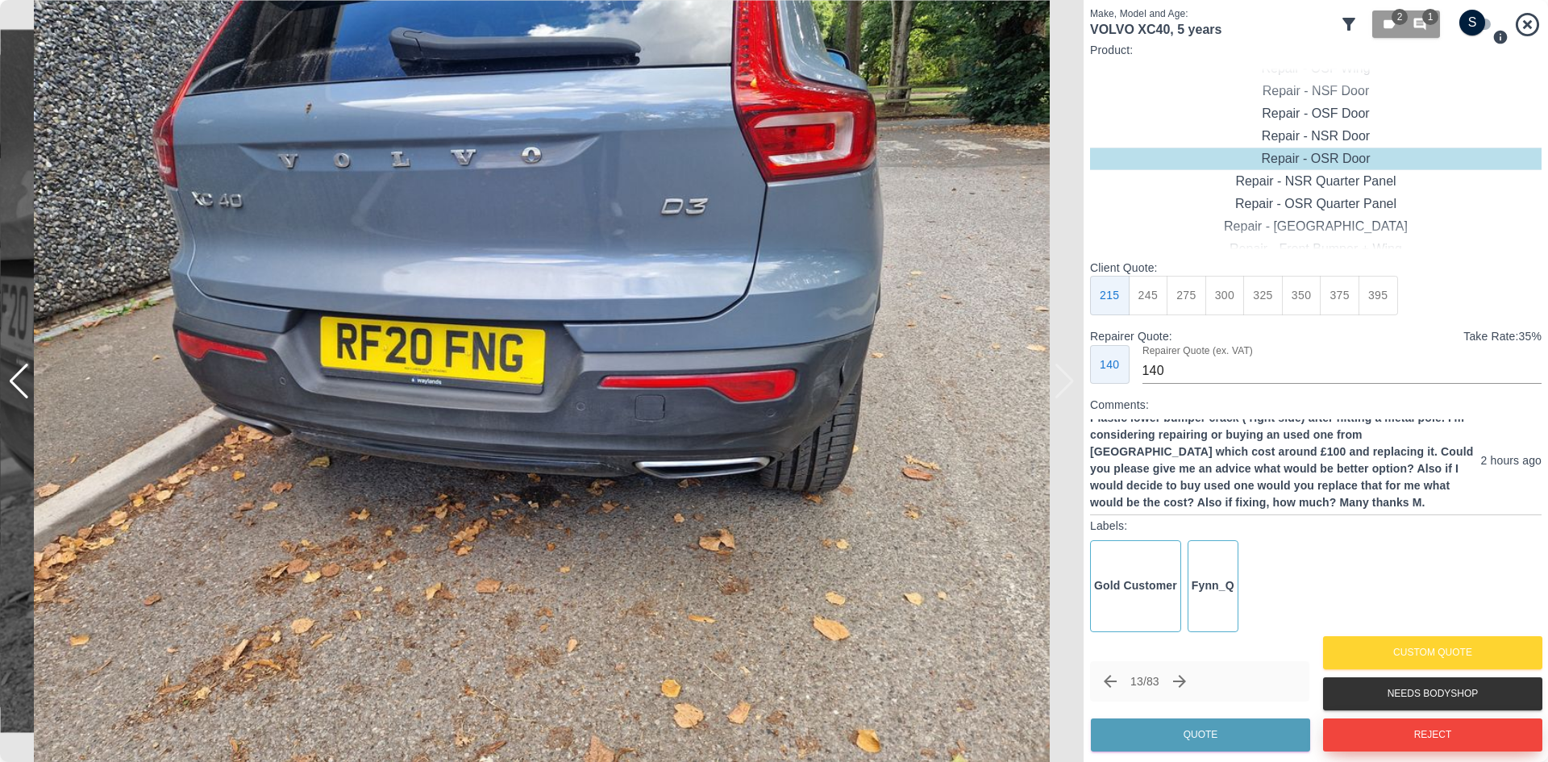
click at [1422, 729] on button "Reject" at bounding box center [1432, 734] width 219 height 33
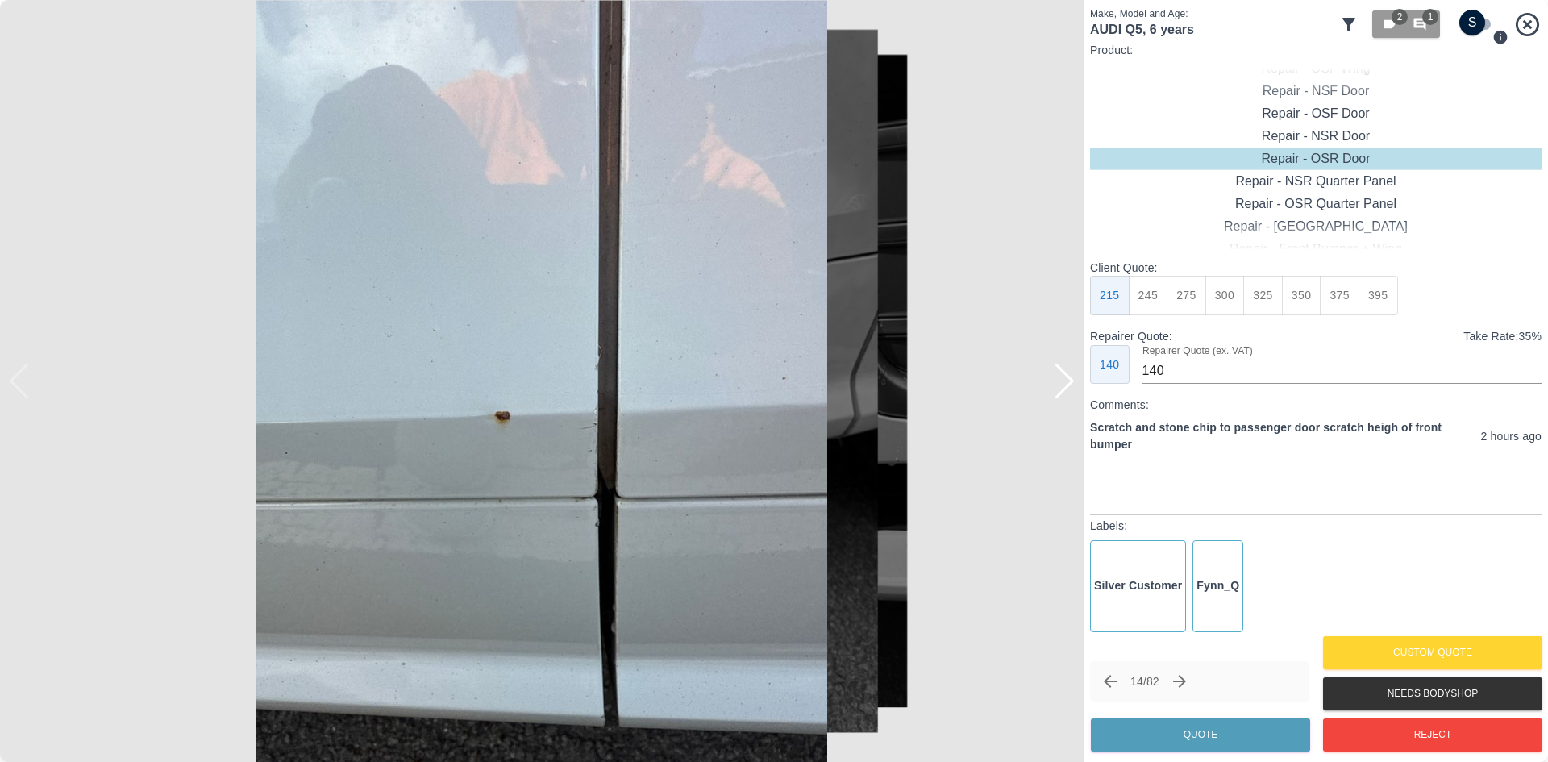
click at [1061, 395] on div at bounding box center [1065, 381] width 22 height 35
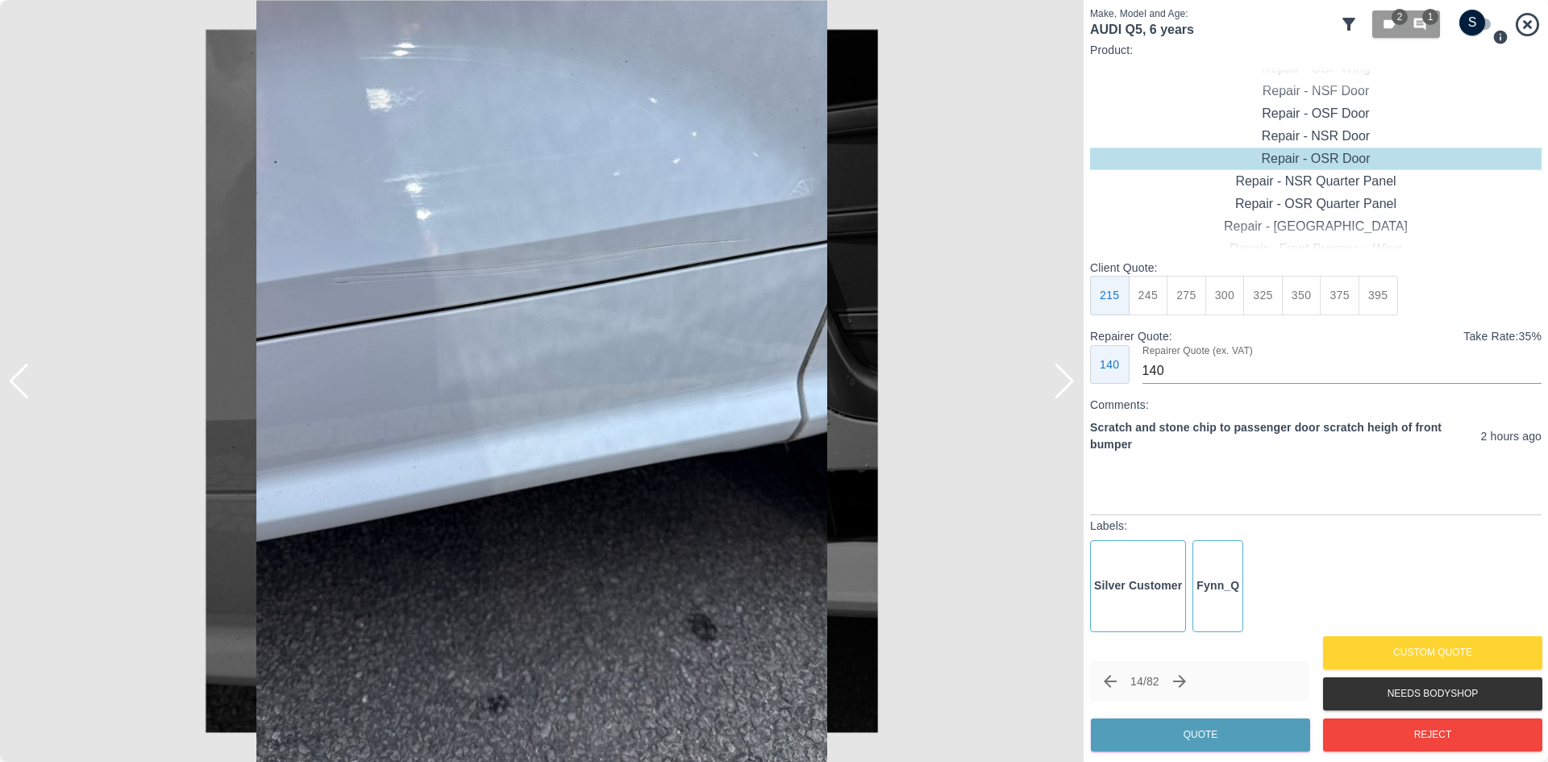
click at [1061, 395] on div at bounding box center [1065, 381] width 22 height 35
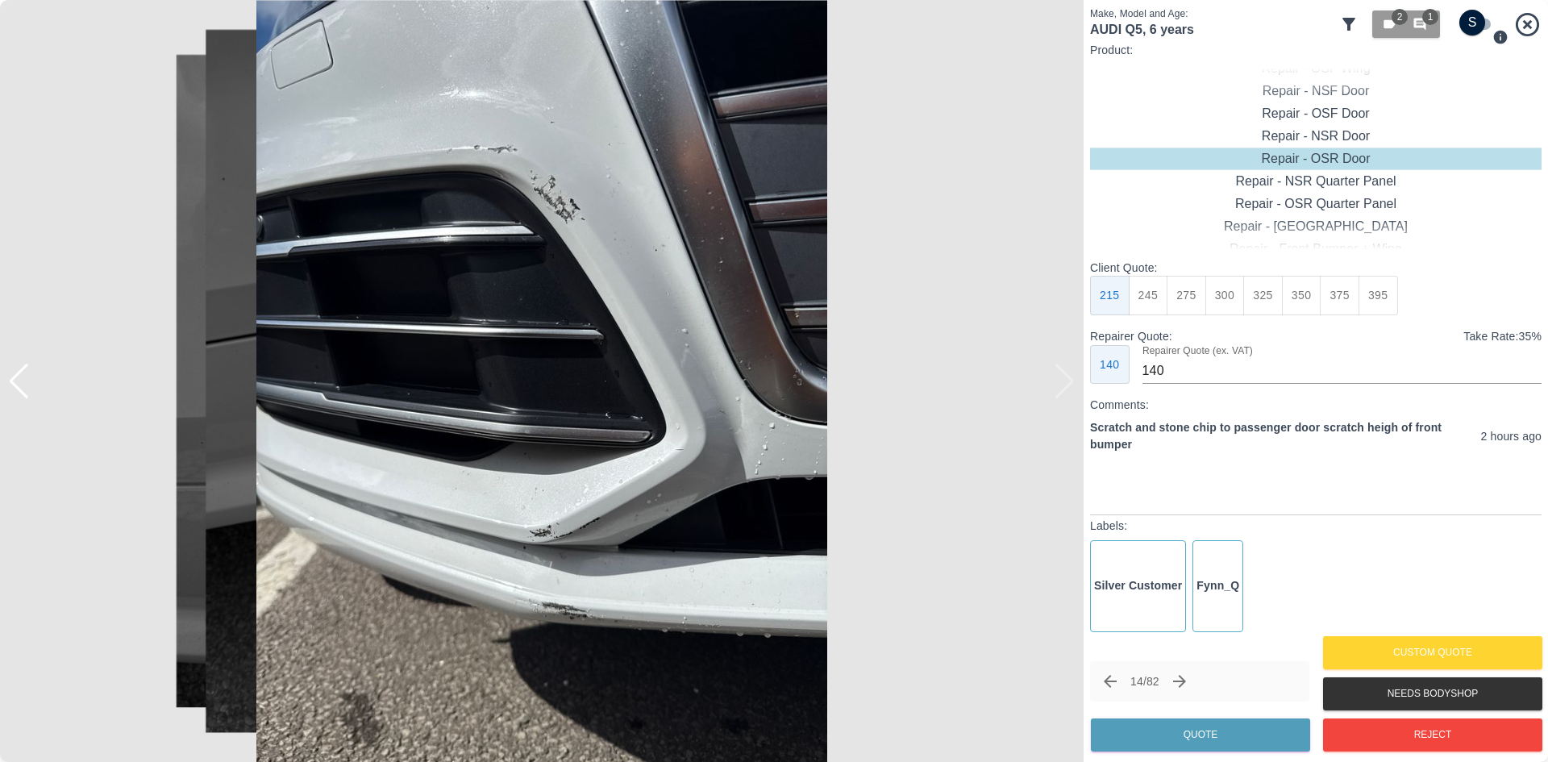
click at [1061, 395] on img at bounding box center [541, 381] width 1083 height 762
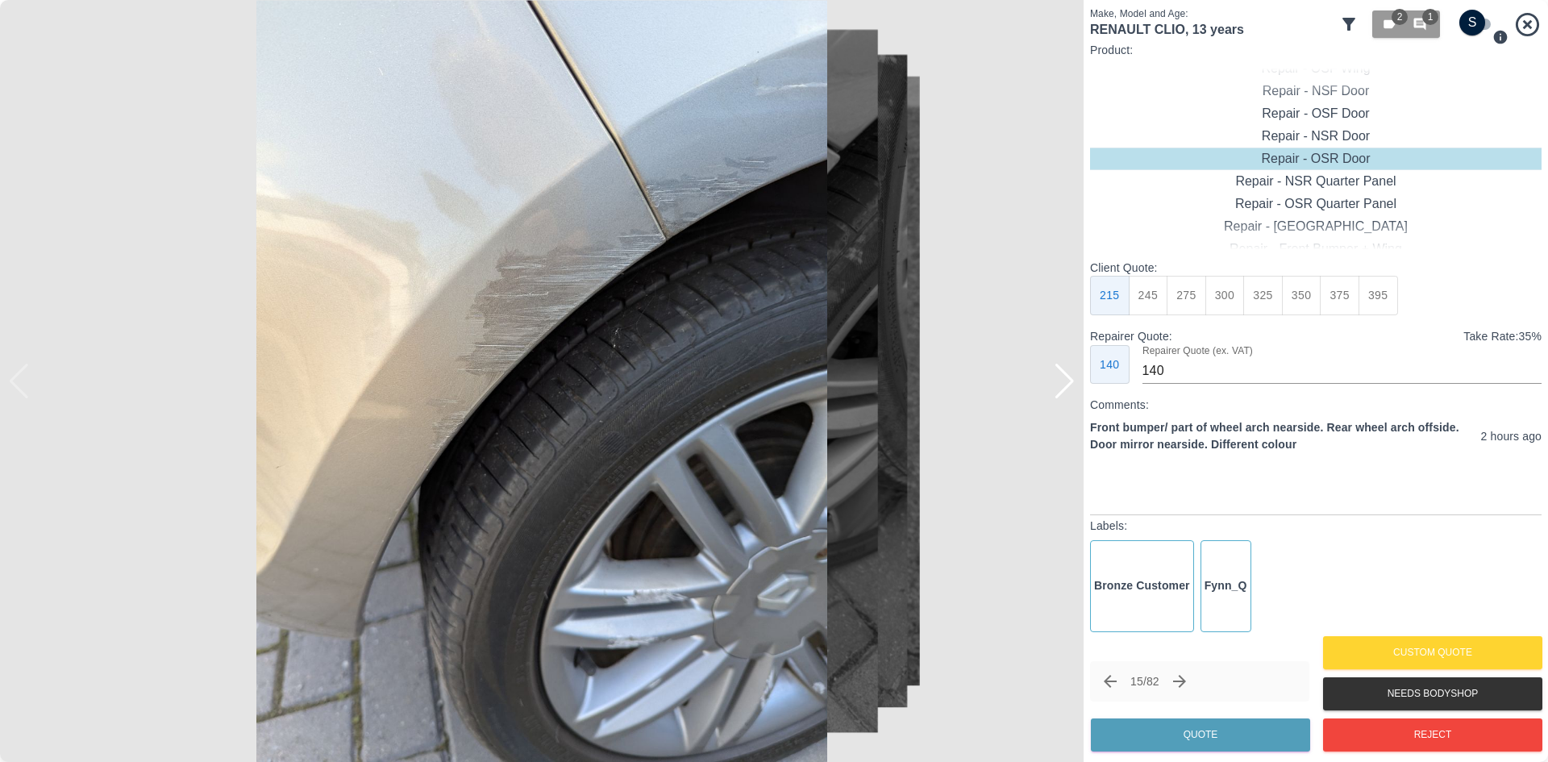
click at [1062, 385] on div at bounding box center [1065, 381] width 22 height 35
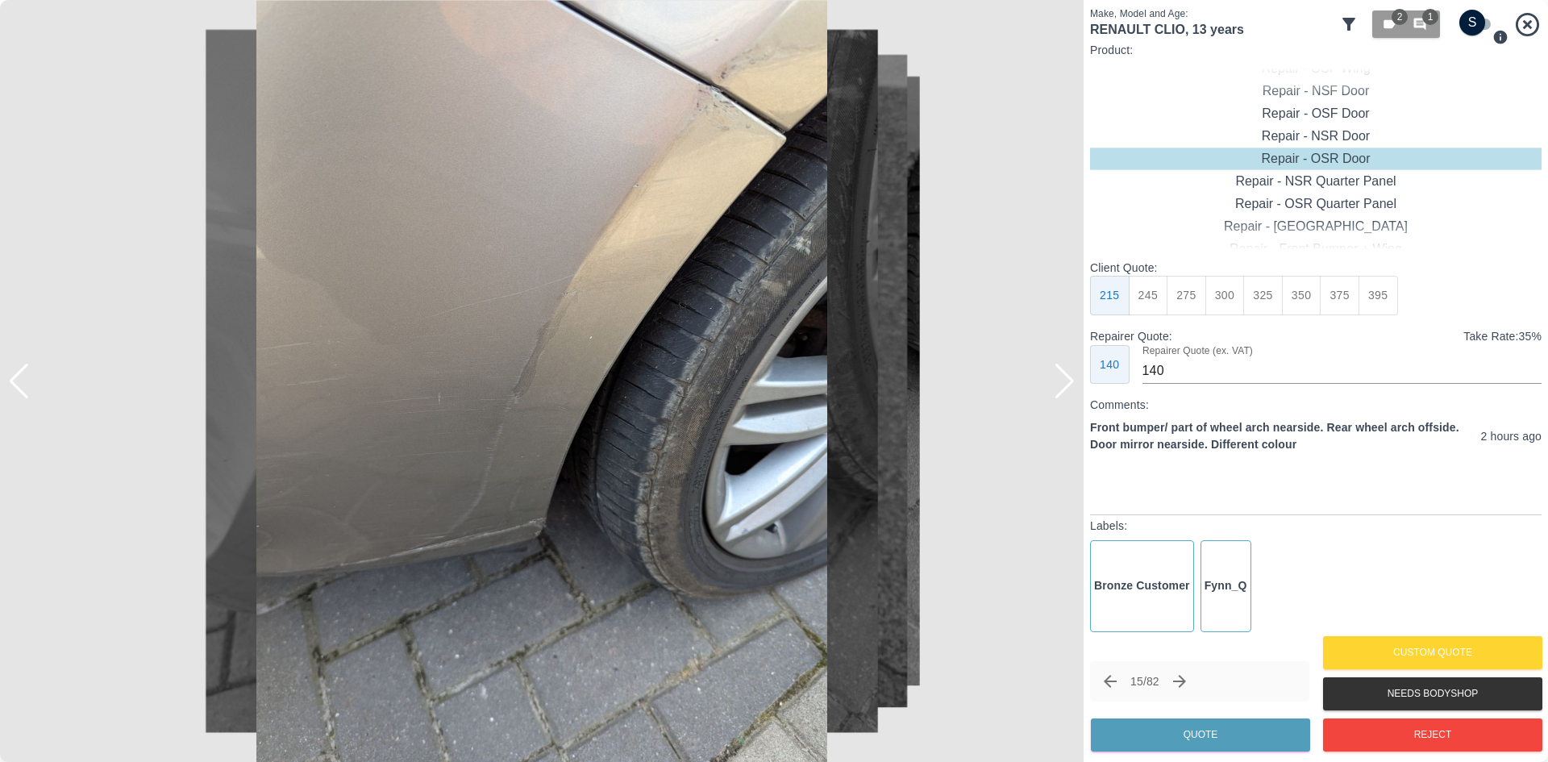
click at [1062, 385] on div at bounding box center [1065, 381] width 22 height 35
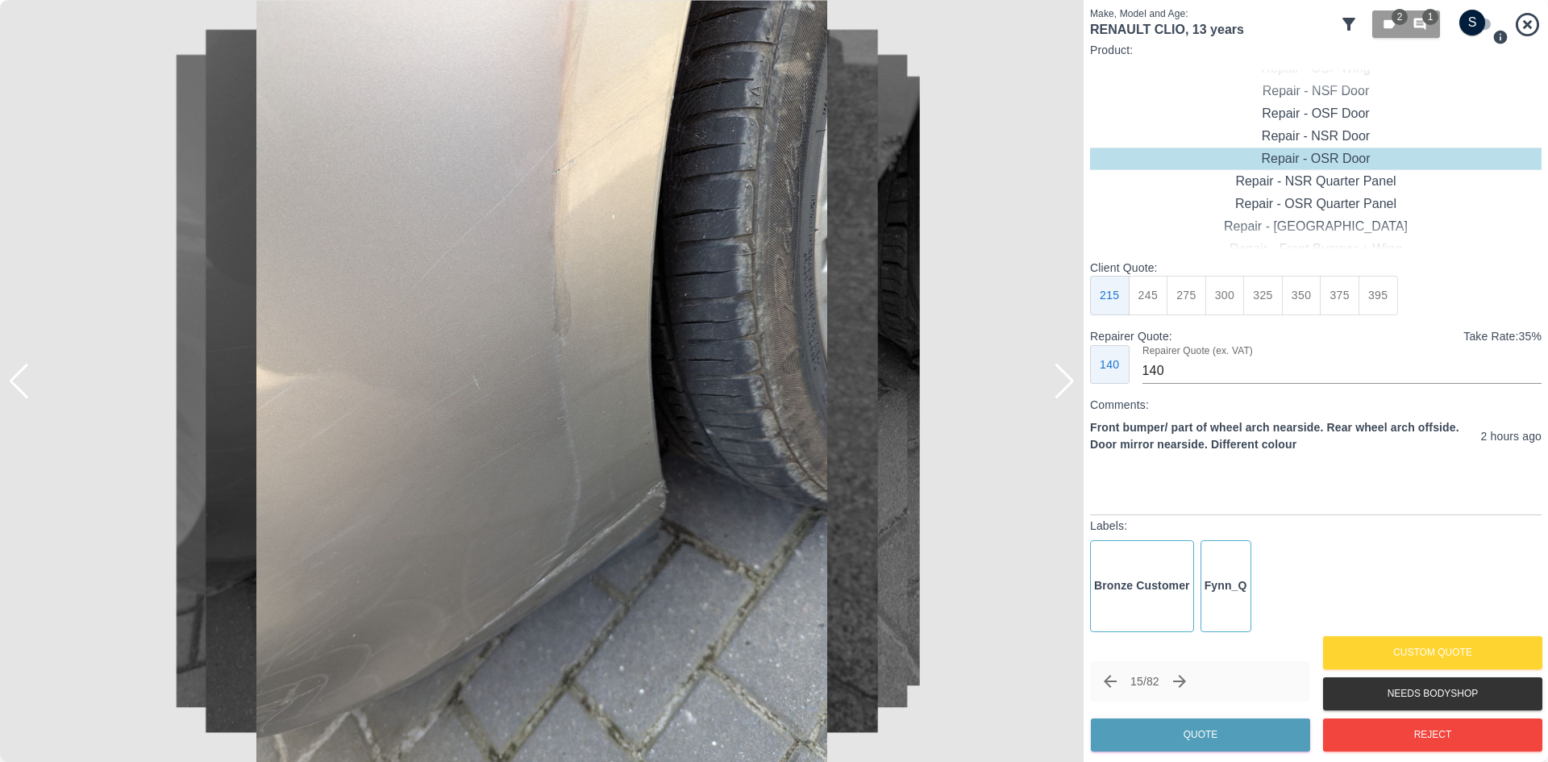
click at [1062, 385] on div at bounding box center [1065, 381] width 22 height 35
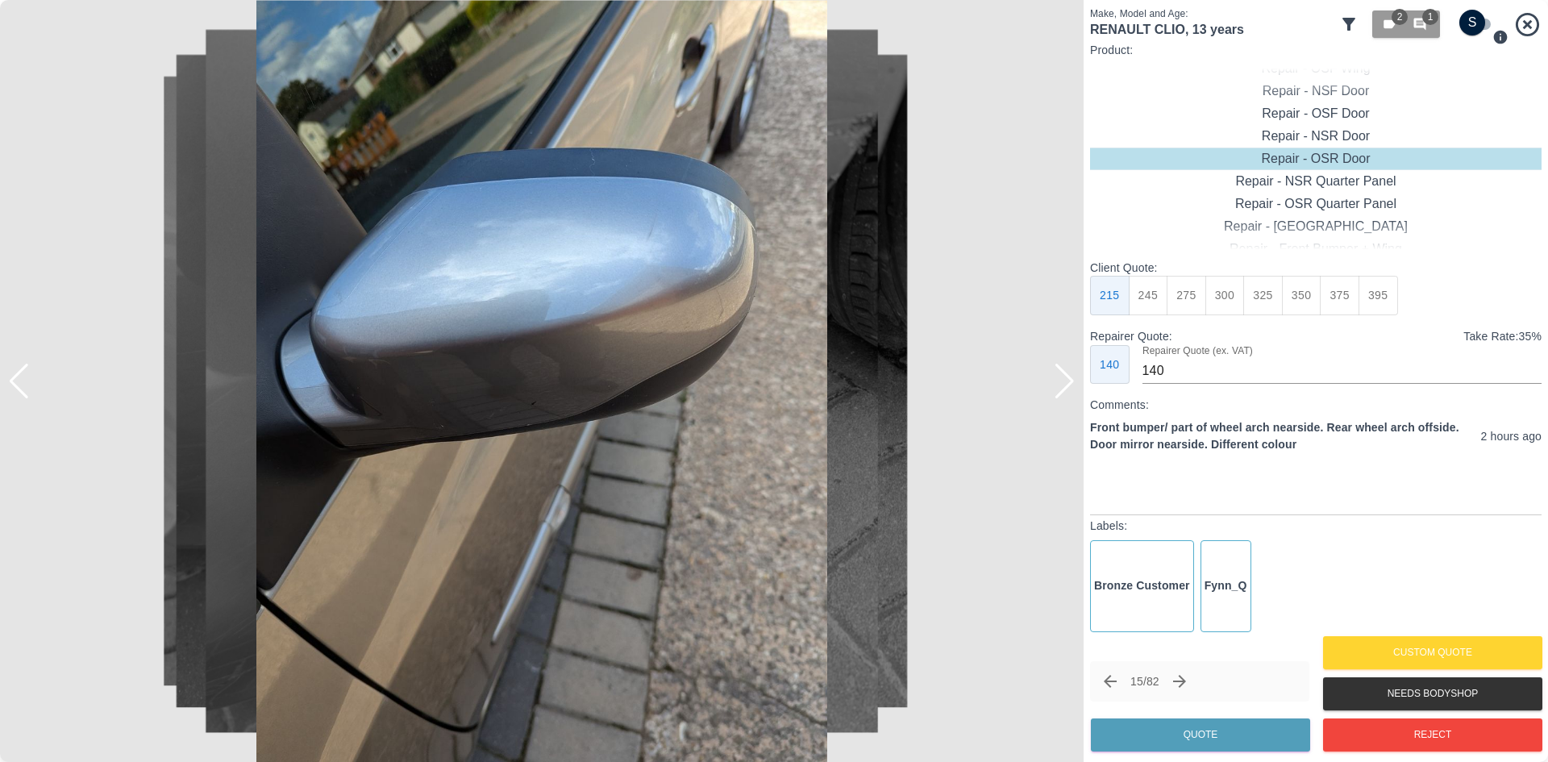
click at [1062, 385] on div at bounding box center [1065, 381] width 22 height 35
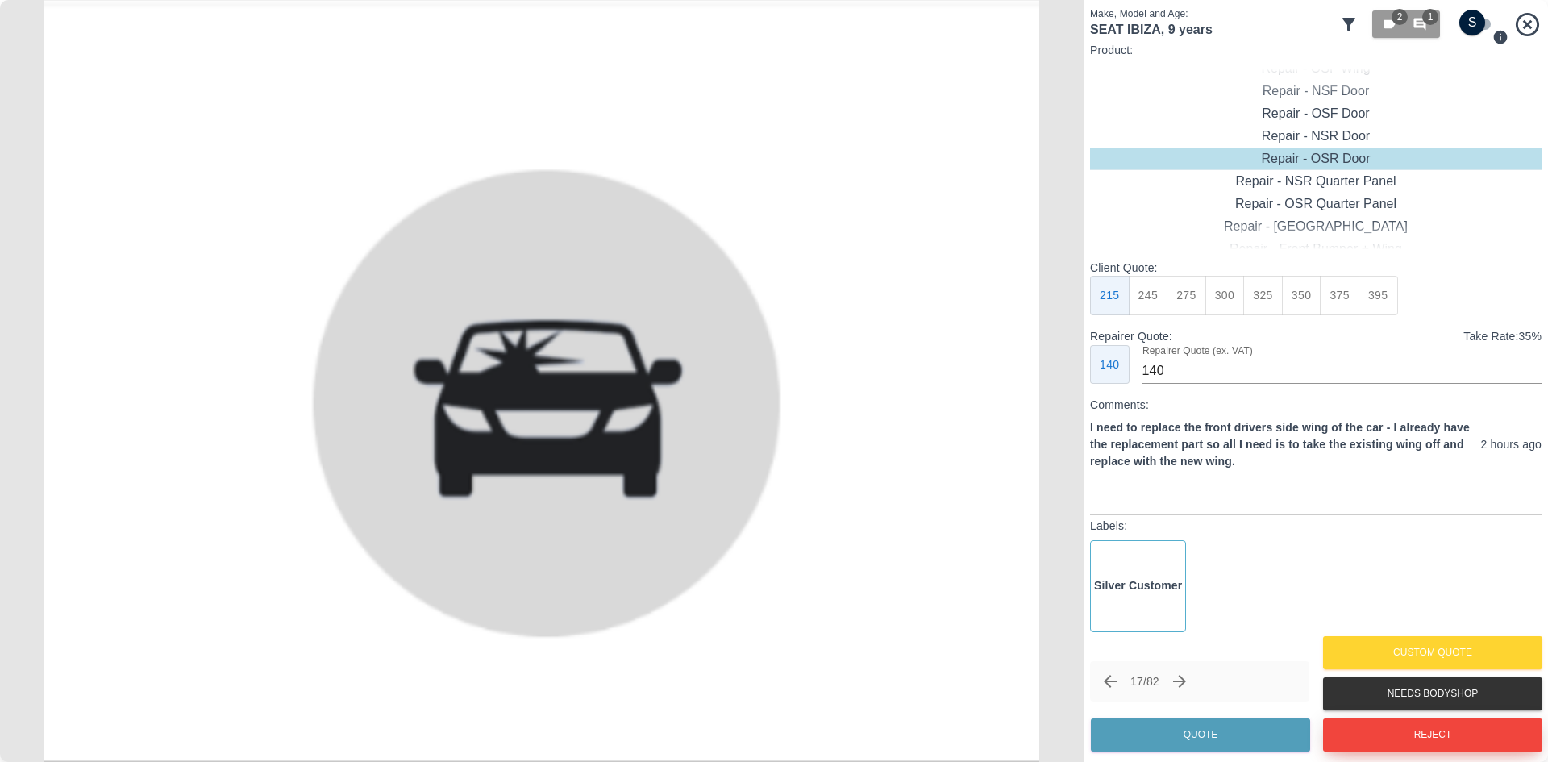
click at [1453, 738] on button "Reject" at bounding box center [1432, 734] width 219 height 33
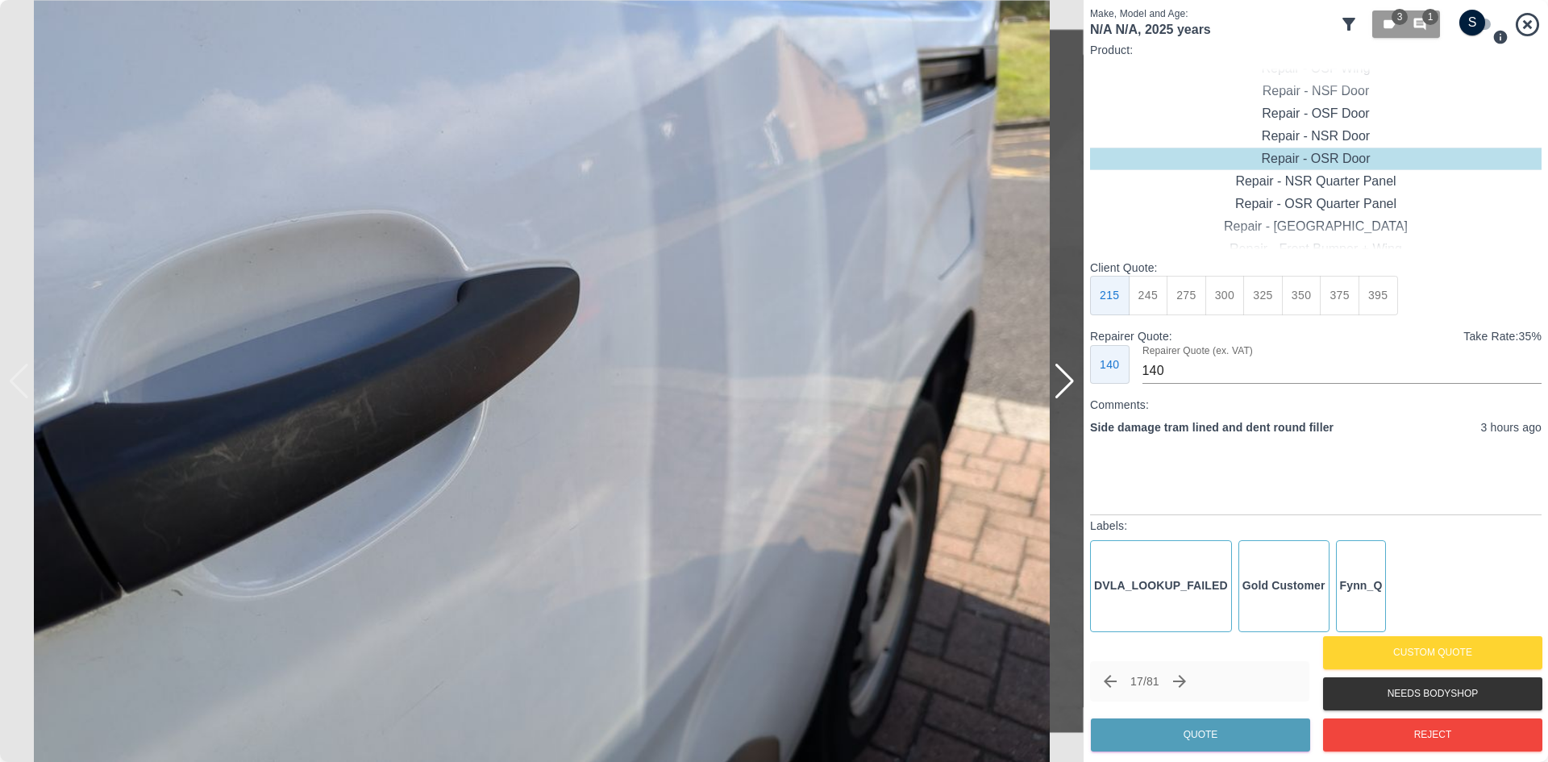
click at [1065, 387] on div at bounding box center [1065, 381] width 22 height 35
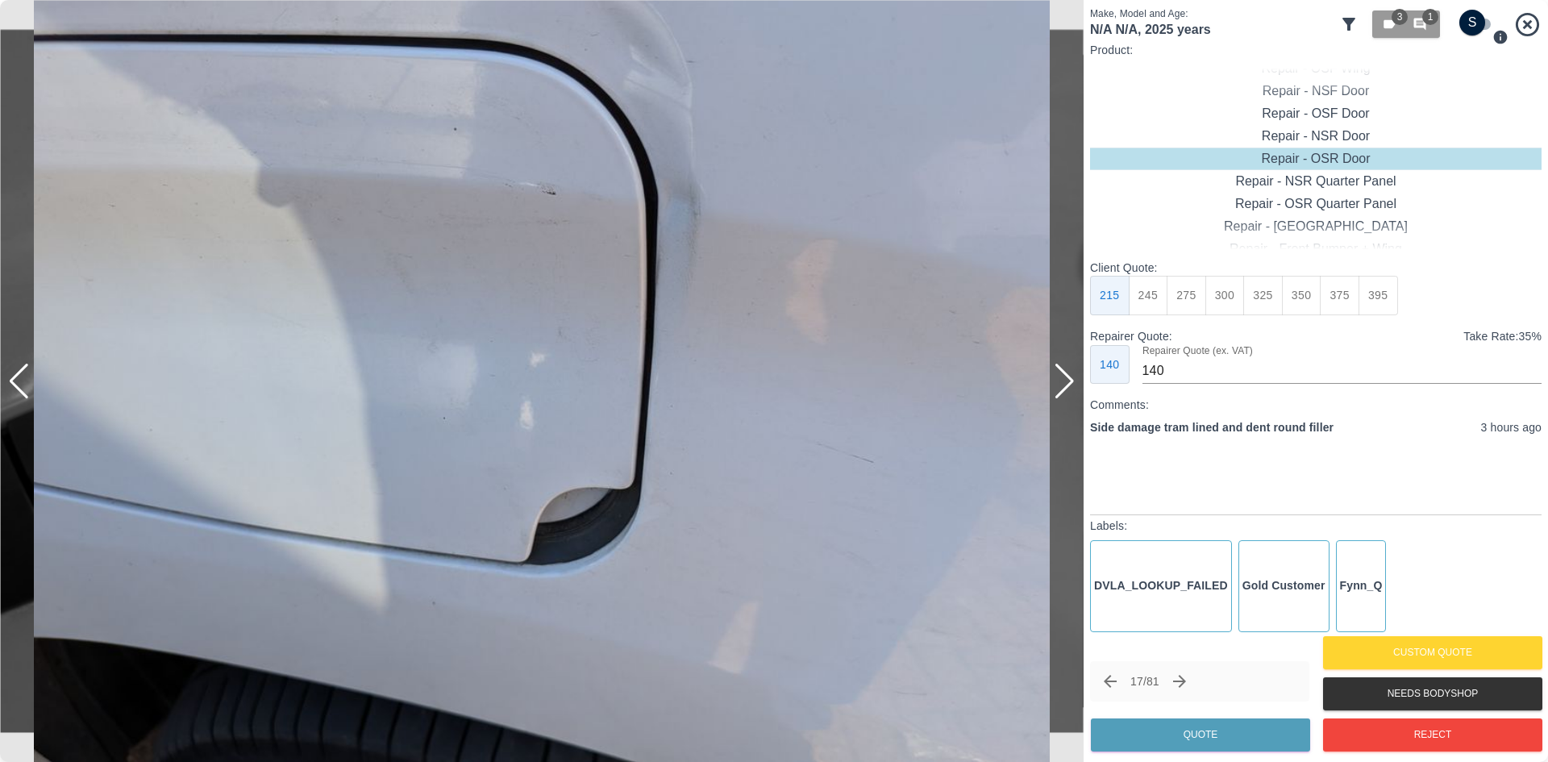
click at [1065, 387] on div at bounding box center [1065, 381] width 22 height 35
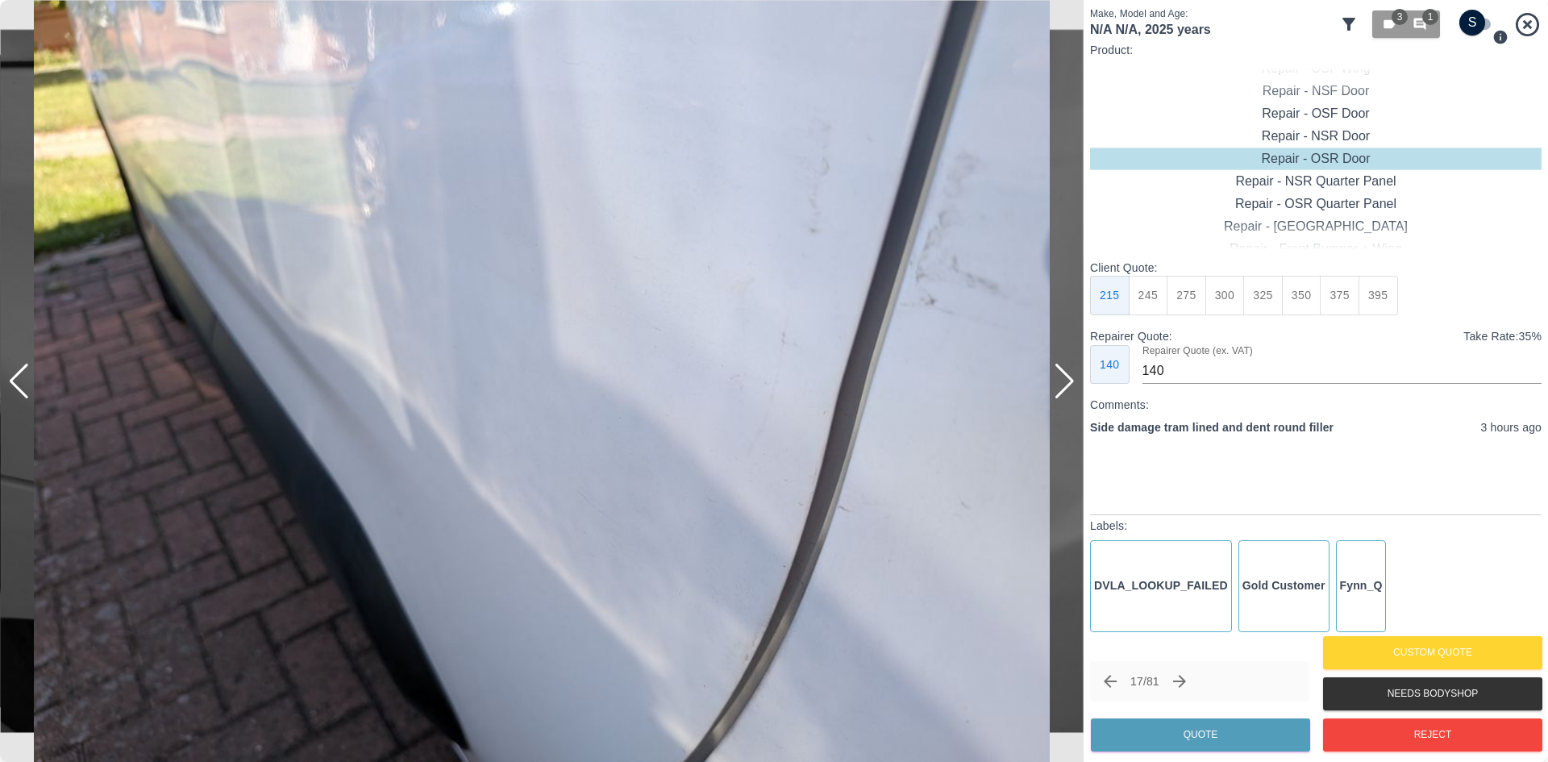
click at [1065, 387] on div at bounding box center [1065, 381] width 22 height 35
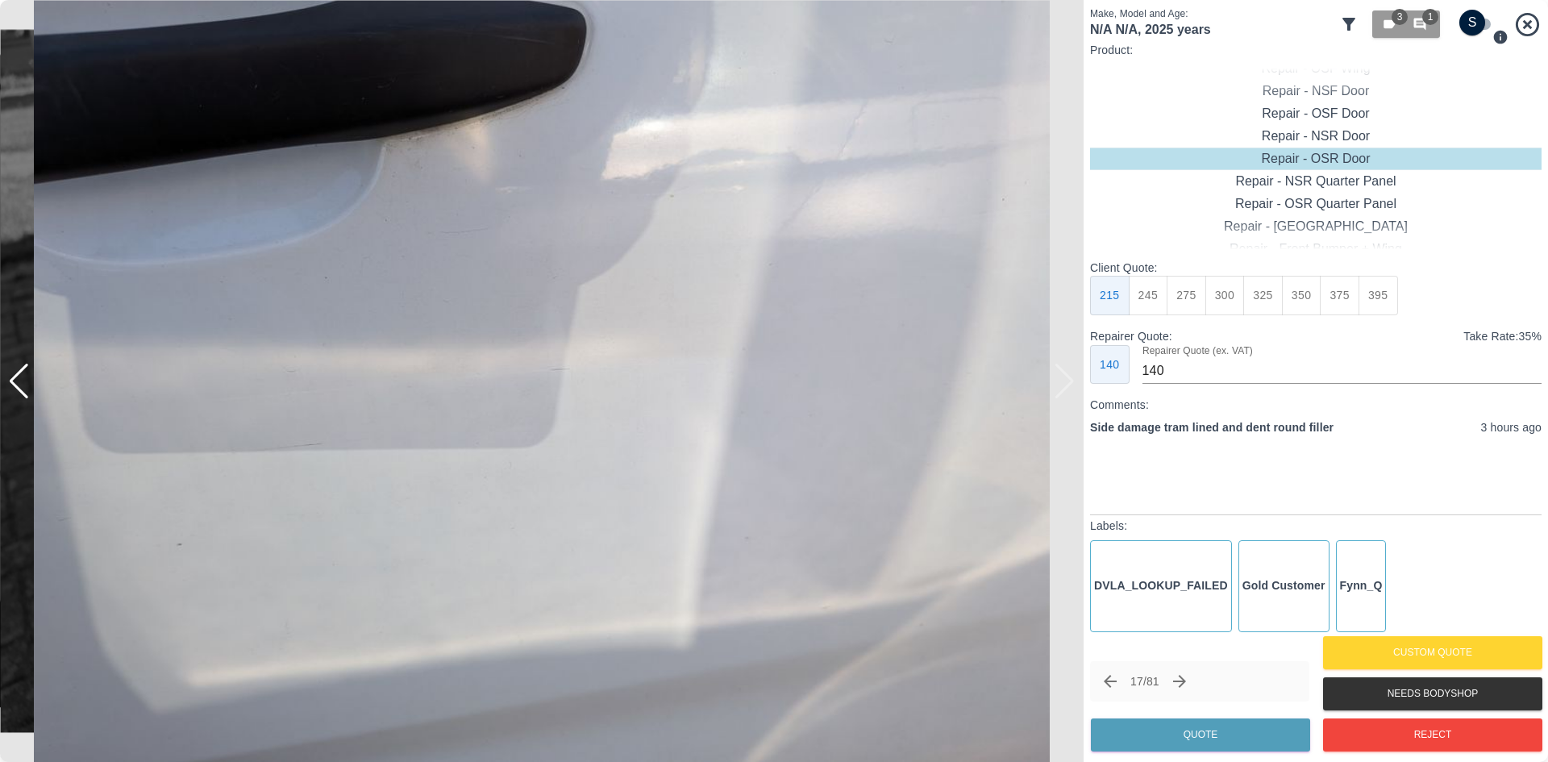
click at [1065, 387] on img at bounding box center [541, 381] width 1083 height 762
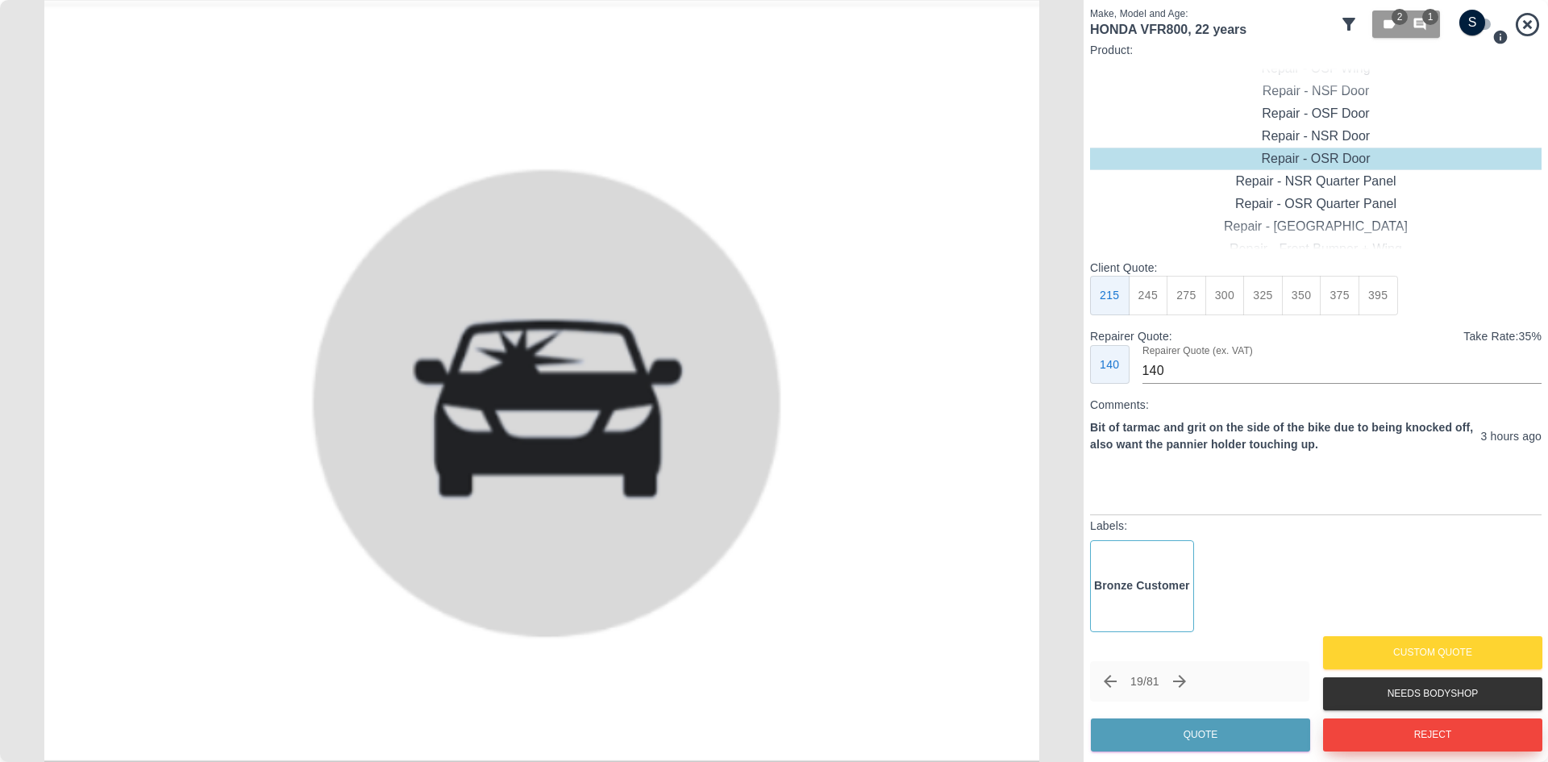
click at [1450, 745] on button "Reject" at bounding box center [1432, 734] width 219 height 33
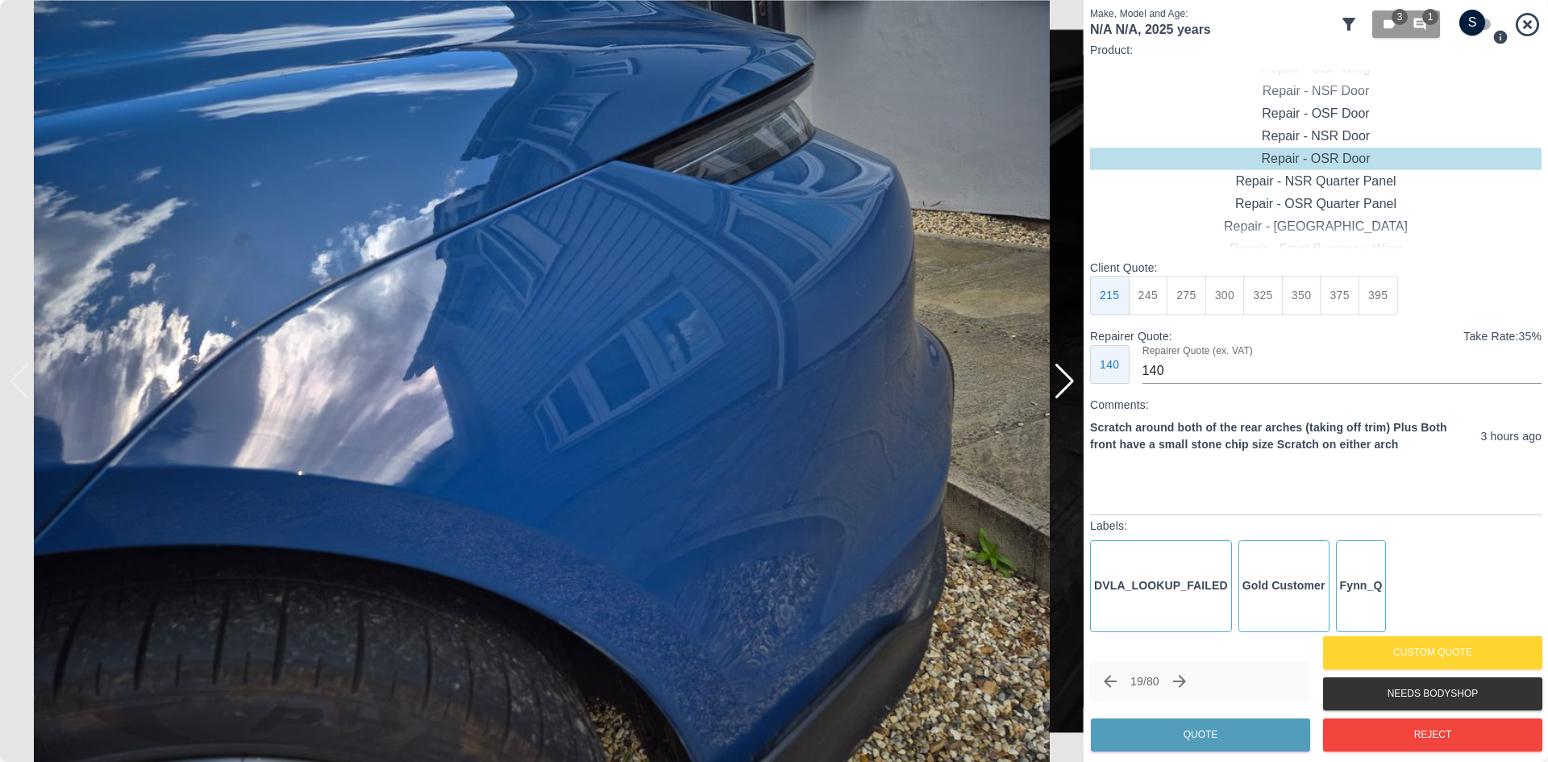
click at [1071, 385] on div at bounding box center [1065, 381] width 22 height 35
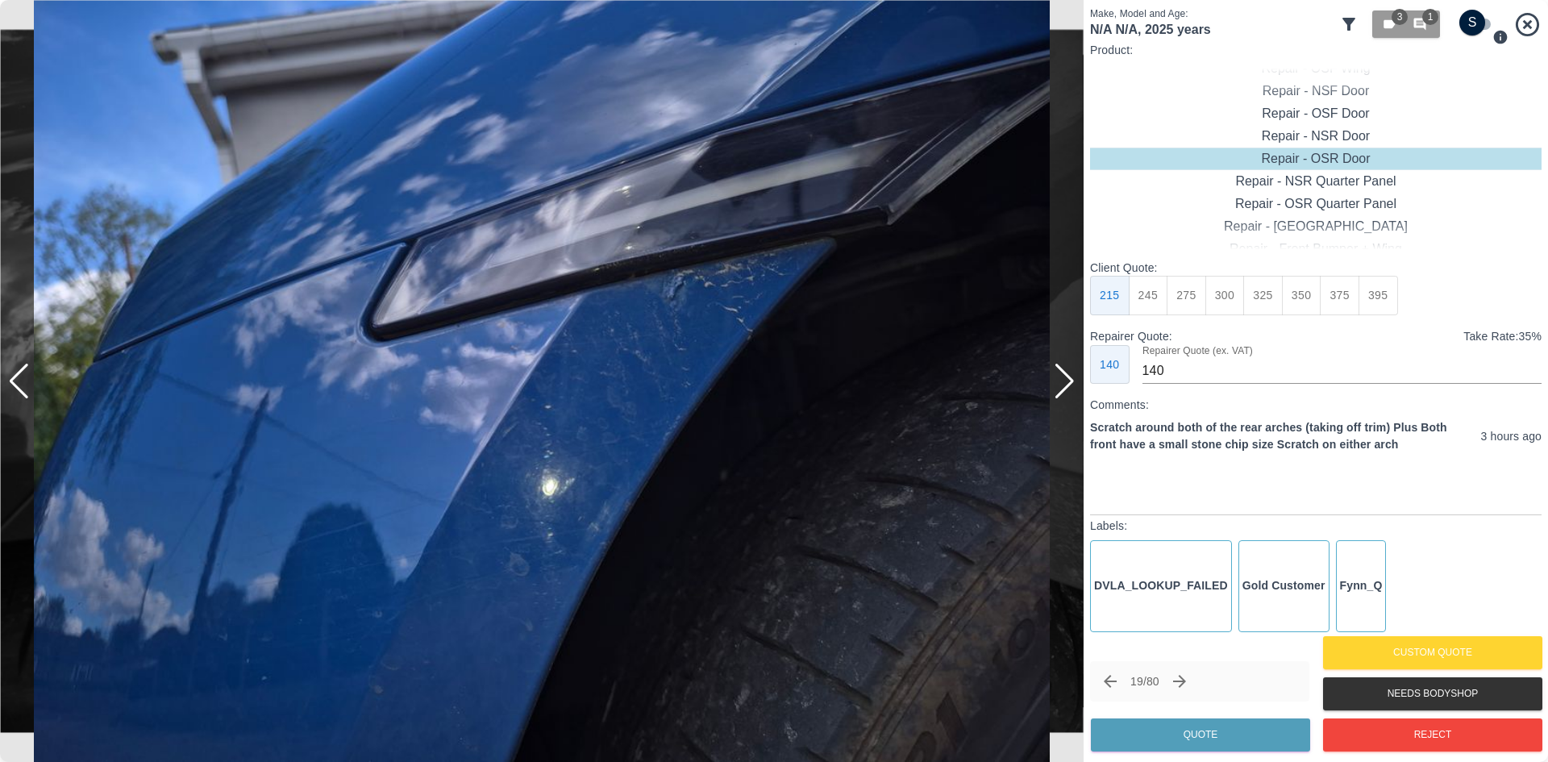
click at [1071, 385] on div at bounding box center [1065, 381] width 22 height 35
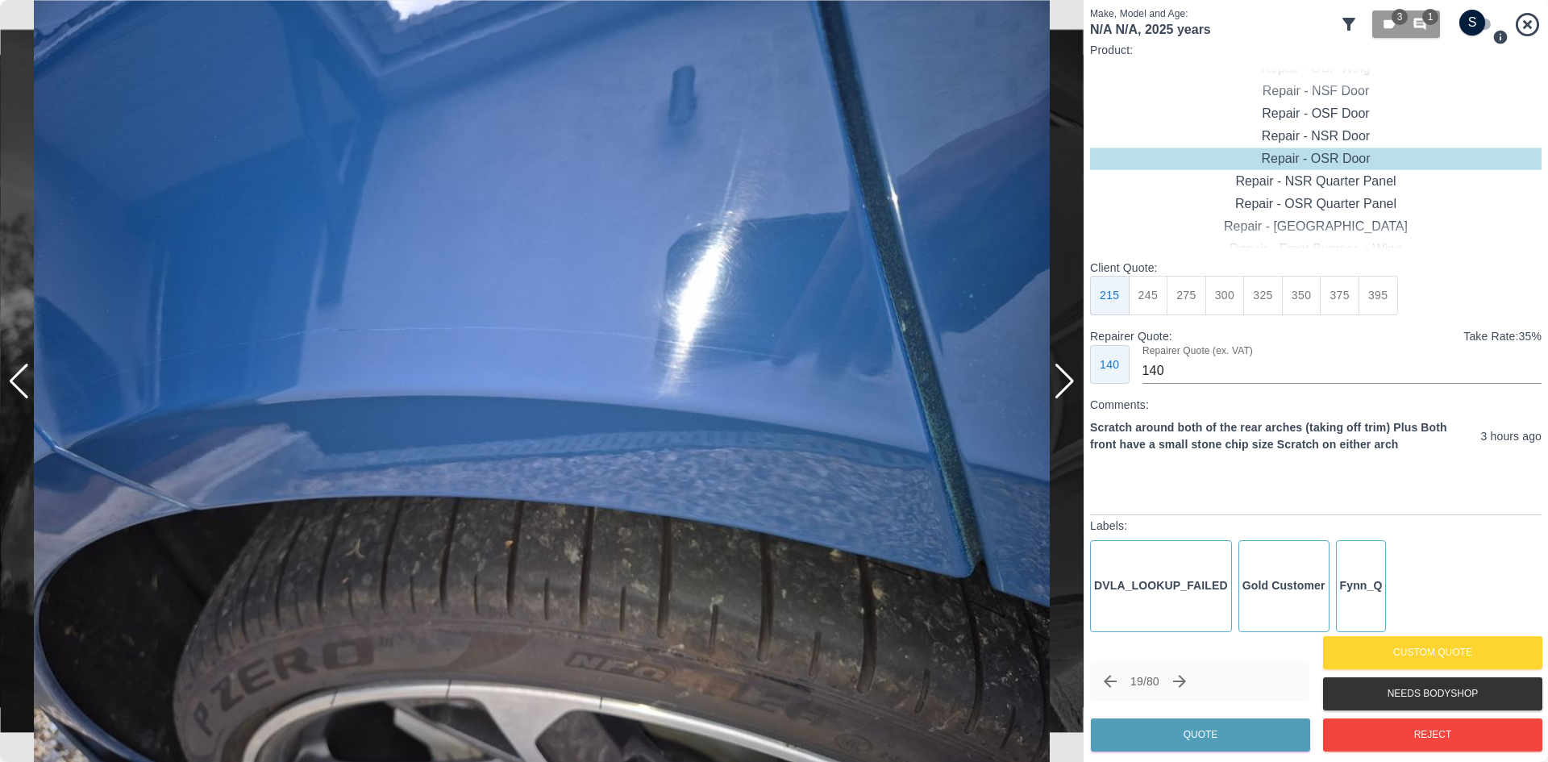
click at [1071, 385] on div at bounding box center [1065, 381] width 22 height 35
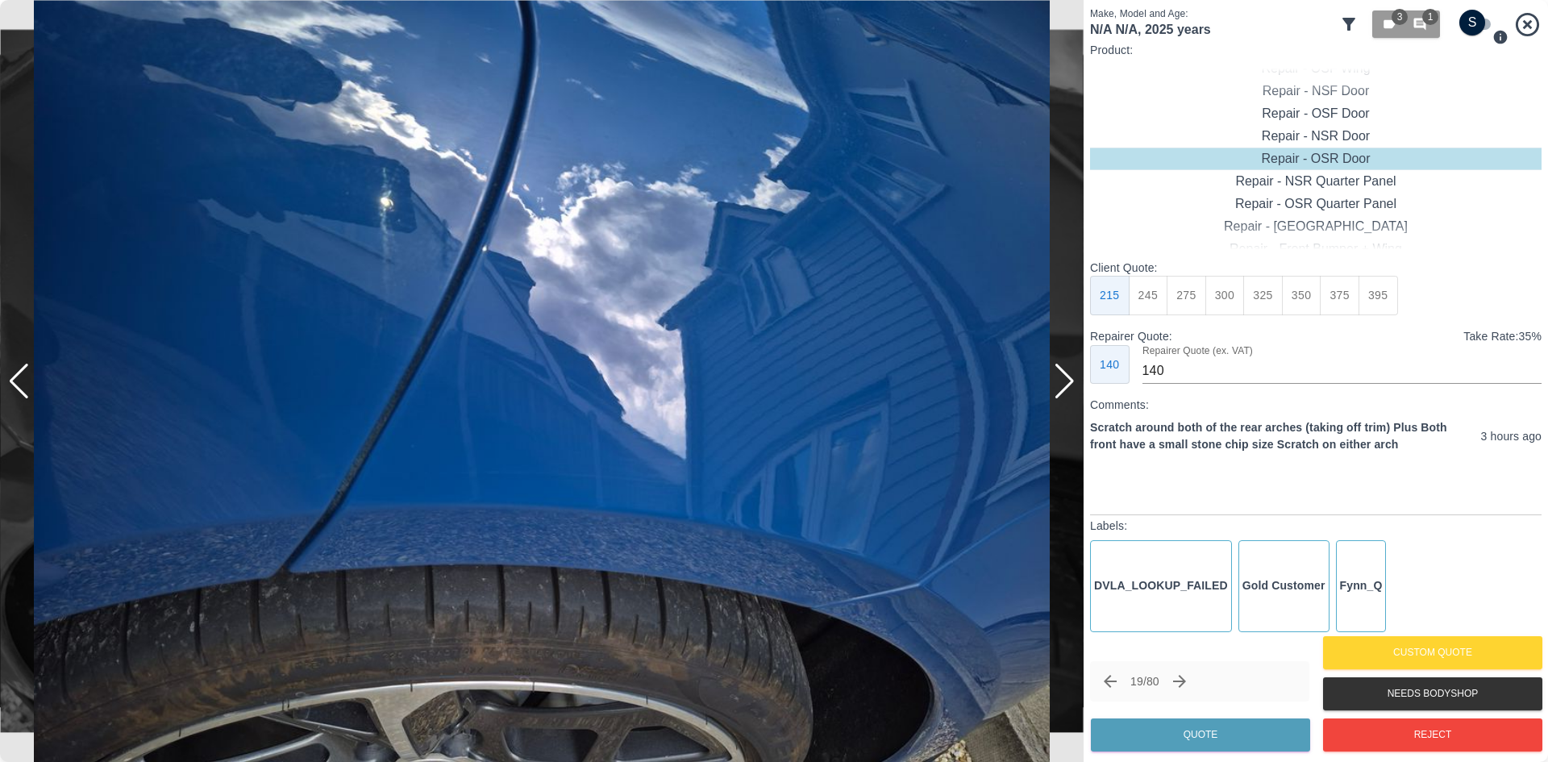
click at [1071, 385] on div at bounding box center [1065, 381] width 22 height 35
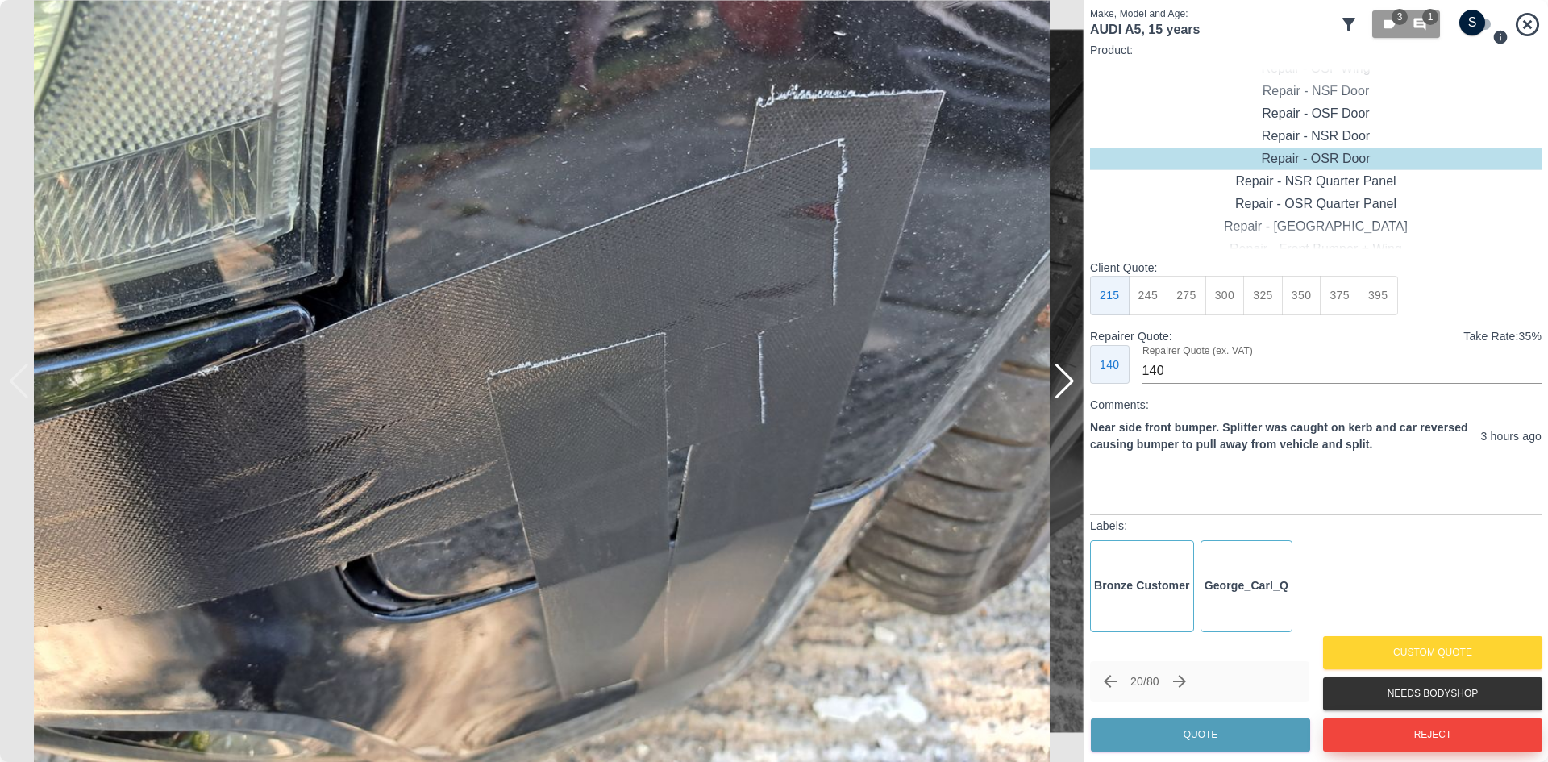
click at [1429, 737] on button "Reject" at bounding box center [1432, 734] width 219 height 33
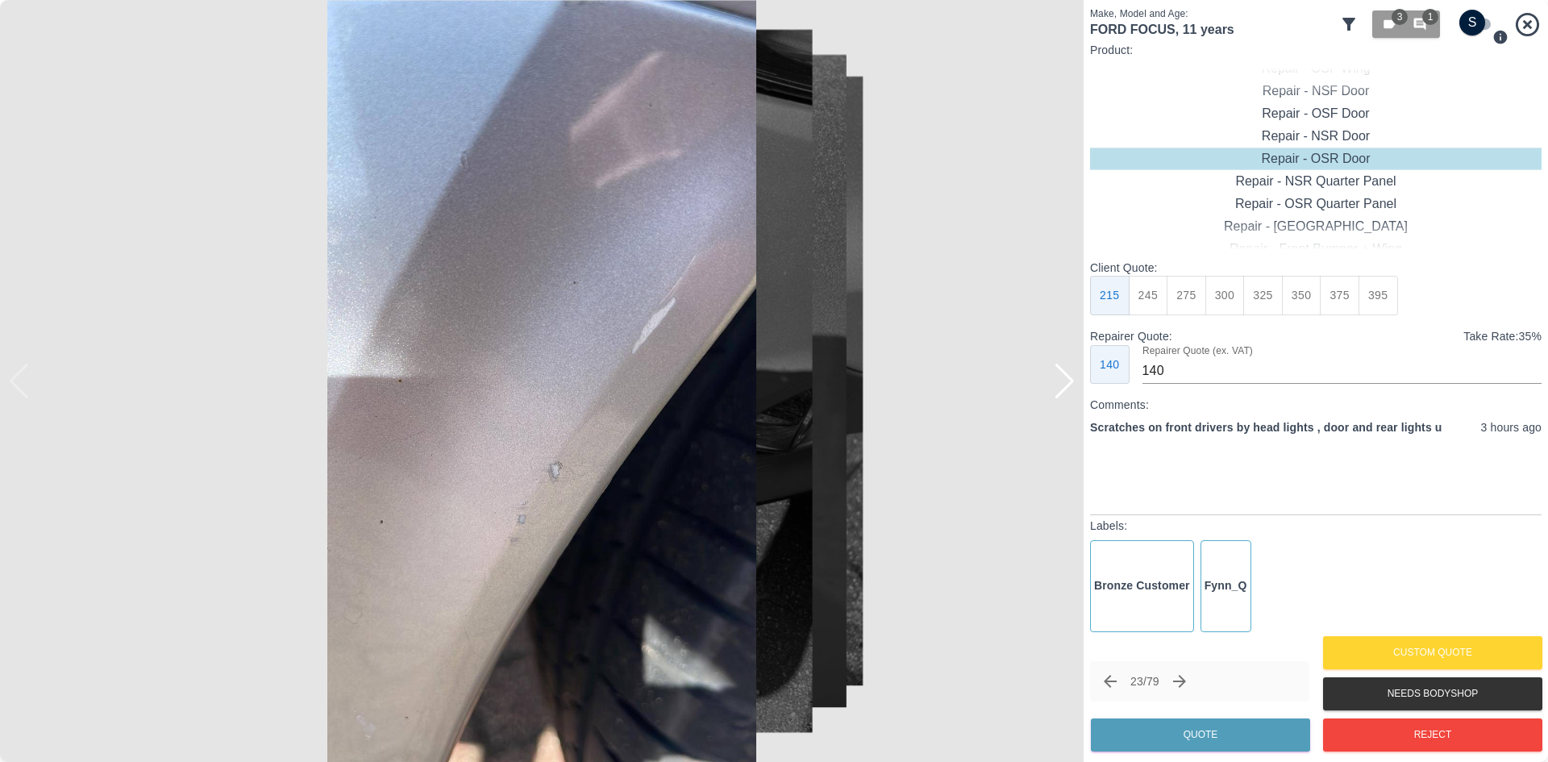
click at [1061, 386] on div at bounding box center [1065, 381] width 22 height 35
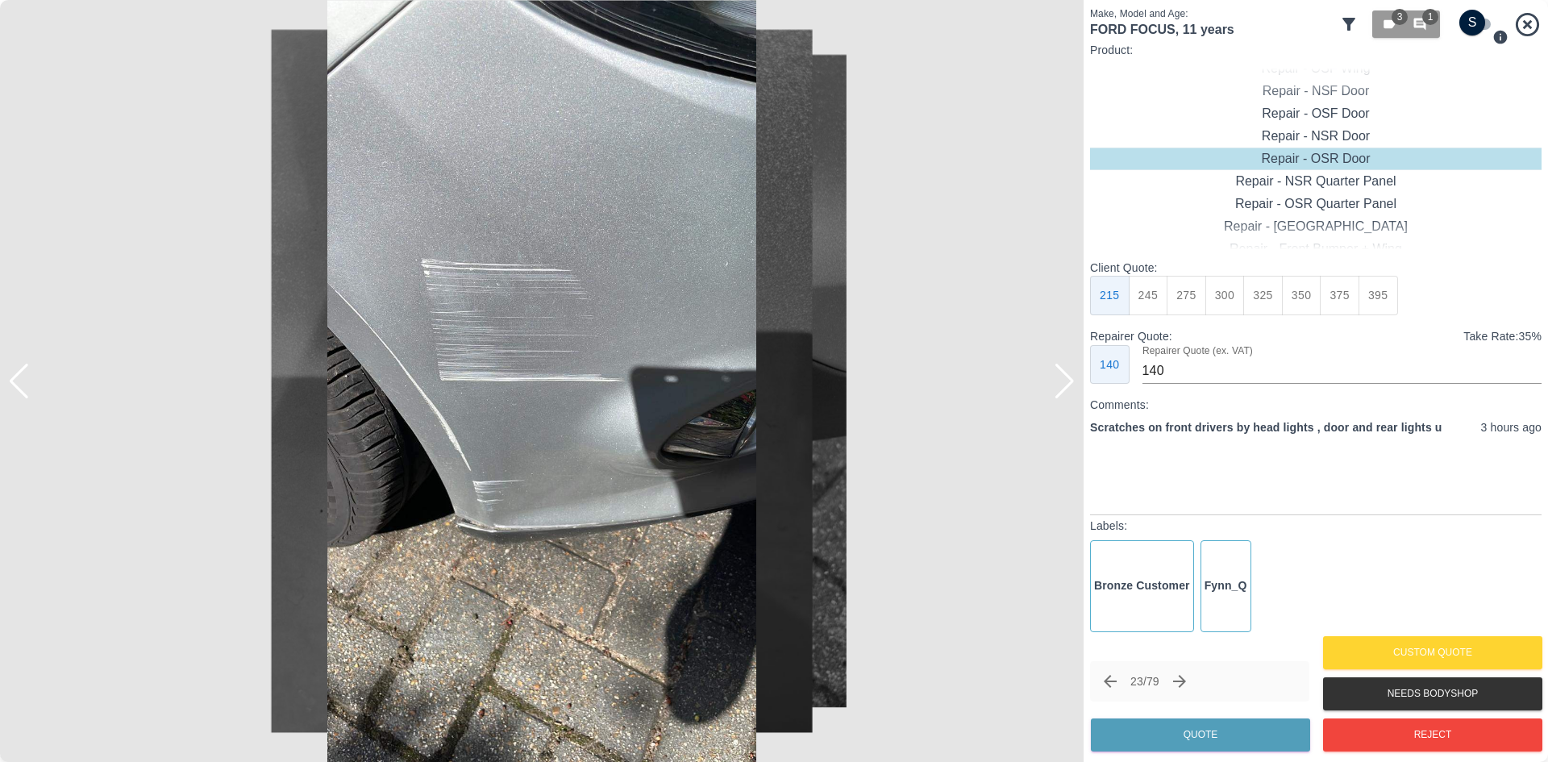
click at [1061, 386] on div at bounding box center [1065, 381] width 22 height 35
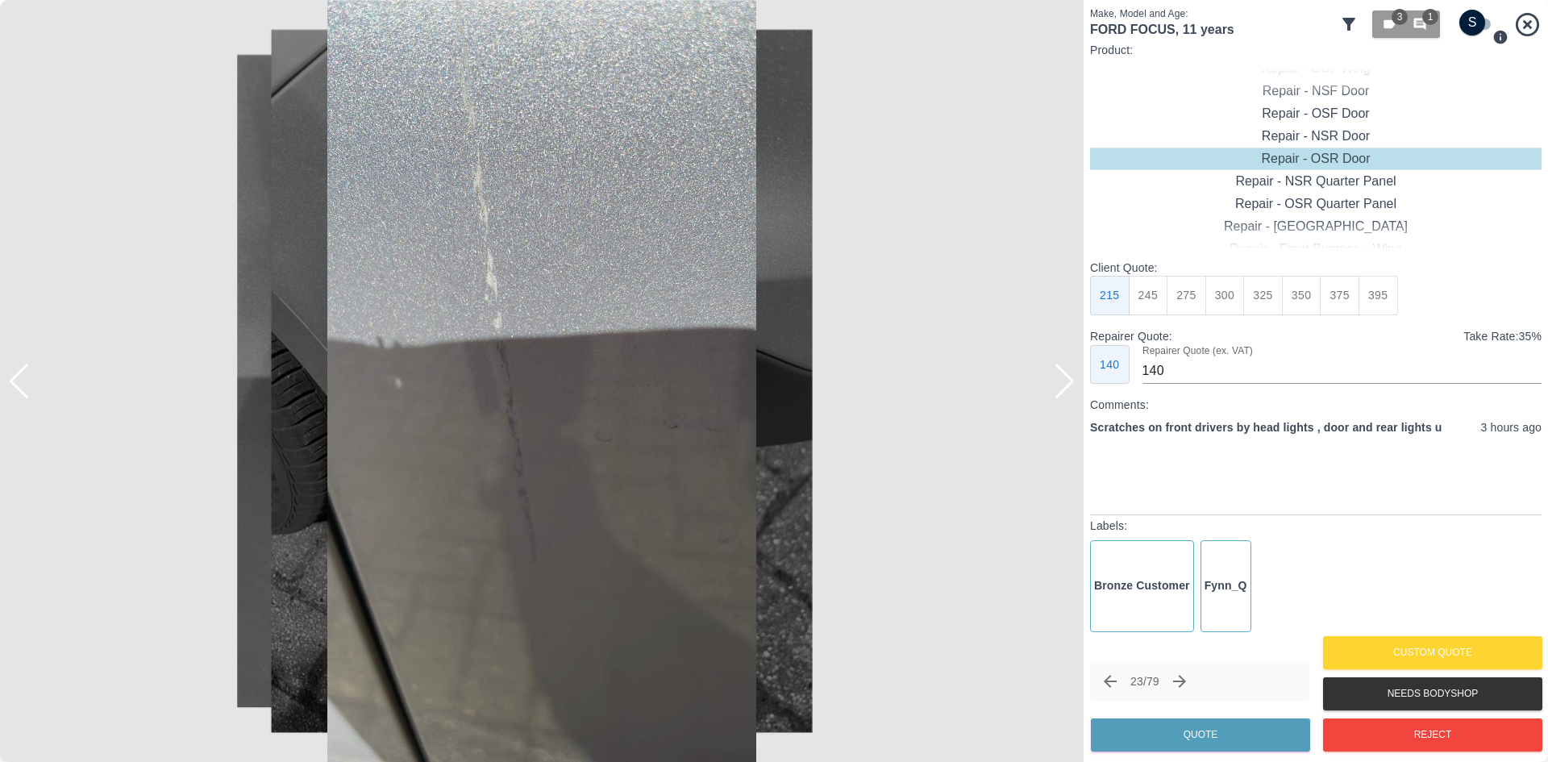
click at [1061, 386] on div at bounding box center [1065, 381] width 22 height 35
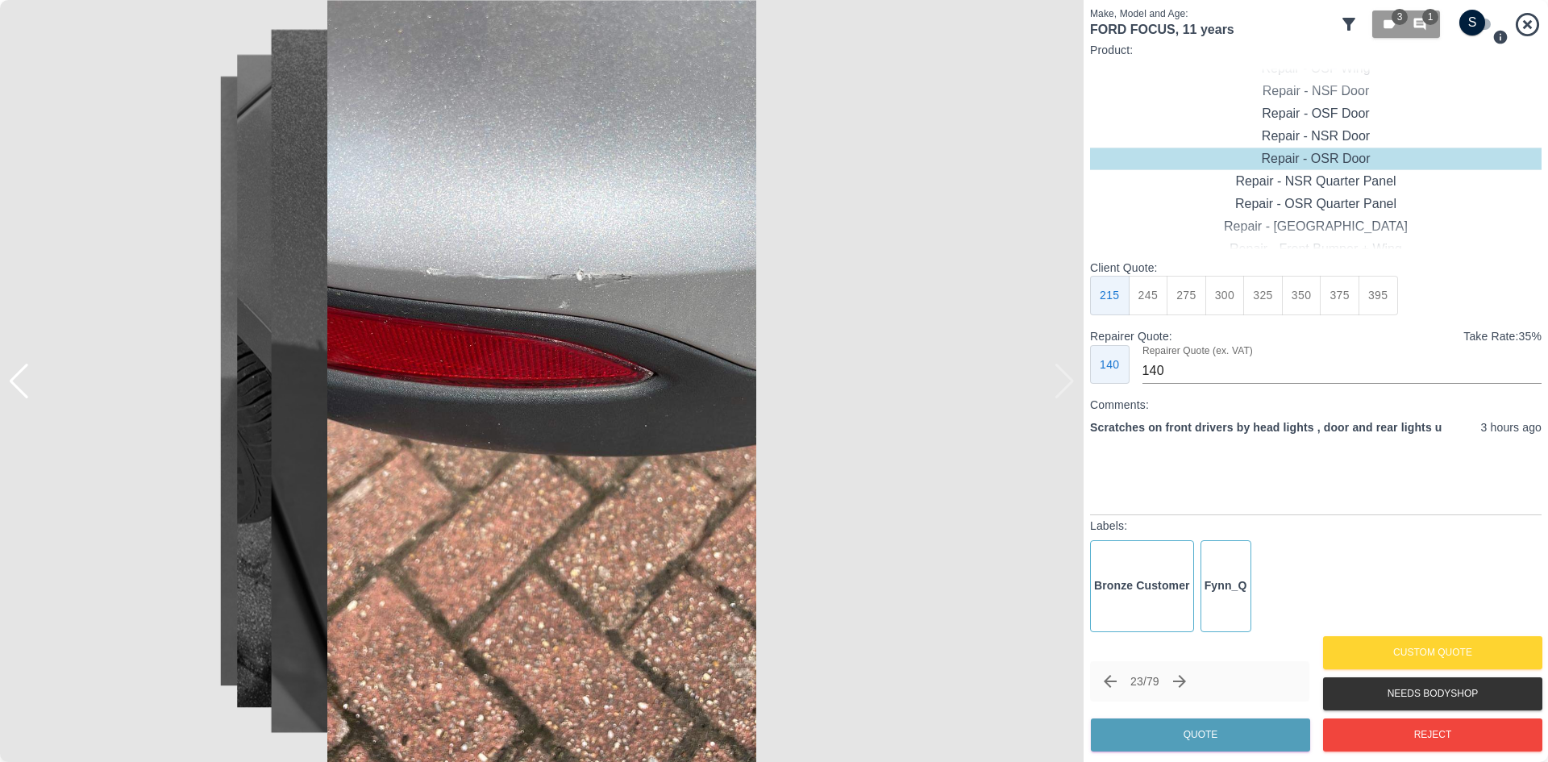
click at [1061, 386] on img at bounding box center [541, 381] width 1083 height 762
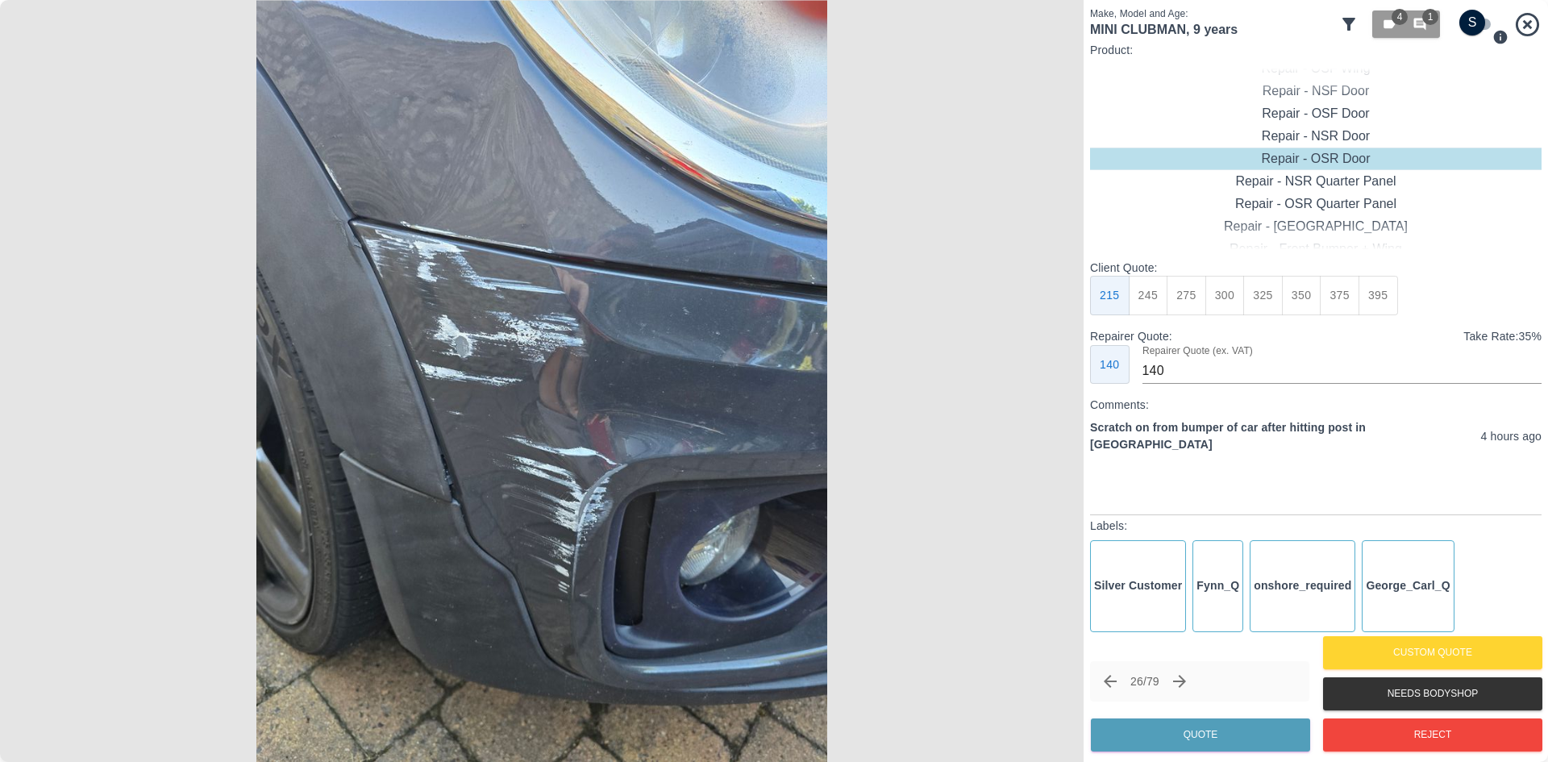
click at [1061, 386] on img at bounding box center [541, 381] width 1083 height 762
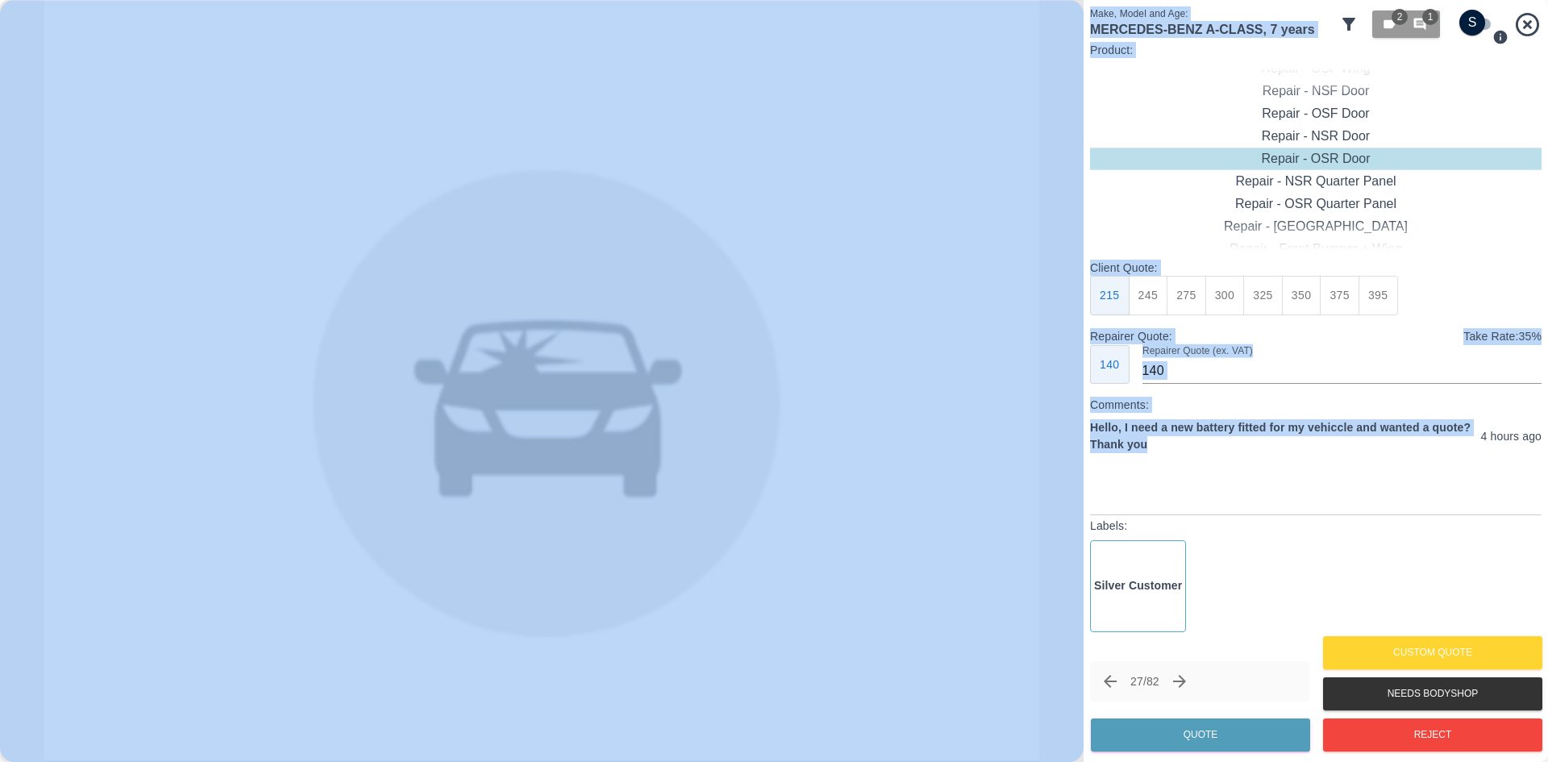
drag, startPoint x: 1195, startPoint y: 448, endPoint x: 1067, endPoint y: 422, distance: 130.7
click at [1067, 422] on div "Make, Model and Age: MERCEDES-BENZ A-CLASS , 7 years 2 1 Product: Repair - Fron…" at bounding box center [774, 381] width 1548 height 762
click at [1420, 734] on button "Reject" at bounding box center [1432, 734] width 219 height 33
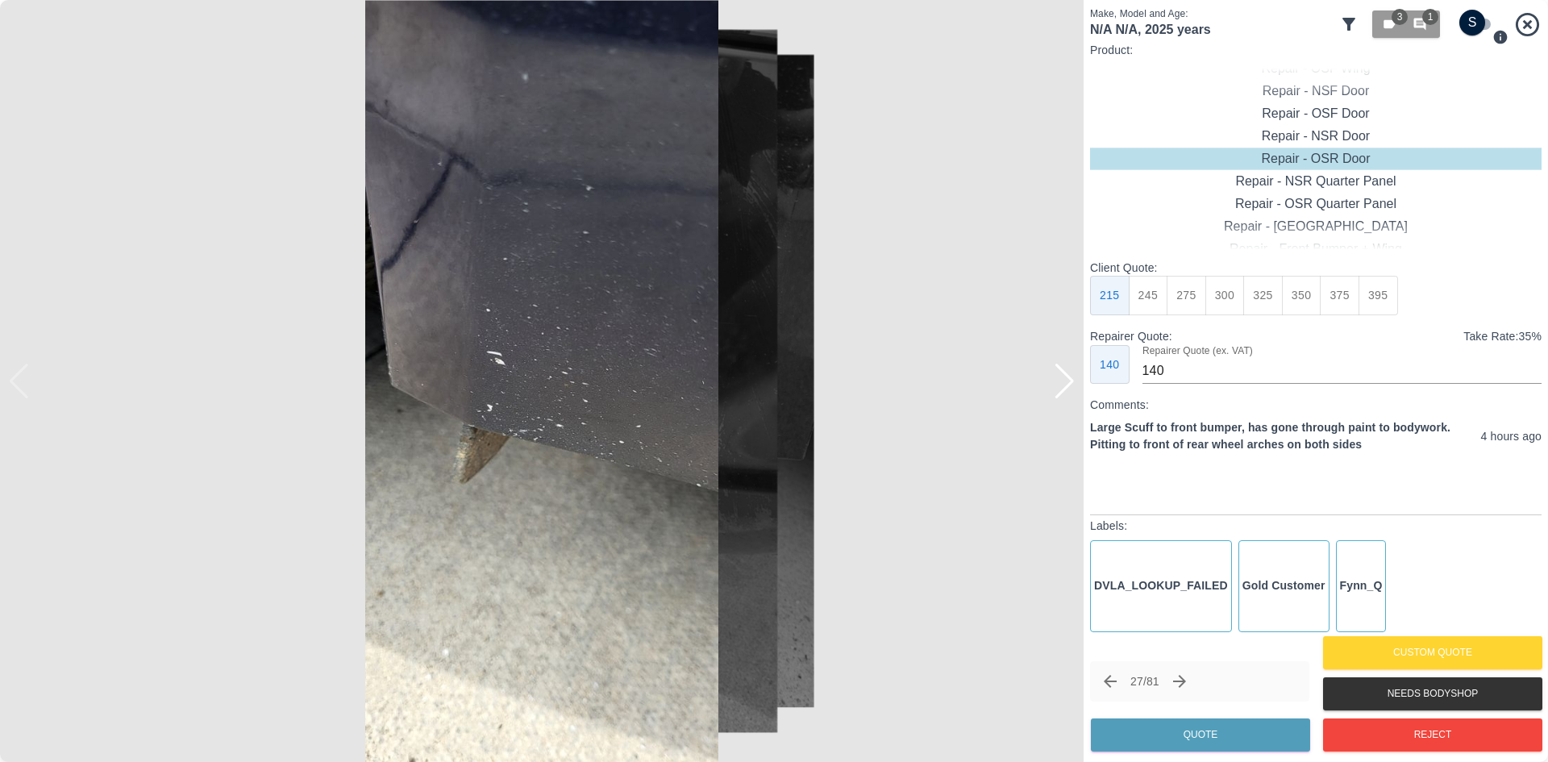
click at [1057, 400] on img at bounding box center [541, 381] width 1083 height 762
click at [1062, 397] on div at bounding box center [1065, 381] width 22 height 35
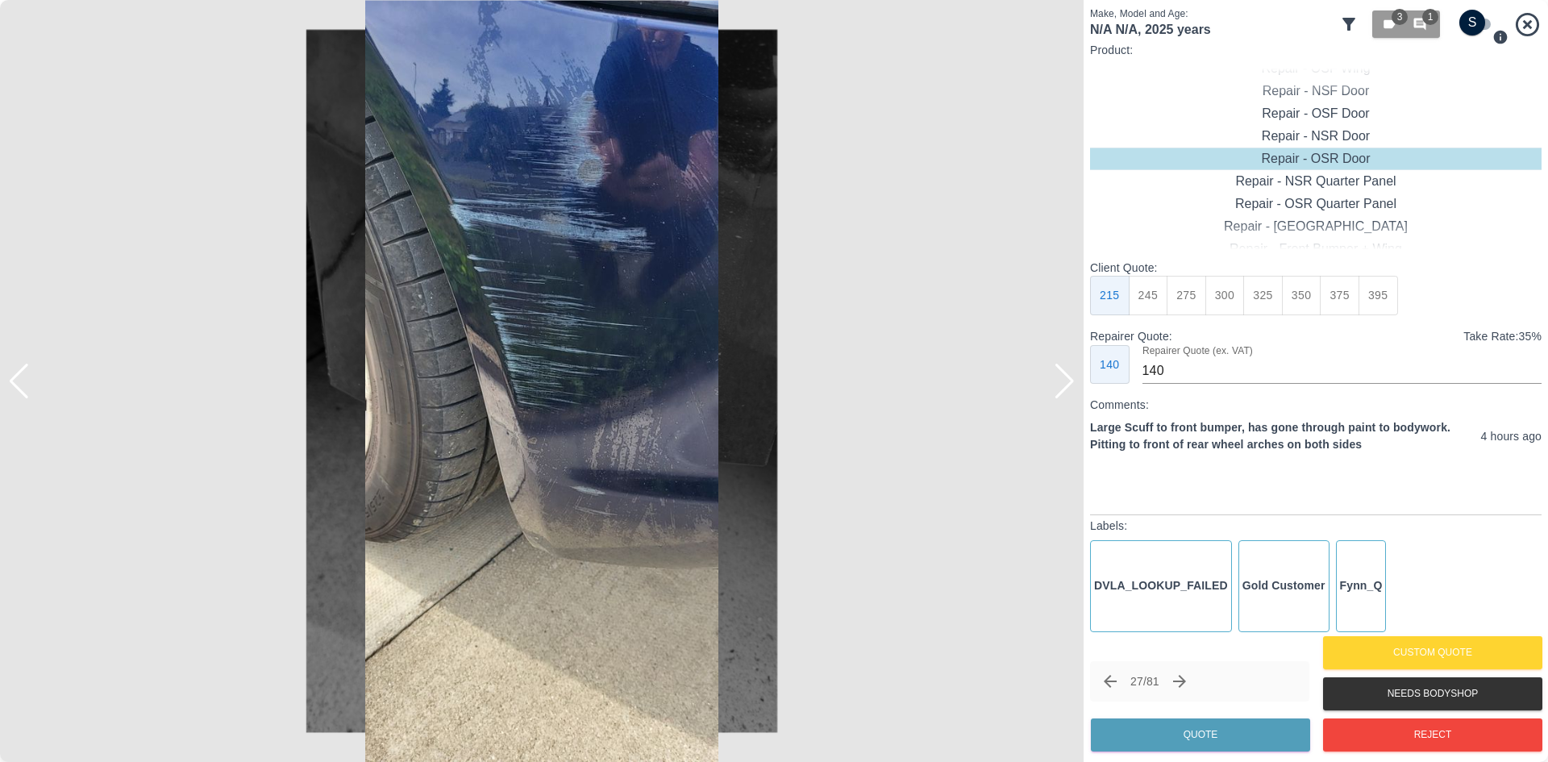
click at [1062, 397] on div at bounding box center [1065, 381] width 22 height 35
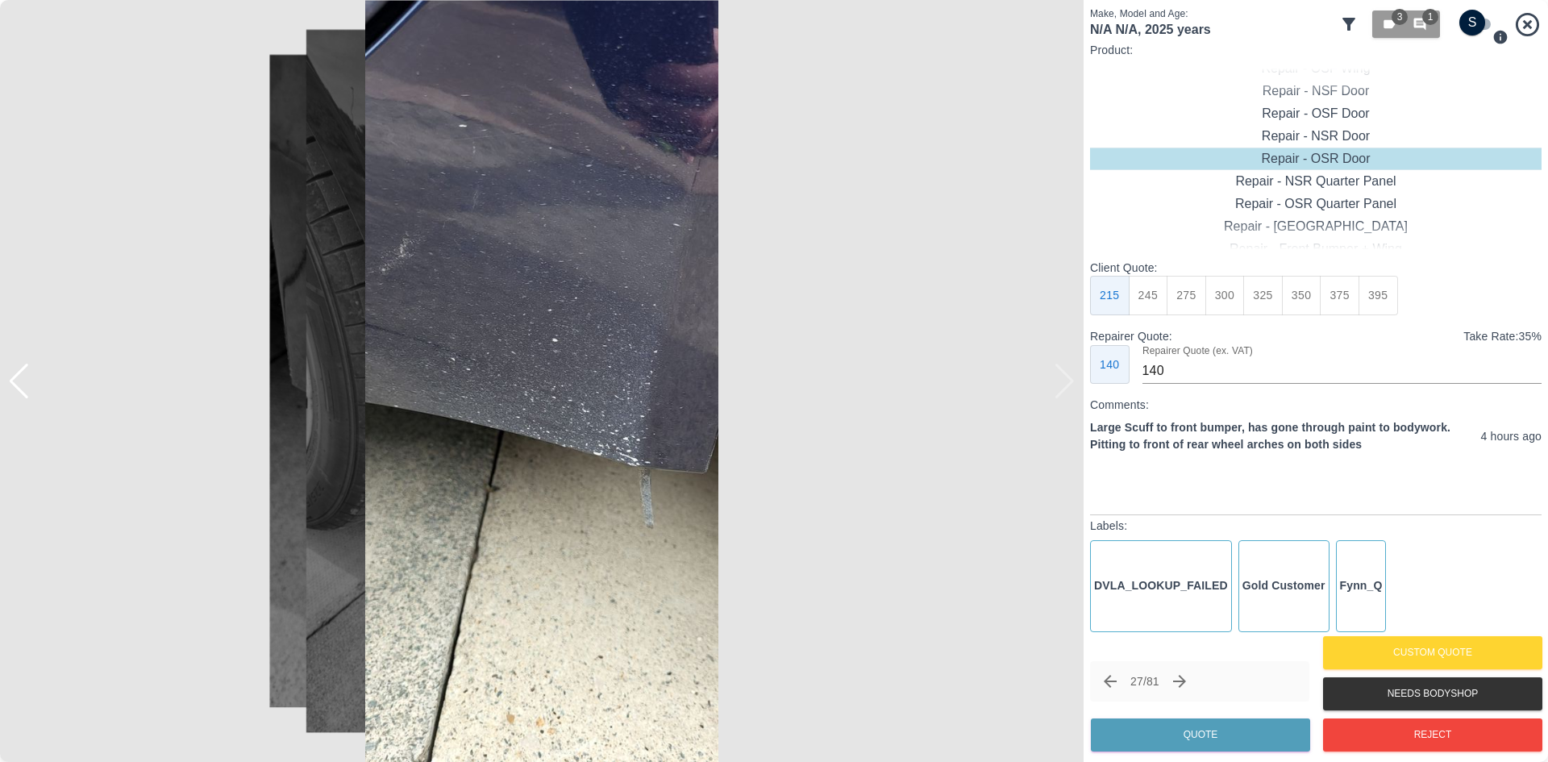
click at [1062, 397] on img at bounding box center [541, 381] width 1083 height 762
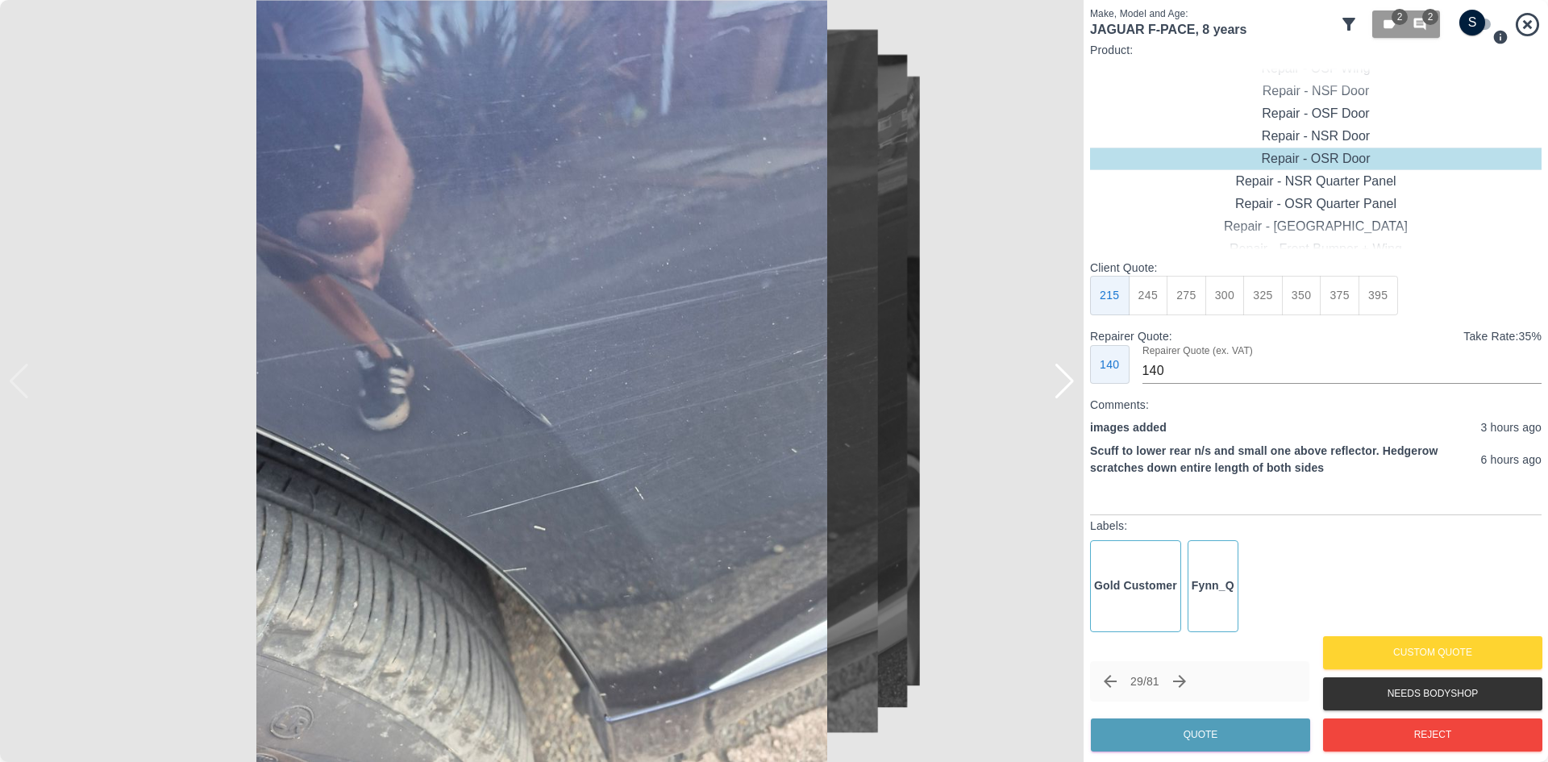
click at [1062, 397] on div at bounding box center [1065, 381] width 22 height 35
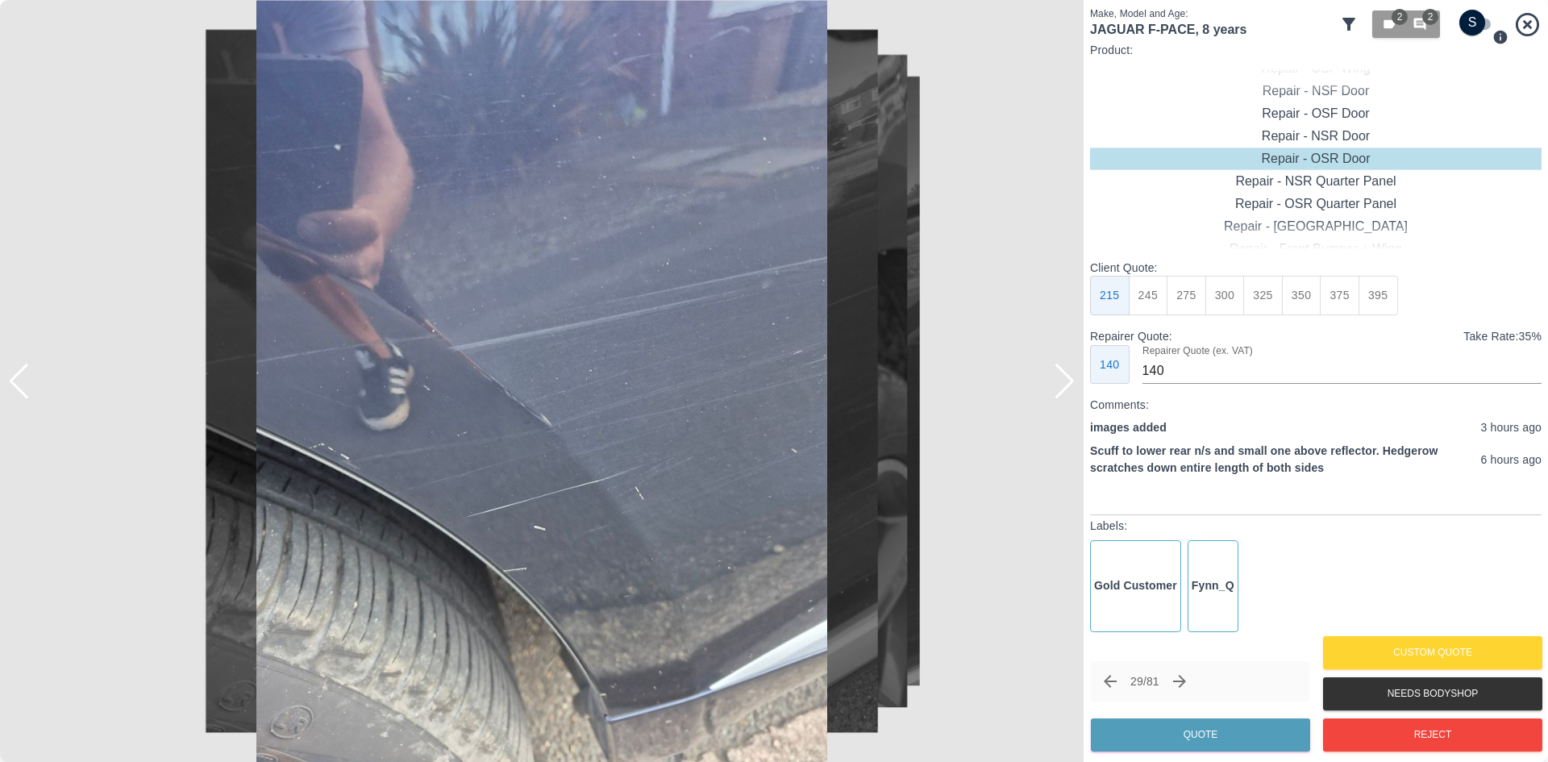
click at [1062, 397] on div at bounding box center [1065, 381] width 22 height 35
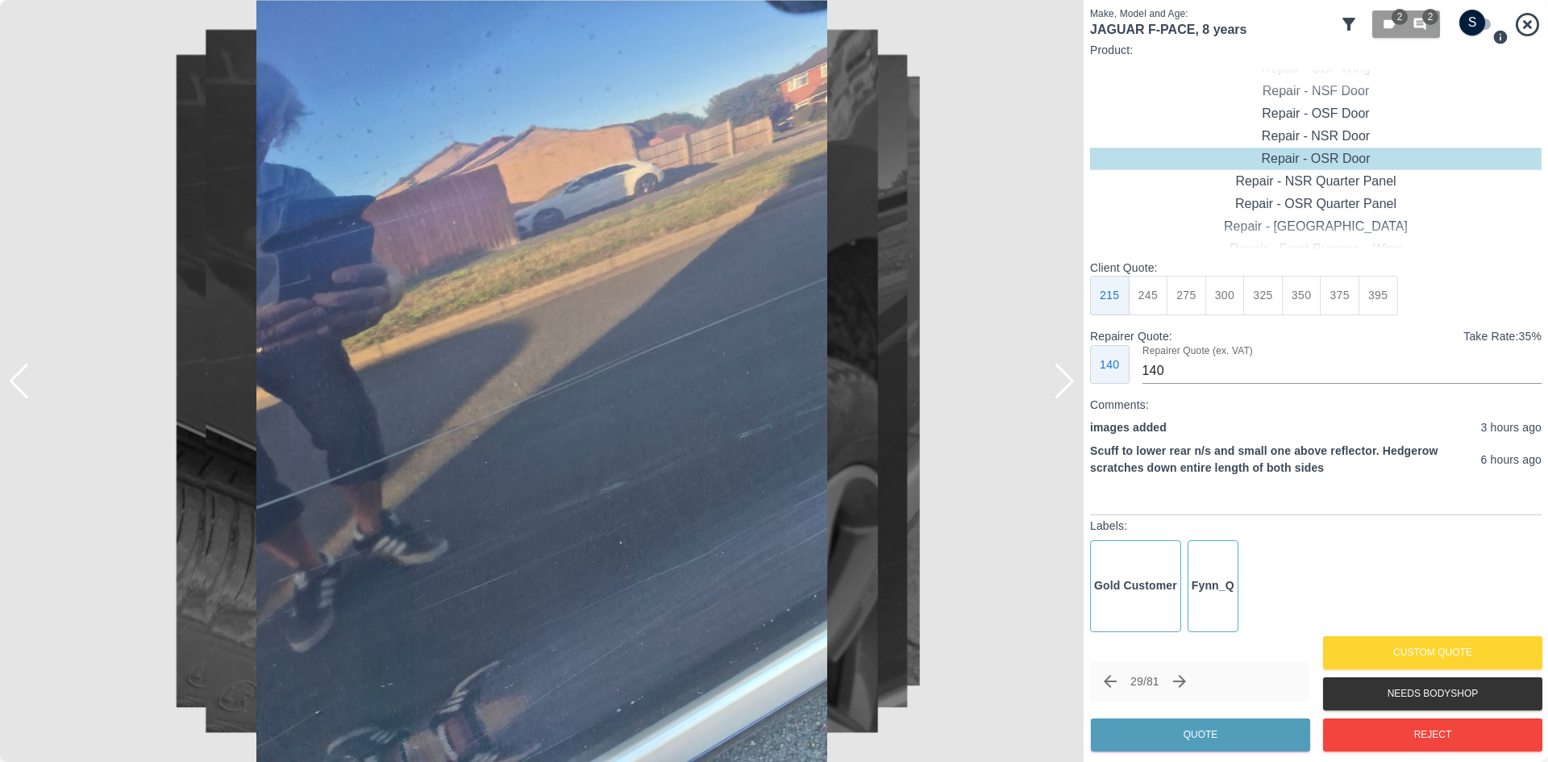
click at [1062, 397] on div at bounding box center [1065, 381] width 22 height 35
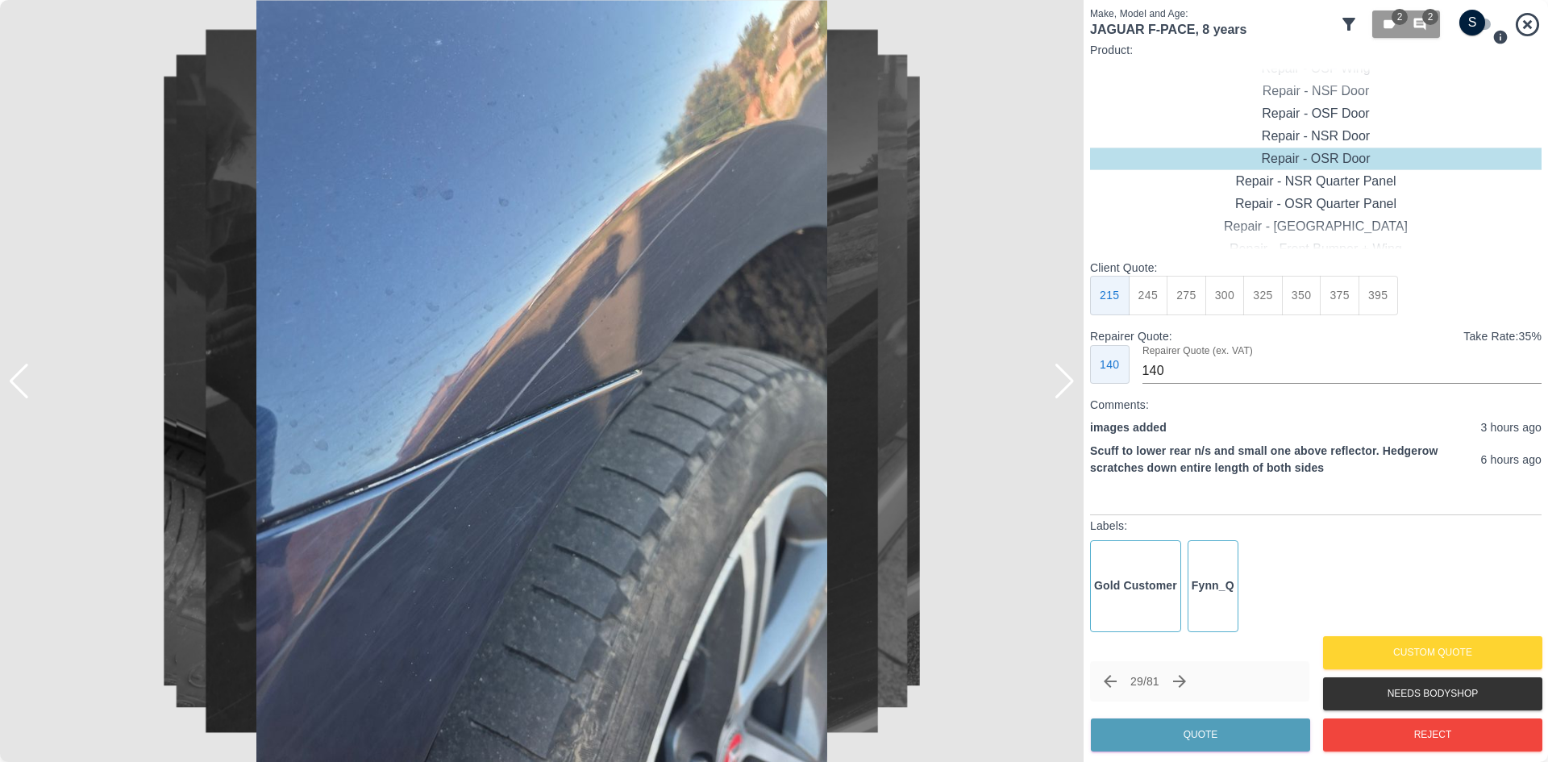
click at [1062, 397] on div at bounding box center [1065, 381] width 22 height 35
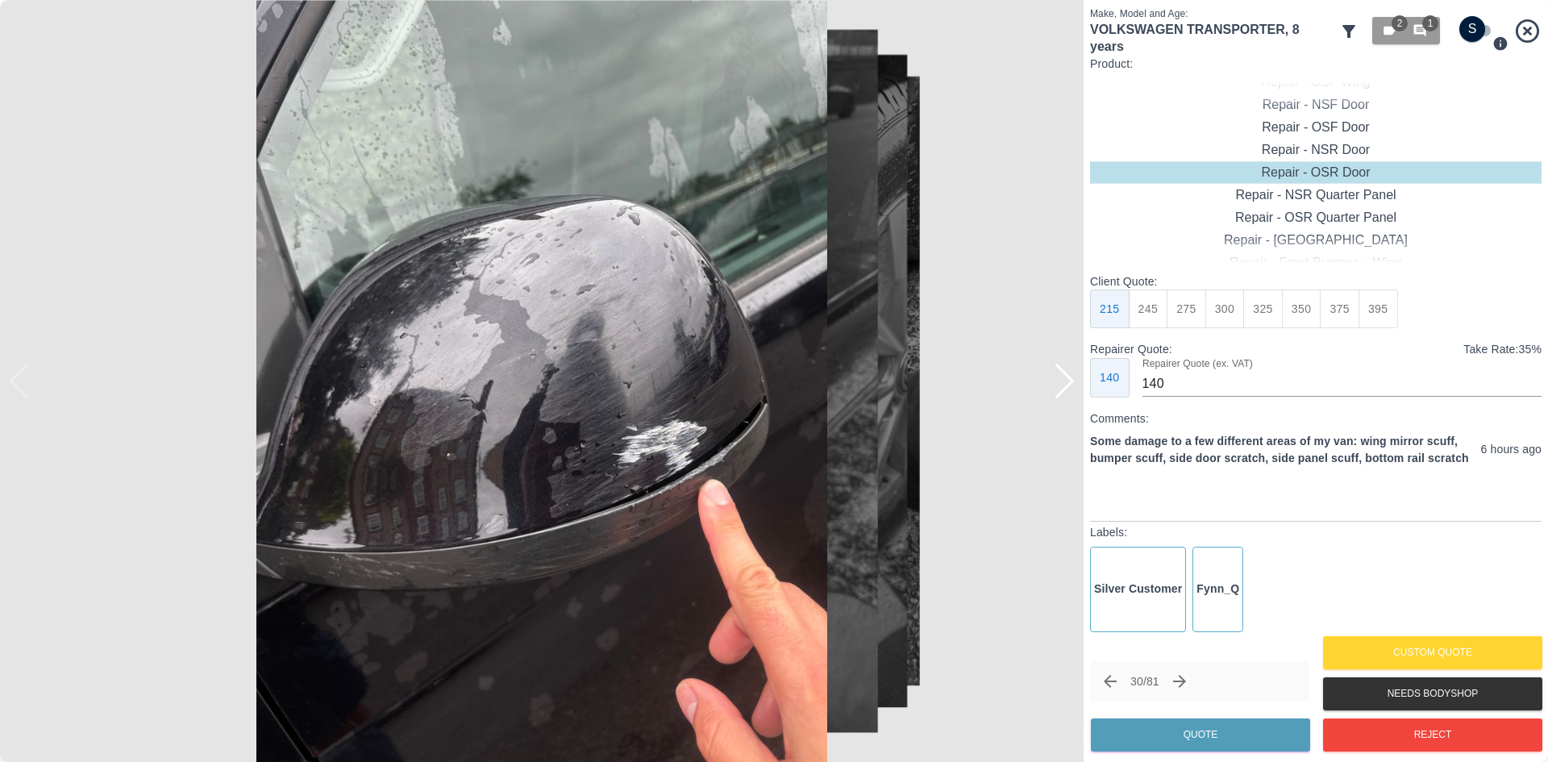
click at [1062, 397] on div at bounding box center [1065, 381] width 22 height 35
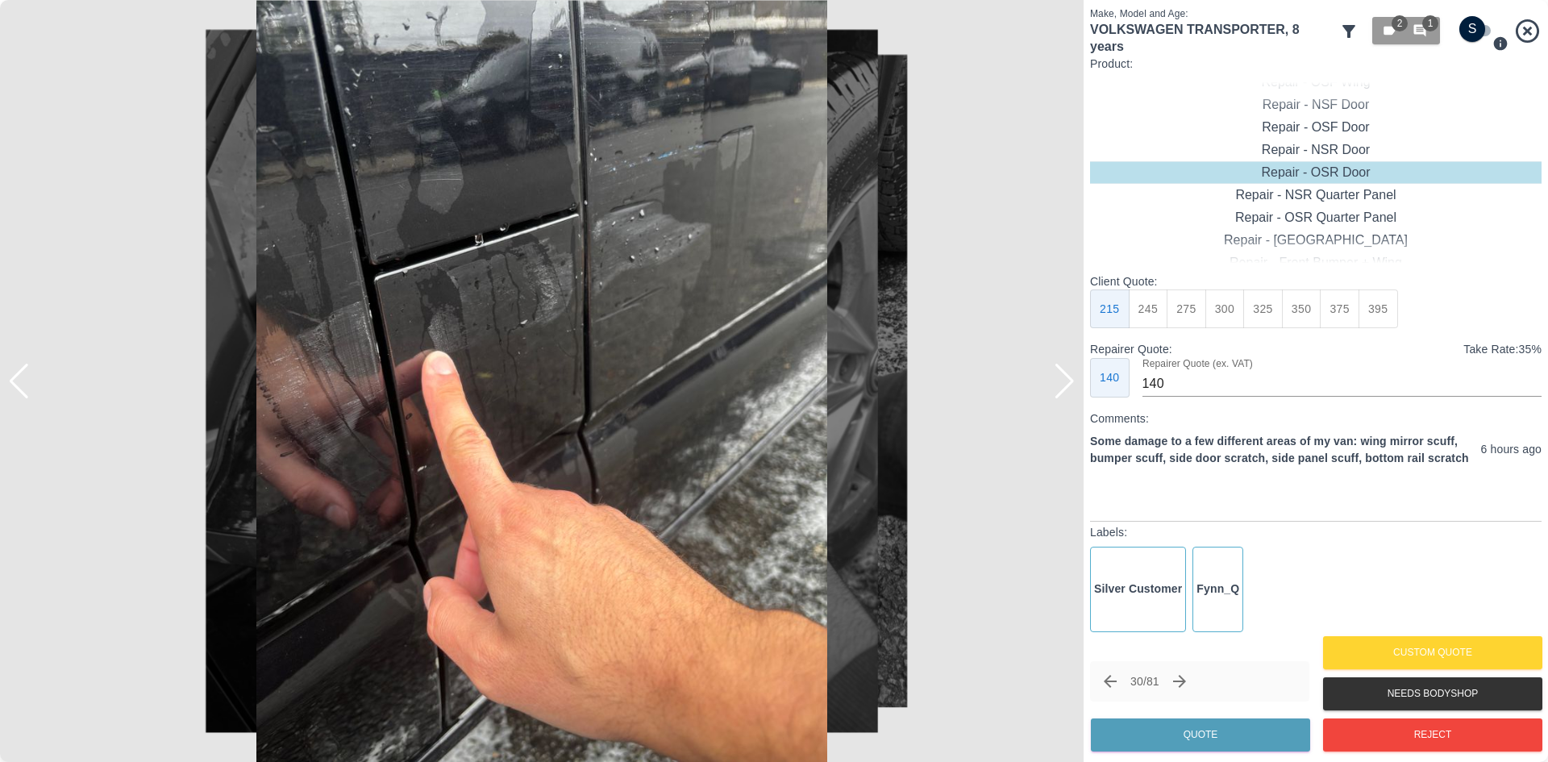
click at [1062, 397] on div at bounding box center [1065, 381] width 22 height 35
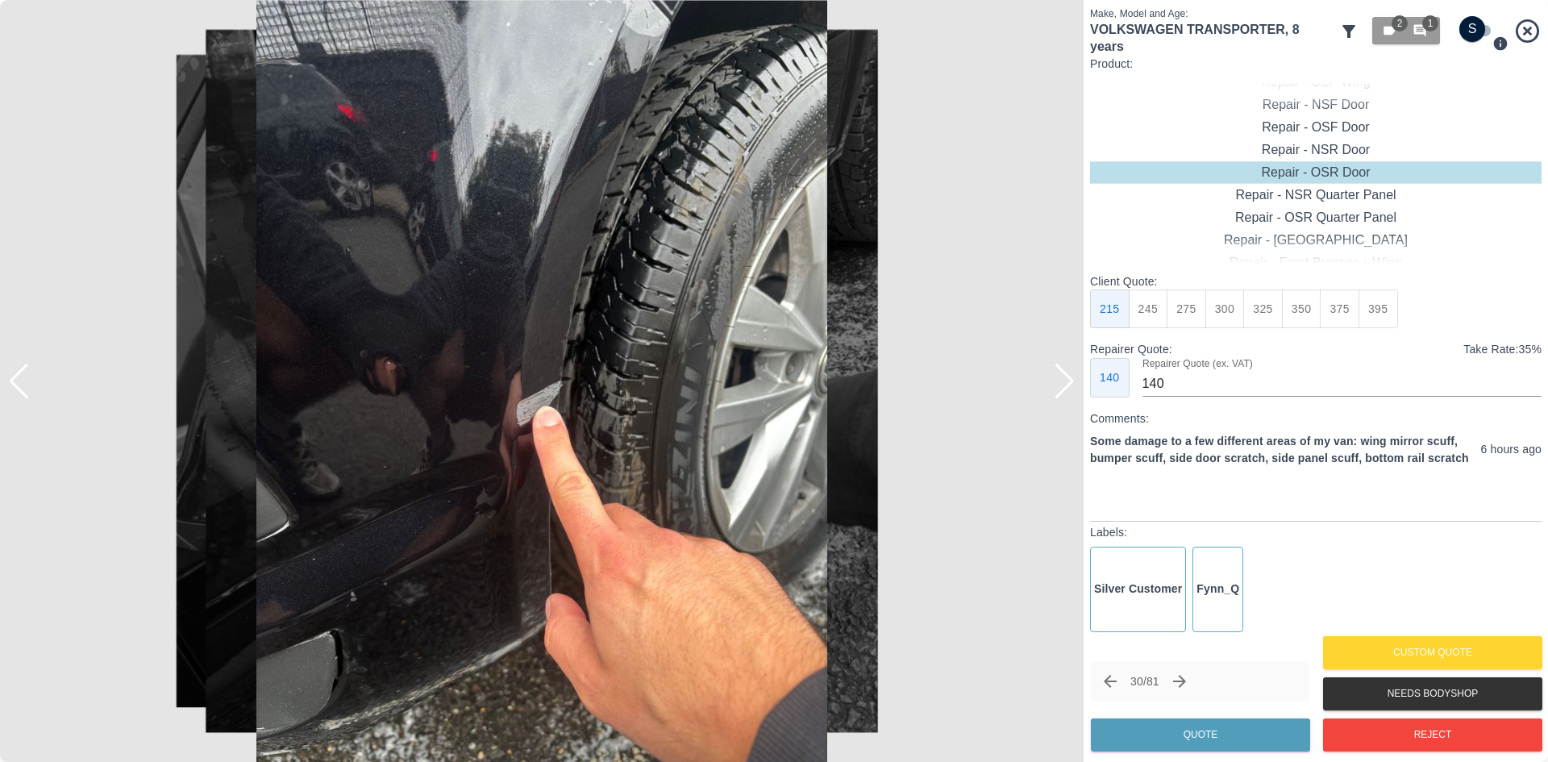
click at [1062, 397] on div at bounding box center [1065, 381] width 22 height 35
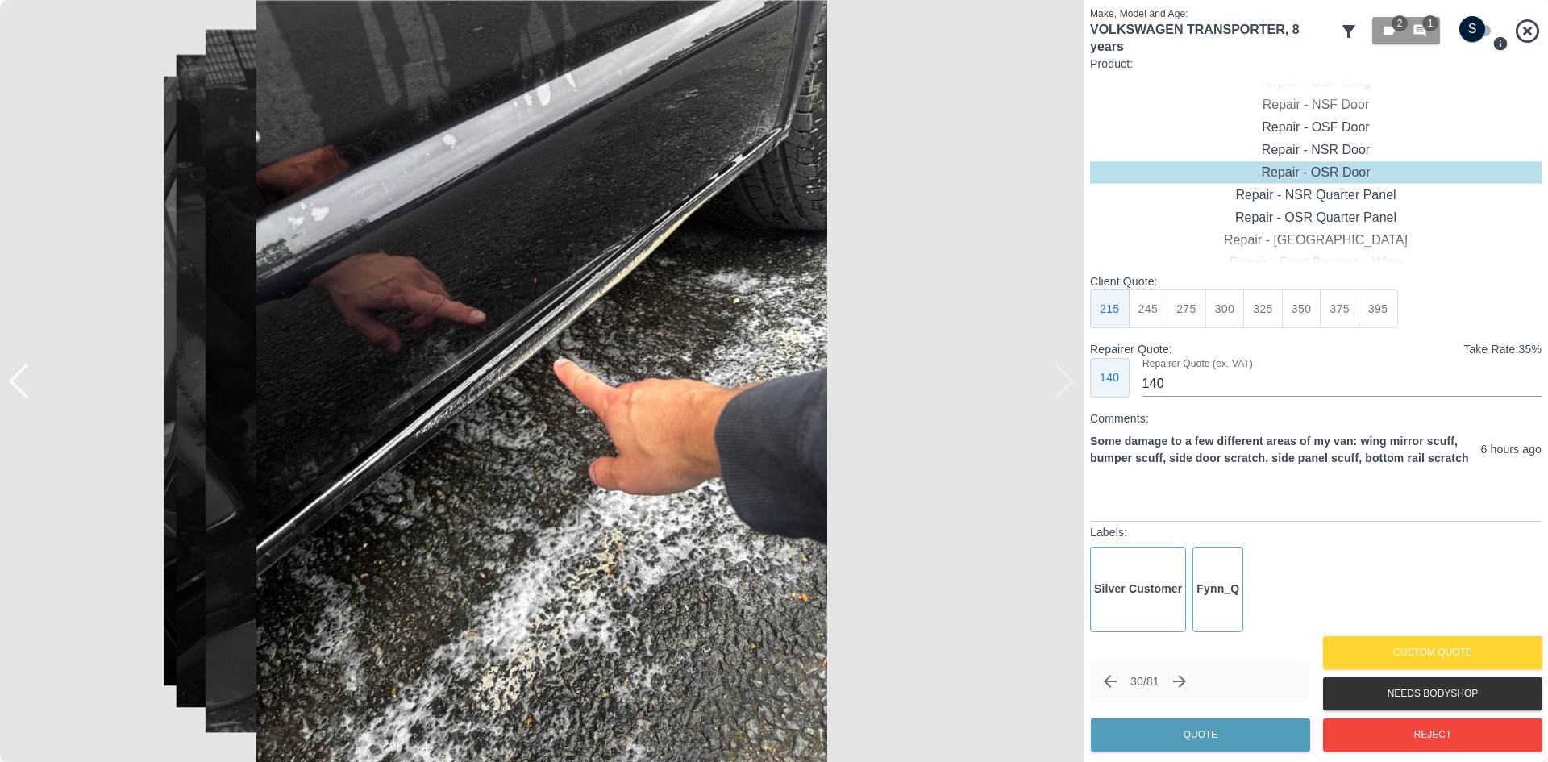
click at [1062, 397] on div at bounding box center [541, 381] width 1083 height 762
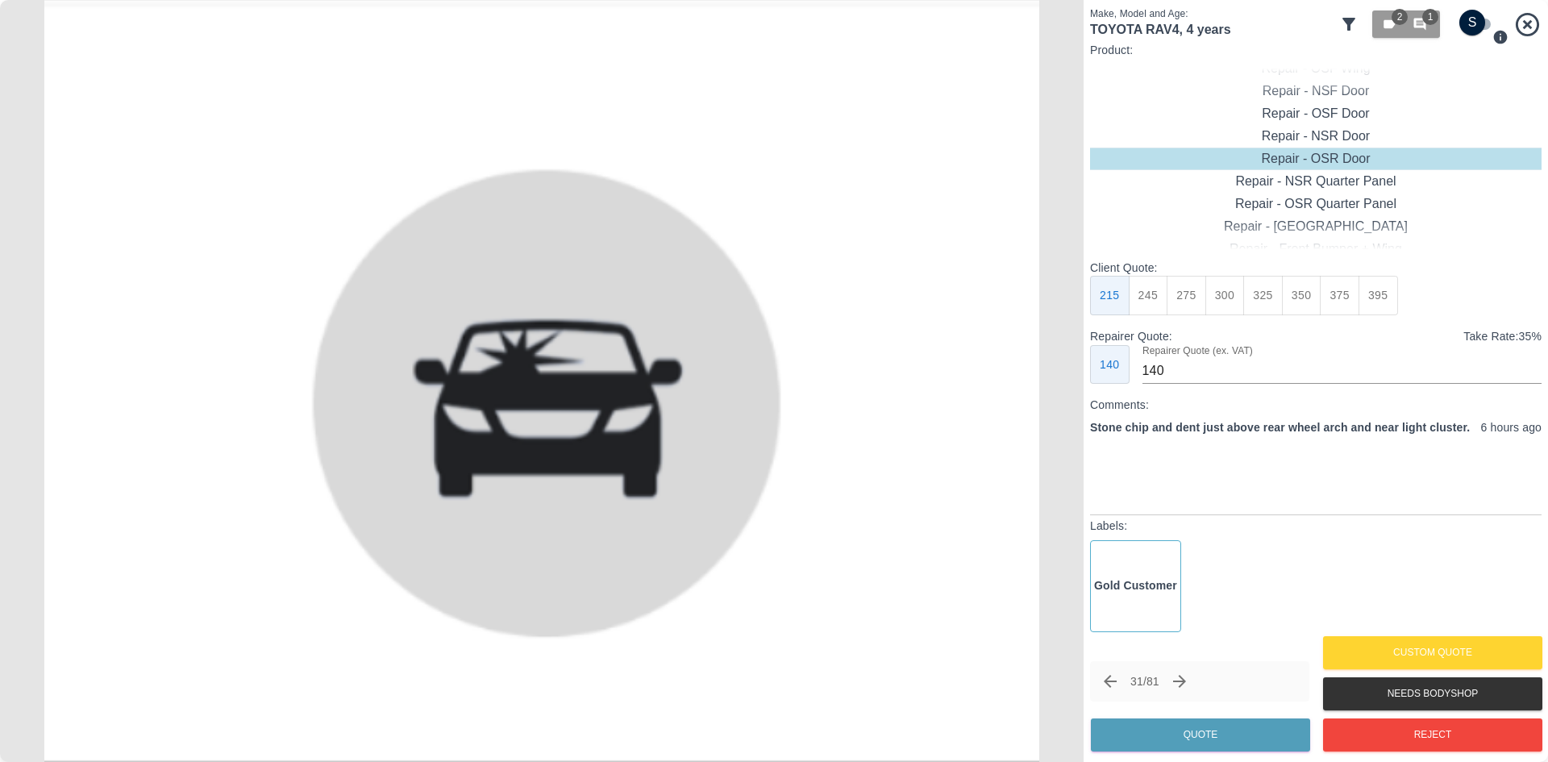
click at [1062, 397] on img at bounding box center [541, 381] width 1083 height 762
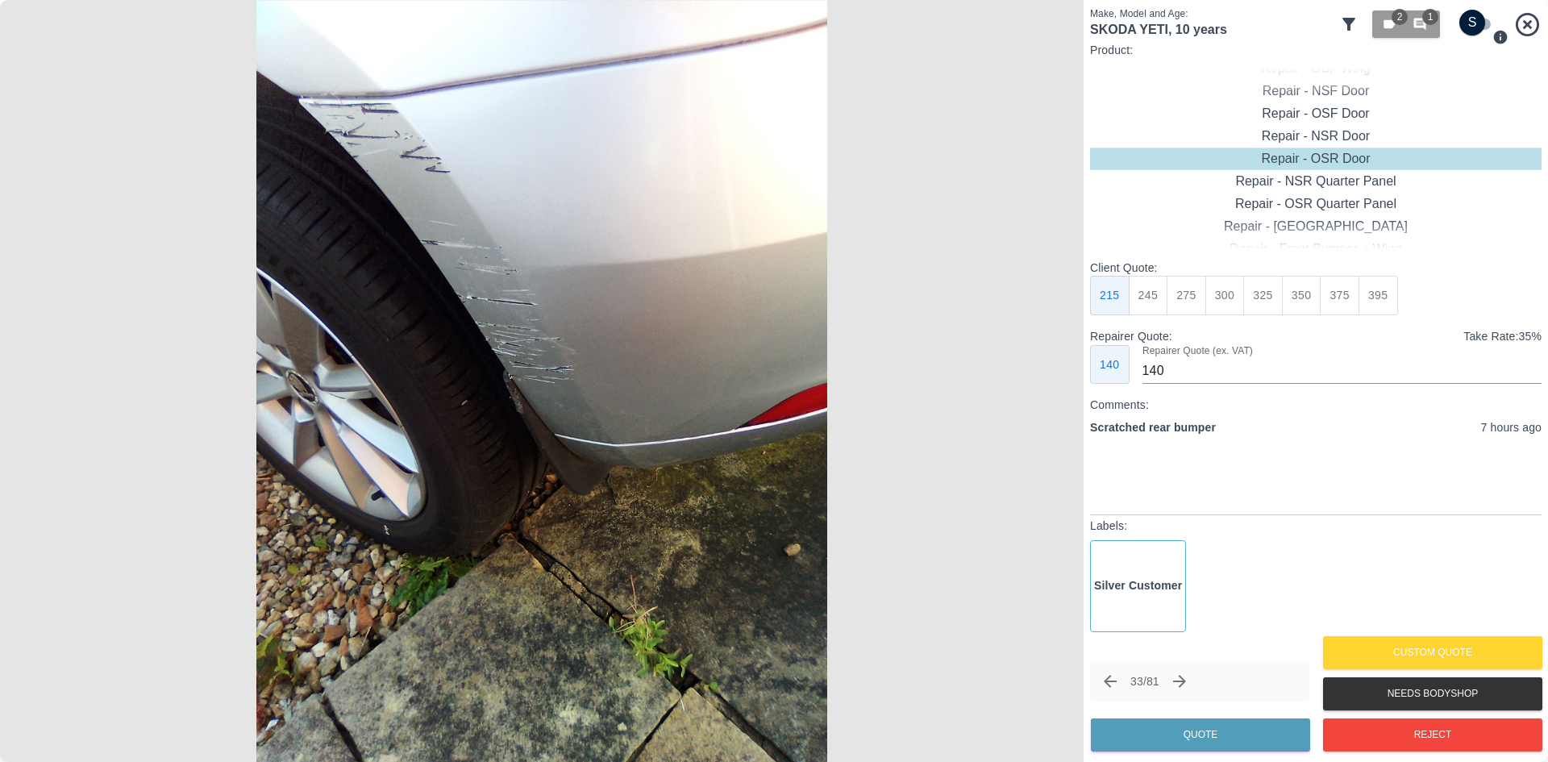
click at [1062, 397] on img at bounding box center [541, 381] width 1083 height 762
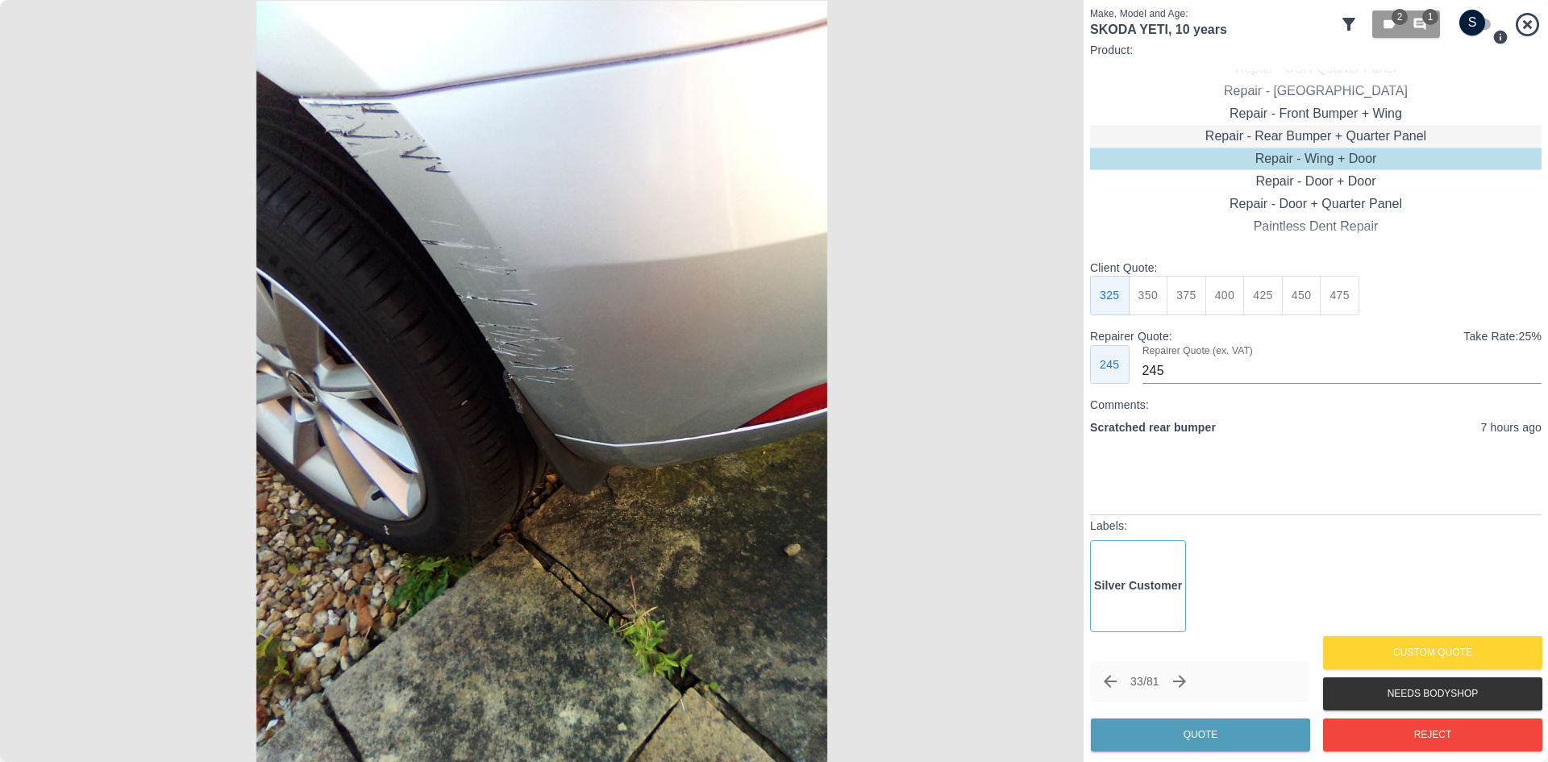
click at [1316, 145] on div "Repair - Rear Bumper + Quarter Panel" at bounding box center [1315, 136] width 451 height 23
click at [1159, 299] on button "325" at bounding box center [1149, 296] width 40 height 40
type input "200"
click at [1191, 740] on button "Quote" at bounding box center [1200, 734] width 219 height 33
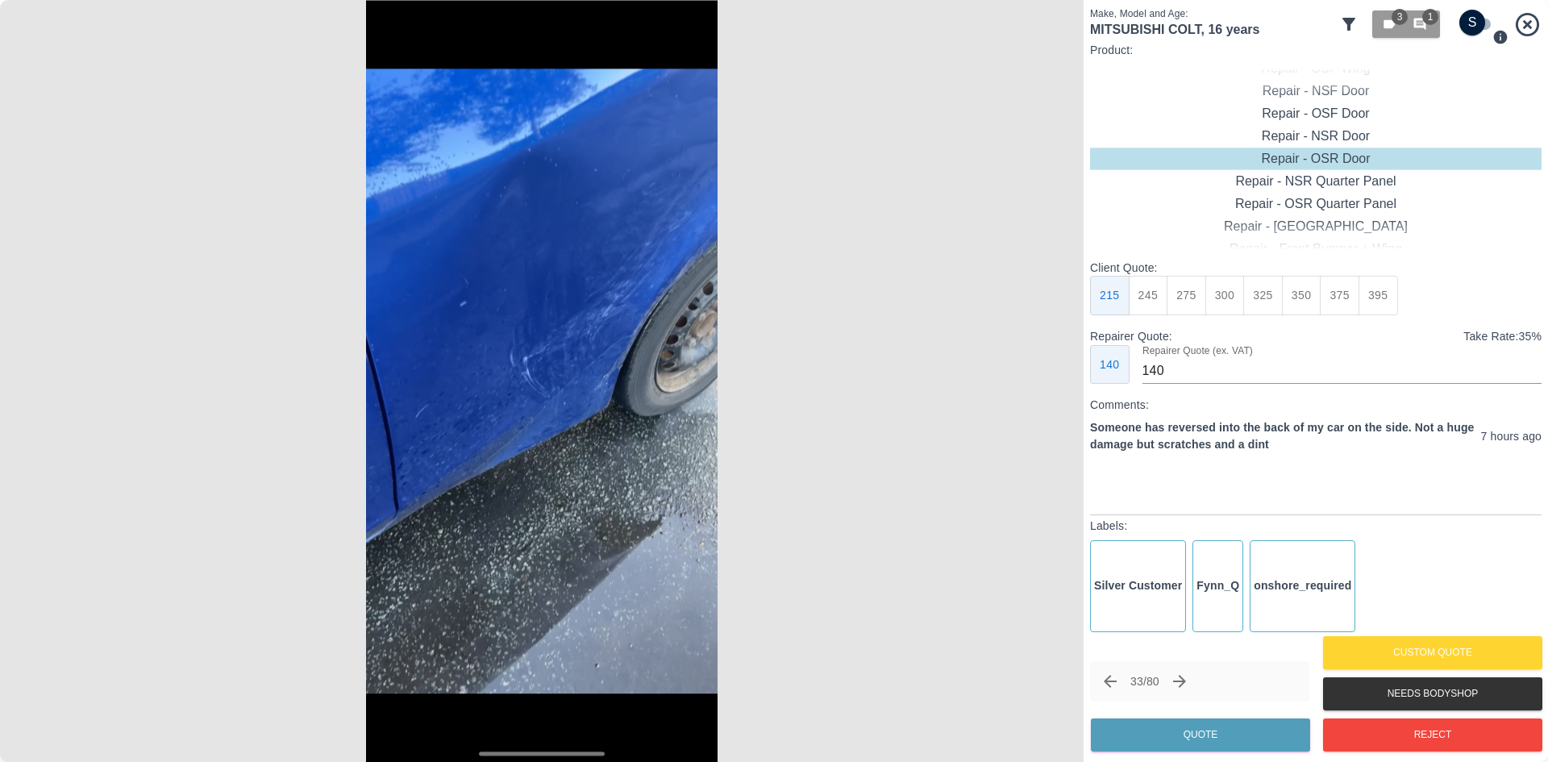
click at [1189, 686] on icon "Next claim" at bounding box center [1179, 681] width 19 height 19
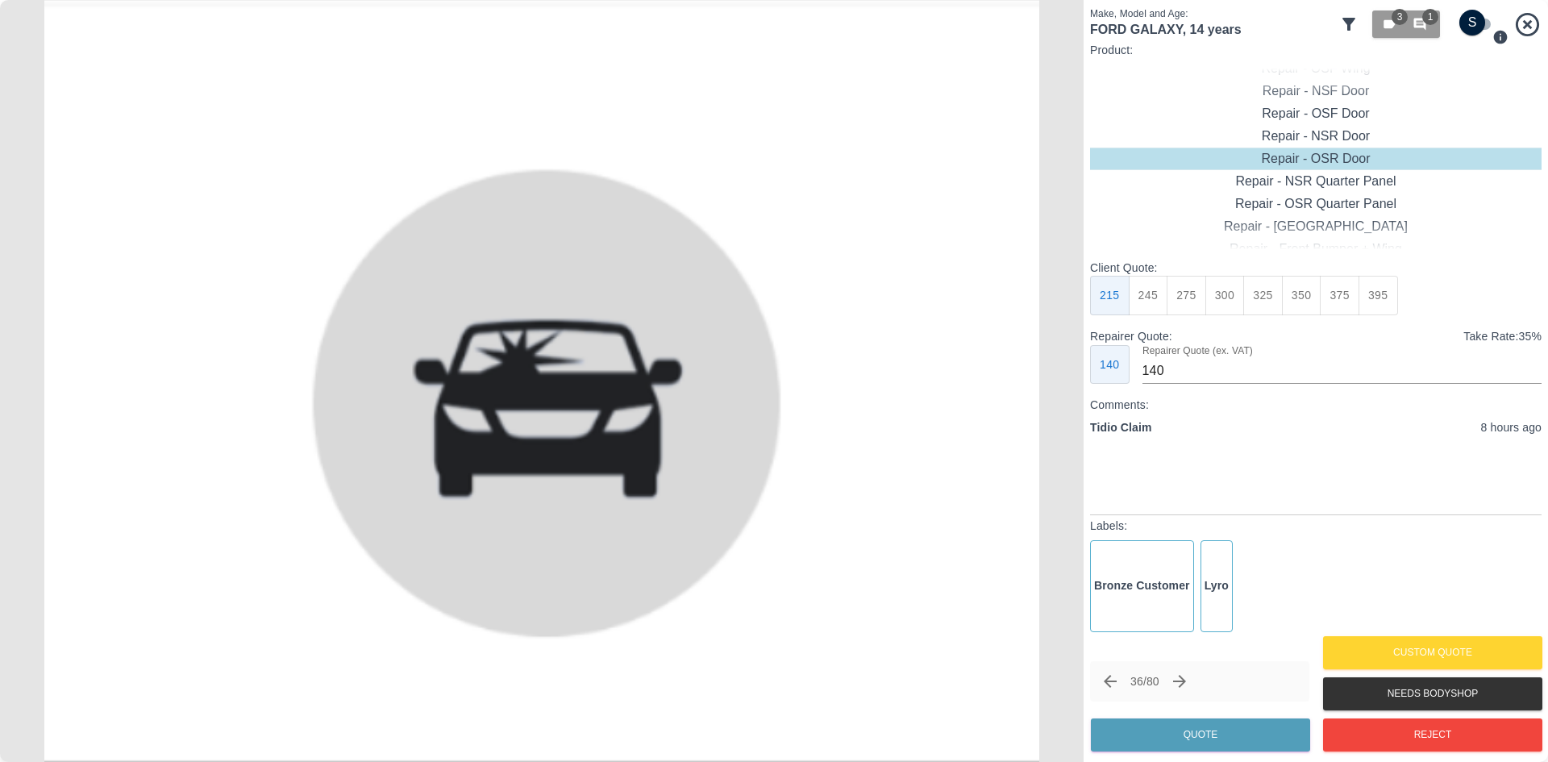
click at [1520, 24] on icon at bounding box center [1527, 24] width 28 height 28
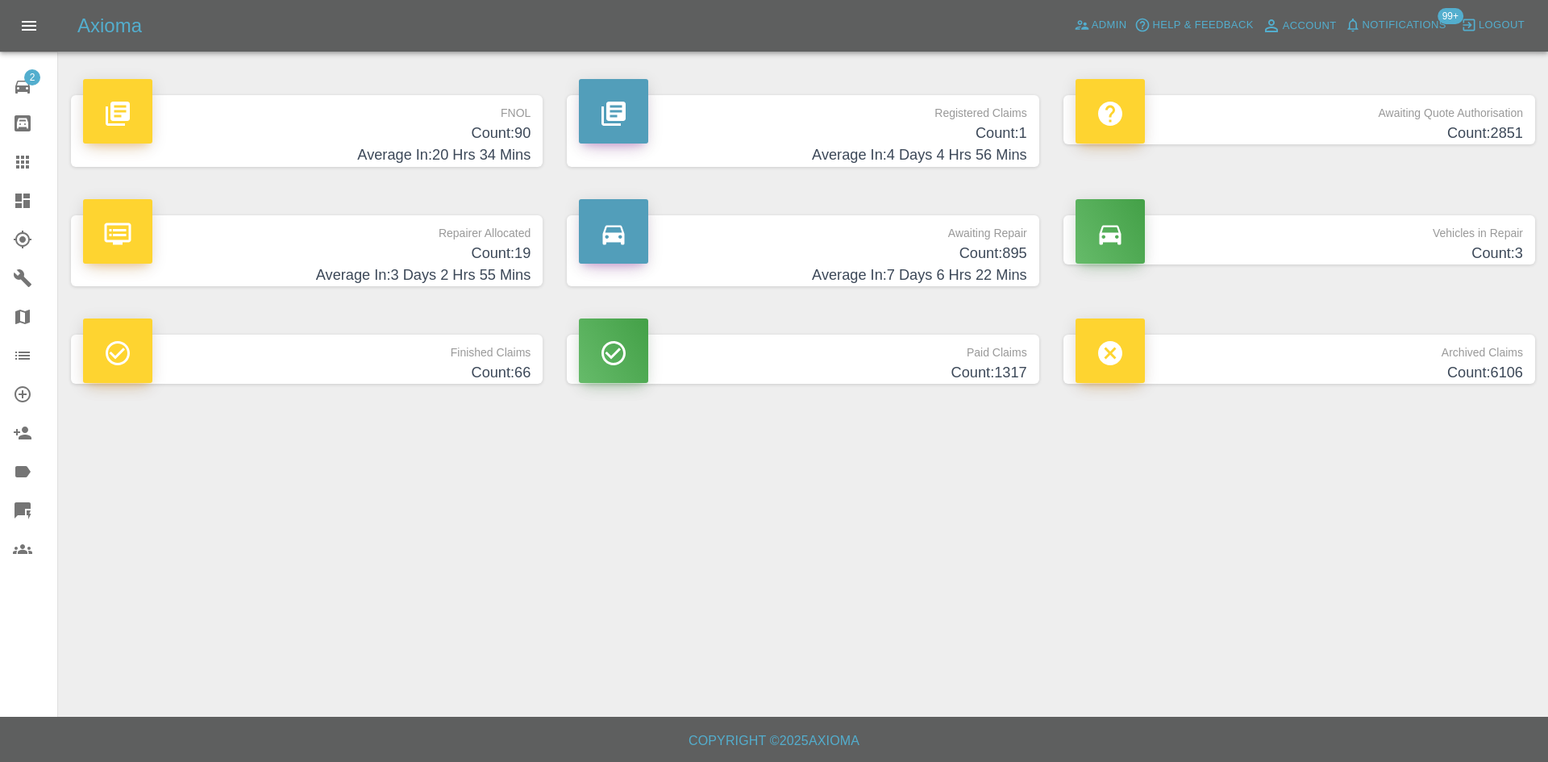
click at [297, 138] on h4 "Count: 90" at bounding box center [306, 134] width 447 height 22
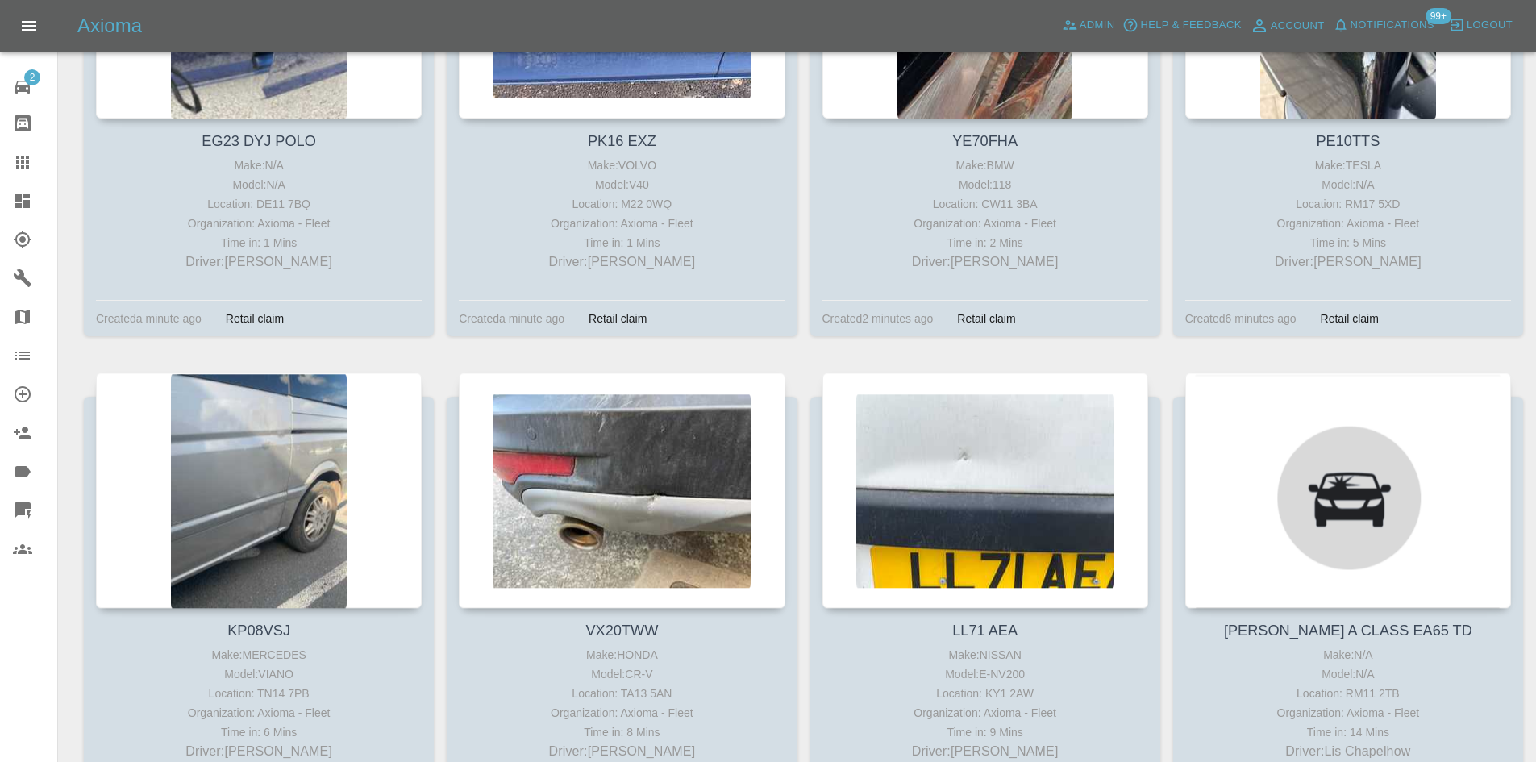
scroll to position [1129, 0]
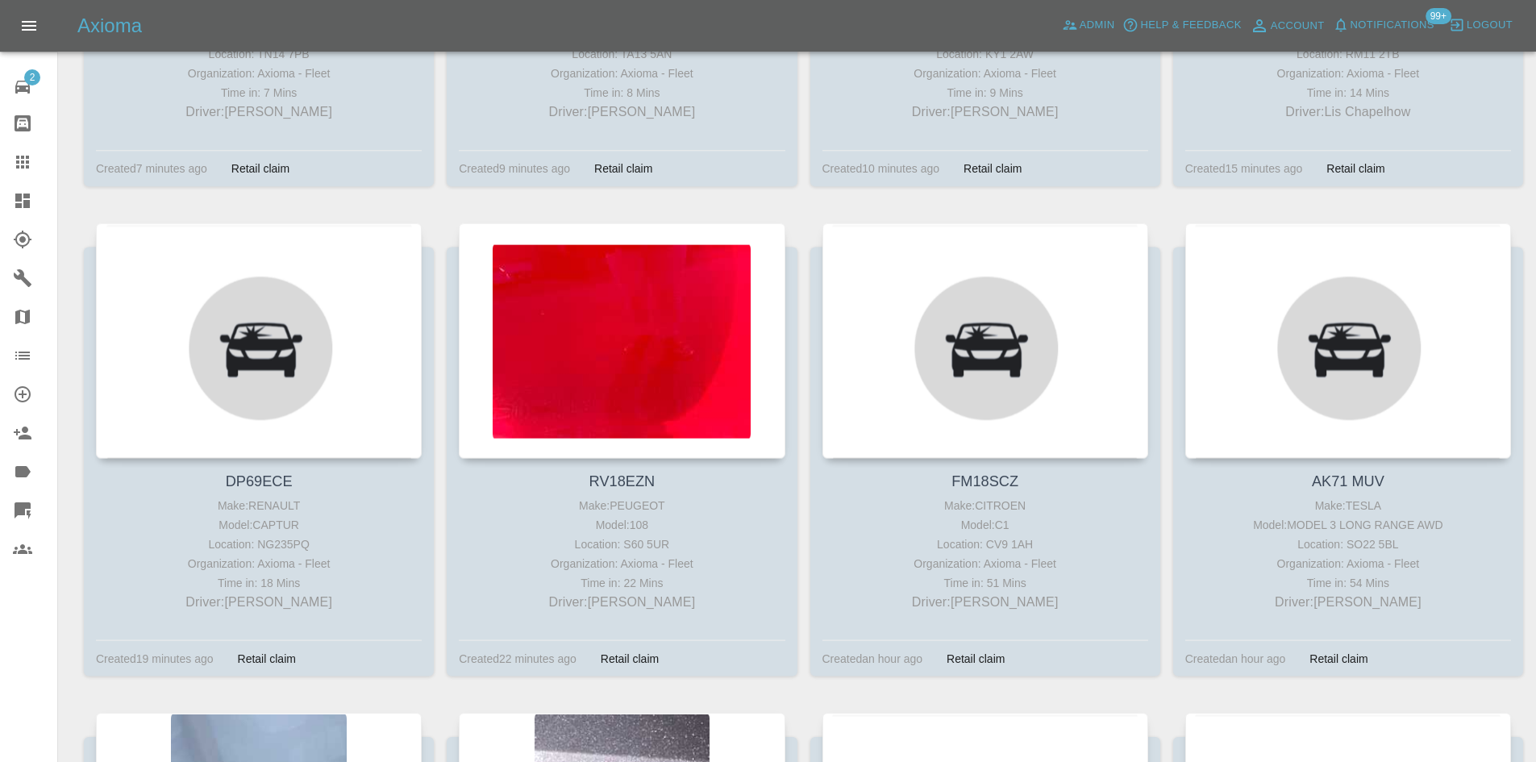
click at [1056, 30] on div "Axioma Admin Help & Feedback Account Notifications 99+ Logout" at bounding box center [806, 26] width 1458 height 26
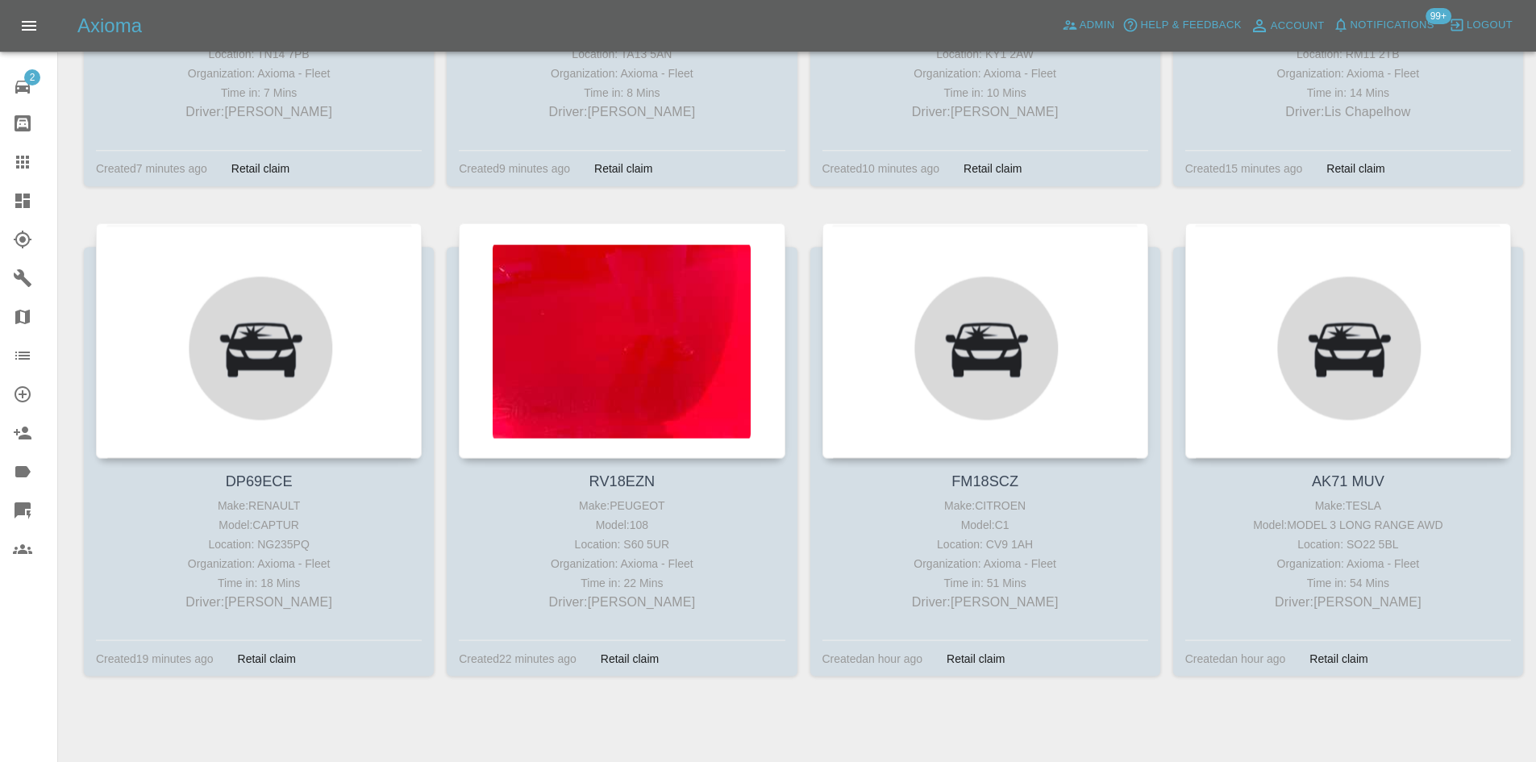
scroll to position [0, 0]
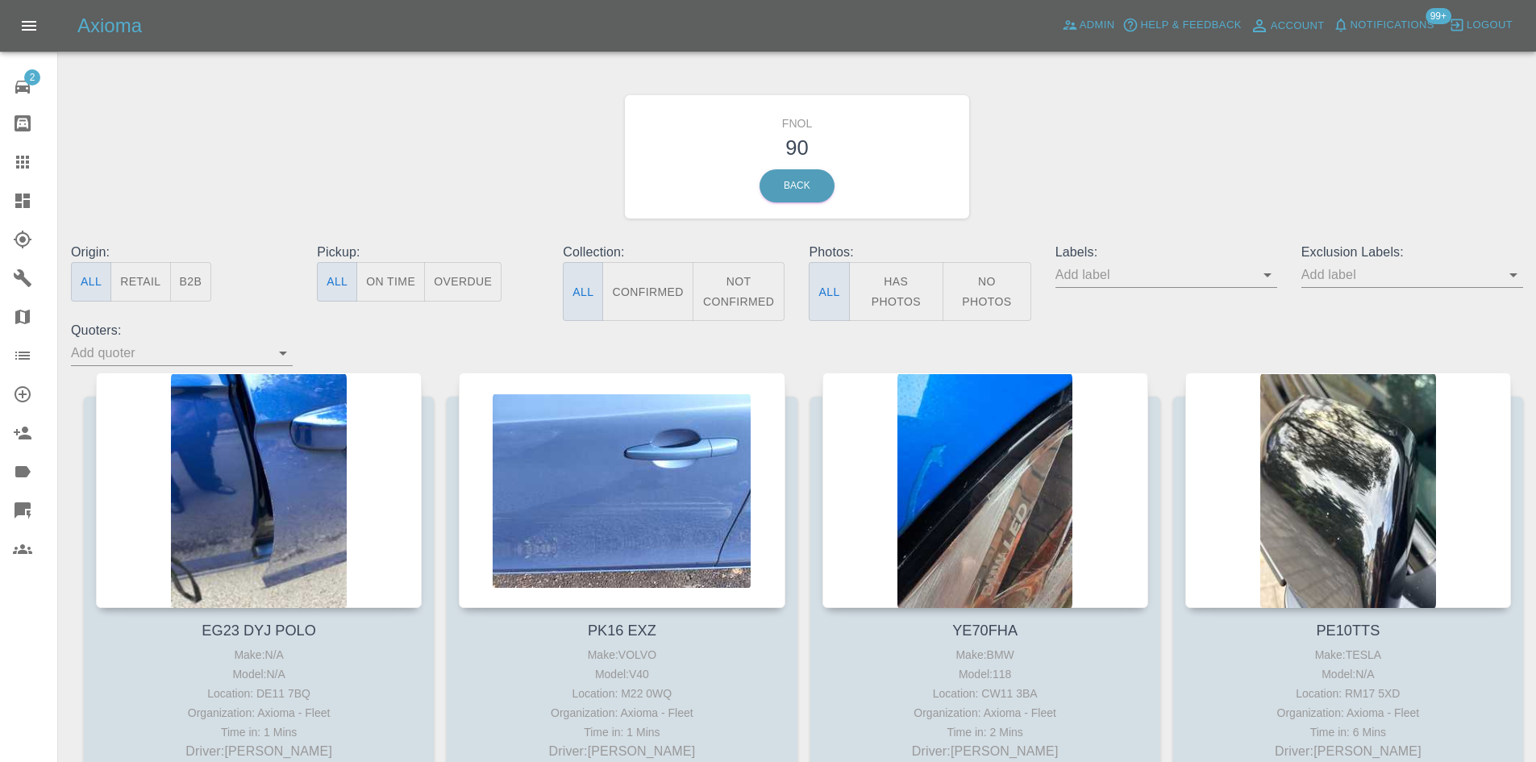
click at [996, 303] on button "No Photos" at bounding box center [986, 291] width 89 height 59
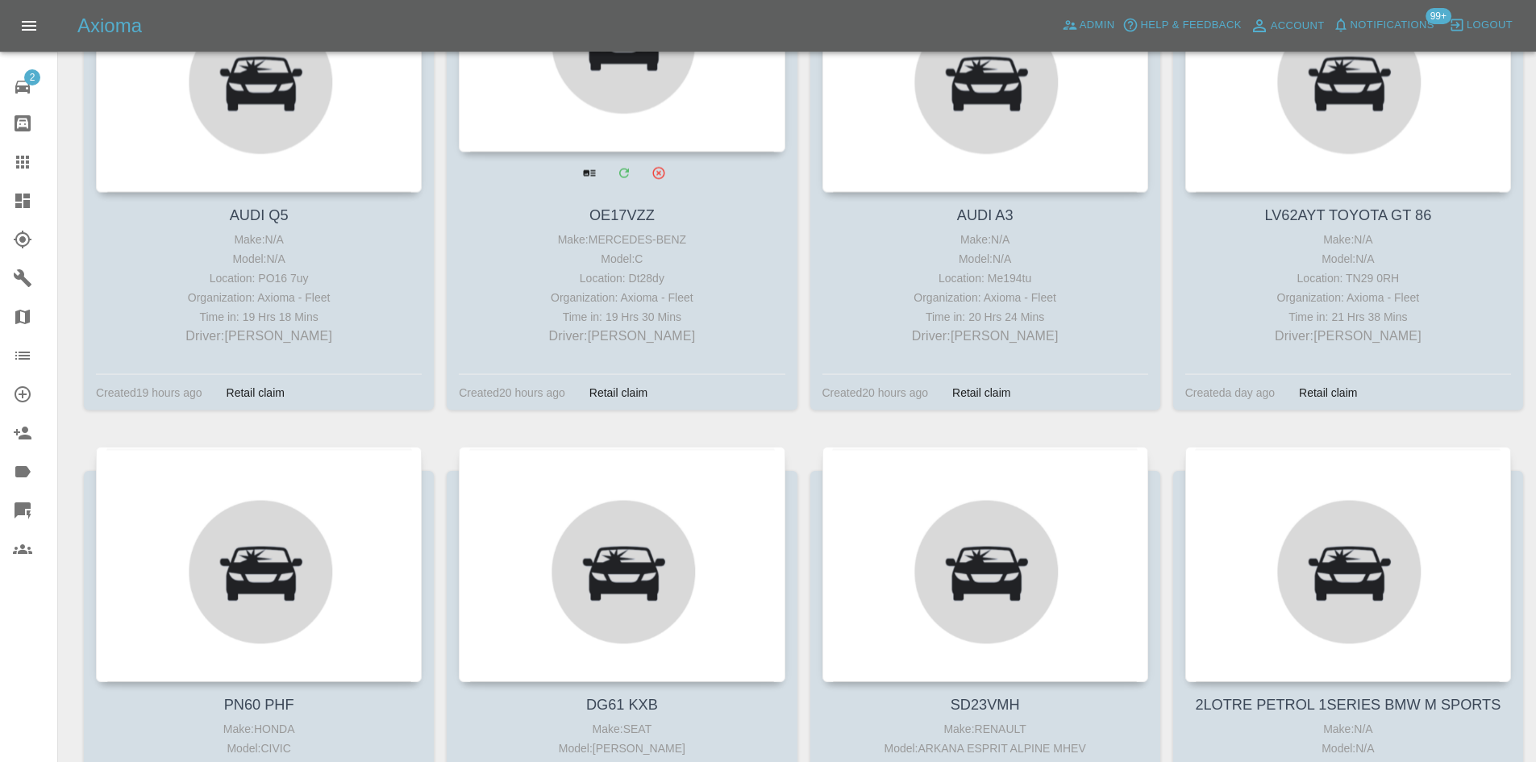
scroll to position [2474, 0]
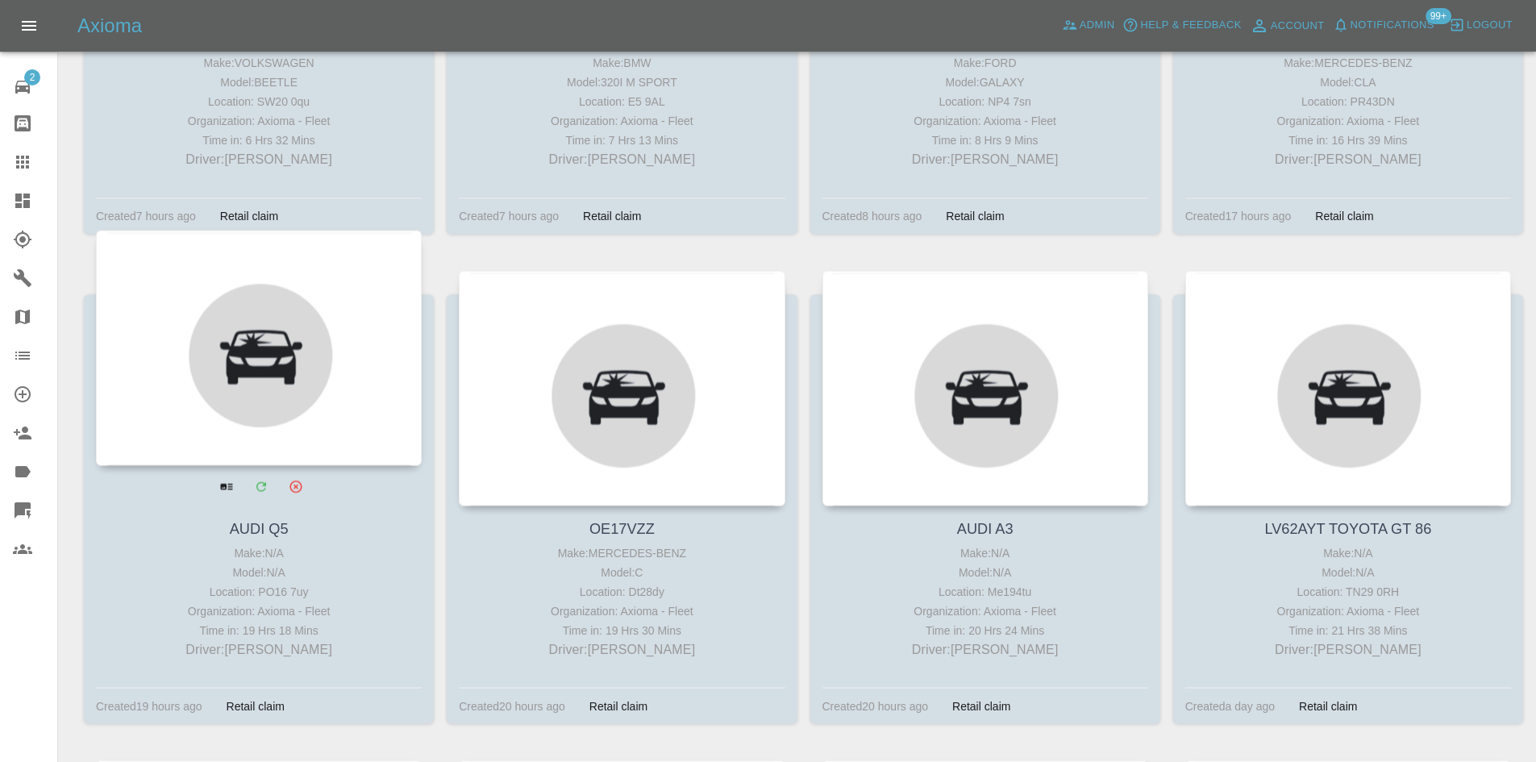
drag, startPoint x: 249, startPoint y: 256, endPoint x: 222, endPoint y: 324, distance: 73.1
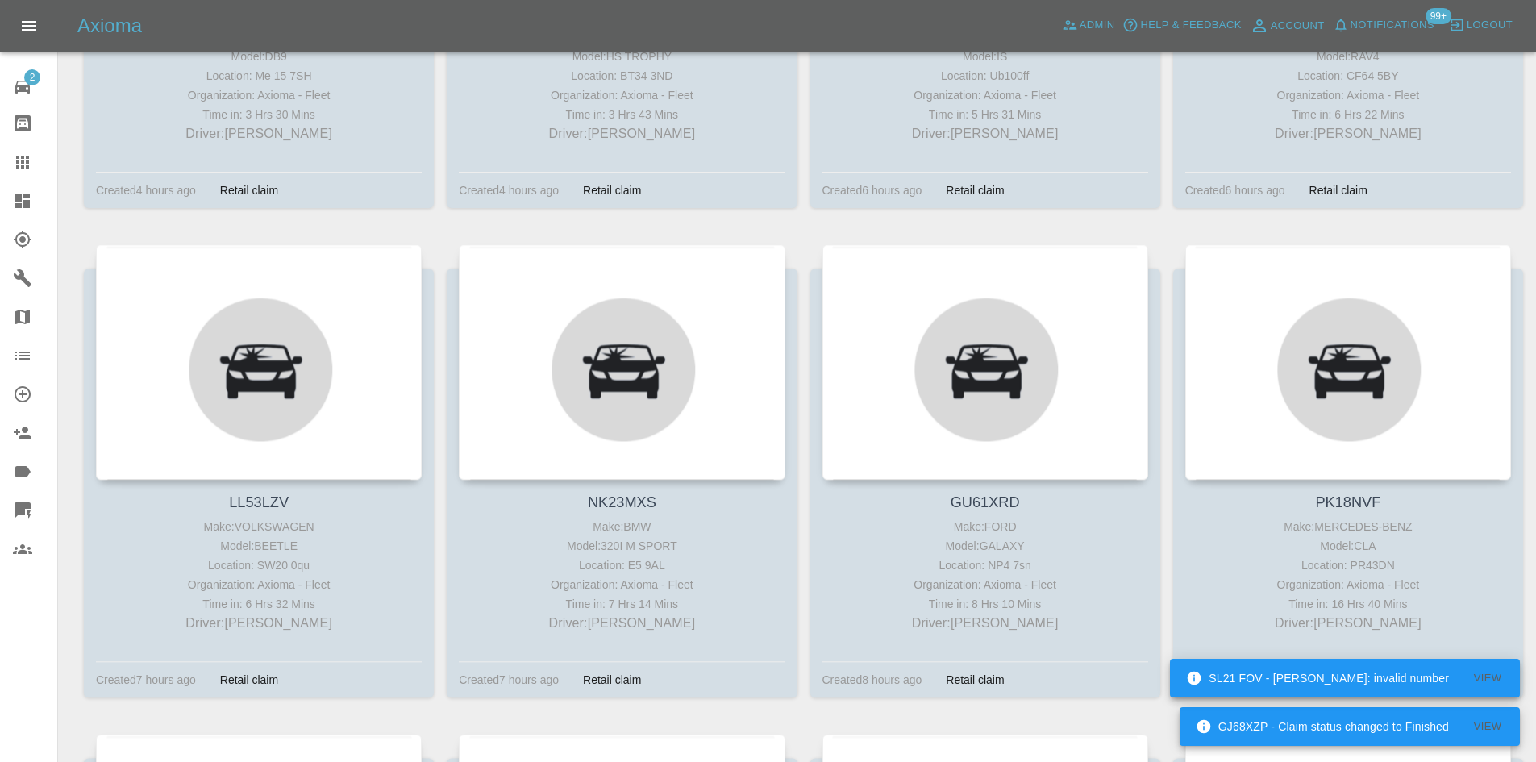
scroll to position [1990, 0]
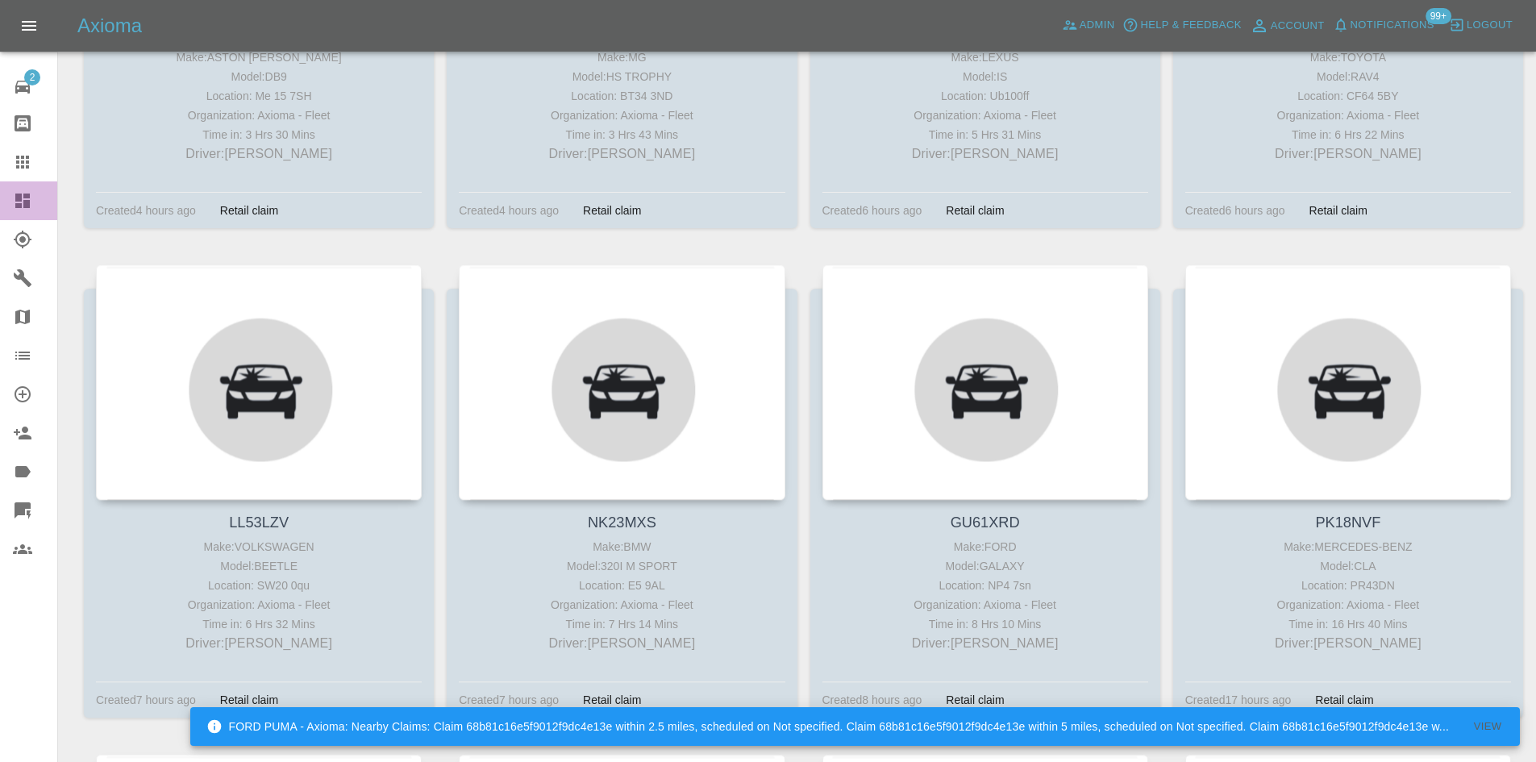
click at [27, 193] on icon at bounding box center [22, 200] width 19 height 19
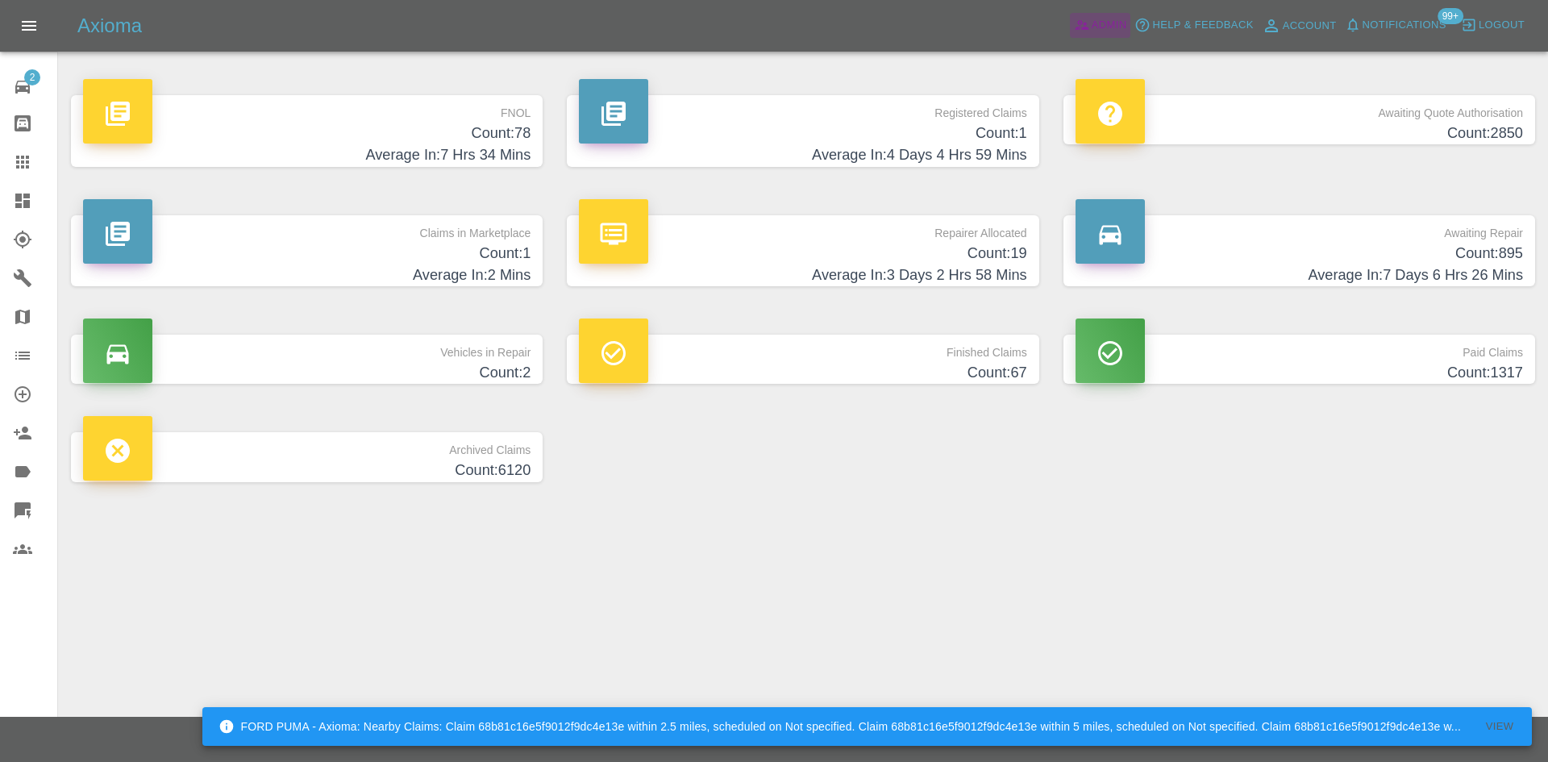
click at [1104, 19] on span "Admin" at bounding box center [1109, 25] width 35 height 19
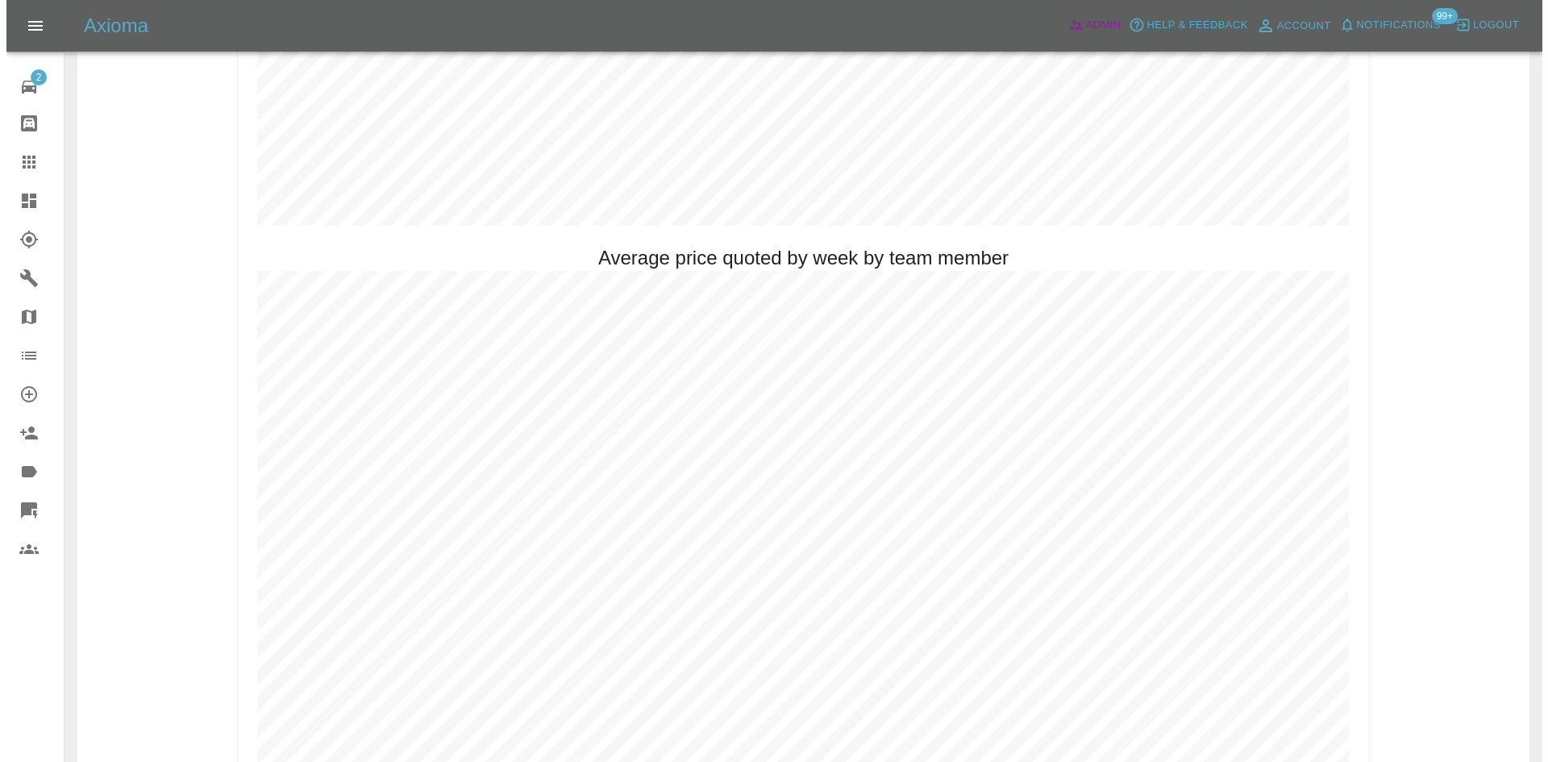
scroll to position [967, 0]
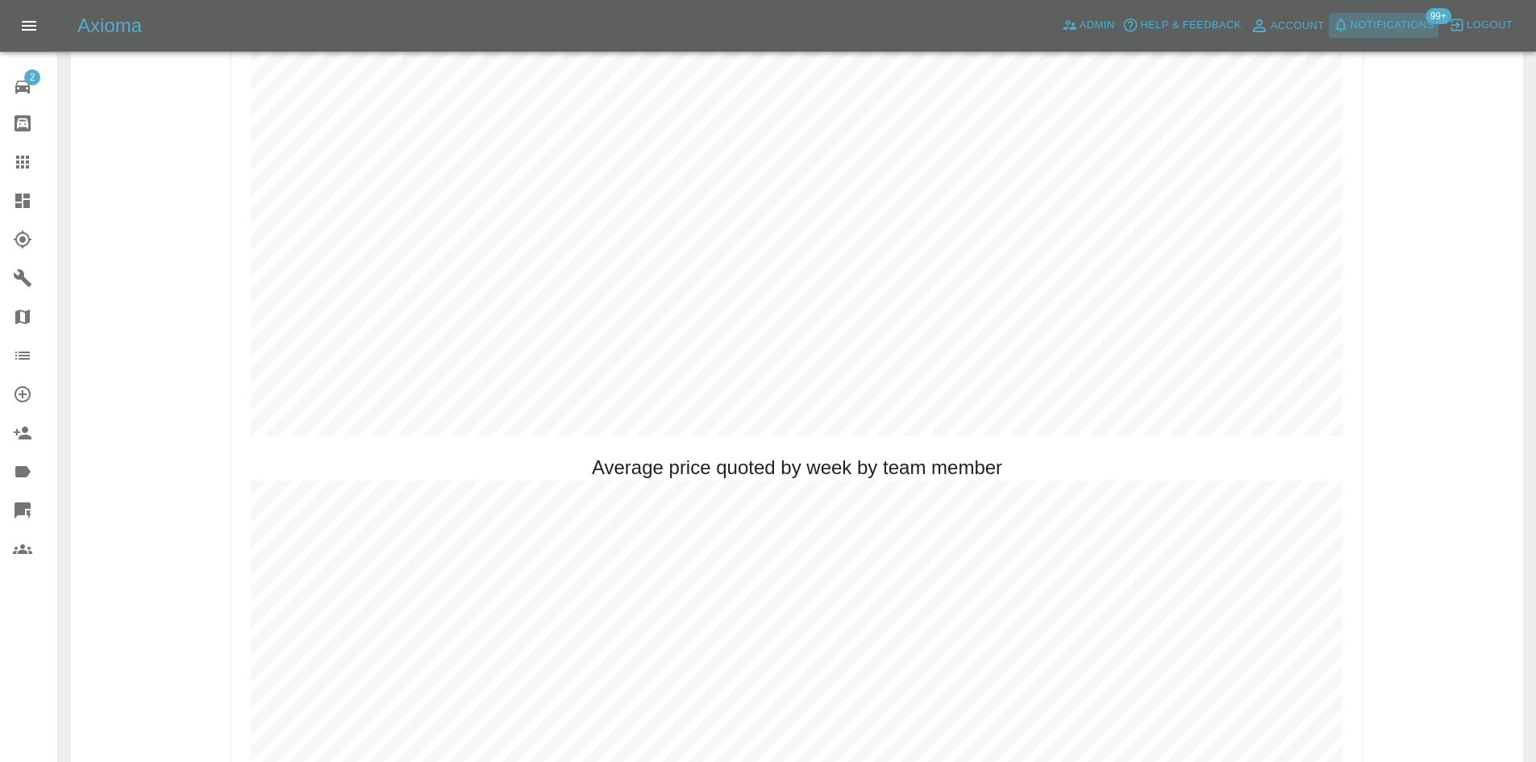
click at [1383, 23] on span "Notifications" at bounding box center [1392, 25] width 84 height 19
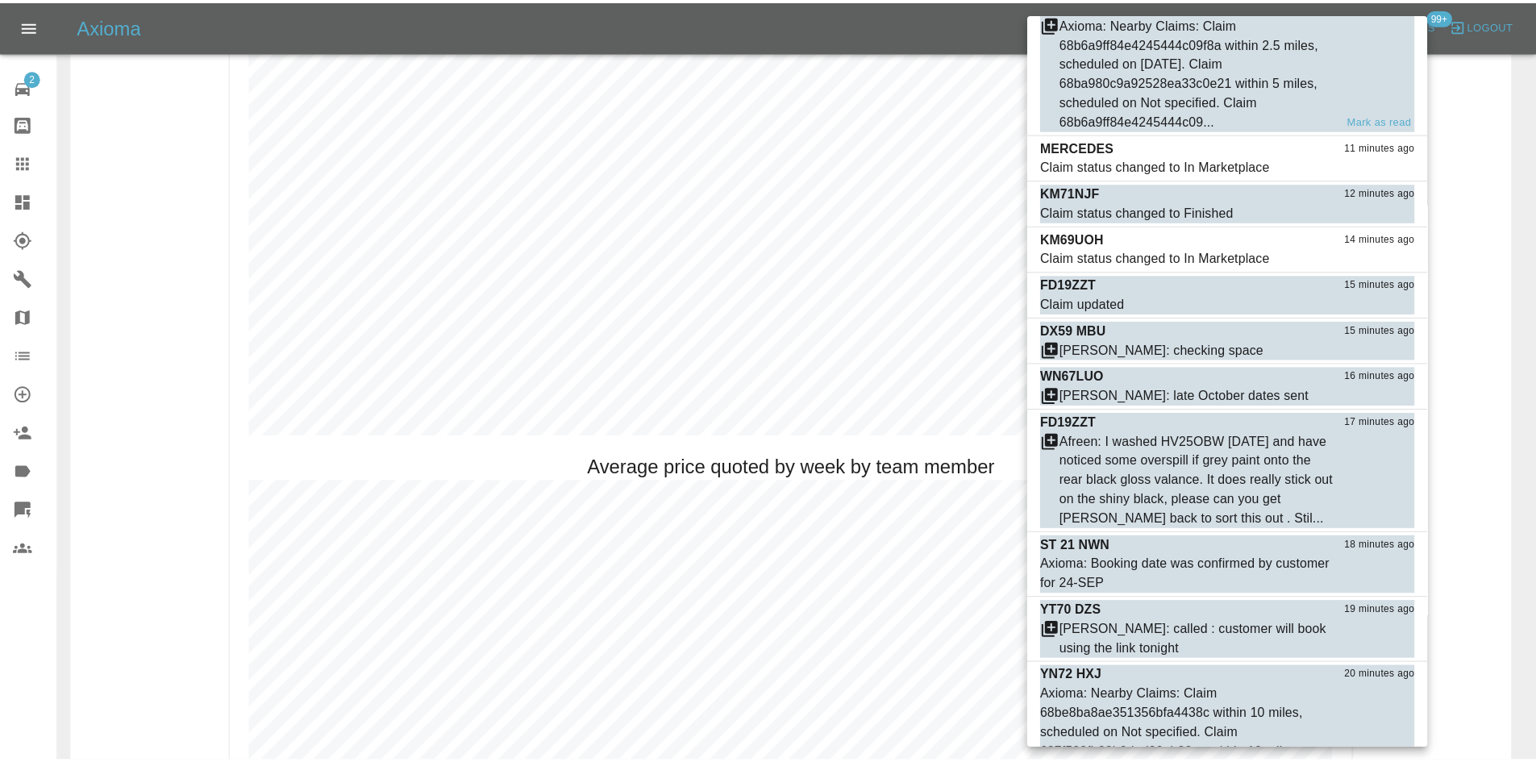
scroll to position [1612, 0]
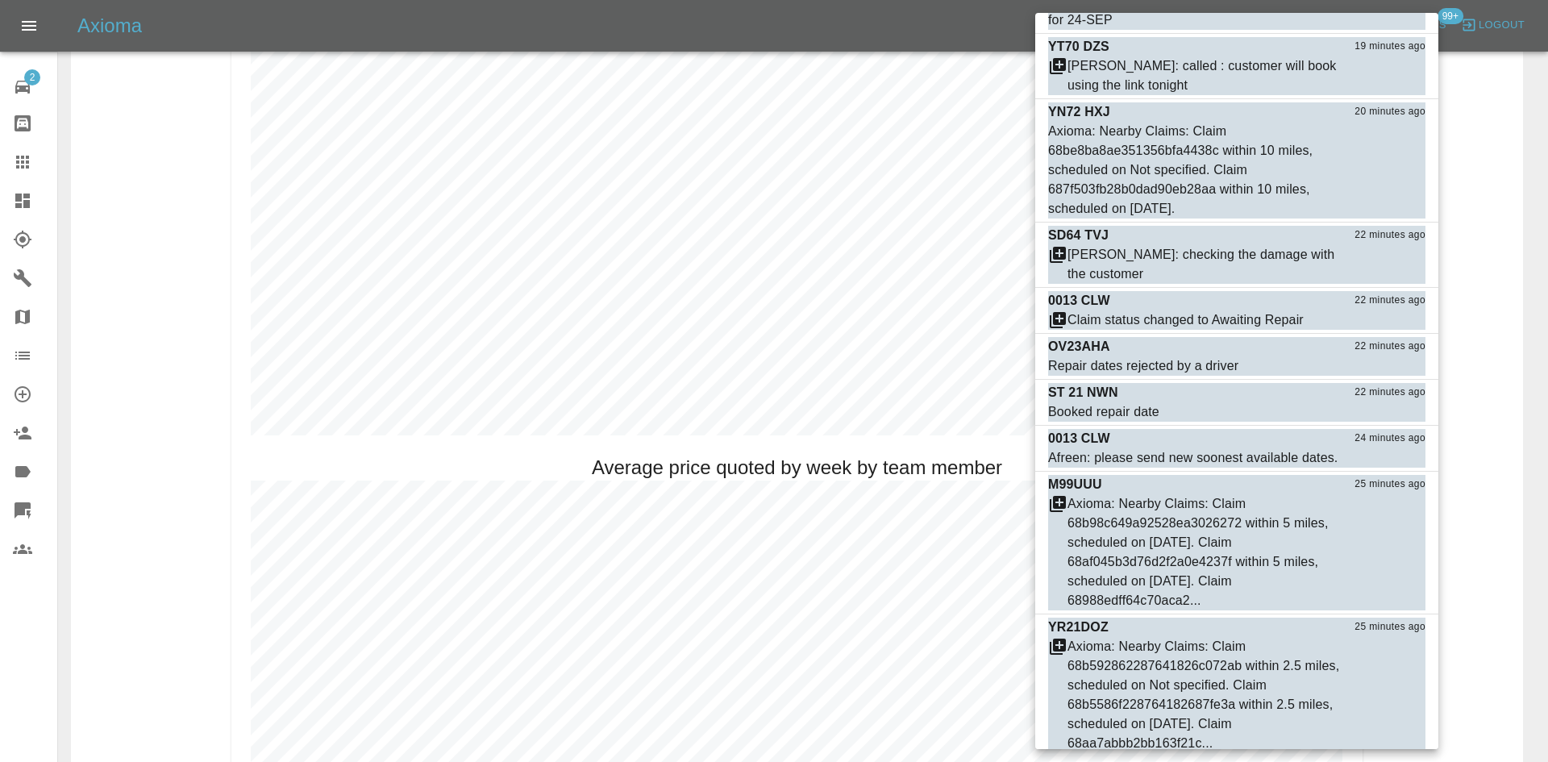
click at [14, 208] on div at bounding box center [774, 381] width 1548 height 762
click at [14, 200] on div at bounding box center [774, 381] width 1548 height 762
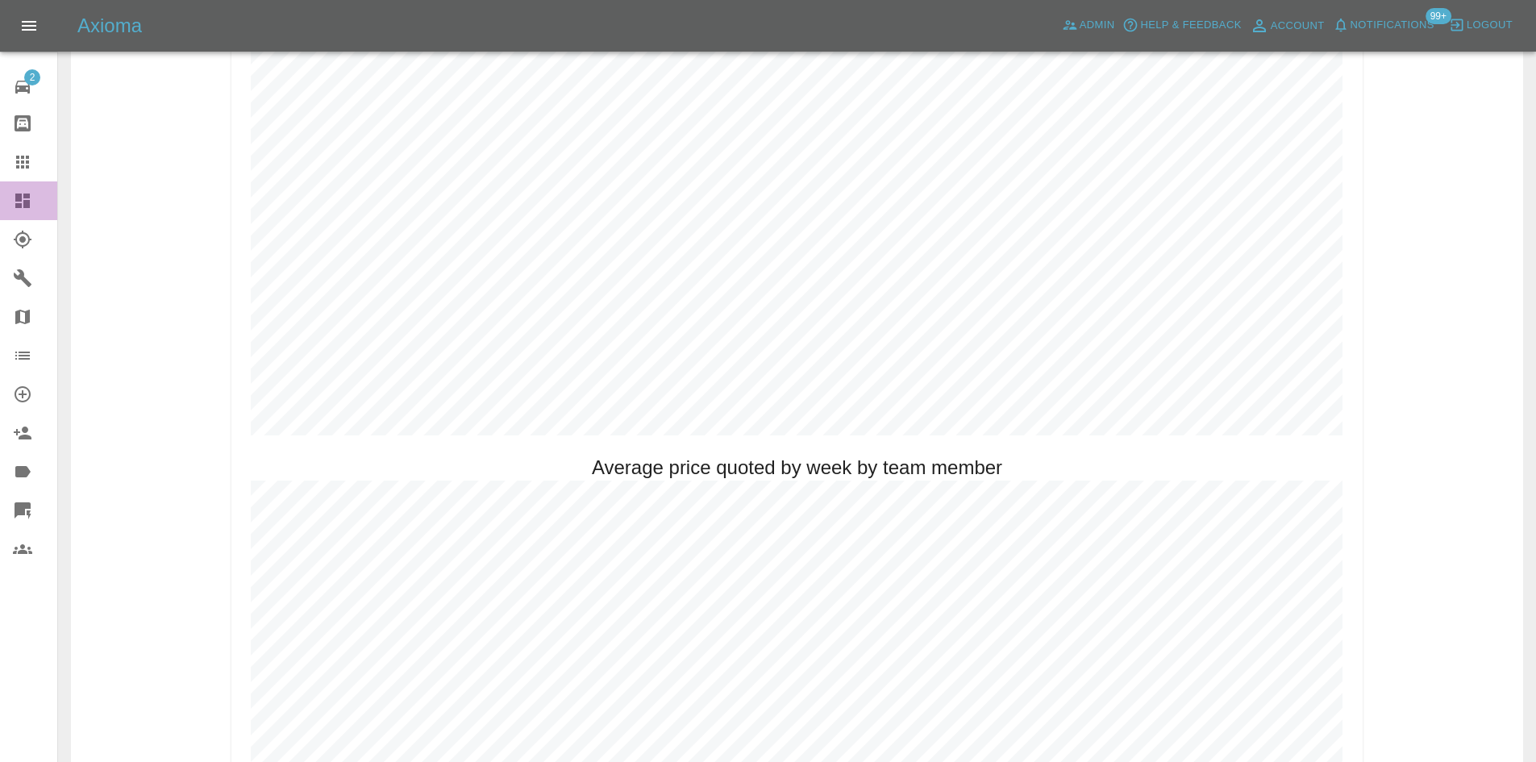
click at [16, 198] on icon at bounding box center [22, 200] width 15 height 15
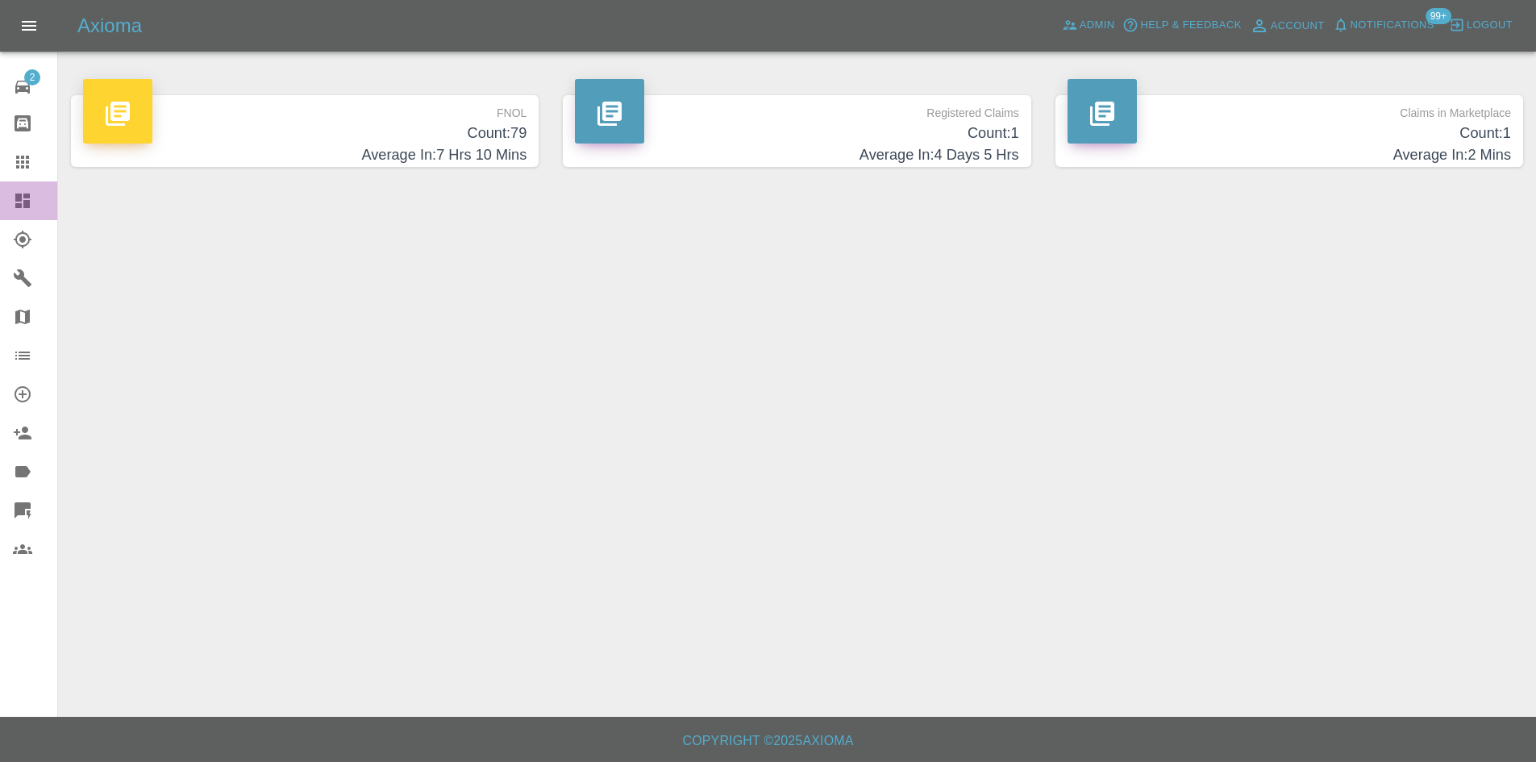
click at [16, 198] on icon at bounding box center [22, 200] width 15 height 15
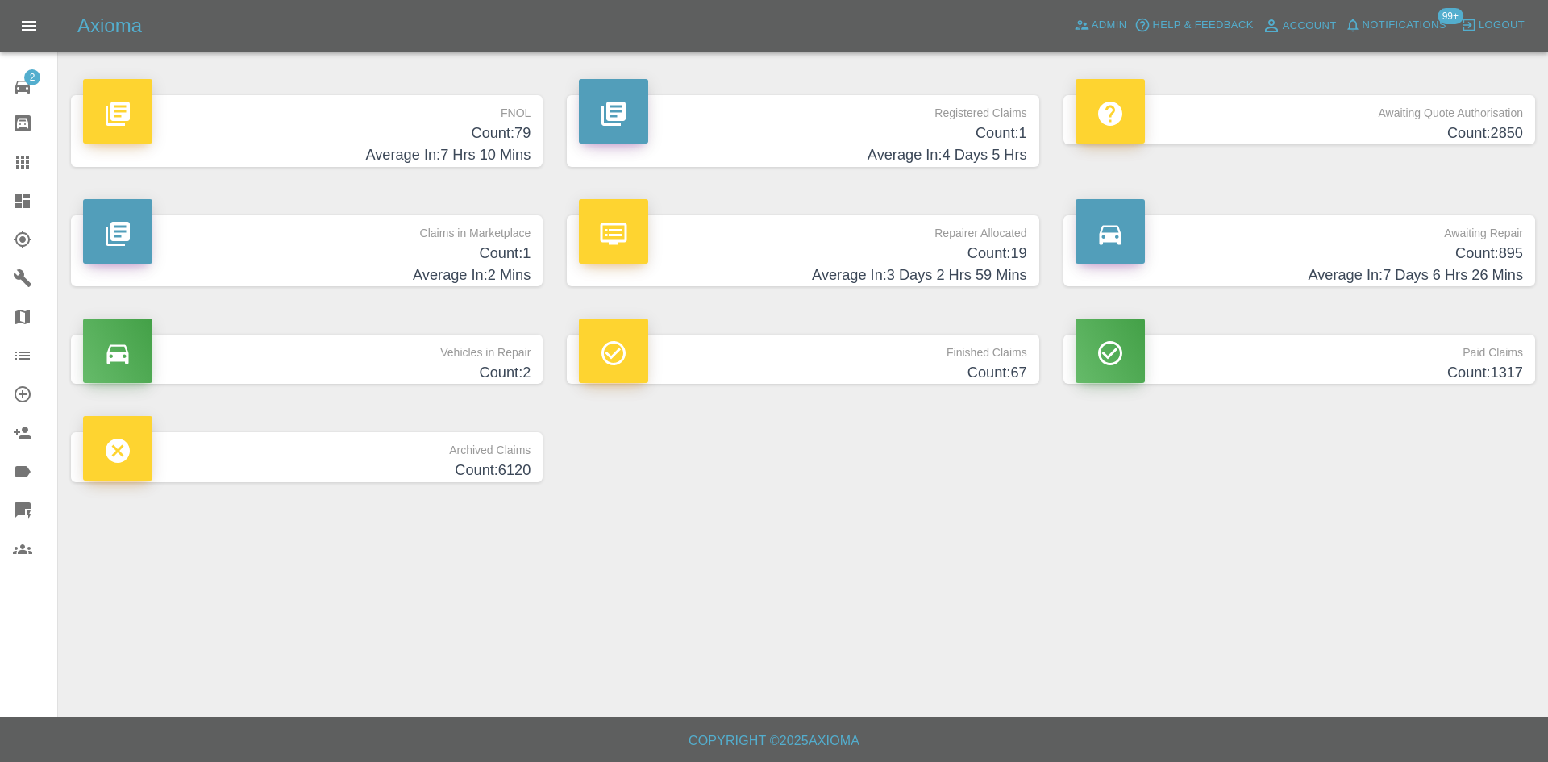
click at [1440, 27] on span "Notifications" at bounding box center [1404, 25] width 84 height 19
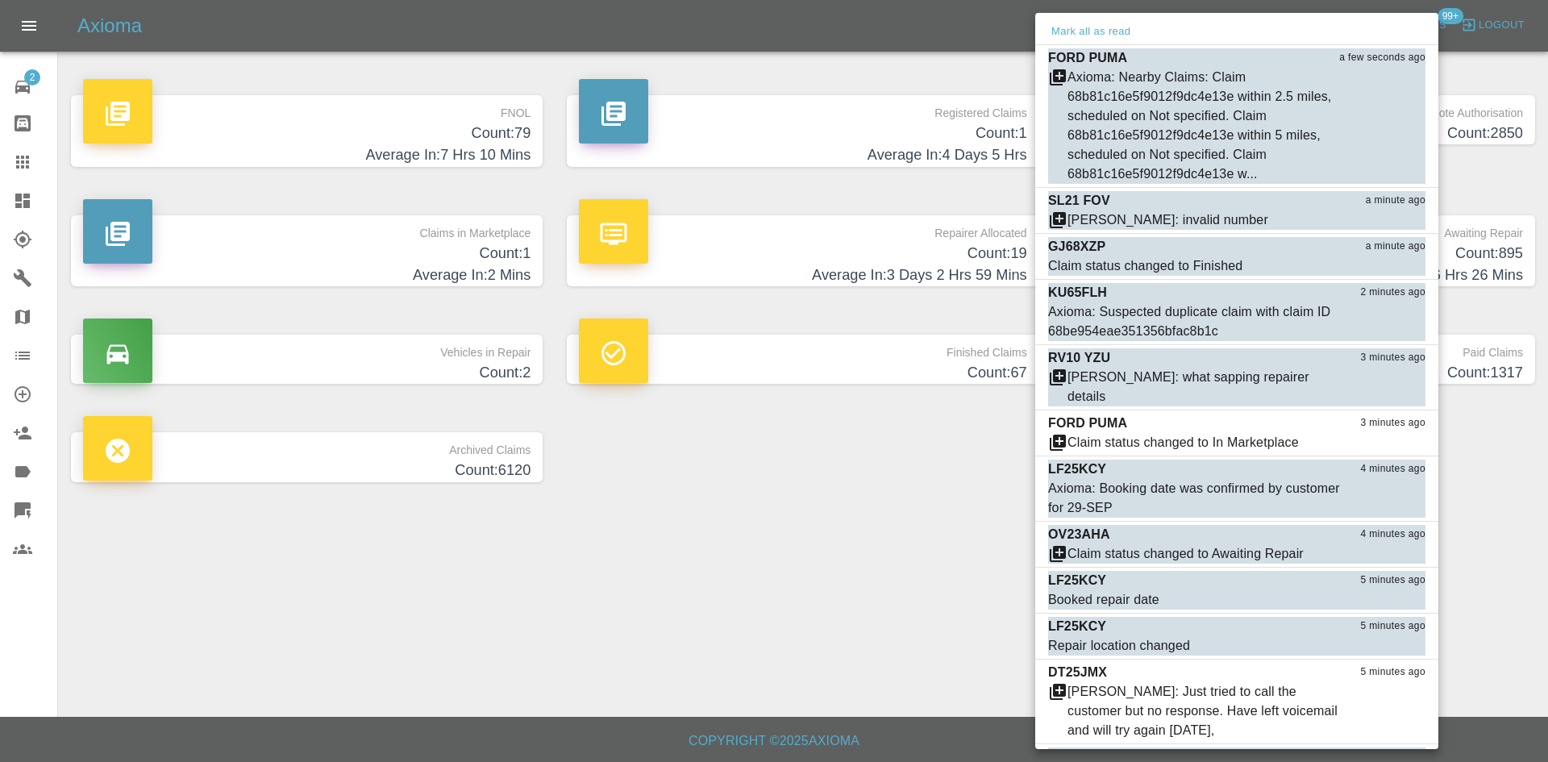
drag, startPoint x: 932, startPoint y: 748, endPoint x: 578, endPoint y: 588, distance: 388.6
click at [927, 754] on div at bounding box center [774, 381] width 1548 height 762
click at [926, 756] on div at bounding box center [774, 381] width 1548 height 762
click at [926, 759] on div at bounding box center [774, 381] width 1548 height 762
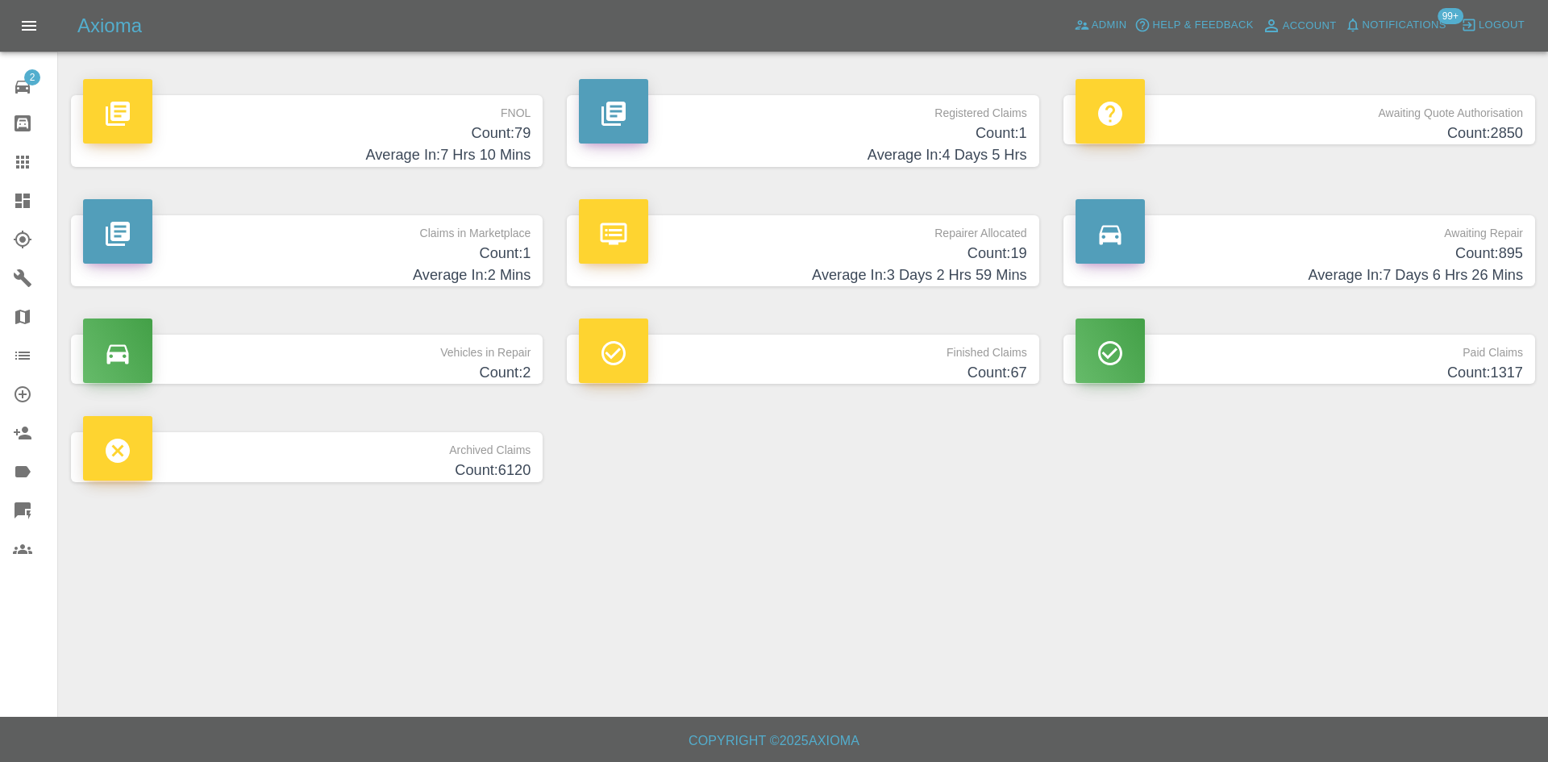
click at [34, 158] on div "Mark all as read FORD PUMA 2 minutes ago Axioma: Nearby Claims: Claim 68b81c16e…" at bounding box center [774, 381] width 1548 height 762
click at [23, 161] on icon at bounding box center [22, 162] width 13 height 13
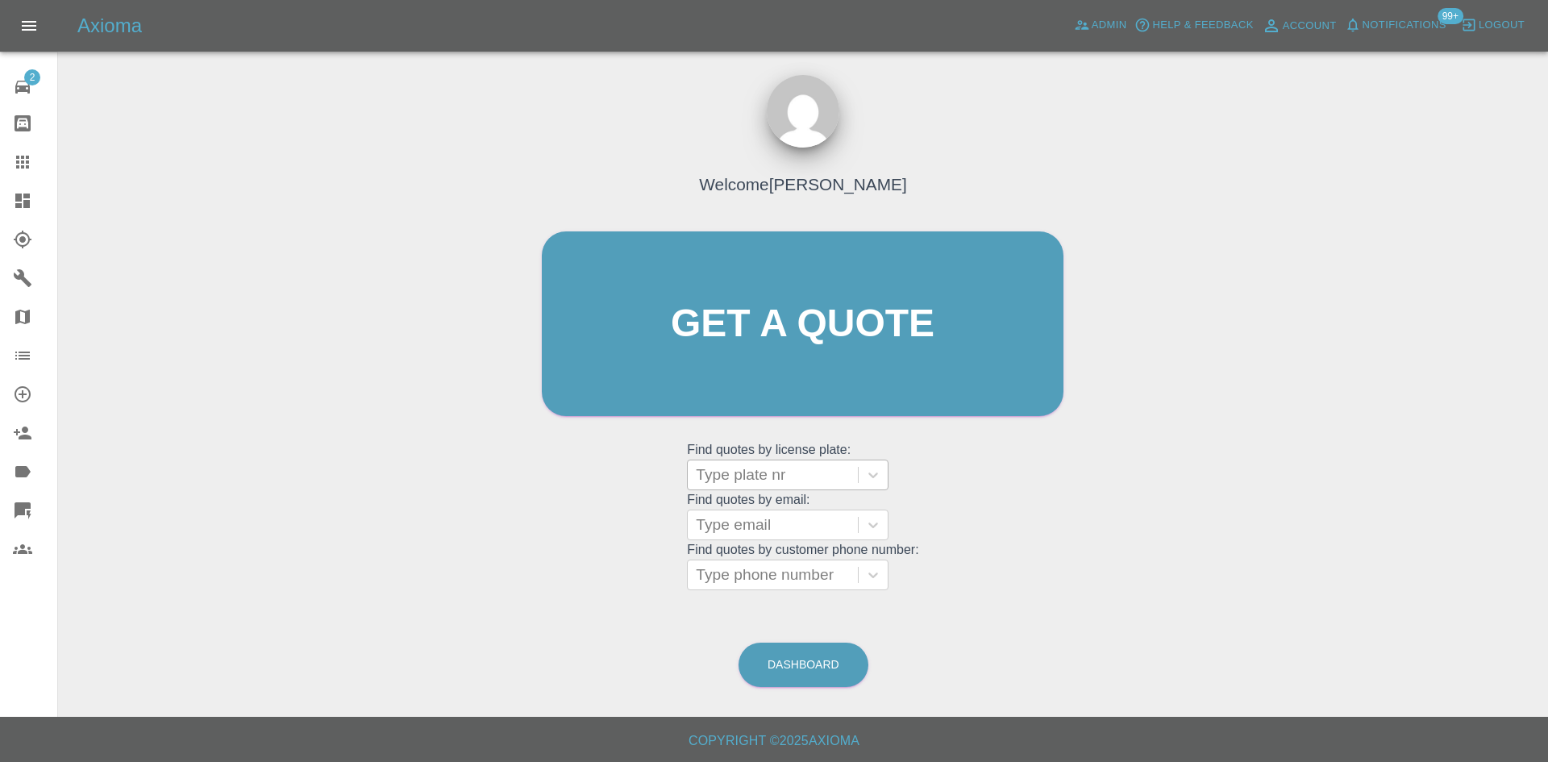
click at [781, 473] on div at bounding box center [773, 475] width 154 height 23
type input "ds25"
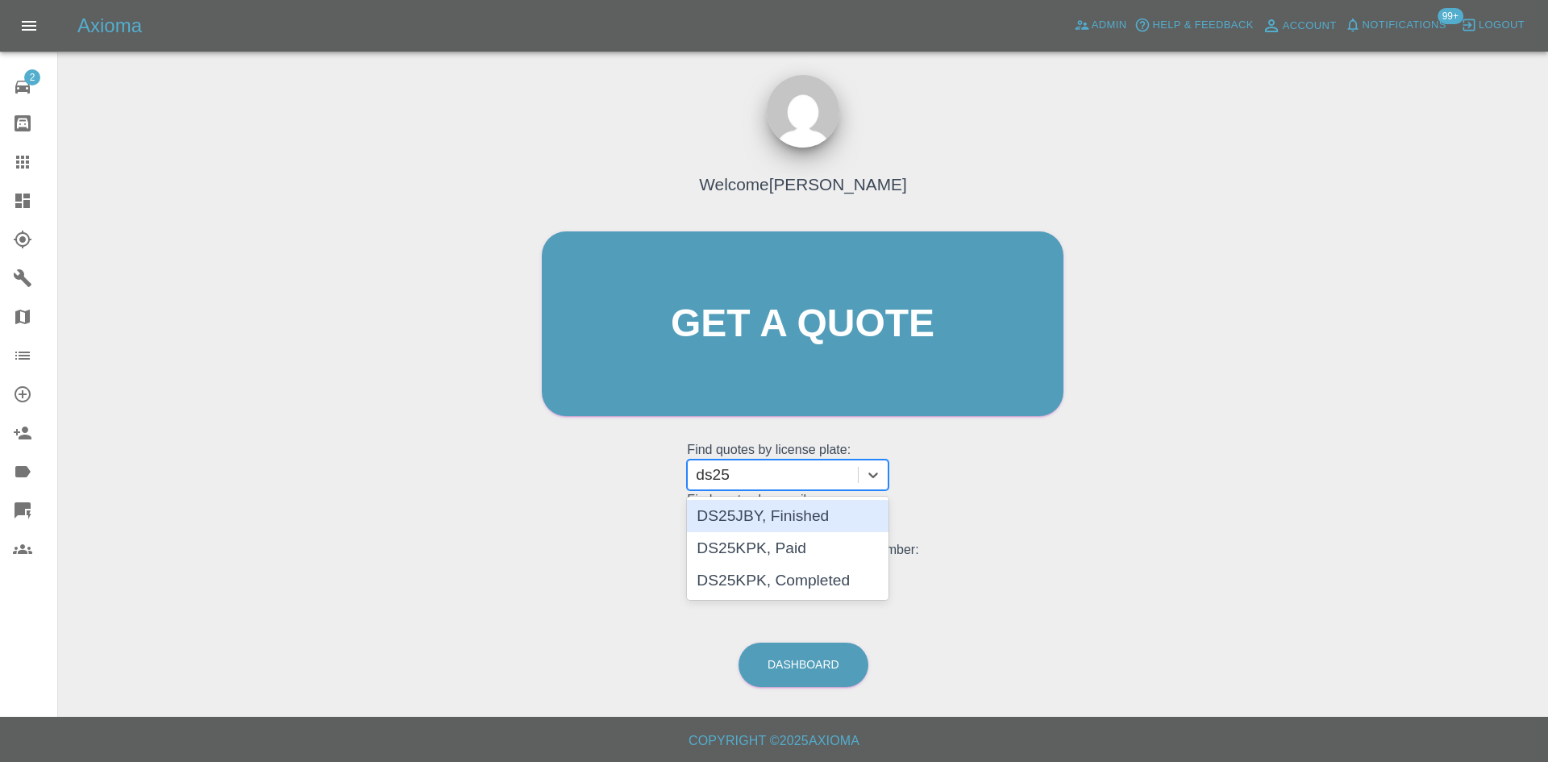
click at [785, 519] on div "DS25JBY, Finished" at bounding box center [788, 516] width 202 height 32
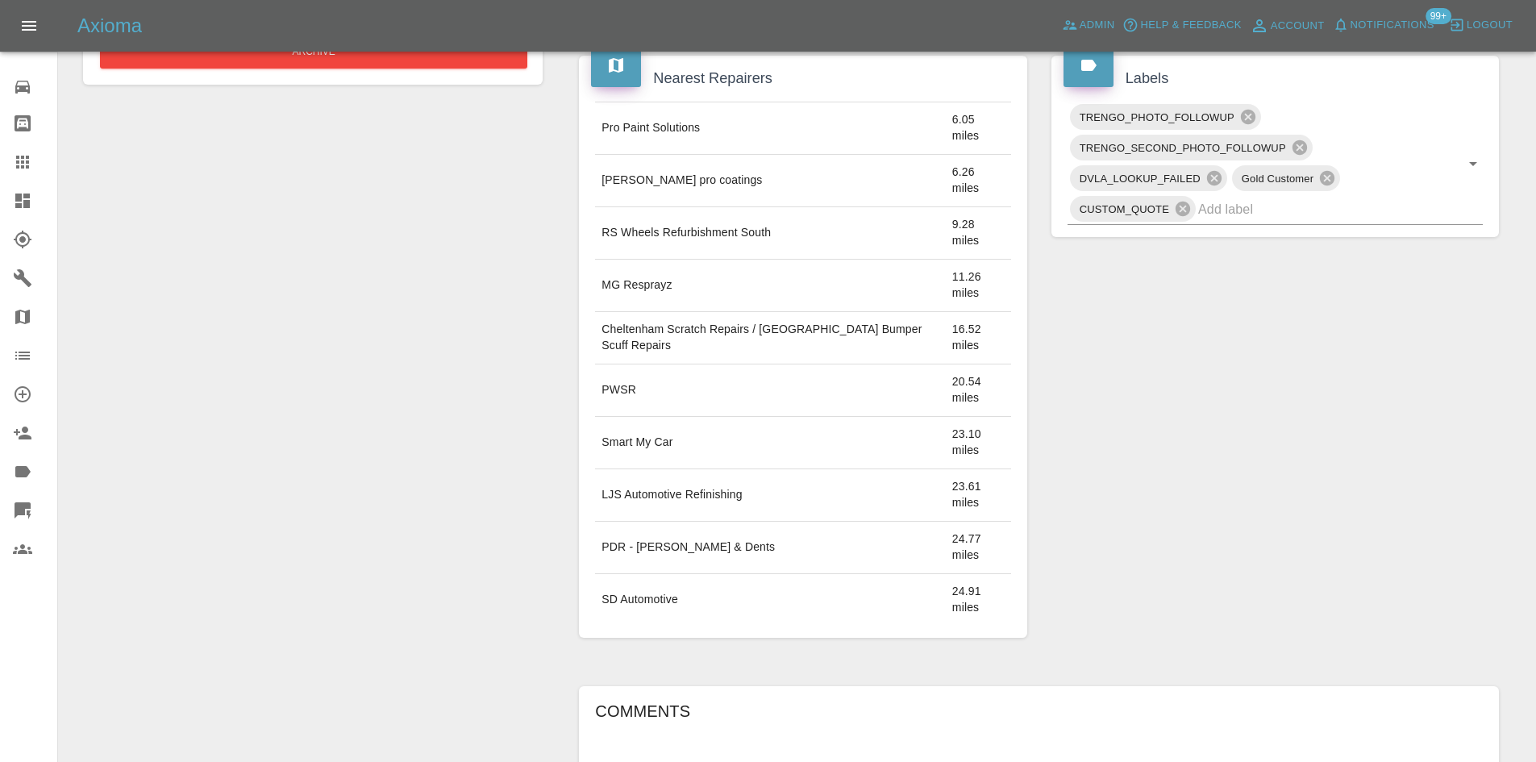
scroll to position [256, 0]
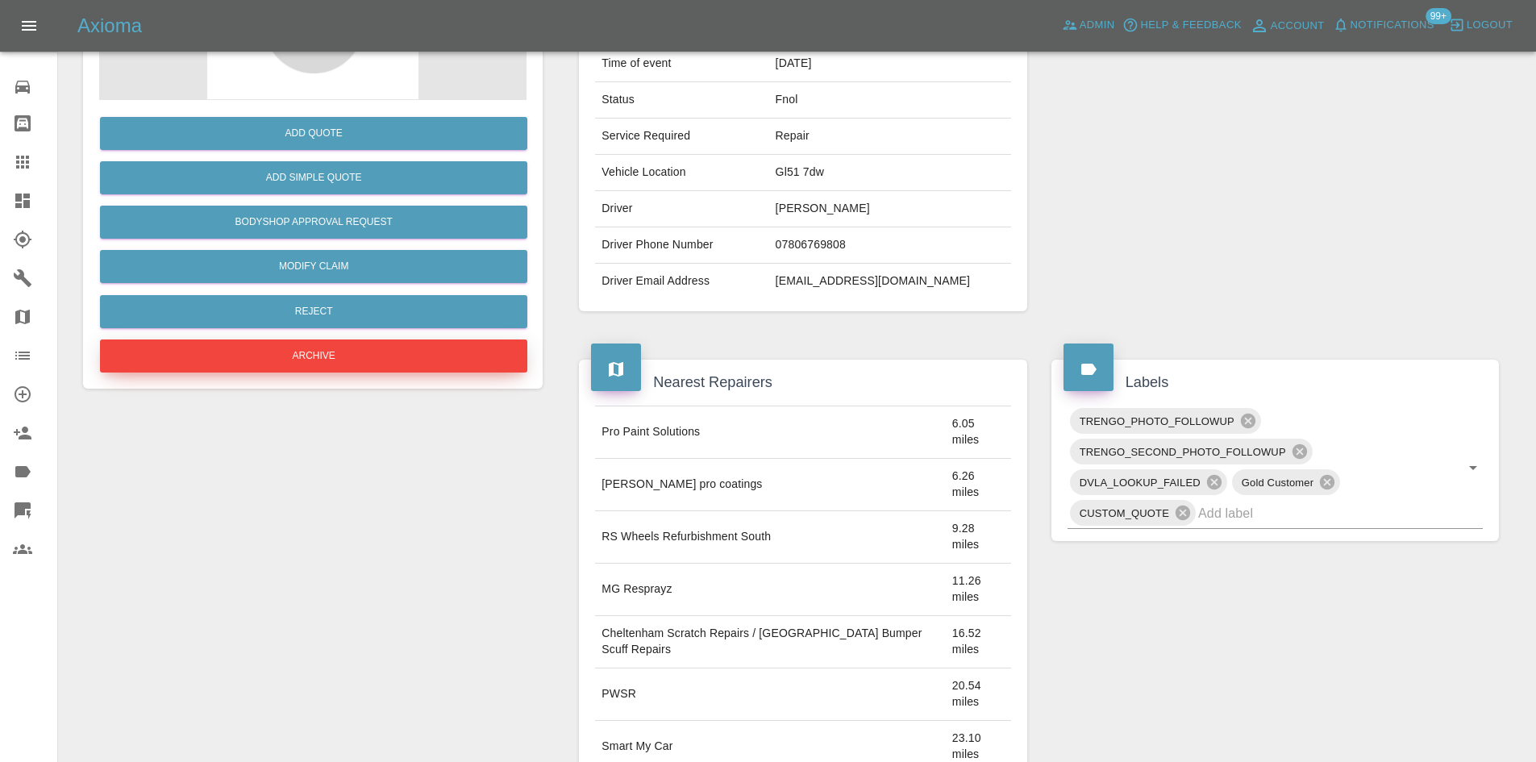
click at [347, 350] on button "Archive" at bounding box center [313, 355] width 427 height 33
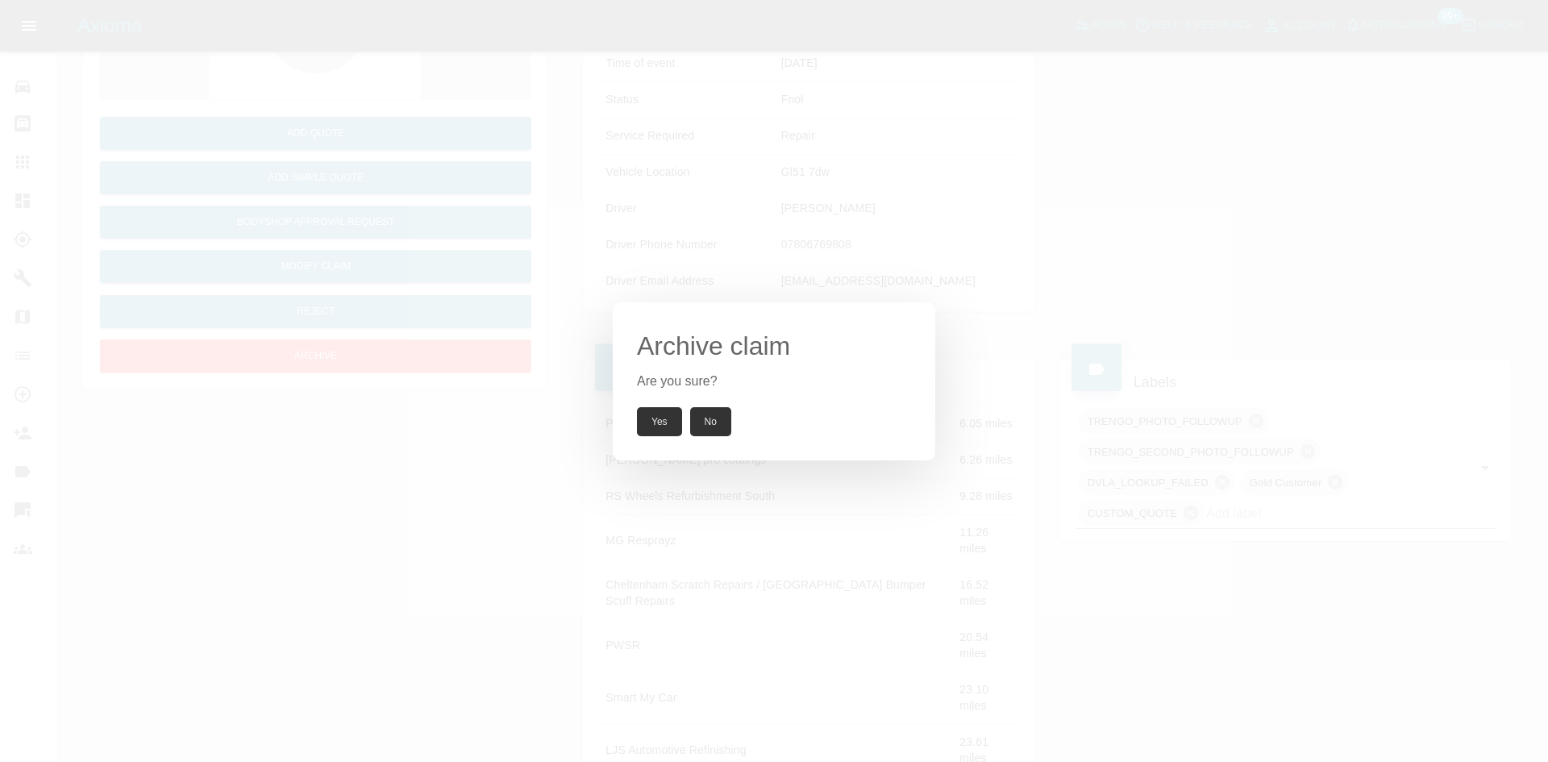
click at [677, 418] on button "Yes" at bounding box center [659, 421] width 45 height 29
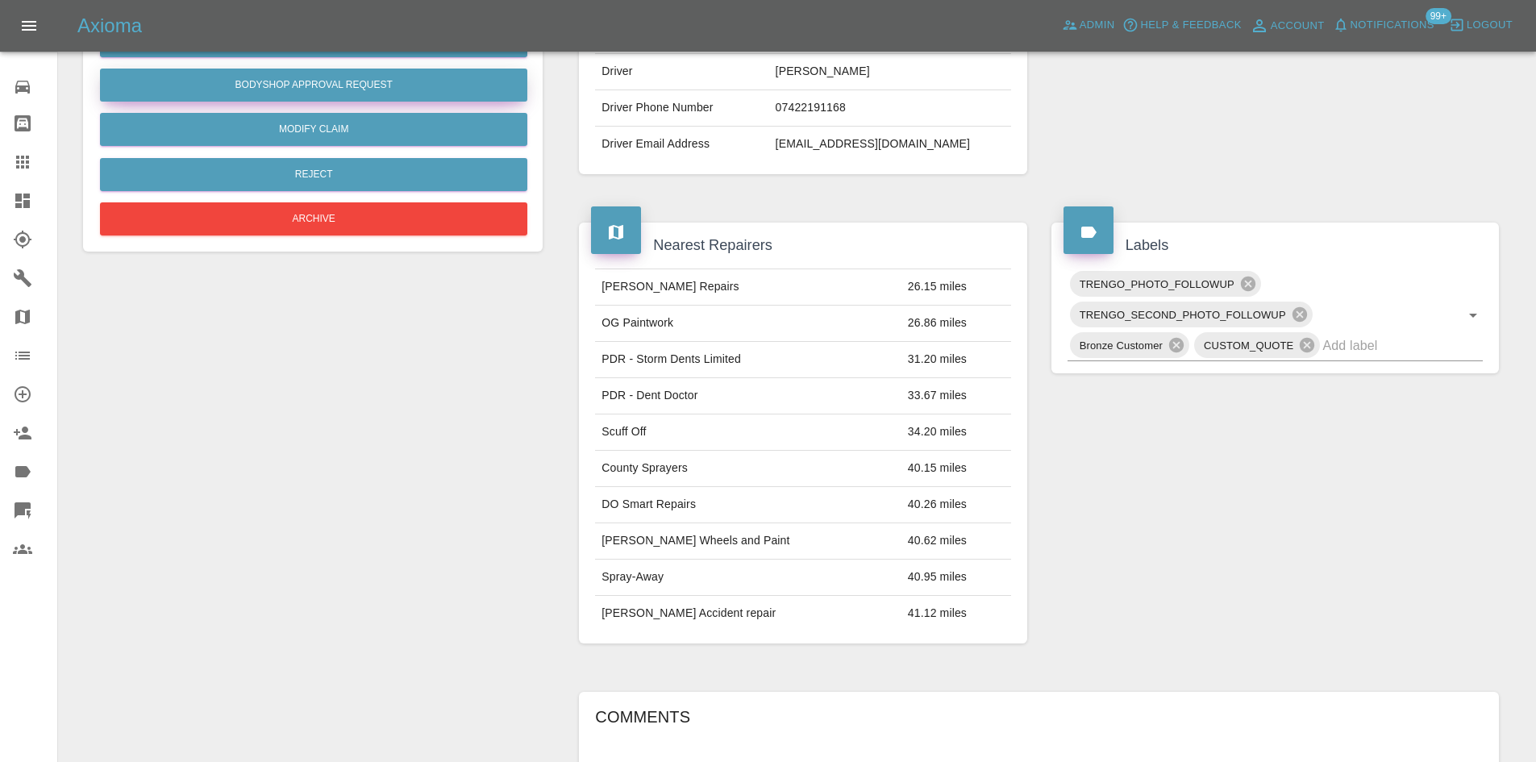
scroll to position [81, 0]
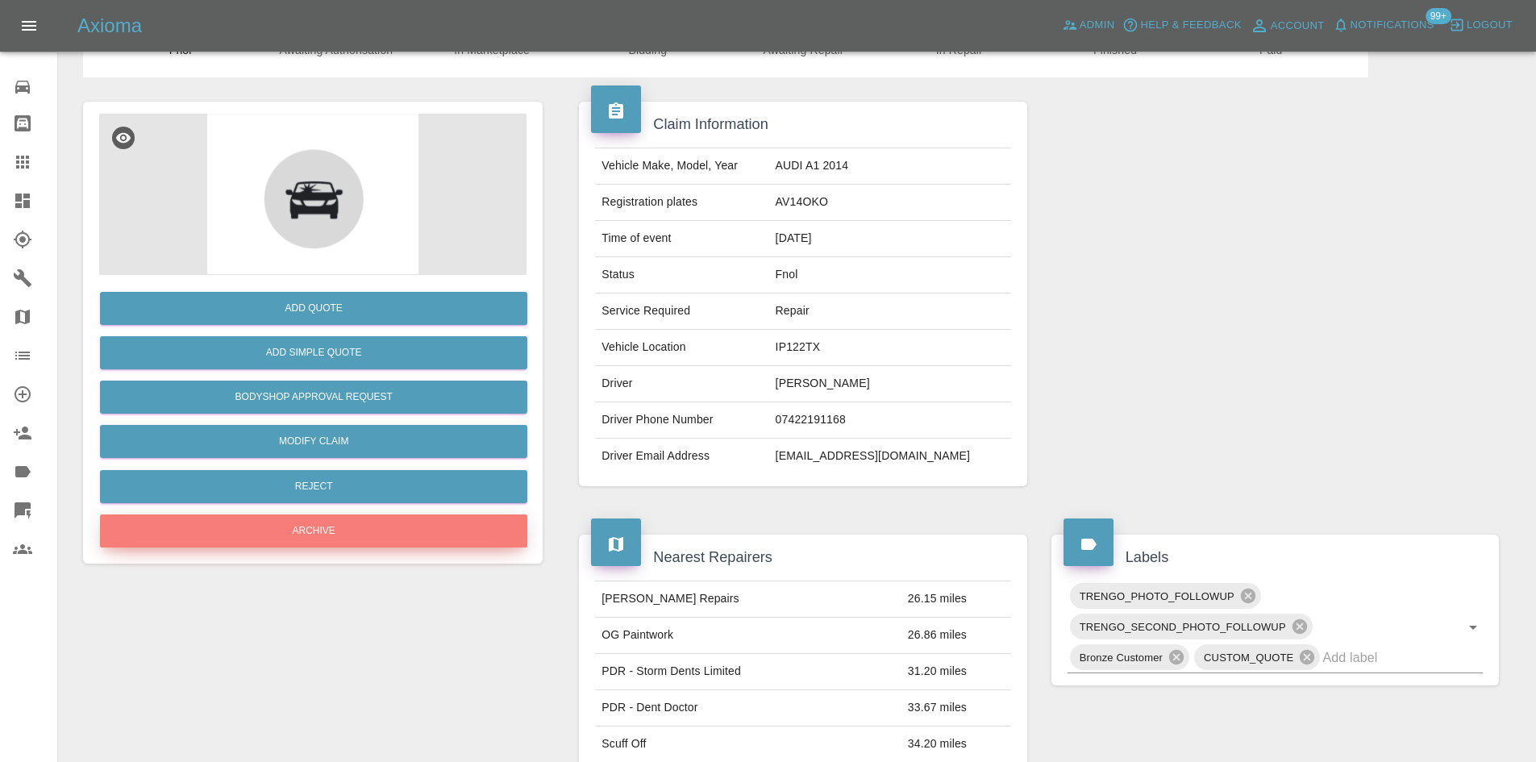
click at [335, 520] on button "Archive" at bounding box center [313, 530] width 427 height 33
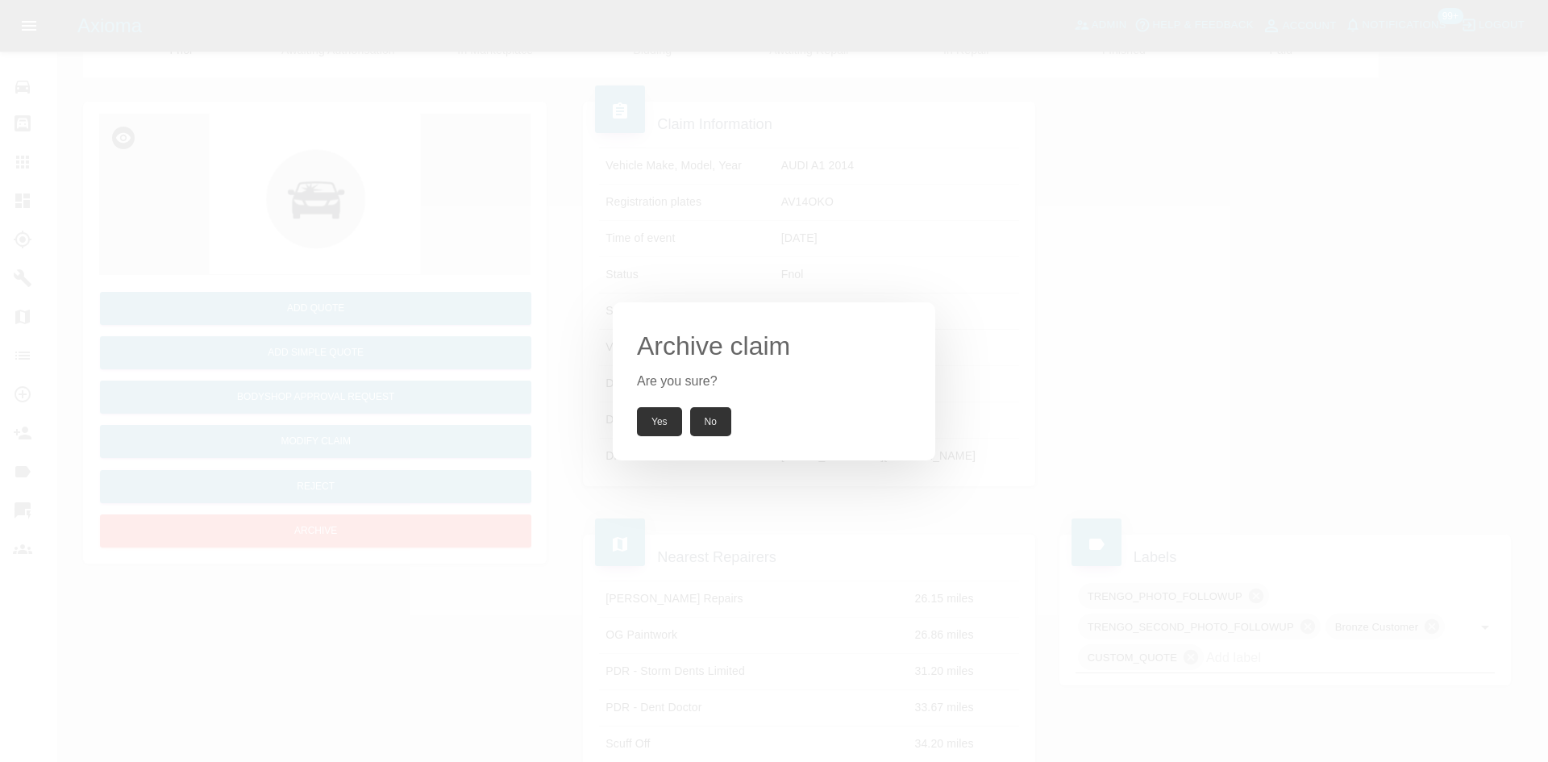
click at [659, 418] on button "Yes" at bounding box center [659, 421] width 45 height 29
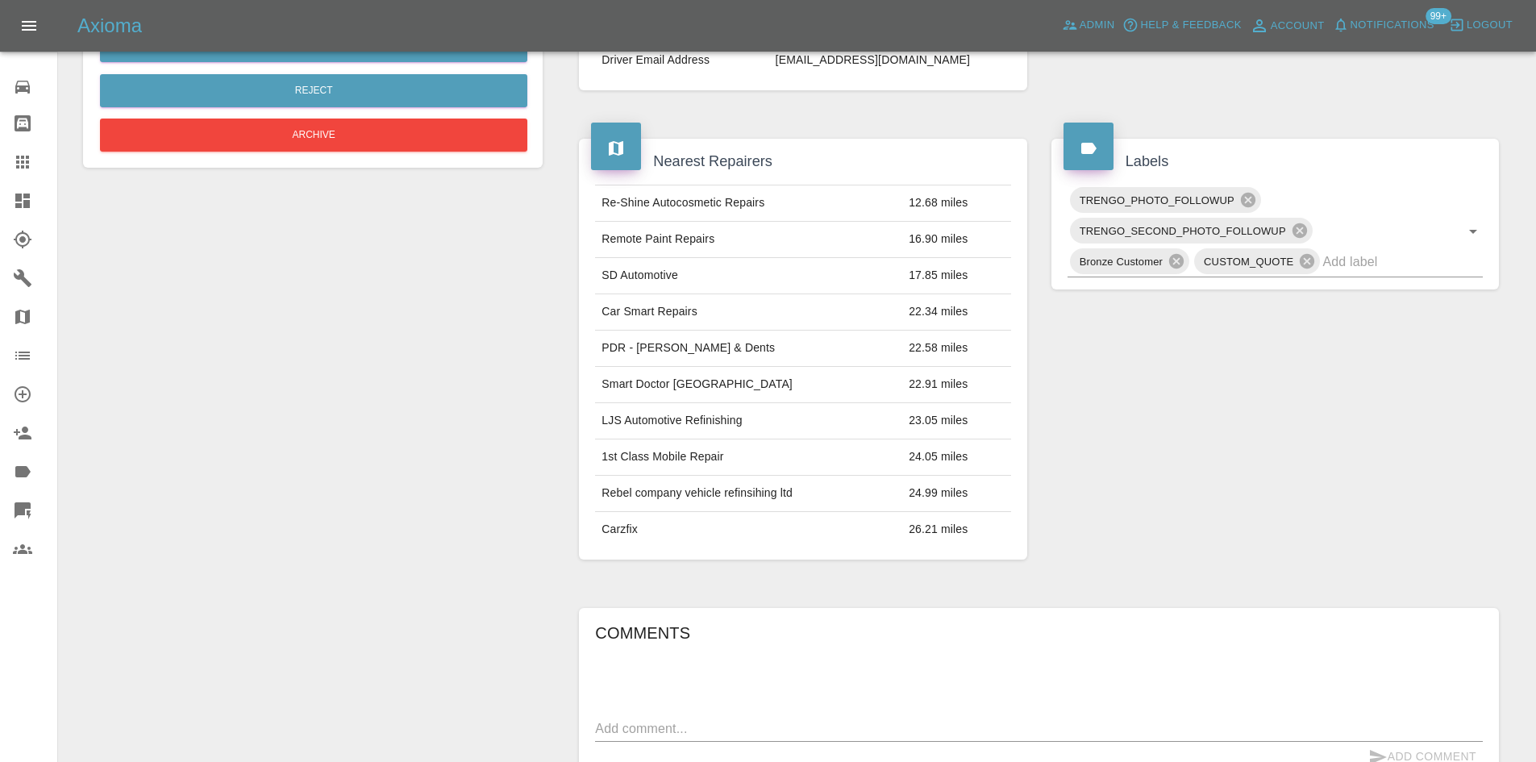
scroll to position [181, 0]
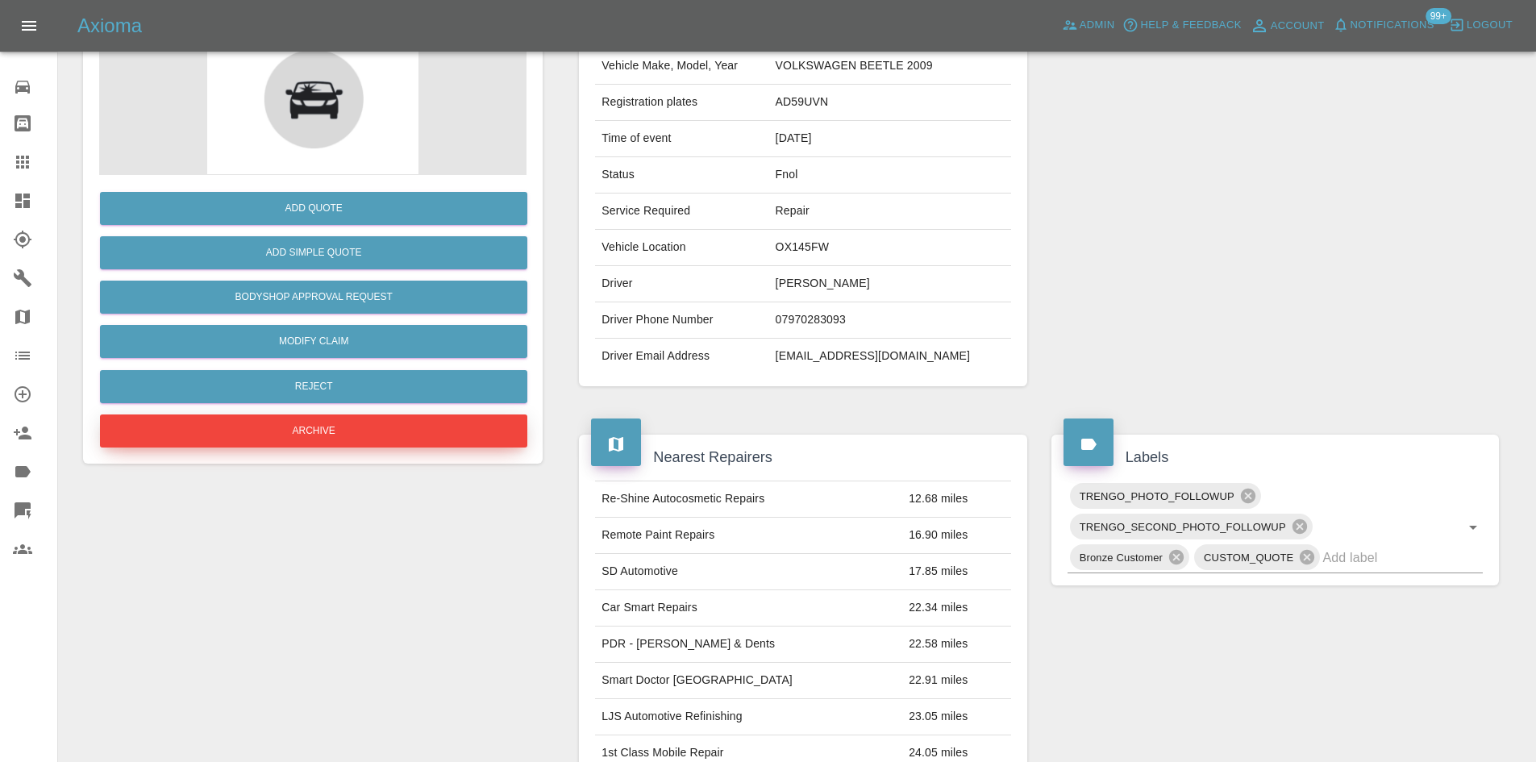
click at [401, 418] on button "Archive" at bounding box center [313, 430] width 427 height 33
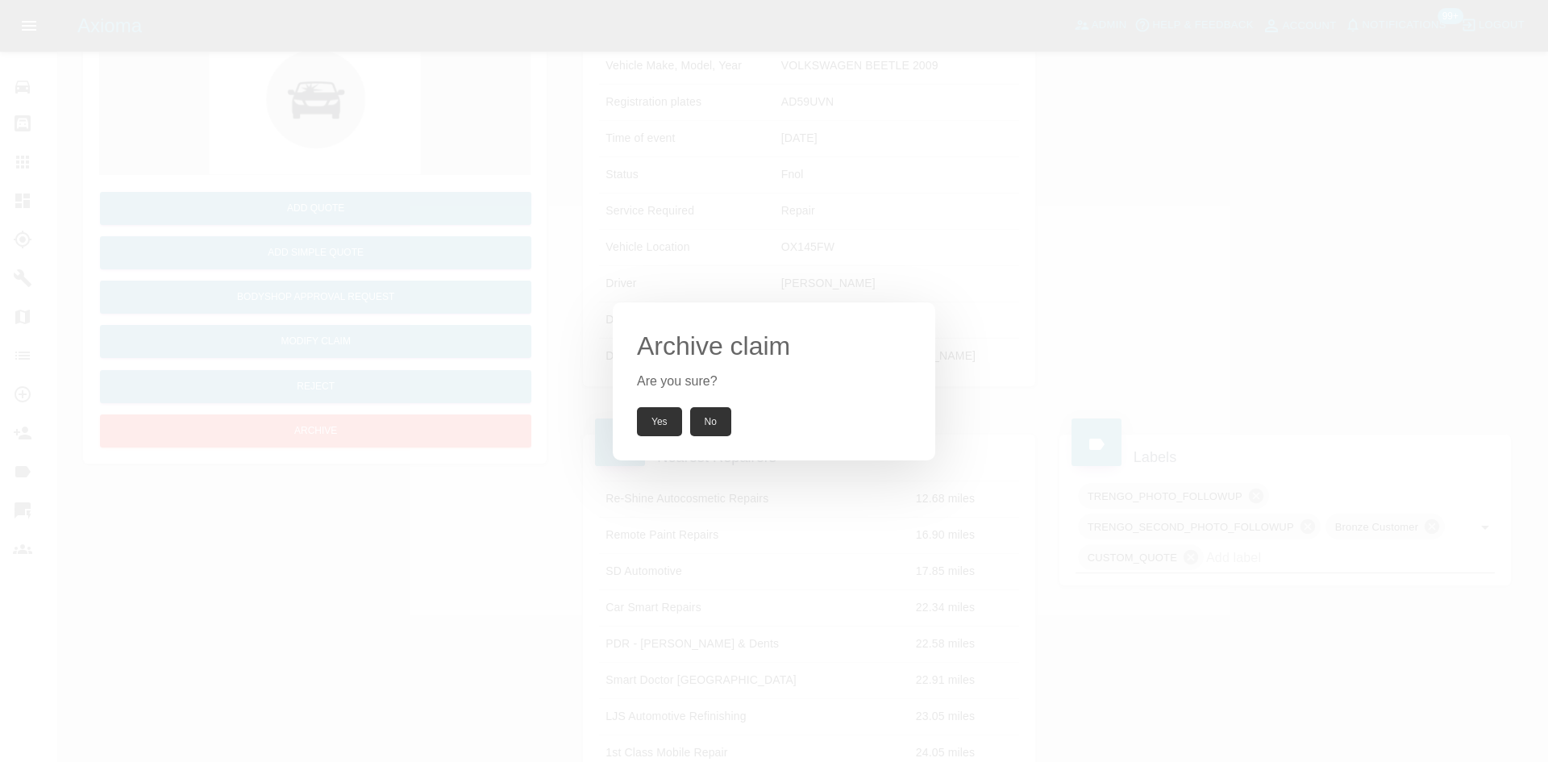
click at [648, 422] on button "Yes" at bounding box center [659, 421] width 45 height 29
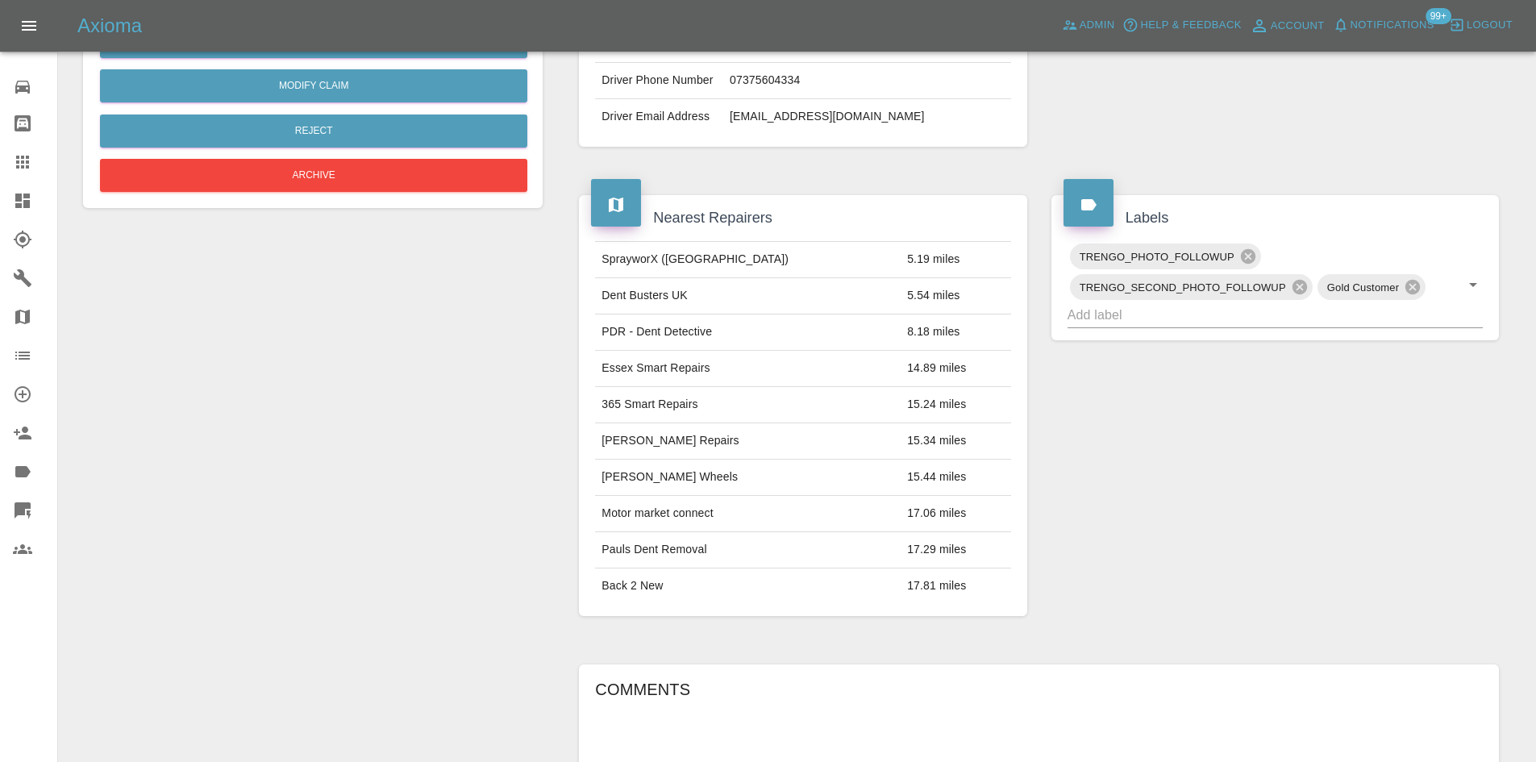
scroll to position [403, 0]
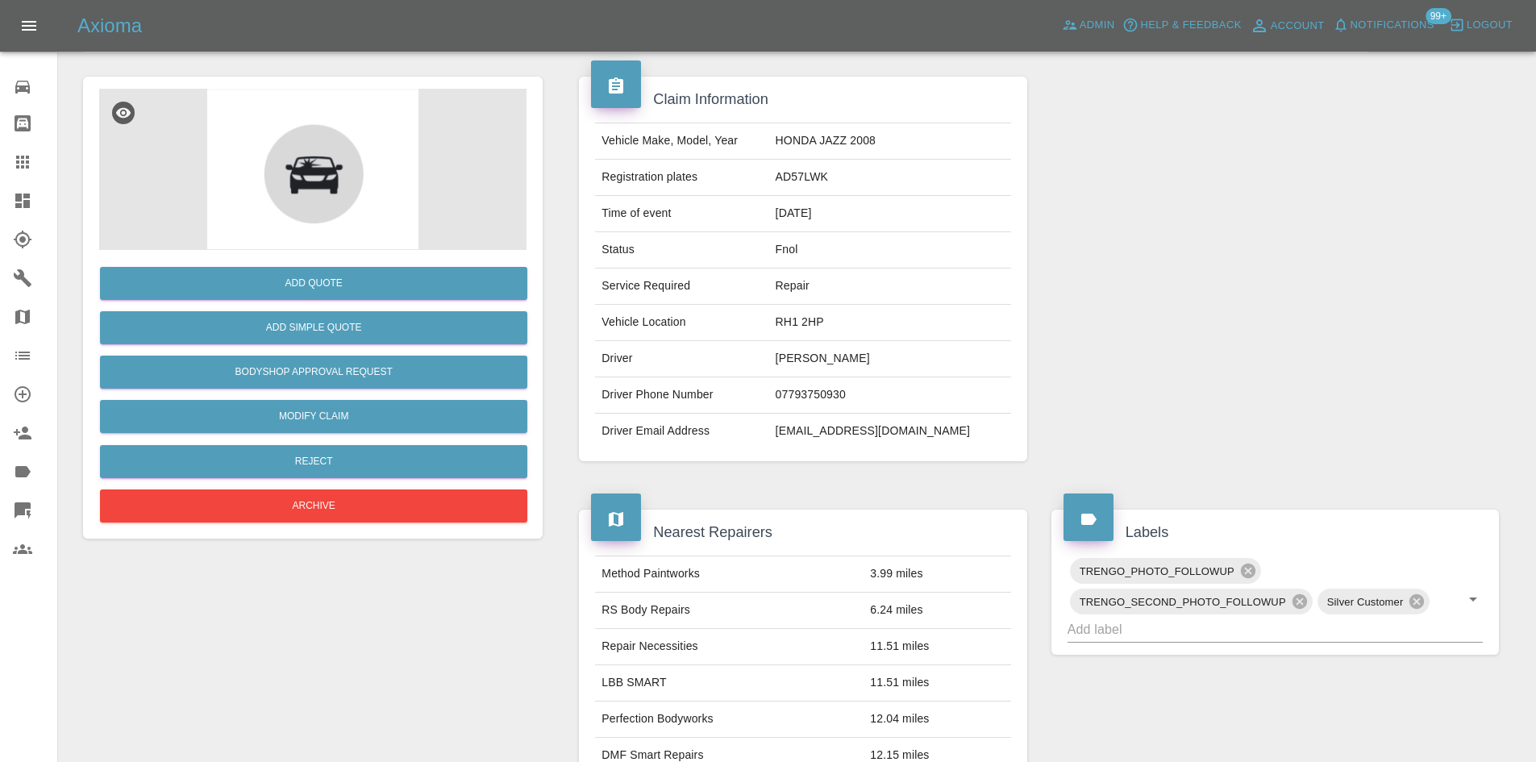
scroll to position [81, 0]
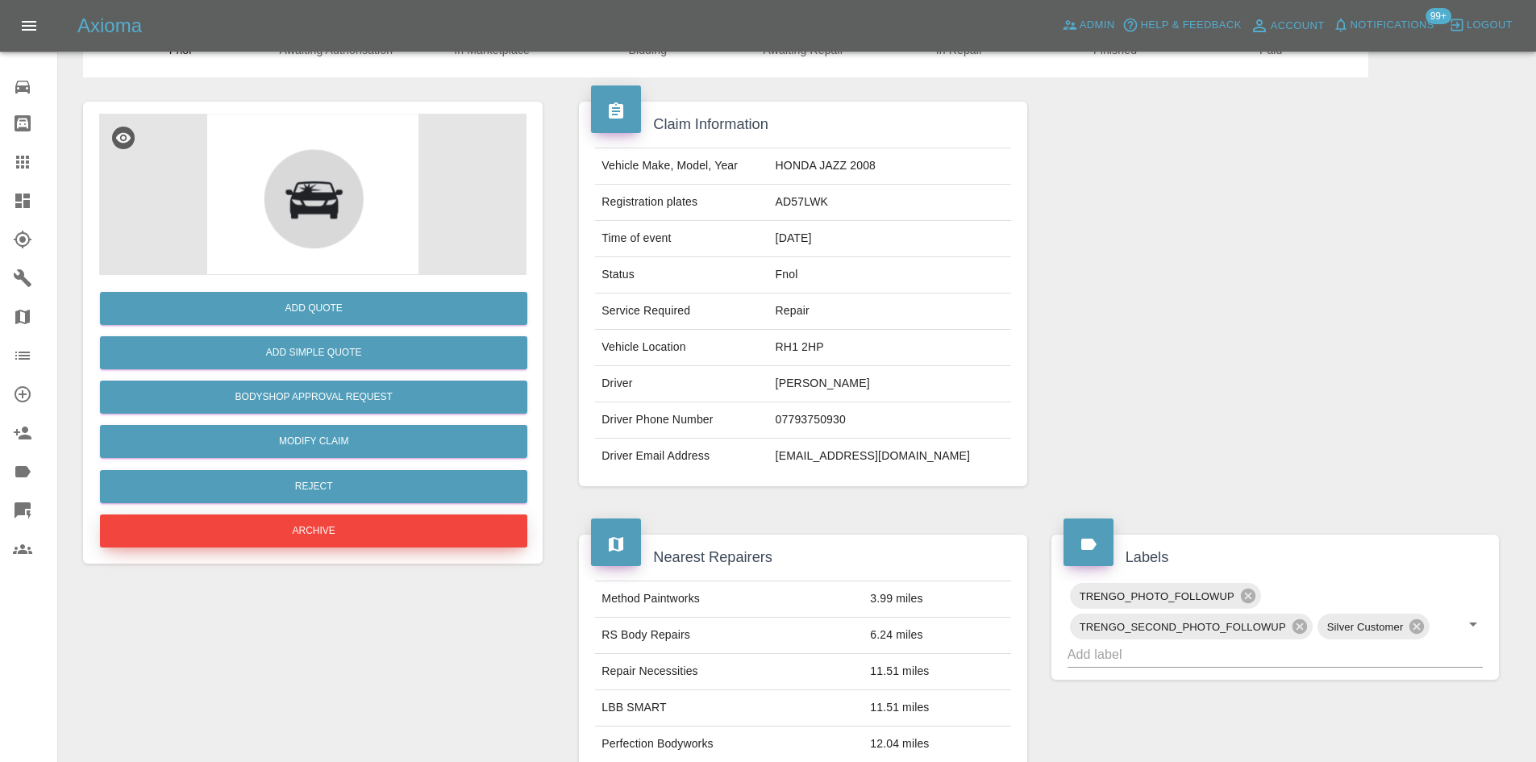
click at [418, 518] on button "Archive" at bounding box center [313, 530] width 427 height 33
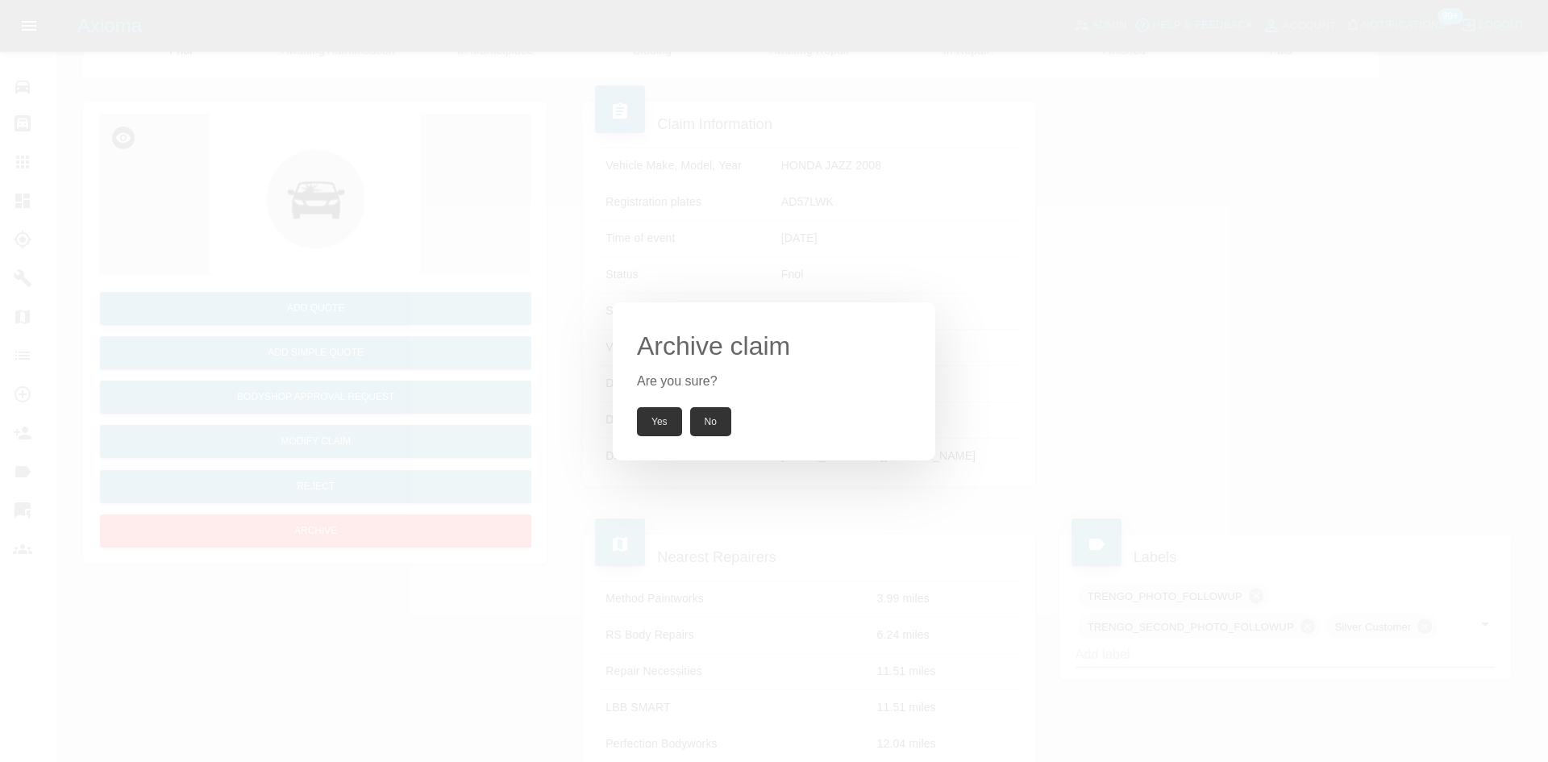
click at [663, 426] on button "Yes" at bounding box center [659, 421] width 45 height 29
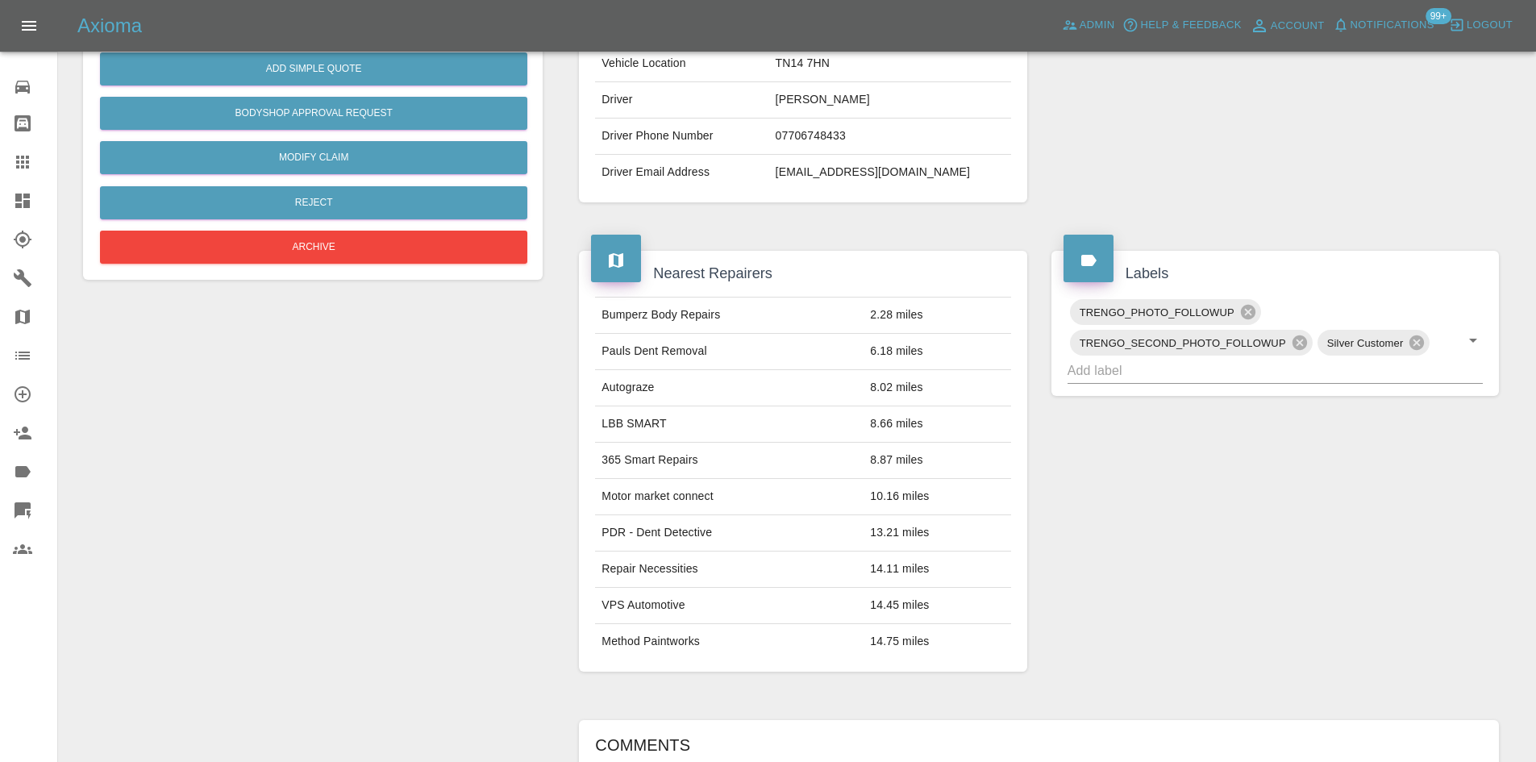
scroll to position [161, 0]
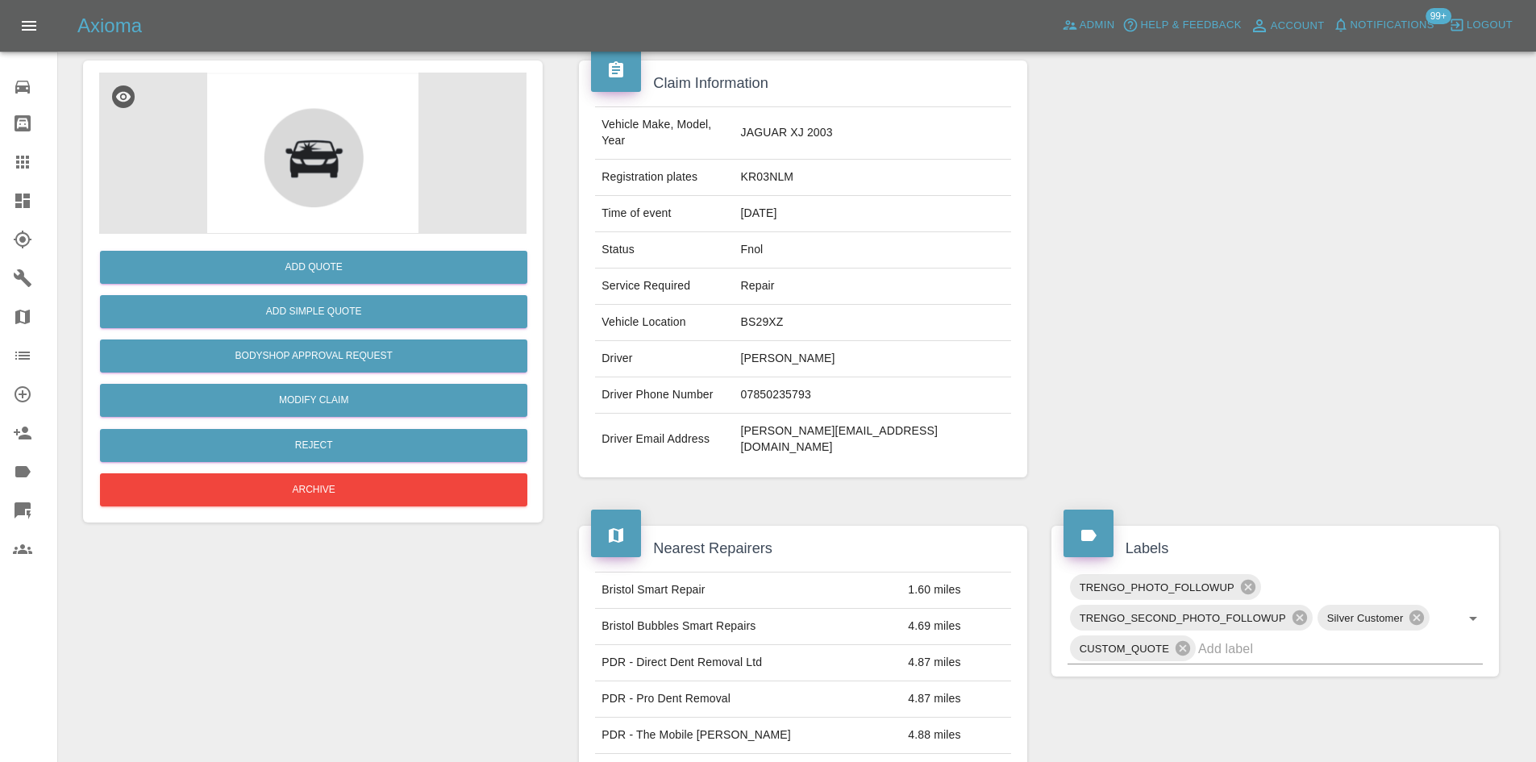
scroll to position [14, 0]
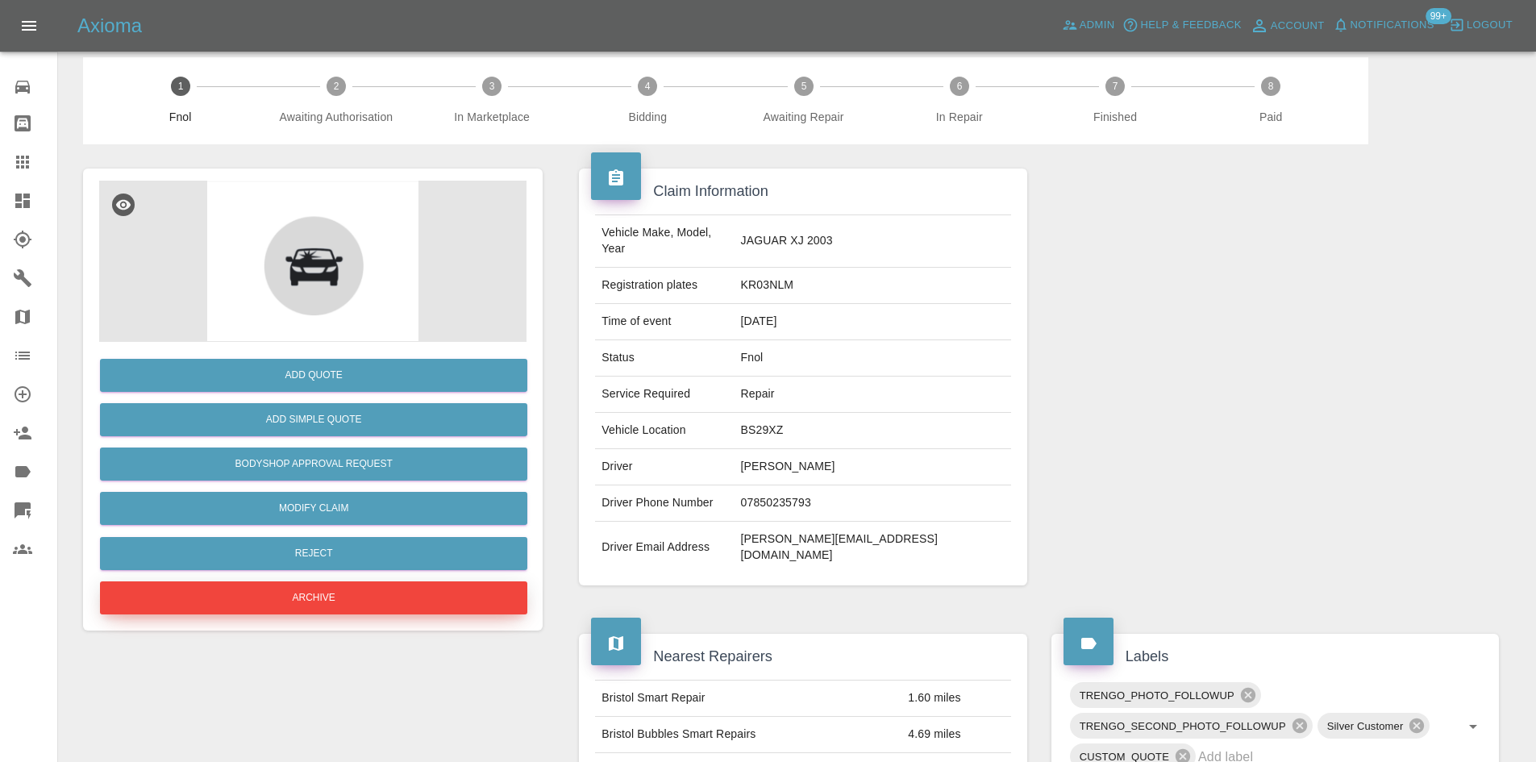
click at [373, 589] on button "Archive" at bounding box center [313, 597] width 427 height 33
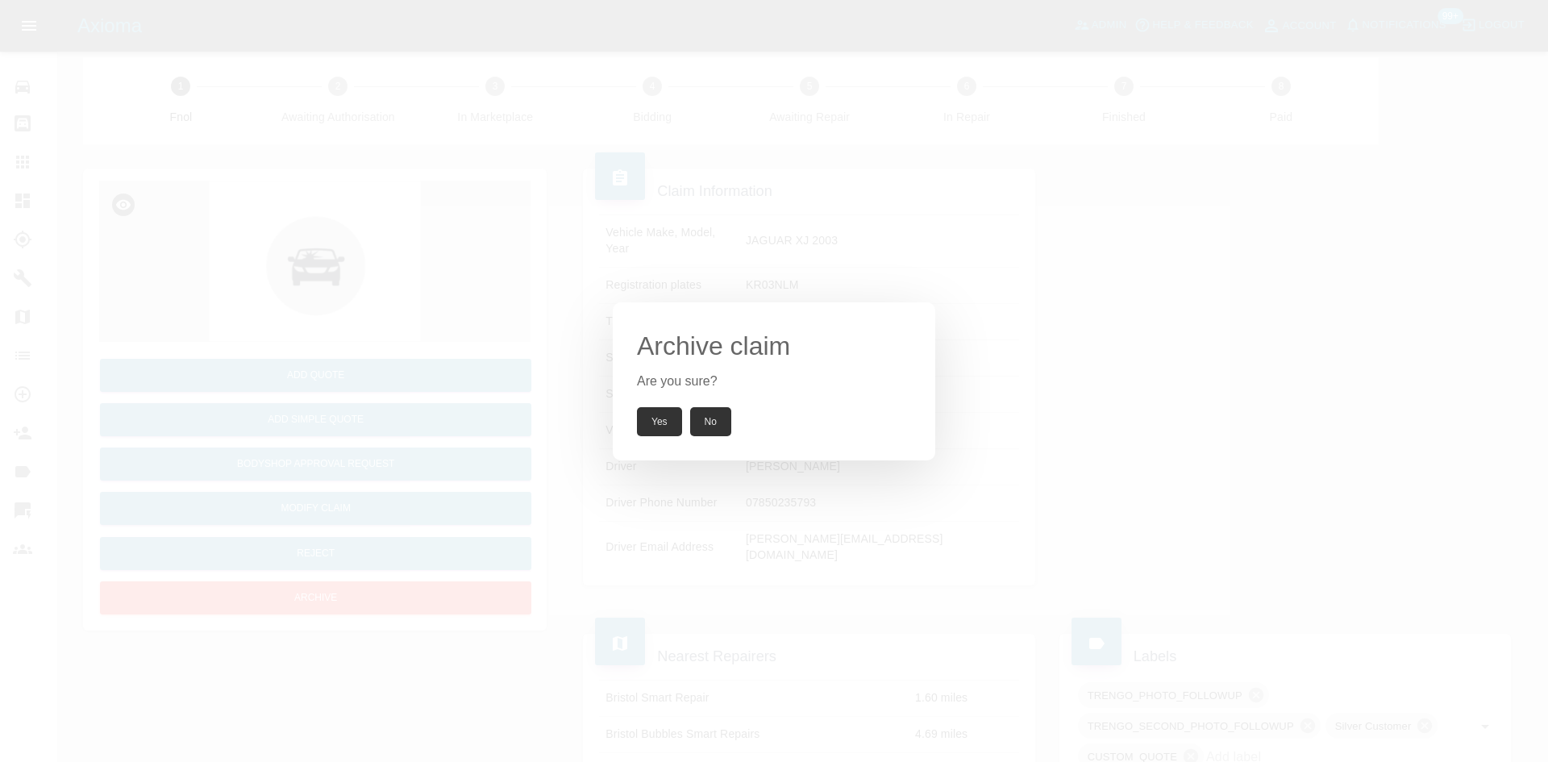
click at [653, 422] on button "Yes" at bounding box center [659, 421] width 45 height 29
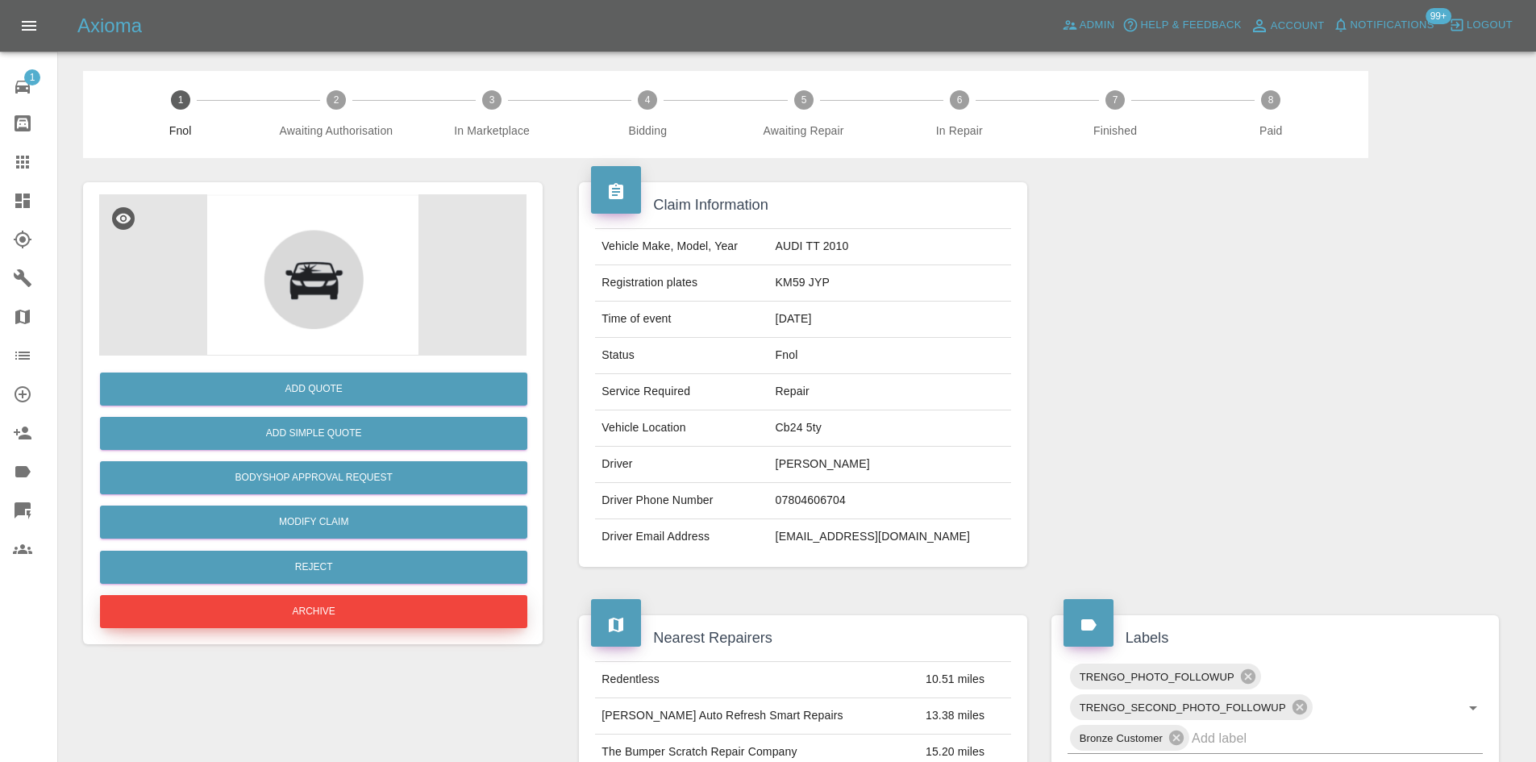
click at [418, 617] on button "Archive" at bounding box center [313, 611] width 427 height 33
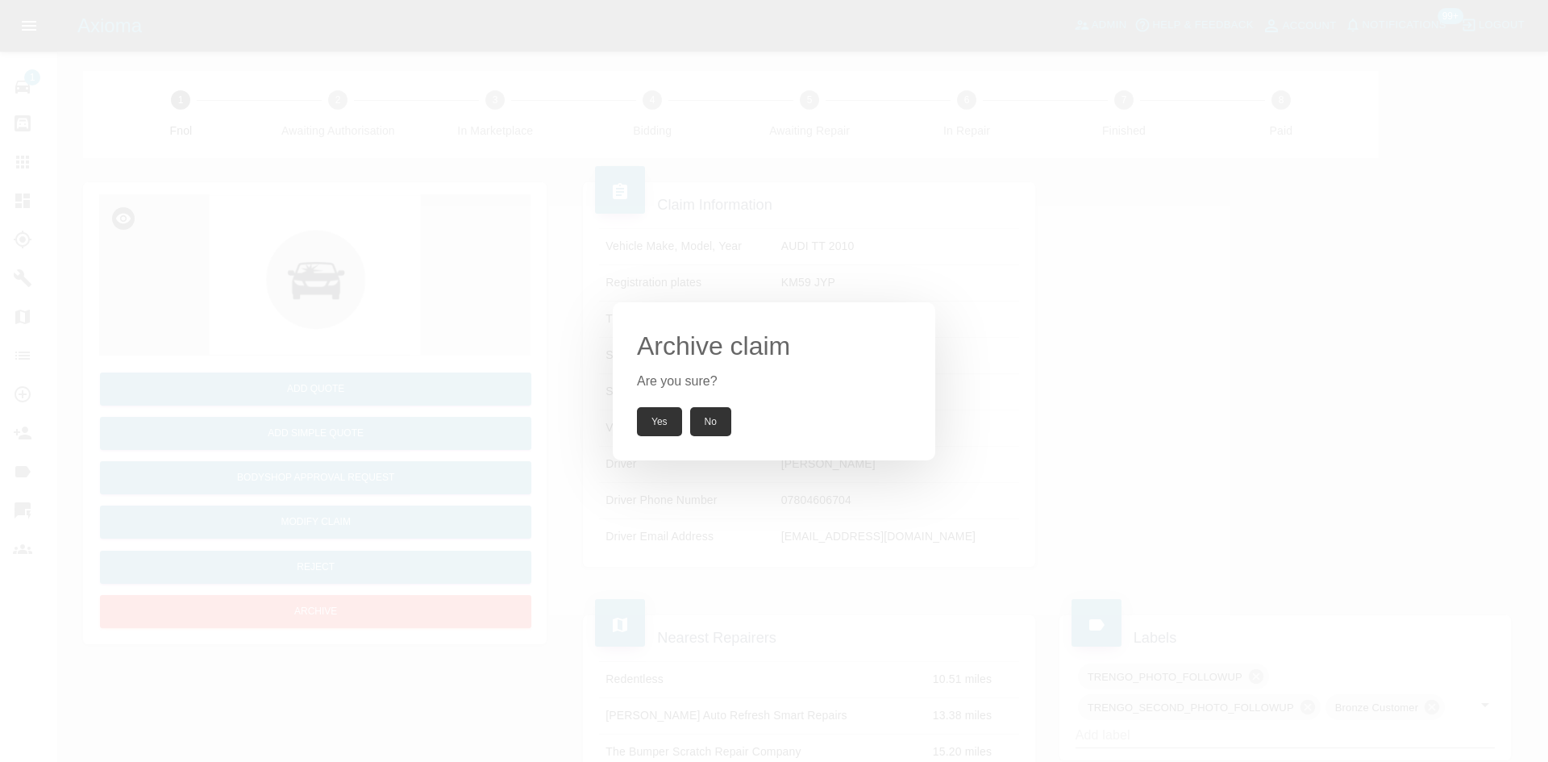
click at [652, 427] on button "Yes" at bounding box center [659, 421] width 45 height 29
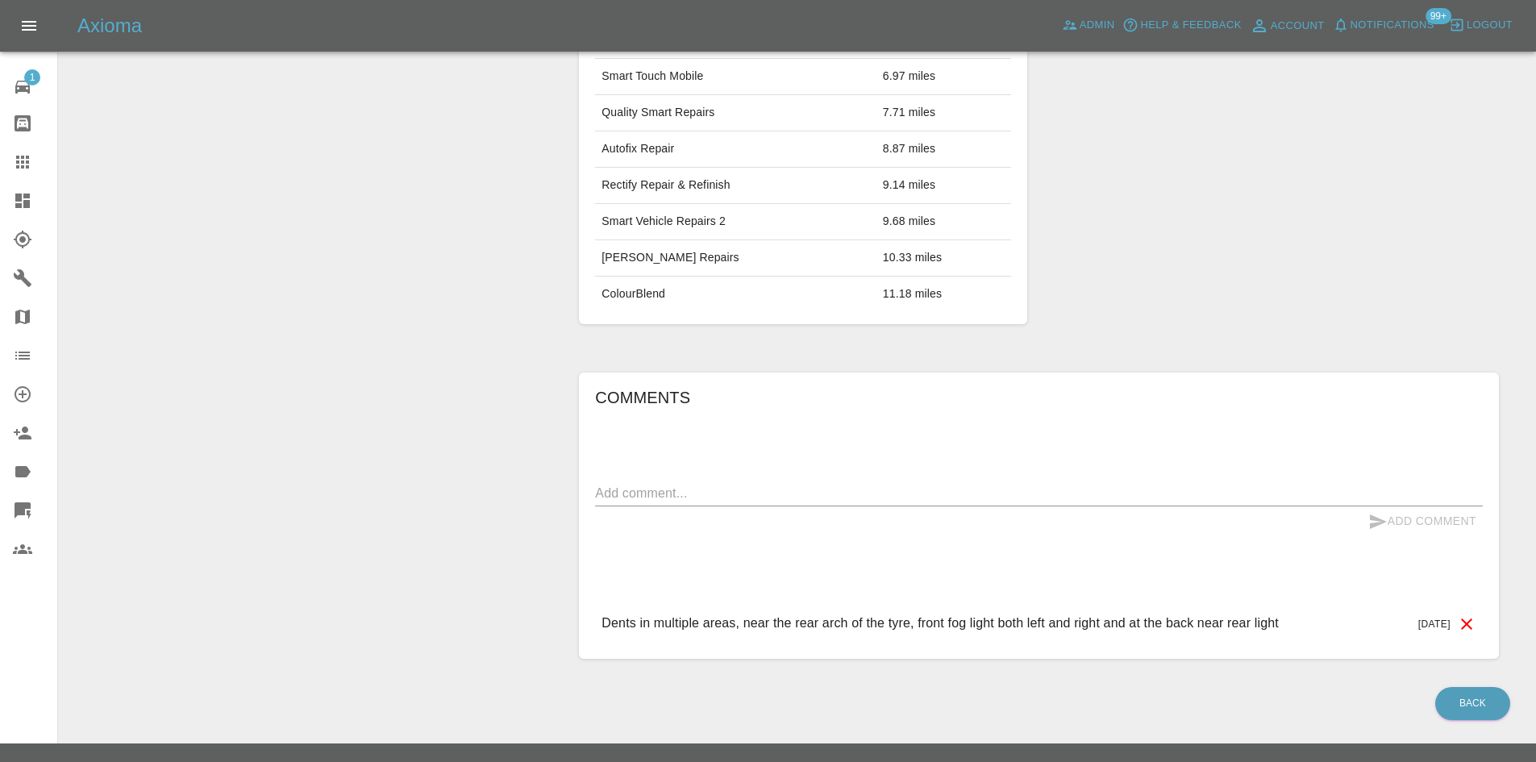
scroll to position [94, 0]
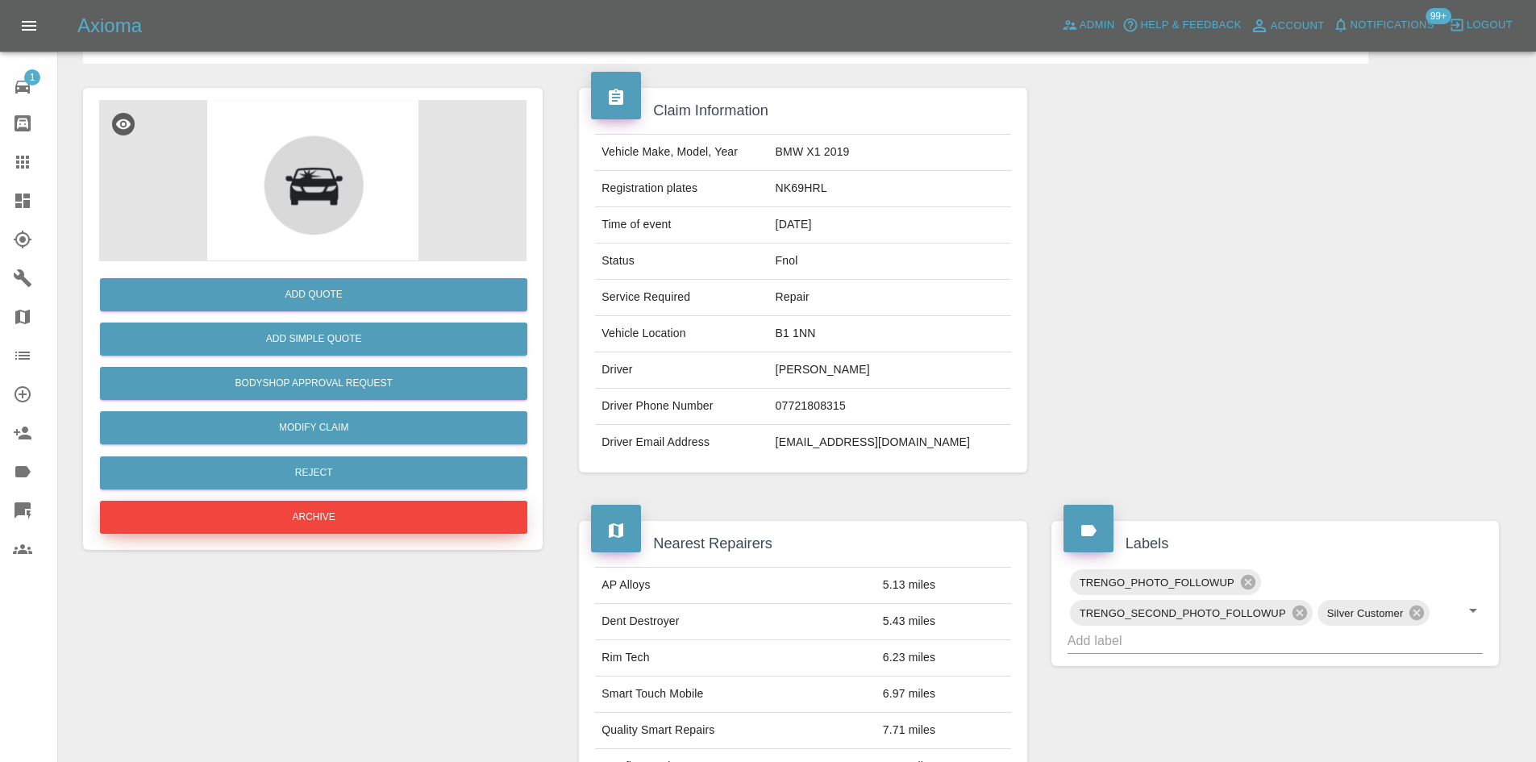
click at [347, 509] on button "Archive" at bounding box center [313, 517] width 427 height 33
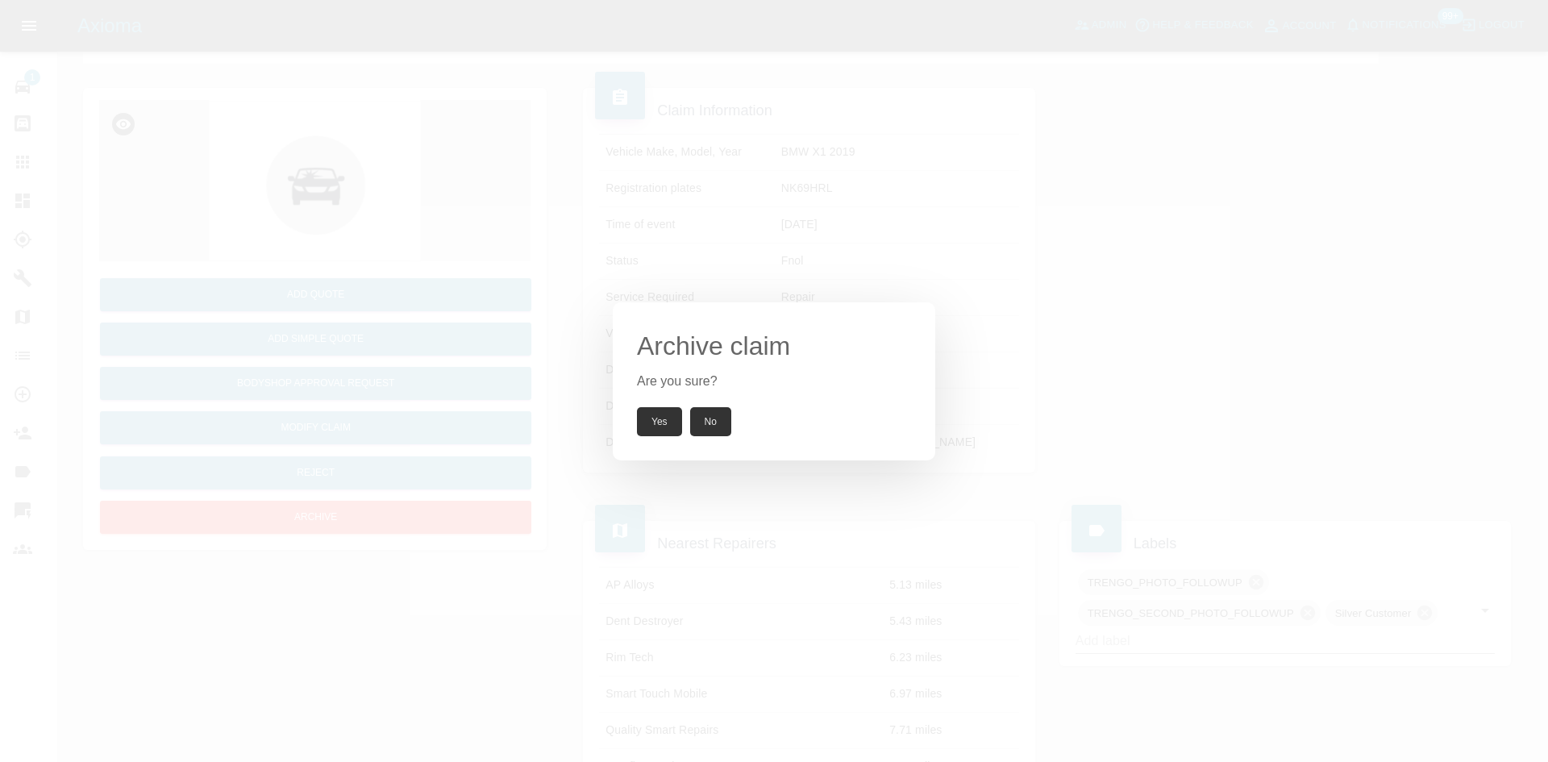
click at [655, 414] on button "Yes" at bounding box center [659, 421] width 45 height 29
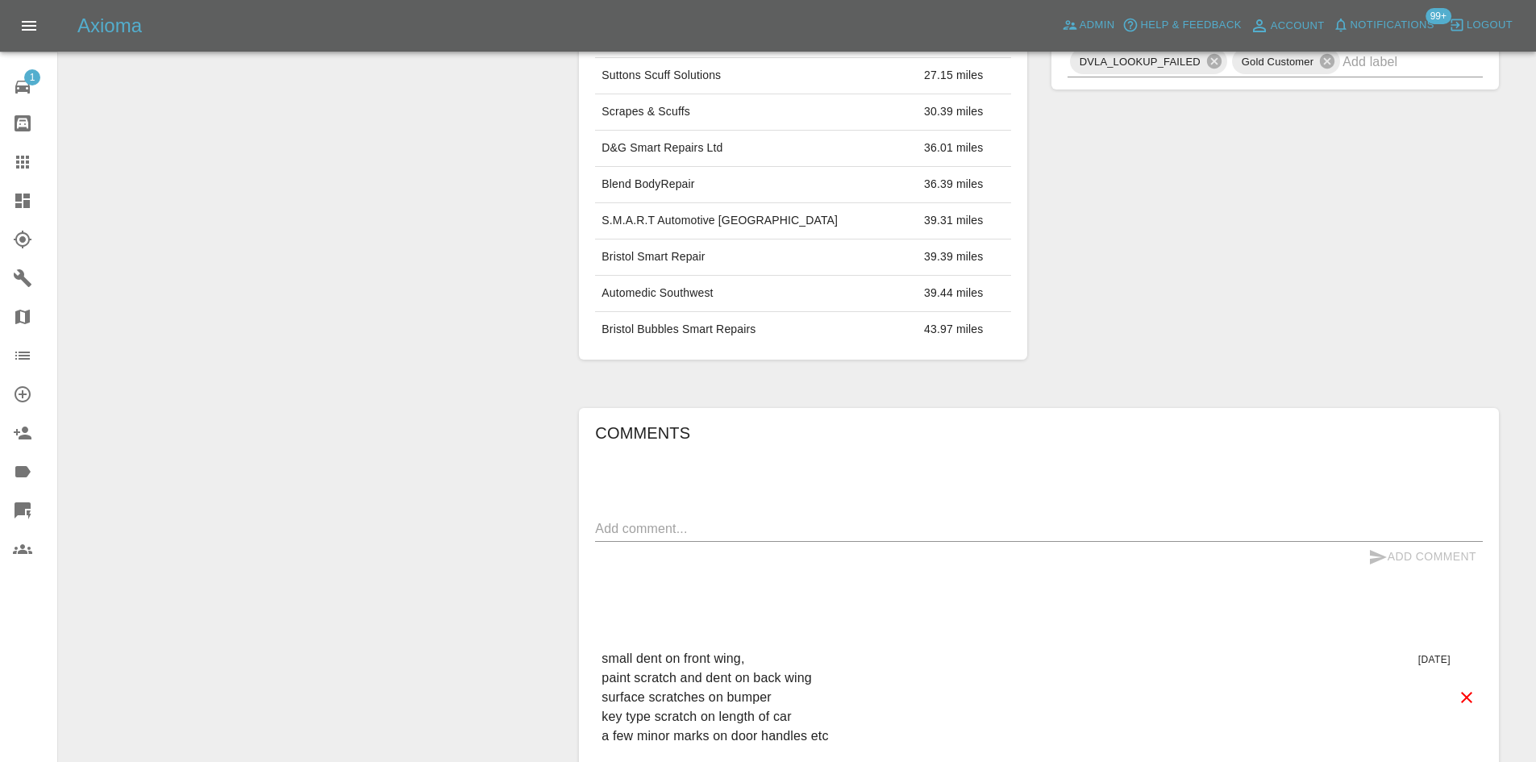
scroll to position [815, 0]
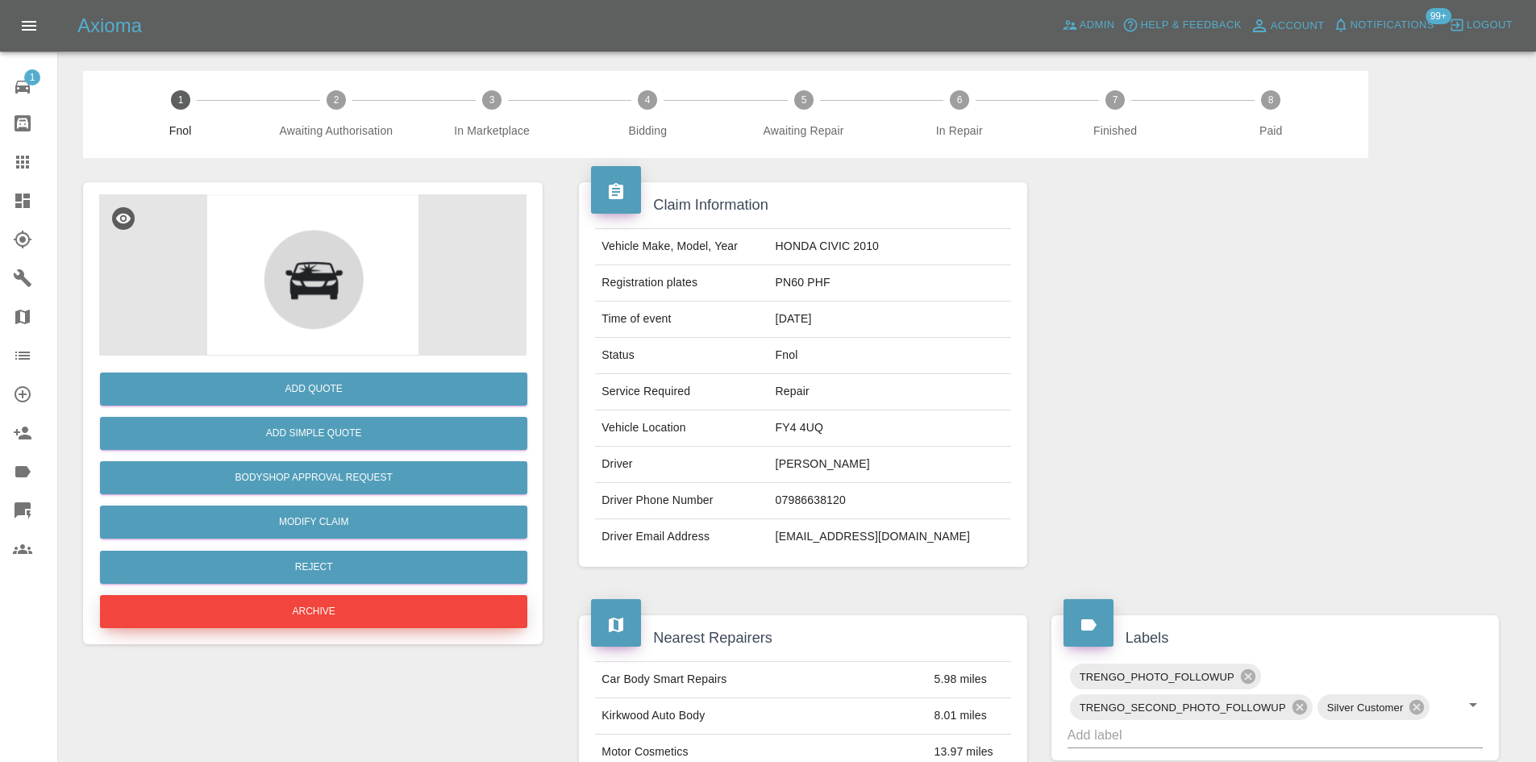
click at [381, 616] on button "Archive" at bounding box center [313, 611] width 427 height 33
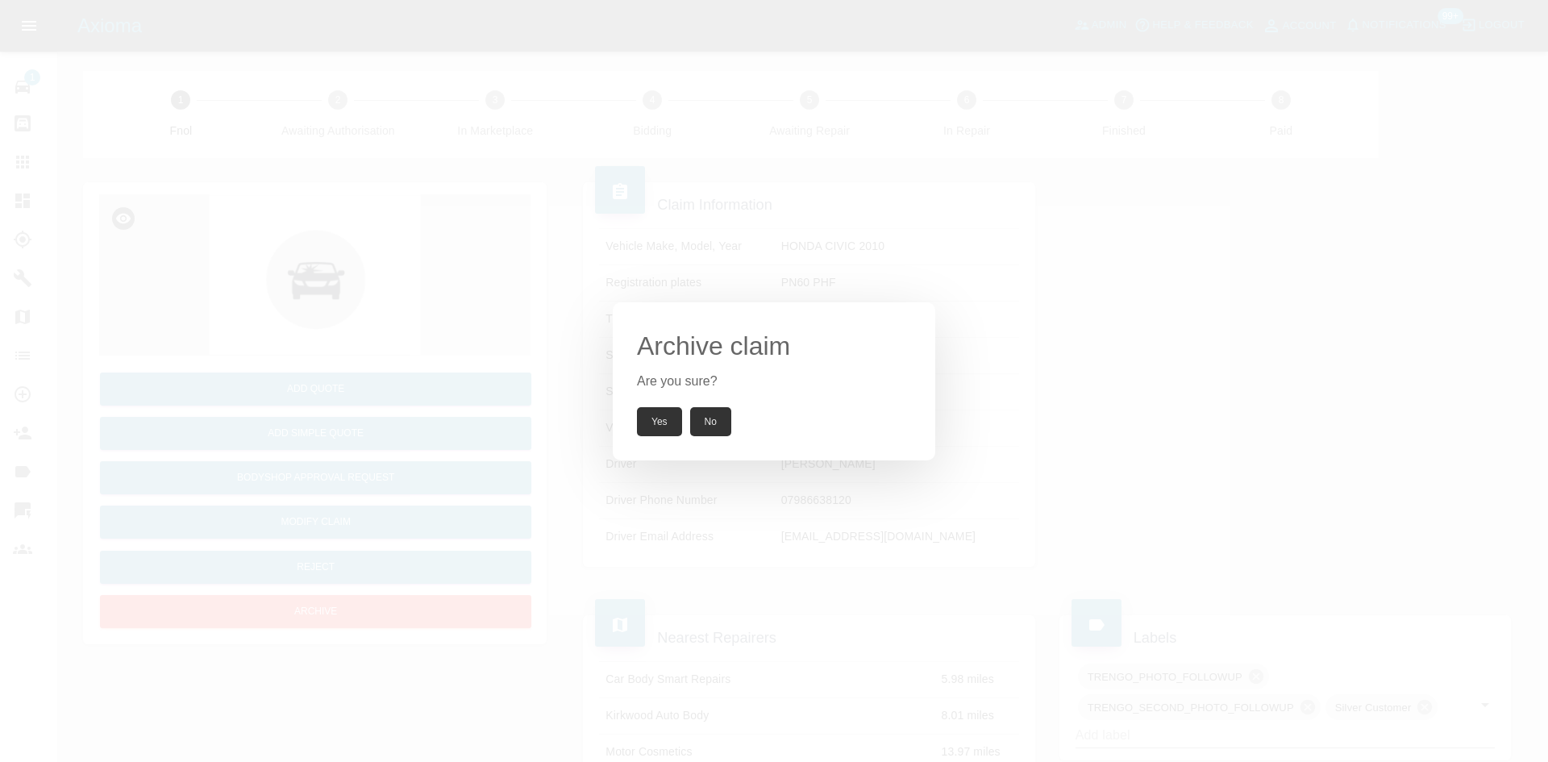
click at [670, 422] on button "Yes" at bounding box center [659, 421] width 45 height 29
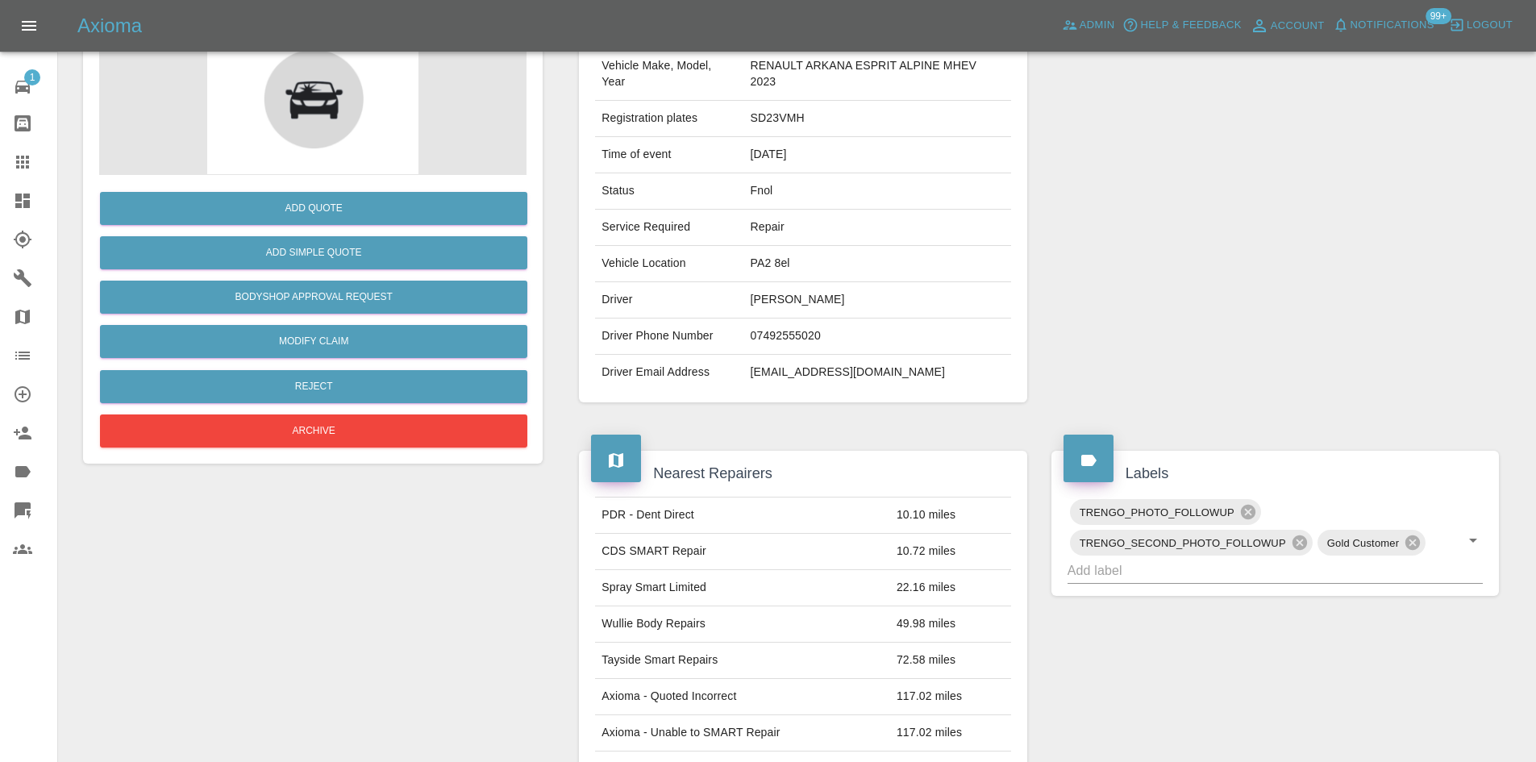
scroll to position [645, 0]
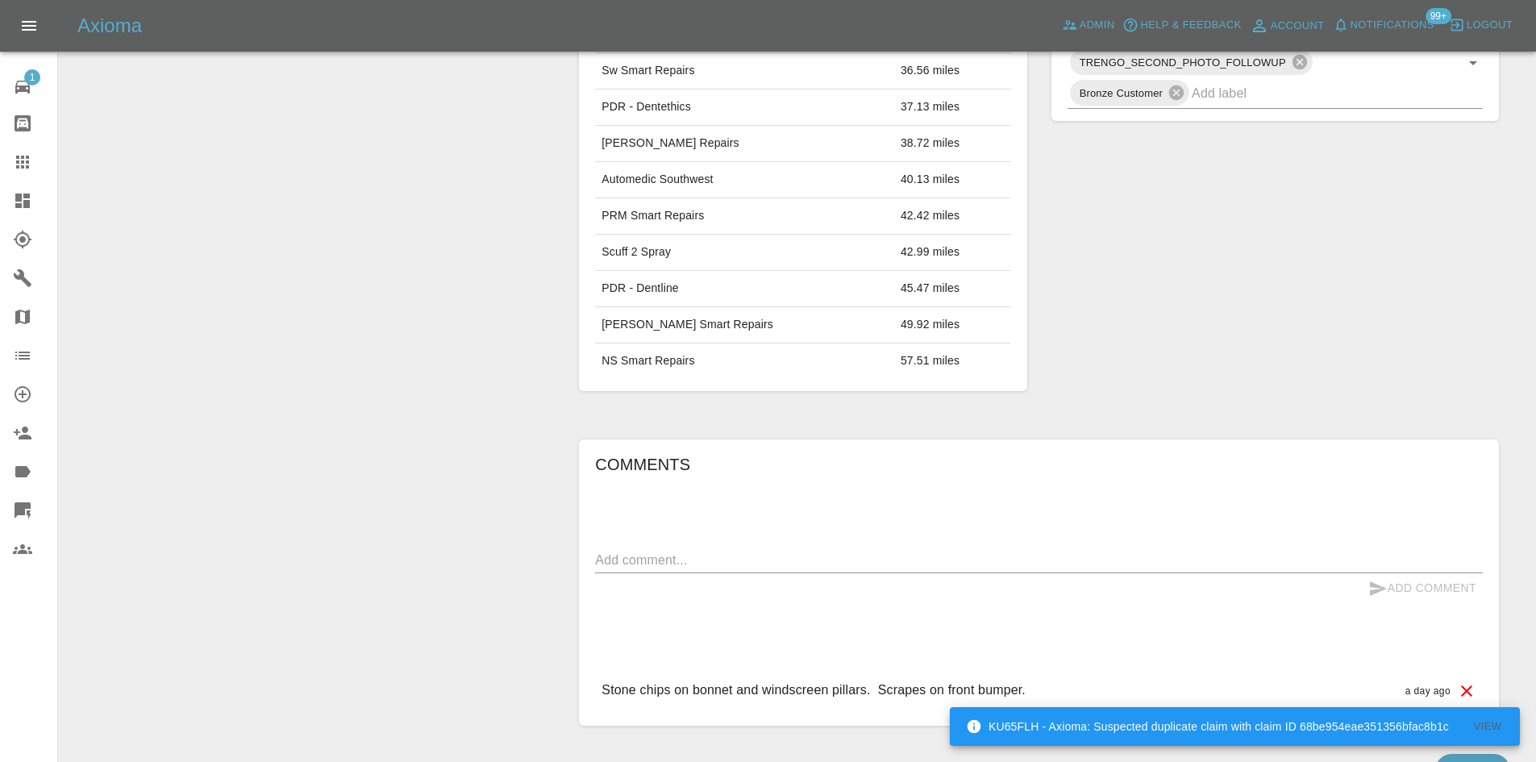
scroll to position [81, 0]
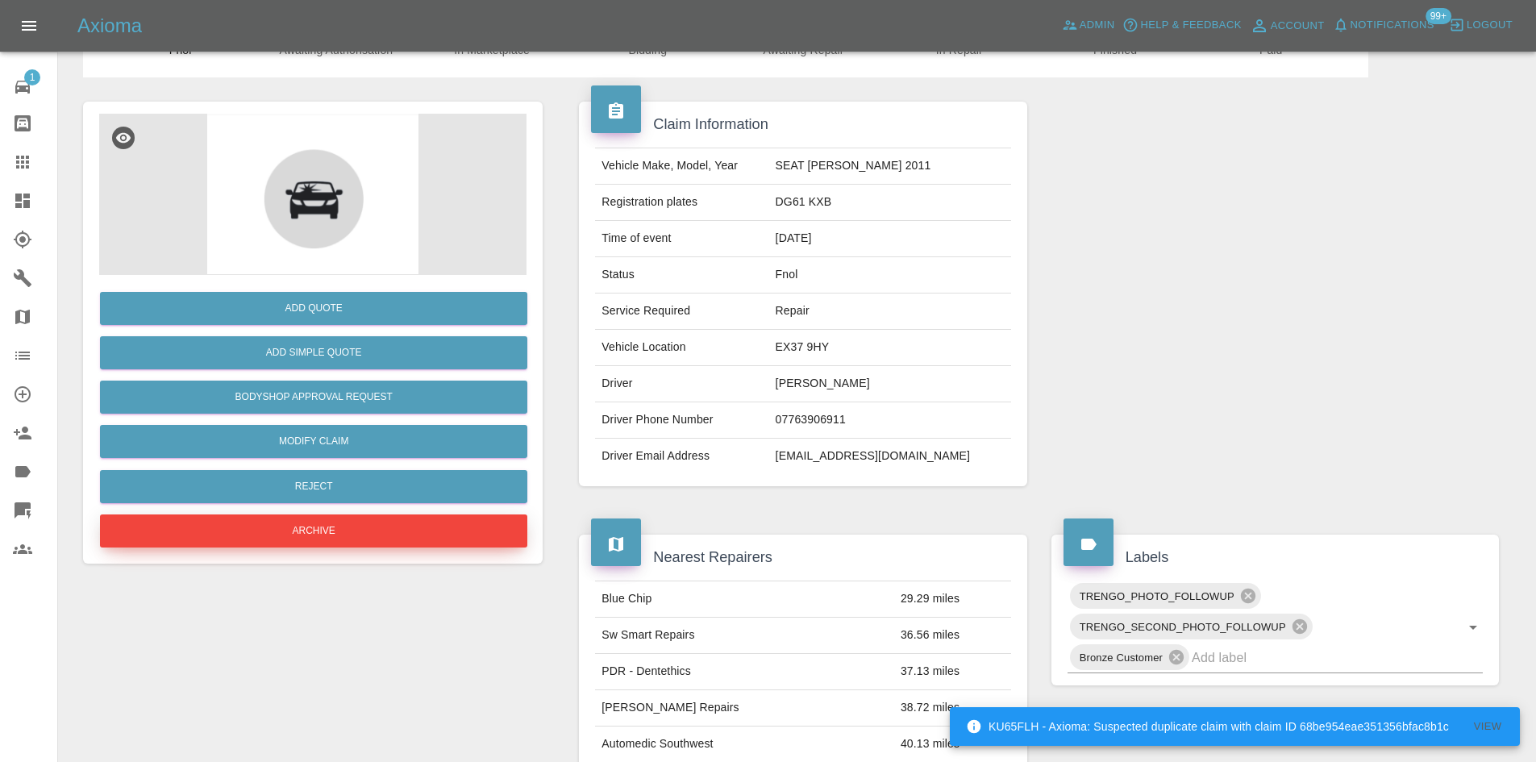
click at [478, 529] on button "Archive" at bounding box center [313, 530] width 427 height 33
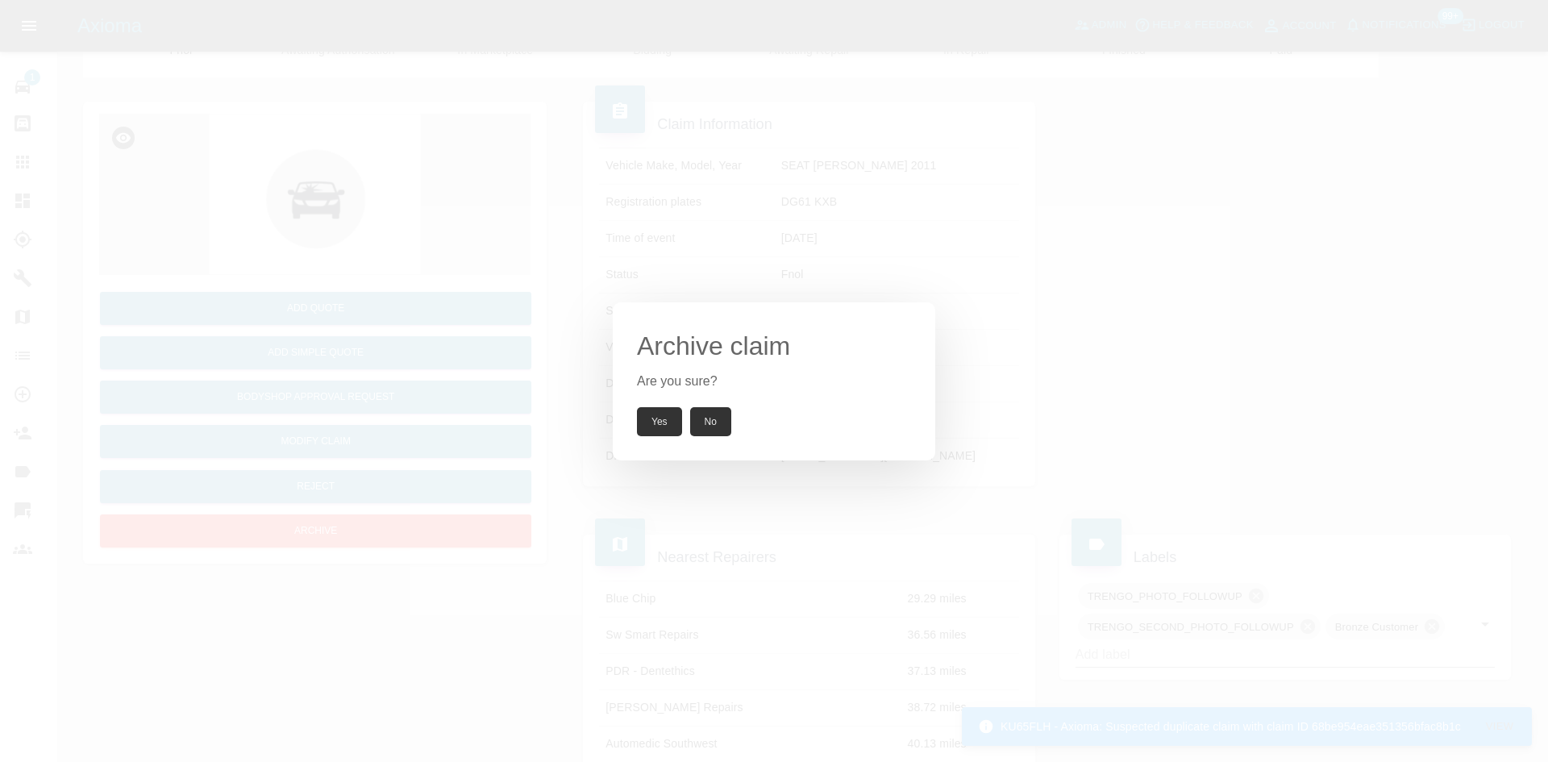
drag, startPoint x: 659, startPoint y: 425, endPoint x: 628, endPoint y: 380, distance: 54.6
click at [655, 433] on button "Yes" at bounding box center [659, 421] width 45 height 29
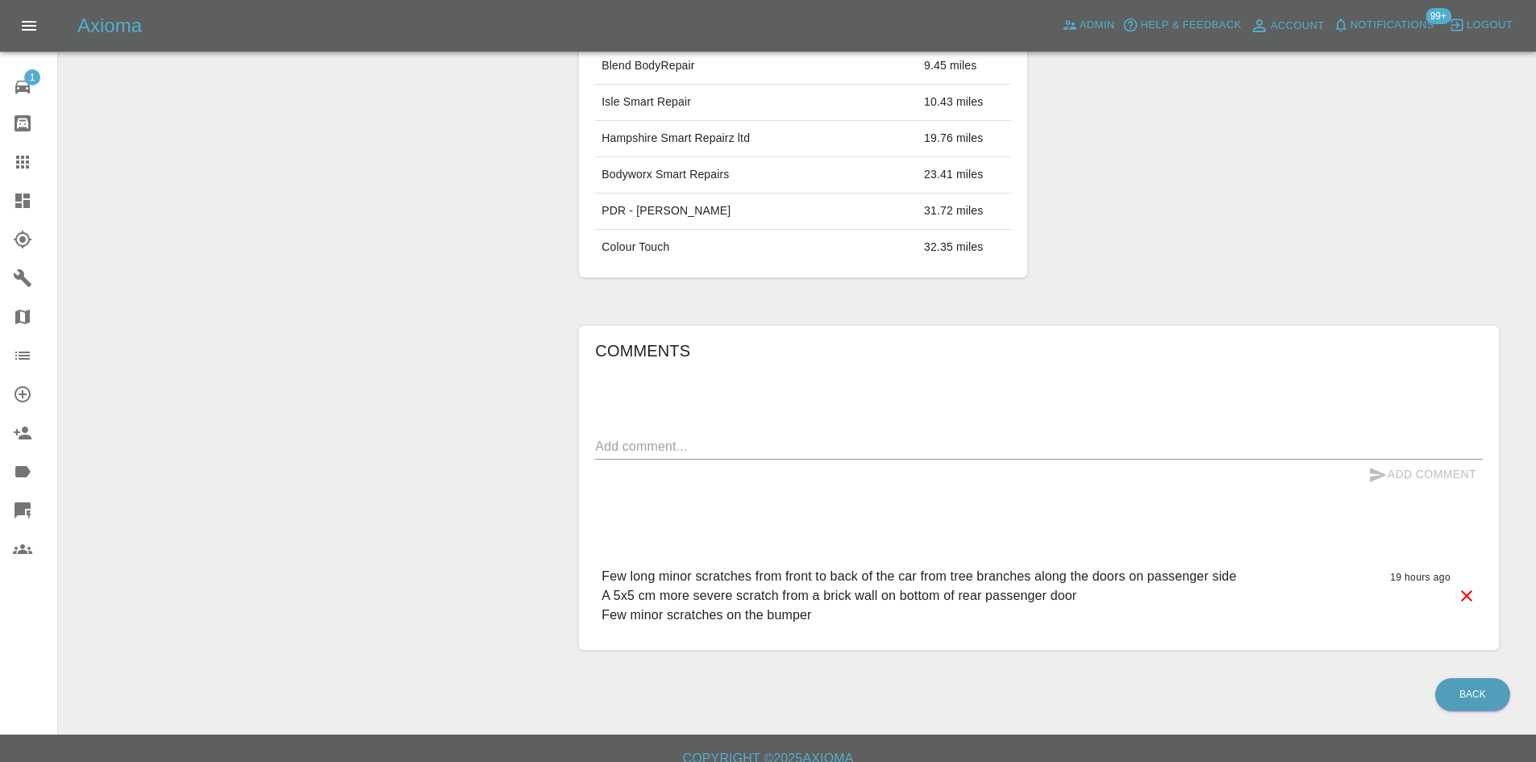
scroll to position [776, 0]
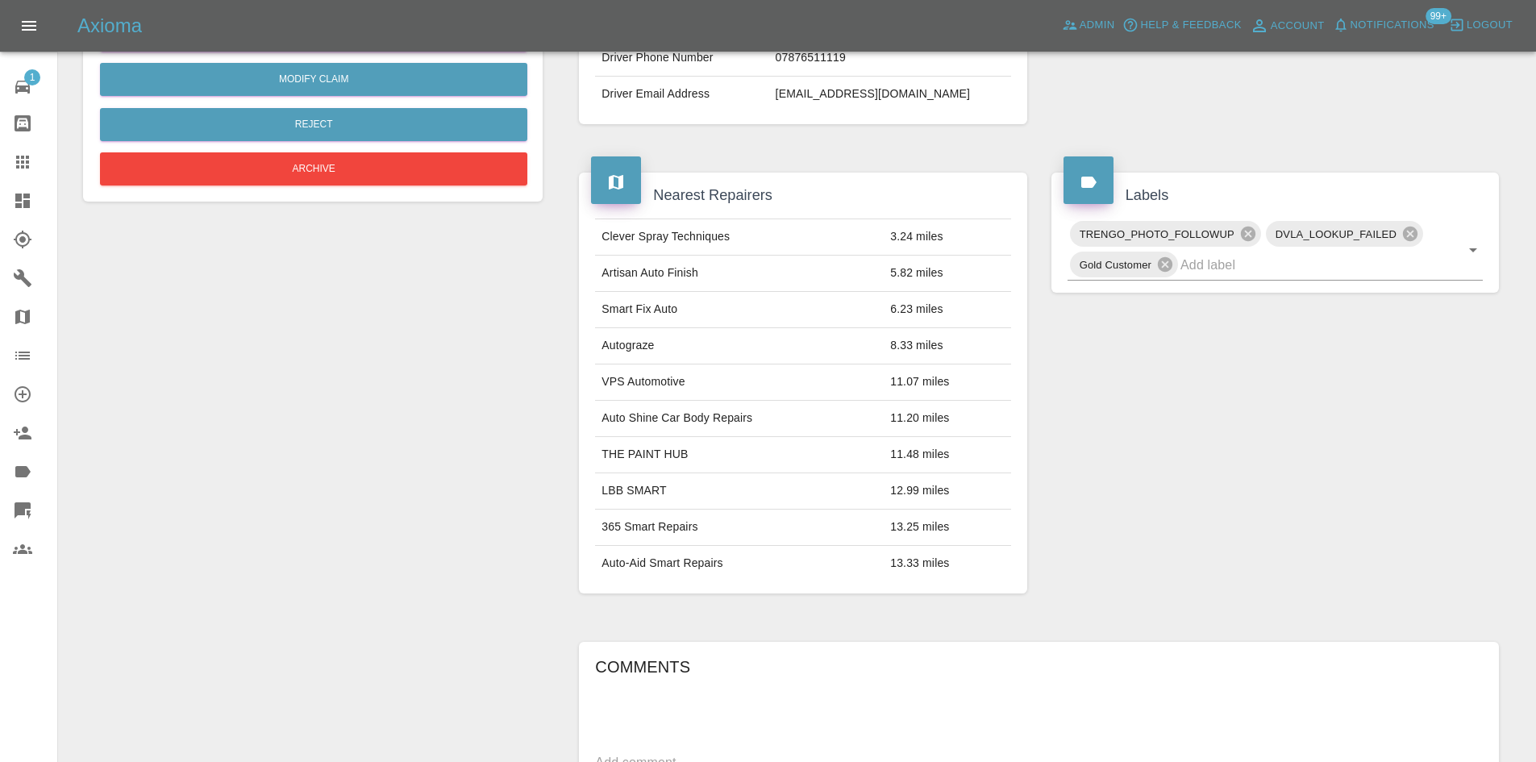
scroll to position [417, 0]
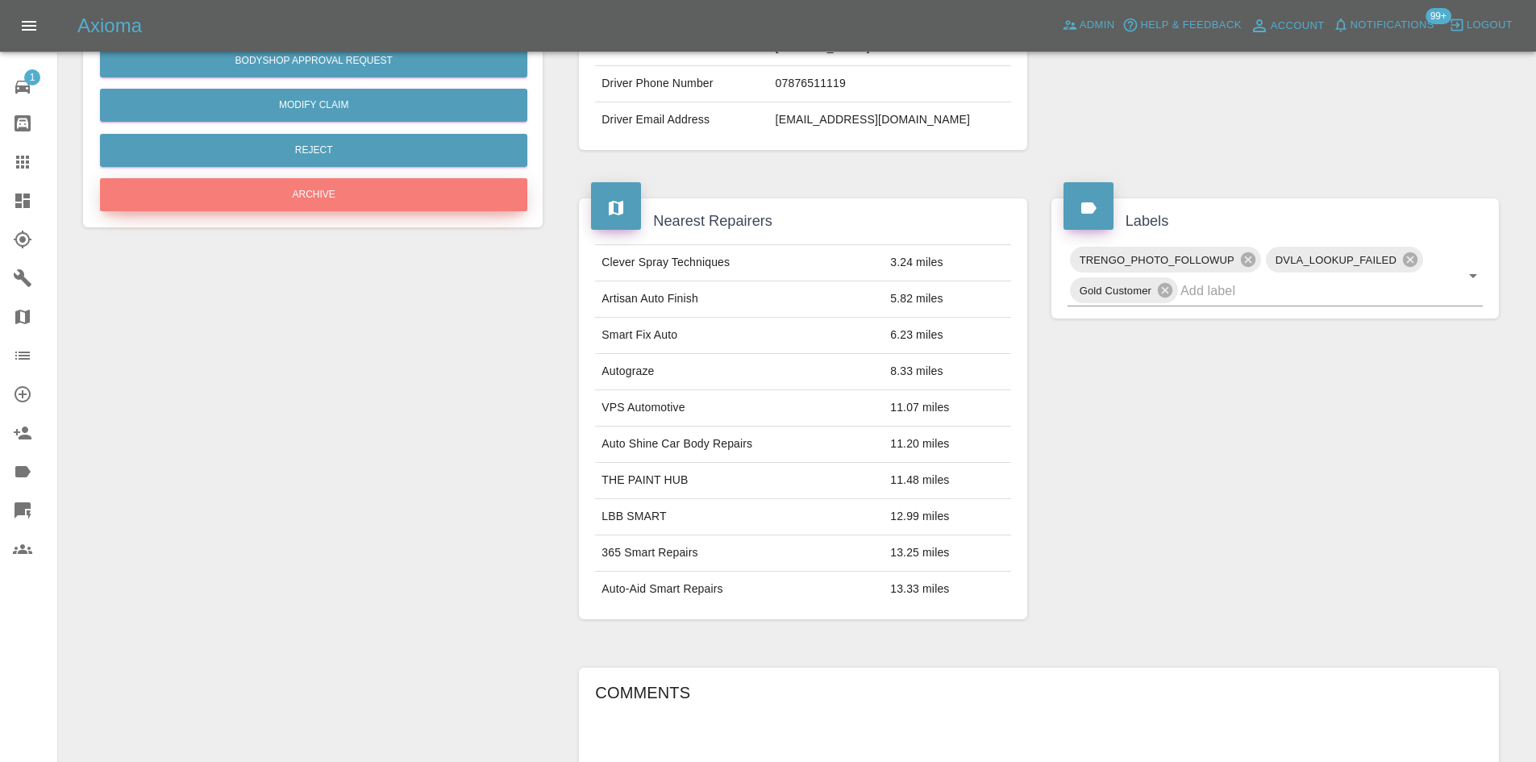
click at [397, 207] on button "Archive" at bounding box center [313, 194] width 427 height 33
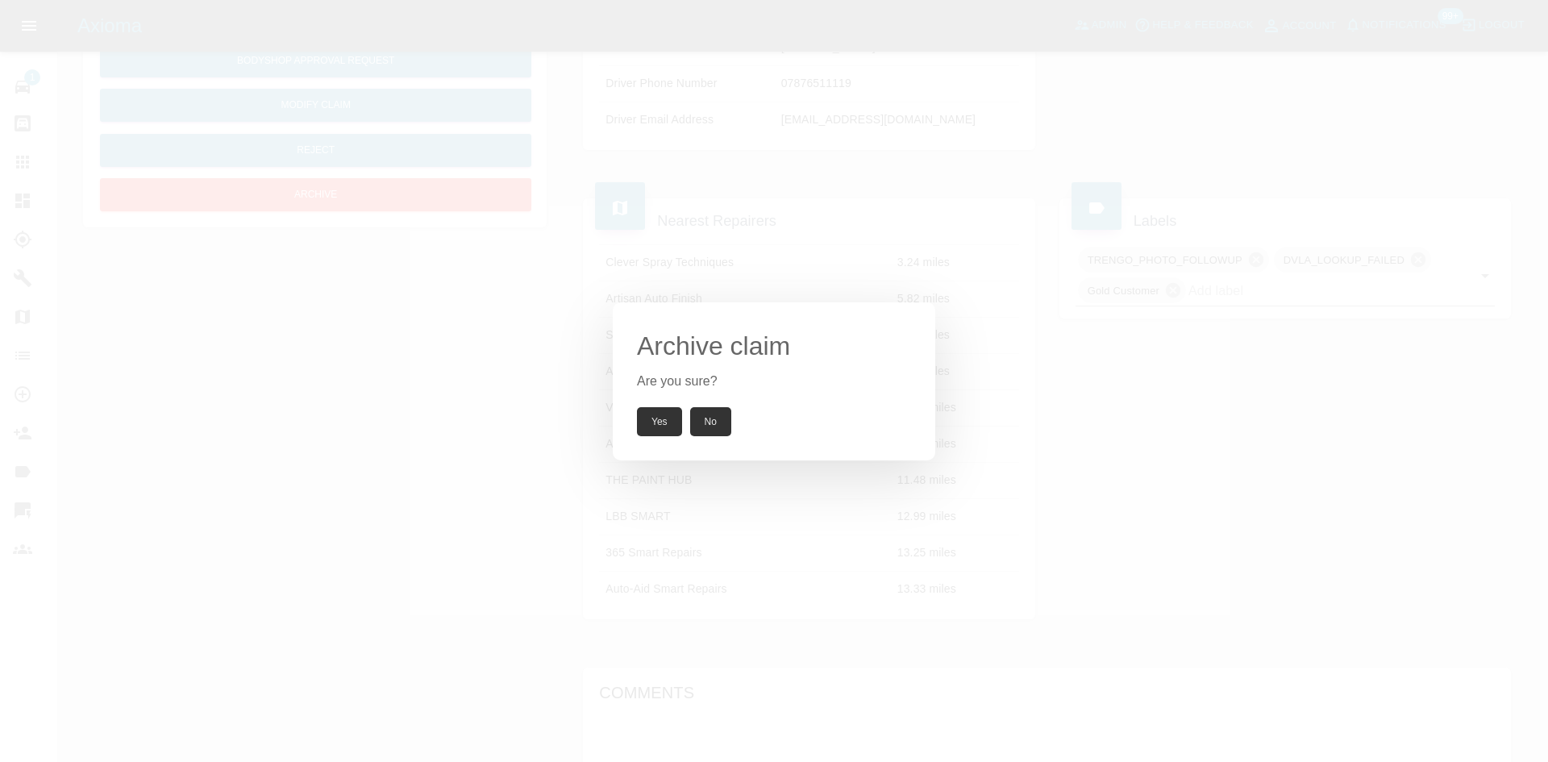
click at [674, 426] on button "Yes" at bounding box center [659, 421] width 45 height 29
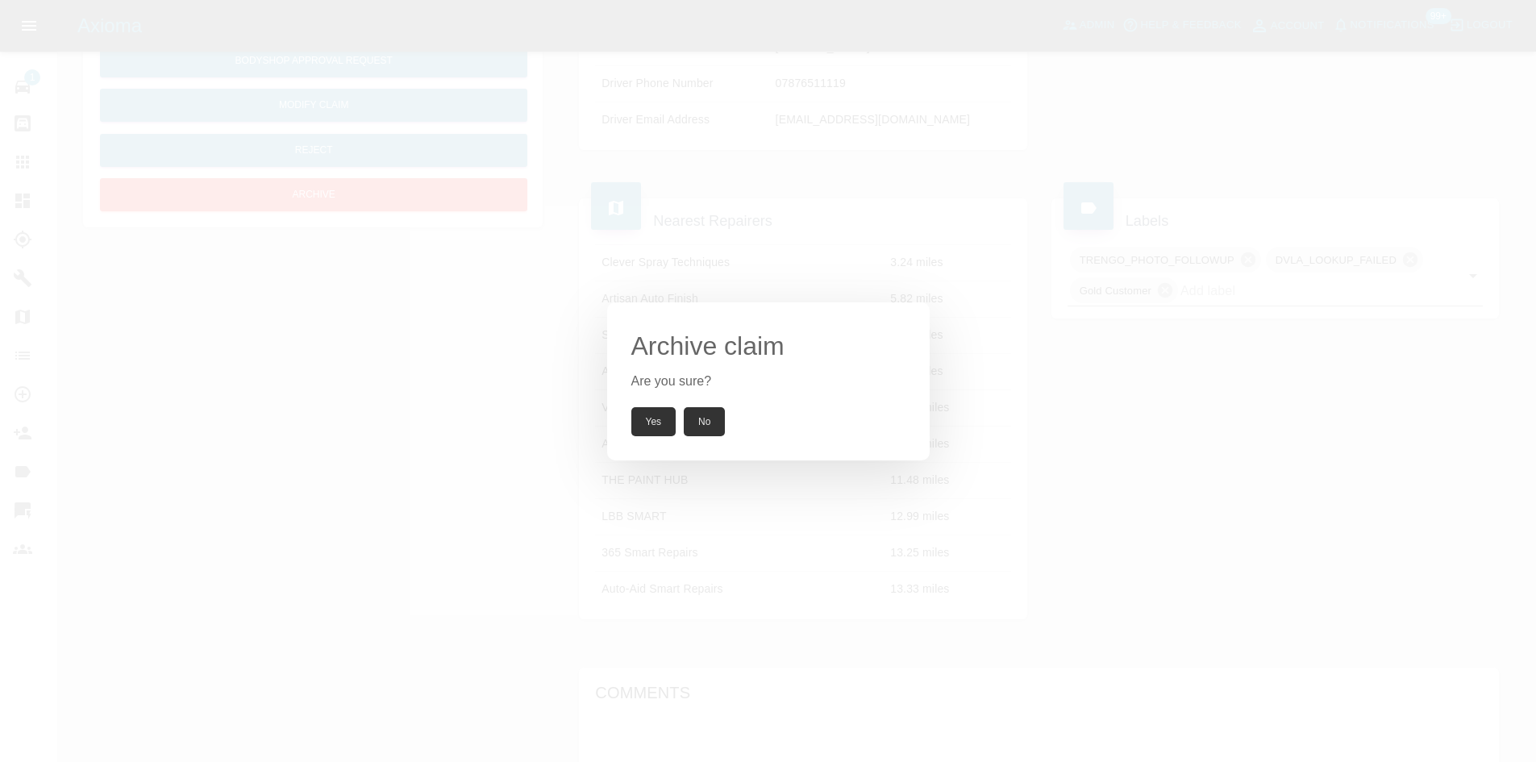
scroll to position [284, 0]
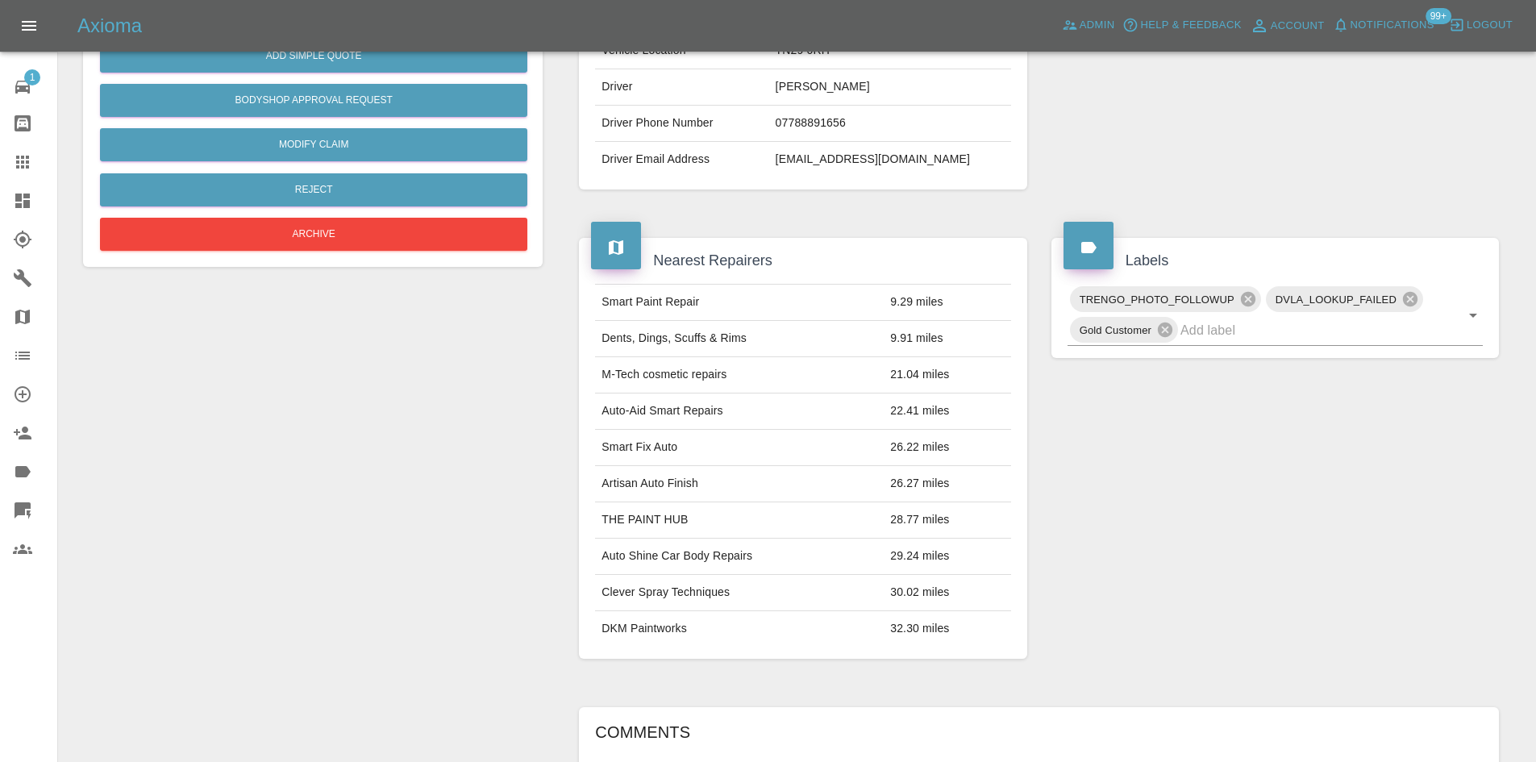
scroll to position [94, 0]
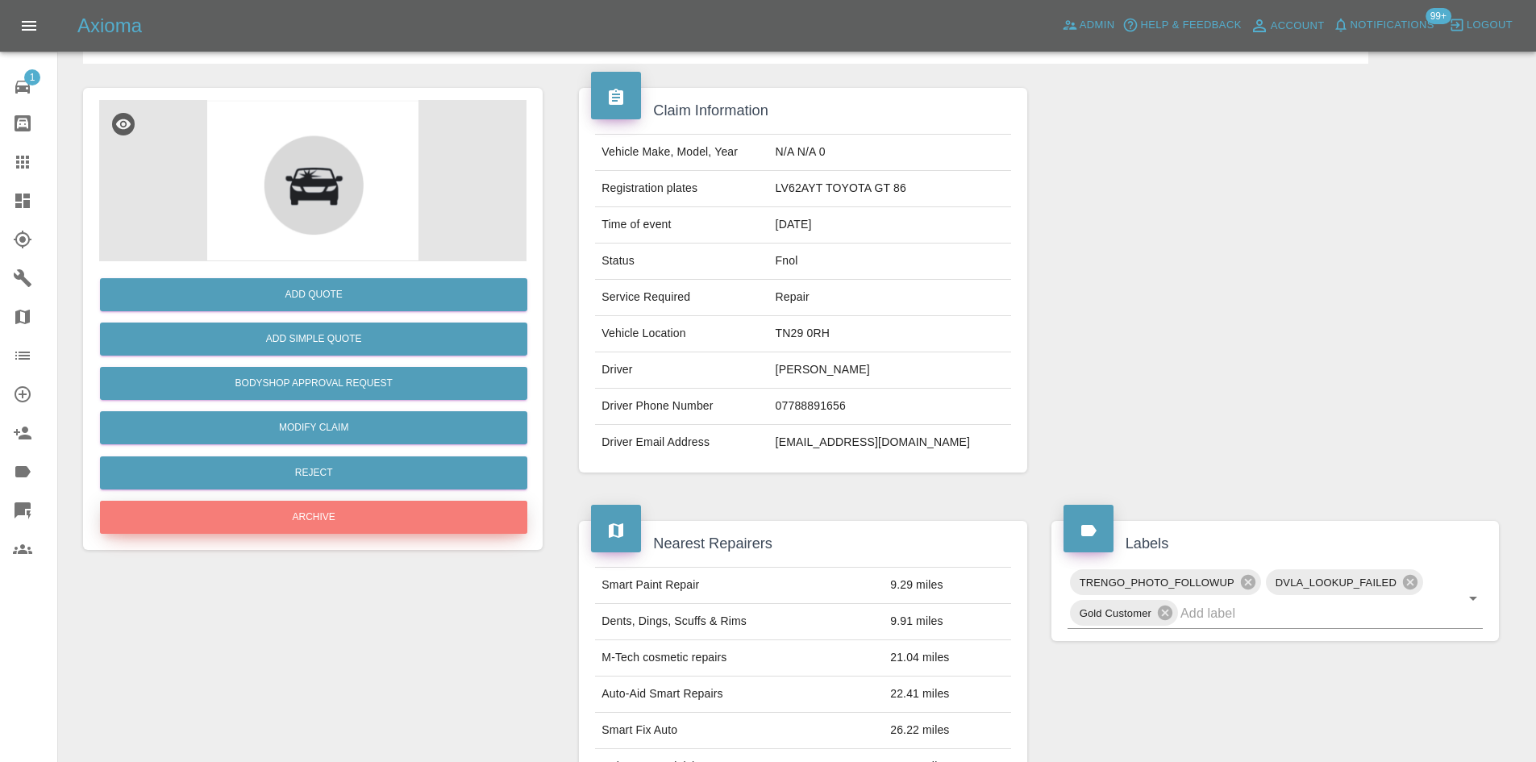
click at [470, 521] on button "Archive" at bounding box center [313, 517] width 427 height 33
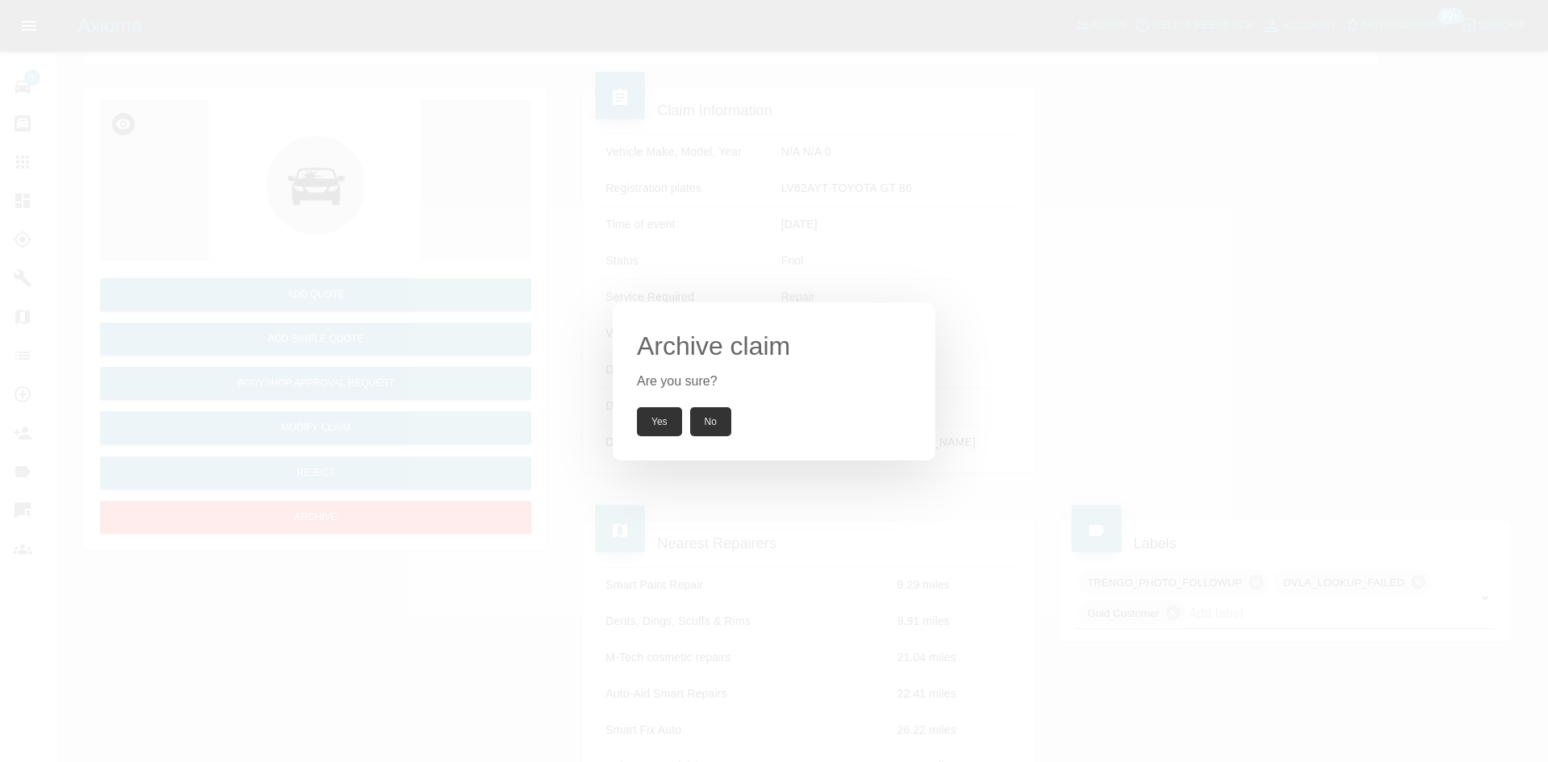
click at [654, 423] on button "Yes" at bounding box center [659, 421] width 45 height 29
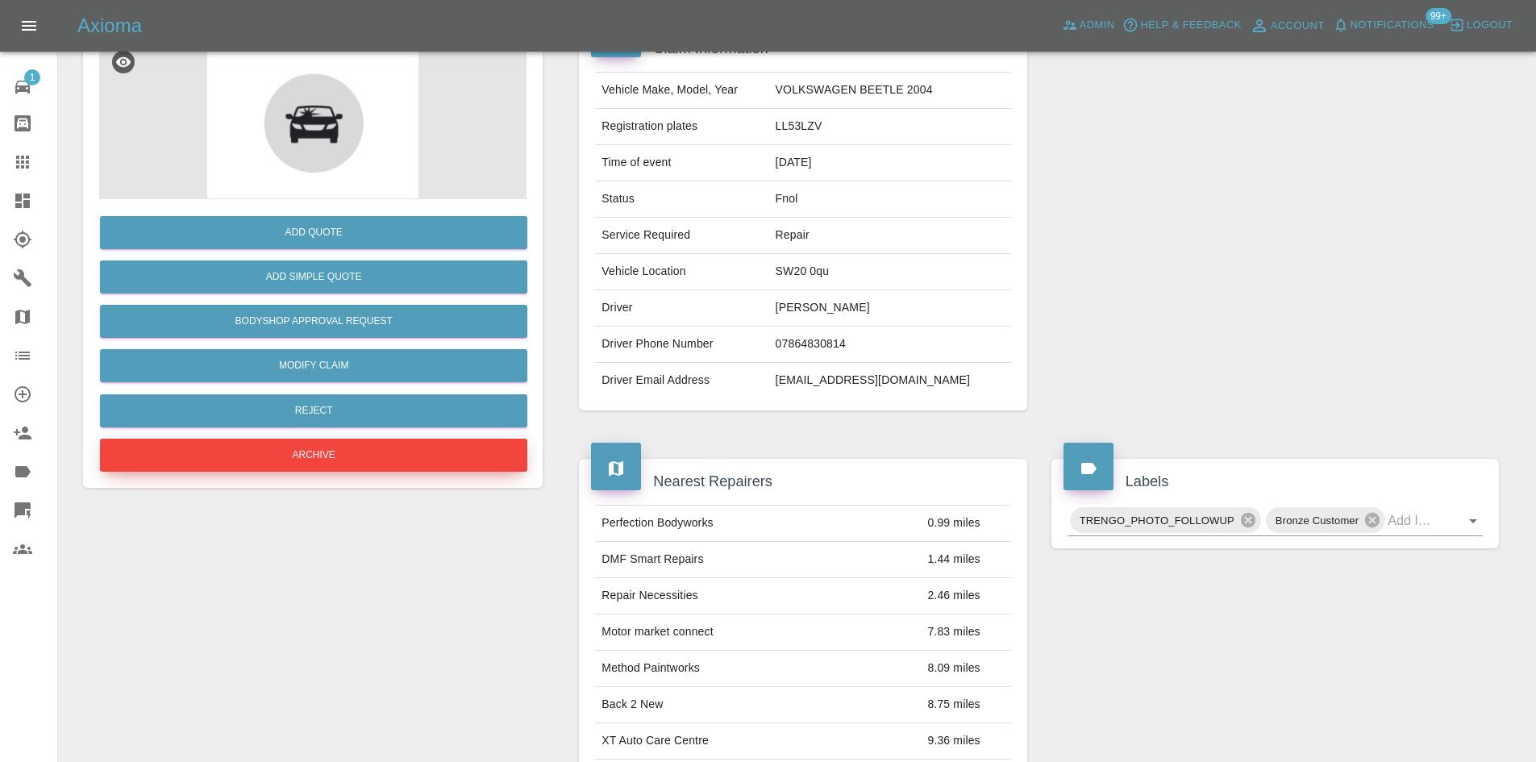
scroll to position [81, 0]
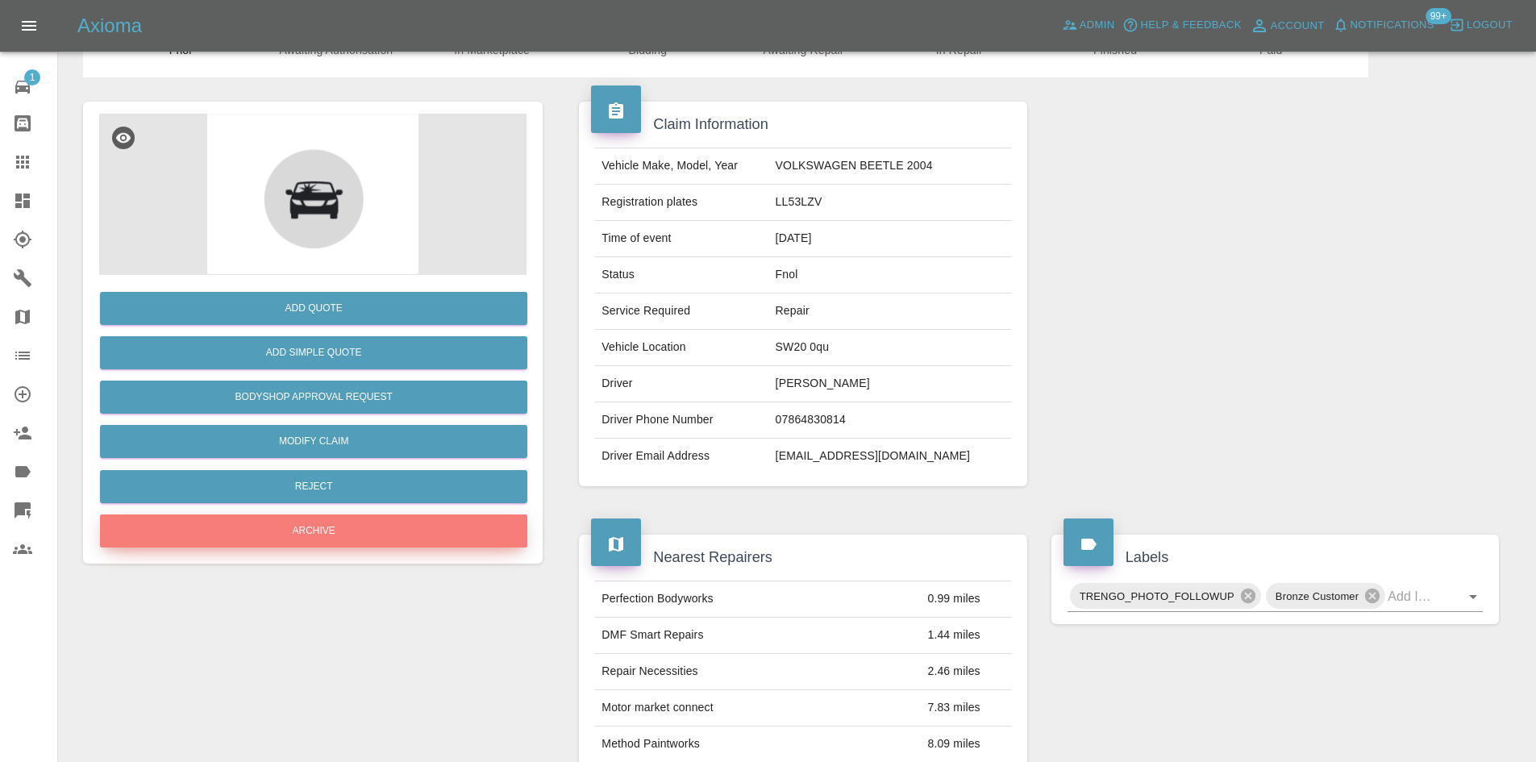
click at [392, 547] on button "Archive" at bounding box center [313, 530] width 427 height 33
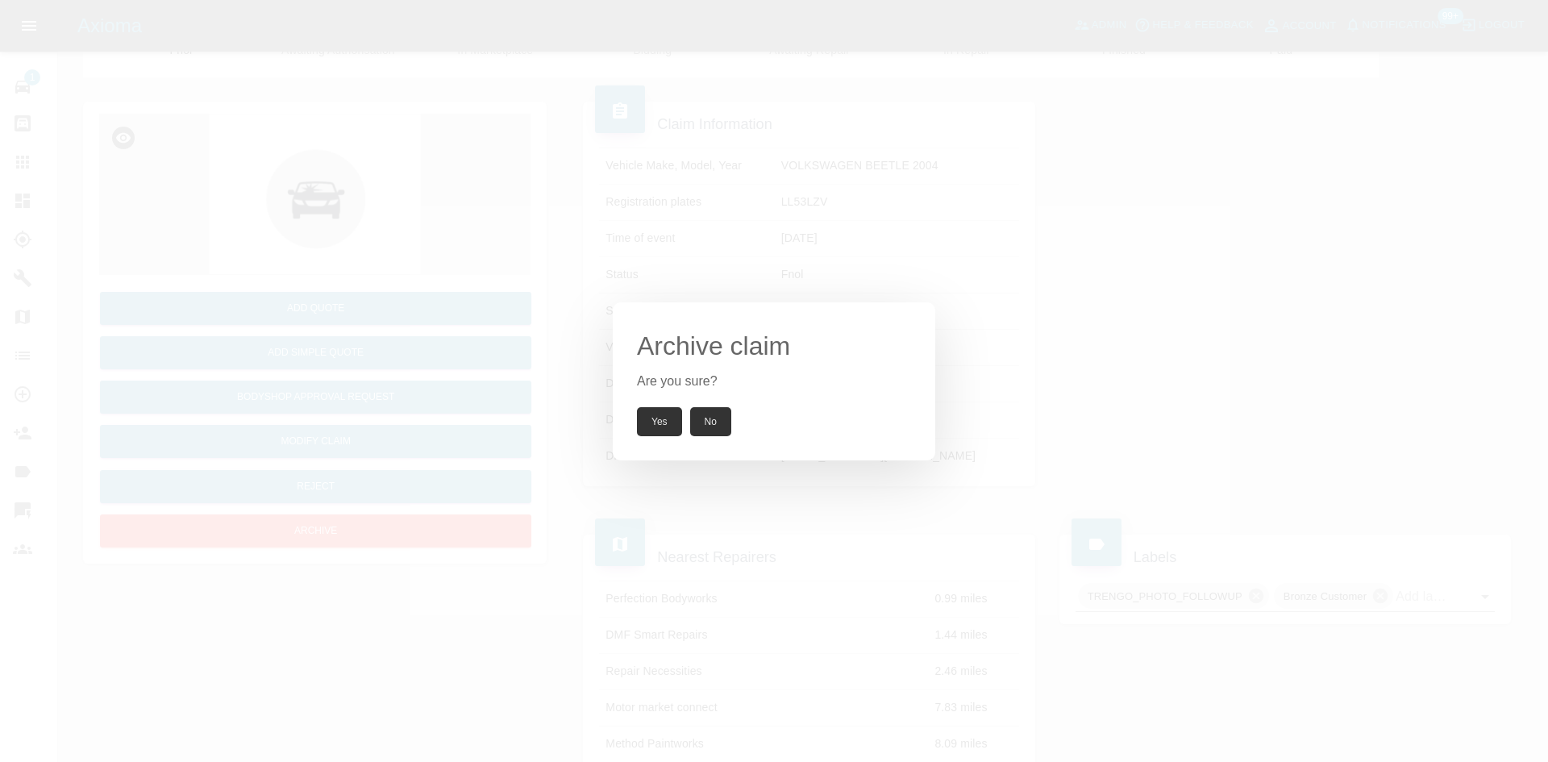
click at [670, 426] on button "Yes" at bounding box center [659, 421] width 45 height 29
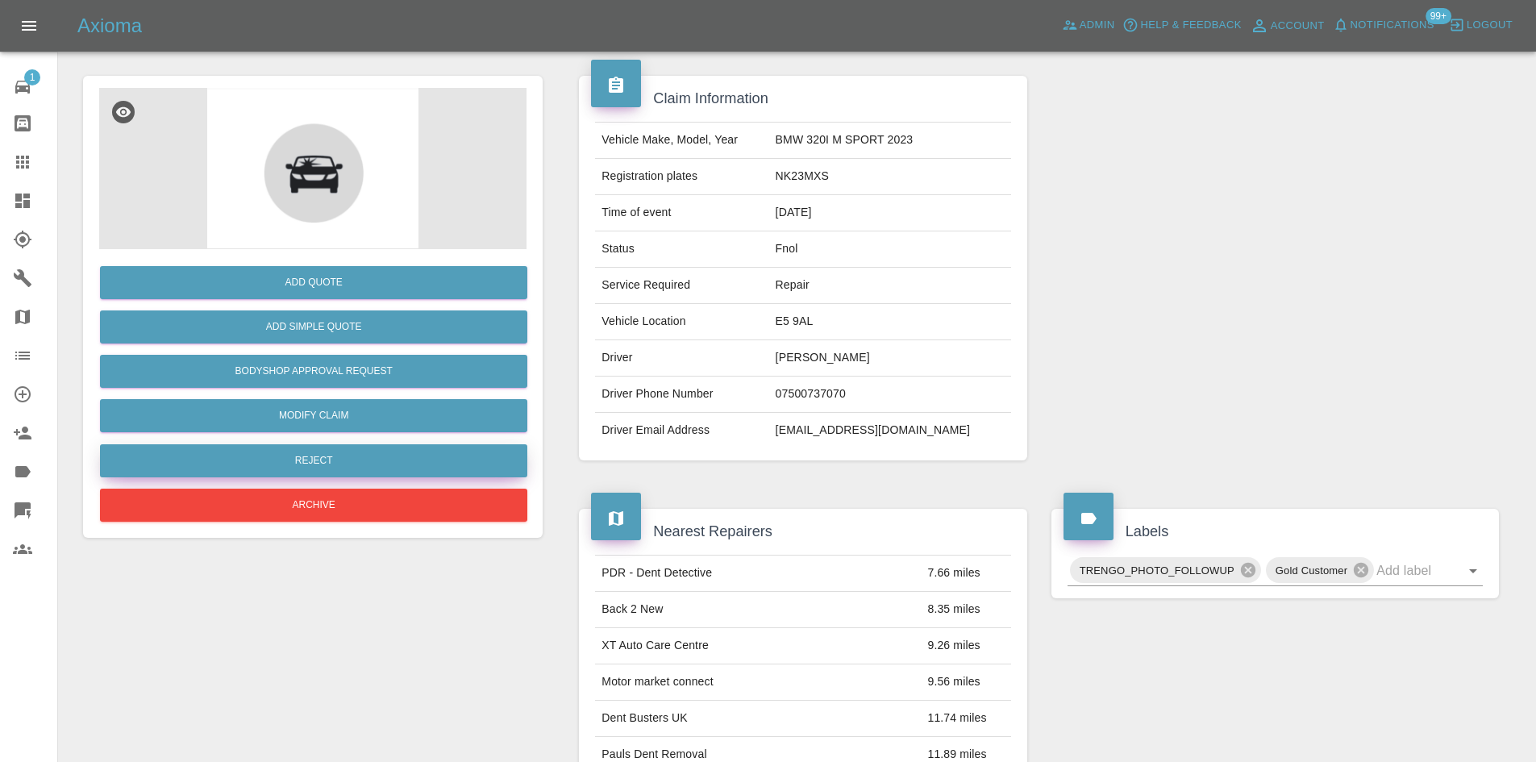
scroll to position [81, 0]
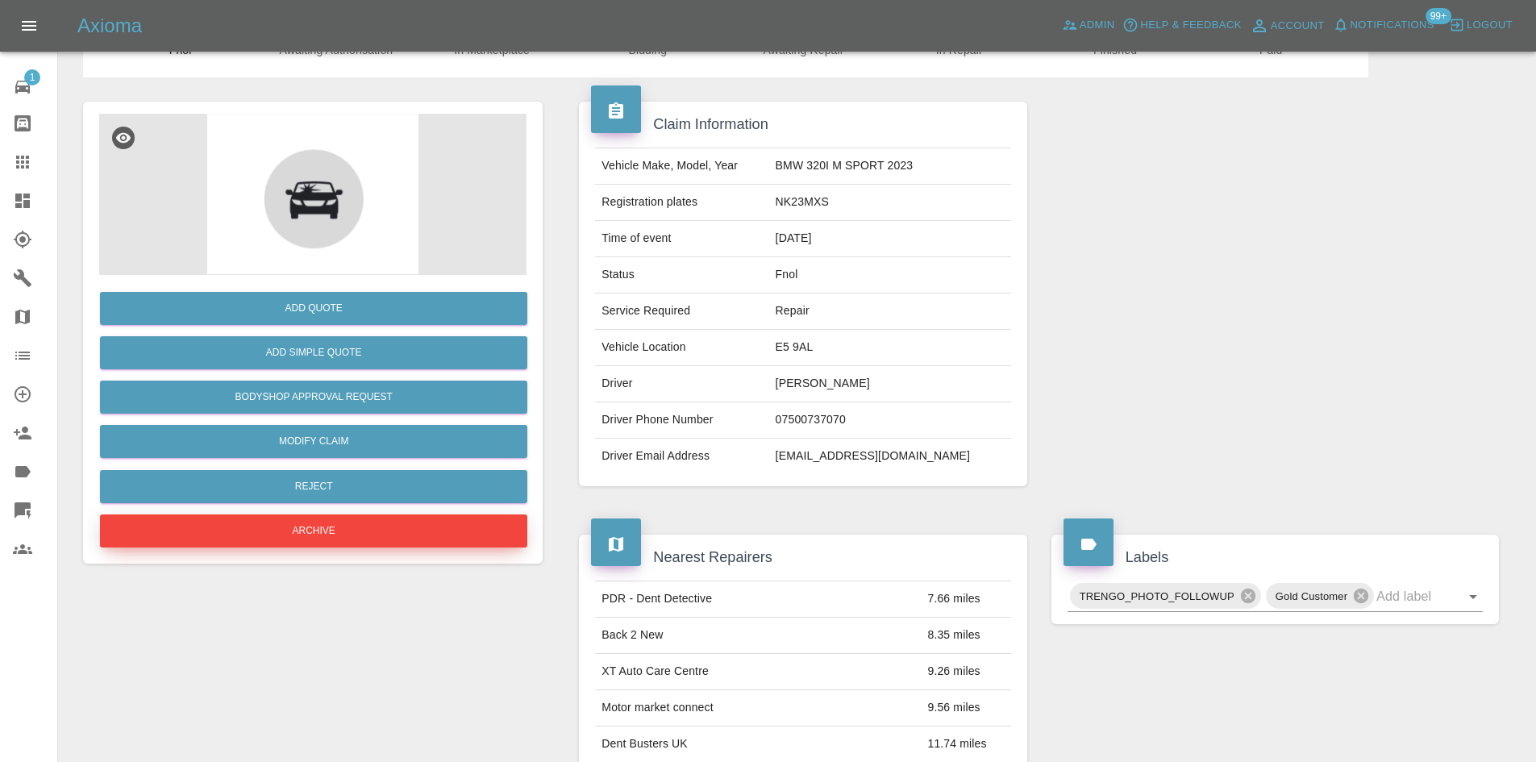
click at [455, 532] on button "Archive" at bounding box center [313, 530] width 427 height 33
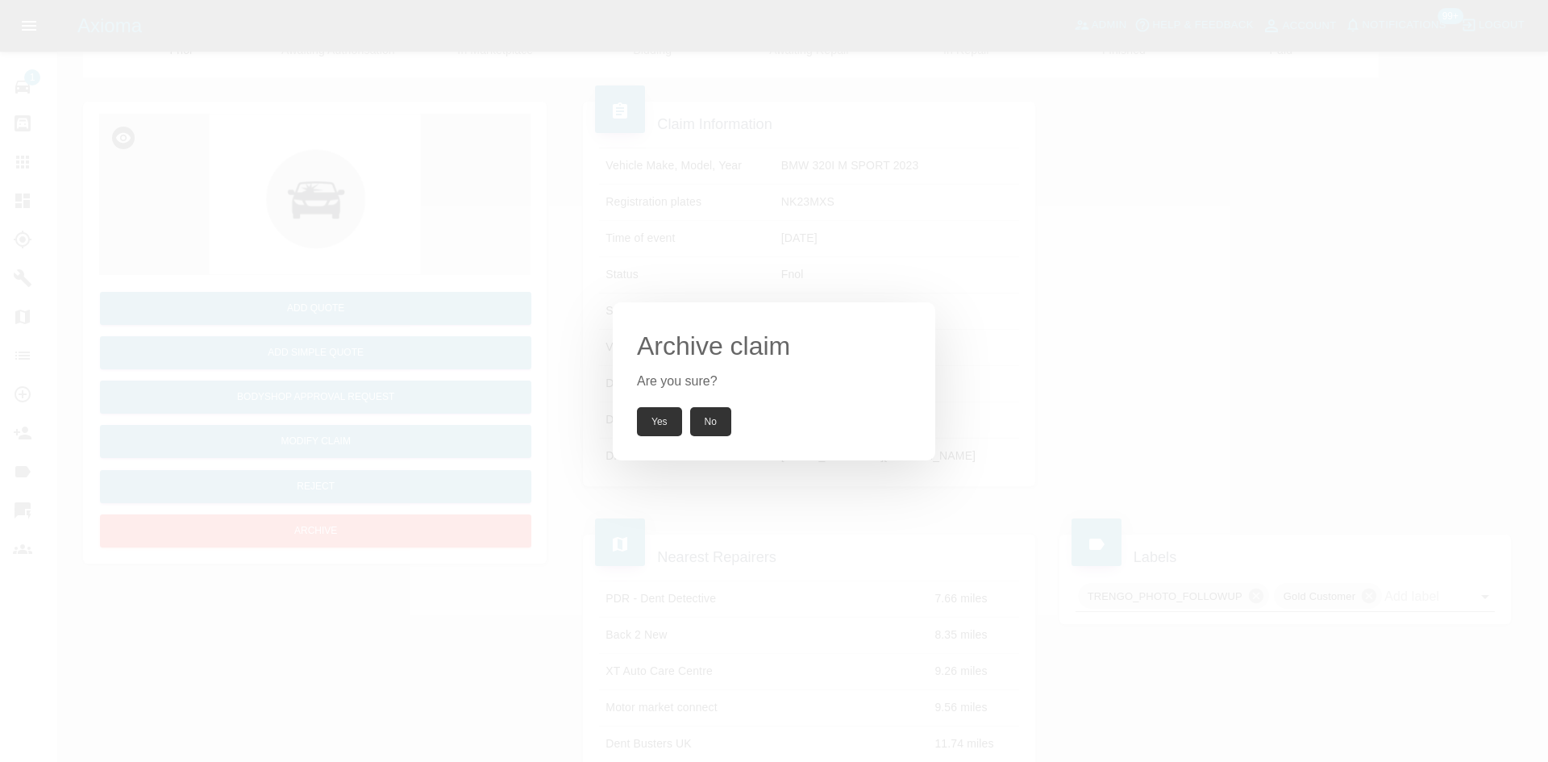
click at [649, 423] on button "Yes" at bounding box center [659, 421] width 45 height 29
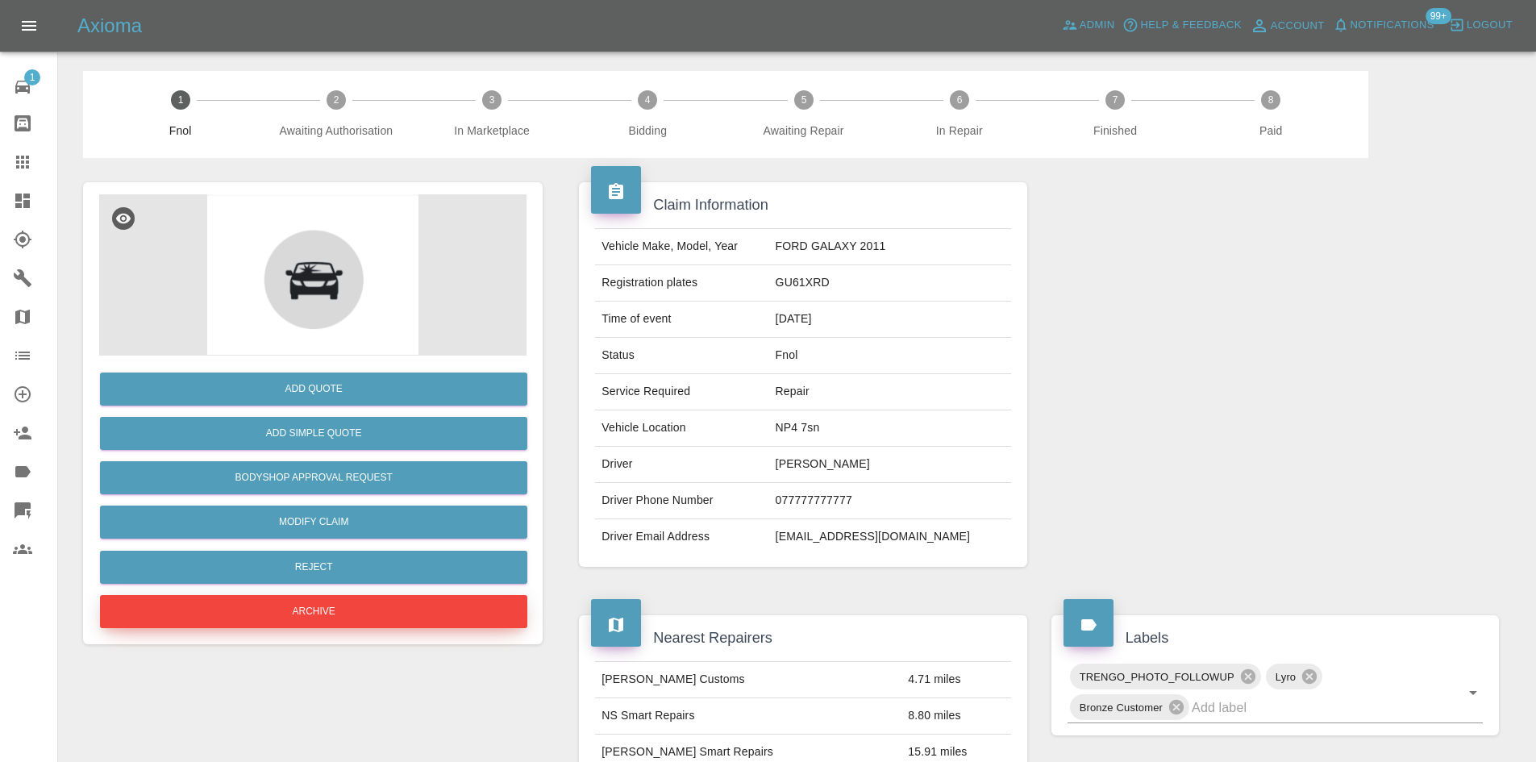
click at [365, 605] on button "Archive" at bounding box center [313, 611] width 427 height 33
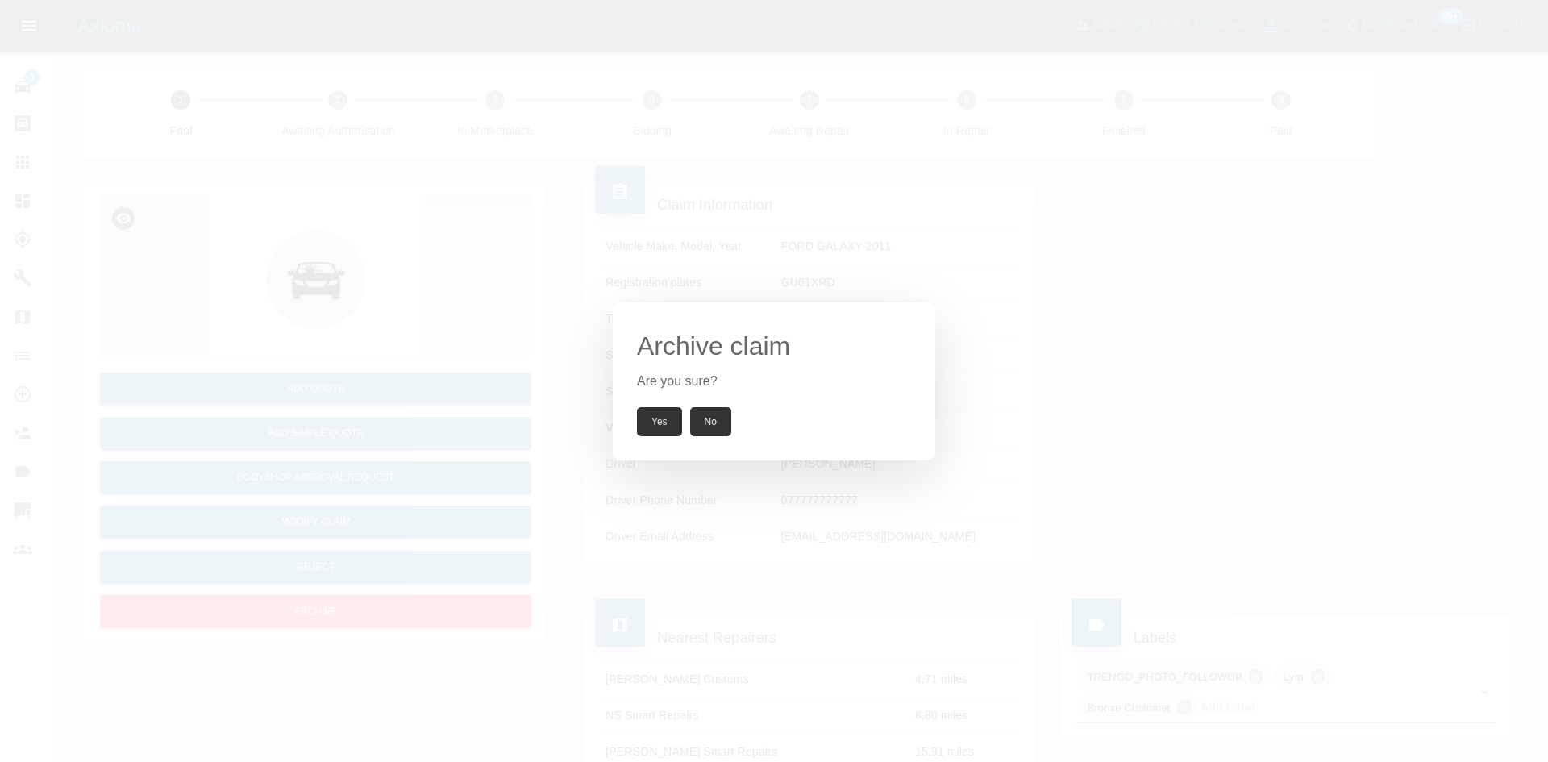
click at [641, 430] on button "Yes" at bounding box center [659, 421] width 45 height 29
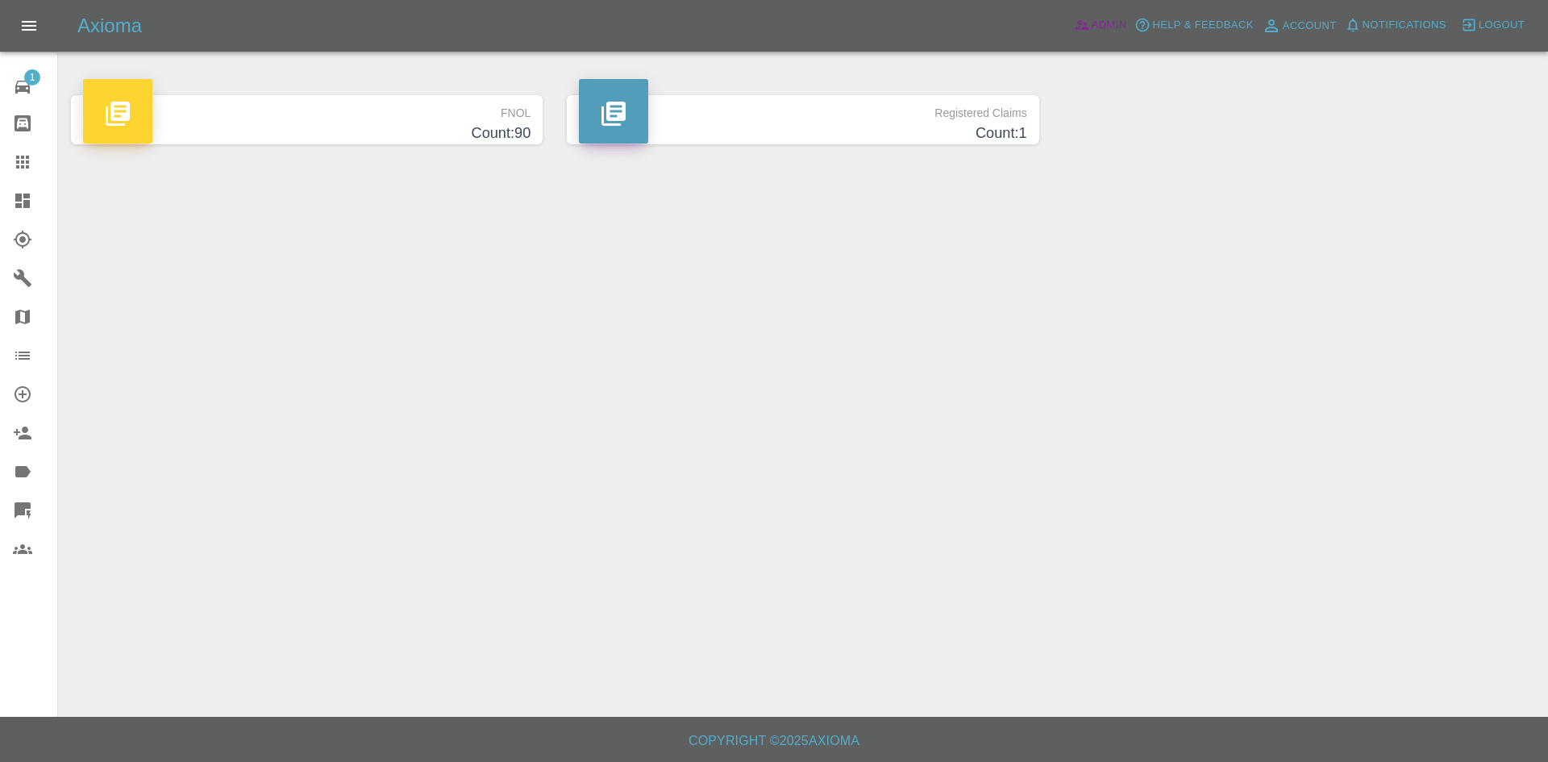
click at [1117, 33] on span "Admin" at bounding box center [1109, 25] width 35 height 19
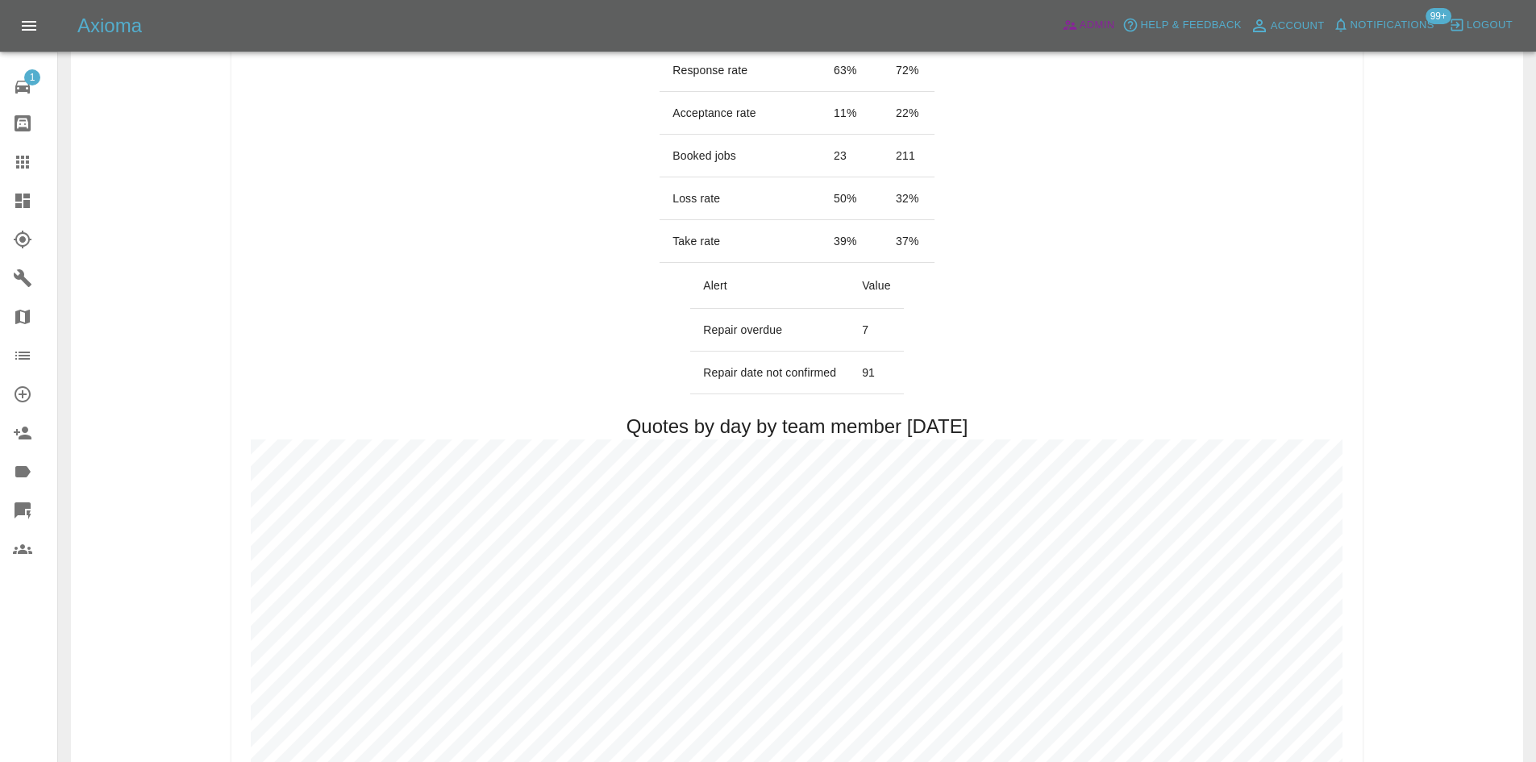
scroll to position [242, 0]
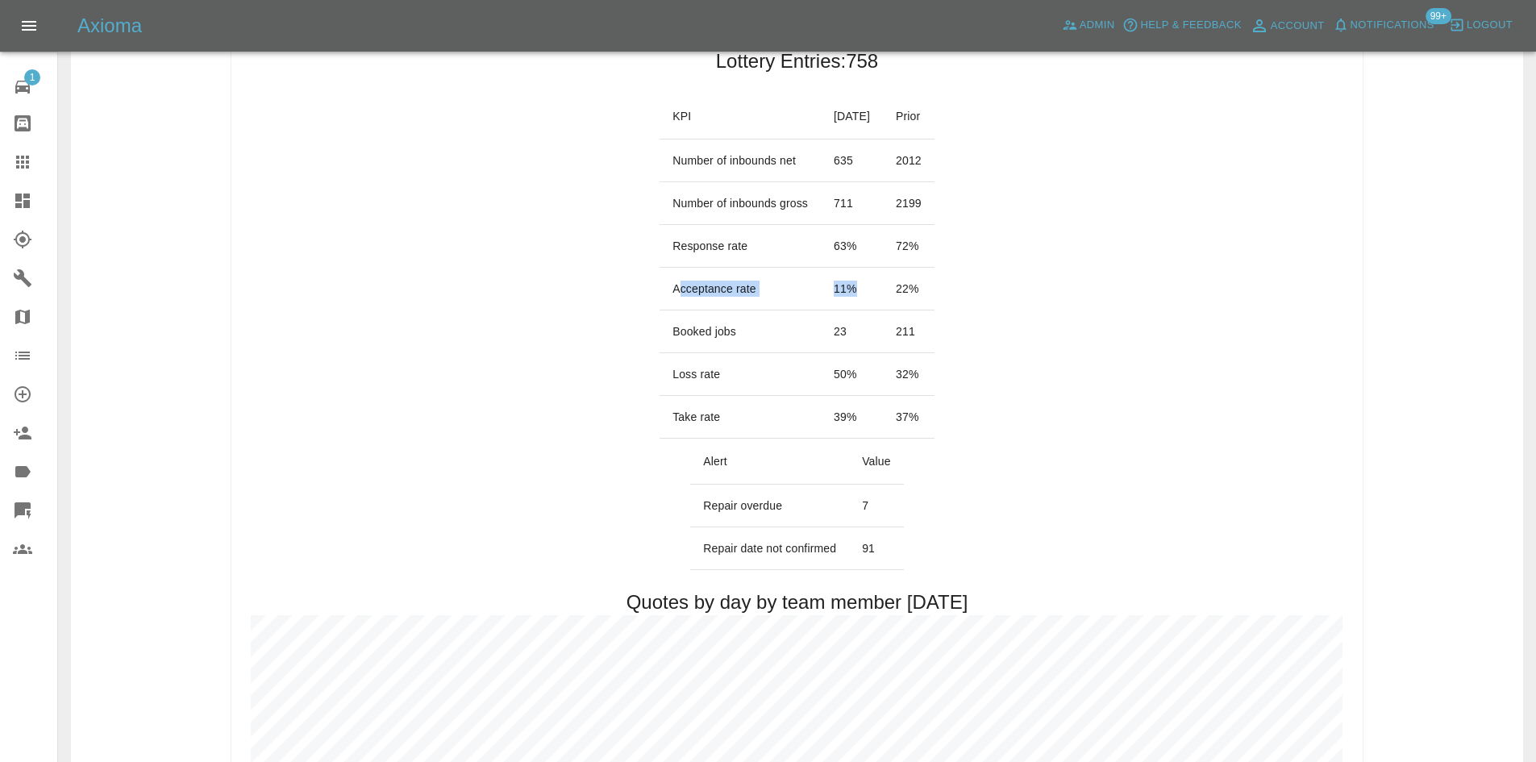
drag, startPoint x: 834, startPoint y: 281, endPoint x: 659, endPoint y: 281, distance: 174.9
click at [659, 281] on tr "Acceptance rate 11 % 22 %" at bounding box center [796, 289] width 275 height 43
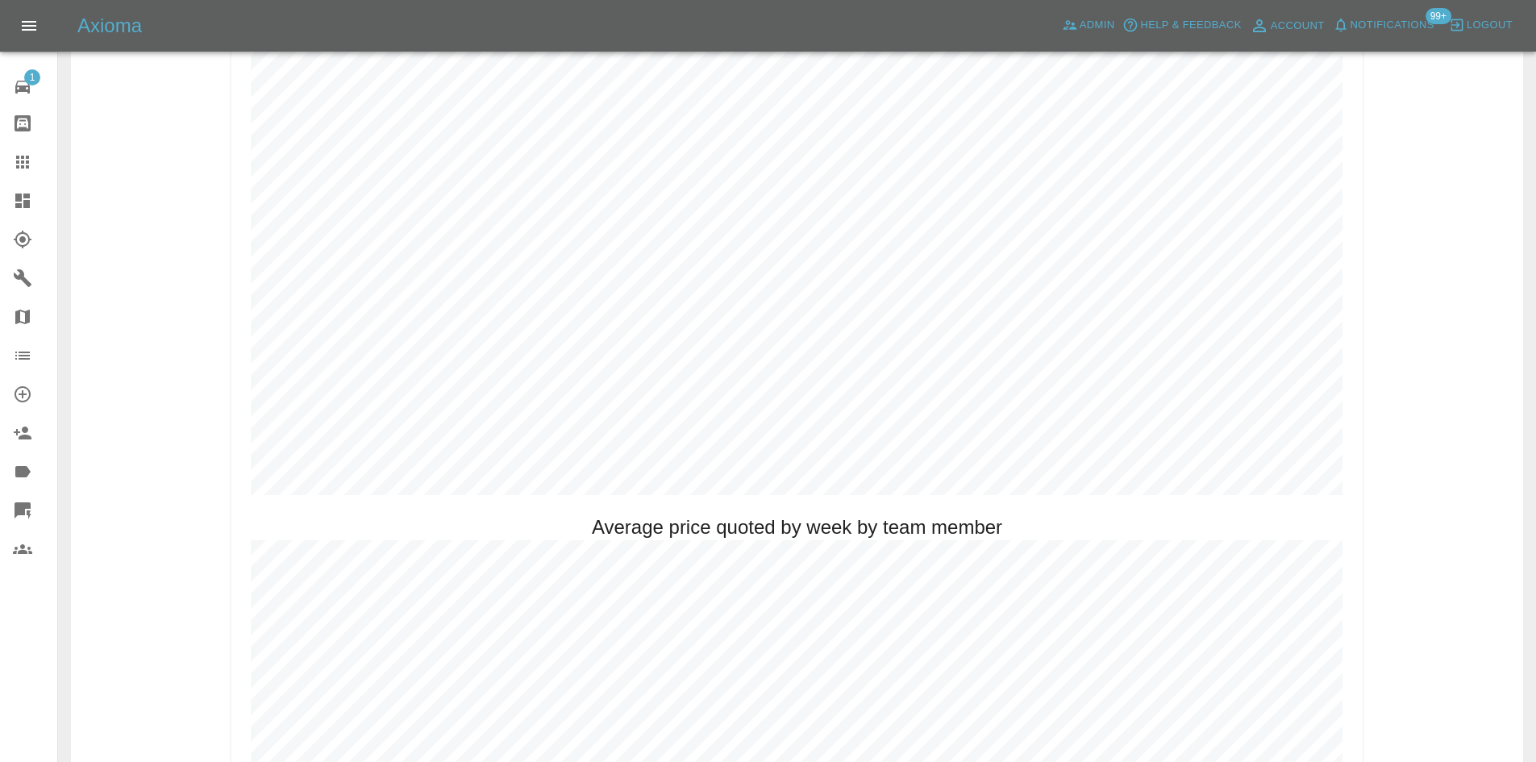
scroll to position [697, 0]
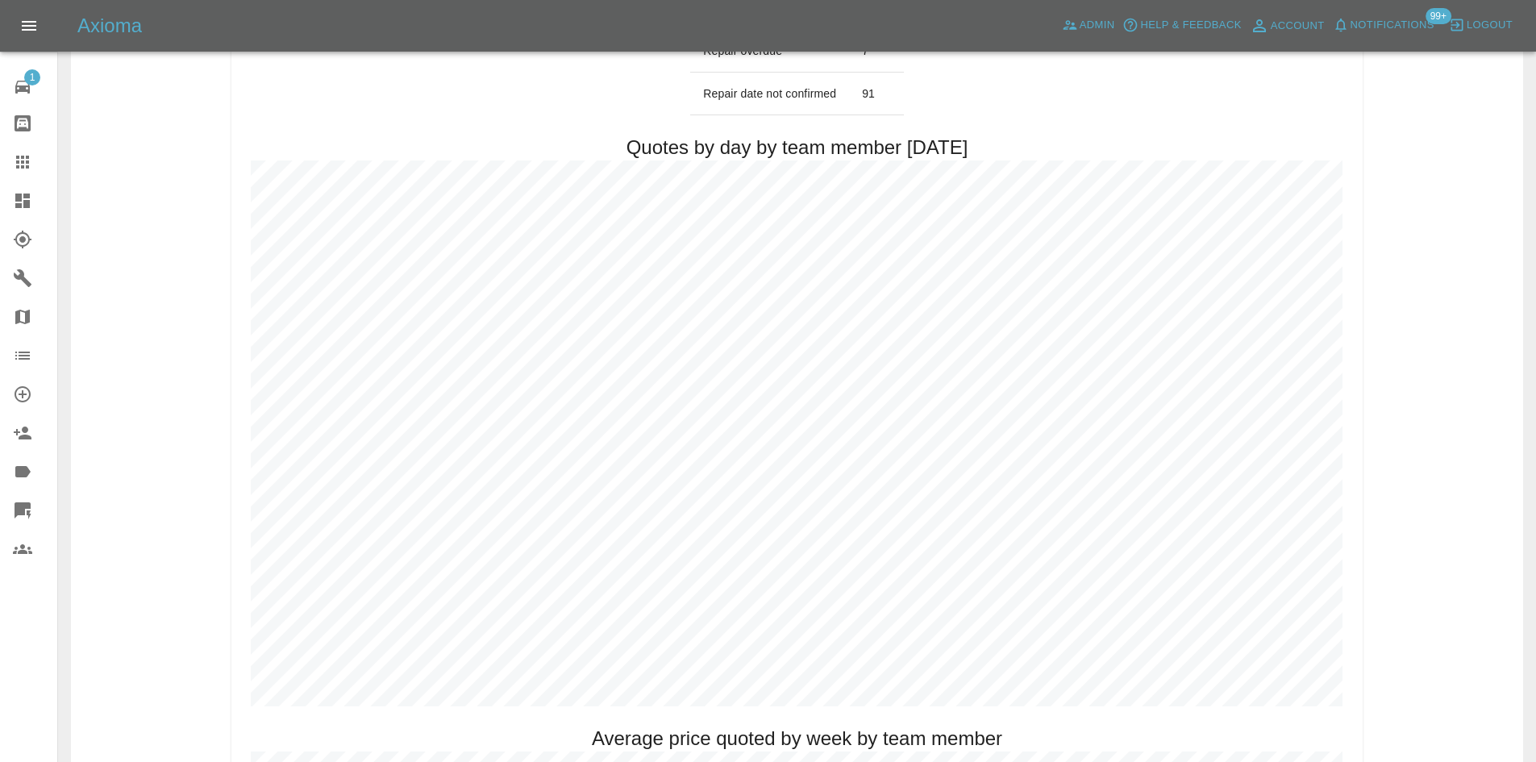
click at [0, 183] on link "Dashboard" at bounding box center [28, 200] width 57 height 39
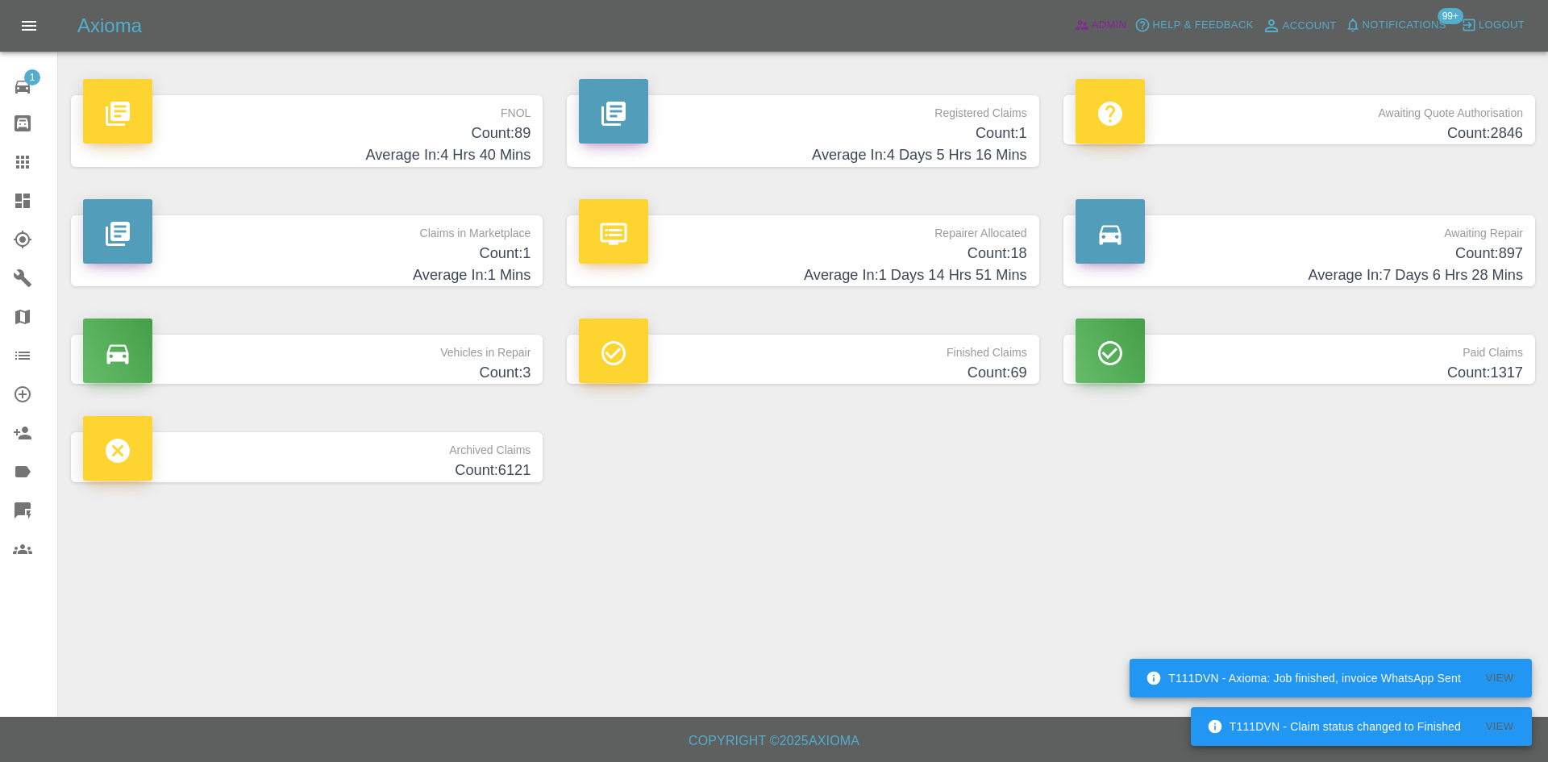
click at [1080, 31] on icon at bounding box center [1082, 25] width 16 height 16
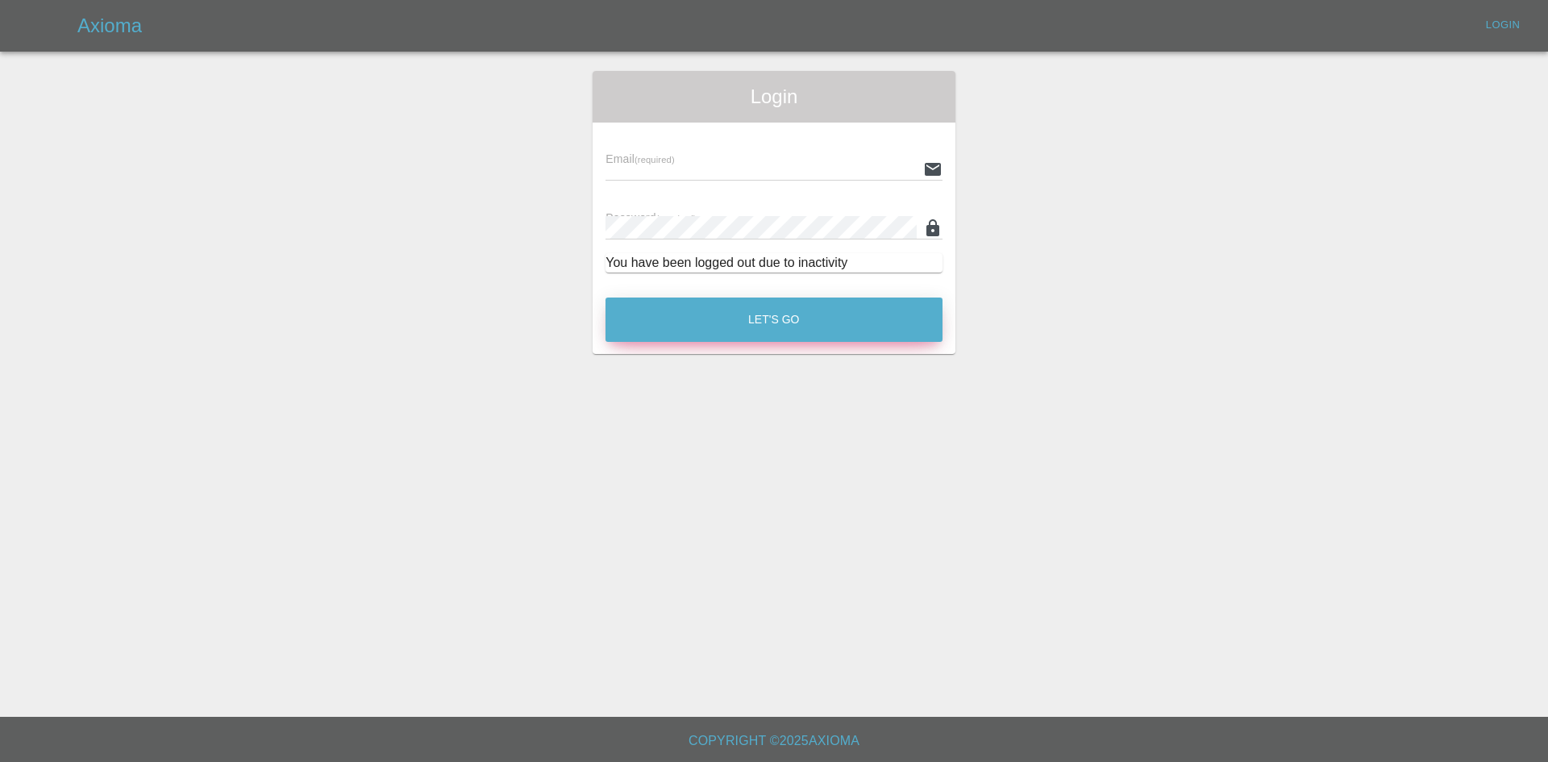
type input "[PERSON_NAME][EMAIL_ADDRESS][PERSON_NAME][DOMAIN_NAME]"
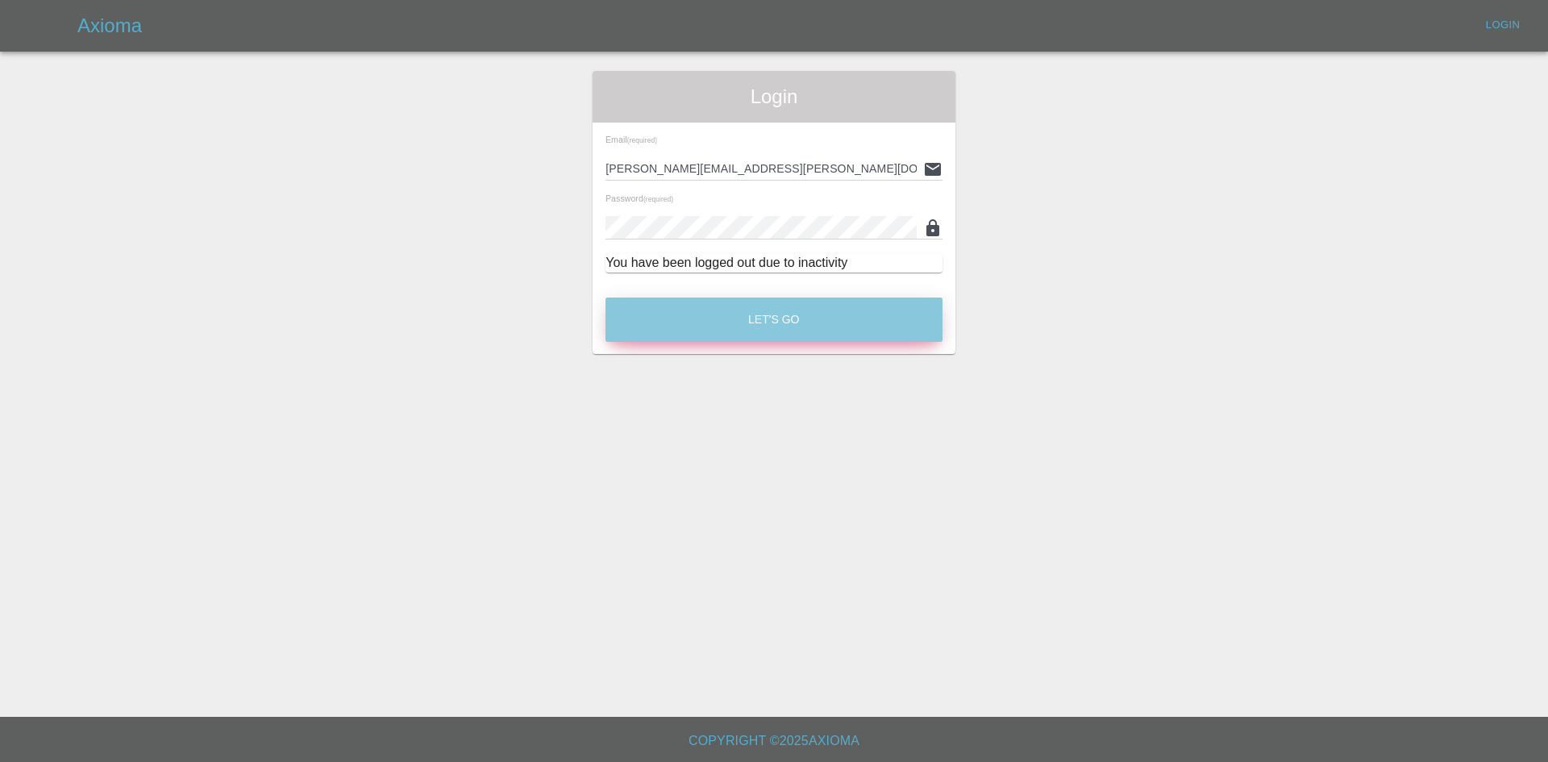
click at [825, 314] on button "Let's Go" at bounding box center [773, 319] width 337 height 44
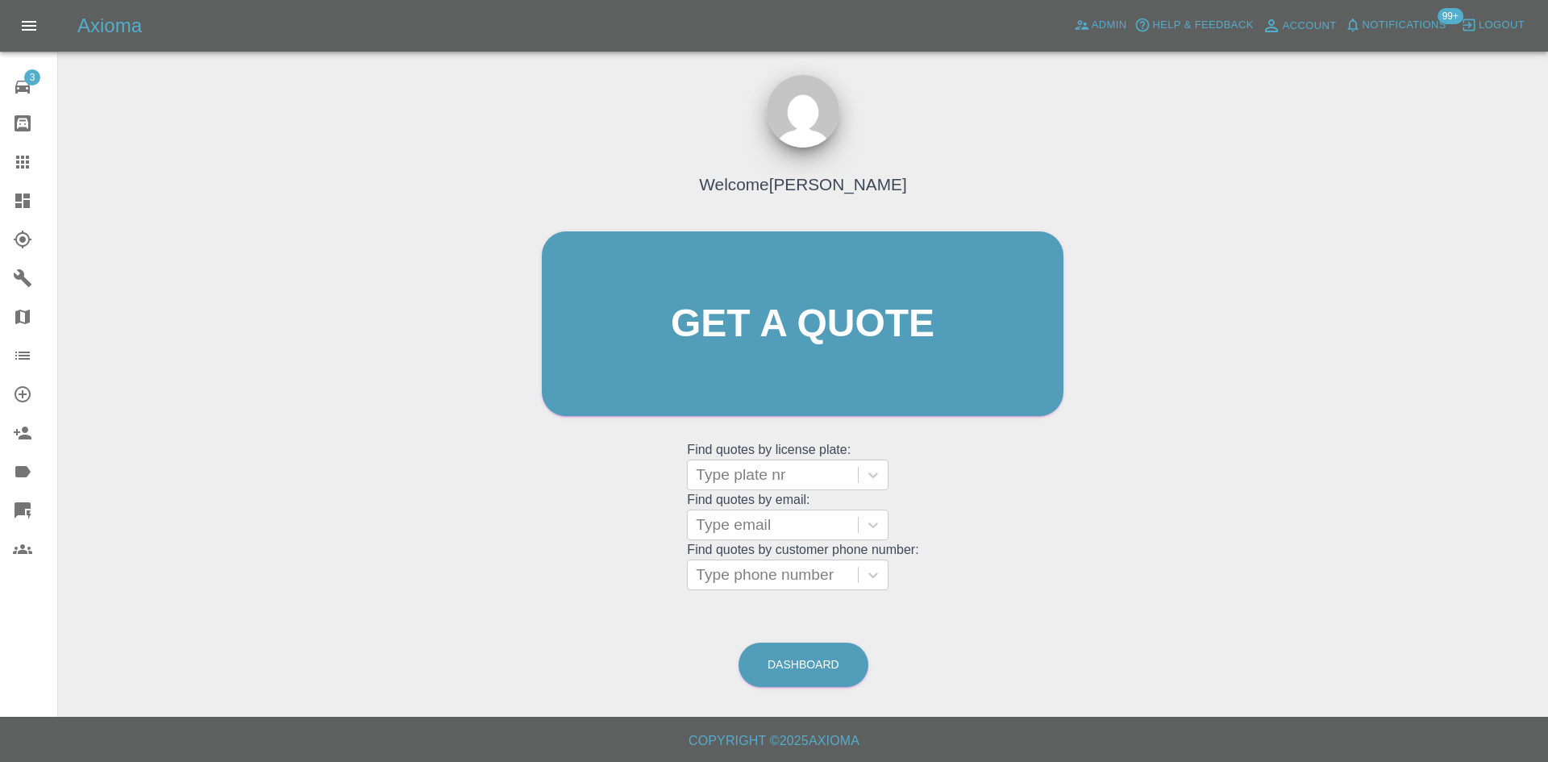
click at [26, 201] on icon at bounding box center [22, 200] width 15 height 15
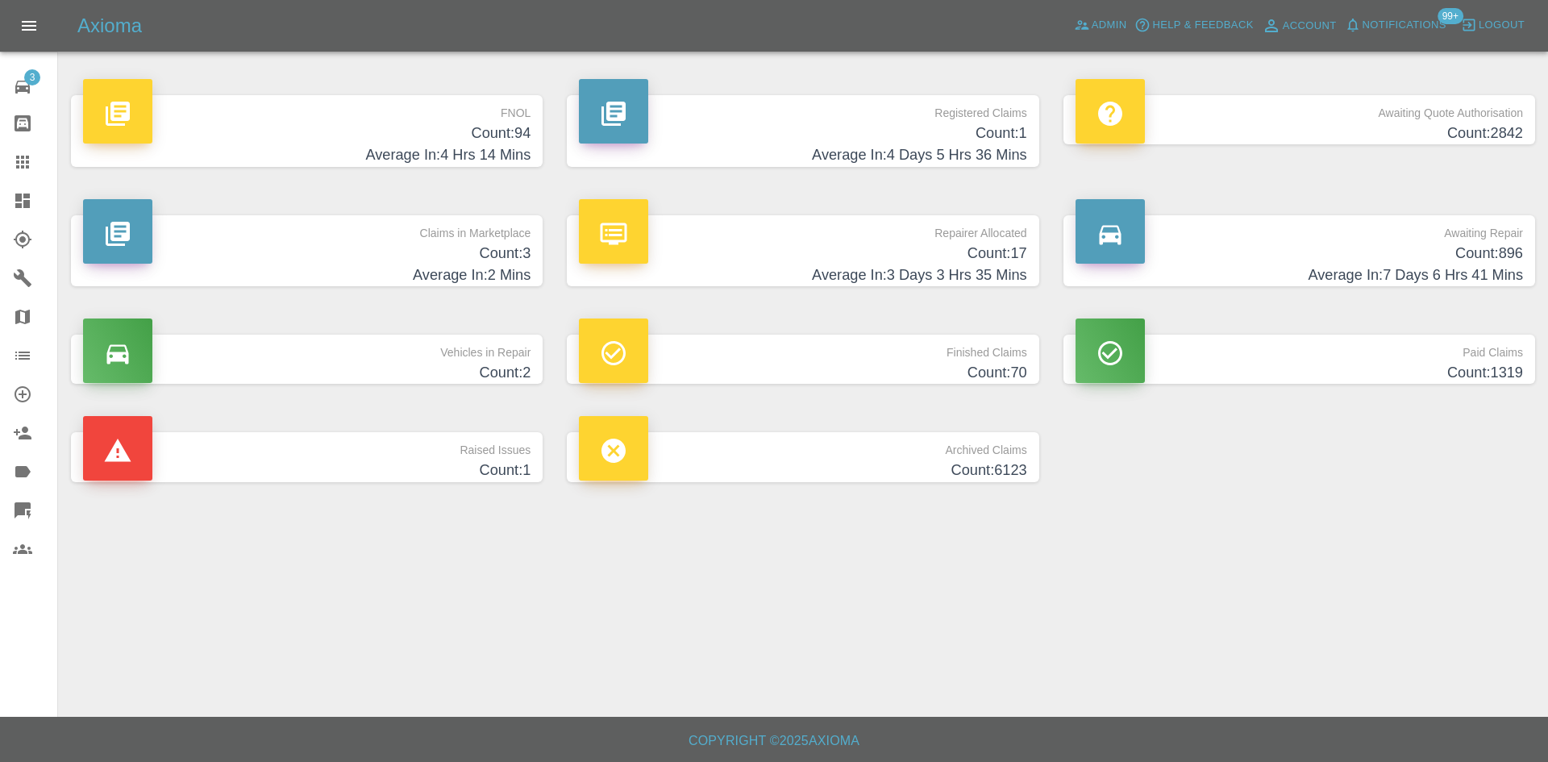
click at [379, 210] on div "Claims in Marketplace Count: 3 Average In: 2 Mins" at bounding box center [307, 251] width 496 height 120
click at [385, 225] on p "Claims in Marketplace" at bounding box center [306, 228] width 447 height 27
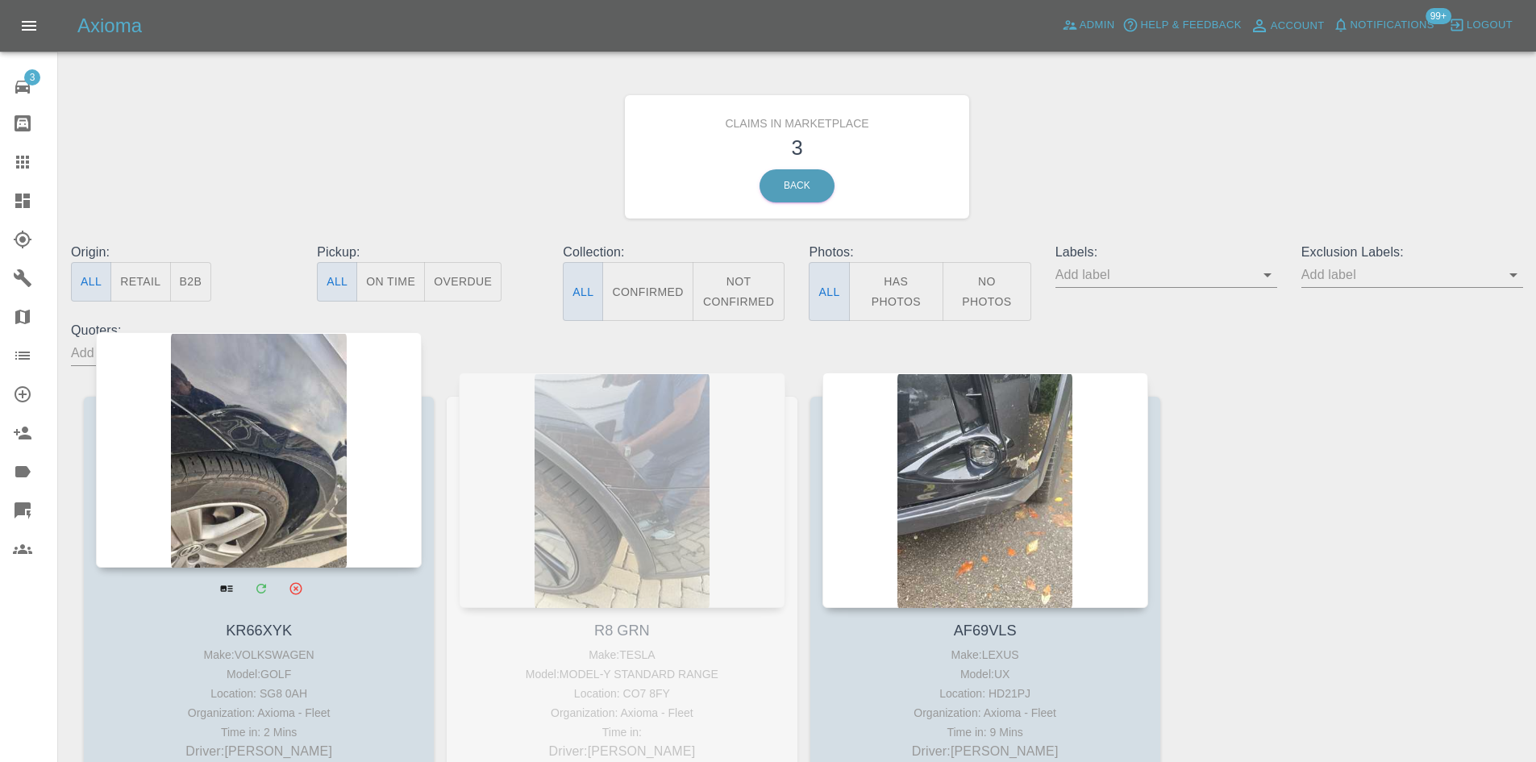
click at [368, 470] on div at bounding box center [259, 449] width 326 height 235
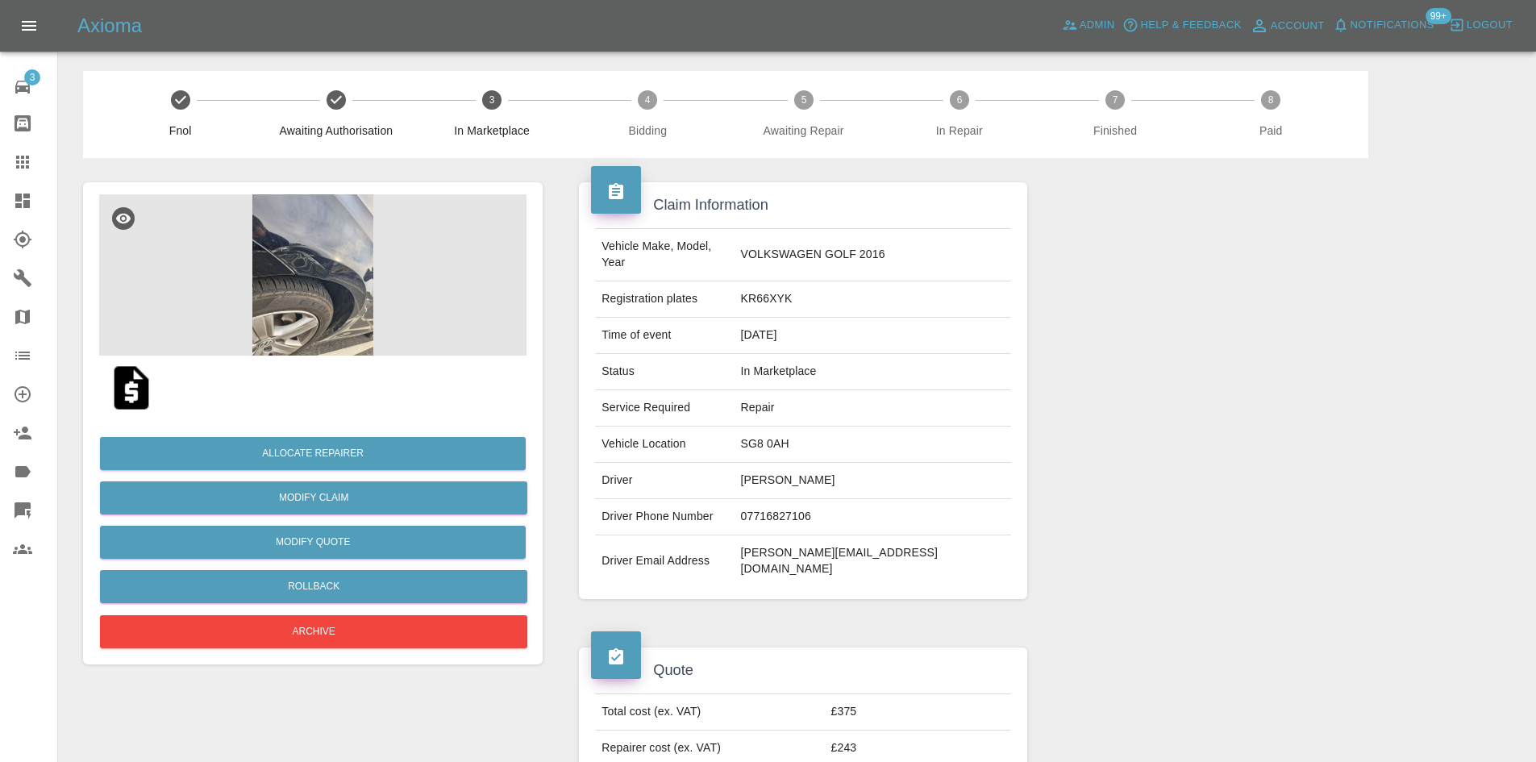
click at [418, 314] on img at bounding box center [312, 274] width 427 height 161
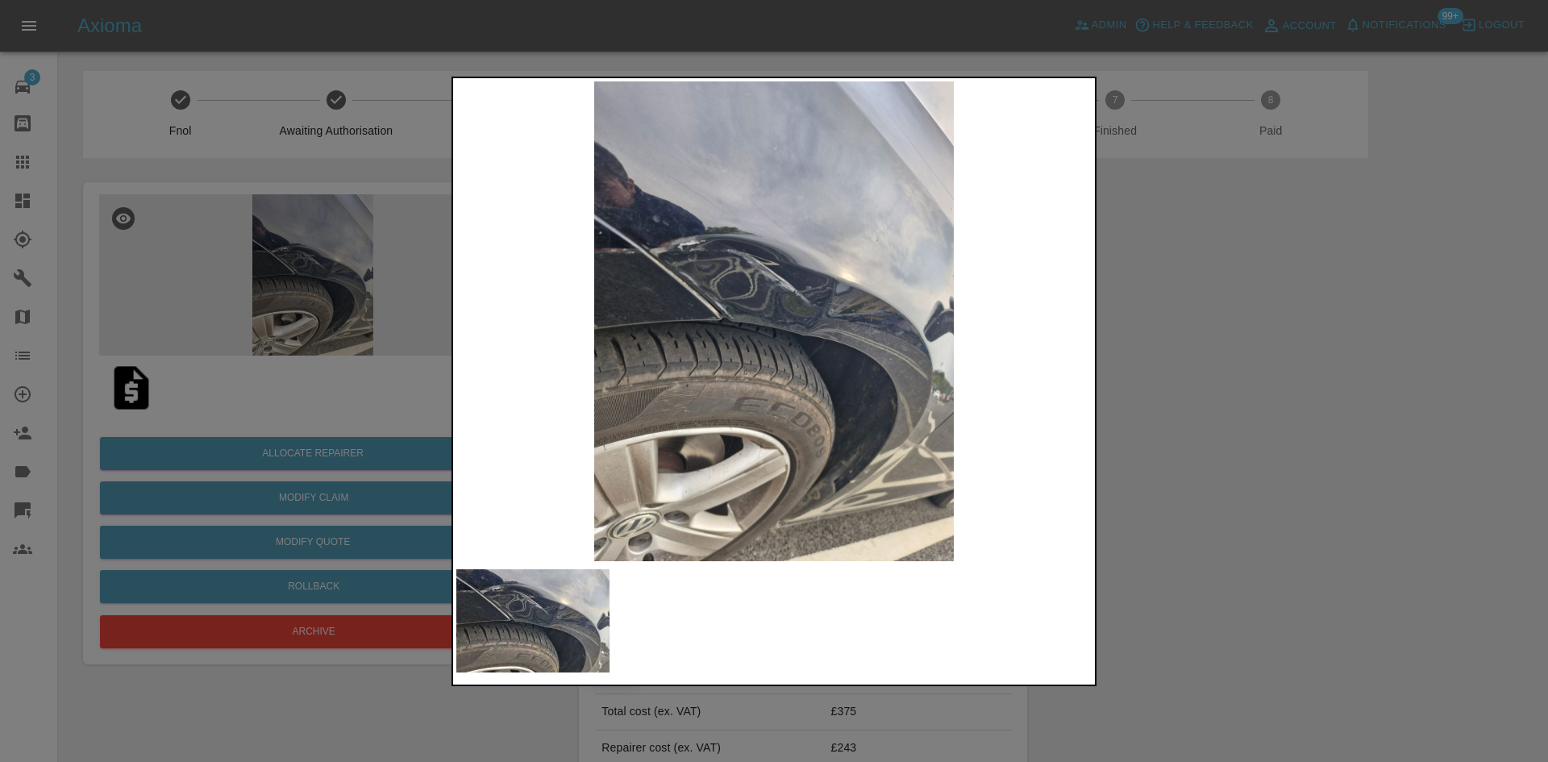
click at [1156, 359] on div at bounding box center [774, 381] width 1548 height 762
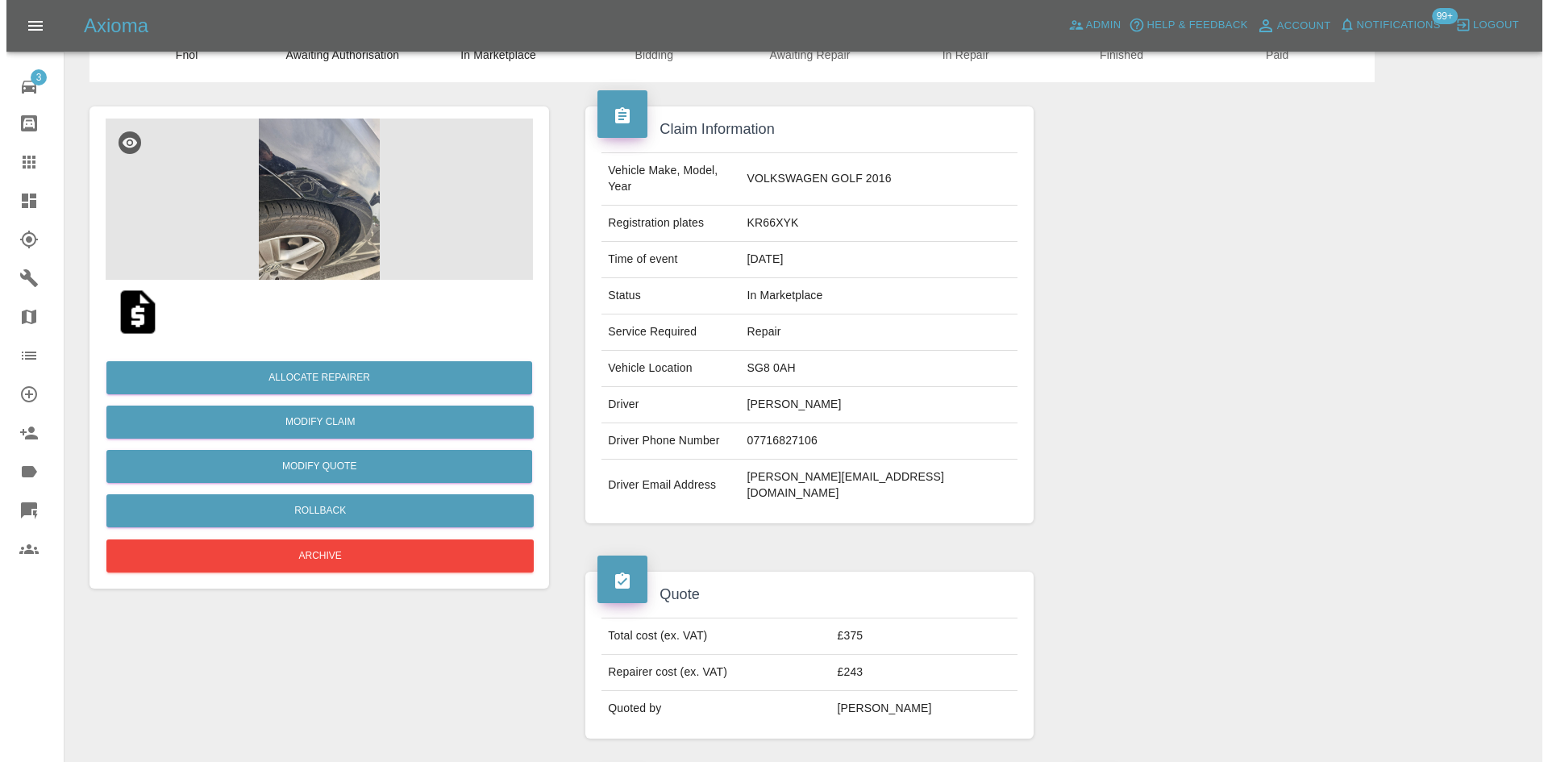
scroll to position [81, 0]
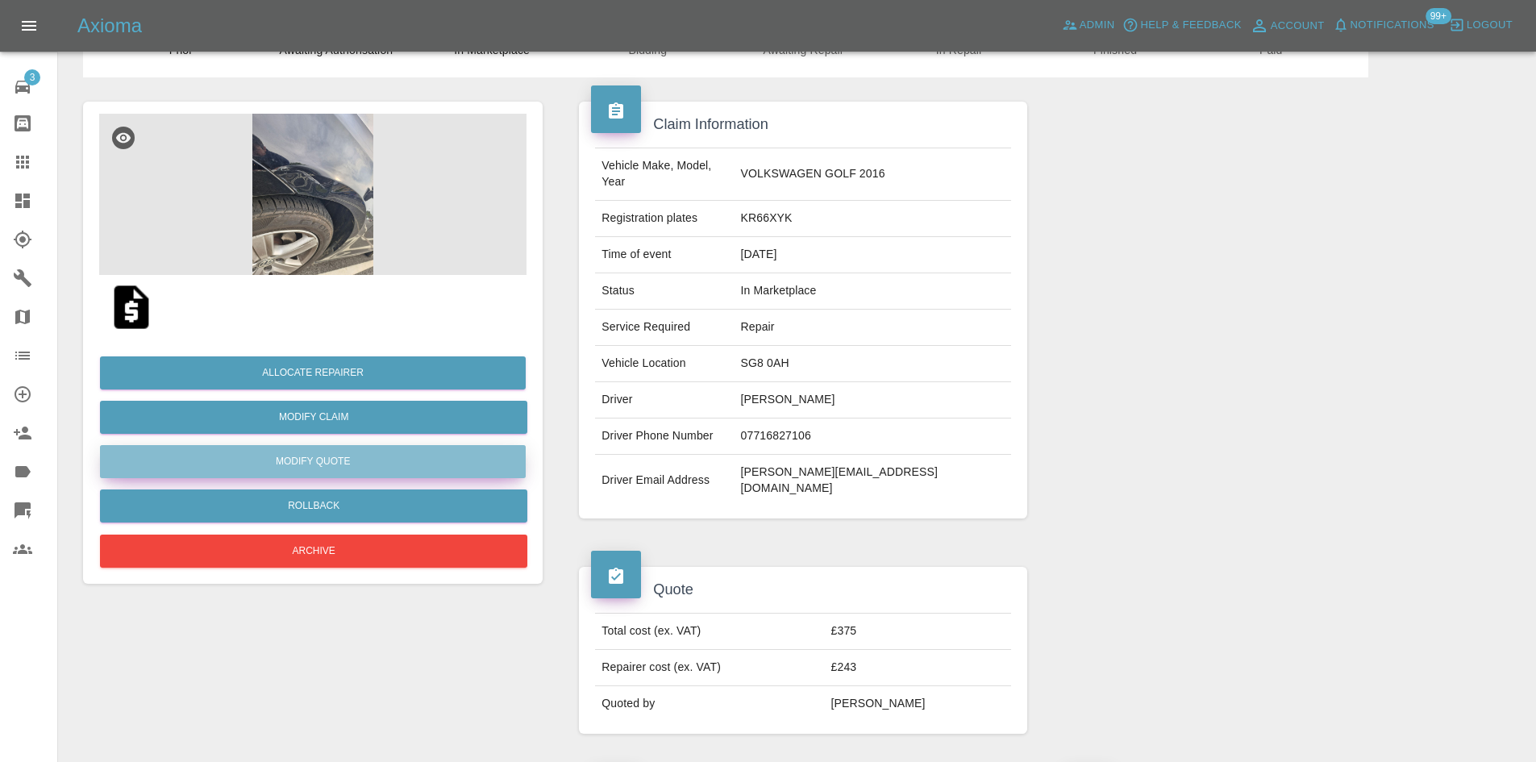
click at [361, 459] on button "Modify Quote" at bounding box center [313, 461] width 426 height 33
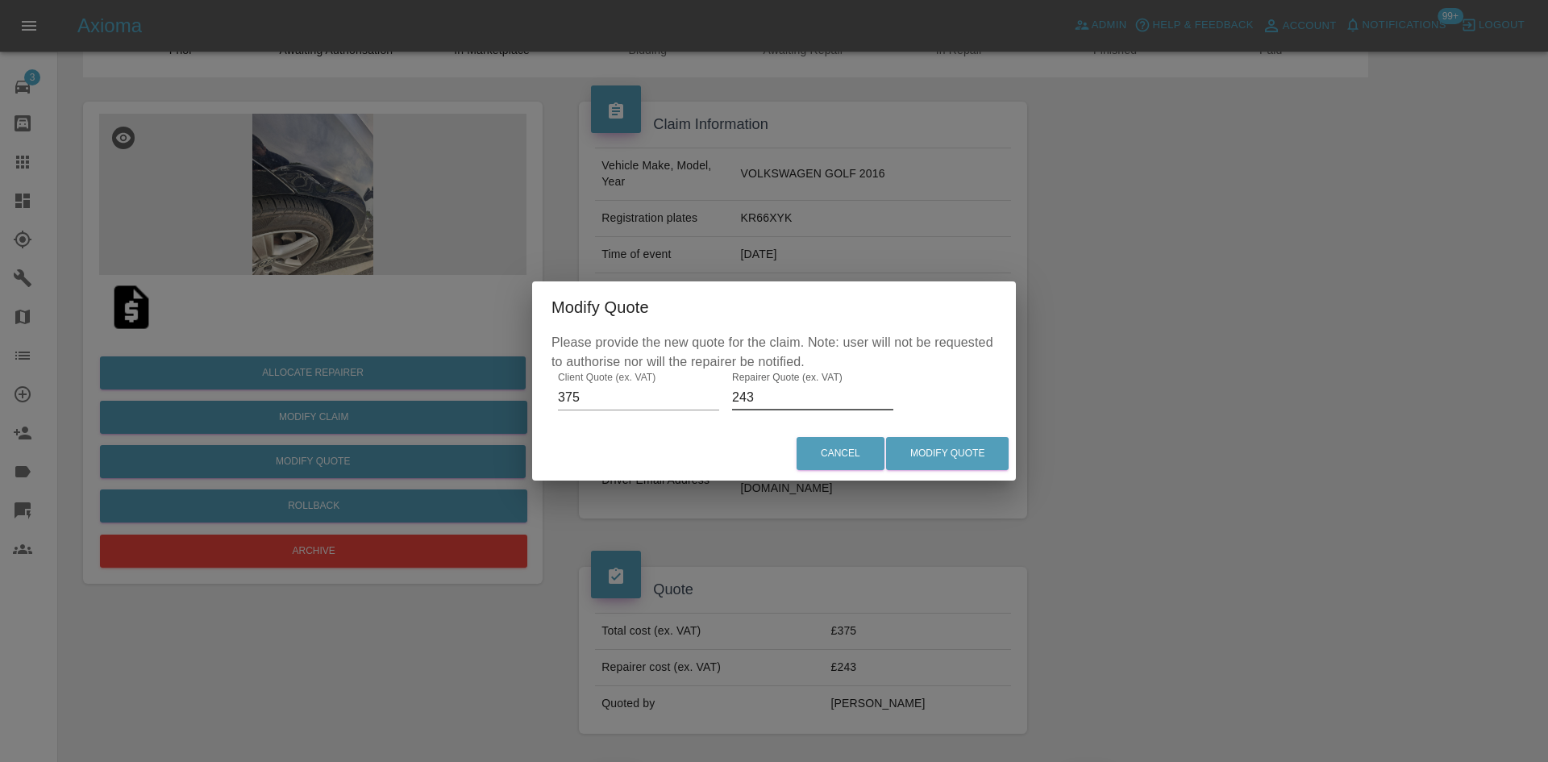
click at [776, 395] on input "243" at bounding box center [812, 398] width 161 height 26
type input "240"
click at [946, 455] on button "Modify Quote" at bounding box center [947, 453] width 123 height 33
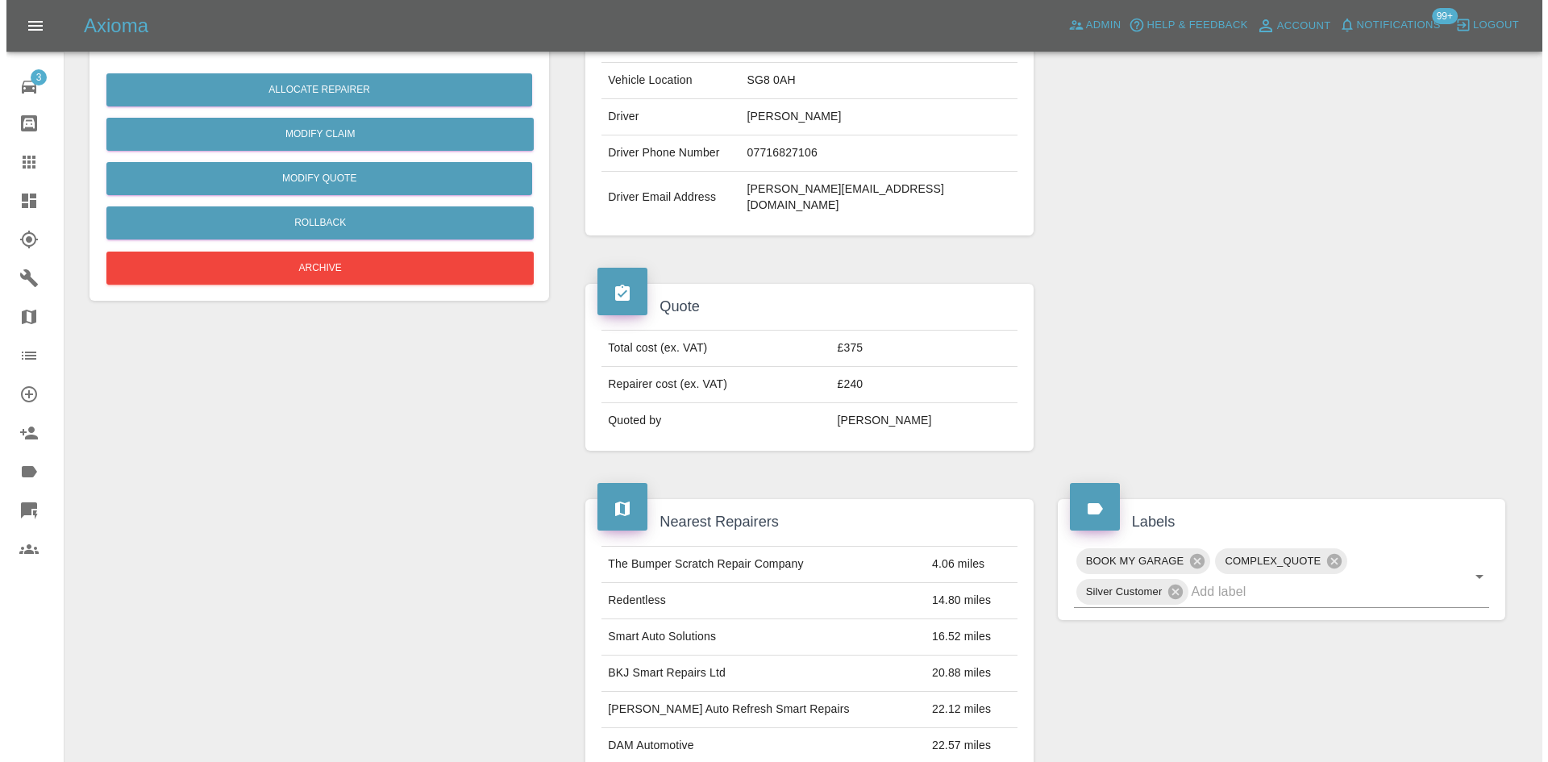
scroll to position [202, 0]
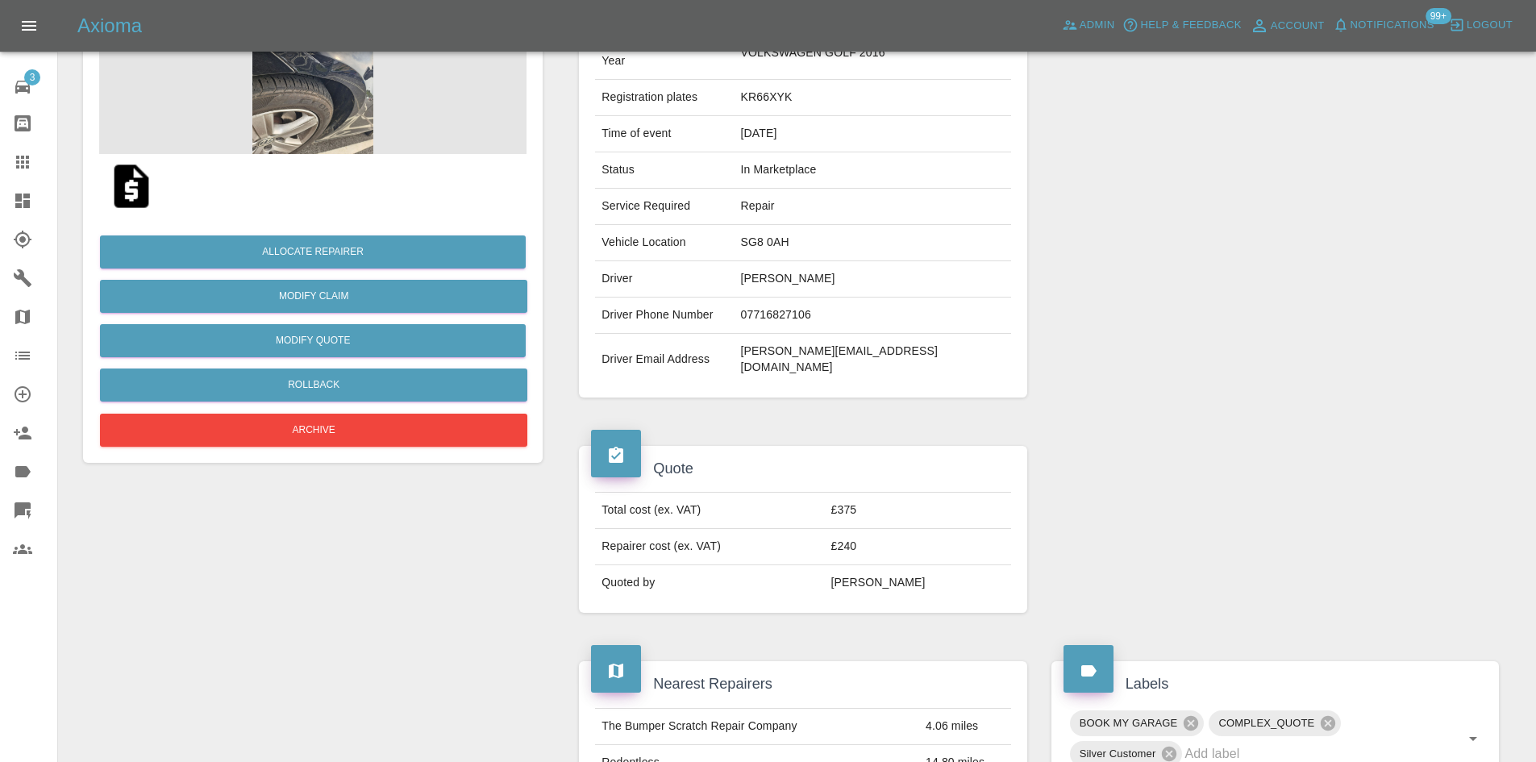
click at [319, 123] on img at bounding box center [312, 73] width 427 height 161
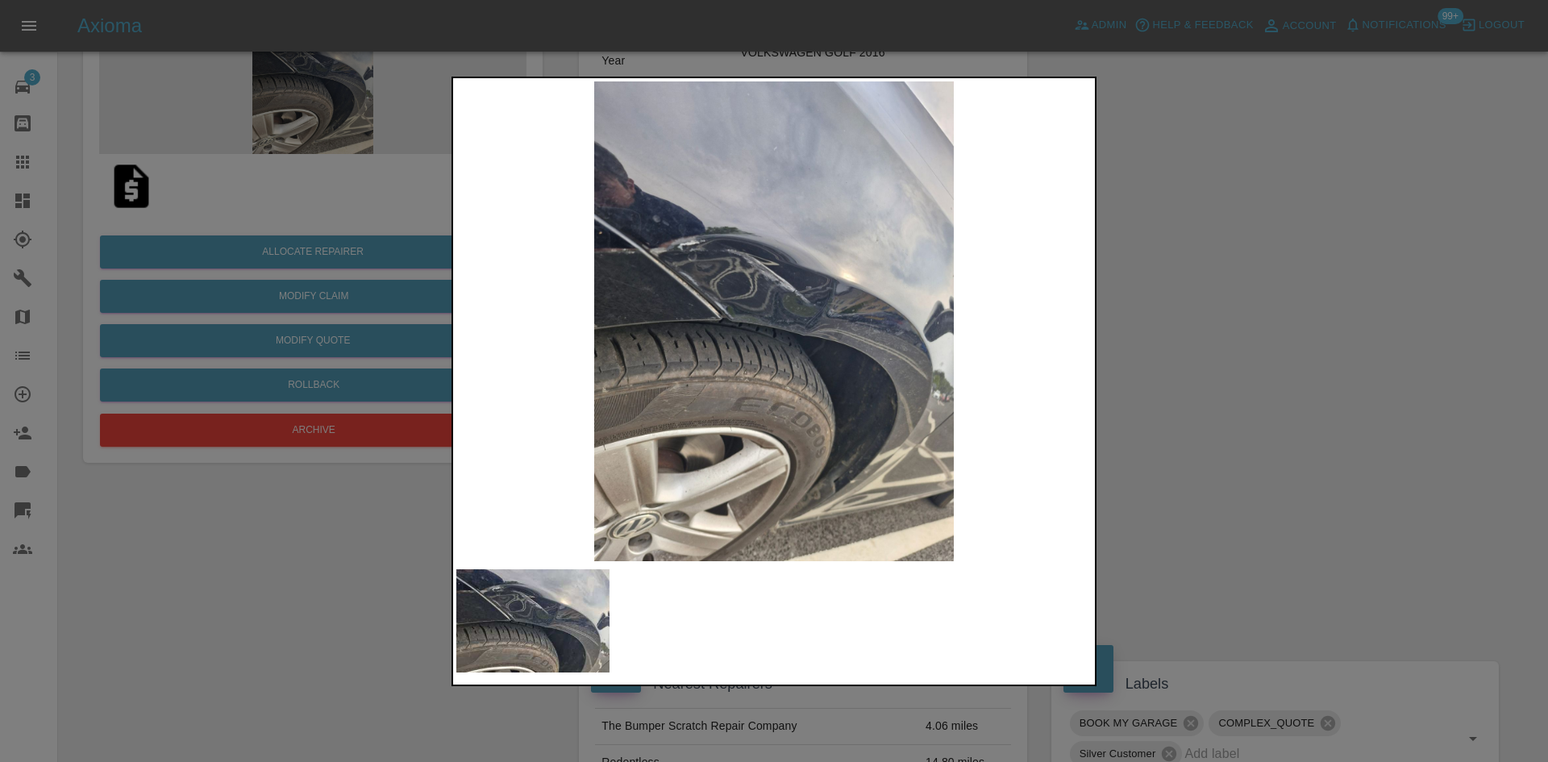
click at [1213, 355] on div at bounding box center [774, 381] width 1548 height 762
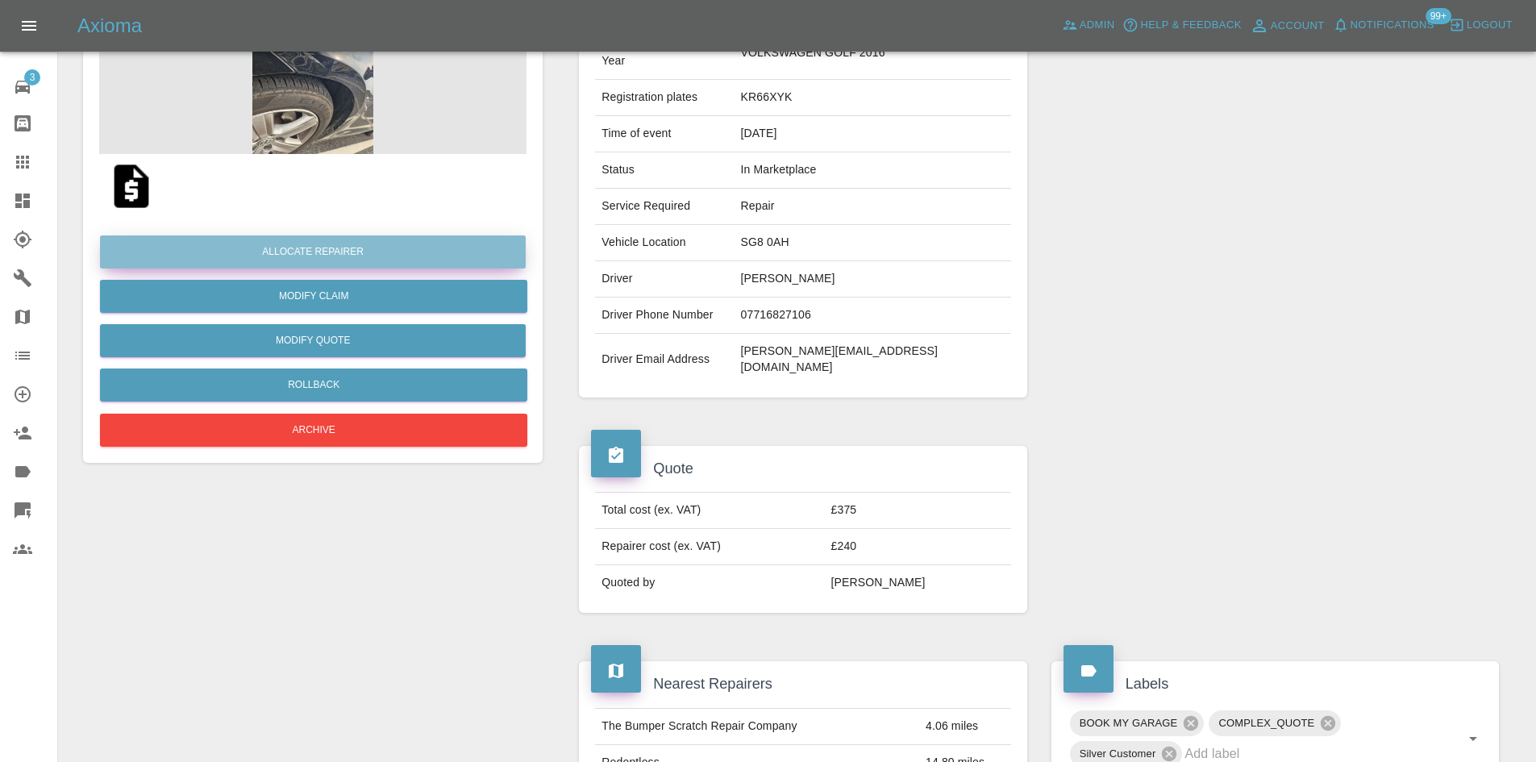
click at [385, 240] on button "Allocate Repairer" at bounding box center [313, 251] width 426 height 33
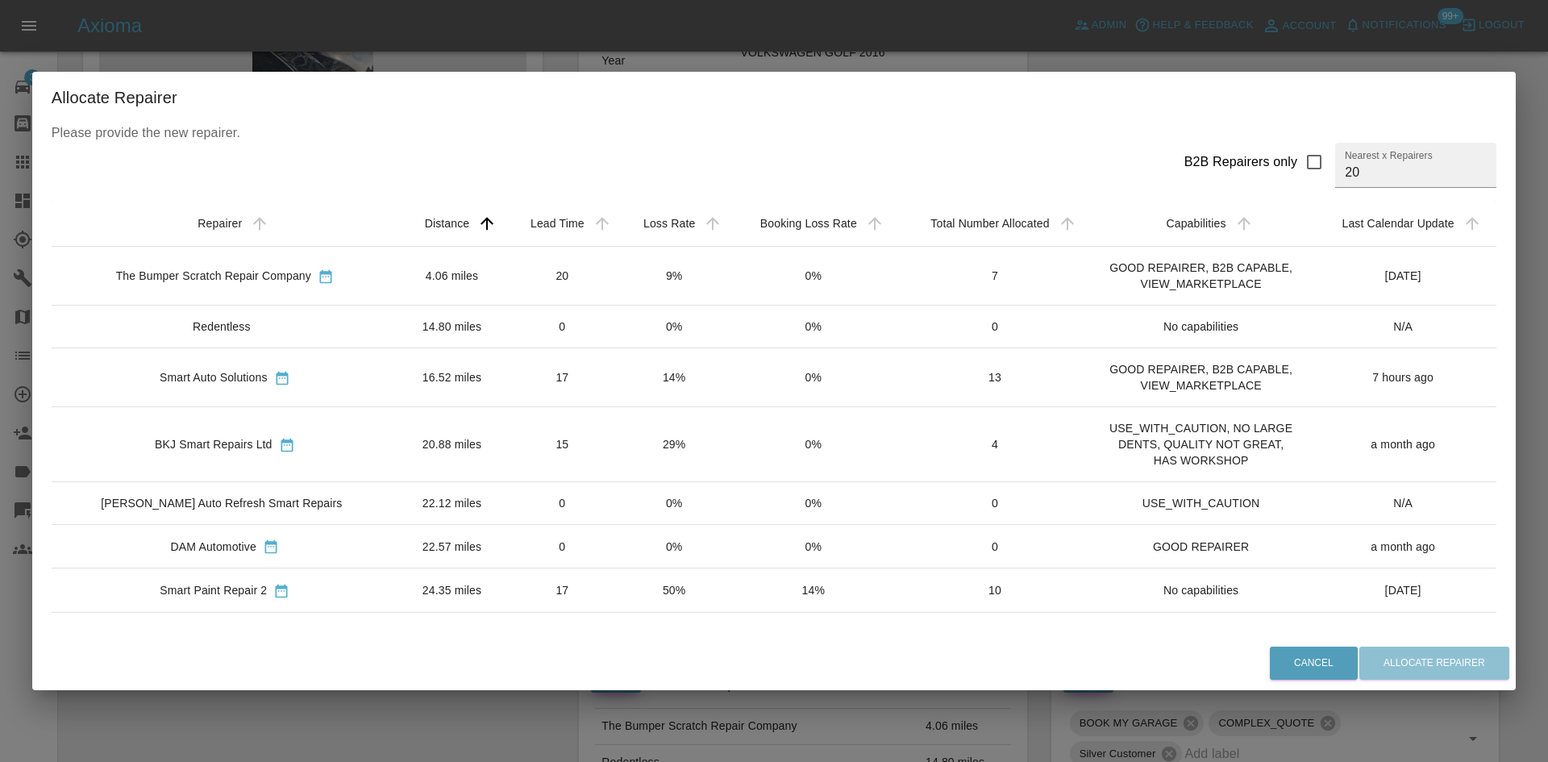
click at [358, 267] on div "The Bumper Scratch Repair Company" at bounding box center [224, 275] width 321 height 17
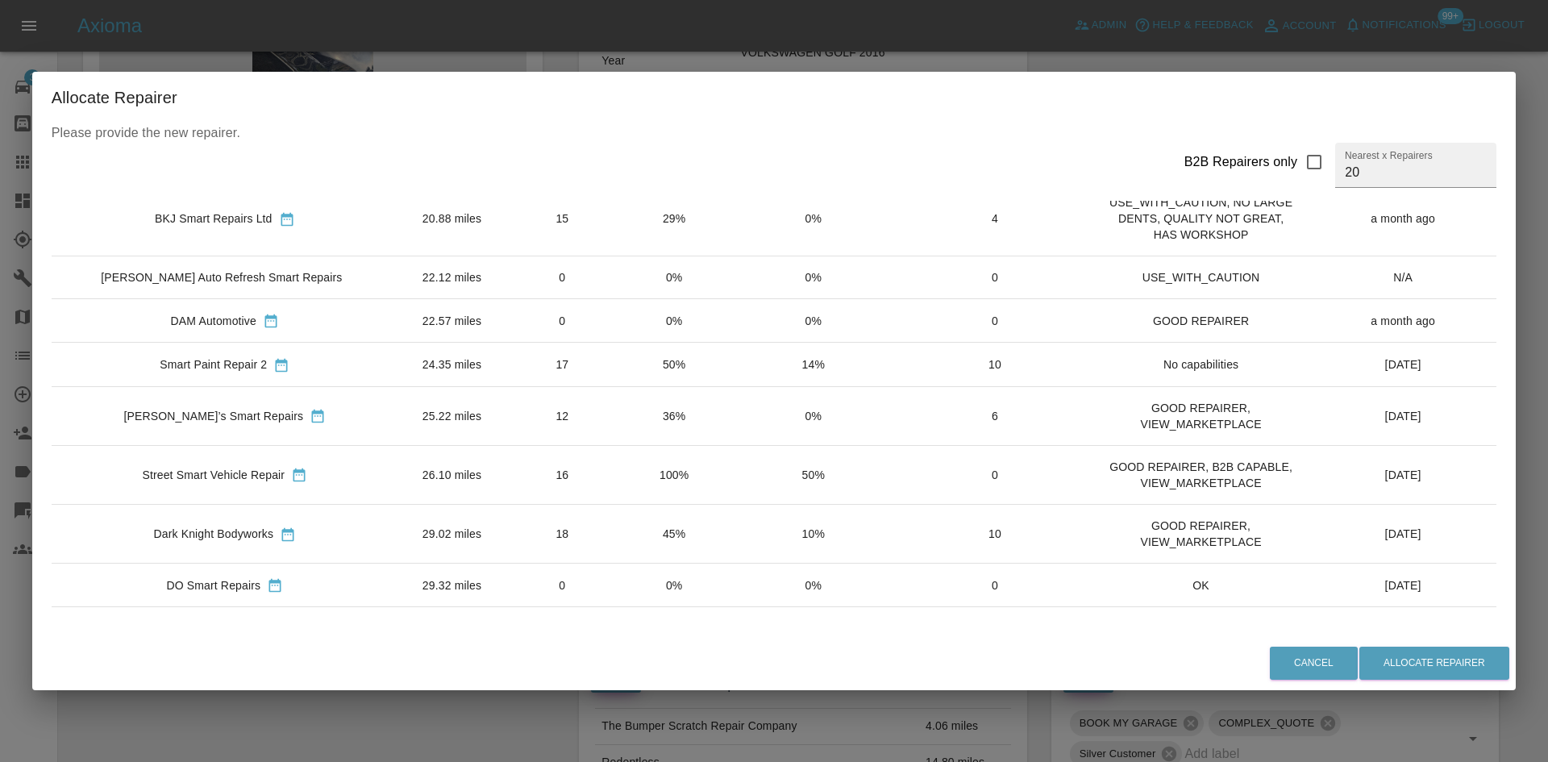
scroll to position [242, 0]
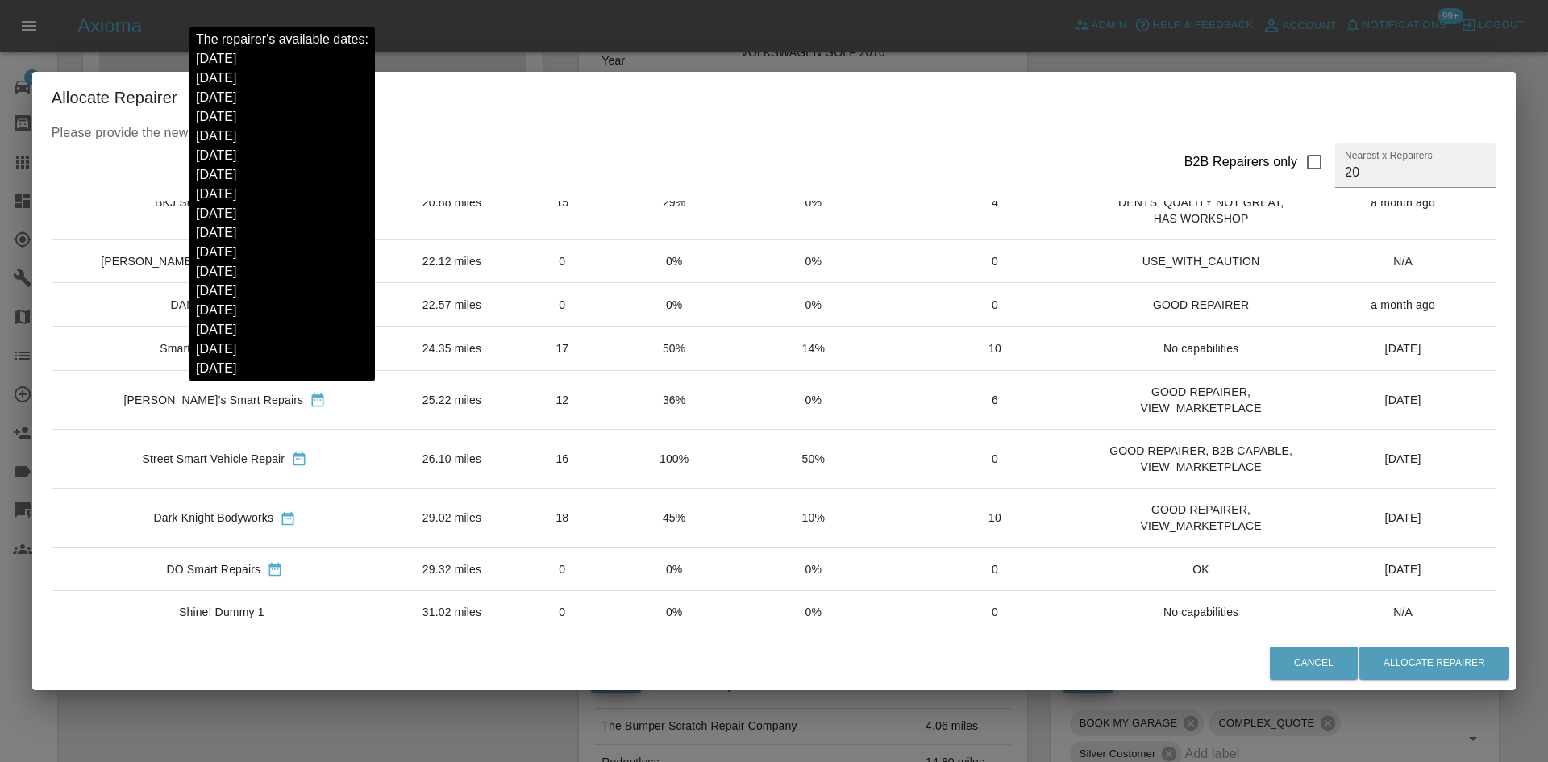
click at [353, 401] on div "[PERSON_NAME]’s Smart Repairs" at bounding box center [224, 399] width 321 height 17
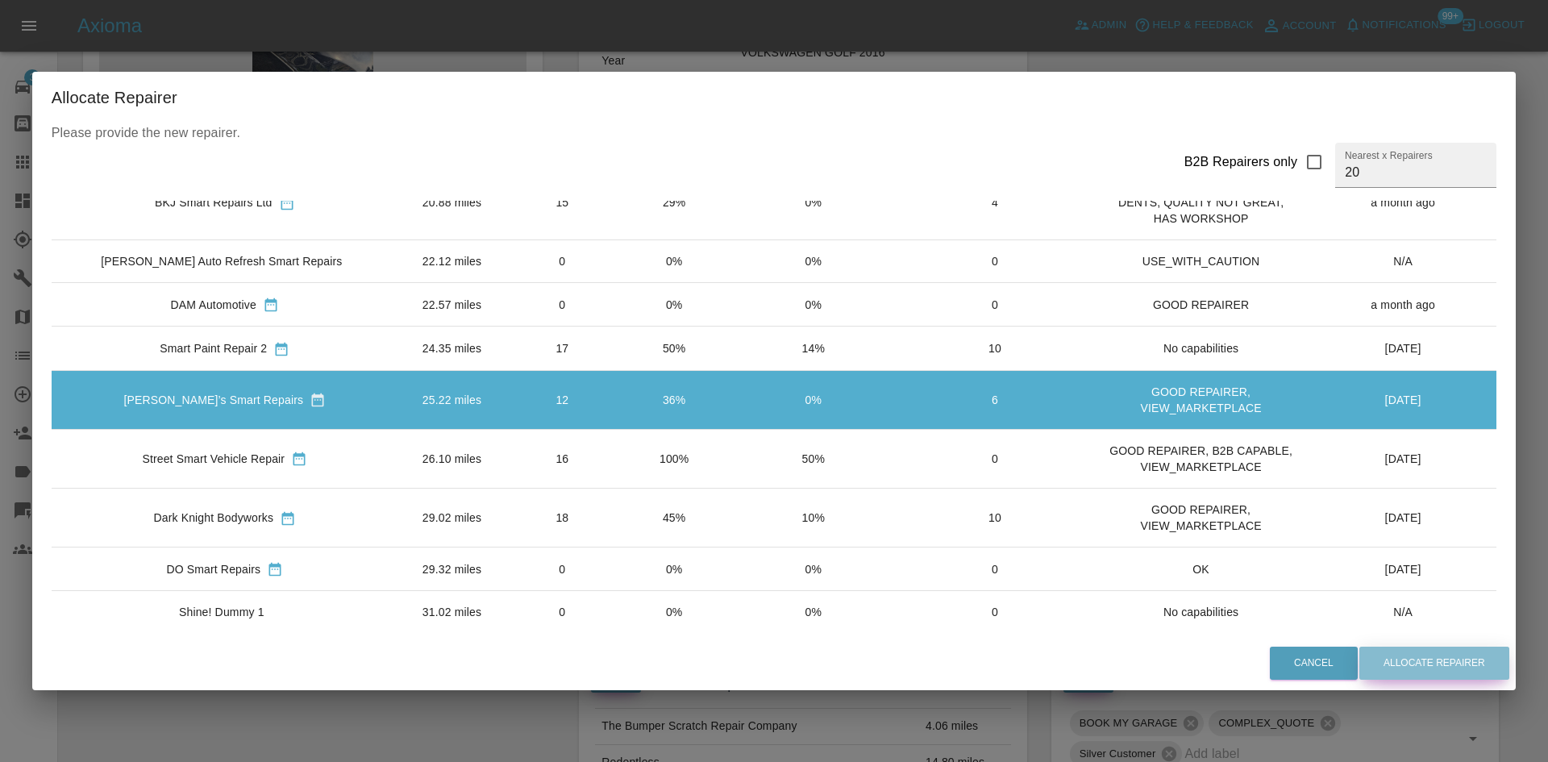
click at [1433, 680] on button "Allocate Repairer" at bounding box center [1434, 663] width 150 height 33
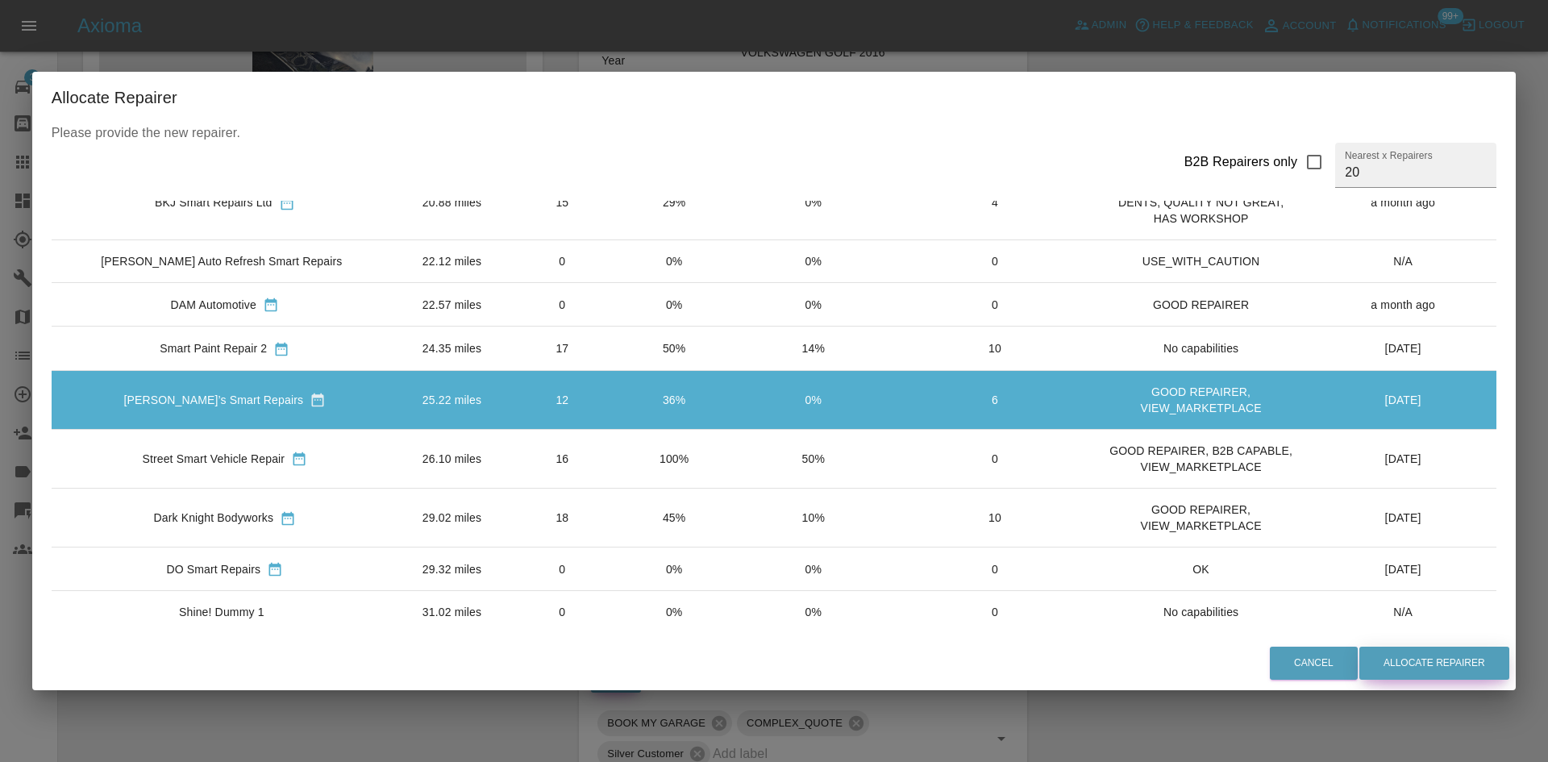
scroll to position [0, 0]
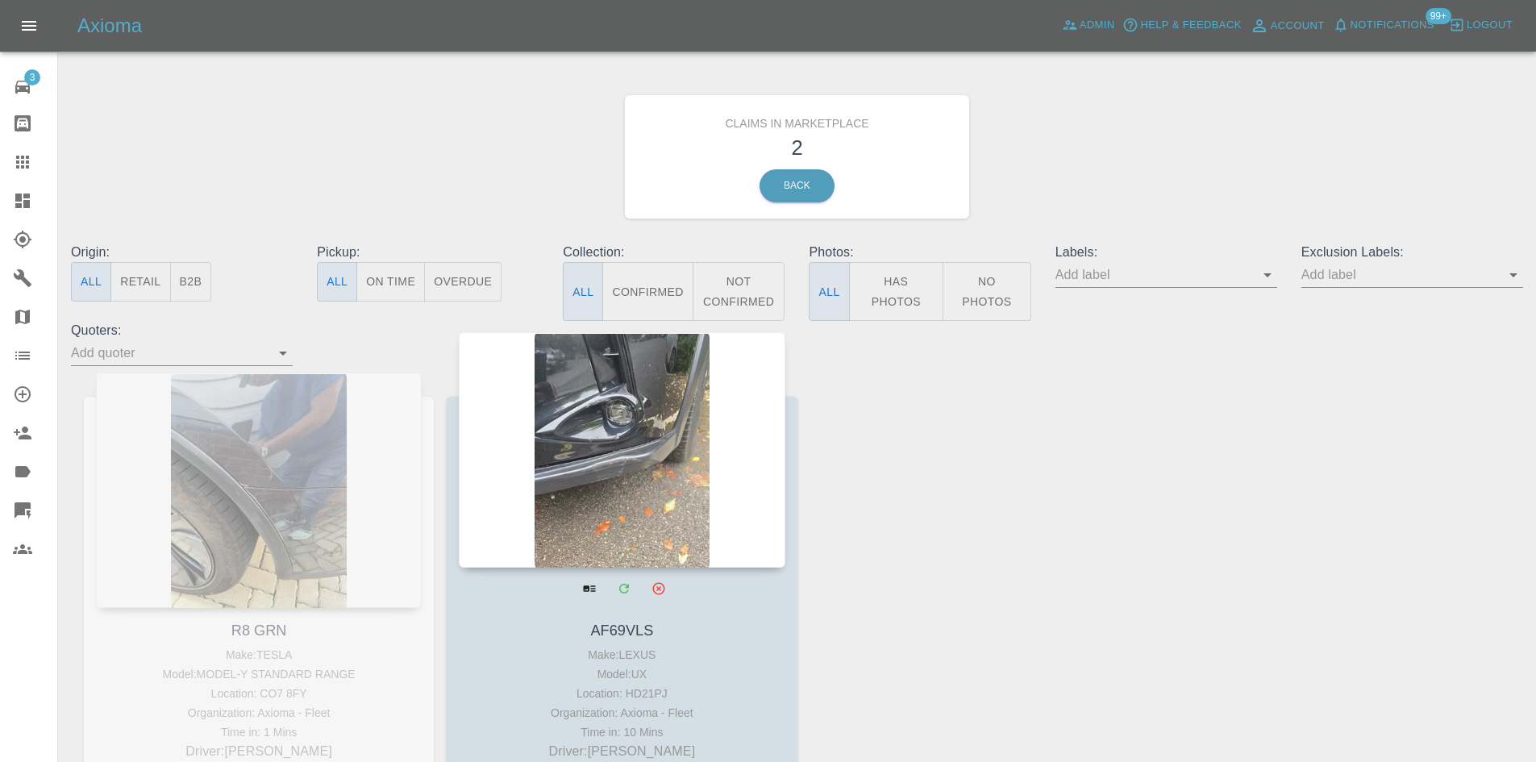
click at [687, 458] on div at bounding box center [622, 449] width 326 height 235
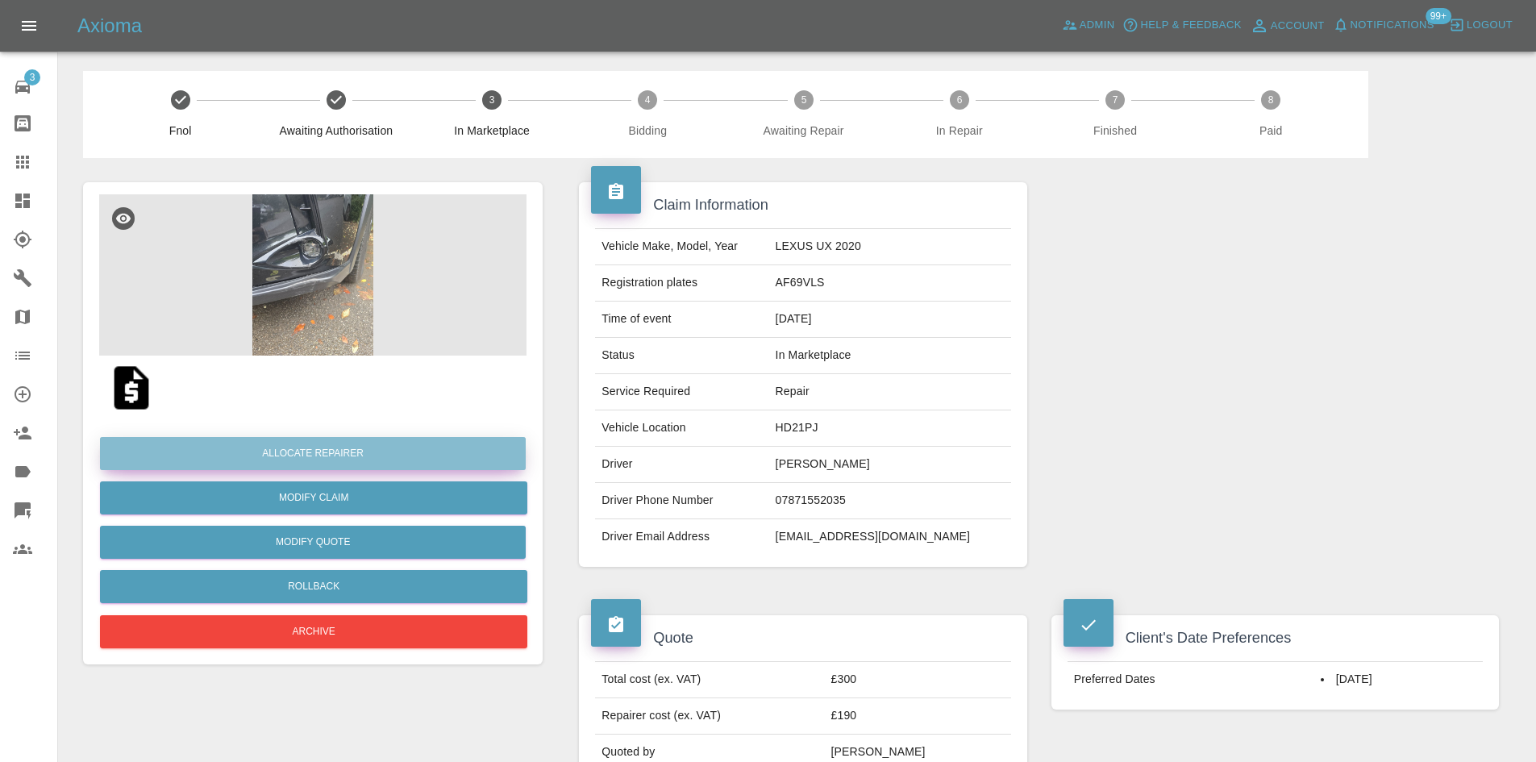
click at [369, 443] on button "Allocate Repairer" at bounding box center [313, 453] width 426 height 33
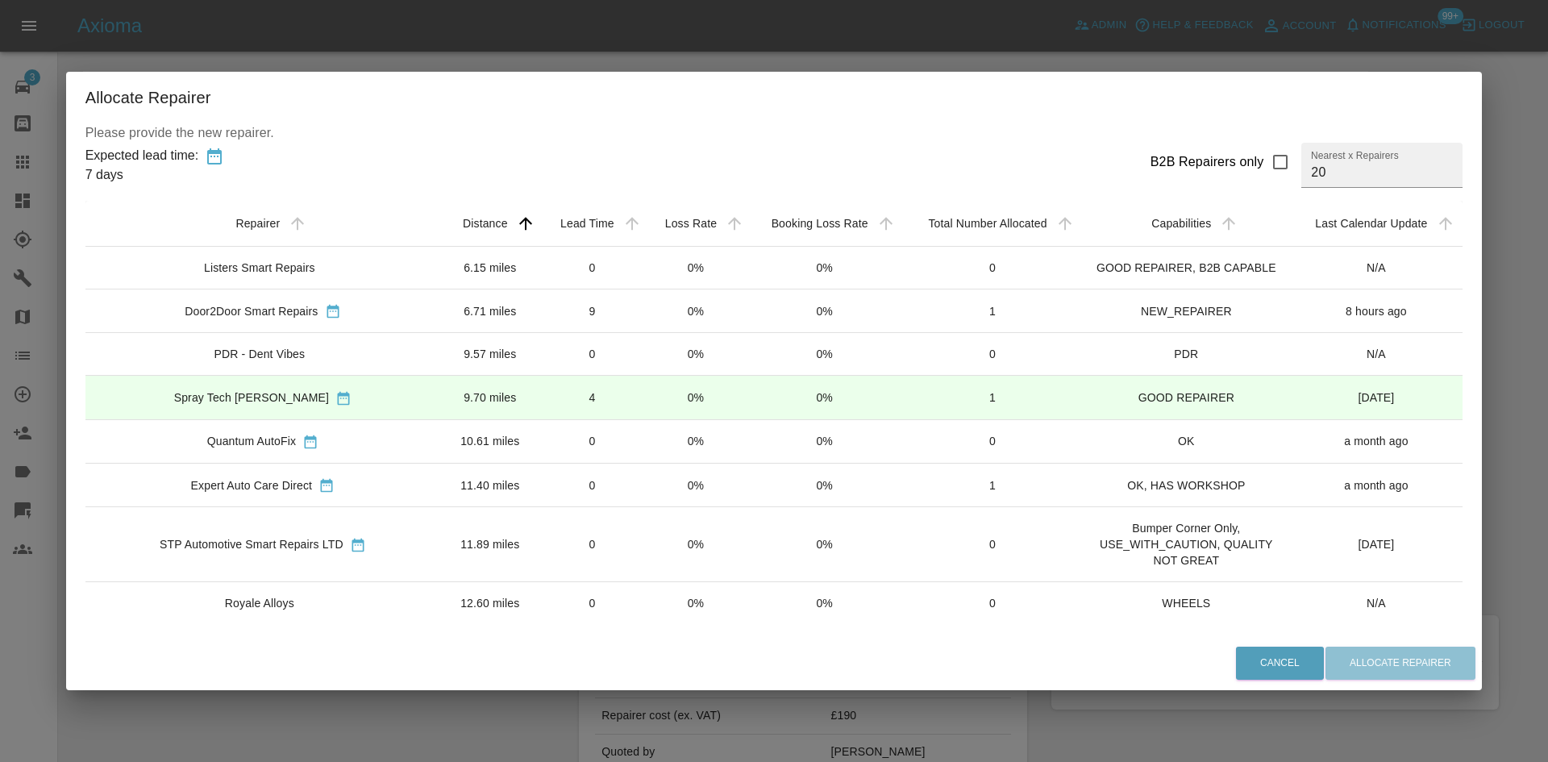
click at [325, 319] on icon "sortable table" at bounding box center [333, 311] width 16 height 16
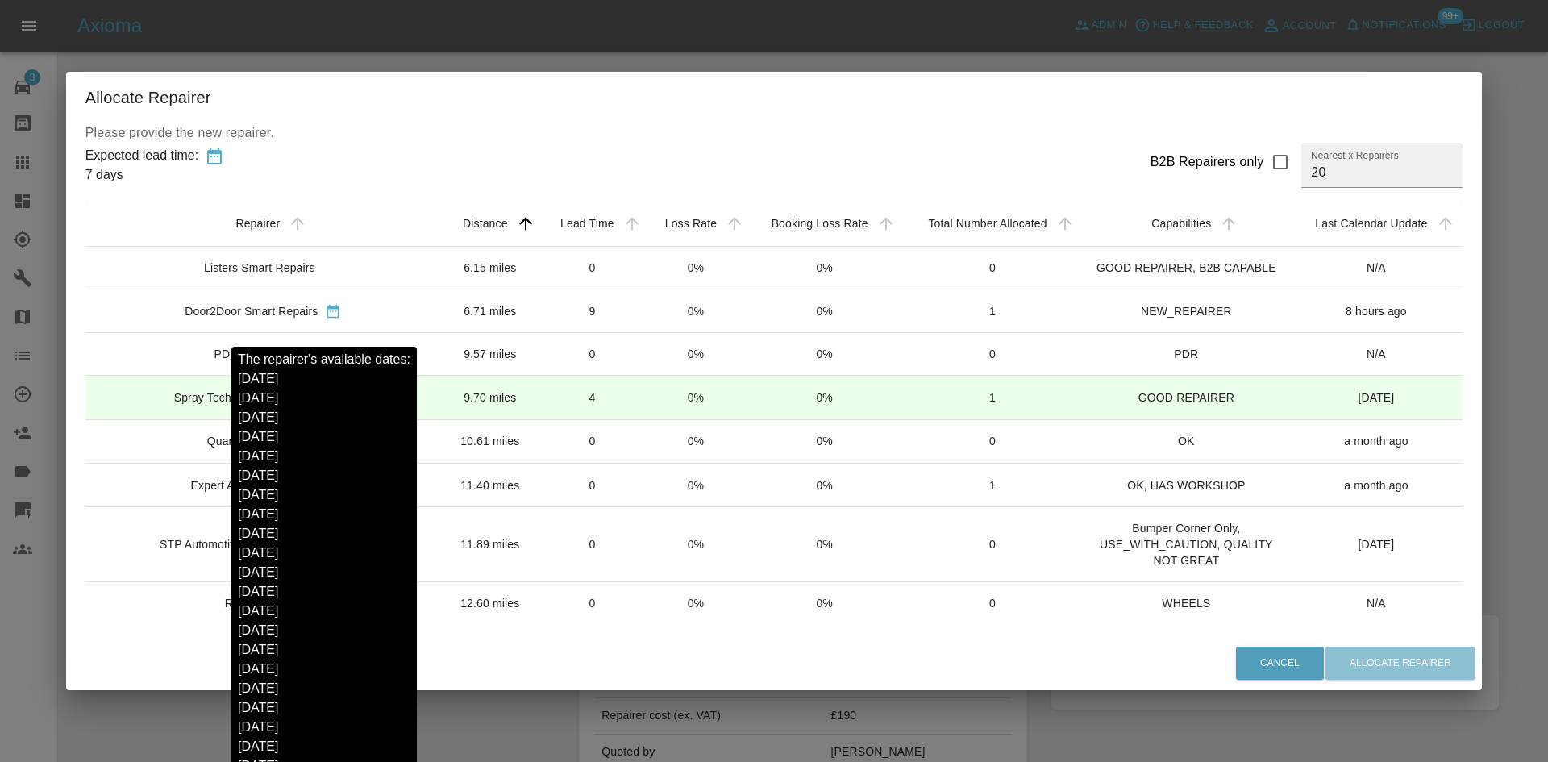
click at [326, 318] on icon "sortable table" at bounding box center [332, 312] width 12 height 14
click at [329, 318] on icon "sortable table" at bounding box center [332, 312] width 12 height 14
click at [393, 327] on td "Door2Door Smart Repairs" at bounding box center [262, 311] width 355 height 44
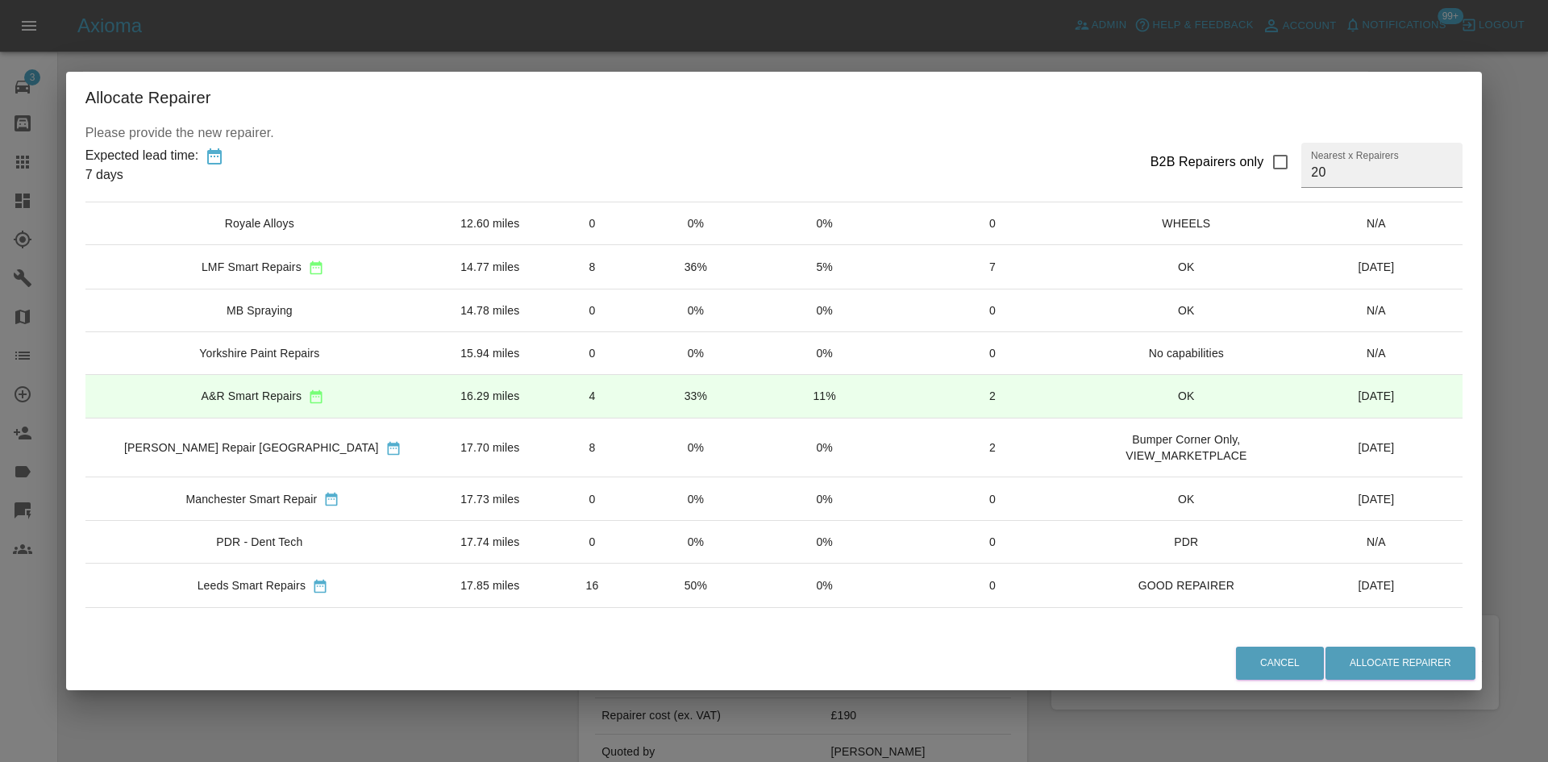
scroll to position [403, 0]
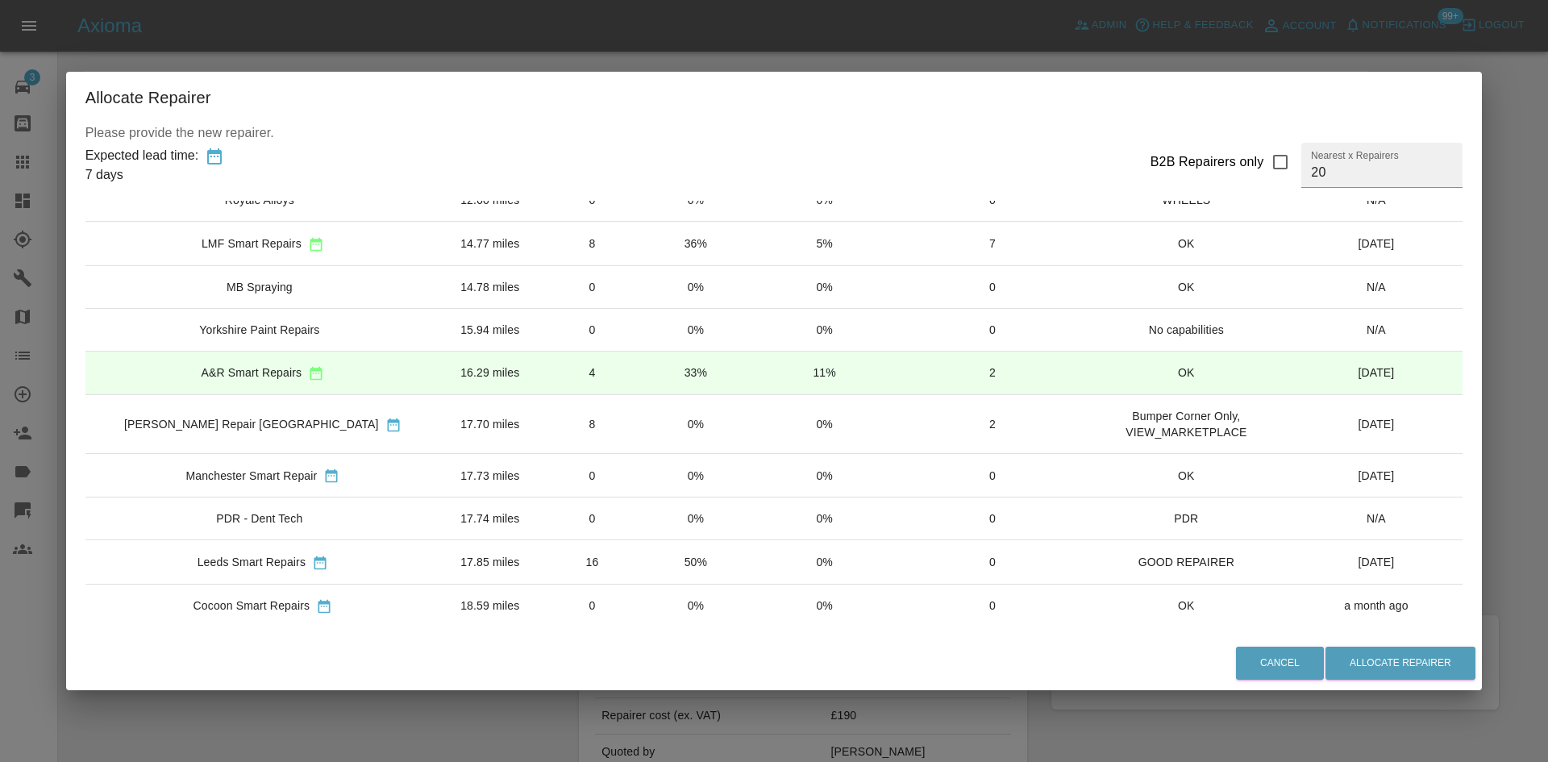
click at [258, 252] on div "LMF Smart Repairs" at bounding box center [252, 243] width 100 height 16
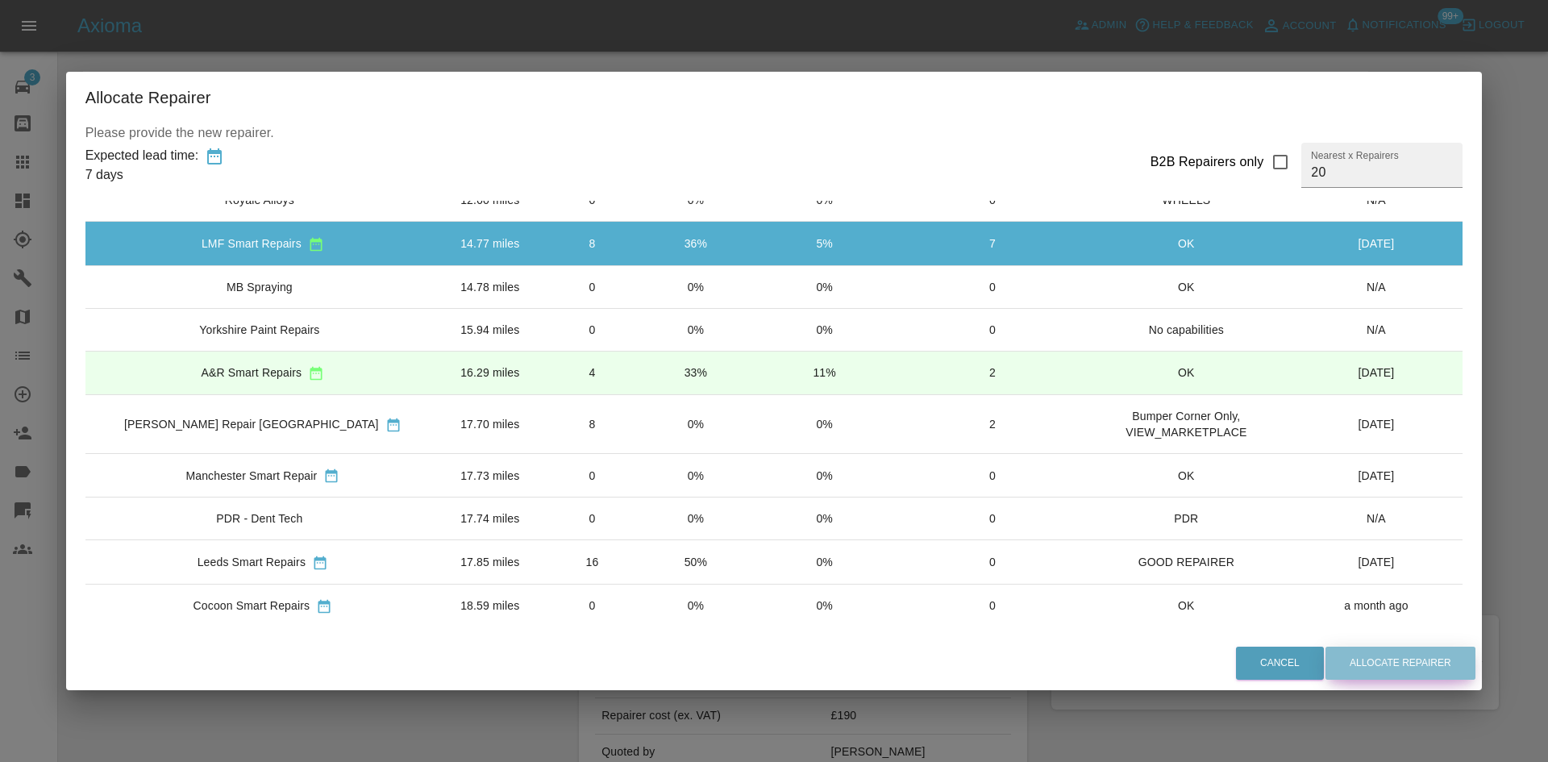
click at [1375, 656] on button "Allocate Repairer" at bounding box center [1400, 663] width 150 height 33
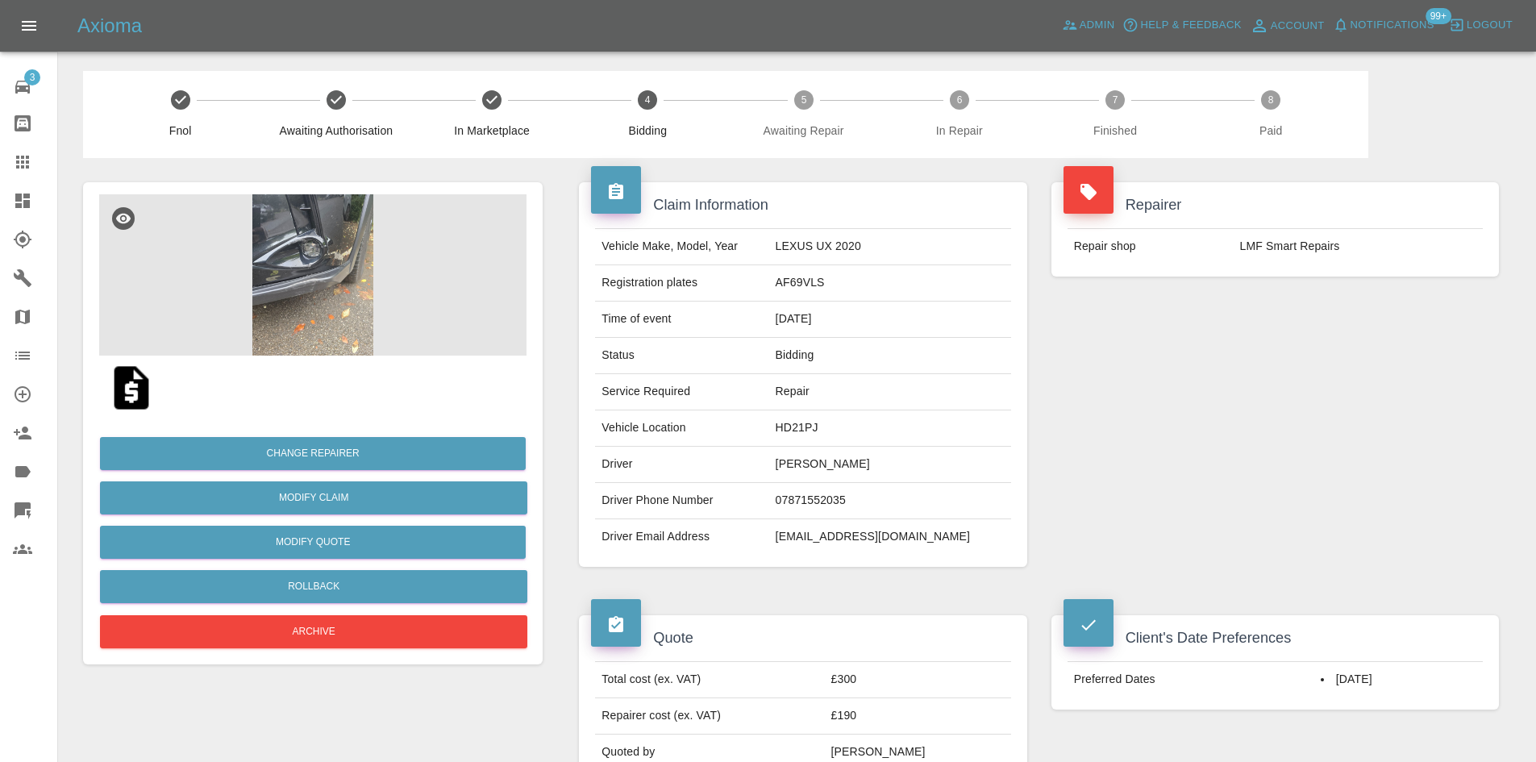
click at [335, 278] on img at bounding box center [312, 274] width 427 height 161
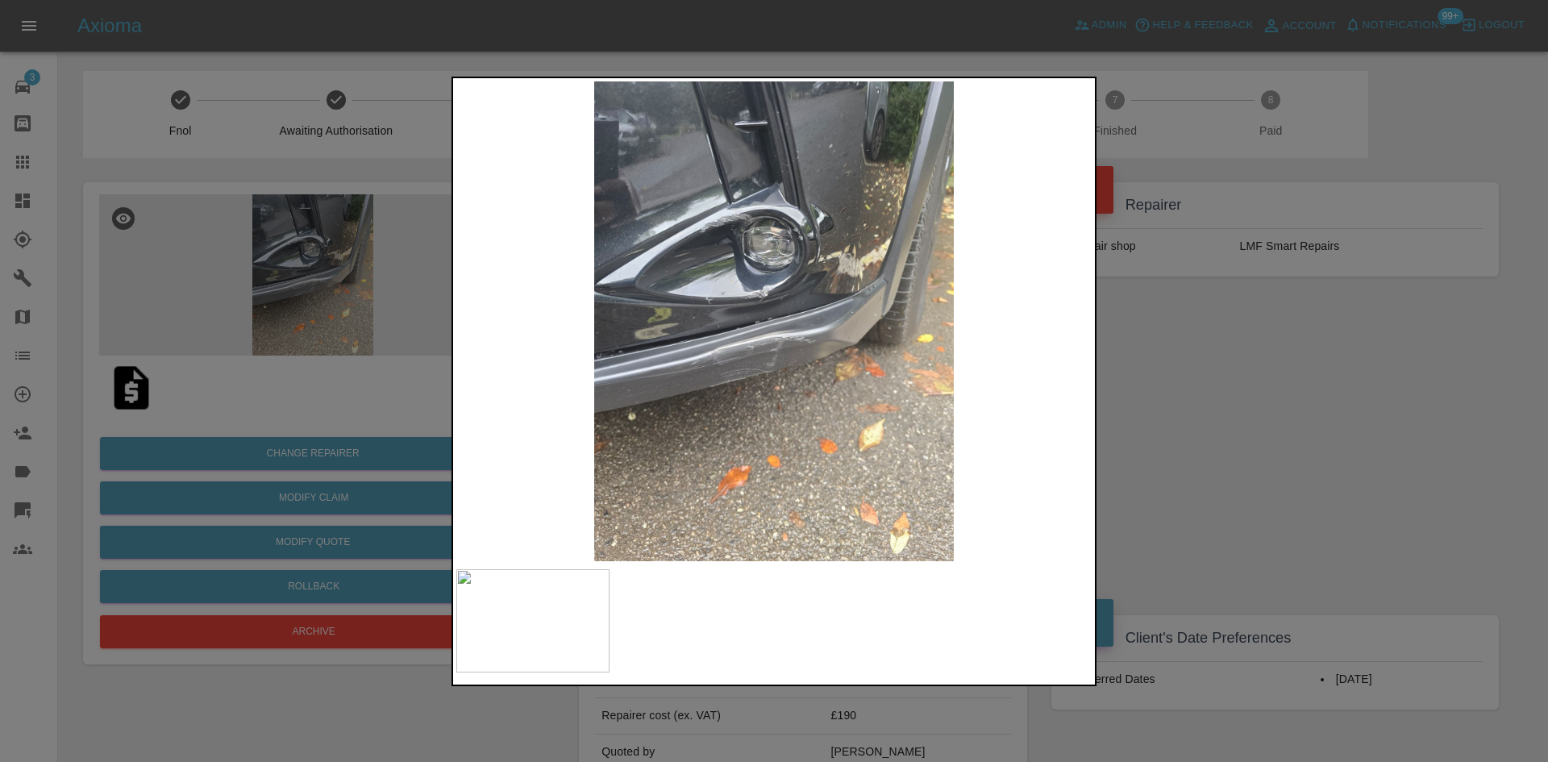
click at [759, 367] on img at bounding box center [773, 321] width 635 height 480
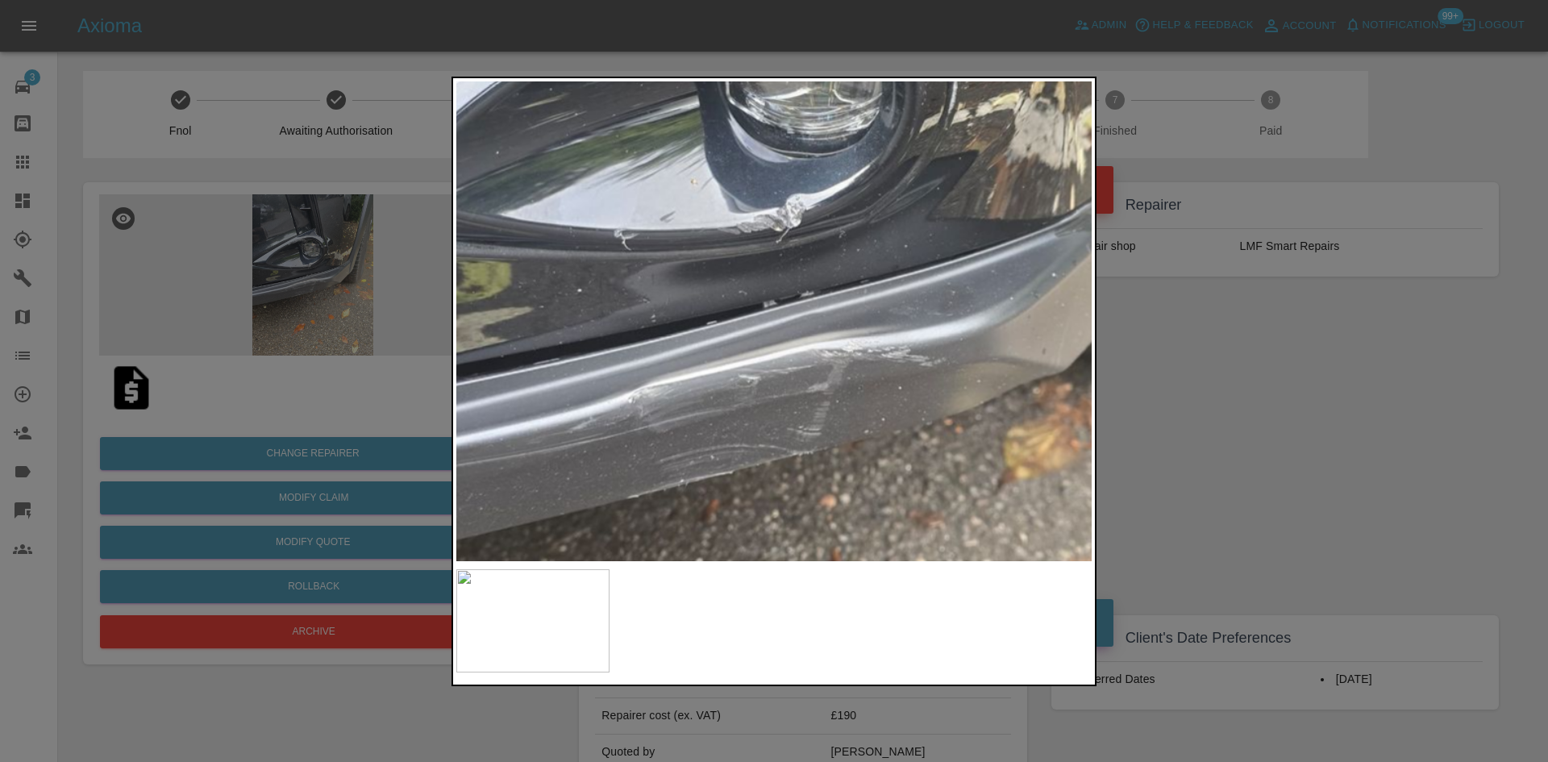
click at [758, 516] on img at bounding box center [819, 302] width 1906 height 1440
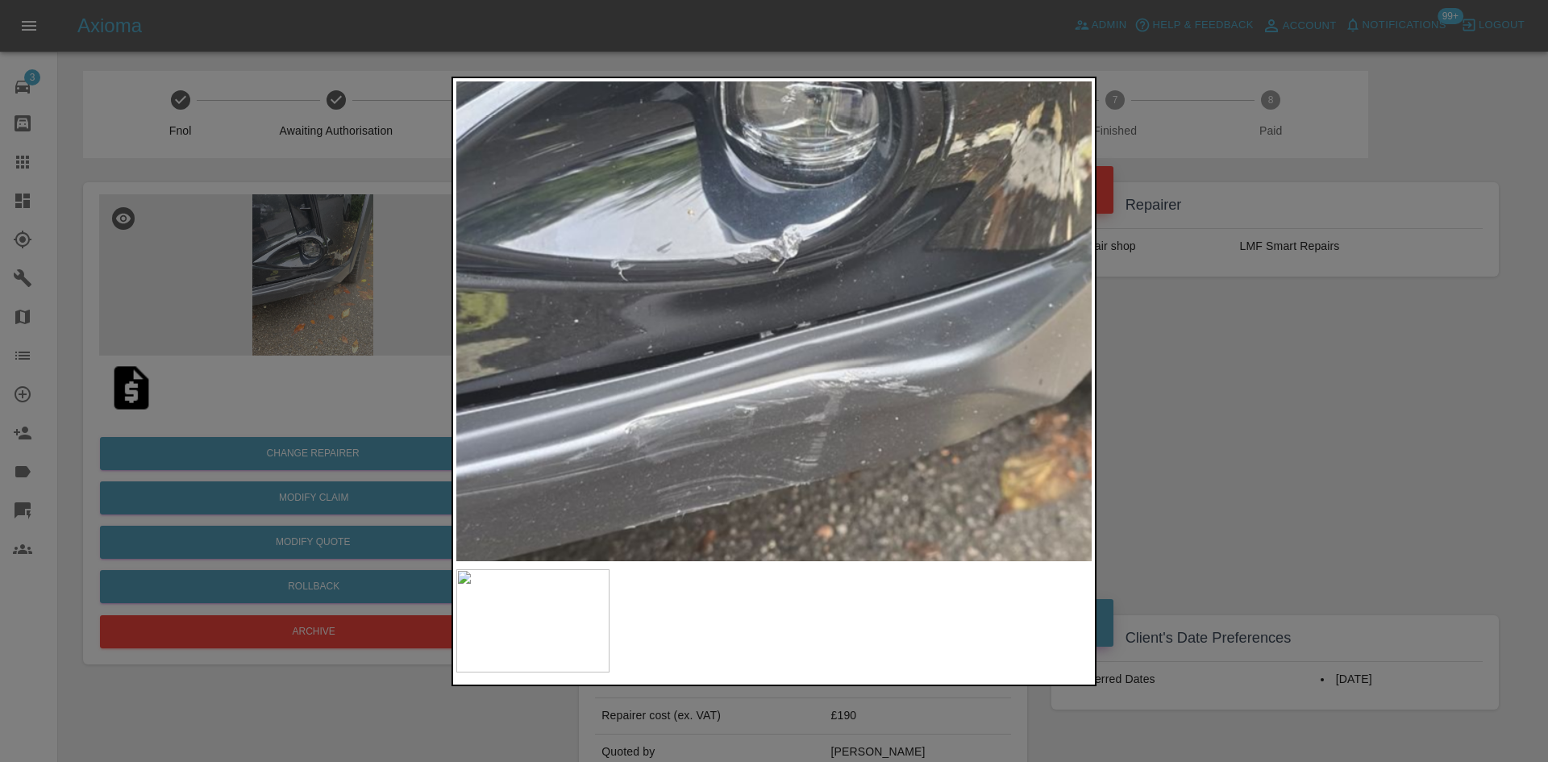
click at [1270, 358] on div at bounding box center [774, 381] width 1548 height 762
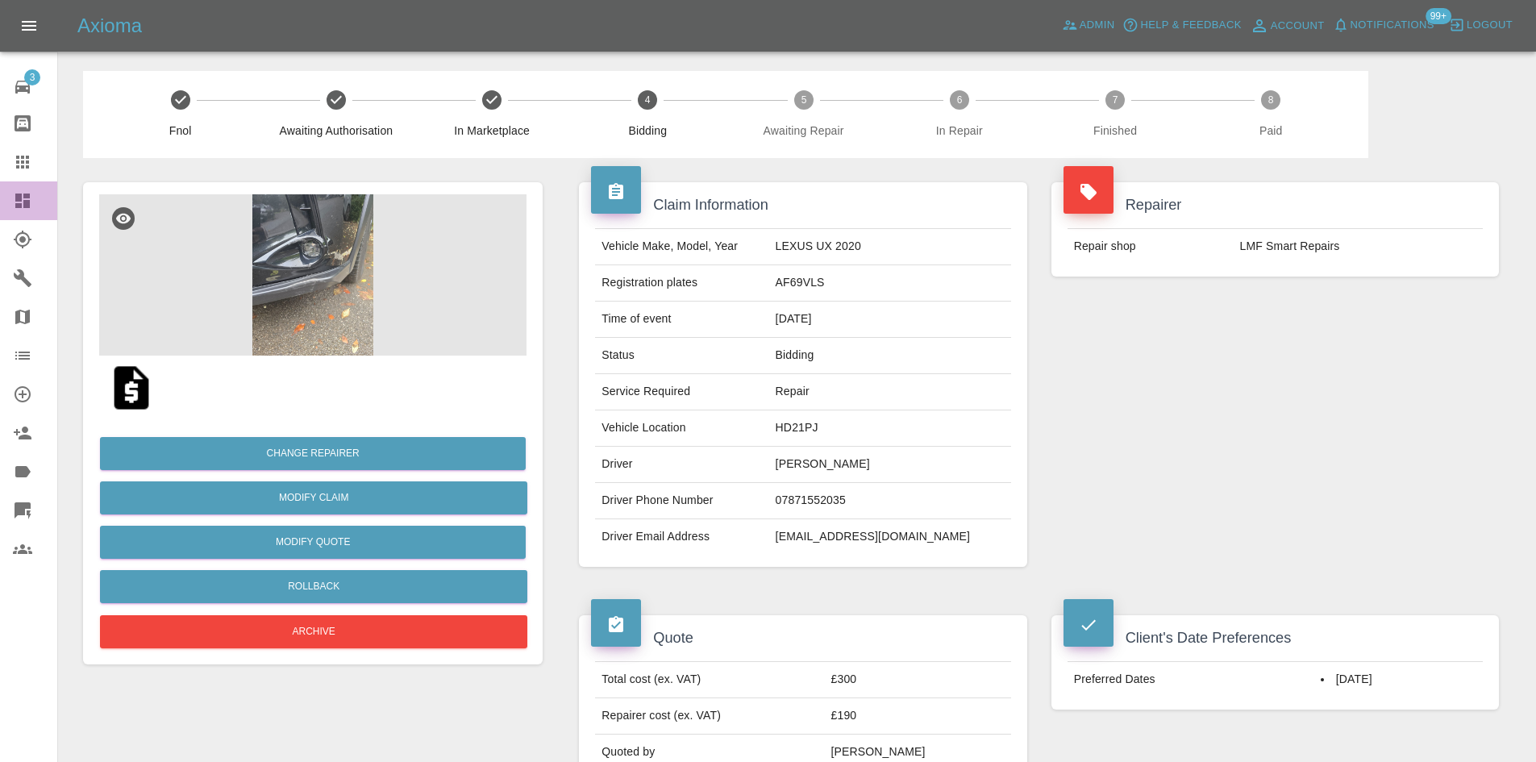
click at [46, 197] on div at bounding box center [35, 200] width 45 height 19
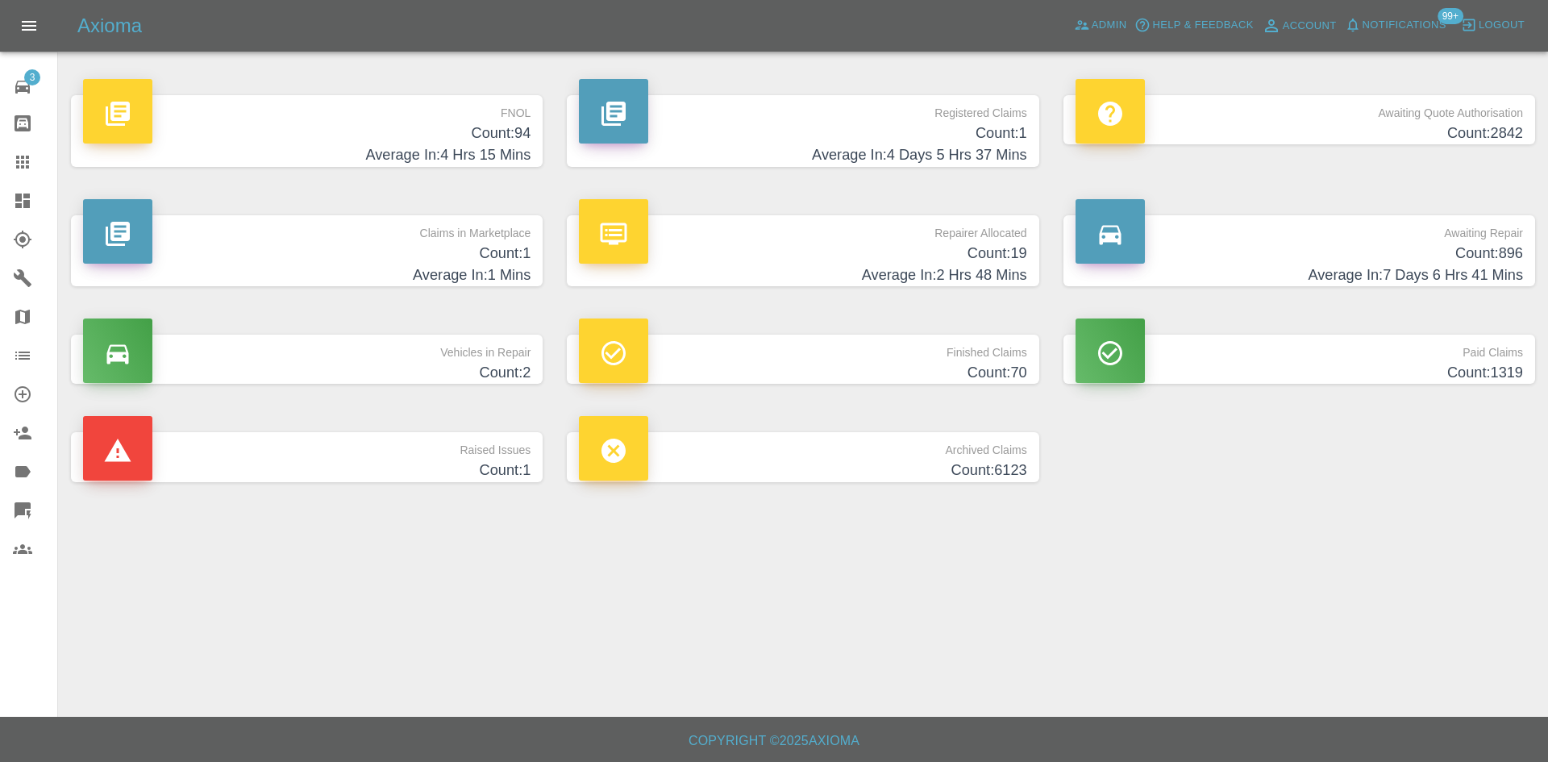
click at [483, 239] on p "Claims in Marketplace" at bounding box center [306, 228] width 447 height 27
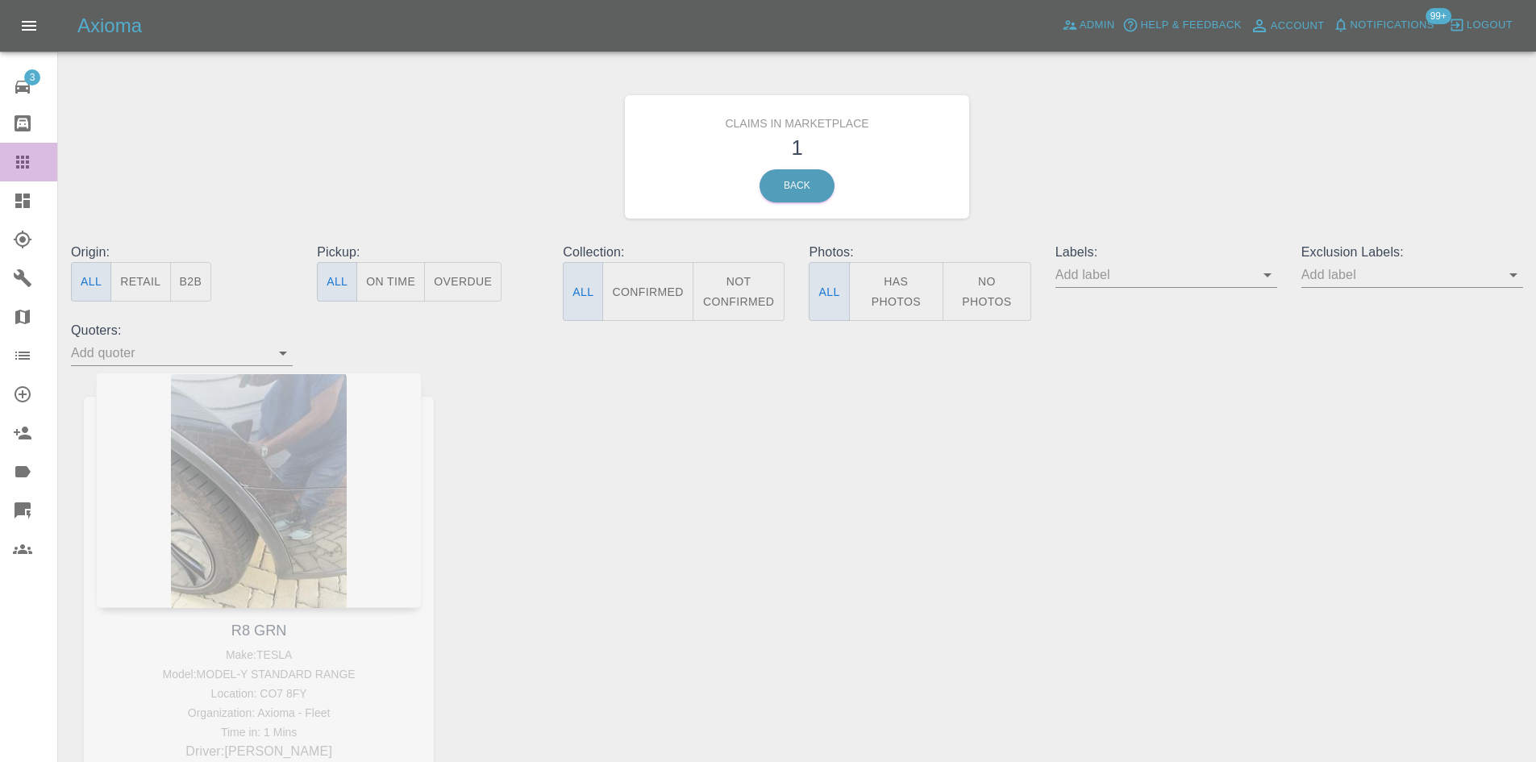
click at [36, 172] on link "Claims" at bounding box center [28, 162] width 57 height 39
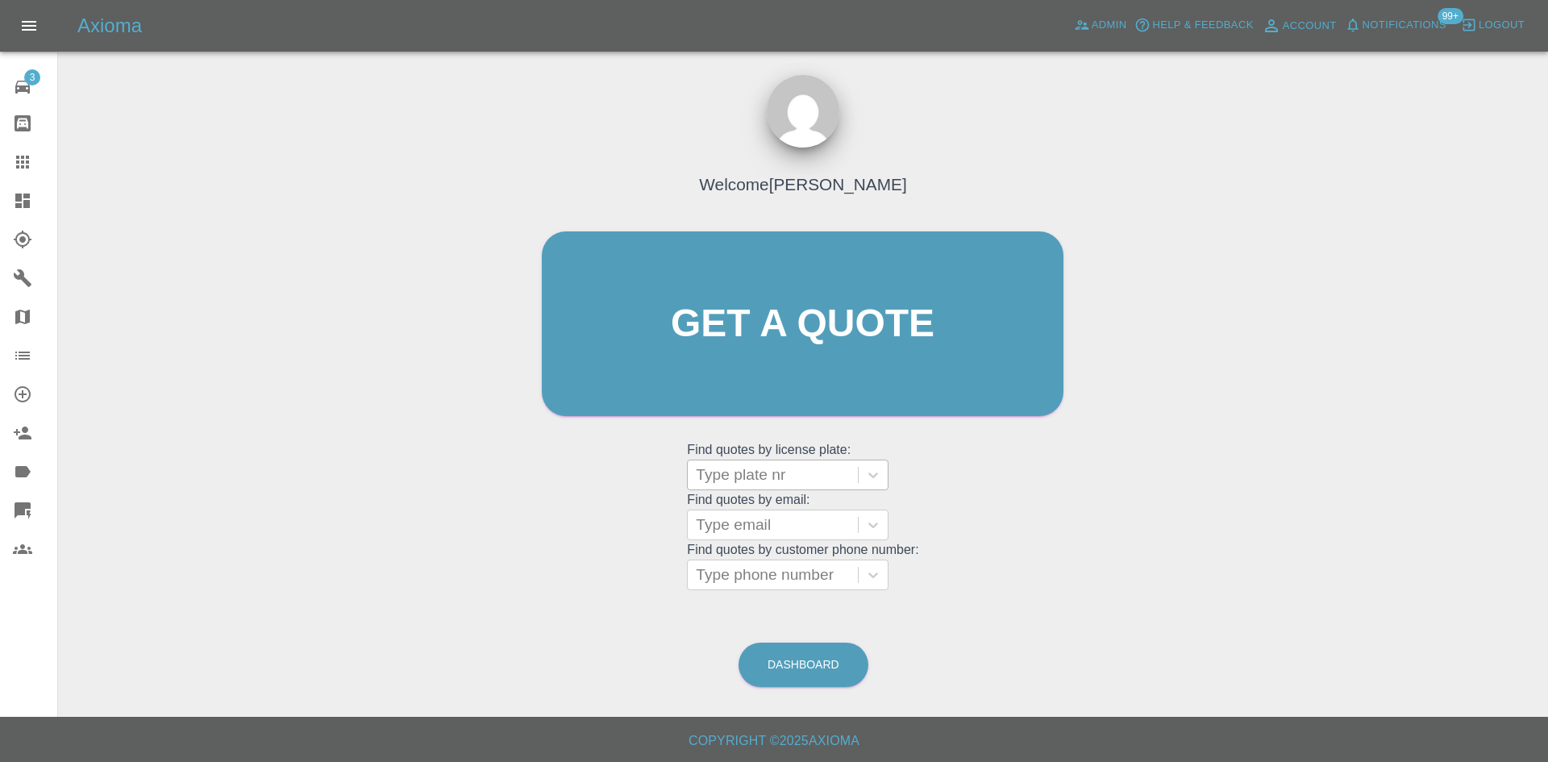
click at [803, 468] on div at bounding box center [773, 475] width 154 height 23
type input "gl23w"
